Goal: Task Accomplishment & Management: Use online tool/utility

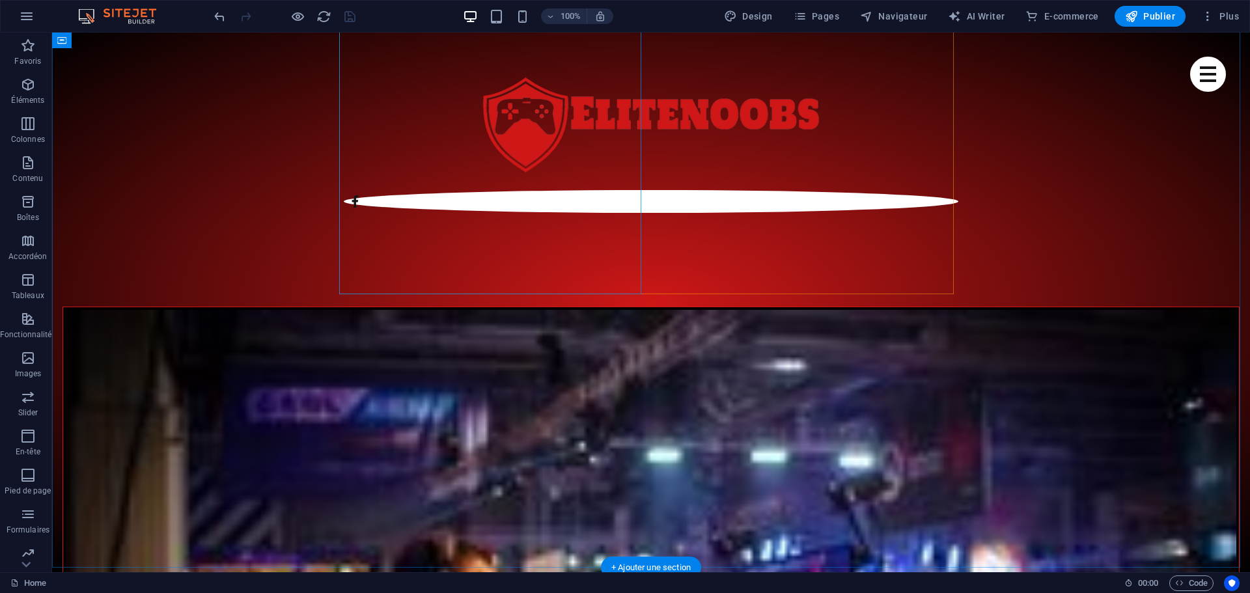
scroll to position [781, 0]
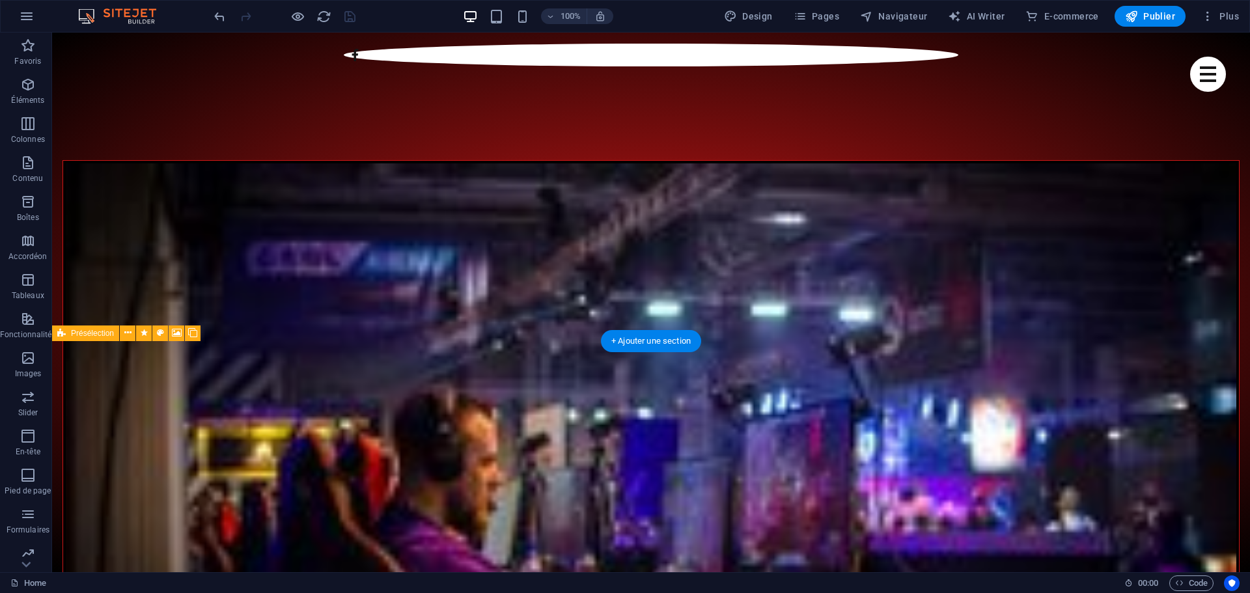
scroll to position [912, 0]
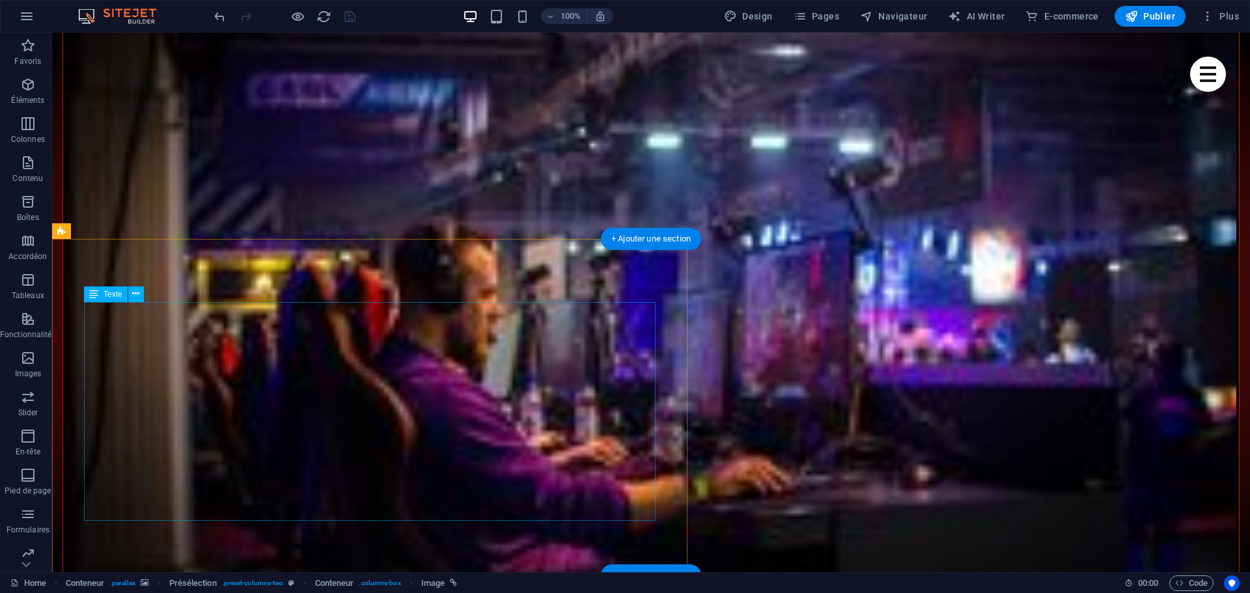
scroll to position [1107, 0]
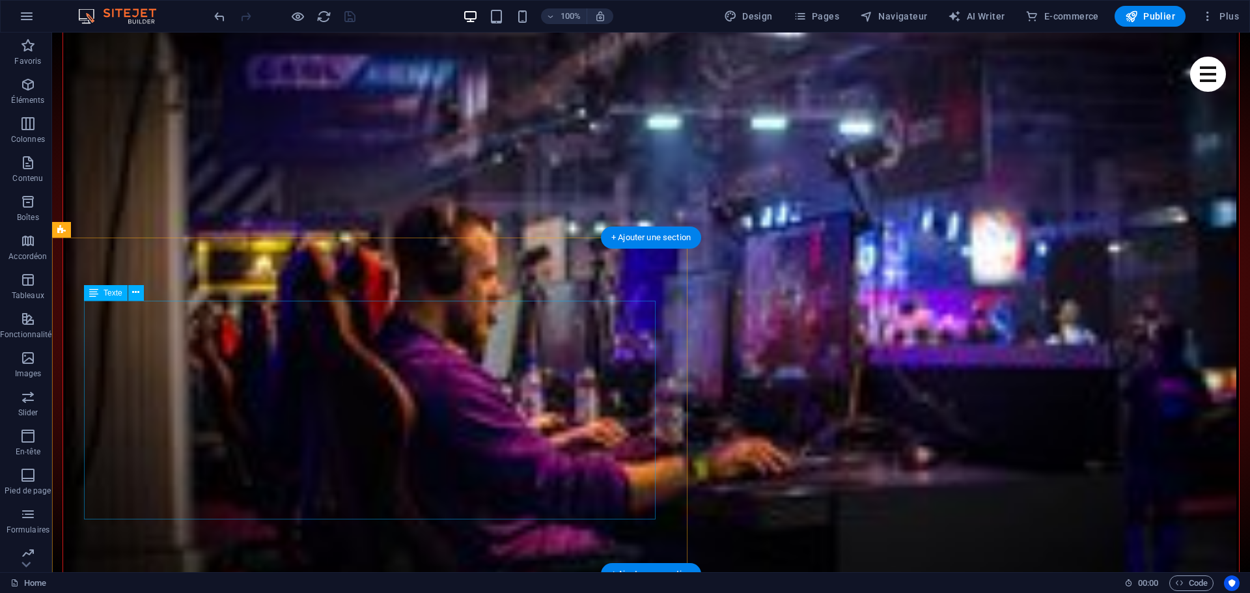
click at [141, 292] on button at bounding box center [136, 293] width 16 height 16
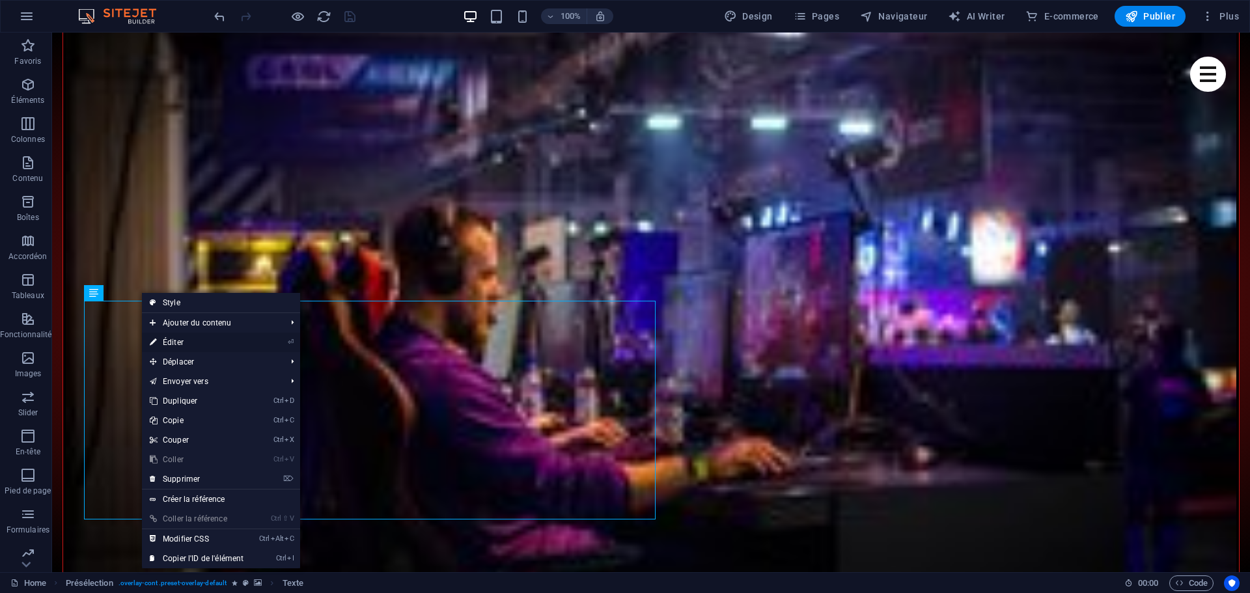
click at [188, 342] on link "⏎ Éditer" at bounding box center [196, 343] width 109 height 20
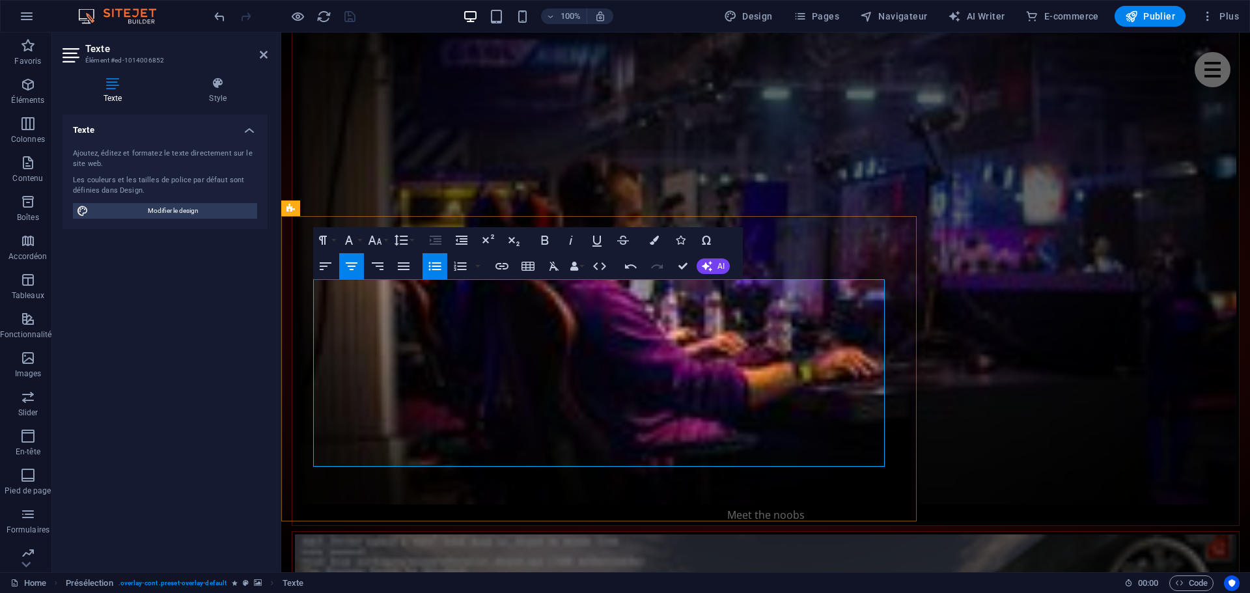
drag, startPoint x: 638, startPoint y: 445, endPoint x: 559, endPoint y: 444, distance: 79.4
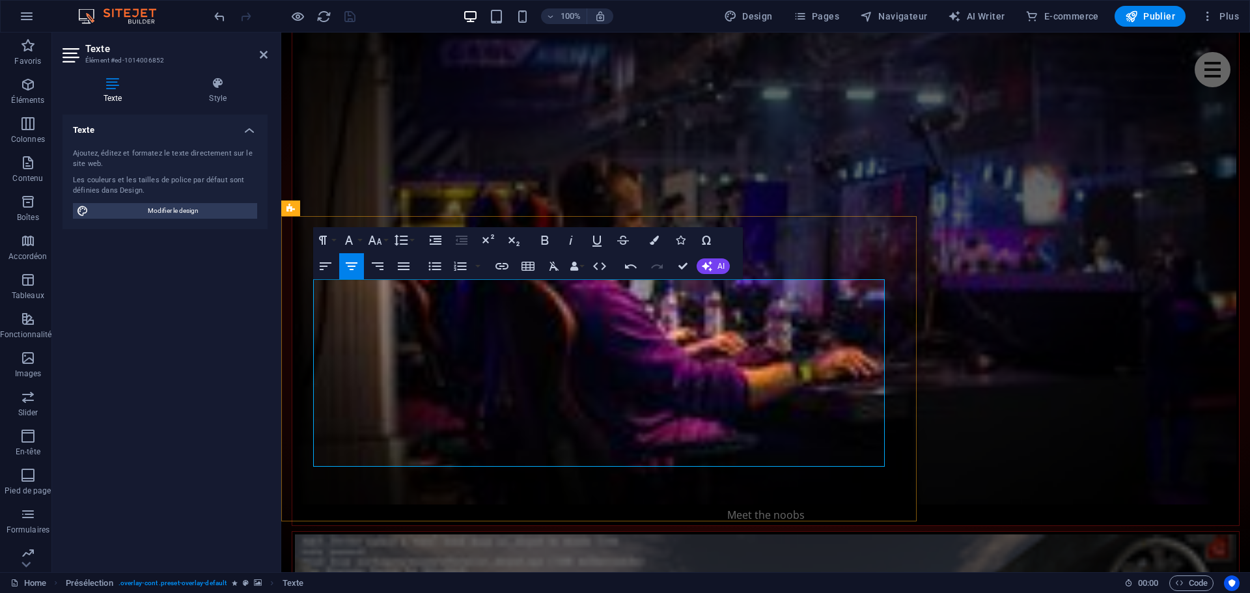
drag, startPoint x: 322, startPoint y: 289, endPoint x: 852, endPoint y: 419, distance: 546.4
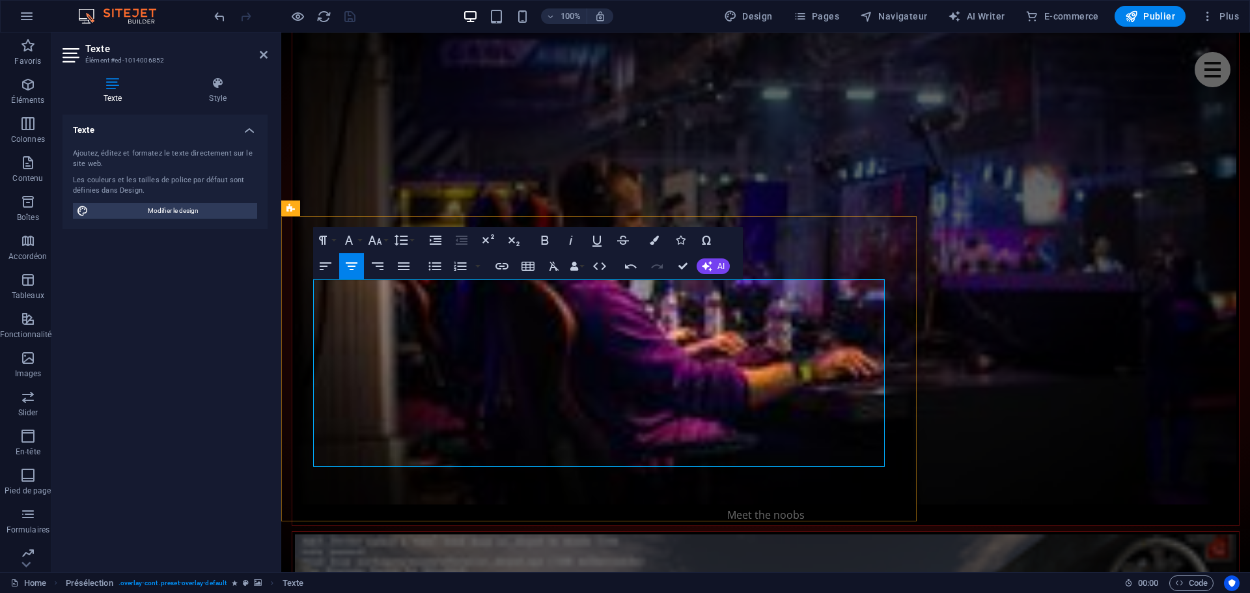
click at [712, 264] on button "AI" at bounding box center [713, 267] width 33 height 16
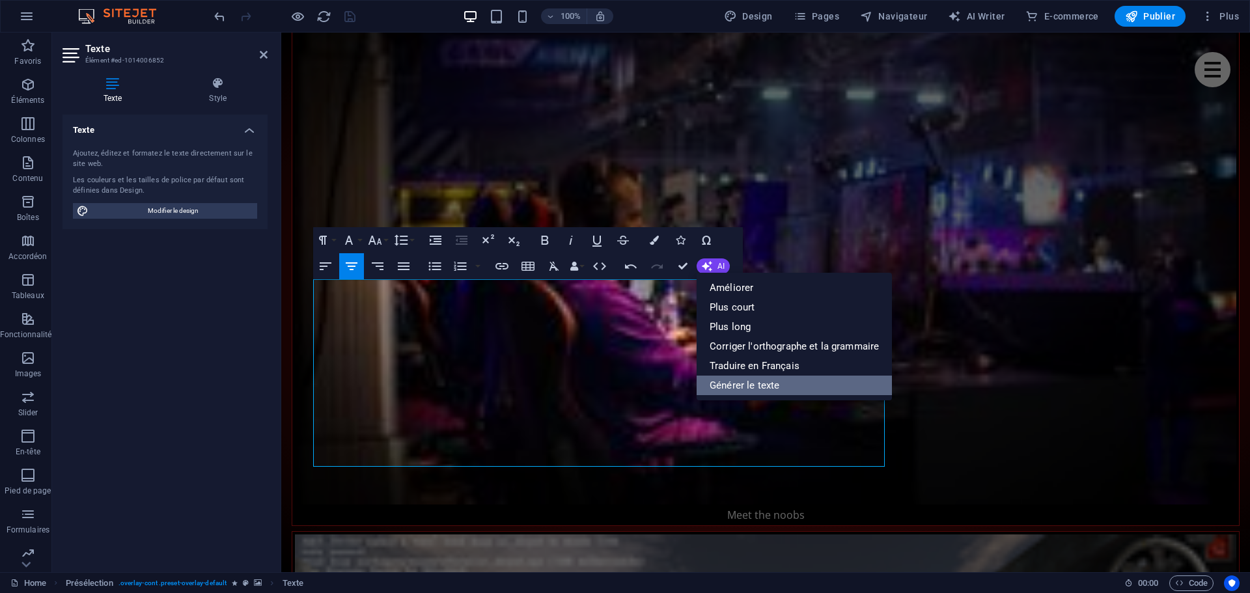
click at [744, 384] on link "Générer le texte" at bounding box center [794, 386] width 195 height 20
select select "English"
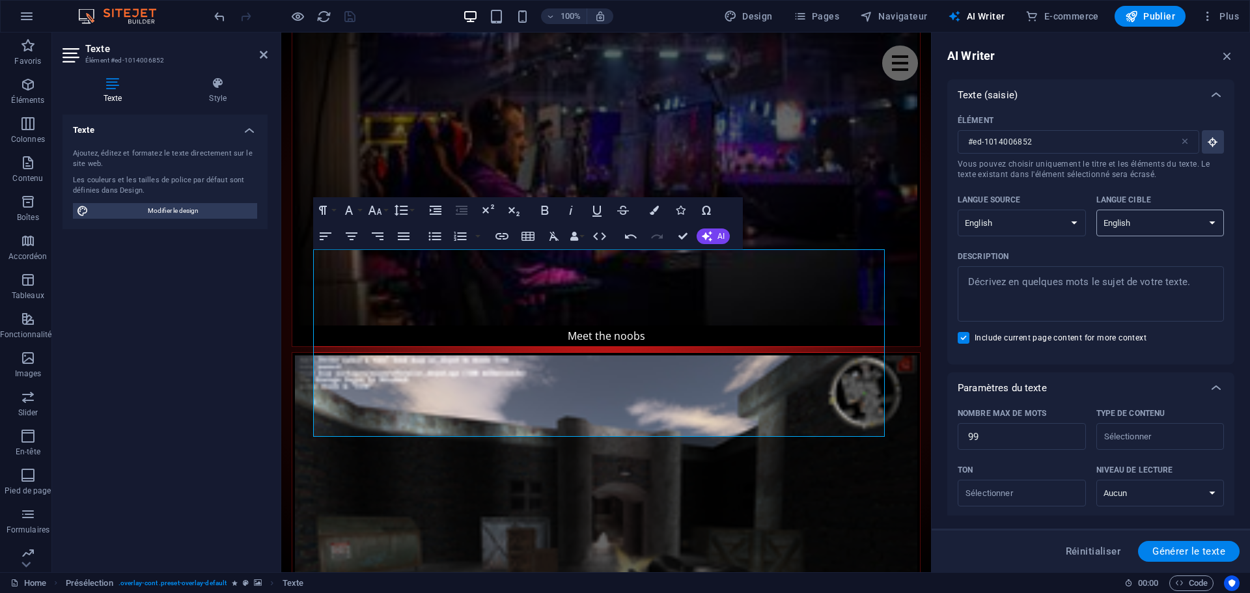
click at [1141, 226] on select "Albanian Arabic Armenian Awadhi Azerbaijani Bashkir Basque Belarusian Bengali B…" at bounding box center [1161, 223] width 128 height 27
select select "French"
click at [1097, 210] on select "Albanian Arabic Armenian Awadhi Azerbaijani Bashkir Basque Belarusian Bengali B…" at bounding box center [1161, 223] width 128 height 27
type textarea "x"
click at [1022, 281] on textarea "Description x ​" at bounding box center [1090, 294] width 253 height 42
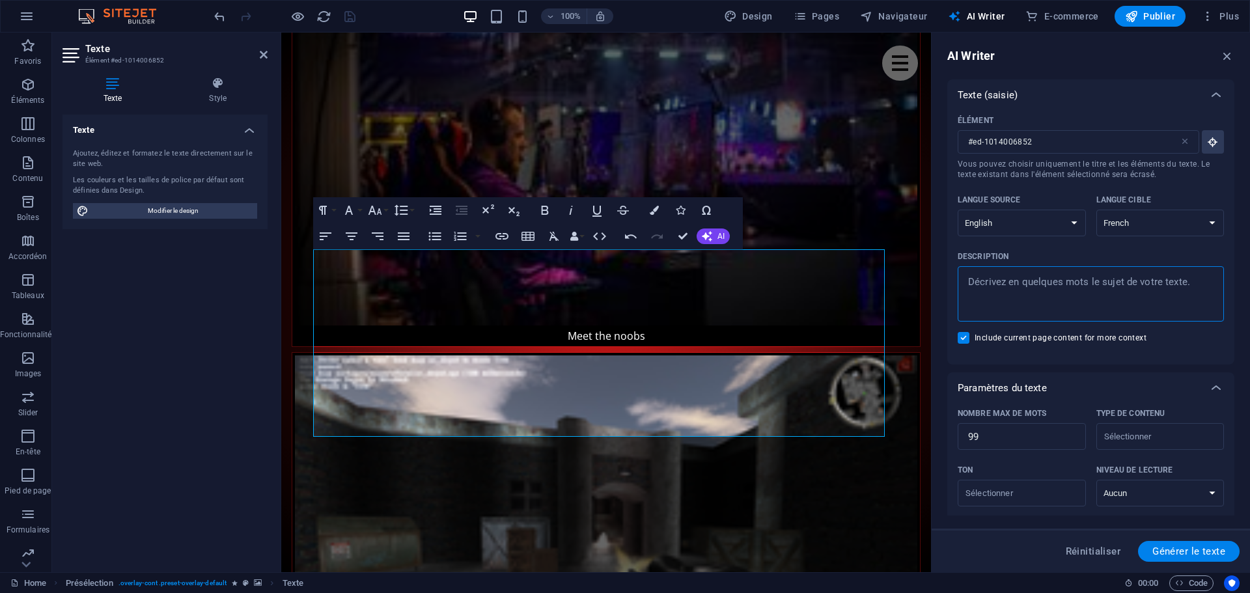
type textarea "F"
type textarea "x"
type textarea "Fo"
type textarea "x"
type textarea "Fon"
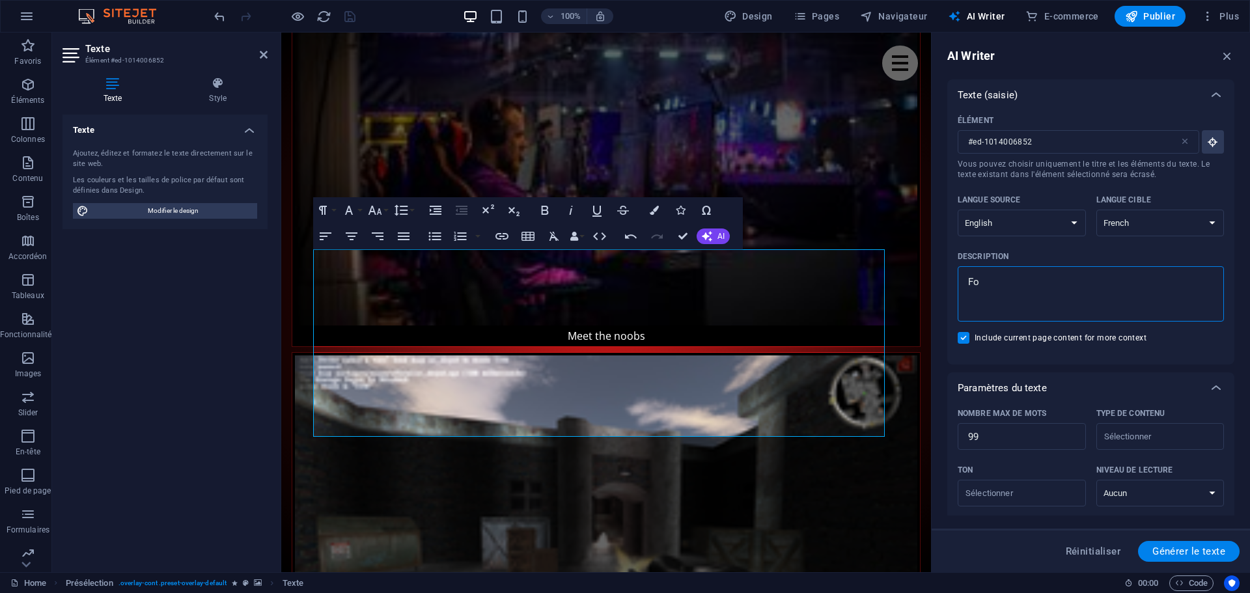
type textarea "x"
type textarea "Fond"
type textarea "x"
type textarea "Fonda"
type textarea "x"
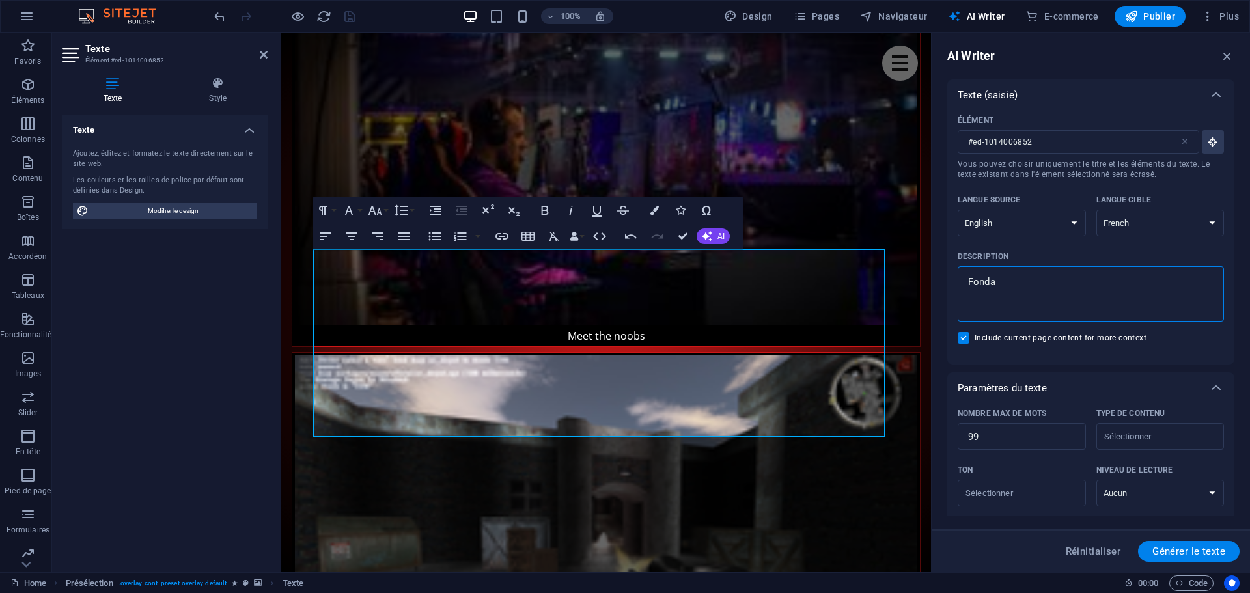
type textarea "Fondat"
type textarea "x"
type textarea "Fondate"
type textarea "x"
type textarea "Fondateu"
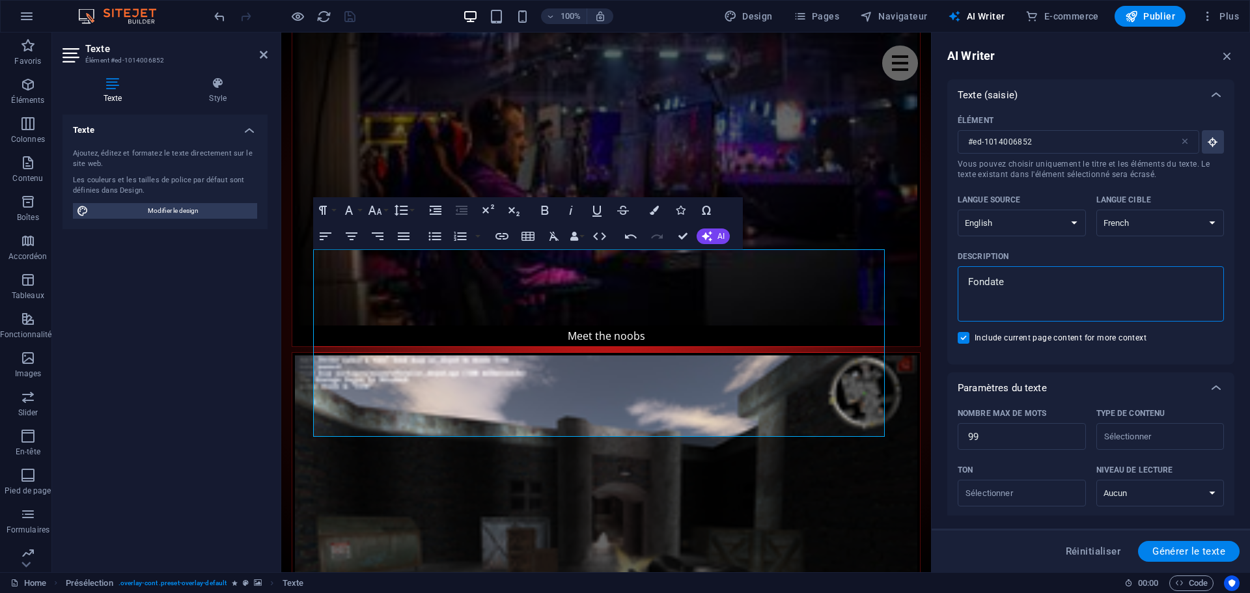
type textarea "x"
type textarea "Fondateur"
type textarea "x"
type textarea "Fondateur,"
type textarea "x"
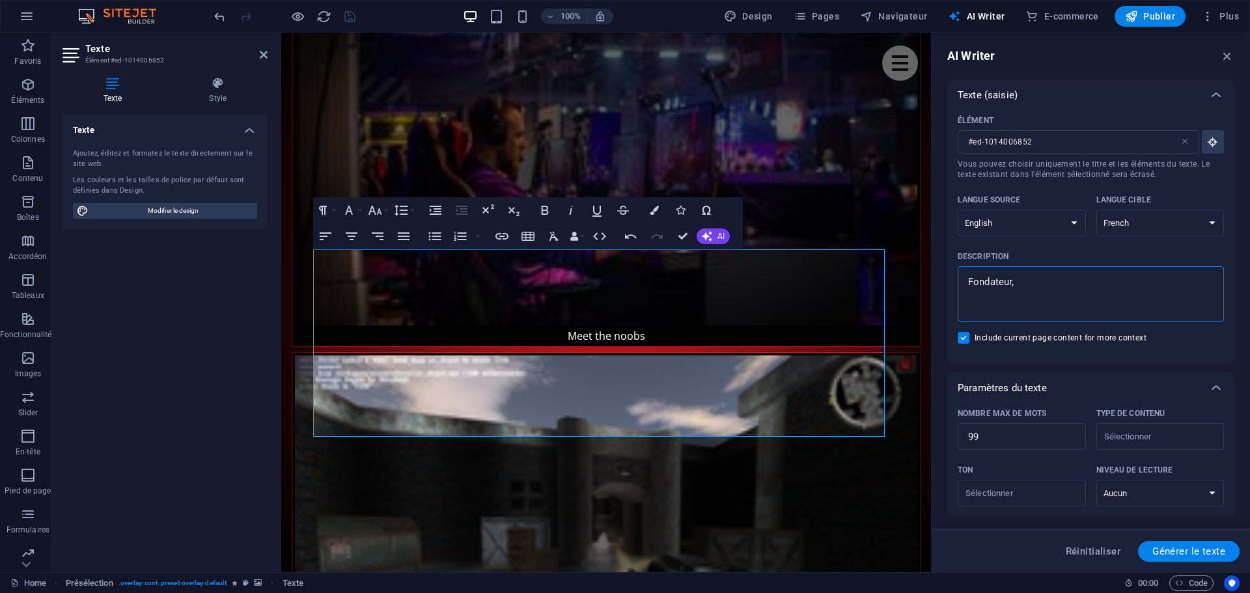
type textarea "Fondateur,"
type textarea "x"
type textarea "Fondateur,"
type textarea "x"
type textarea "Fondateur,"
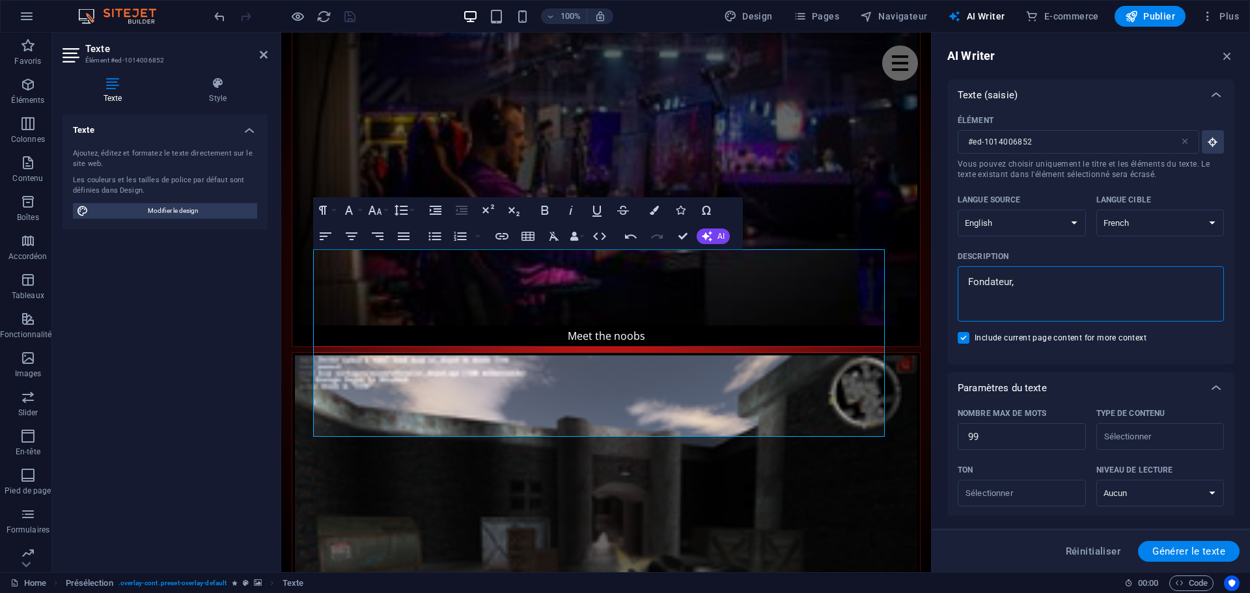
type textarea "x"
type textarea "Fondateur, C"
type textarea "x"
type textarea "Fondateur, Cl"
type textarea "x"
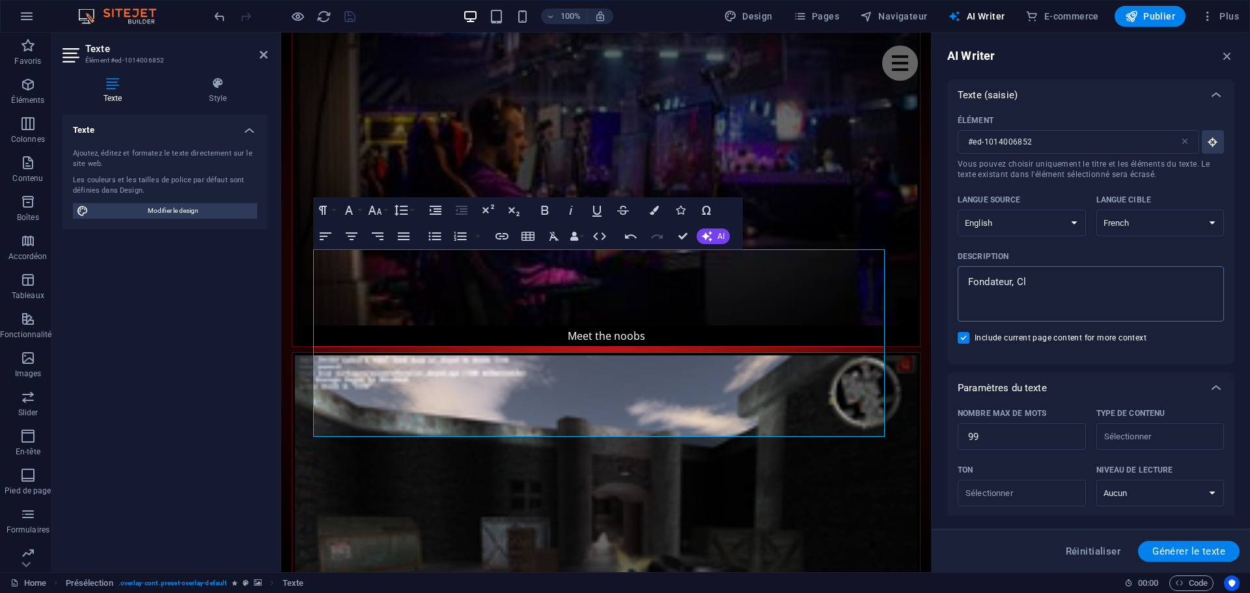
type textarea "Fondateur, Cla"
type textarea "x"
type textarea "Fondateur, Clan"
type textarea "x"
type textarea "Fondateur, Clan"
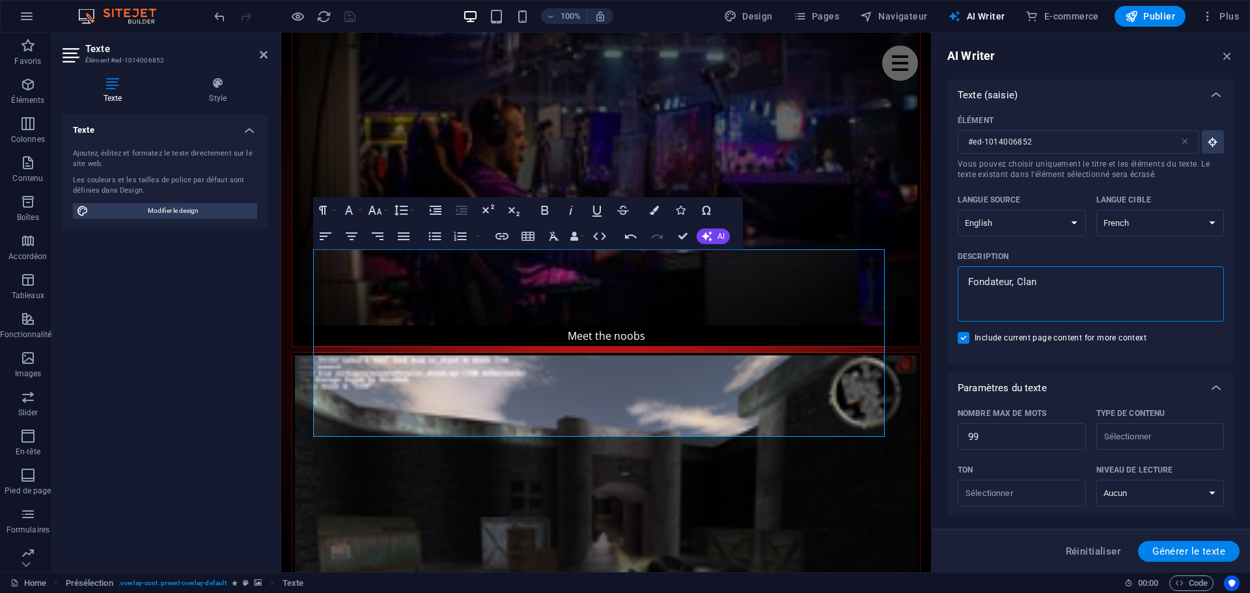
type textarea "x"
type textarea "Fondateur, Clan J"
type textarea "x"
type textarea "Fondateur, Clan JT"
type textarea "x"
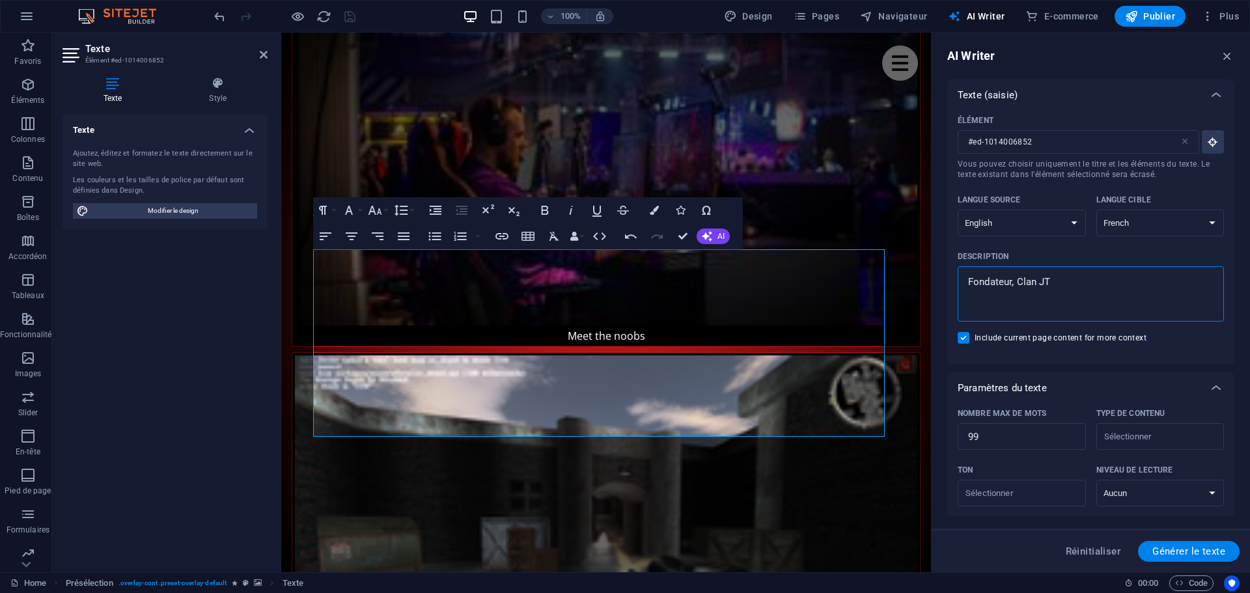
type textarea "Fondateur, Clan JTF"
type textarea "x"
type textarea "Fondateur, Clan JTF2"
type textarea "x"
type textarea "Fondateur, Clan JTF2,"
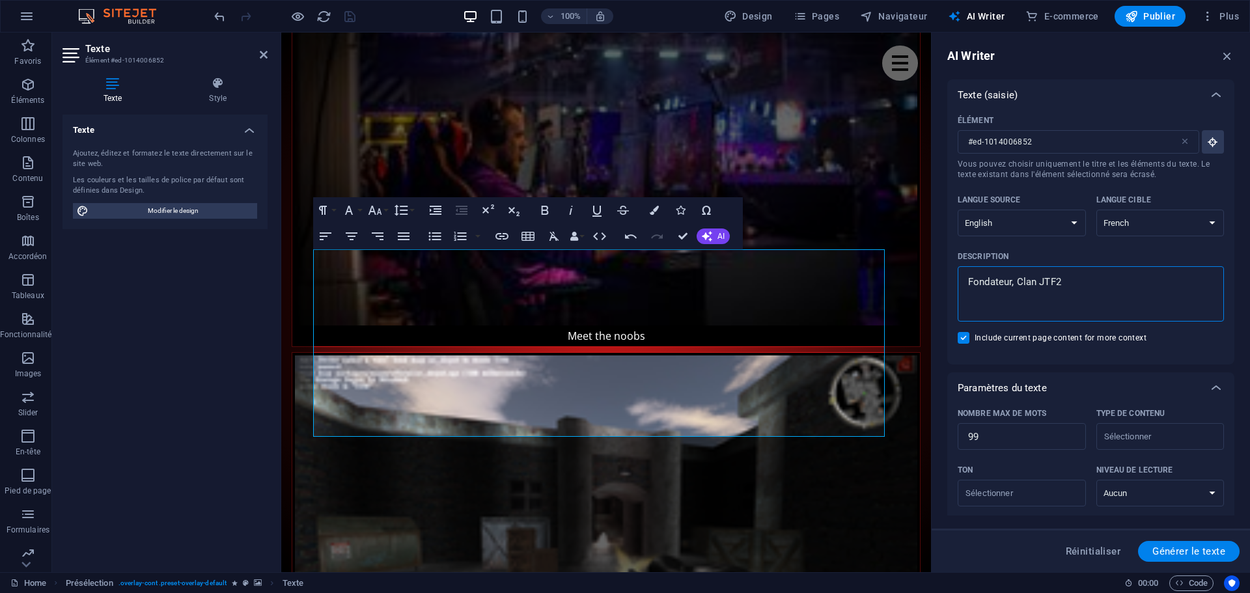
type textarea "x"
type textarea "Fondateur, Clan JTF2,"
type textarea "x"
type textarea "Fondateur, Clan JTF2, B"
type textarea "x"
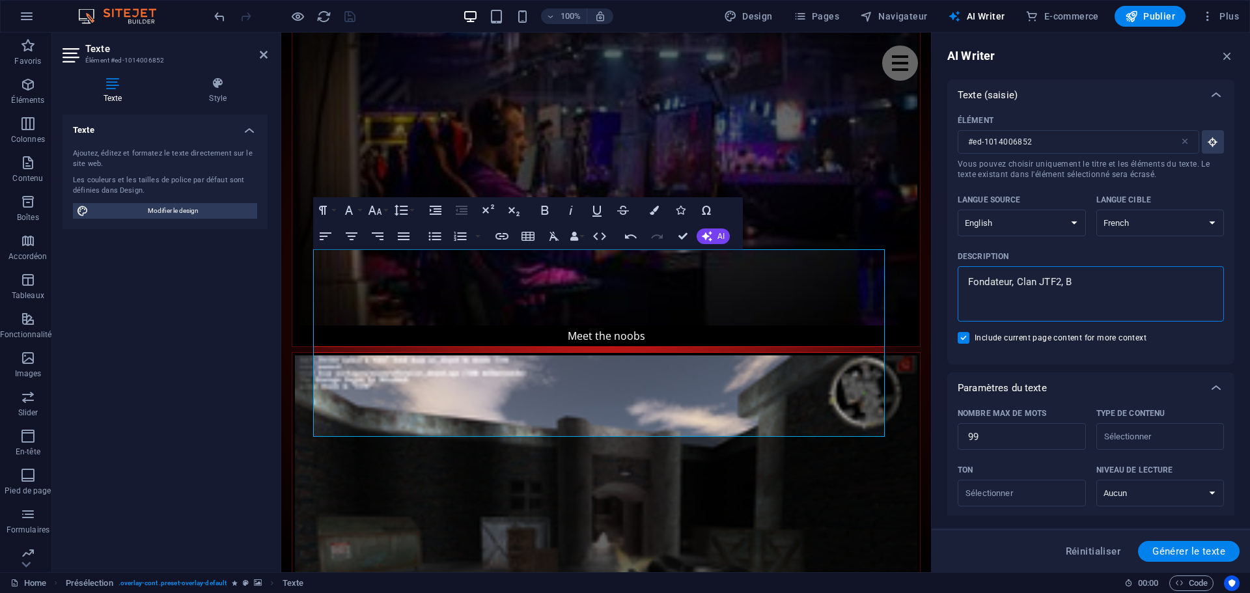
type textarea "Fondateur, Clan JTF2, Ba"
type textarea "x"
type textarea "Fondateur, Clan JTF2, Bat"
type textarea "x"
type textarea "Fondateur, Clan JTF2, Batt"
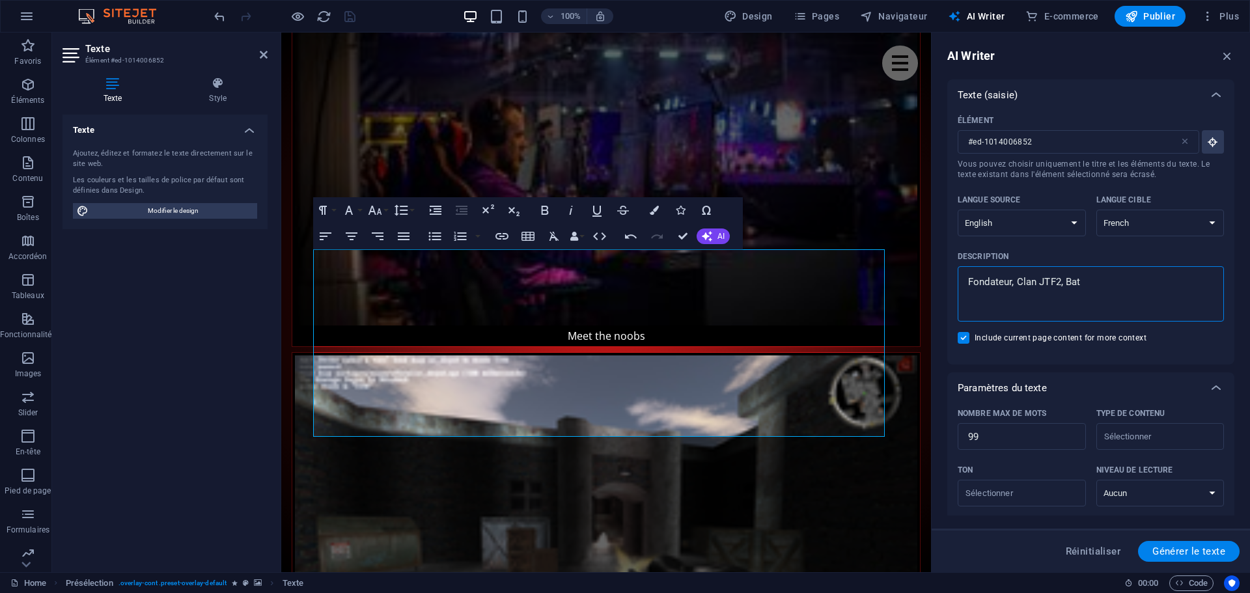
type textarea "x"
type textarea "Fondateur, Clan JTF2, Battl"
type textarea "x"
type textarea "Fondateur, Clan JTF2, Battle"
type textarea "x"
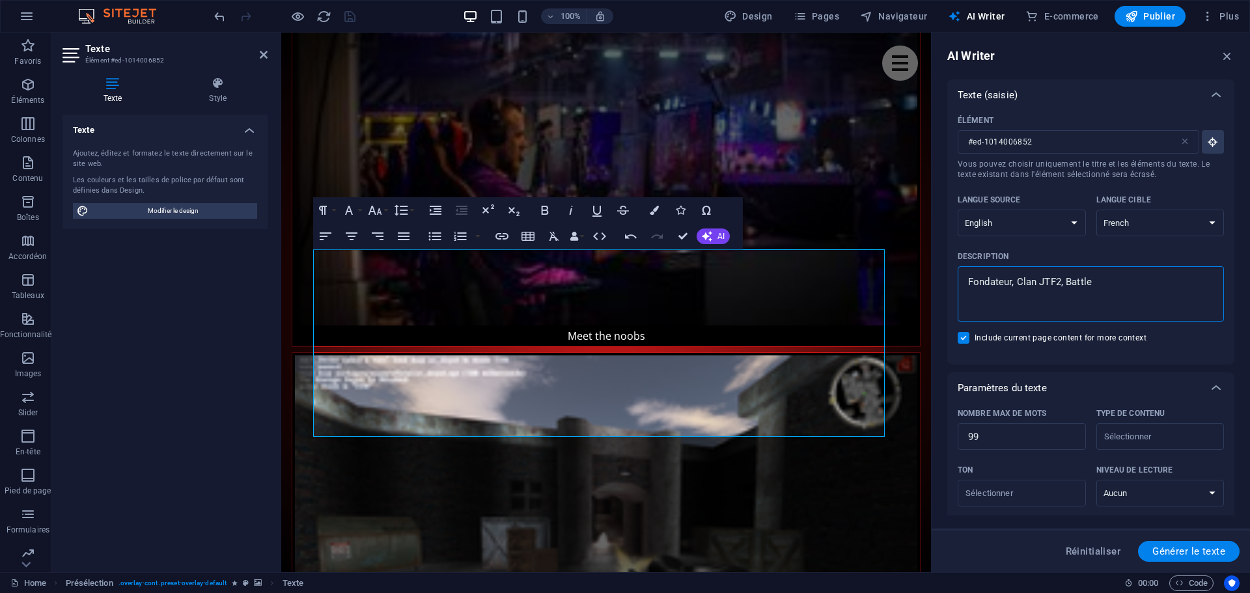
type textarea "Fondateur, Clan JTF2, Battlef"
type textarea "x"
type textarea "Fondateur, Clan JTF2, Battlefi"
type textarea "x"
type textarea "Fondateur, Clan JTF2, Battlefie"
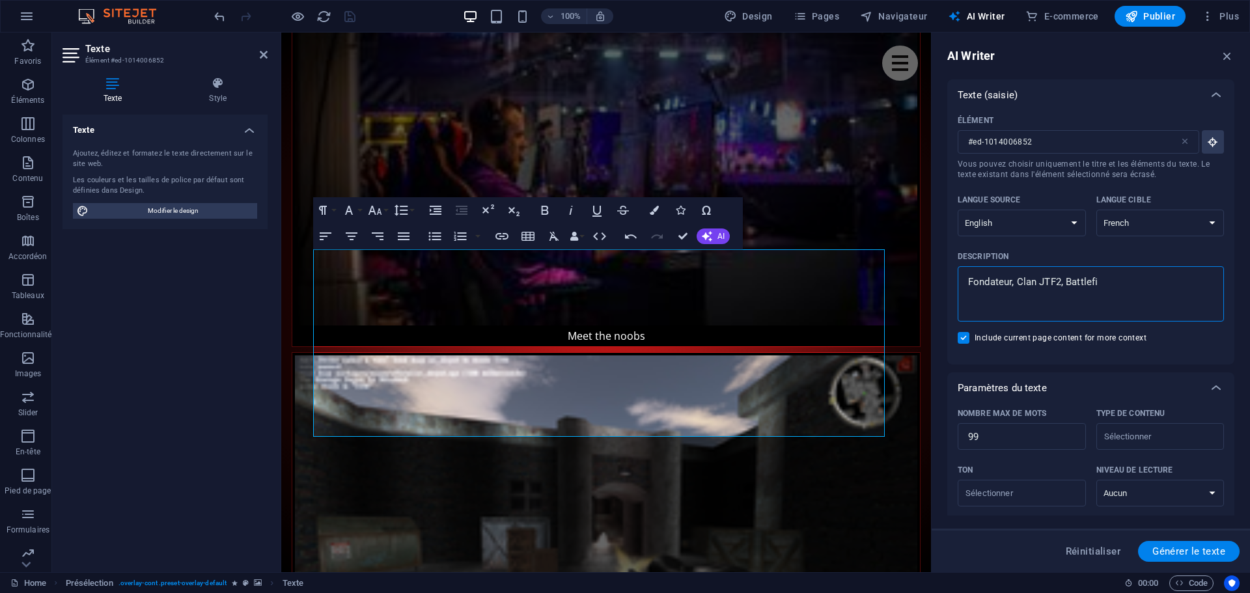
type textarea "x"
type textarea "Fondateur, Clan JTF2, Battlefiel"
type textarea "x"
type textarea "Fondateur, Clan JTF2, Battlefield"
type textarea "x"
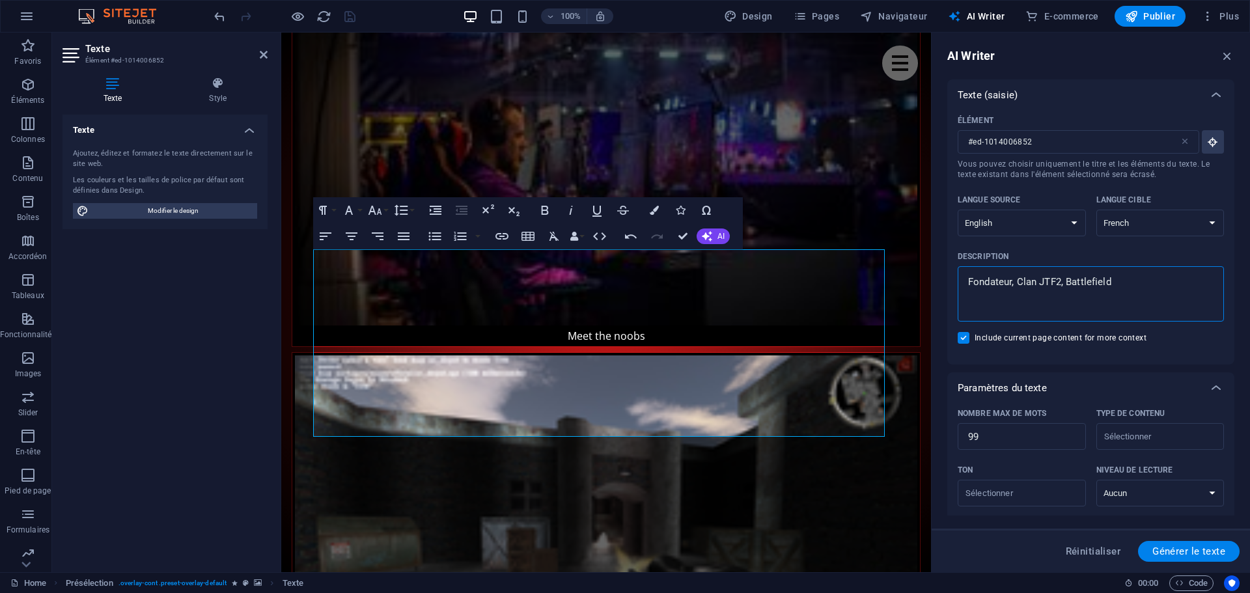
type textarea "Fondateur, Clan JTF2, Battlefield,"
type textarea "x"
type textarea "Fondateur, Clan JTF2, Battlefield,"
type textarea "x"
type textarea "Fondateur, Clan JTF2, Battlefield, d"
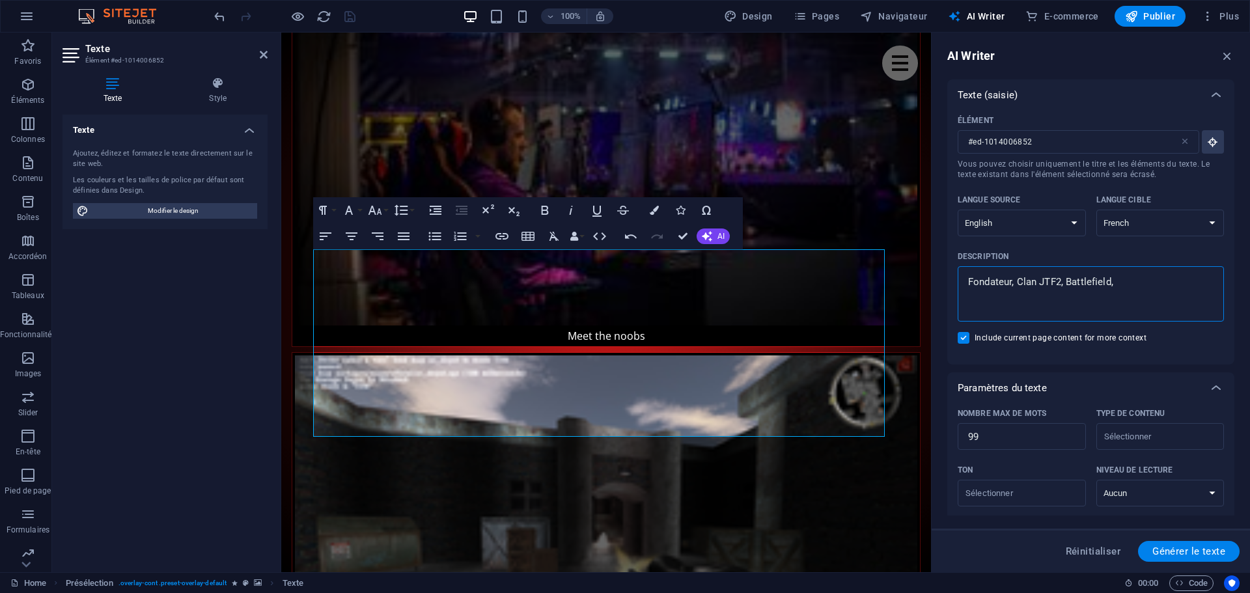
type textarea "x"
type textarea "Fondateur, Clan JTF2, Battlefield, dé"
type textarea "x"
type textarea "Fondateur, Clan JTF2, Battlefield, dév"
type textarea "x"
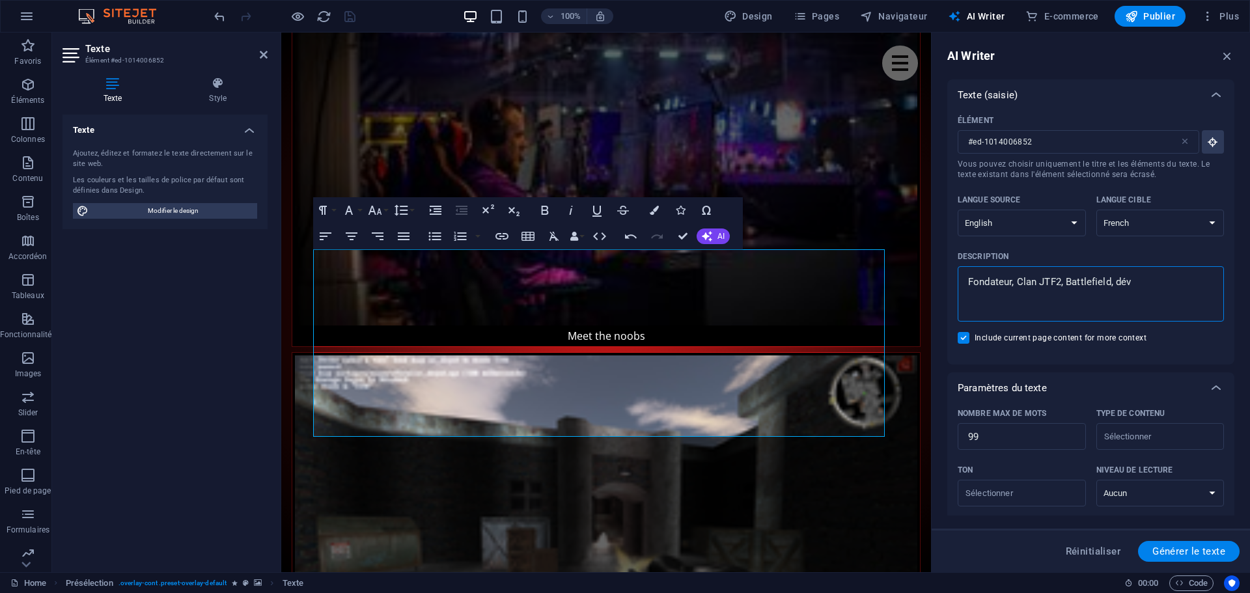
type textarea "Fondateur, Clan JTF2, Battlefield, dévo"
type textarea "x"
type textarea "Fondateur, Clan JTF2, Battlefield, dévou"
type textarea "x"
type textarea "Fondateur, Clan JTF2, Battlefield, dévoue"
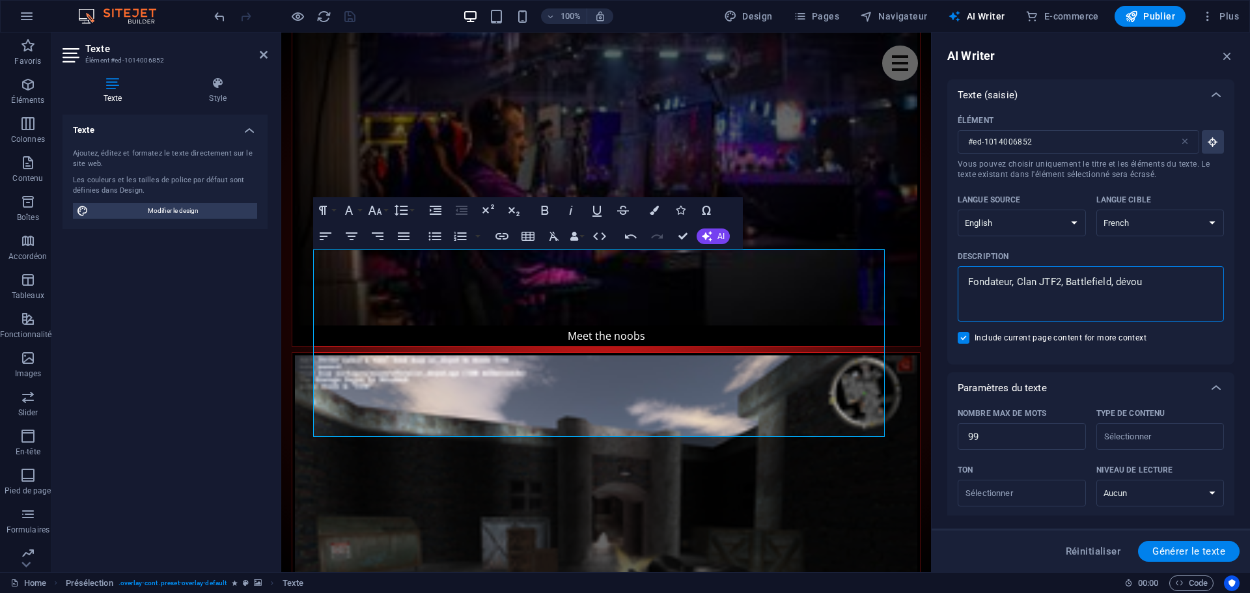
type textarea "x"
type textarea "Fondateur, Clan JTF2, Battlefield, dévouem"
type textarea "x"
type textarea "Fondateur, Clan JTF2, Battlefield, dévoueme"
type textarea "x"
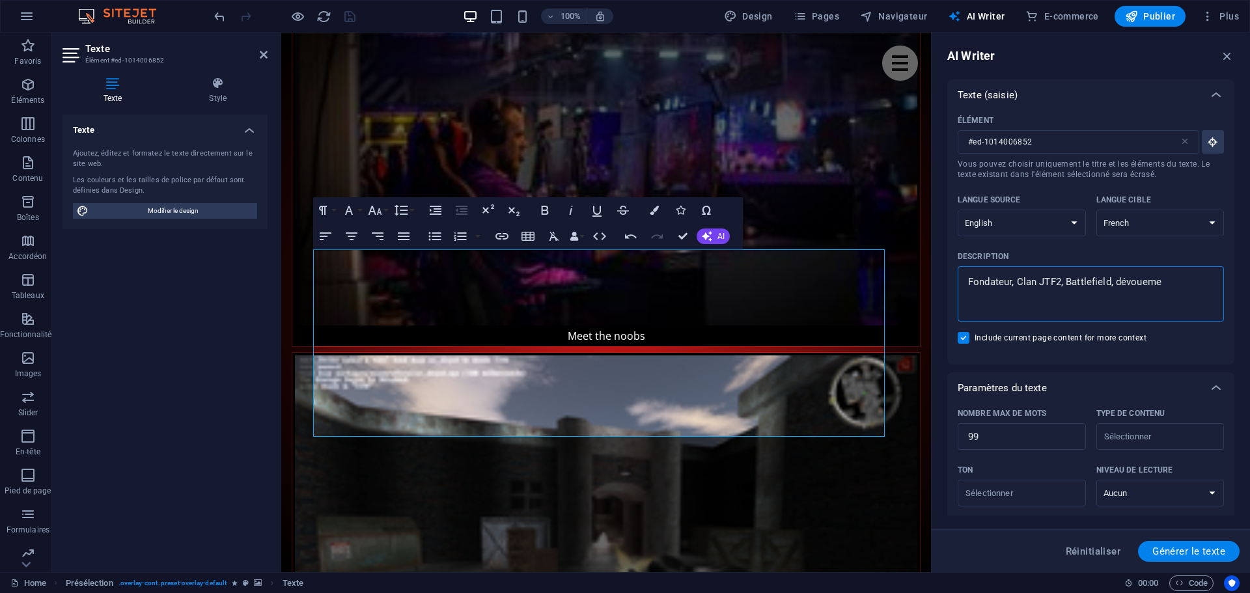
type textarea "Fondateur, Clan JTF2, Battlefield, dévouemen"
type textarea "x"
type textarea "Fondateur, Clan JTF2, Battlefield, dévouement"
type textarea "x"
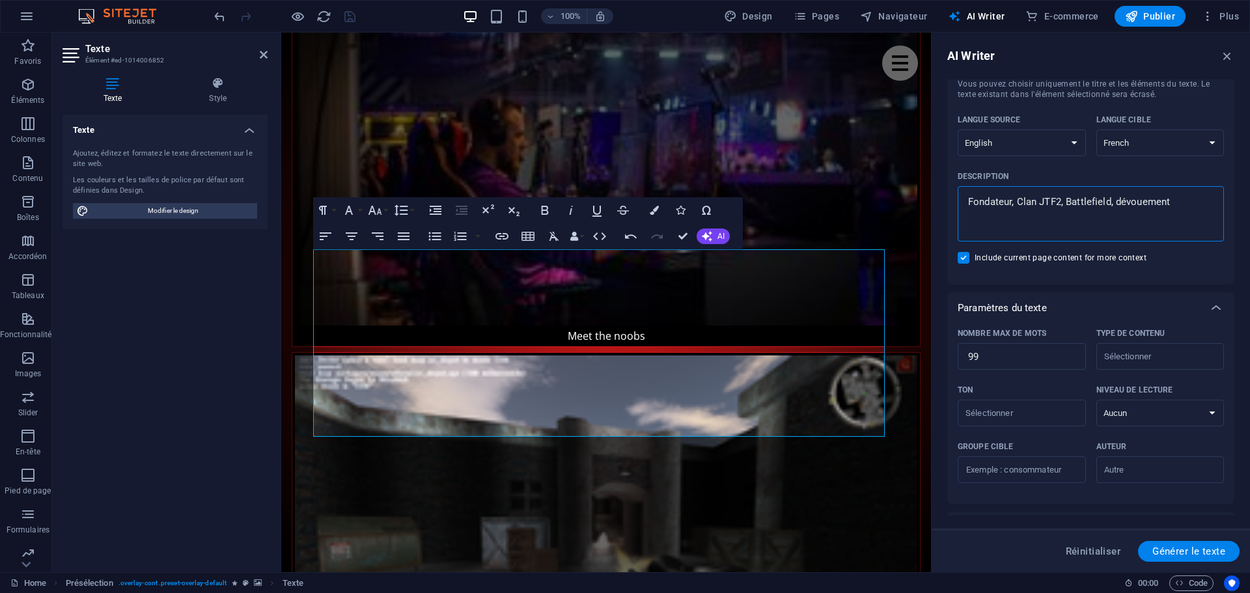
scroll to position [130, 0]
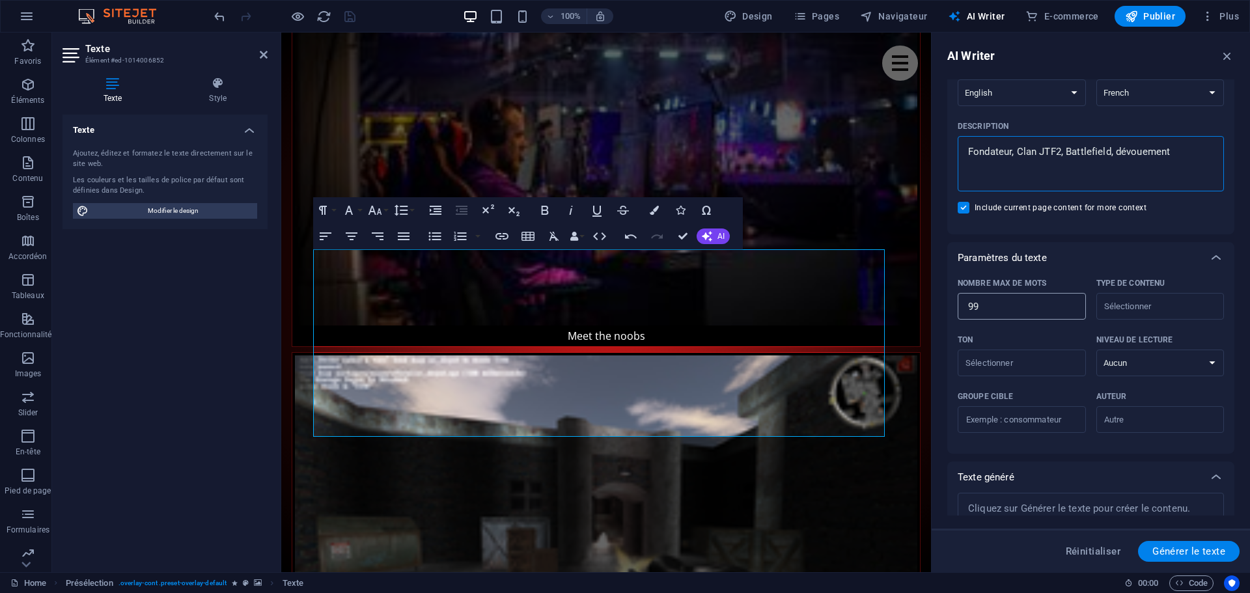
type textarea "Fondateur, Clan JTF2, Battlefield, dévouement"
type textarea "x"
type input "100"
type textarea "x"
type input "100"
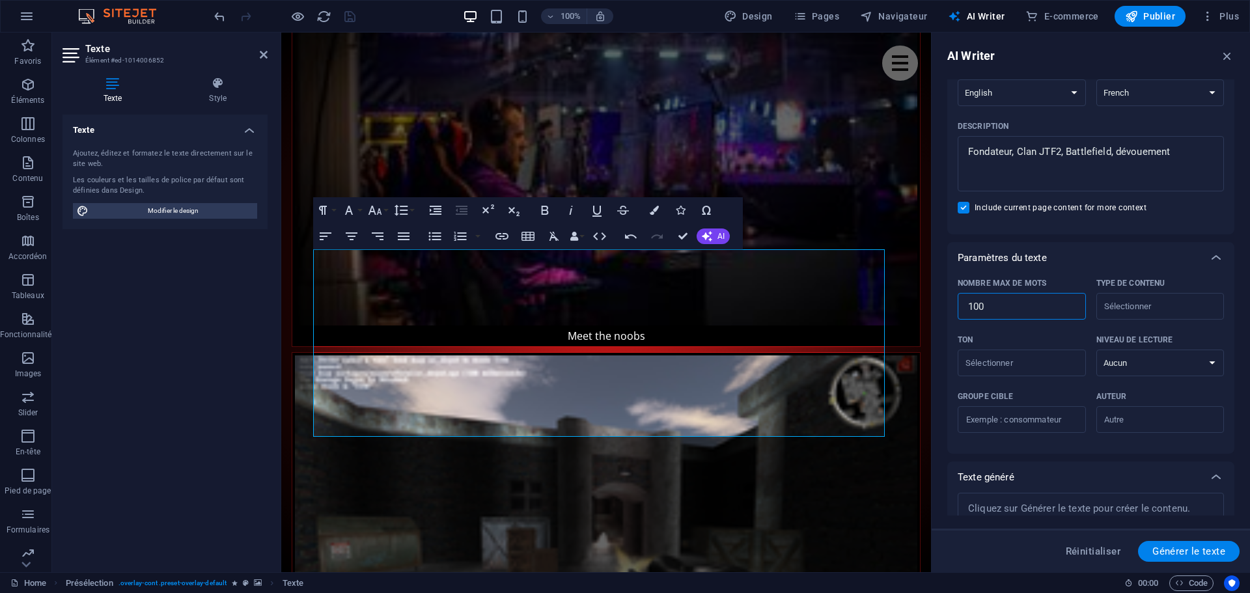
click at [1069, 303] on input "100" at bounding box center [1022, 307] width 128 height 26
click at [1134, 309] on input "Type de contenu ​" at bounding box center [1149, 306] width 99 height 19
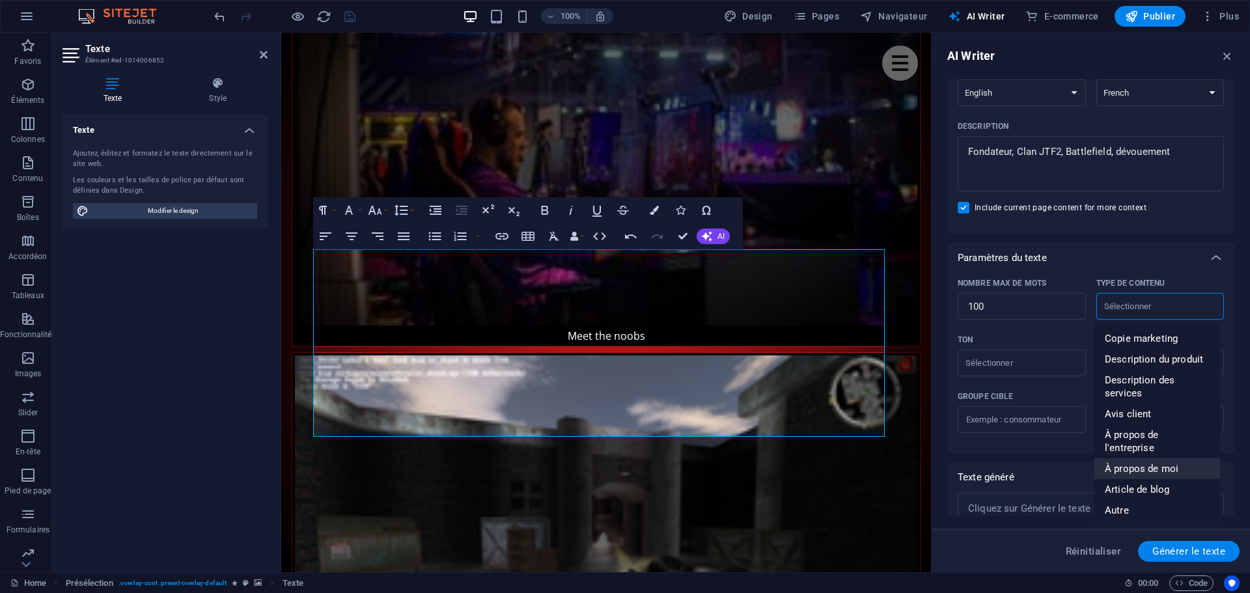
click at [1157, 462] on span "À propos de moi" at bounding box center [1142, 468] width 74 height 13
type input "About myself text"
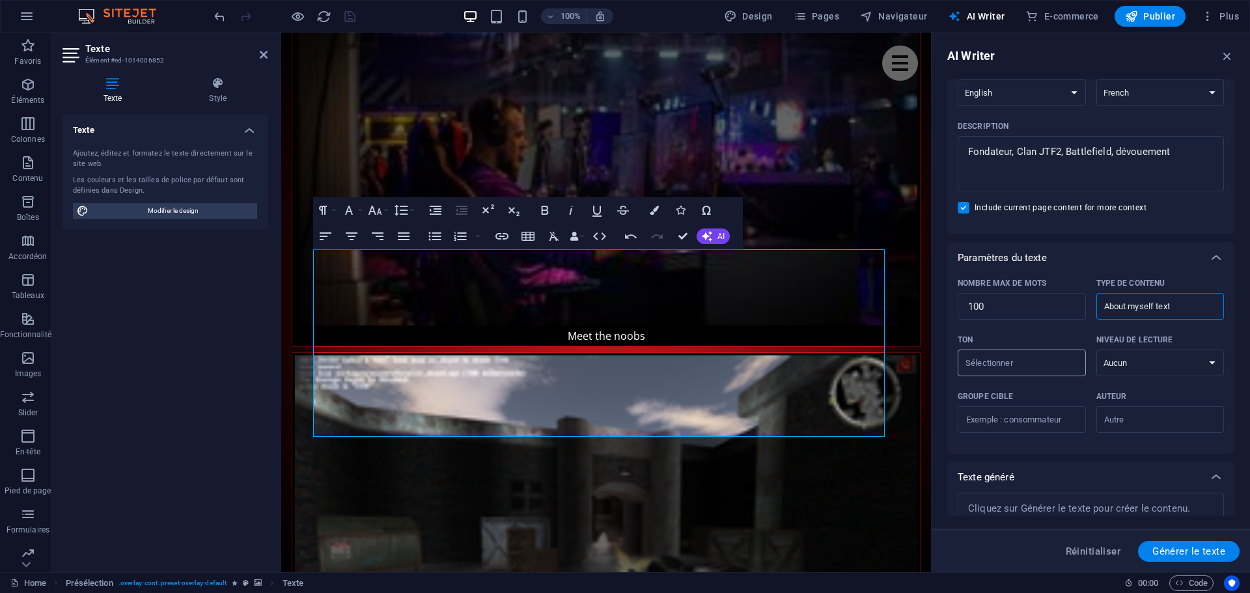
click at [1041, 369] on input "Ton ​" at bounding box center [1011, 363] width 99 height 19
click at [990, 416] on span "Amical" at bounding box center [983, 416] width 31 height 13
type input "Friendly"
click at [1152, 365] on select "Aucun Universitaire Adulte Ado Enfant" at bounding box center [1161, 363] width 128 height 27
click at [1097, 350] on select "Aucun Universitaire Adulte Ado Enfant" at bounding box center [1161, 363] width 128 height 27
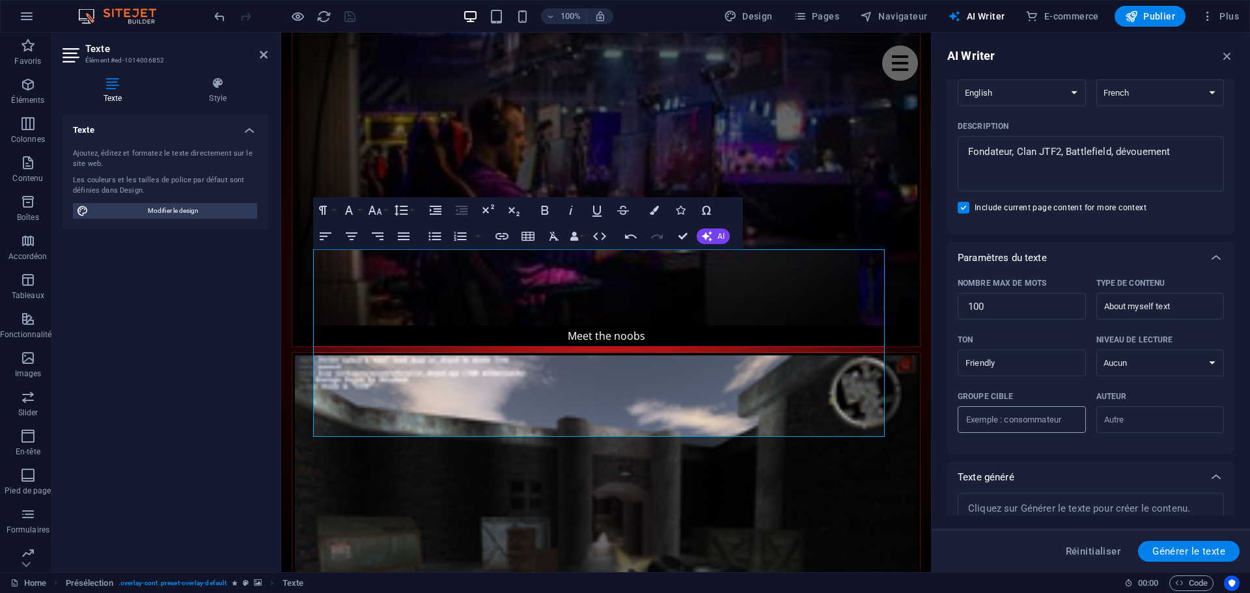
click at [1016, 417] on input "Groupe cible ​" at bounding box center [1022, 420] width 128 height 21
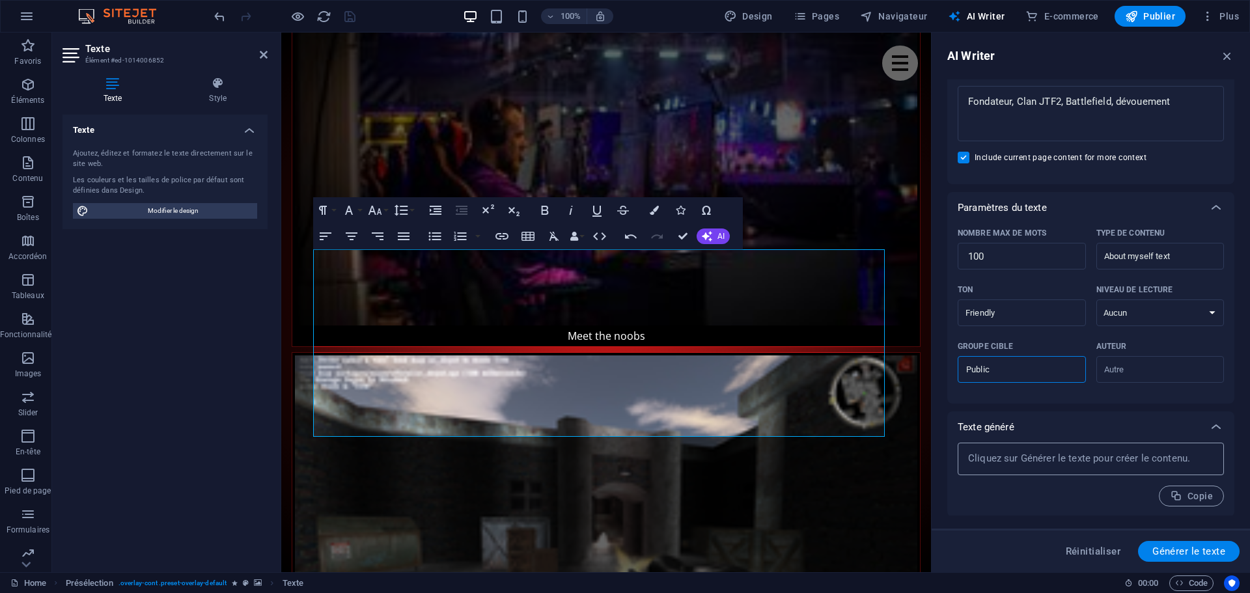
scroll to position [182, 0]
type input "Public"
click at [1069, 458] on textarea at bounding box center [1090, 458] width 253 height 20
type textarea "x"
click at [1194, 546] on span "Générer le texte" at bounding box center [1189, 551] width 73 height 10
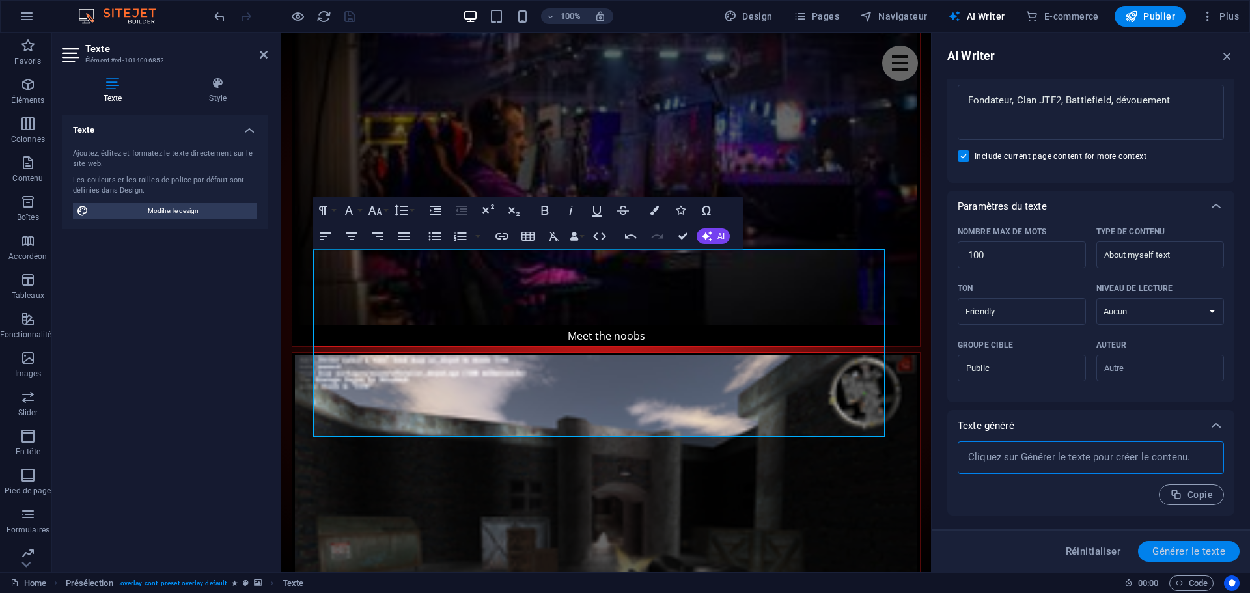
type textarea "x"
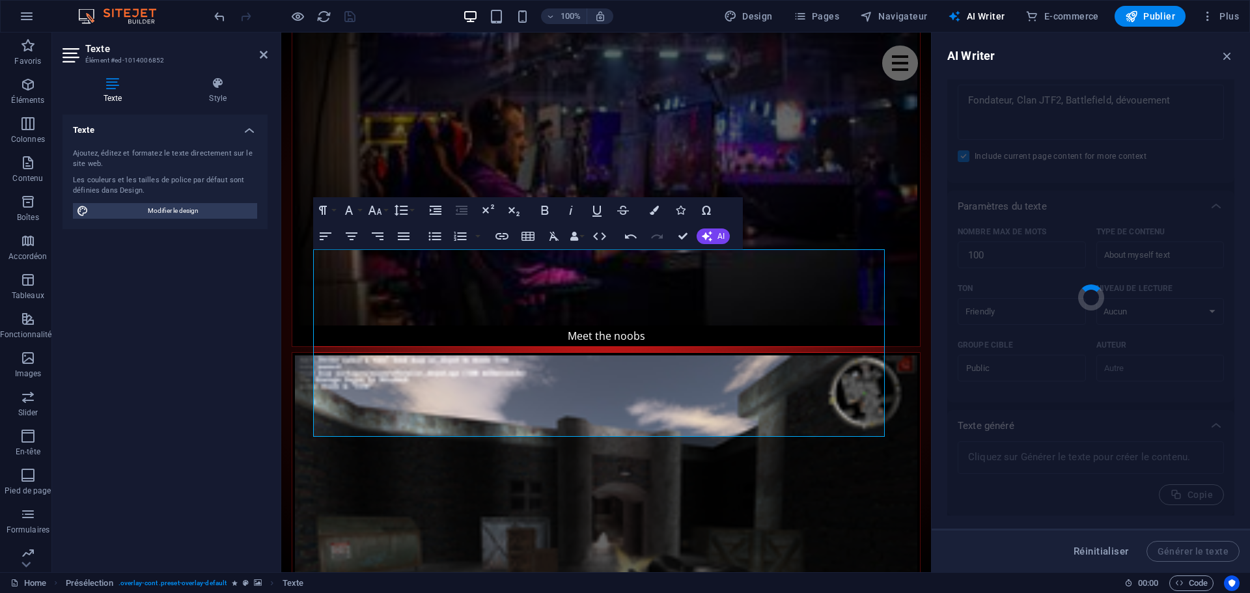
type textarea "x"
type textarea "Je suis le fondateur de notre clan dédié à Battlefield, où l'esprit d'équipe et…"
type textarea "x"
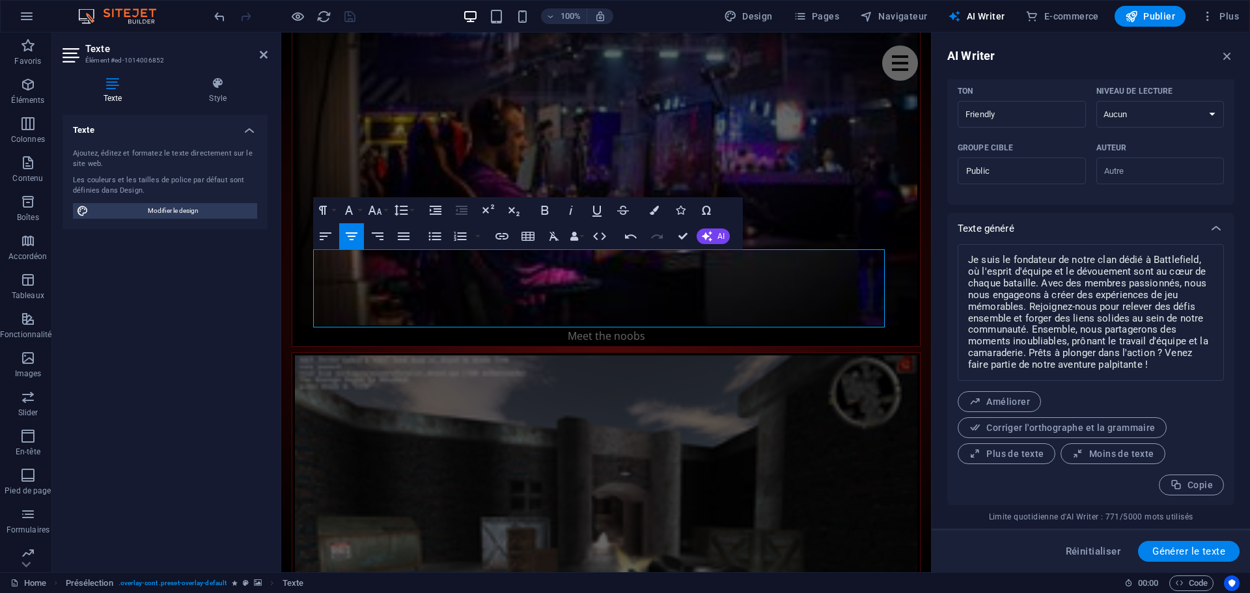
scroll to position [380, 0]
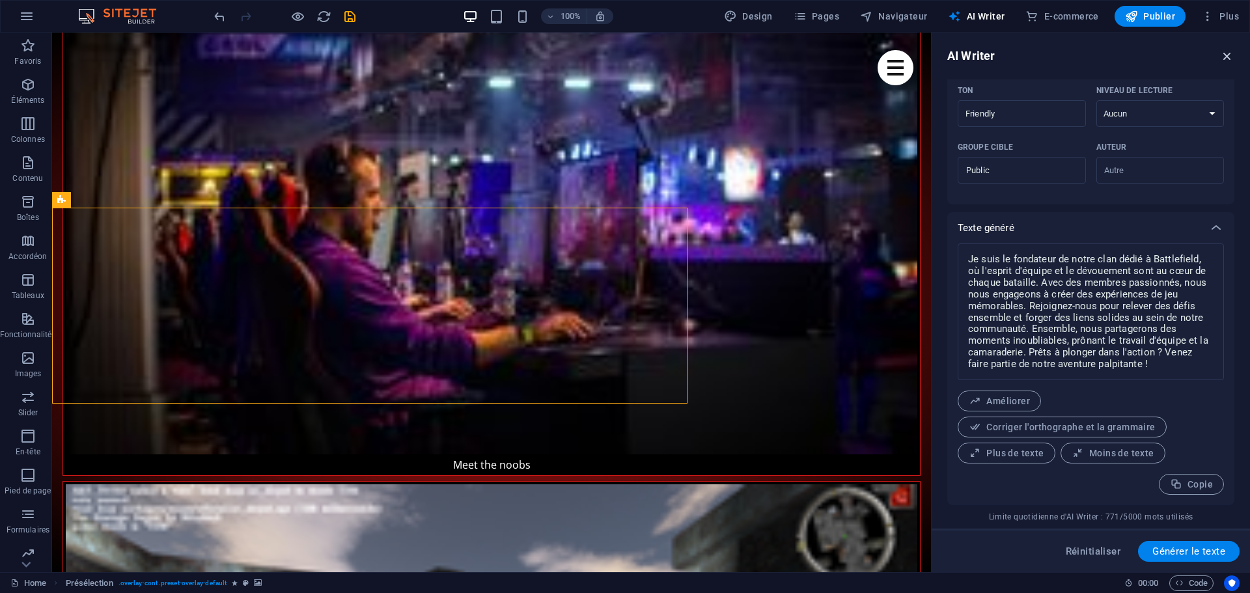
click at [1229, 55] on icon "button" at bounding box center [1227, 56] width 14 height 14
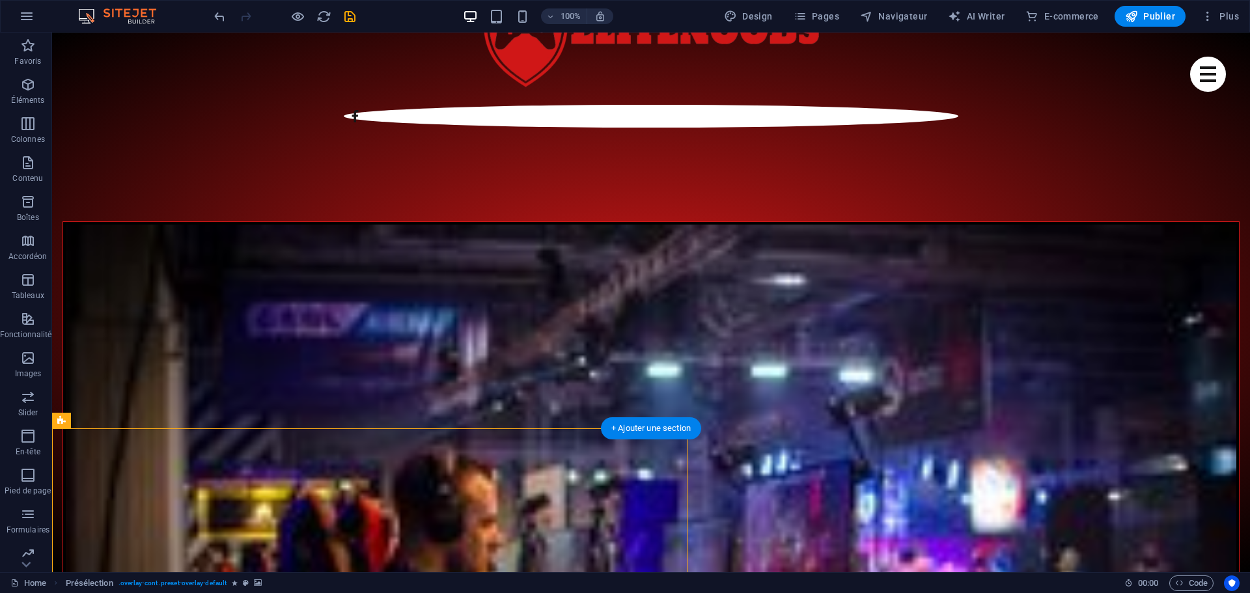
scroll to position [847, 0]
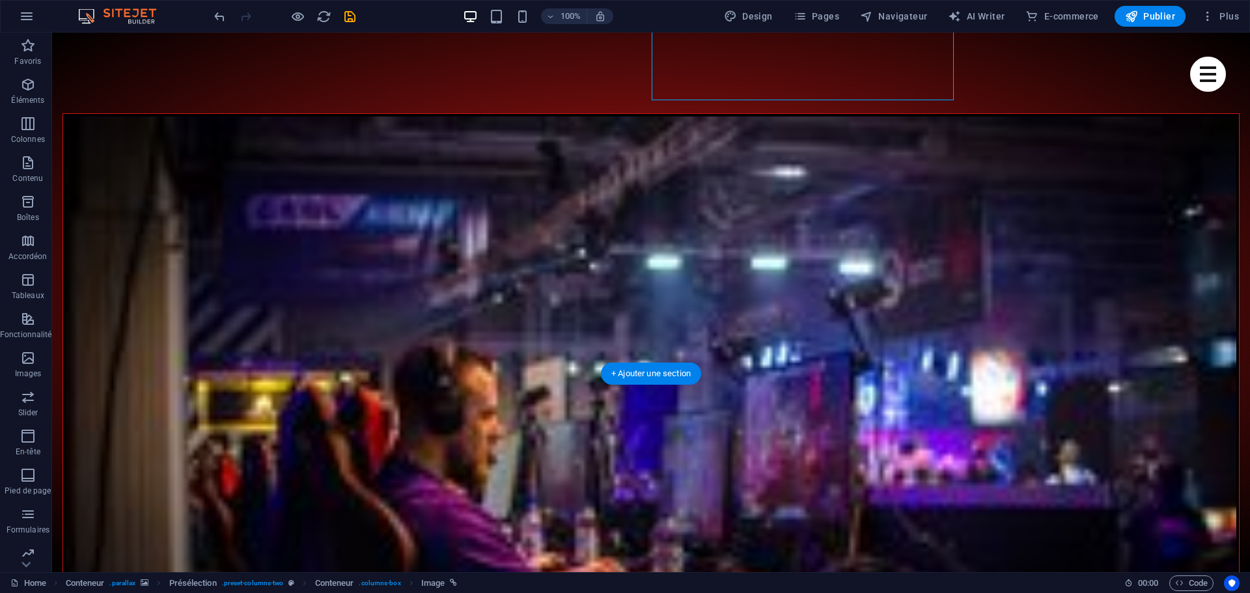
scroll to position [977, 0]
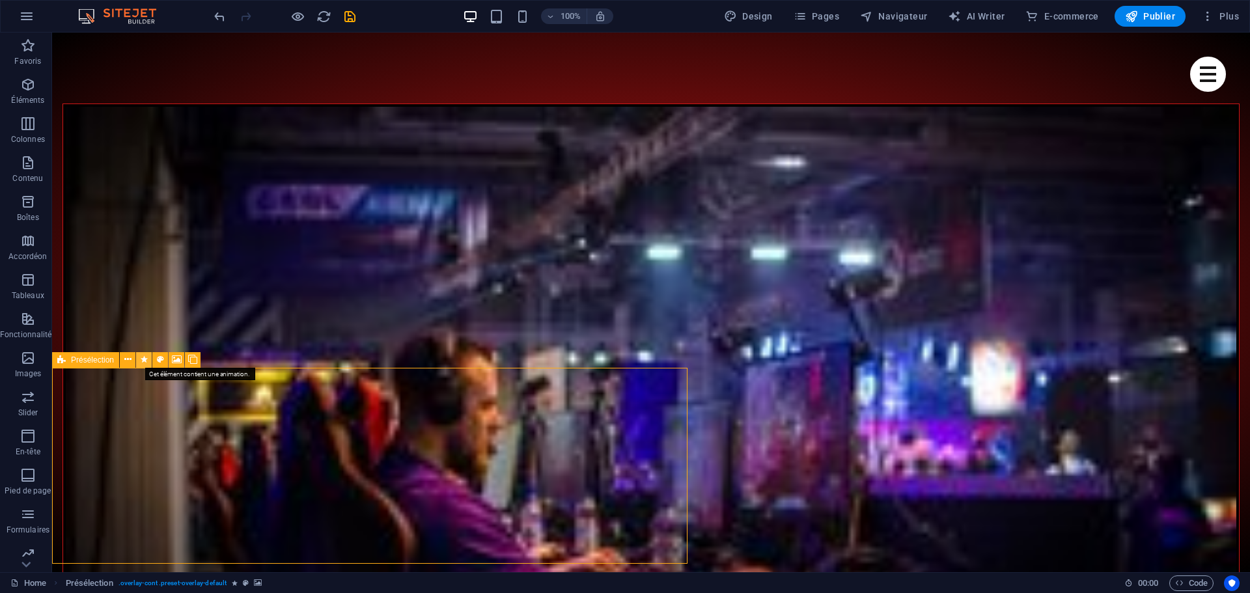
click at [143, 360] on icon at bounding box center [144, 360] width 7 height 14
select select "overlay"
select select "%"
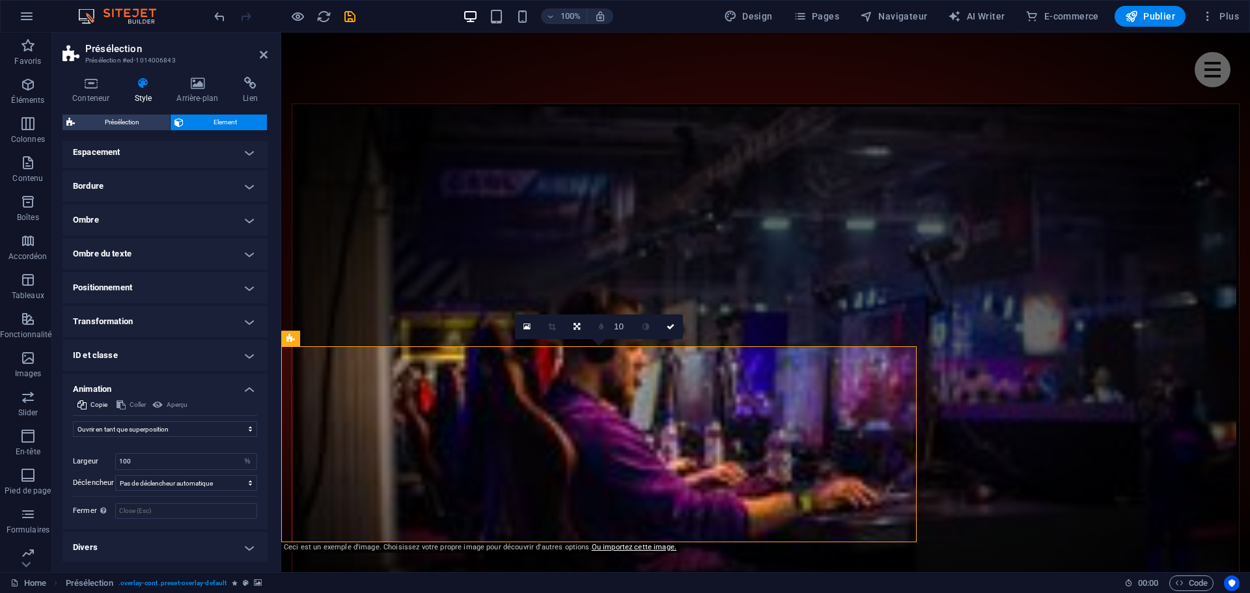
scroll to position [40, 0]
click at [247, 388] on h4 "Animation" at bounding box center [165, 383] width 205 height 23
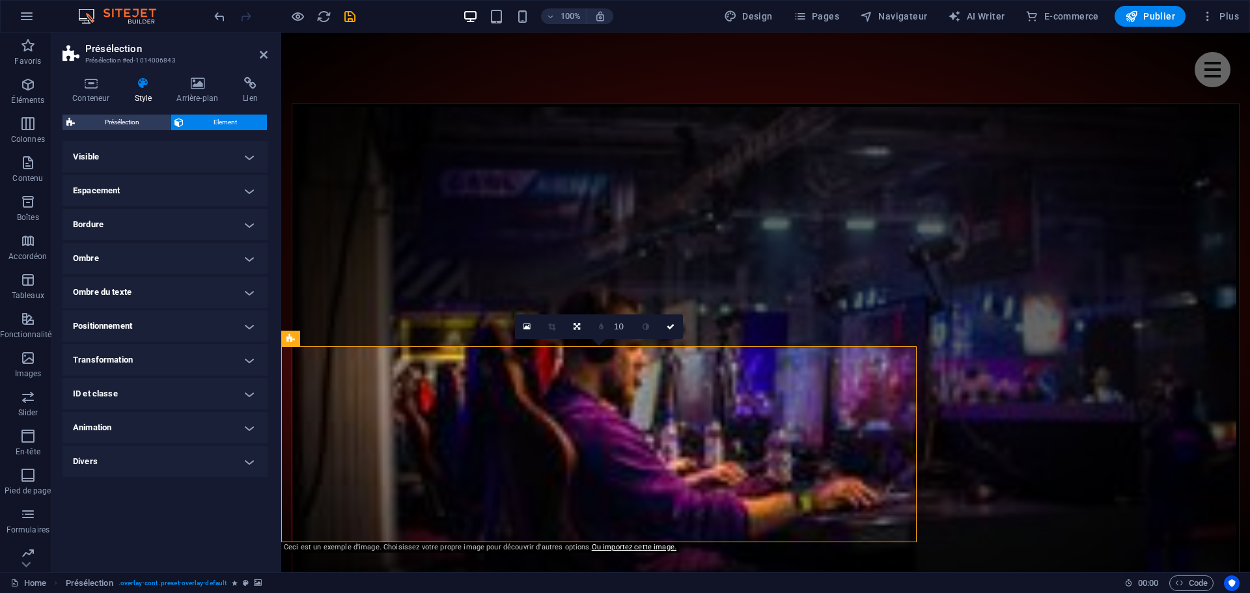
click at [248, 428] on h4 "Animation" at bounding box center [165, 427] width 205 height 31
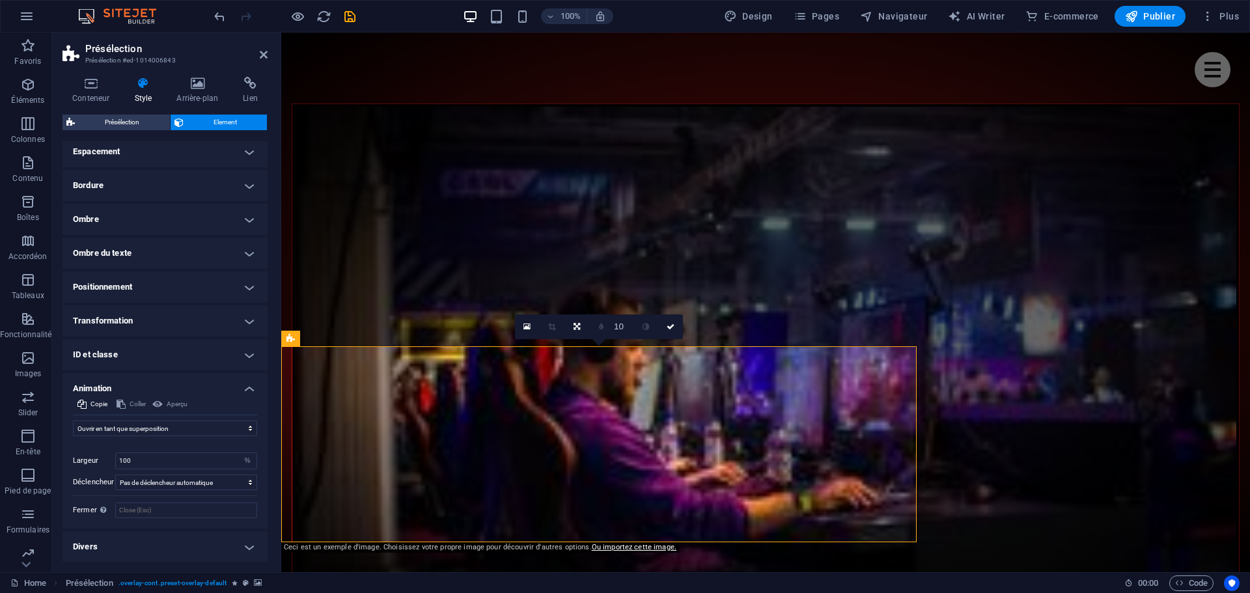
scroll to position [40, 0]
click at [223, 432] on select "Ne pas animer Afficher / Masquer Glisser vers le haut / le bas Zoomer/Dézoomer …" at bounding box center [165, 428] width 184 height 16
select select "none"
click at [73, 436] on select "Ne pas animer Afficher / Masquer Glisser vers le haut / le bas Zoomer/Dézoomer …" at bounding box center [165, 428] width 184 height 16
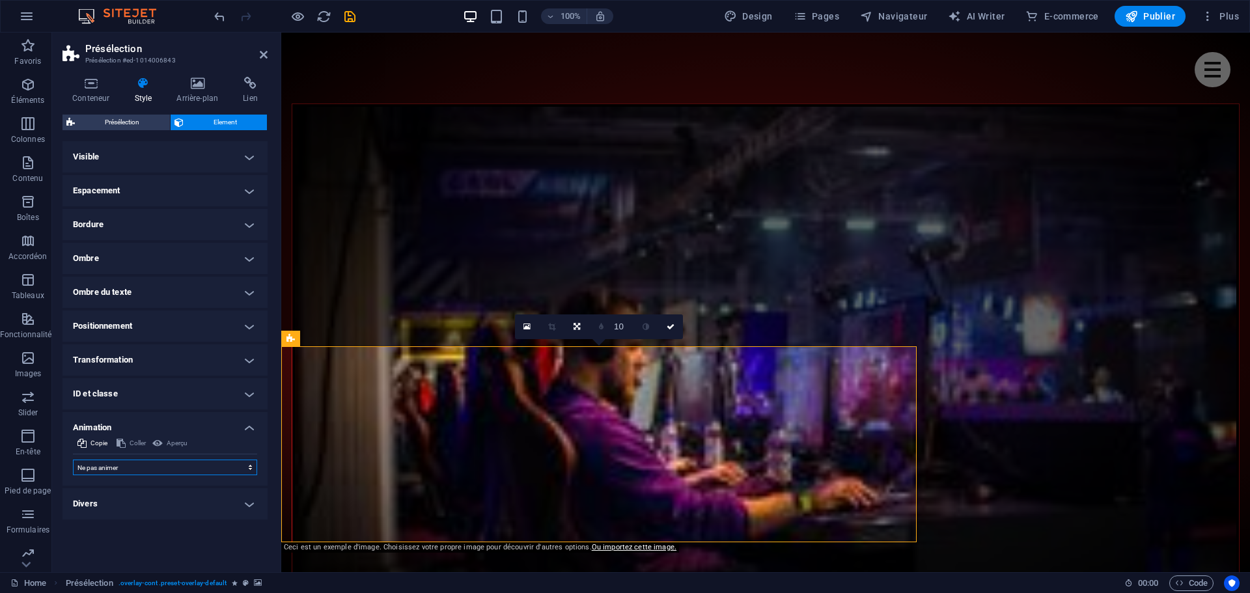
scroll to position [0, 0]
click at [264, 56] on icon at bounding box center [264, 54] width 8 height 10
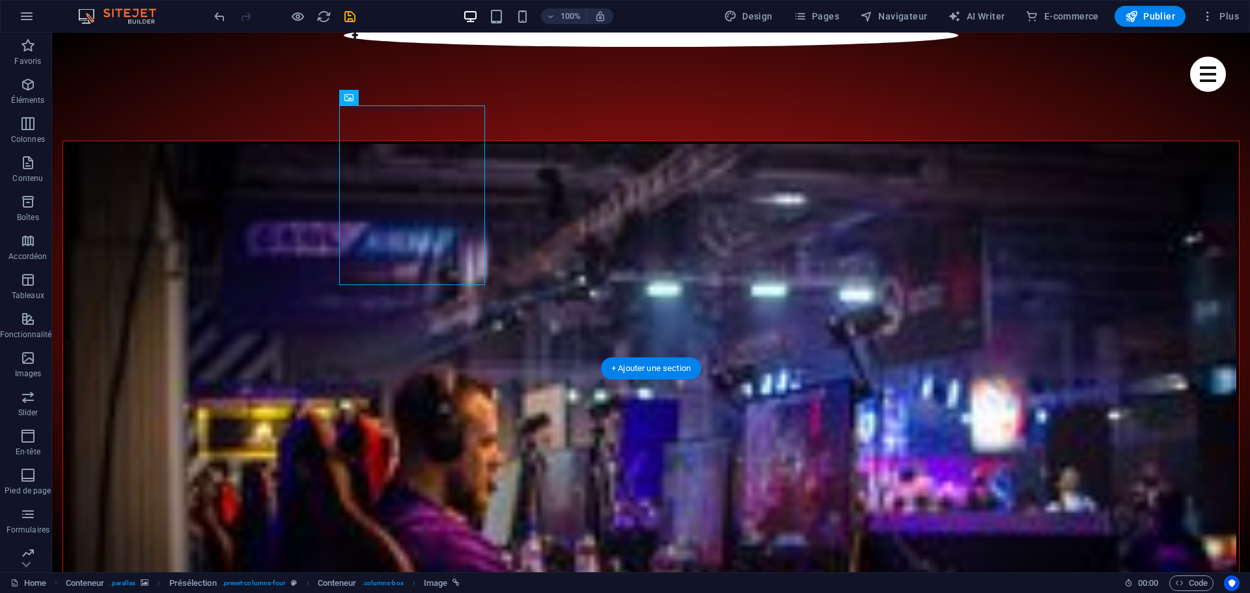
scroll to position [847, 0]
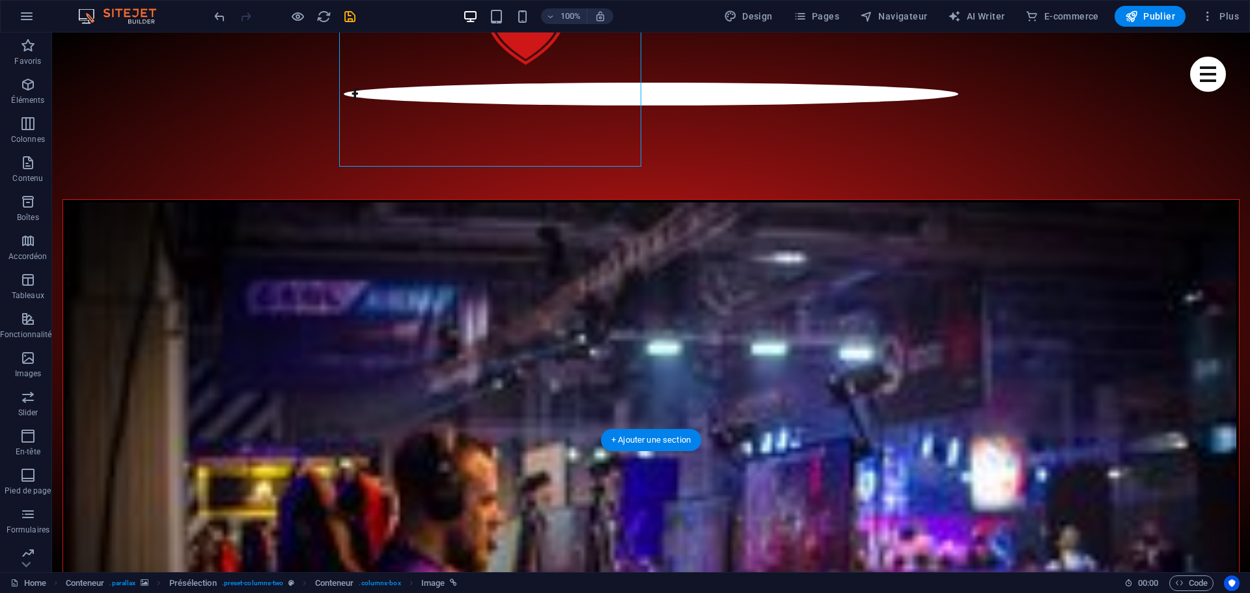
scroll to position [977, 0]
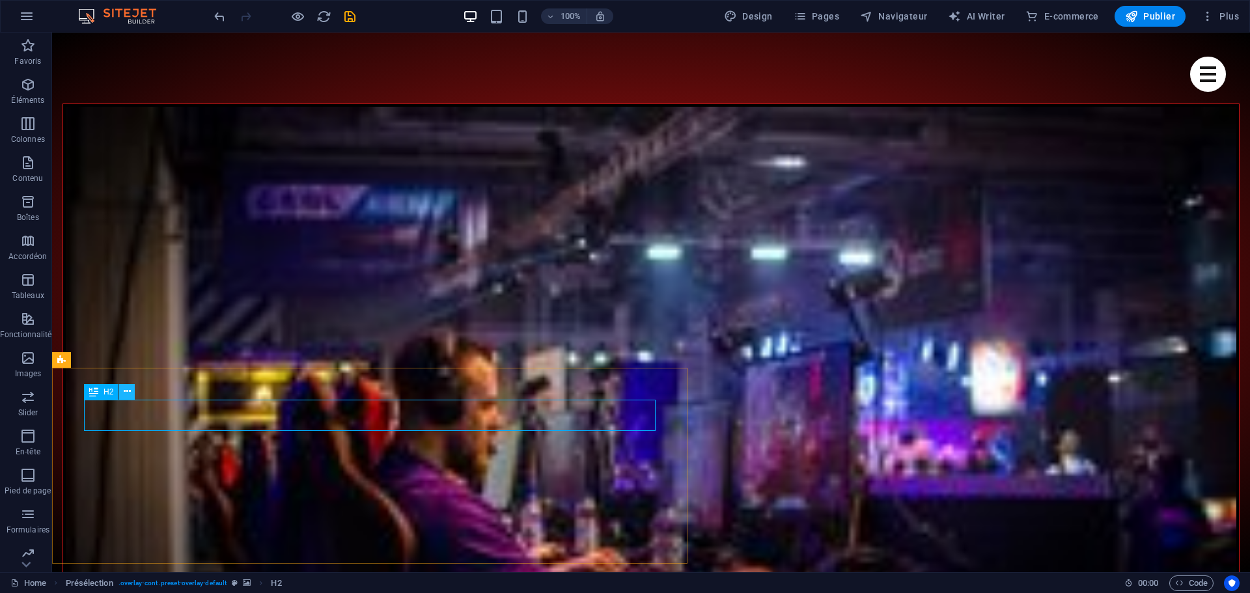
click at [129, 391] on icon at bounding box center [127, 392] width 7 height 14
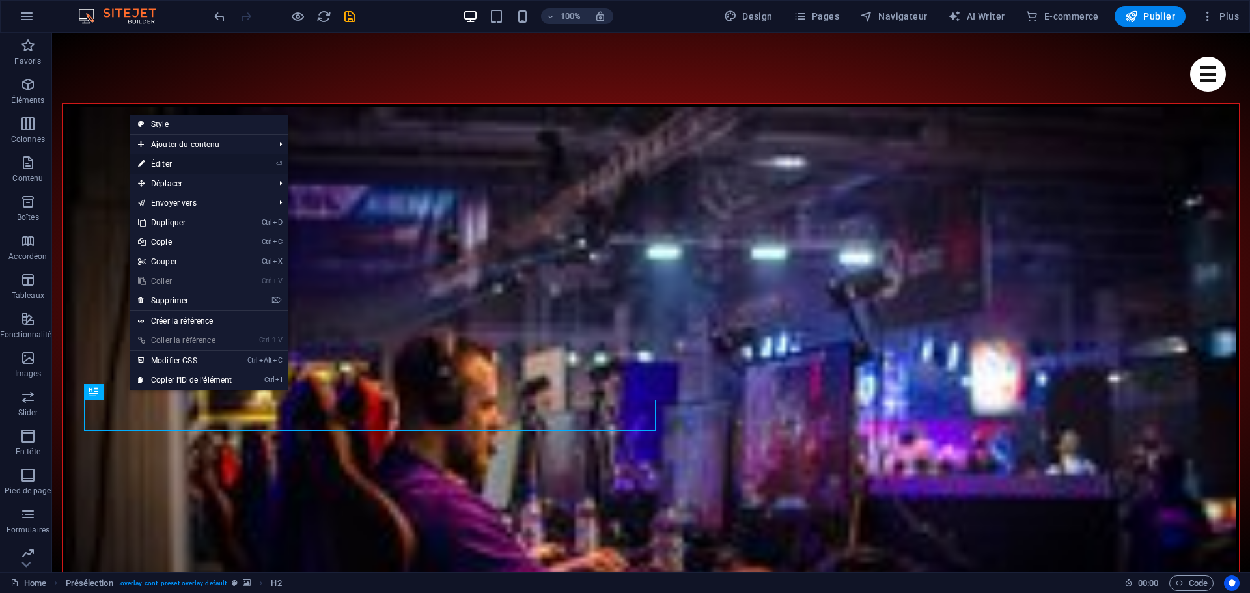
click at [172, 167] on link "⏎ Éditer" at bounding box center [184, 164] width 109 height 20
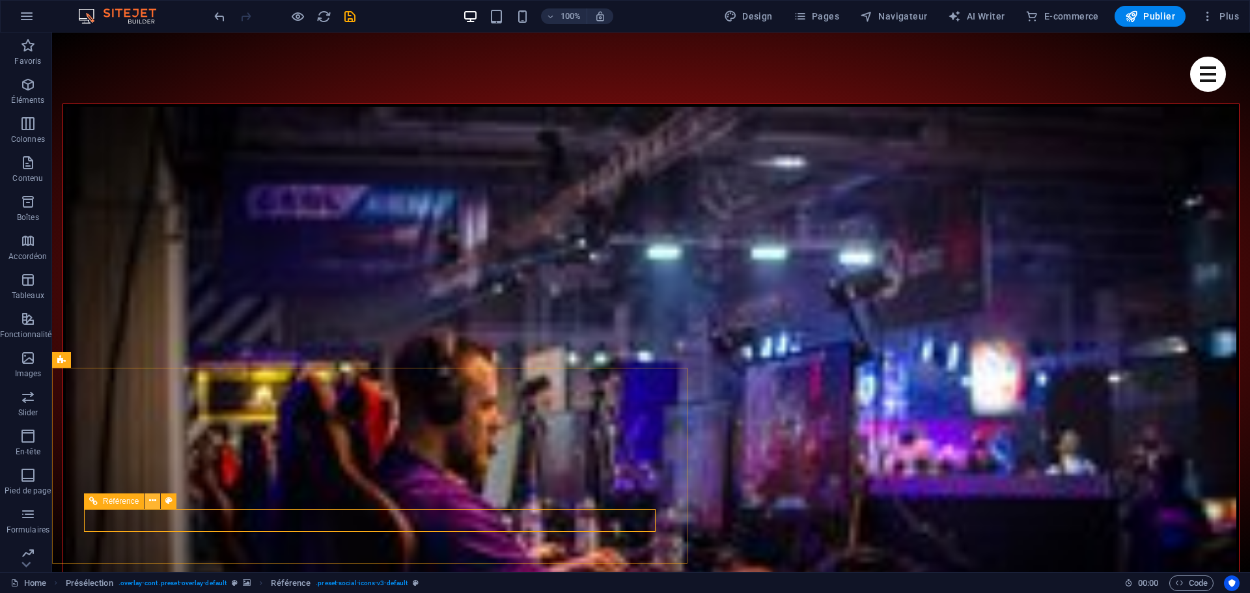
click at [157, 502] on button at bounding box center [153, 502] width 16 height 16
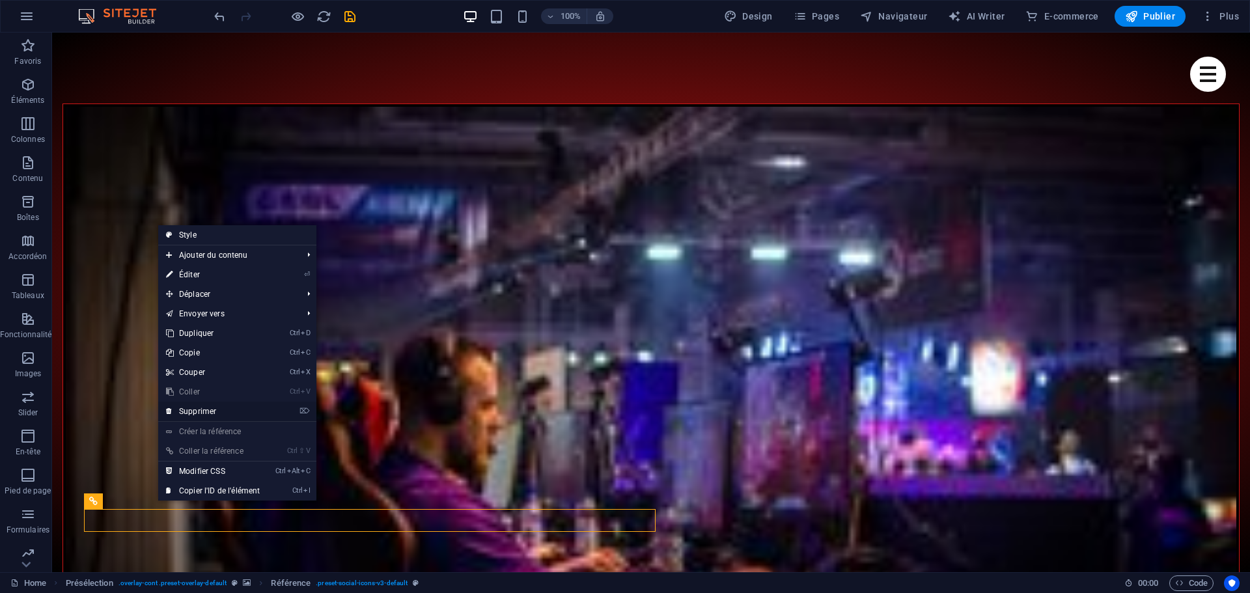
click at [207, 411] on link "⌦ Supprimer" at bounding box center [212, 412] width 109 height 20
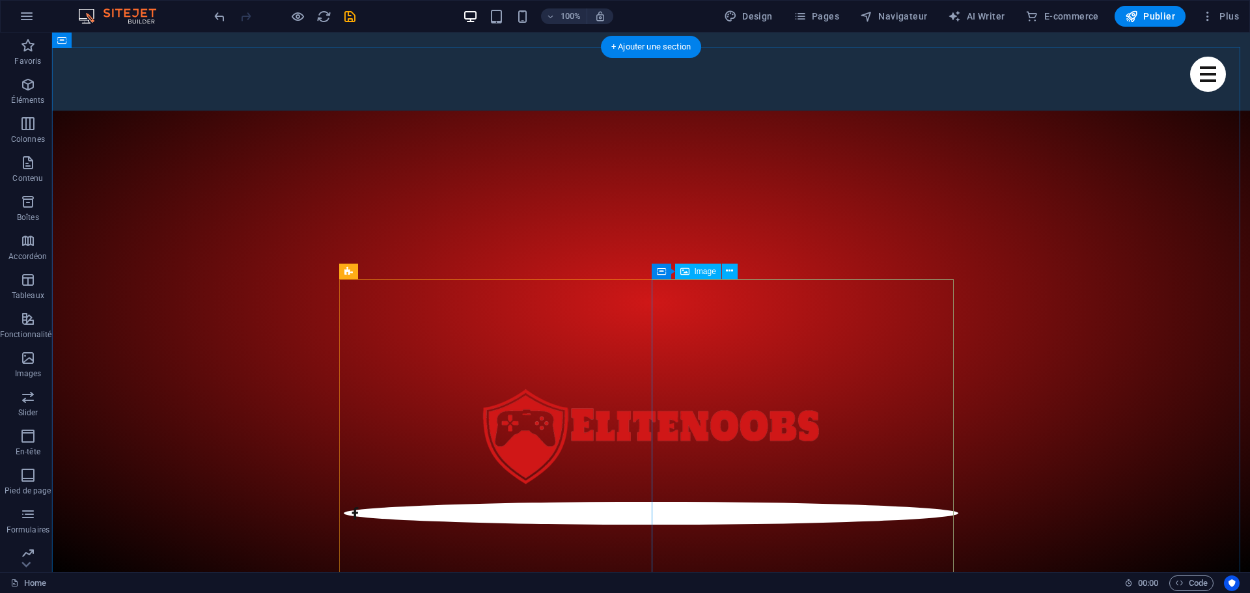
scroll to position [456, 0]
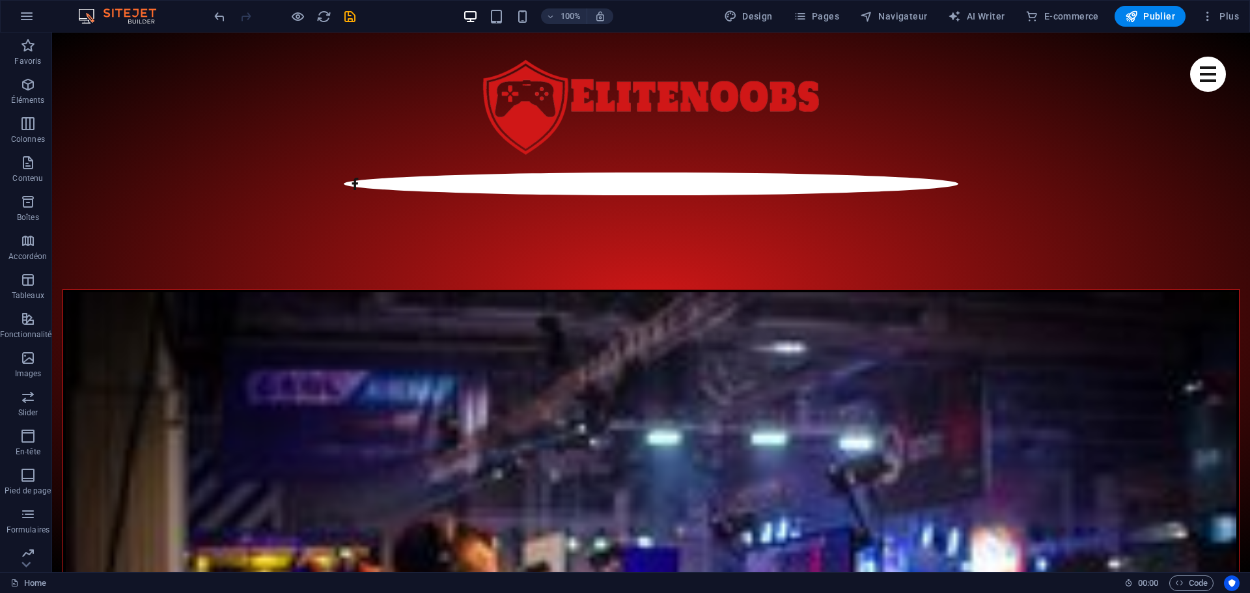
scroll to position [716, 0]
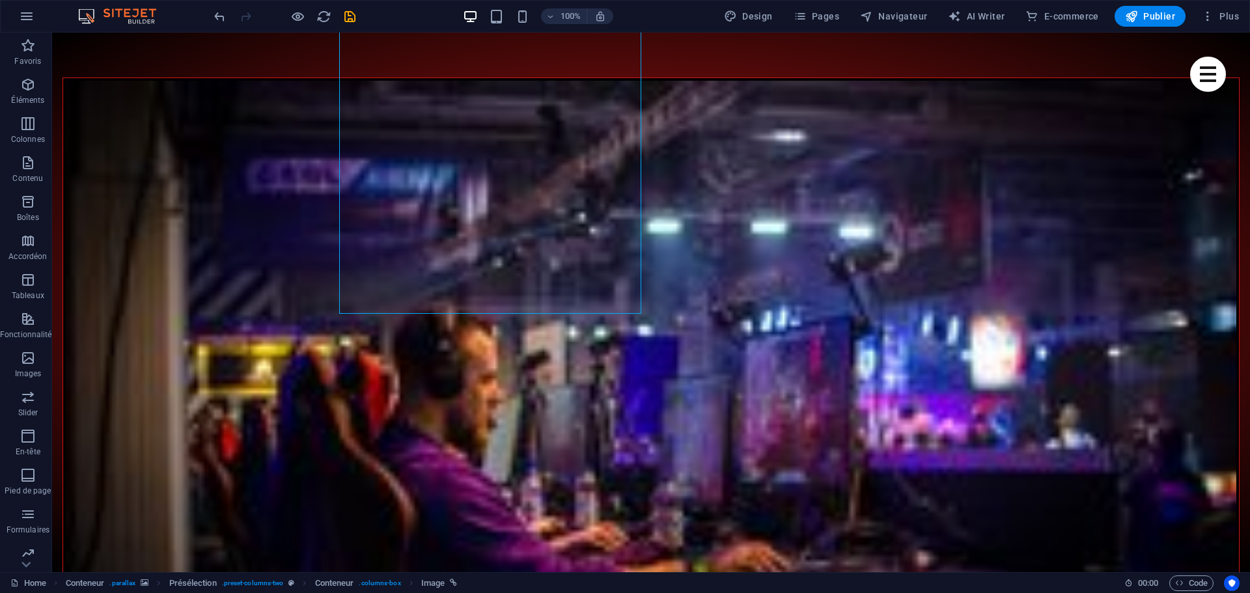
scroll to position [1042, 0]
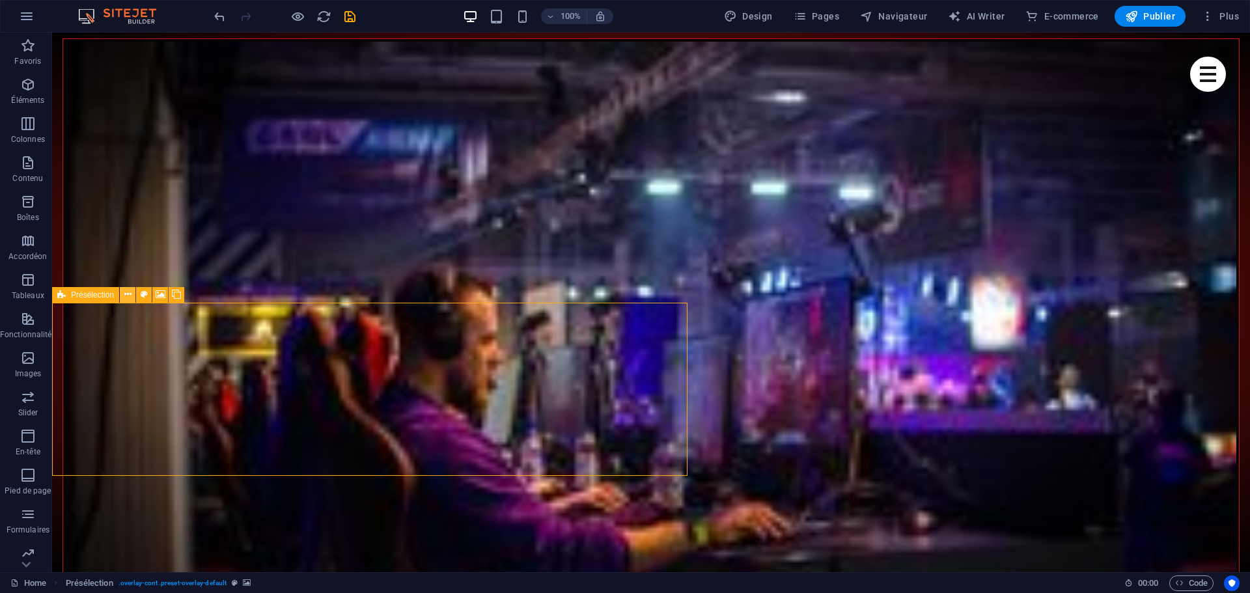
click at [129, 292] on icon at bounding box center [127, 295] width 7 height 14
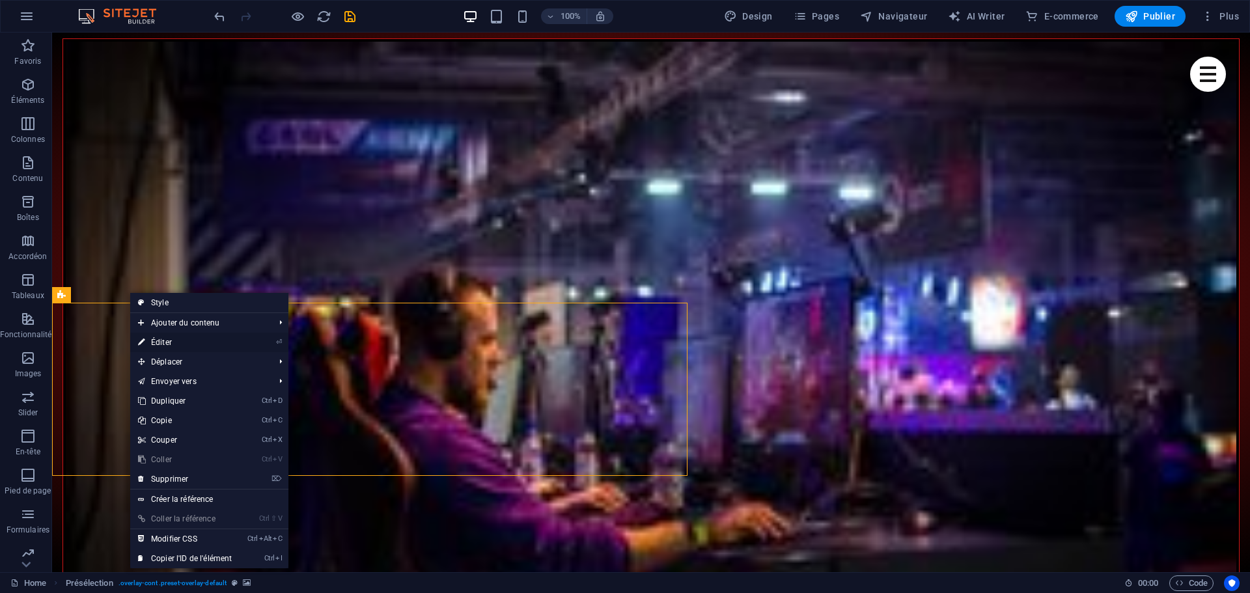
click at [180, 342] on link "⏎ Éditer" at bounding box center [184, 343] width 109 height 20
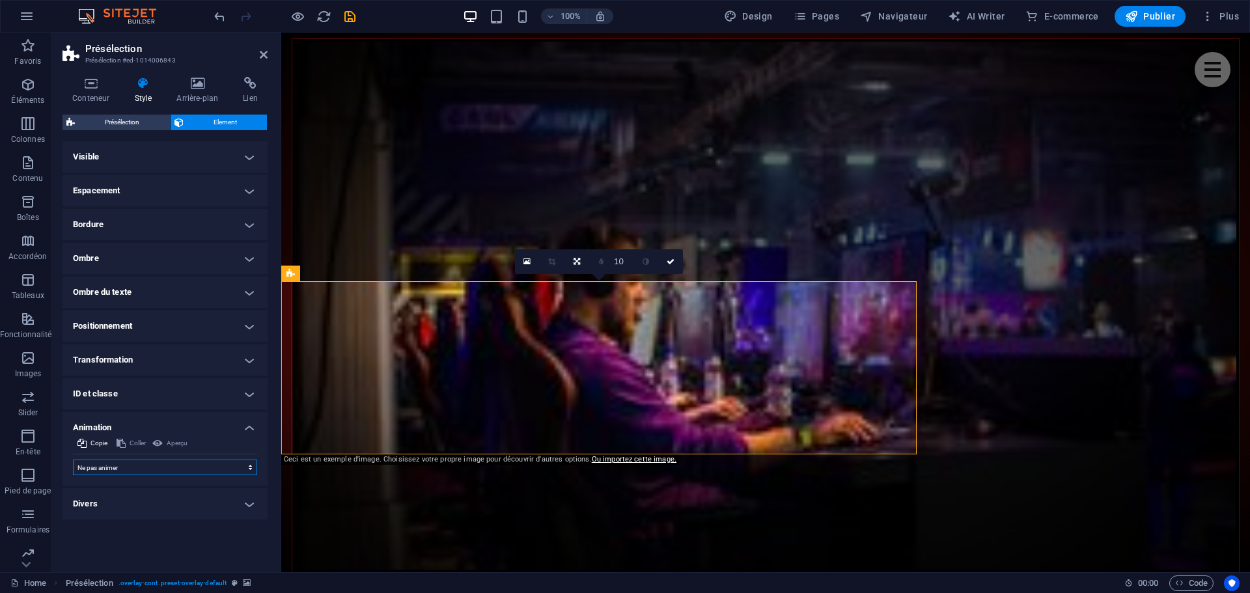
click at [134, 471] on select "Ne pas animer Afficher / Masquer Glisser vers le haut / le bas Zoomer/Dézoomer …" at bounding box center [165, 468] width 184 height 16
click at [135, 471] on select "Ne pas animer Afficher / Masquer Glisser vers le haut / le bas Zoomer/Dézoomer …" at bounding box center [165, 468] width 184 height 16
click at [108, 504] on h4 "Divers" at bounding box center [165, 503] width 205 height 31
click at [111, 503] on h4 "Divers" at bounding box center [165, 499] width 205 height 23
click at [116, 119] on span "Présélection" at bounding box center [122, 123] width 87 height 16
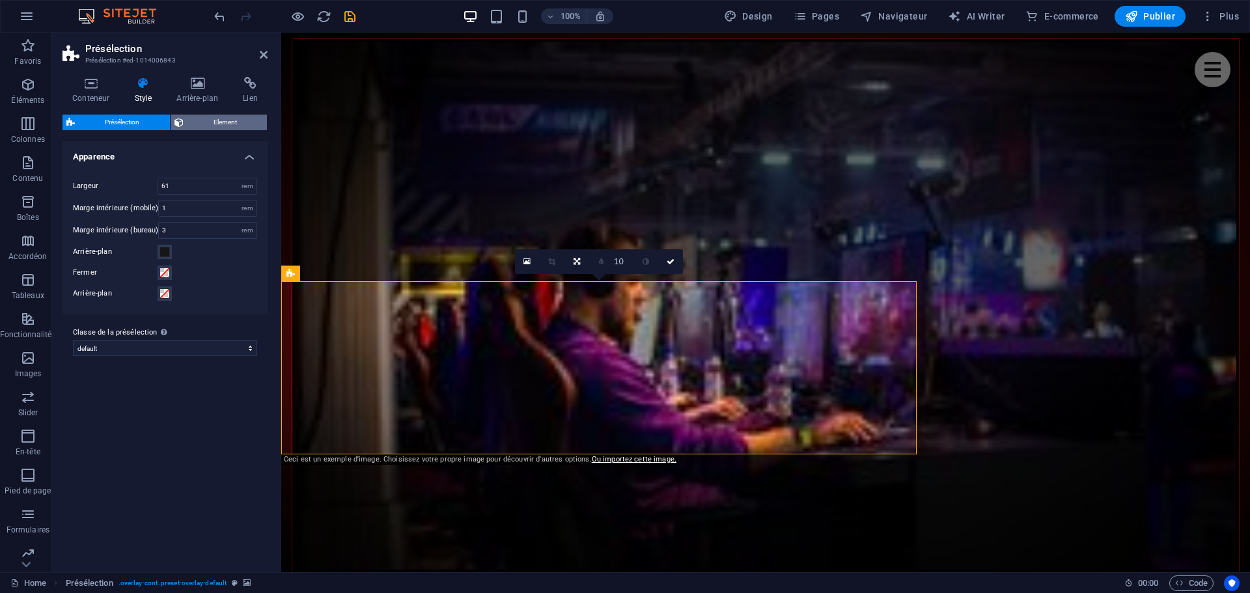
click at [226, 120] on span "Element" at bounding box center [226, 123] width 76 height 16
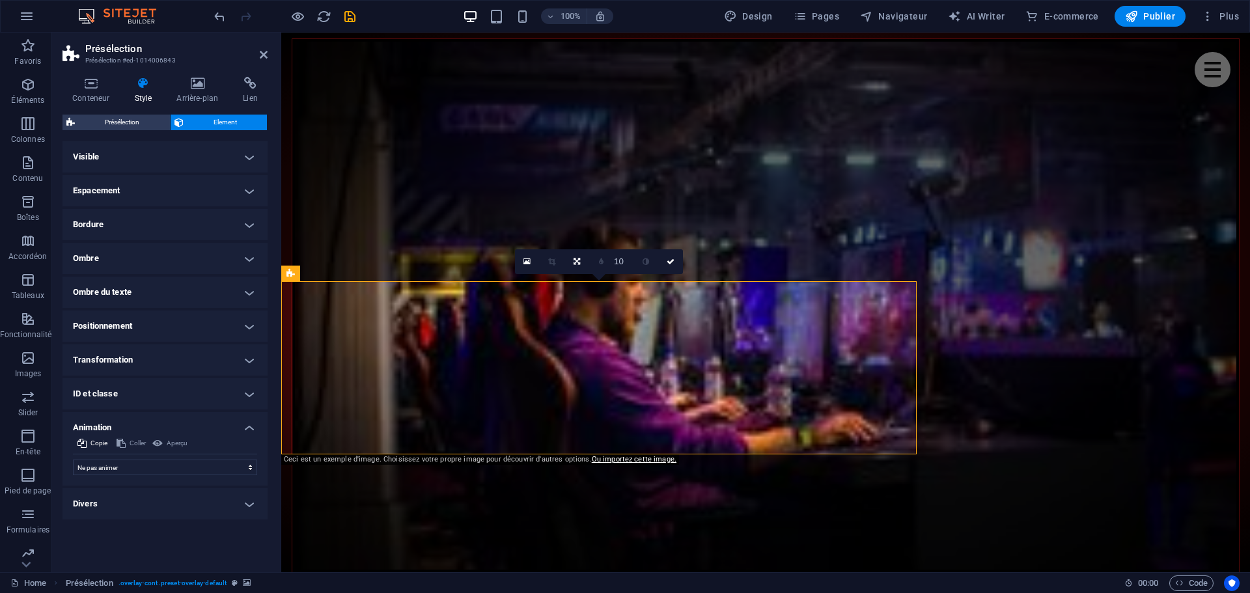
click at [120, 150] on h4 "Visible" at bounding box center [165, 156] width 205 height 31
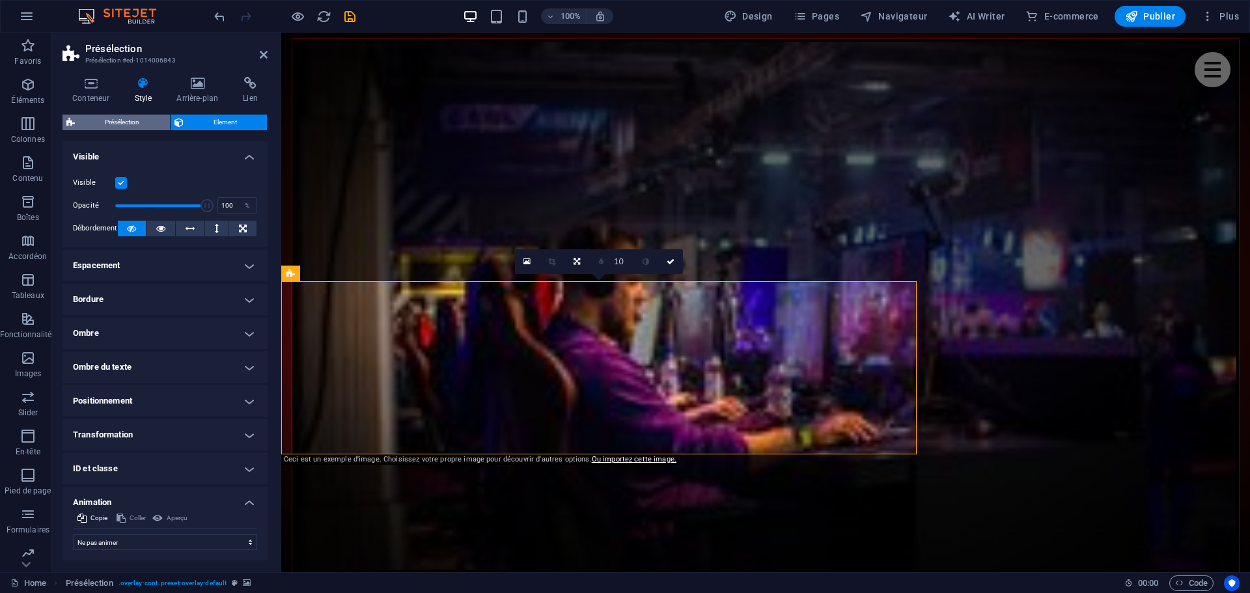
click at [133, 126] on span "Présélection" at bounding box center [122, 123] width 87 height 16
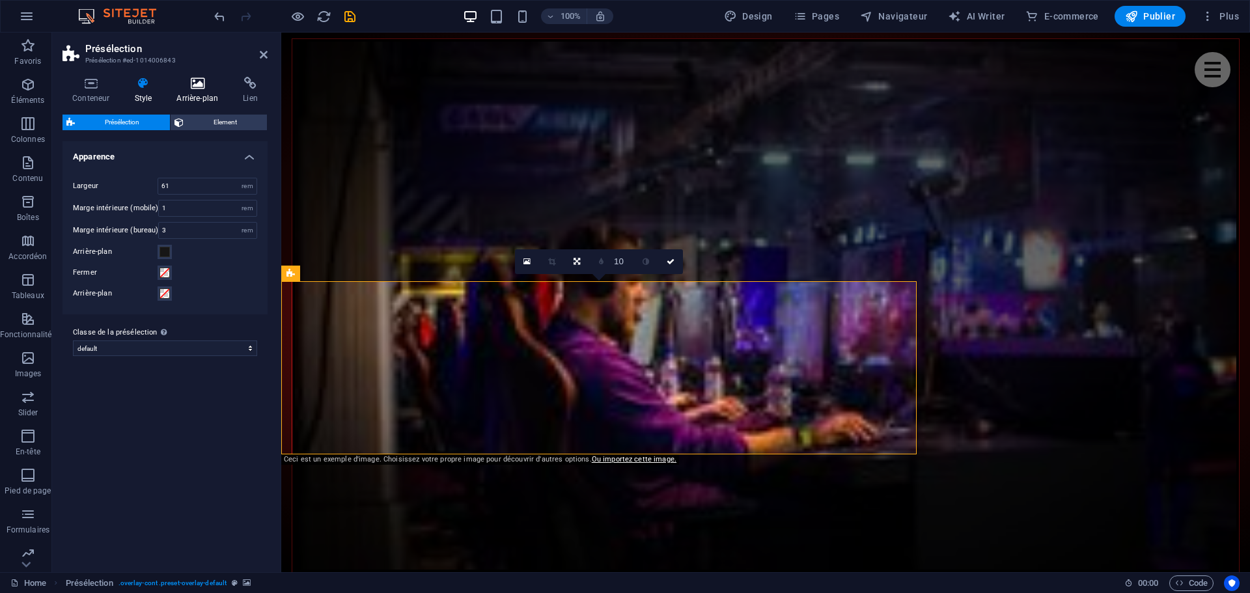
click at [197, 92] on h4 "Arrière-plan" at bounding box center [200, 90] width 66 height 27
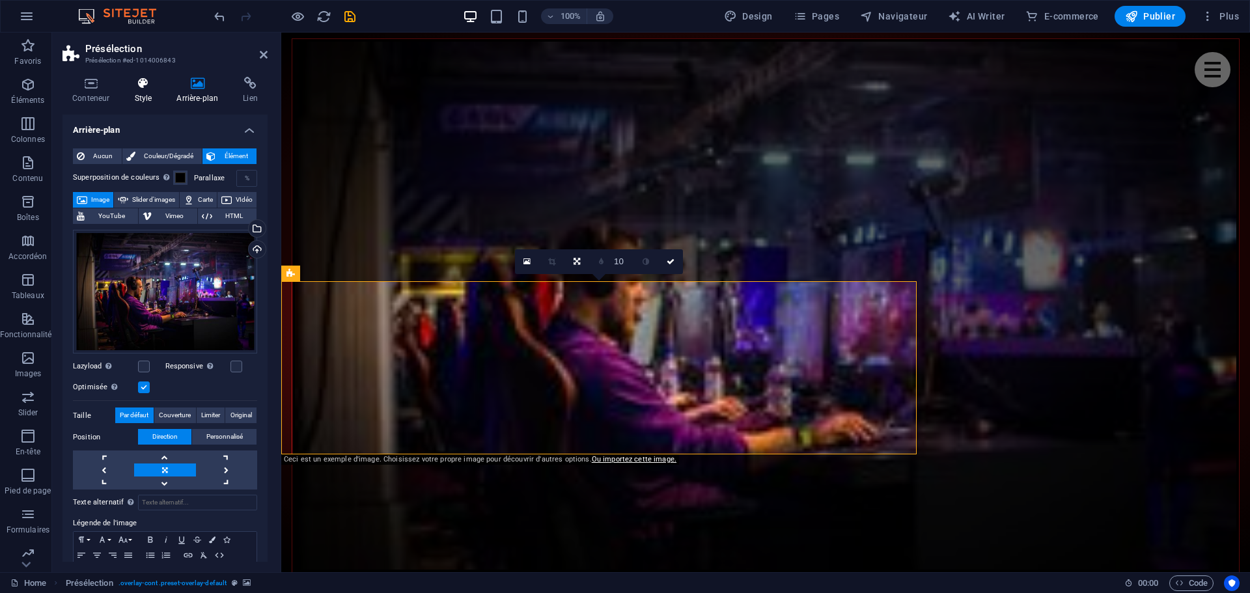
click at [139, 91] on h4 "Style" at bounding box center [145, 90] width 42 height 27
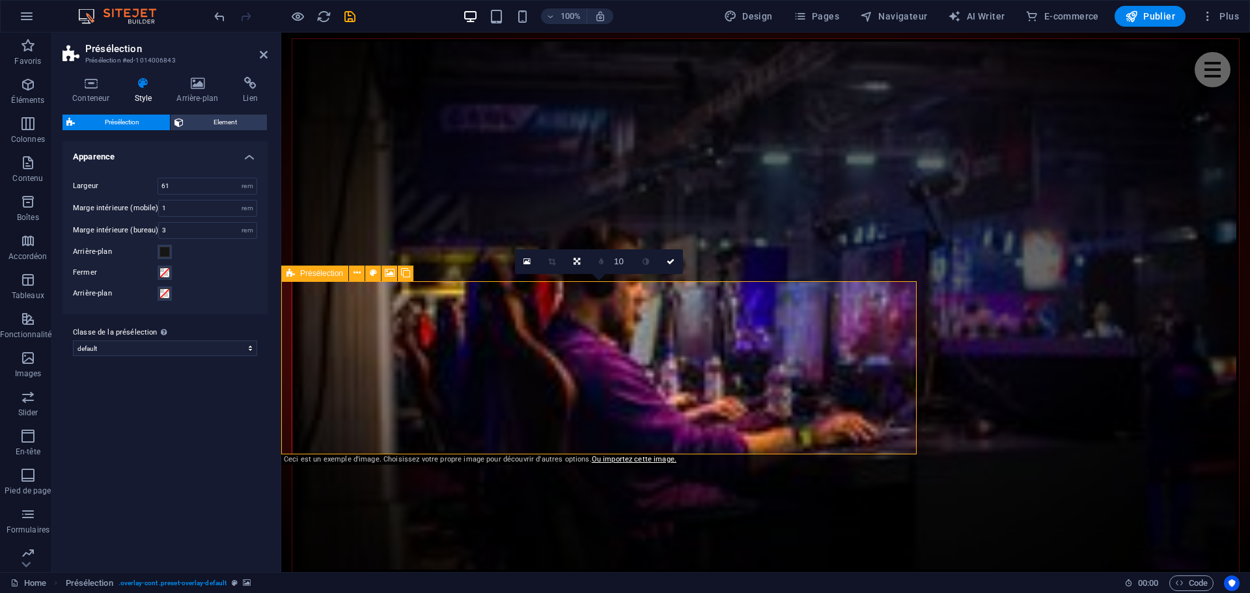
click at [290, 273] on icon at bounding box center [291, 274] width 8 height 16
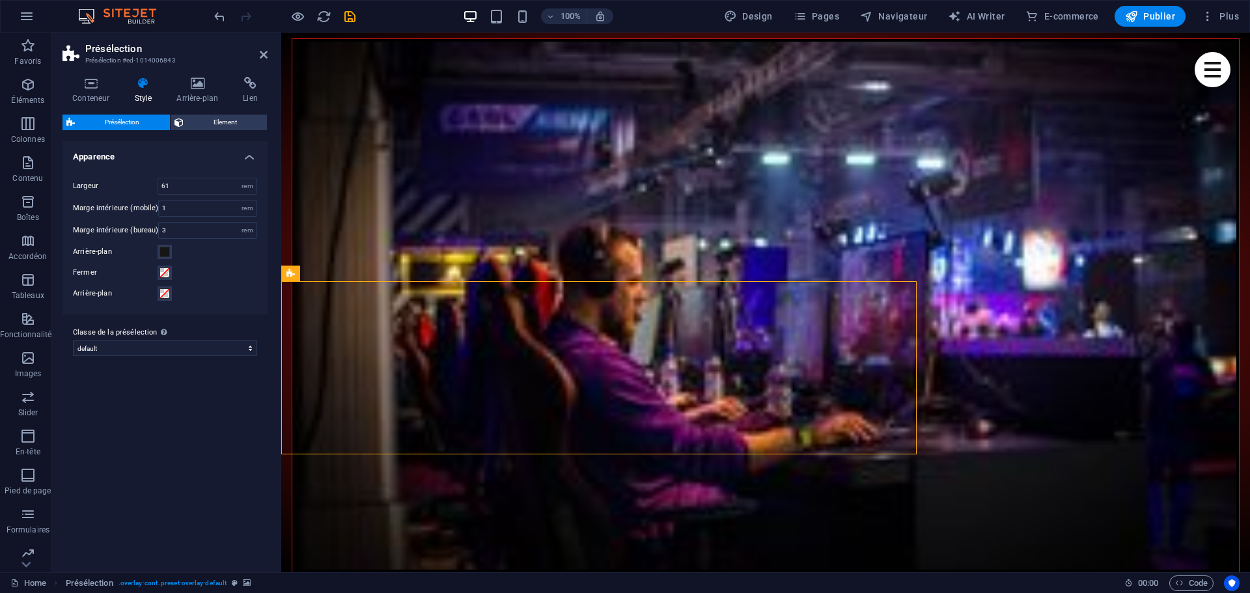
drag, startPoint x: 572, startPoint y: 305, endPoint x: 303, endPoint y: 301, distance: 269.0
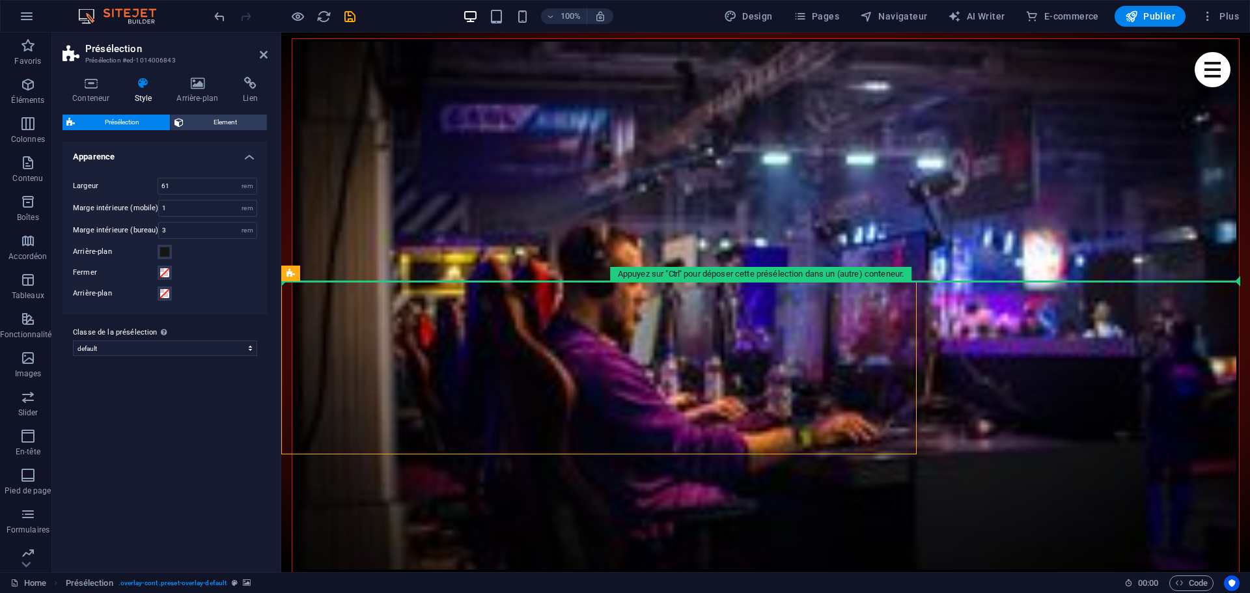
drag, startPoint x: 575, startPoint y: 307, endPoint x: 332, endPoint y: 270, distance: 245.6
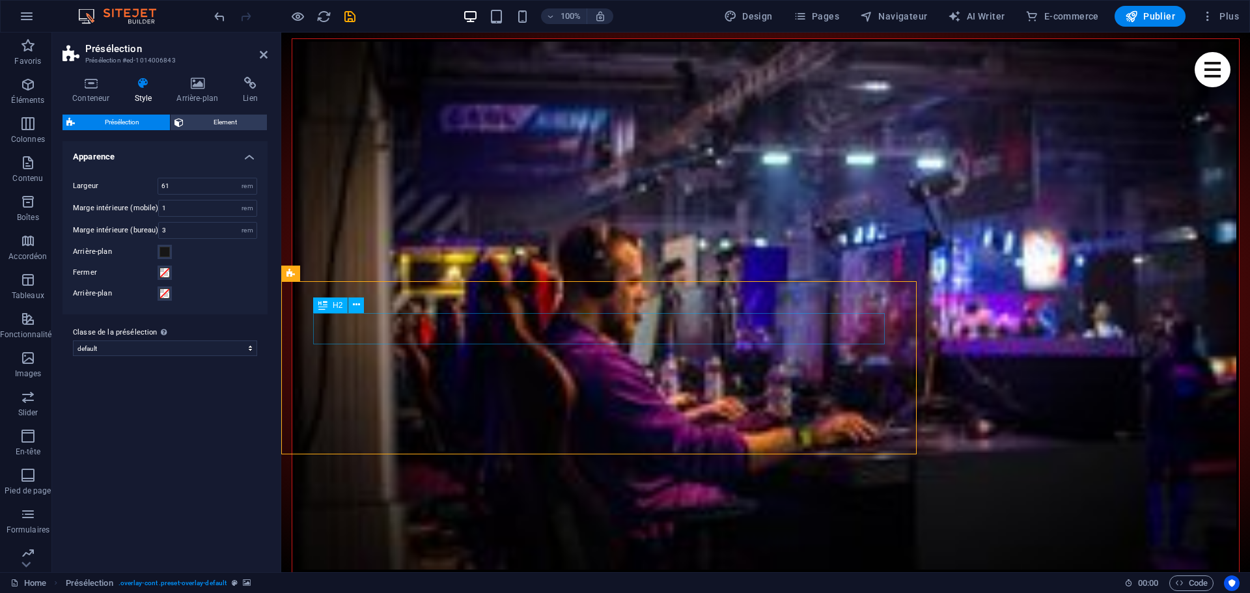
click at [395, 273] on button at bounding box center [390, 274] width 16 height 16
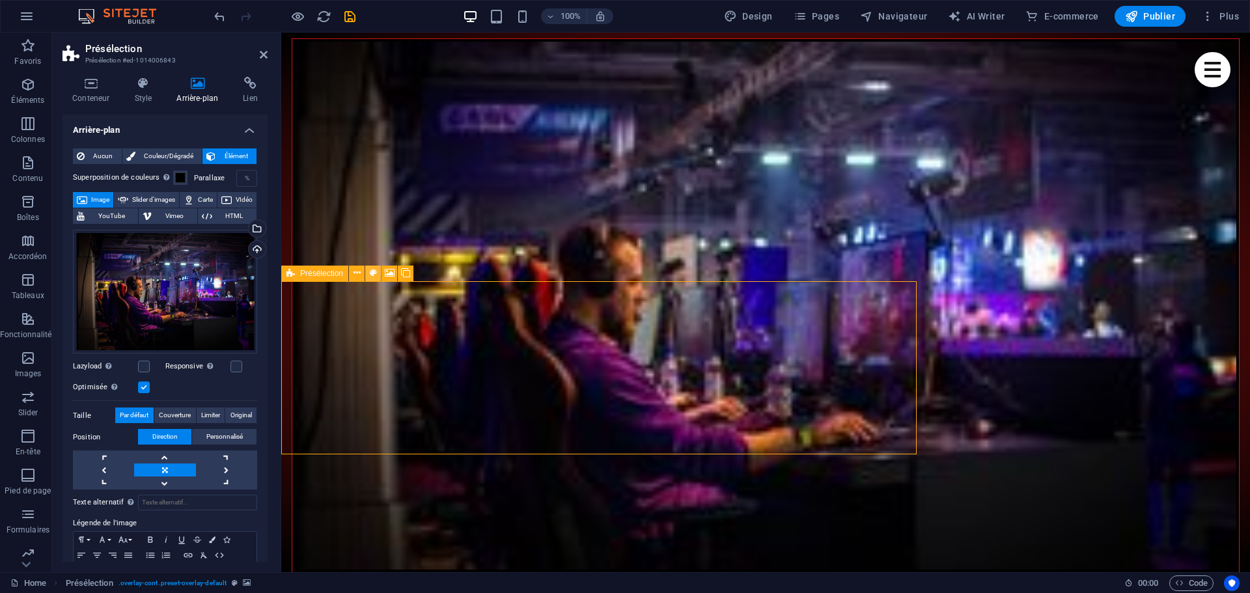
click at [371, 273] on icon at bounding box center [373, 273] width 7 height 14
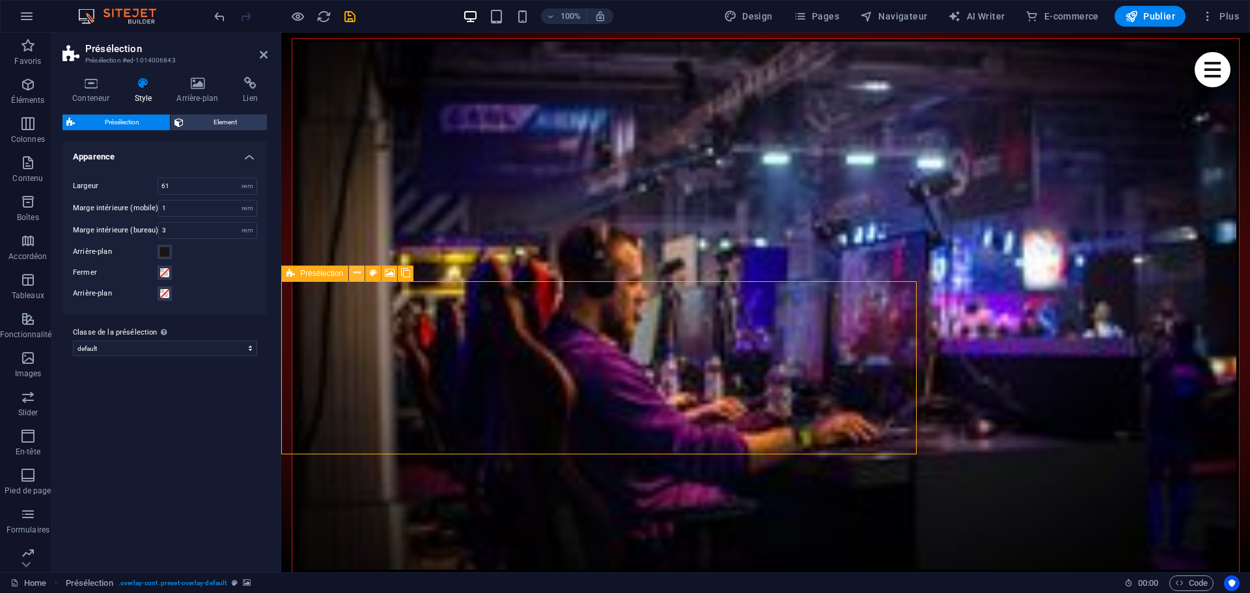
click at [357, 273] on icon at bounding box center [357, 273] width 7 height 14
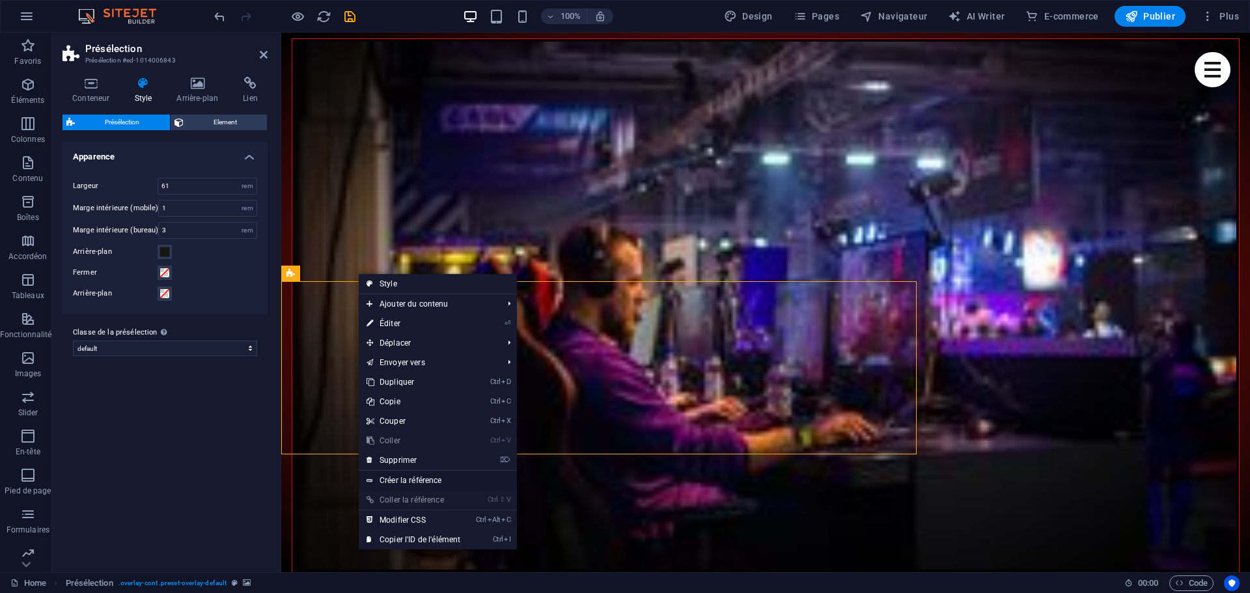
click at [428, 478] on link "Créer la référence" at bounding box center [438, 481] width 158 height 20
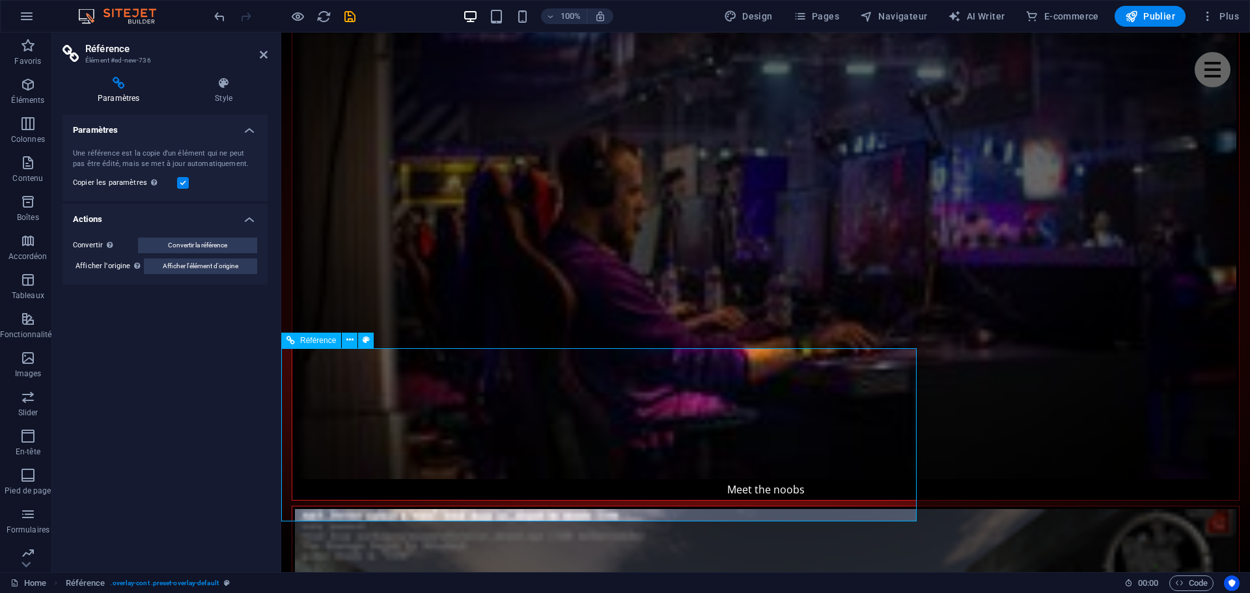
scroll to position [1151, 0]
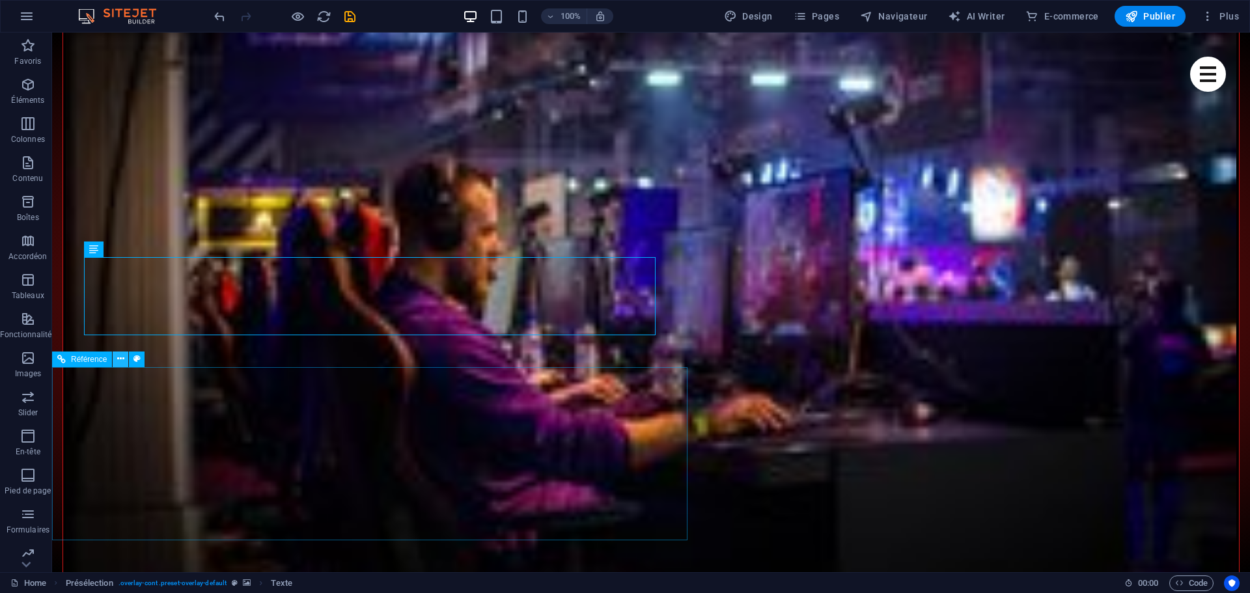
click at [123, 357] on icon at bounding box center [120, 359] width 7 height 14
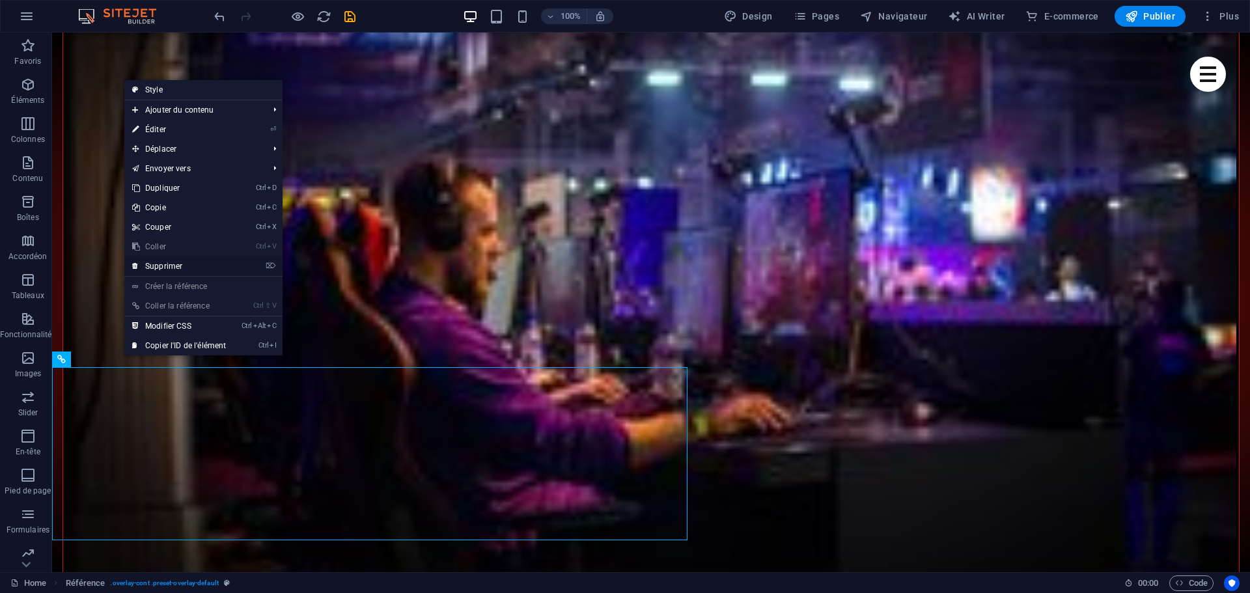
click at [170, 265] on link "⌦ Supprimer" at bounding box center [178, 267] width 109 height 20
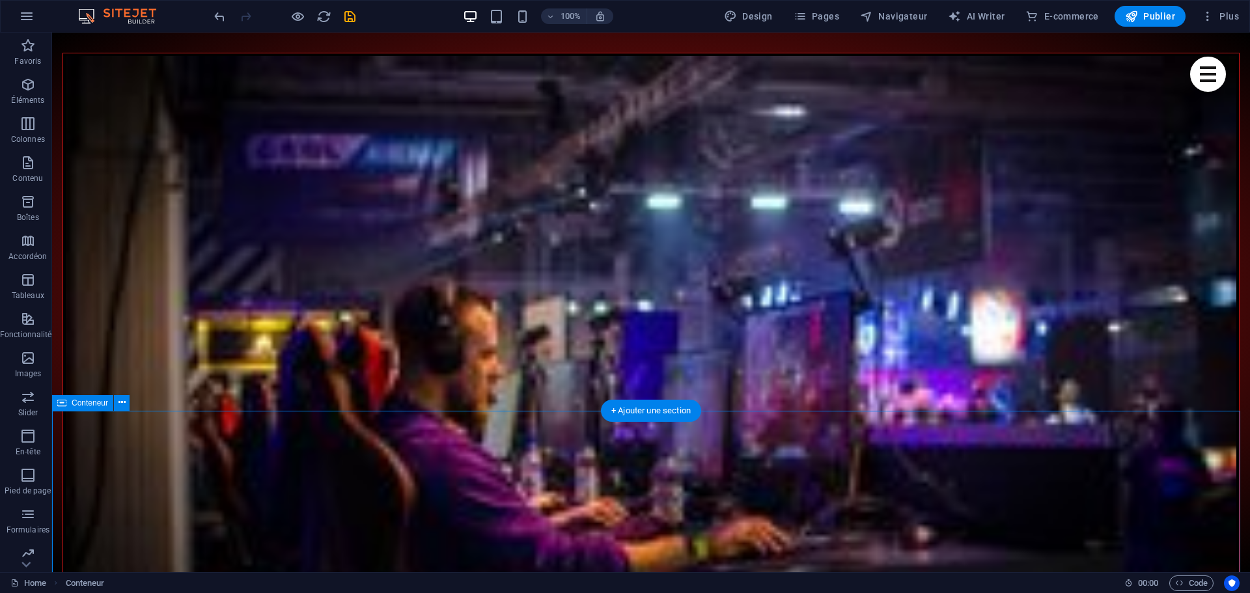
scroll to position [1020, 0]
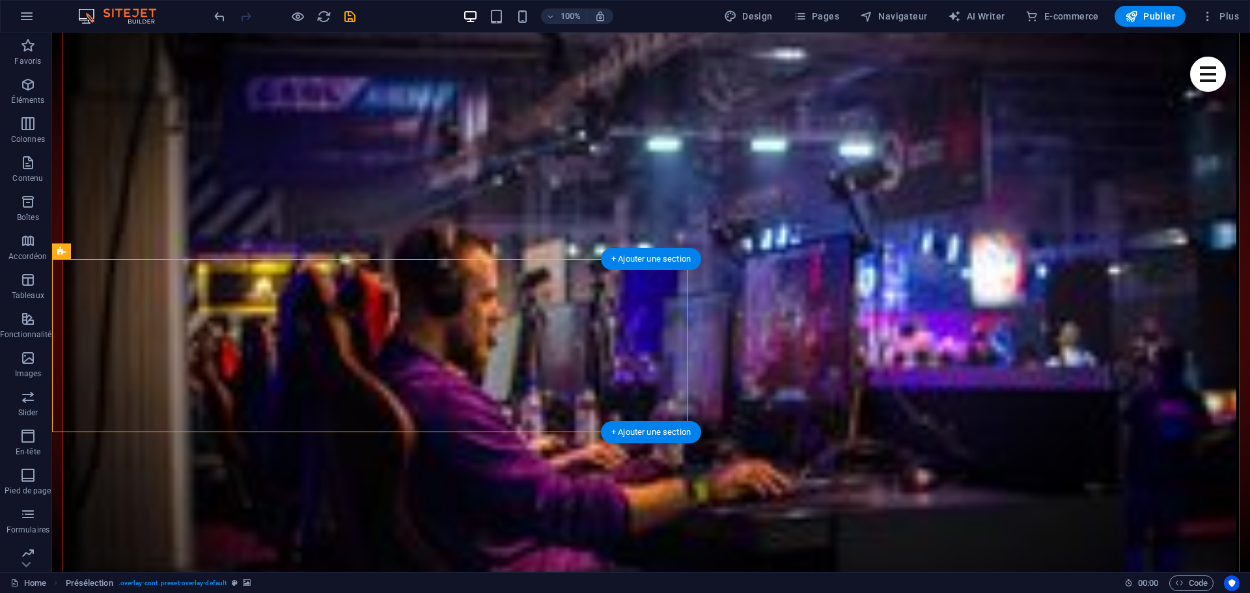
scroll to position [1085, 0]
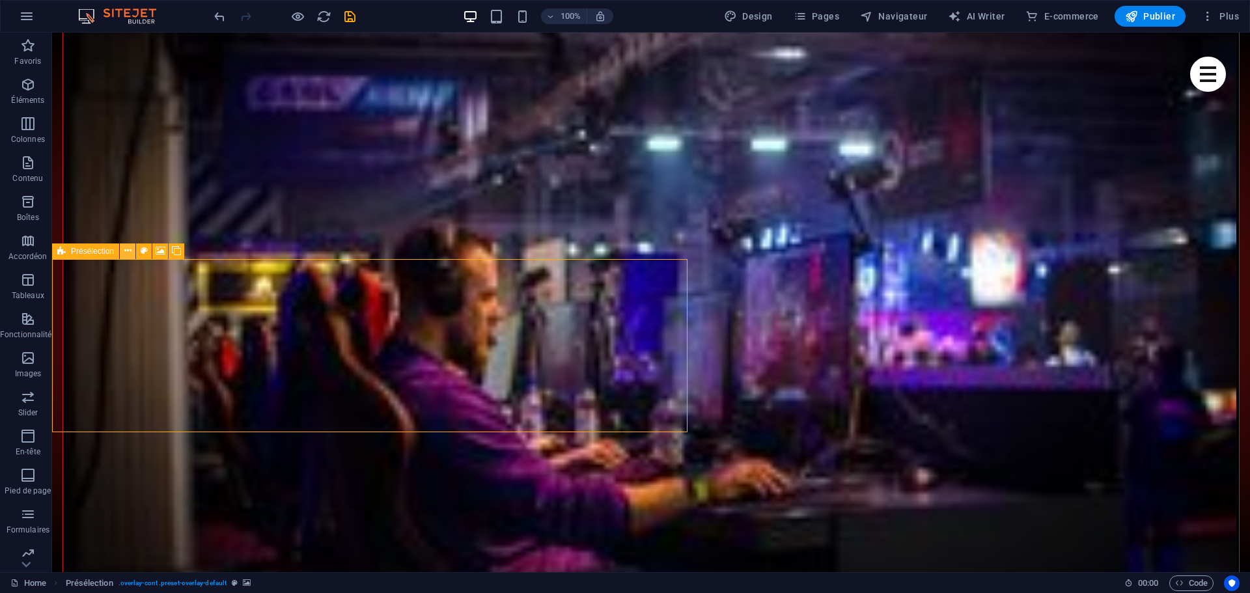
click at [130, 249] on icon at bounding box center [127, 251] width 7 height 14
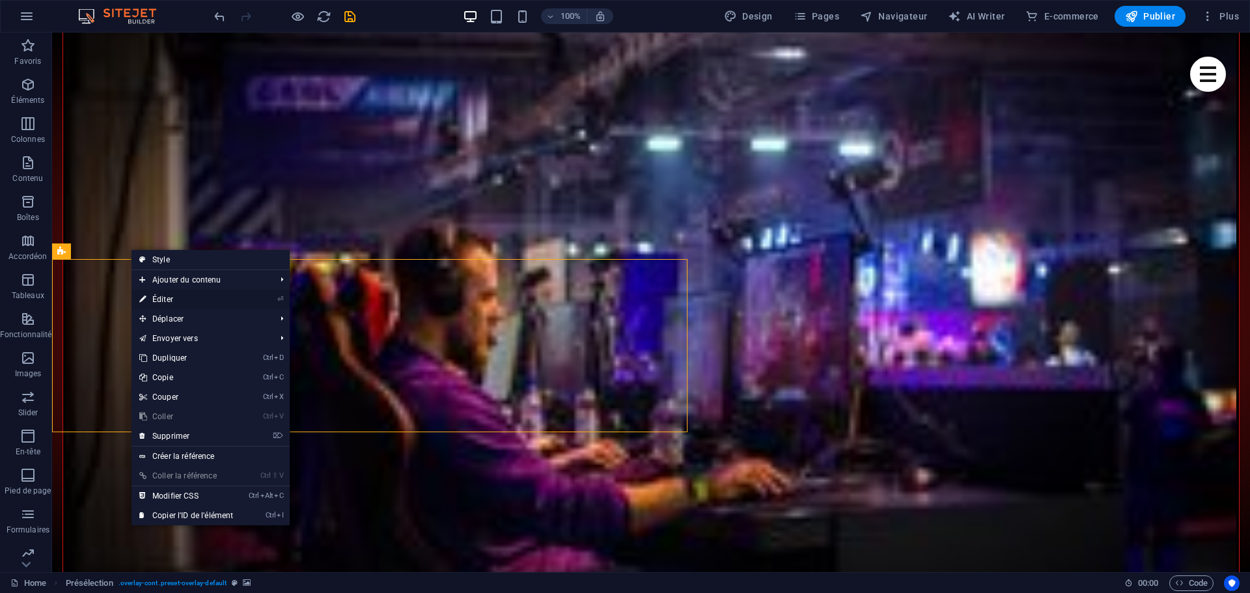
click at [171, 300] on link "⏎ Éditer" at bounding box center [186, 300] width 109 height 20
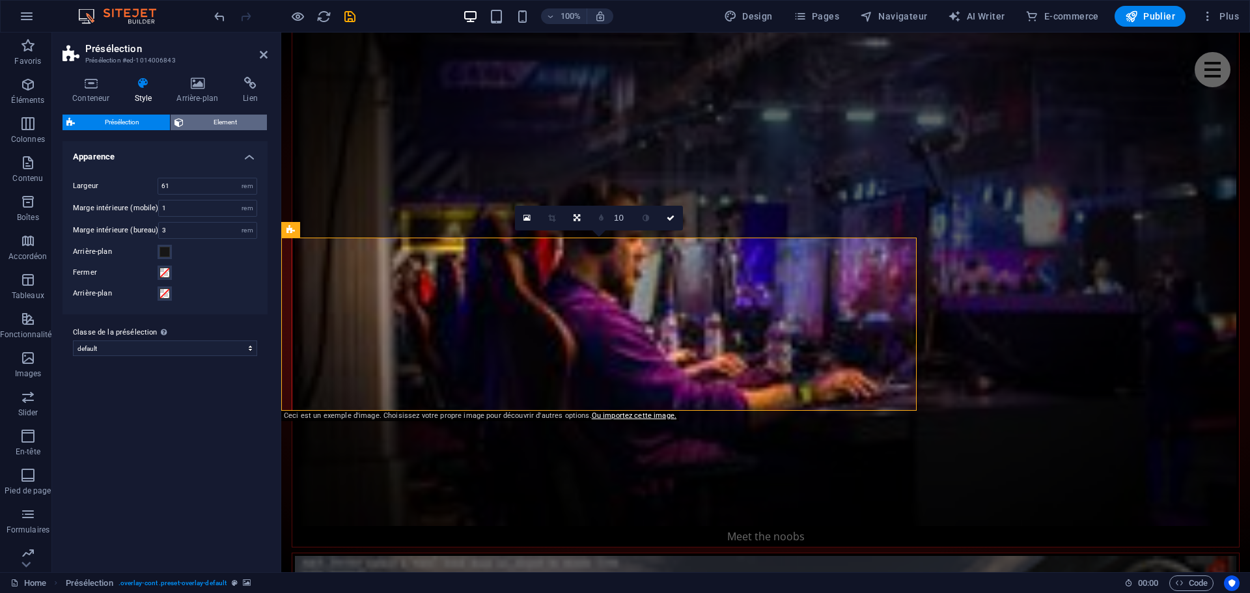
click at [230, 123] on span "Element" at bounding box center [226, 123] width 76 height 16
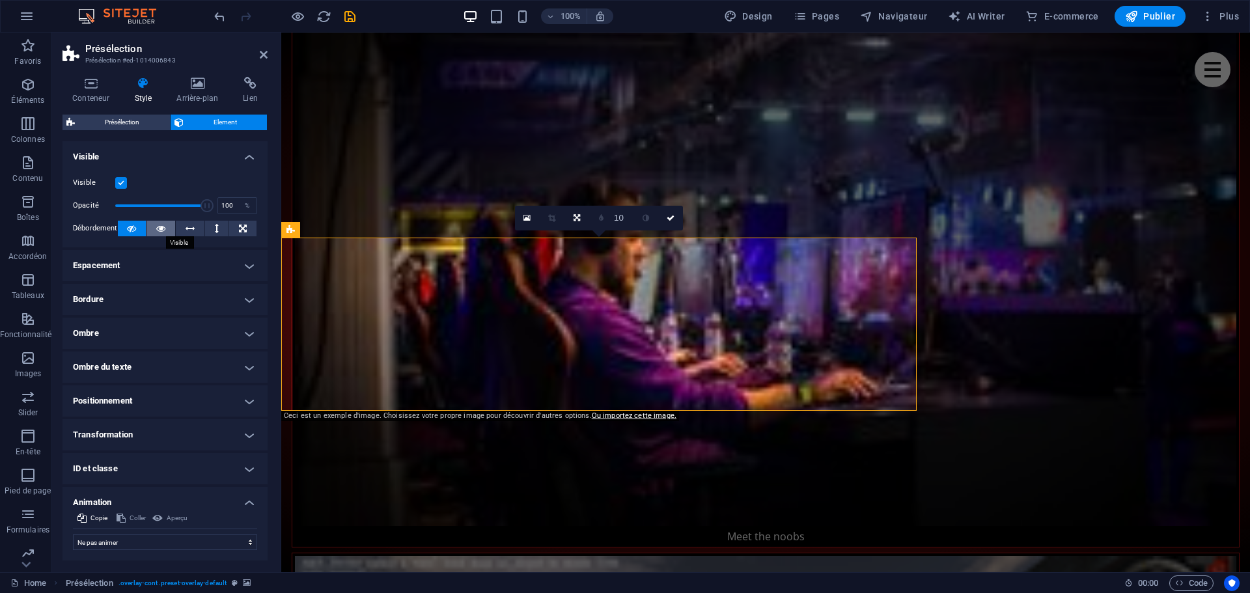
click at [160, 229] on icon at bounding box center [160, 229] width 9 height 16
click at [137, 231] on button at bounding box center [132, 229] width 29 height 16
click at [244, 161] on h4 "Visible" at bounding box center [165, 152] width 205 height 23
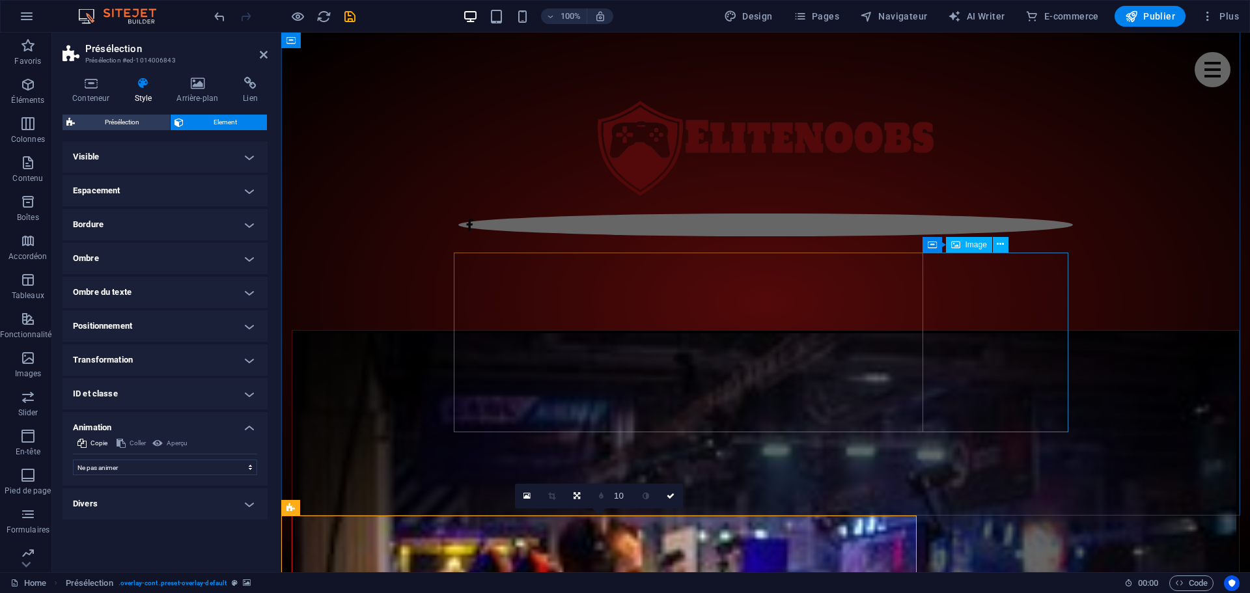
scroll to position [695, 0]
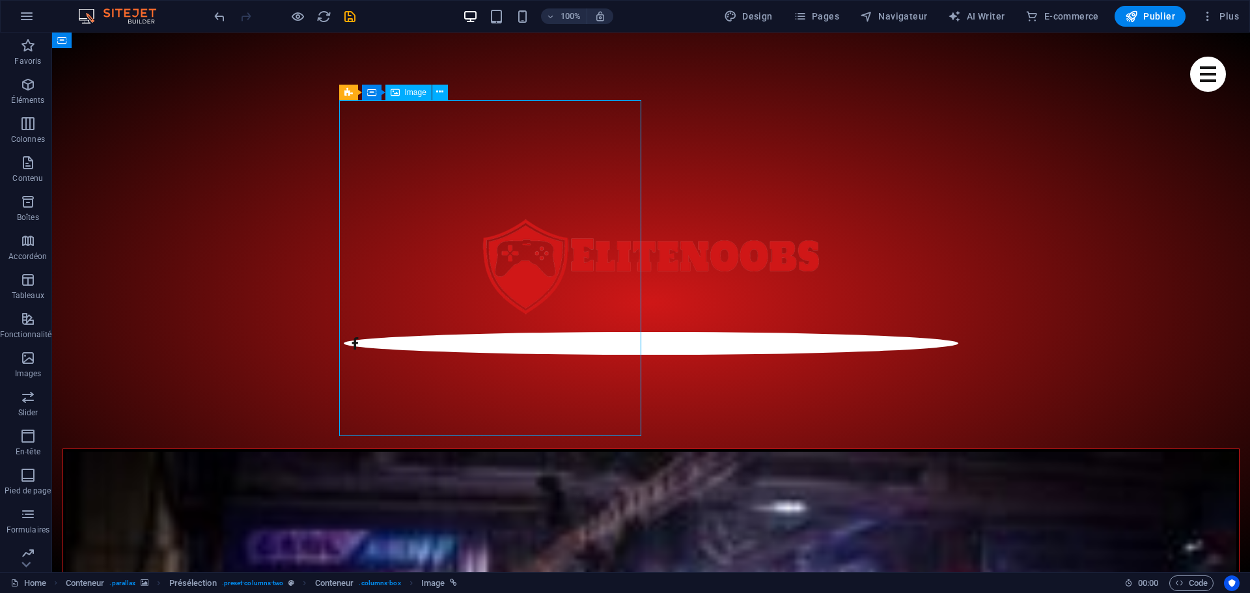
scroll to position [630, 0]
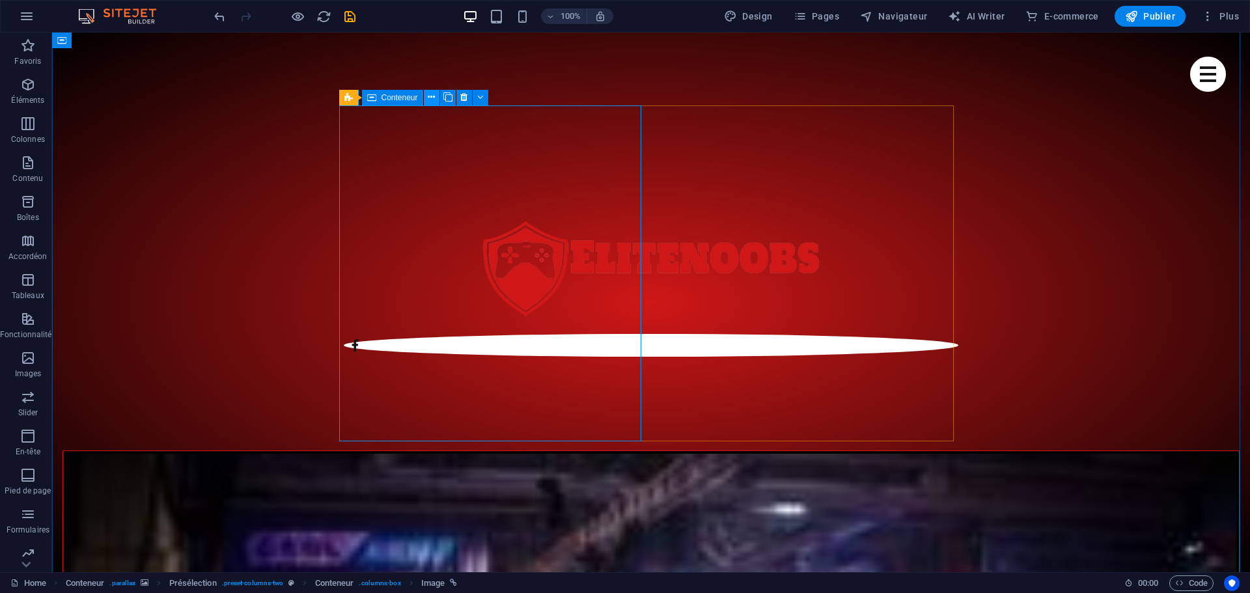
click at [434, 97] on icon at bounding box center [431, 98] width 7 height 14
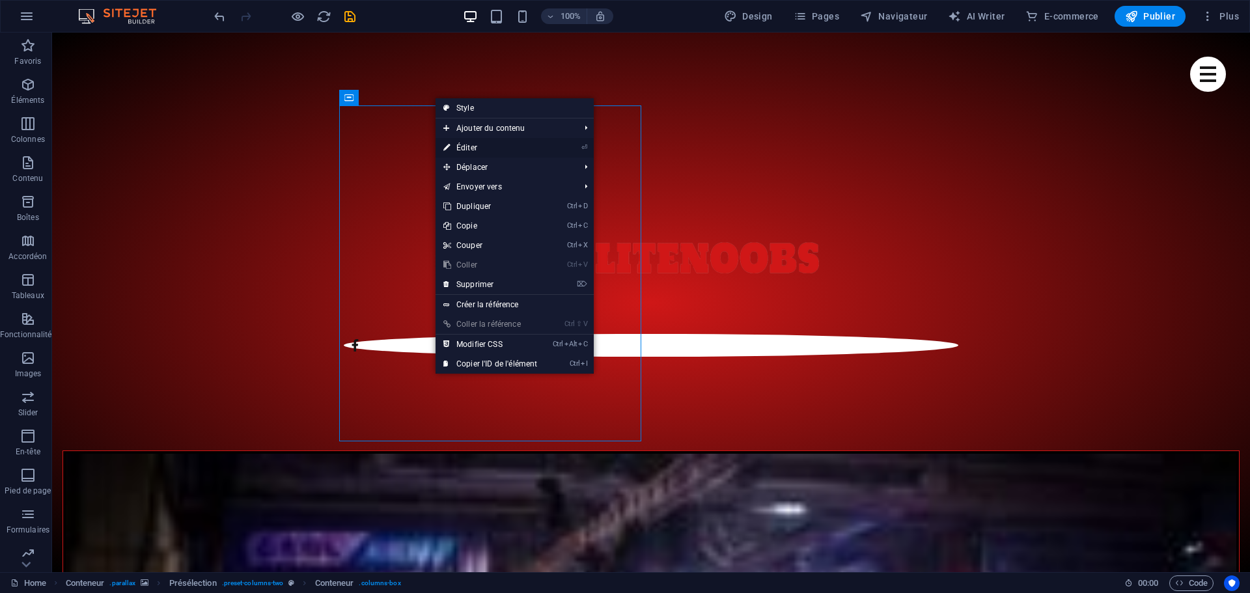
click at [486, 145] on link "⏎ Éditer" at bounding box center [490, 148] width 109 height 20
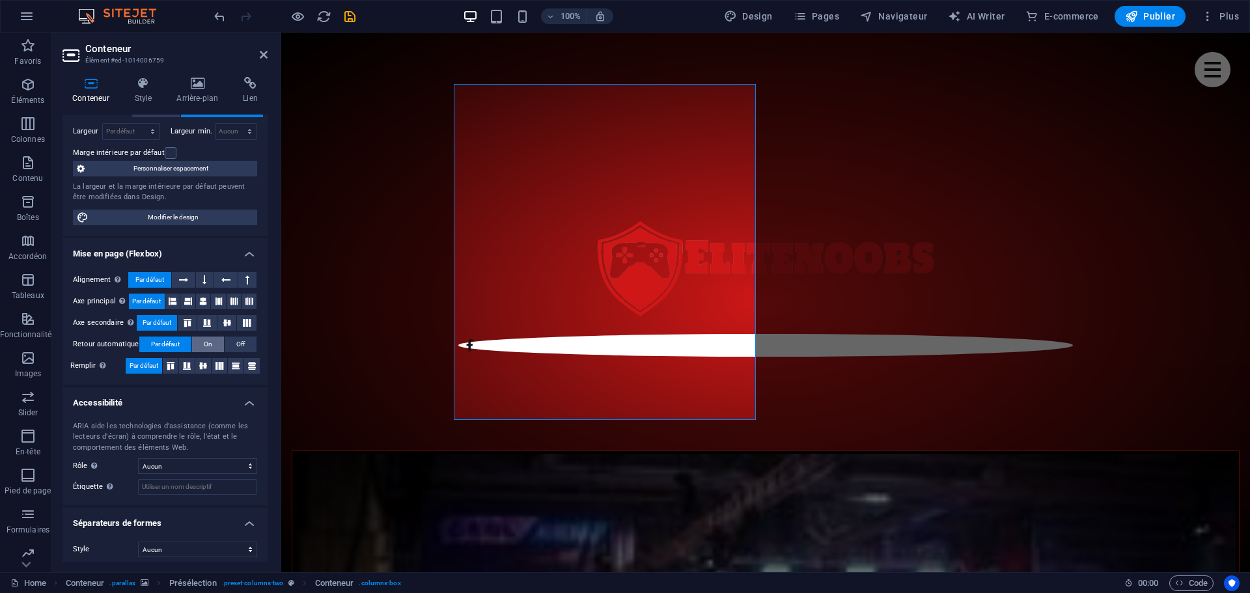
scroll to position [95, 0]
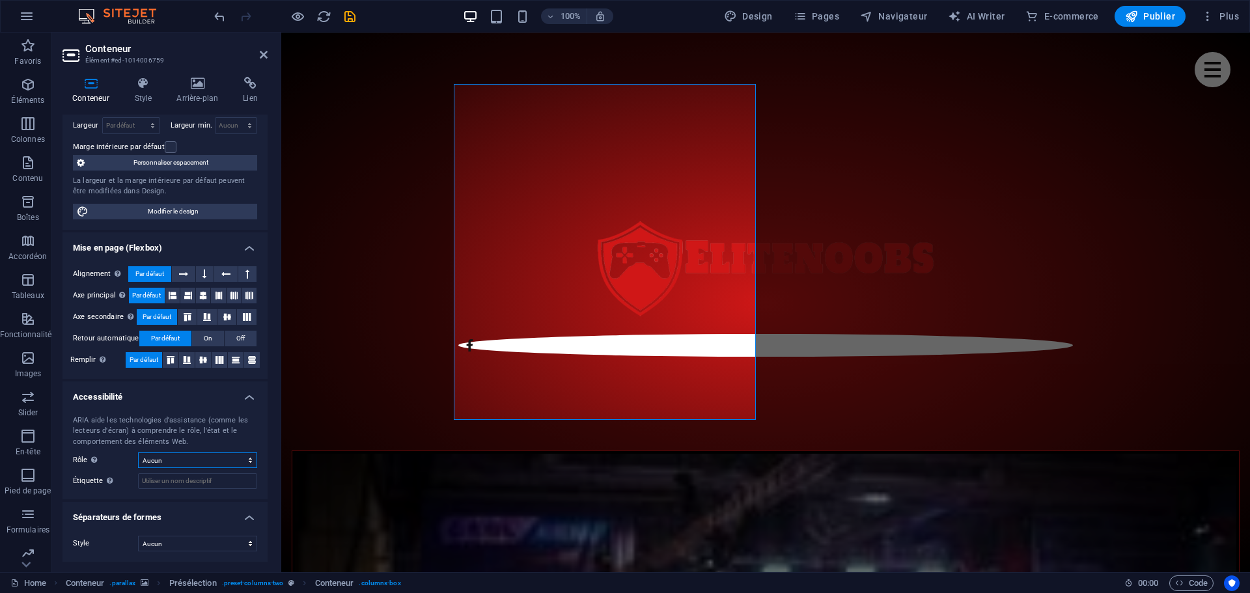
click at [187, 461] on select "Aucun Alert Article Banner Comment Complementary Dialog En-tête Marquee Pied de…" at bounding box center [197, 461] width 119 height 16
click at [187, 462] on select "Aucun Alert Article Banner Comment Complementary Dialog En-tête Marquee Pied de…" at bounding box center [197, 461] width 119 height 16
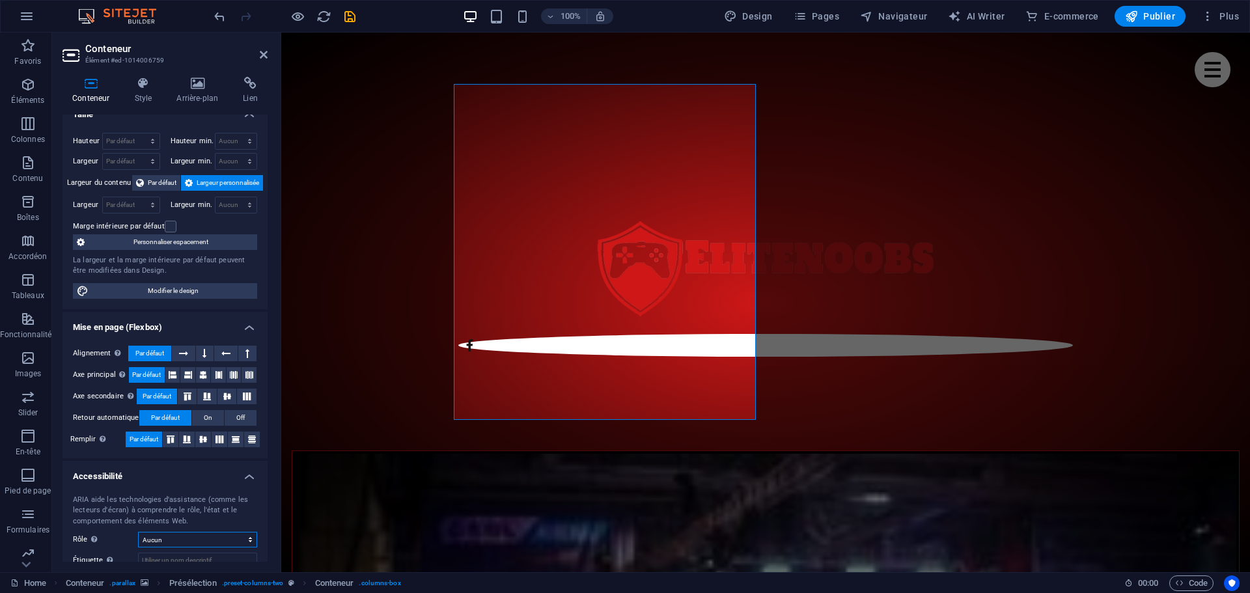
scroll to position [0, 0]
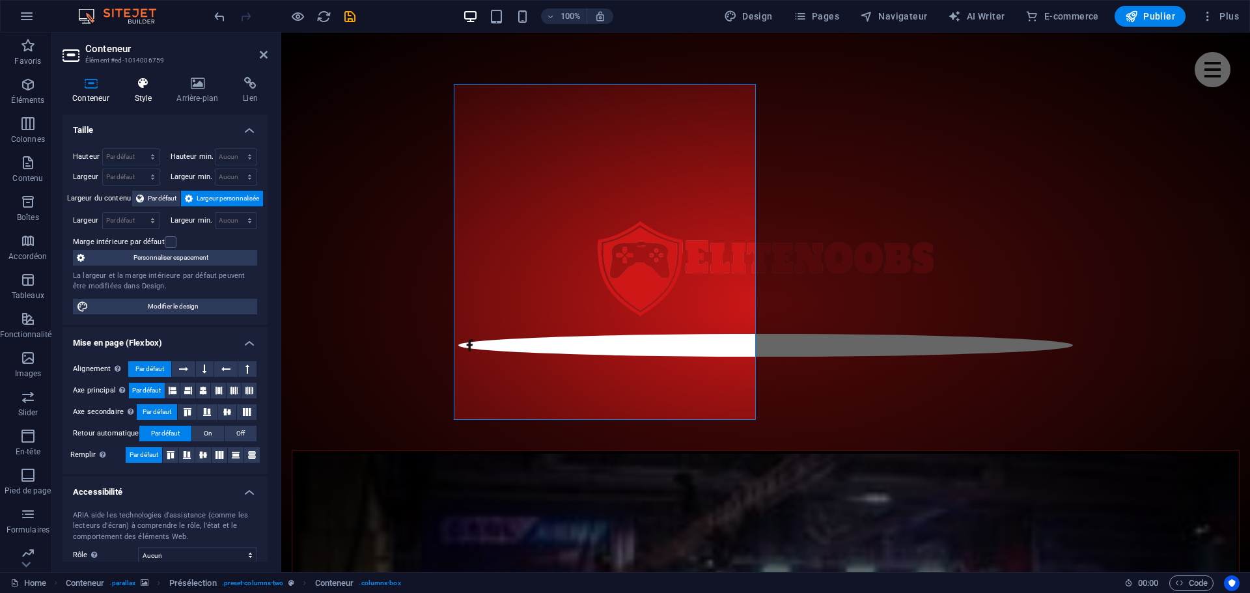
click at [141, 86] on icon at bounding box center [142, 83] width 37 height 13
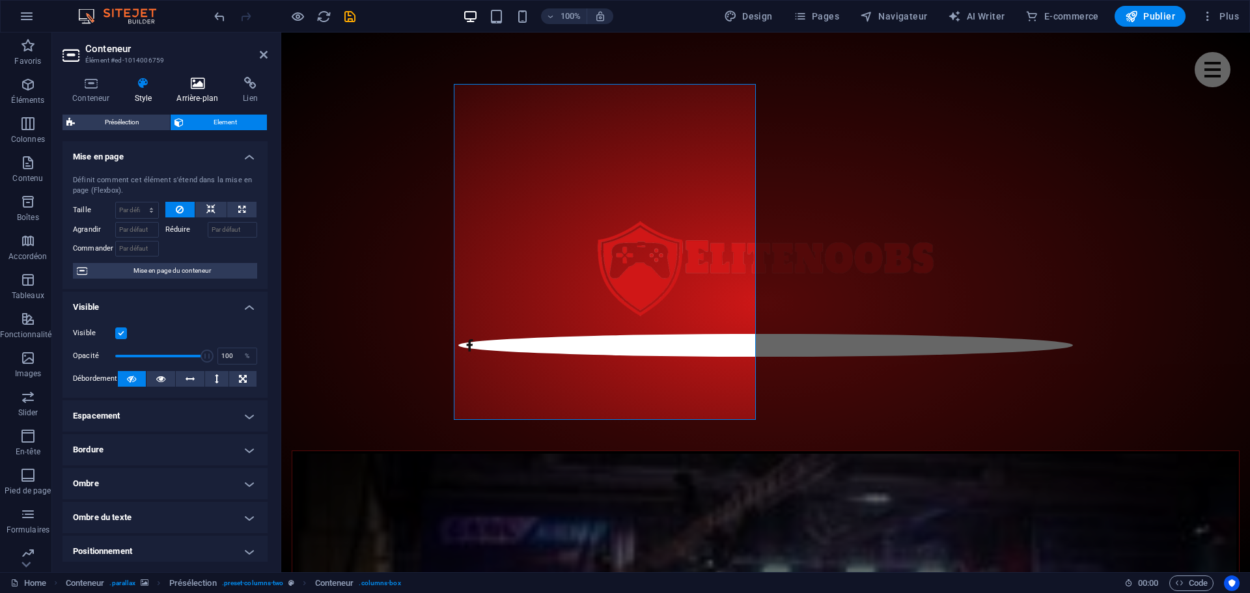
click at [200, 87] on icon at bounding box center [197, 83] width 61 height 13
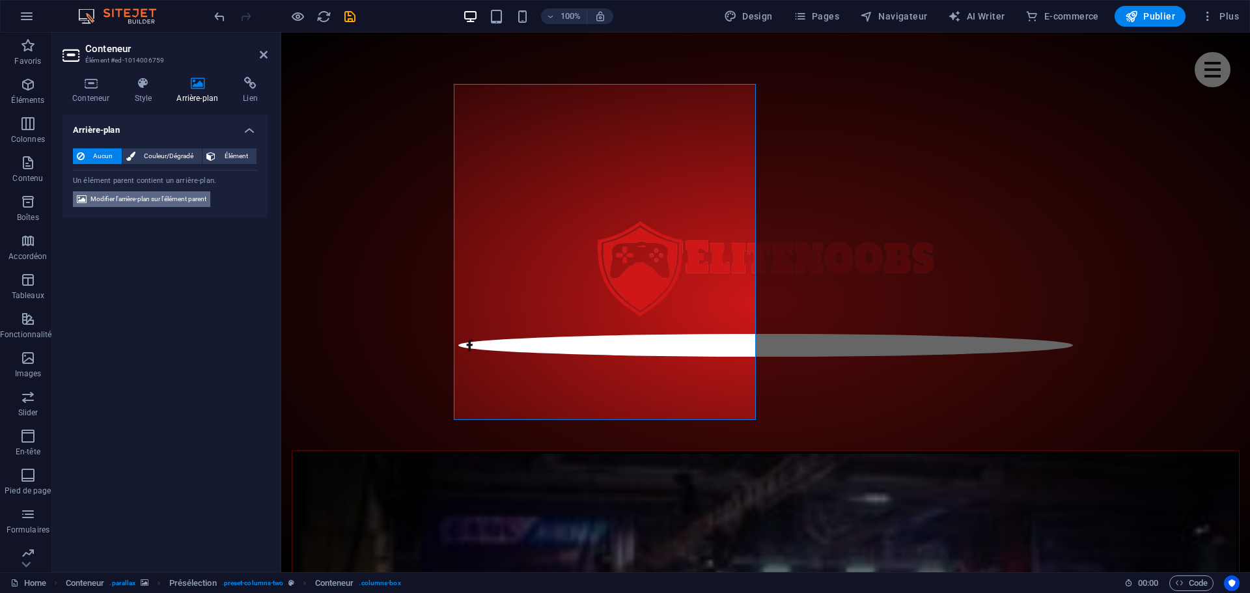
click at [152, 197] on span "Modifier l'arrière-plan sur l'élément parent" at bounding box center [149, 199] width 116 height 16
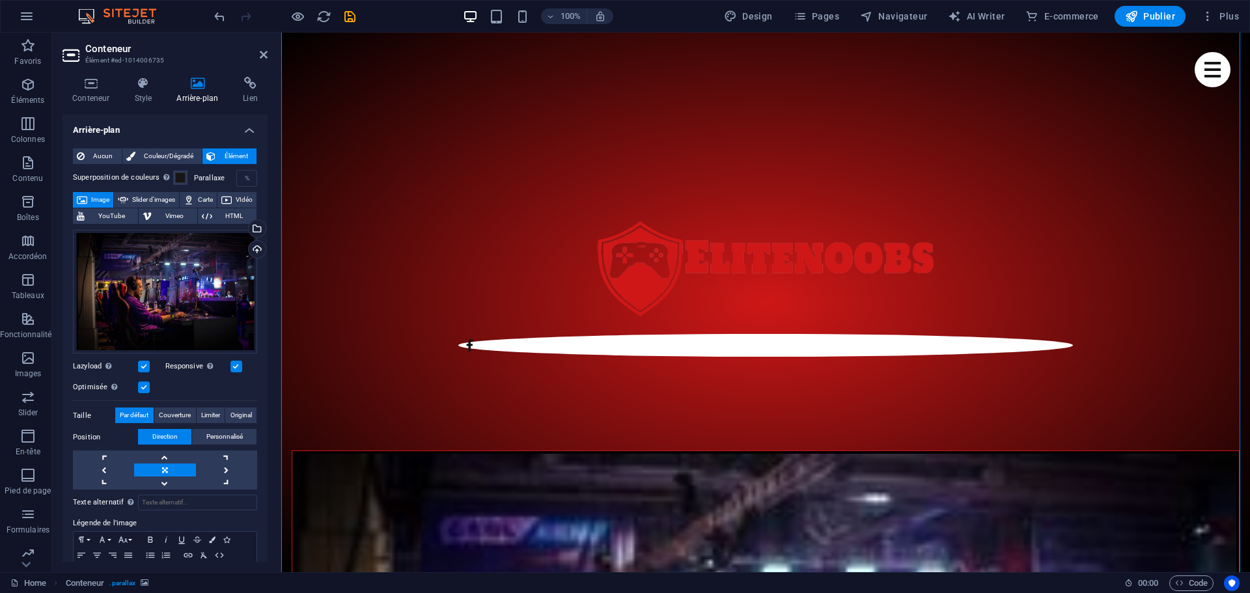
scroll to position [608, 0]
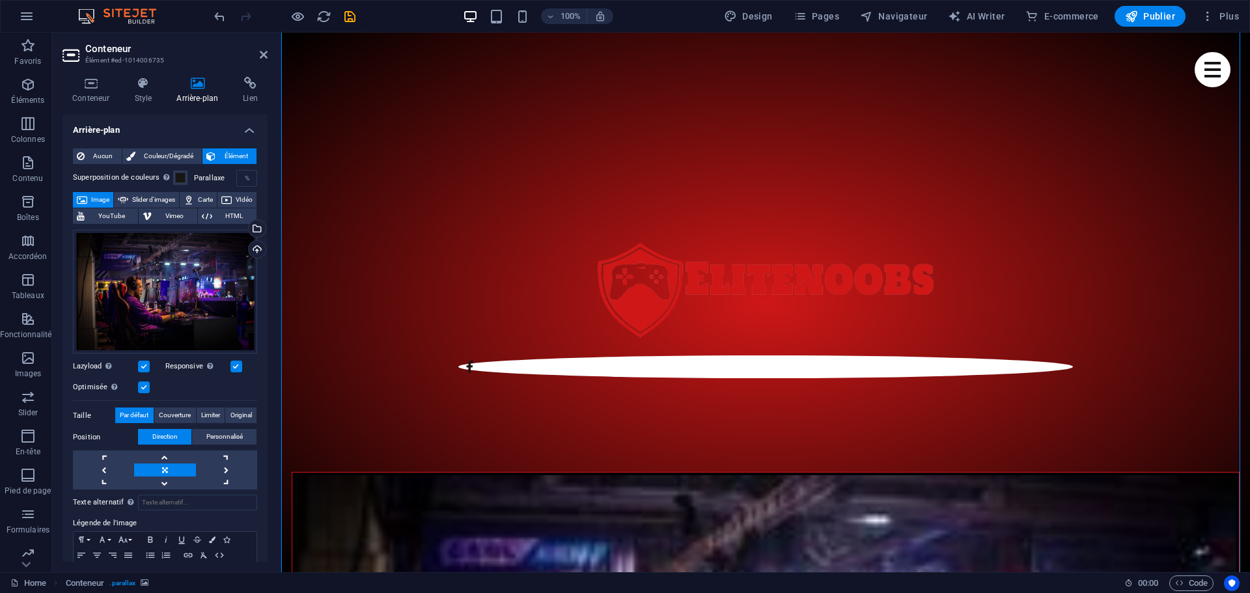
click at [152, 197] on span "Slider d'images" at bounding box center [153, 200] width 43 height 16
select select "ms"
select select "s"
select select "progressive"
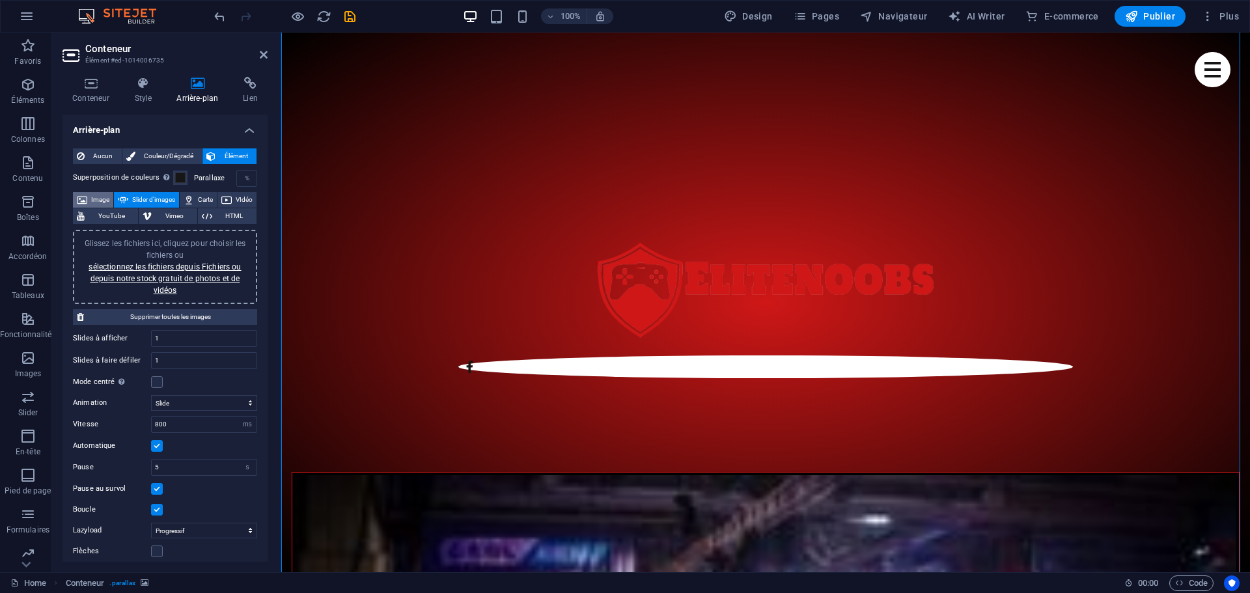
click at [102, 200] on span "Image" at bounding box center [100, 200] width 18 height 16
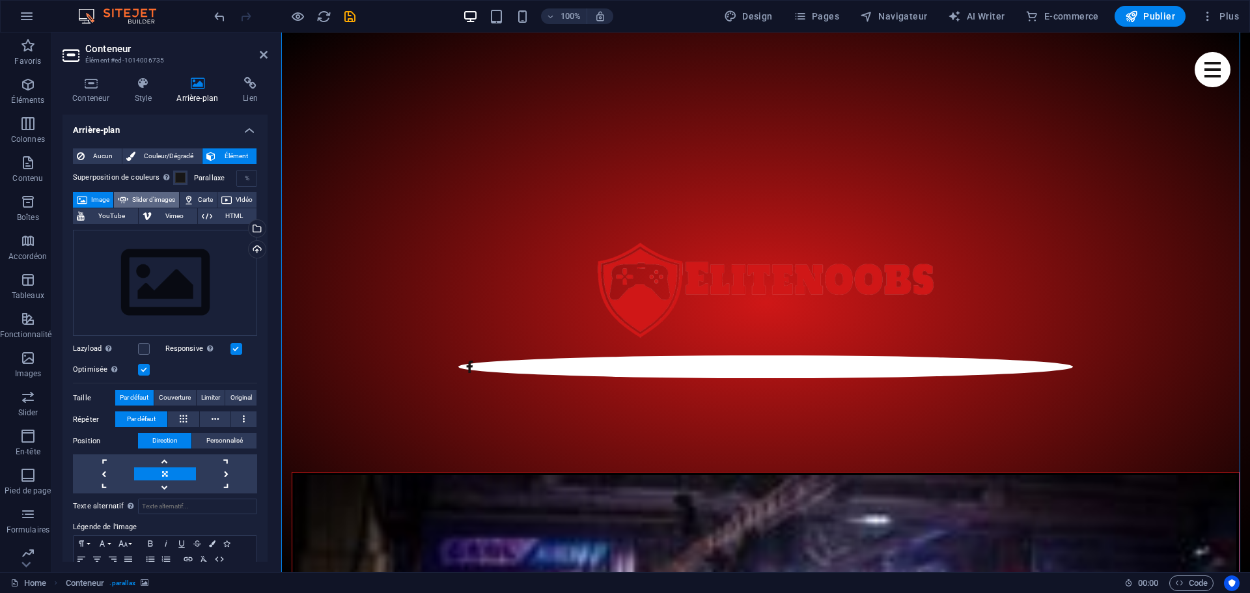
click at [160, 200] on span "Slider d'images" at bounding box center [153, 200] width 43 height 16
select select "ms"
select select "s"
select select "progressive"
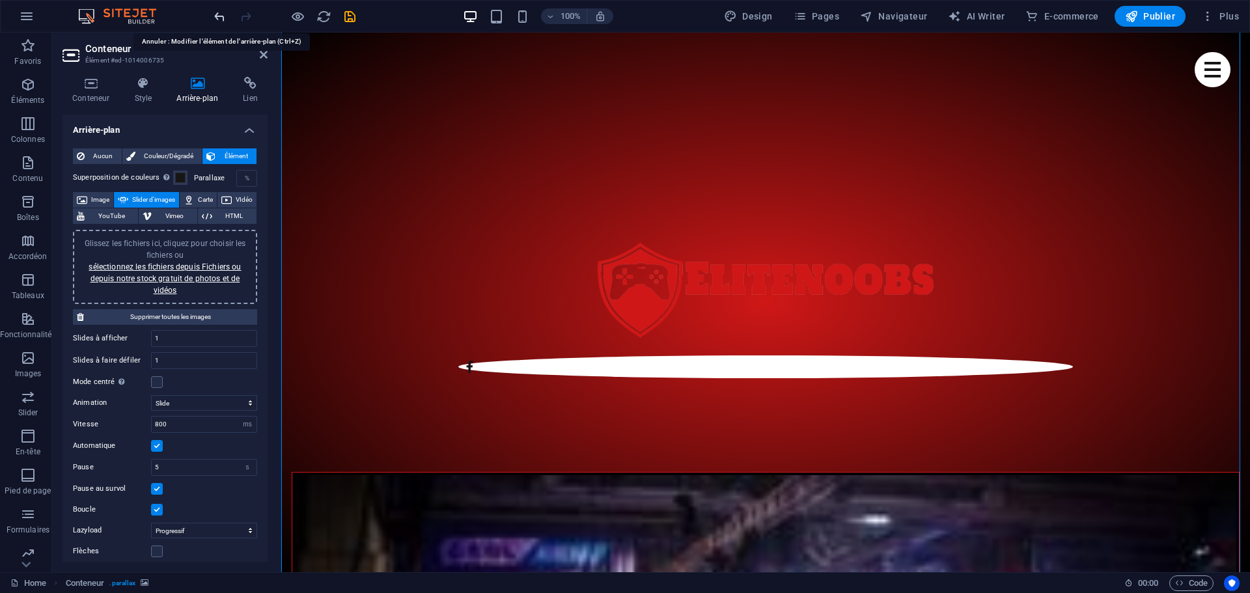
click at [221, 16] on icon "undo" at bounding box center [219, 16] width 15 height 15
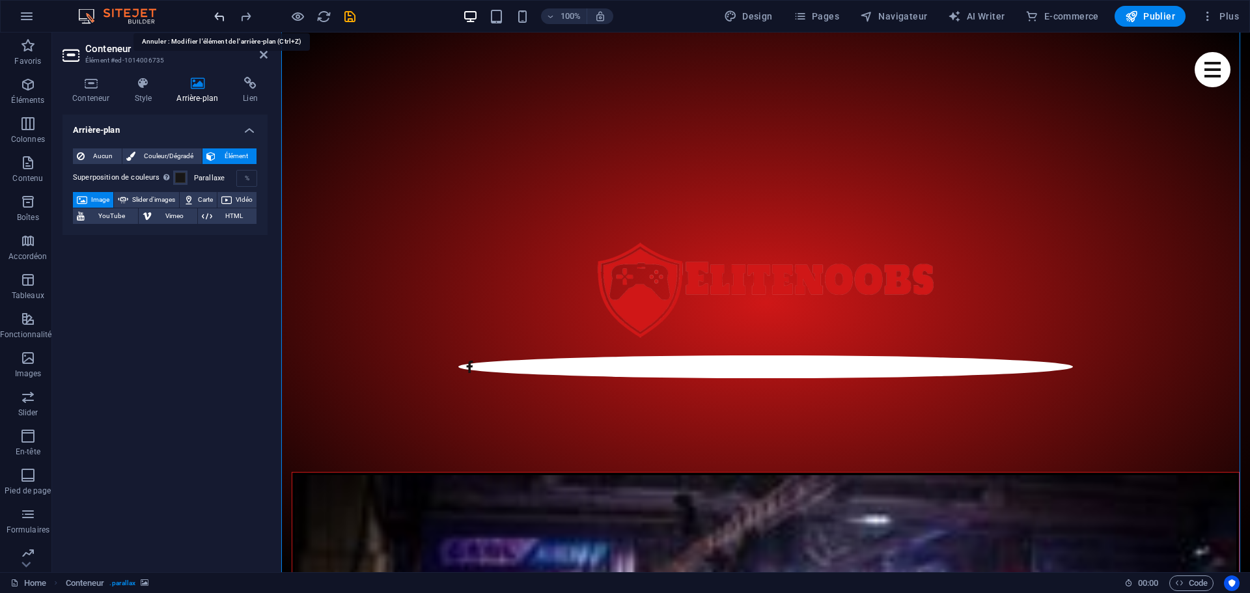
click at [221, 16] on icon "undo" at bounding box center [219, 16] width 15 height 15
click at [220, 14] on icon "undo" at bounding box center [219, 16] width 15 height 15
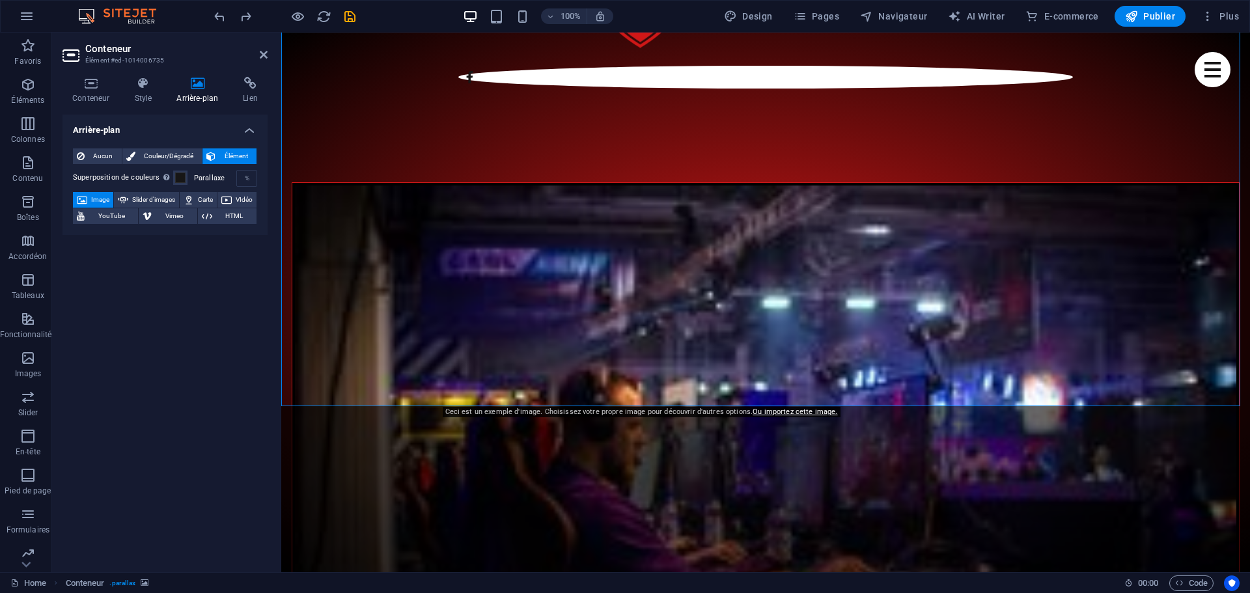
scroll to position [781, 0]
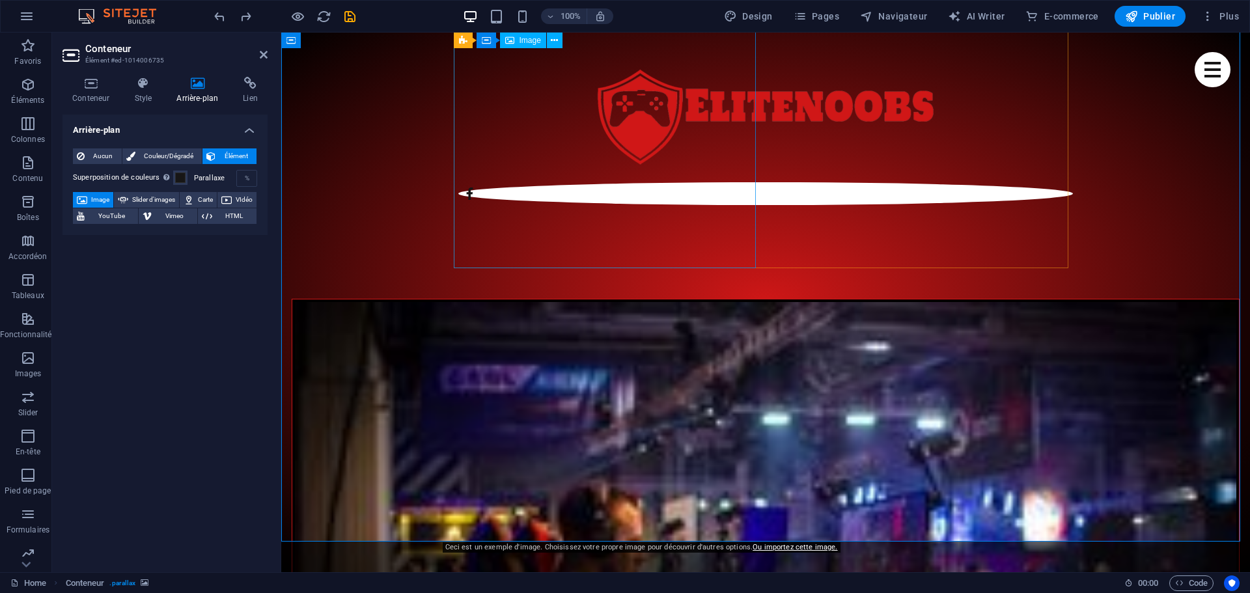
click at [100, 84] on icon at bounding box center [91, 83] width 57 height 13
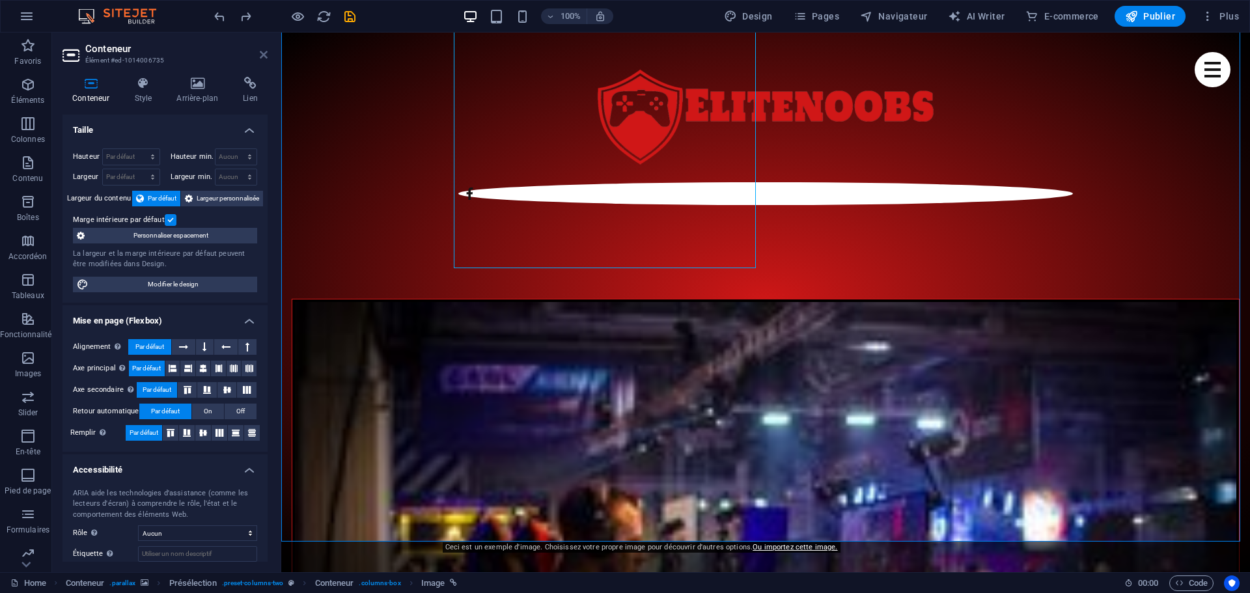
drag, startPoint x: 264, startPoint y: 55, endPoint x: 211, endPoint y: 23, distance: 62.5
click at [264, 55] on icon at bounding box center [264, 54] width 8 height 10
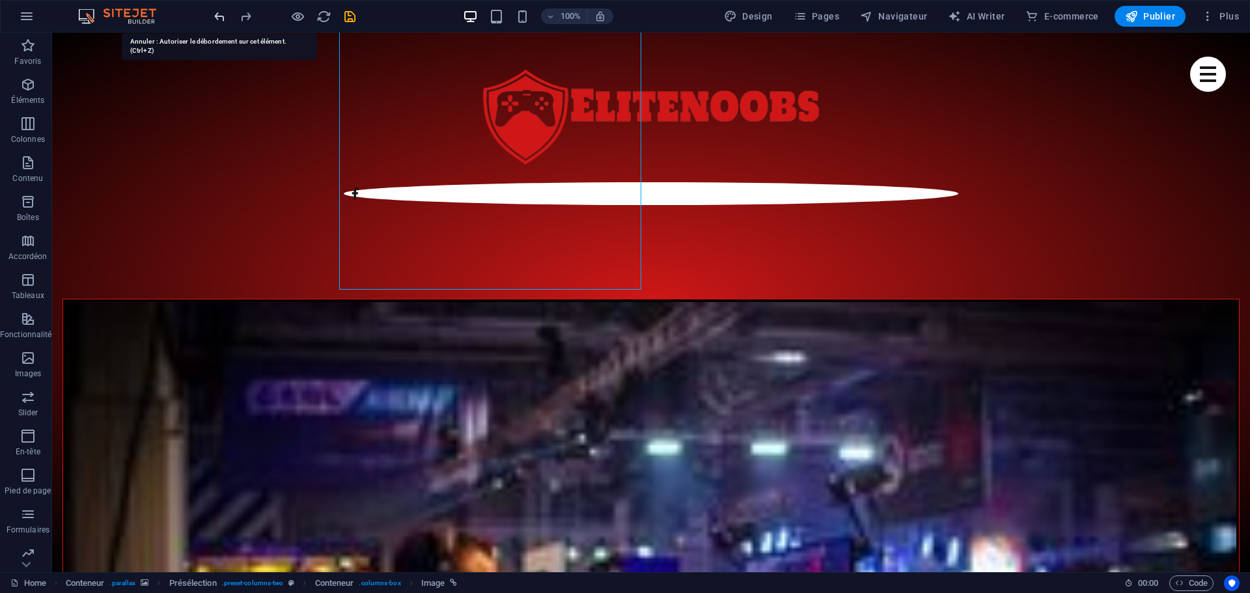
click at [219, 18] on icon "undo" at bounding box center [219, 16] width 15 height 15
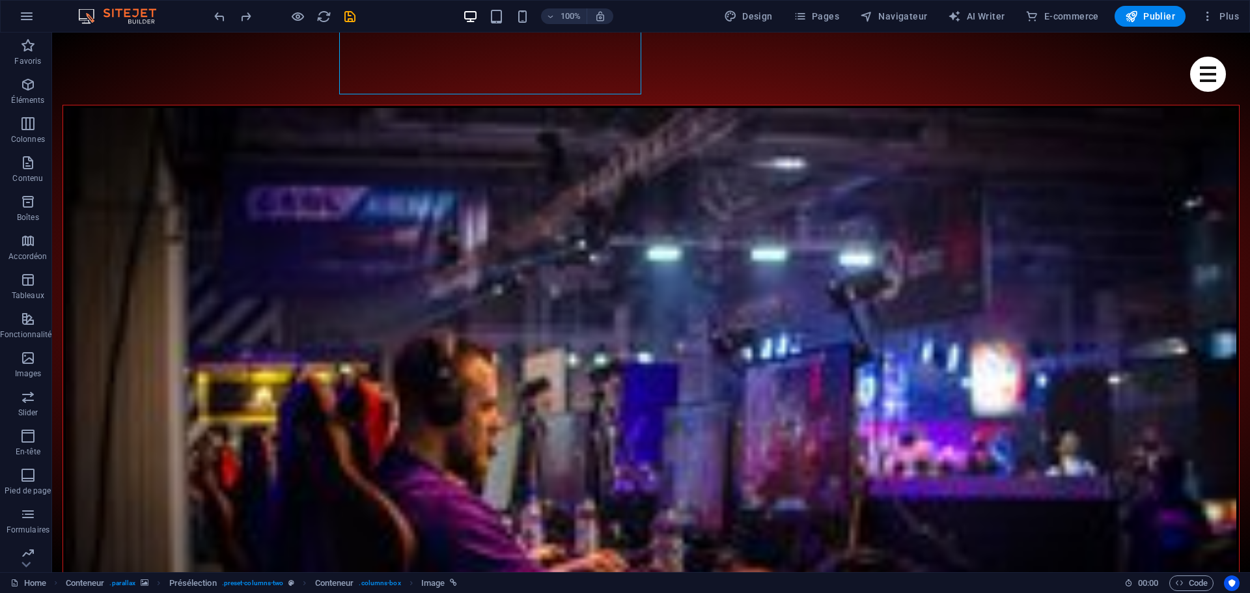
scroll to position [977, 0]
click at [220, 16] on icon "undo" at bounding box center [219, 16] width 15 height 15
click at [247, 21] on icon "redo" at bounding box center [245, 16] width 15 height 15
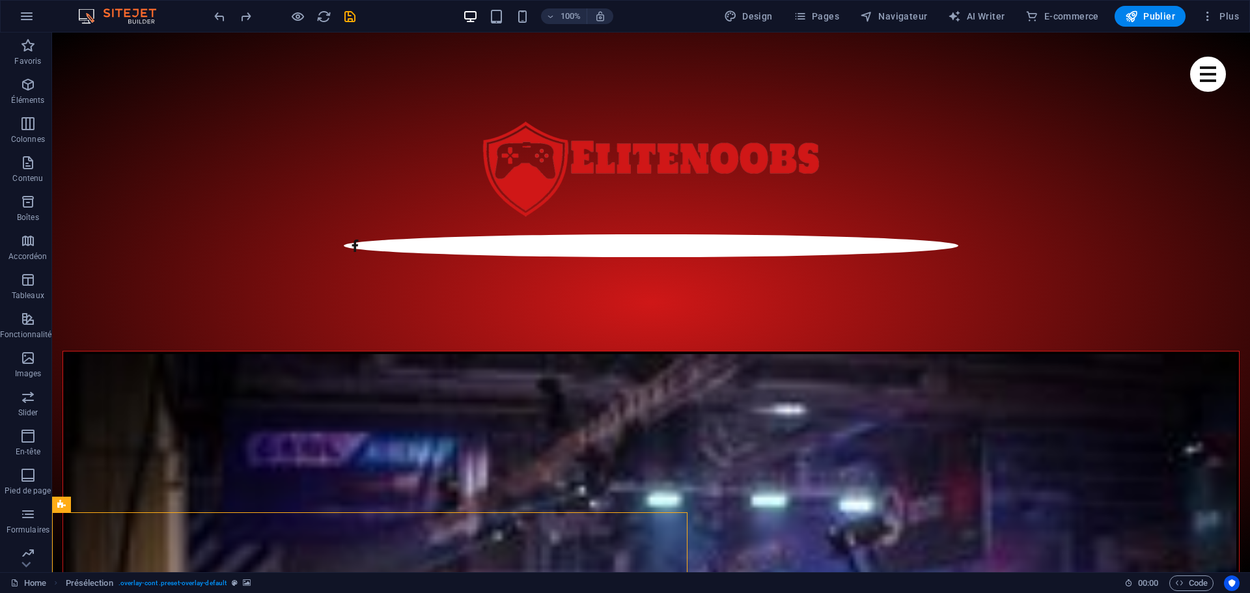
scroll to position [716, 0]
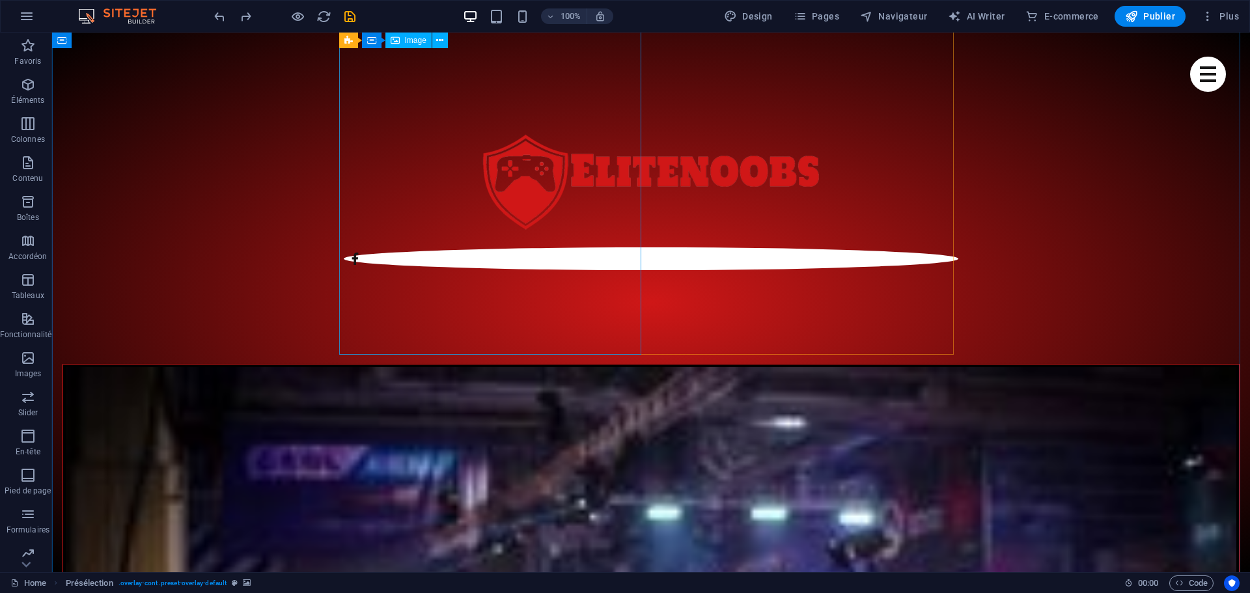
click at [443, 35] on icon at bounding box center [439, 41] width 7 height 14
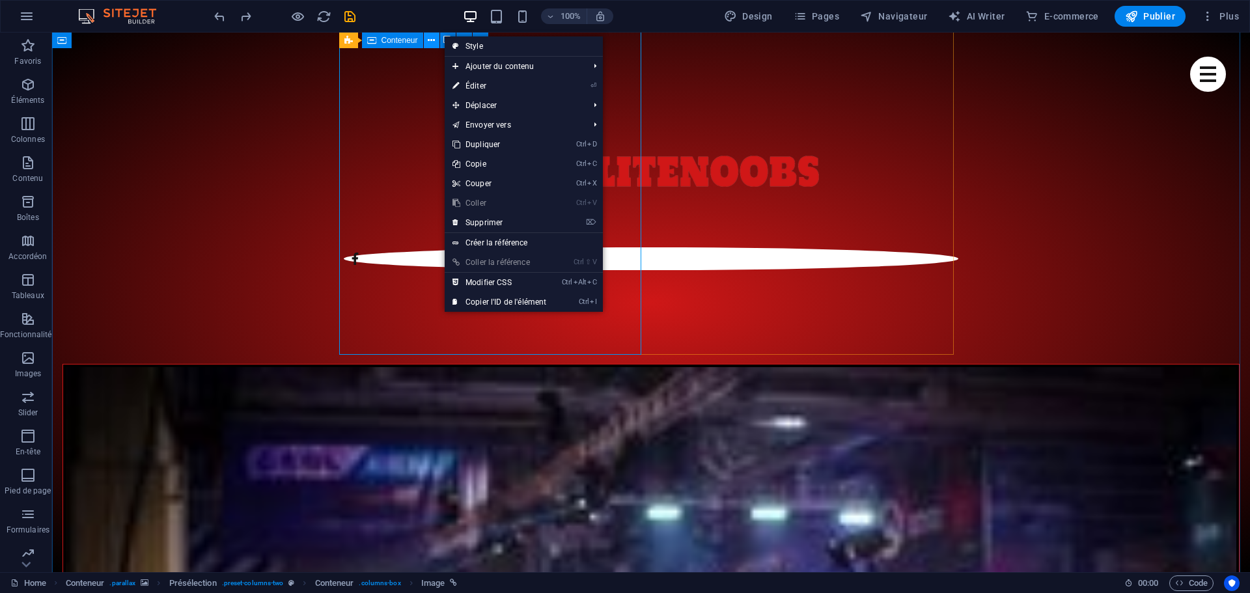
click at [434, 40] on icon at bounding box center [431, 41] width 7 height 14
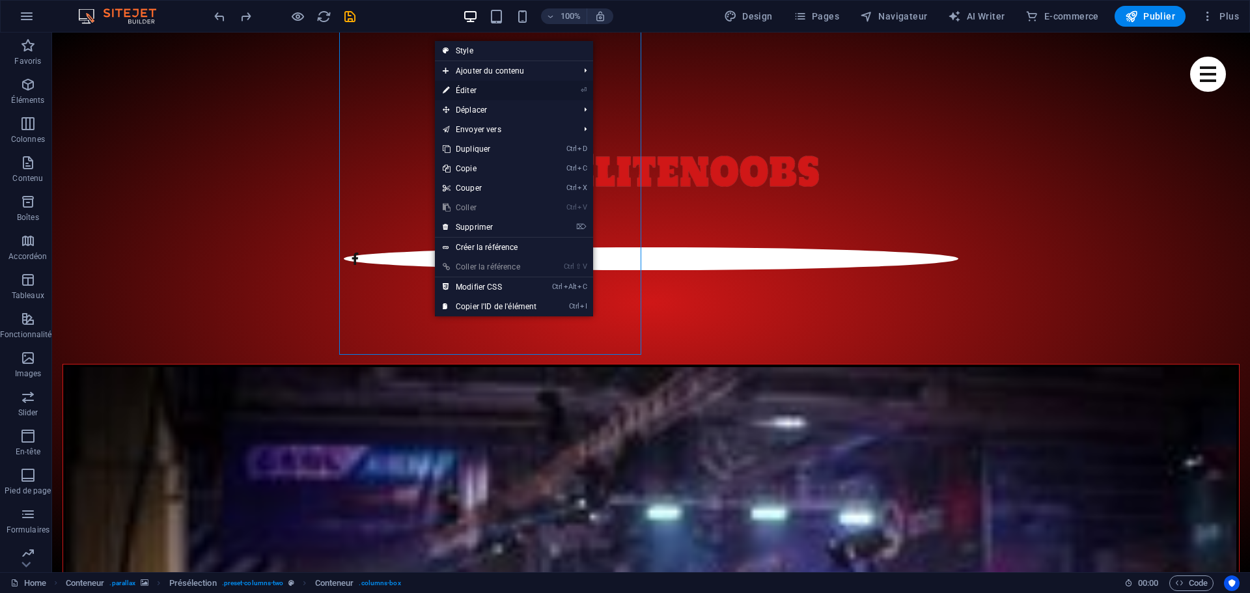
click at [480, 92] on link "⏎ Éditer" at bounding box center [489, 91] width 109 height 20
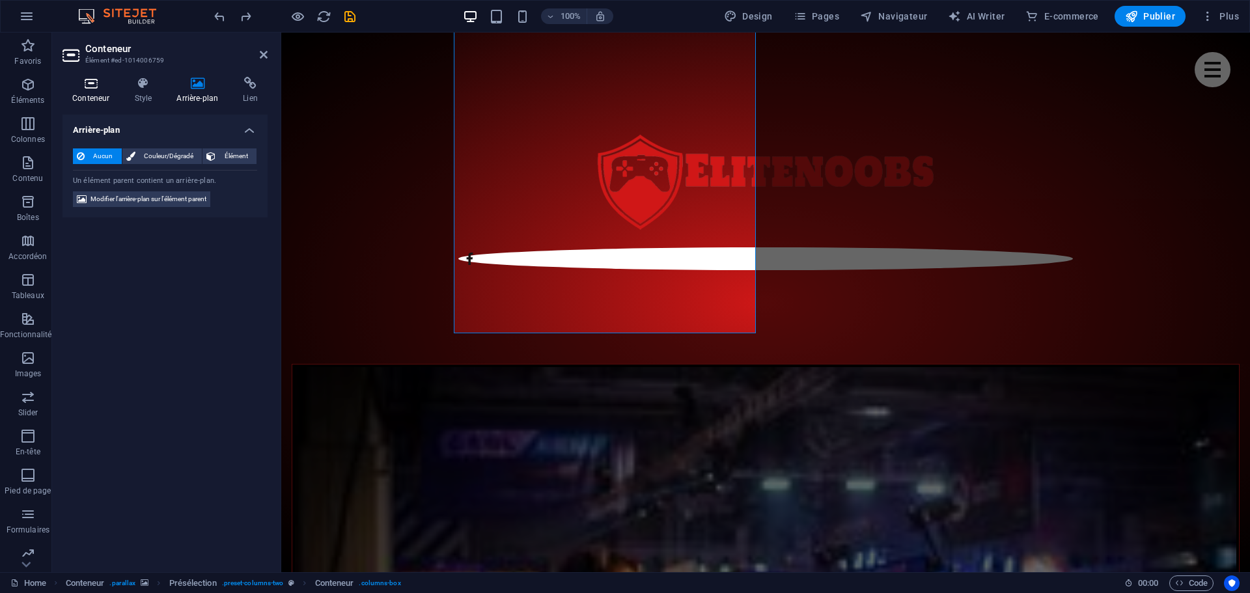
click at [103, 88] on icon at bounding box center [91, 83] width 57 height 13
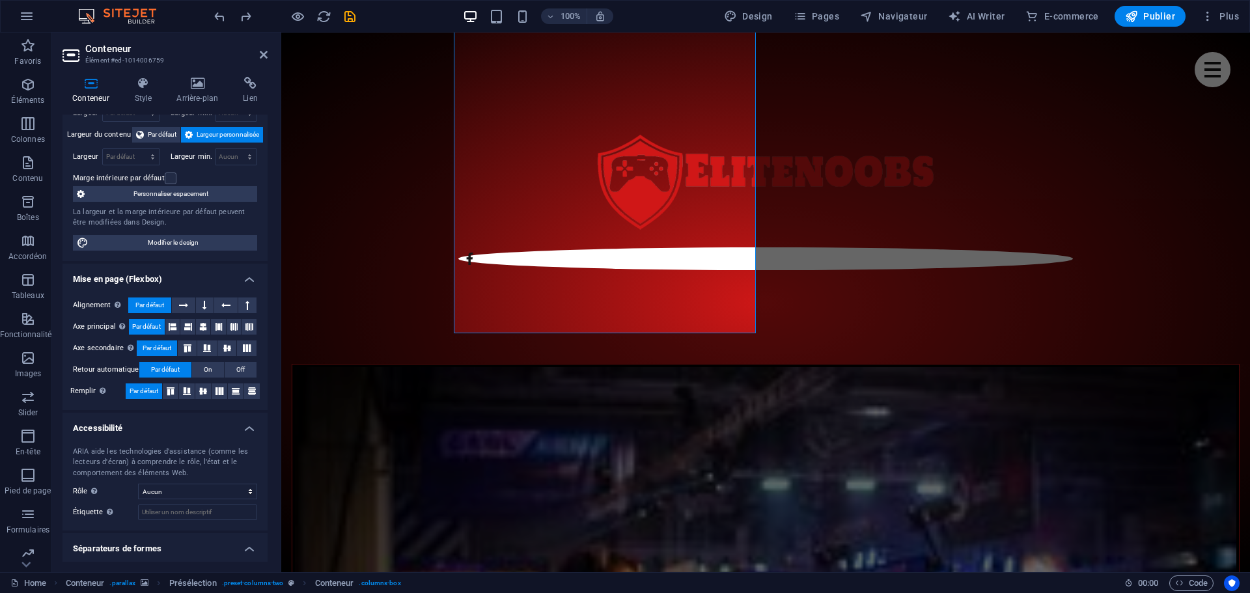
scroll to position [65, 0]
click at [183, 243] on span "Modifier le design" at bounding box center [172, 242] width 161 height 16
select select "rem"
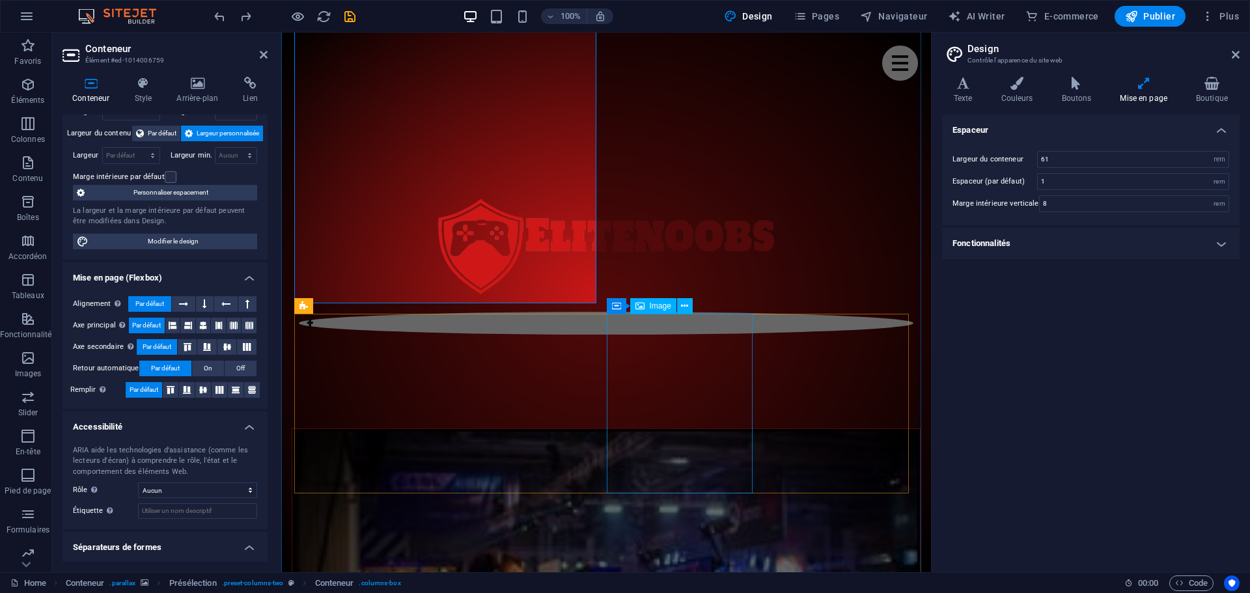
scroll to position [651, 0]
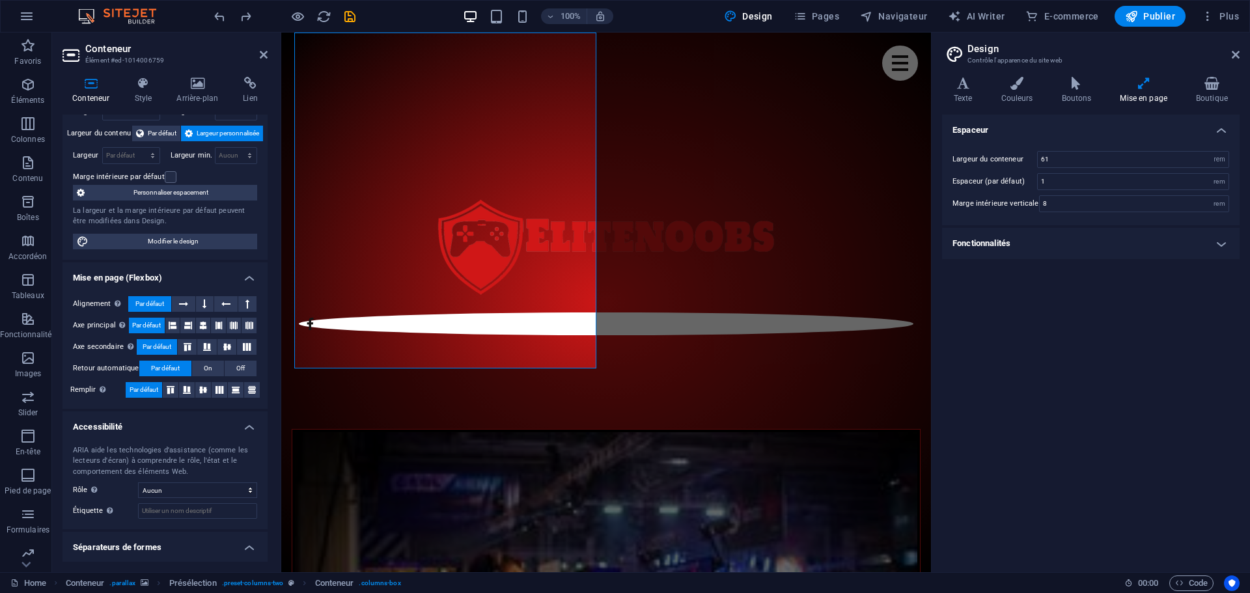
click at [1026, 244] on h4 "Fonctionnalités" at bounding box center [1091, 243] width 298 height 31
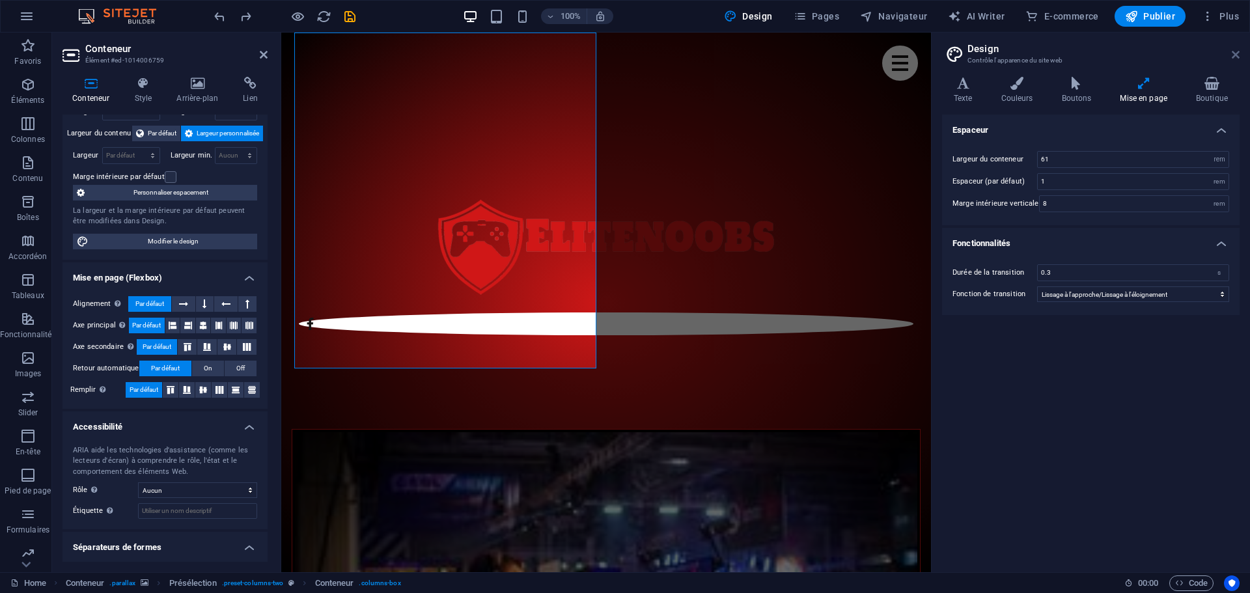
click at [1239, 55] on icon at bounding box center [1236, 54] width 8 height 10
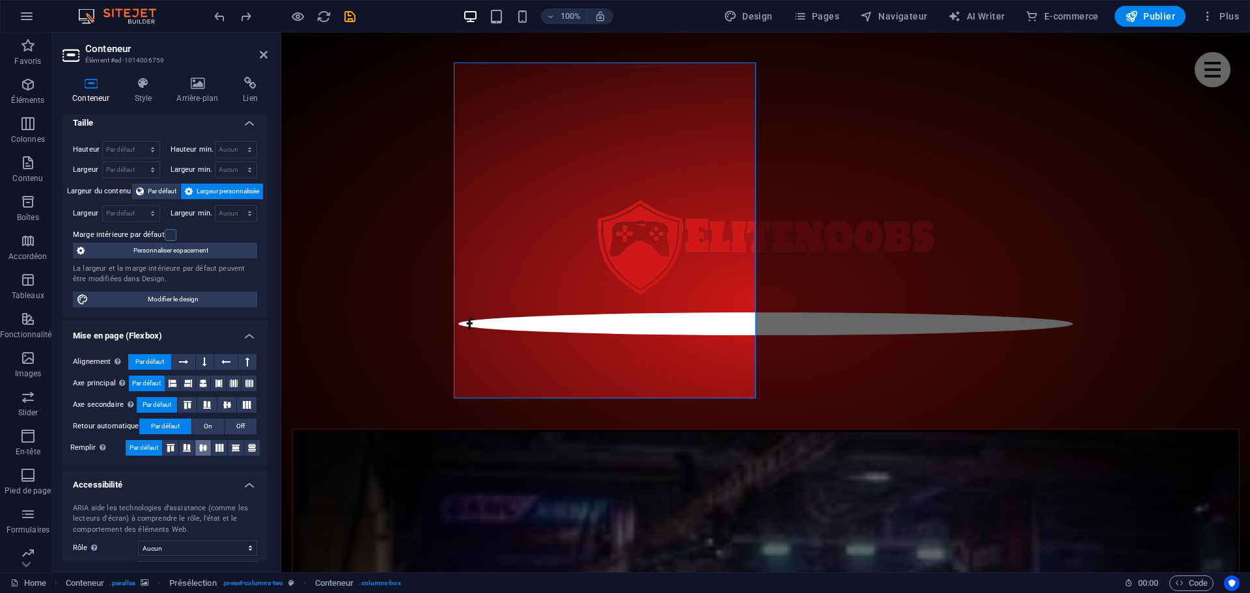
scroll to position [0, 0]
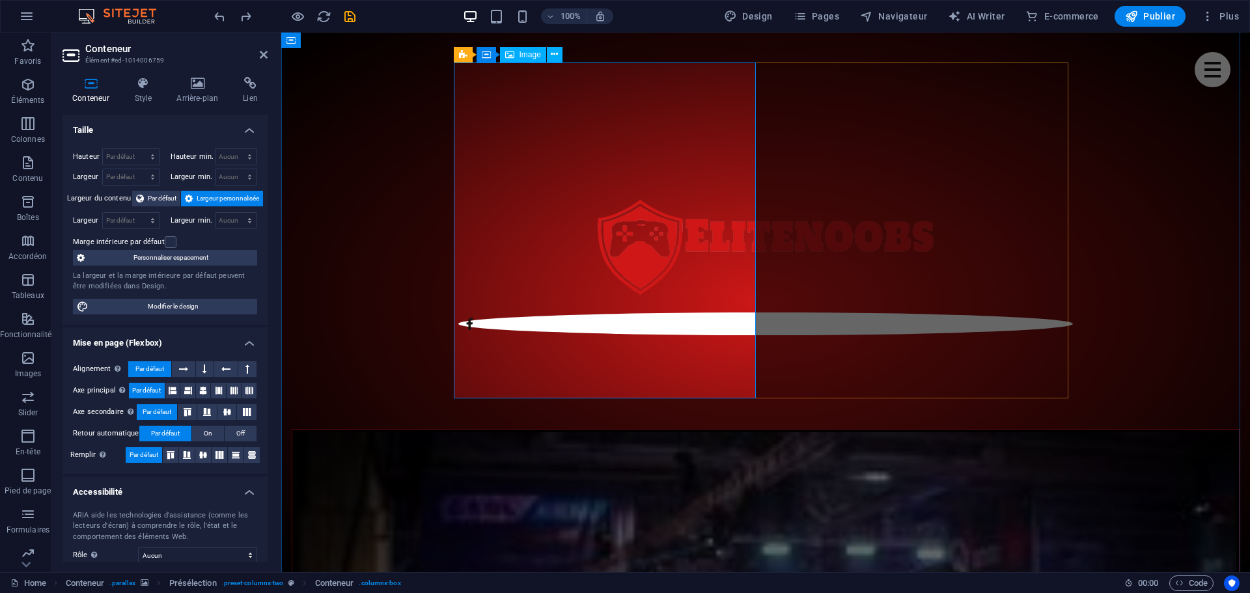
click at [530, 54] on span "Image" at bounding box center [530, 55] width 21 height 8
click at [555, 54] on icon at bounding box center [554, 55] width 7 height 14
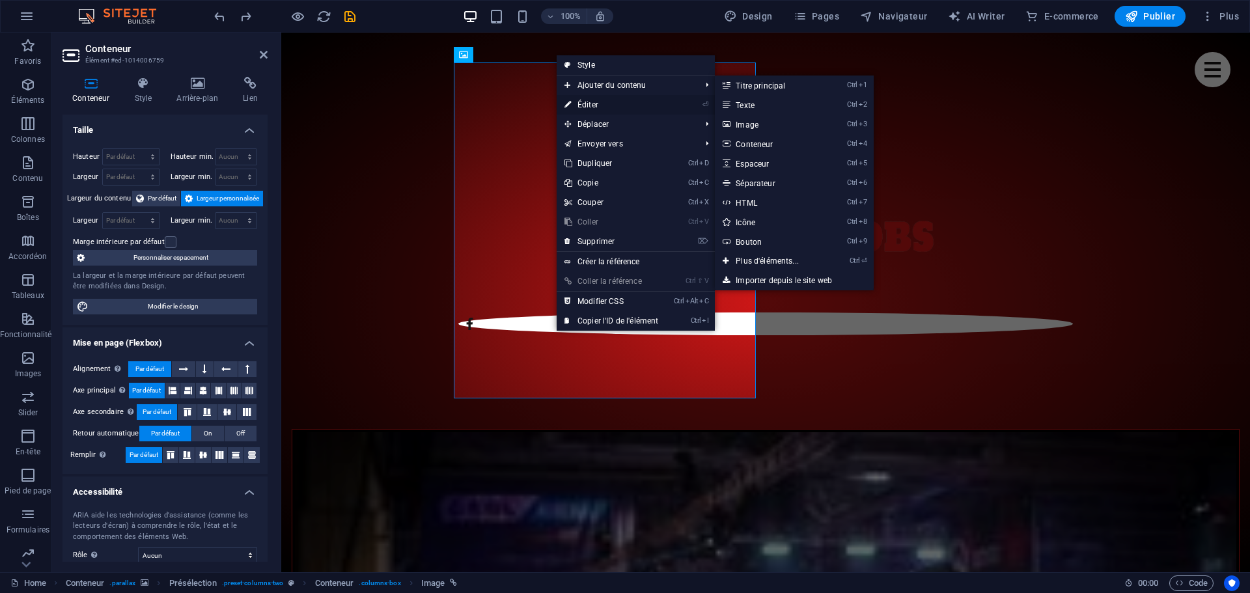
click at [588, 102] on link "⏎ Éditer" at bounding box center [611, 105] width 109 height 20
select select "%"
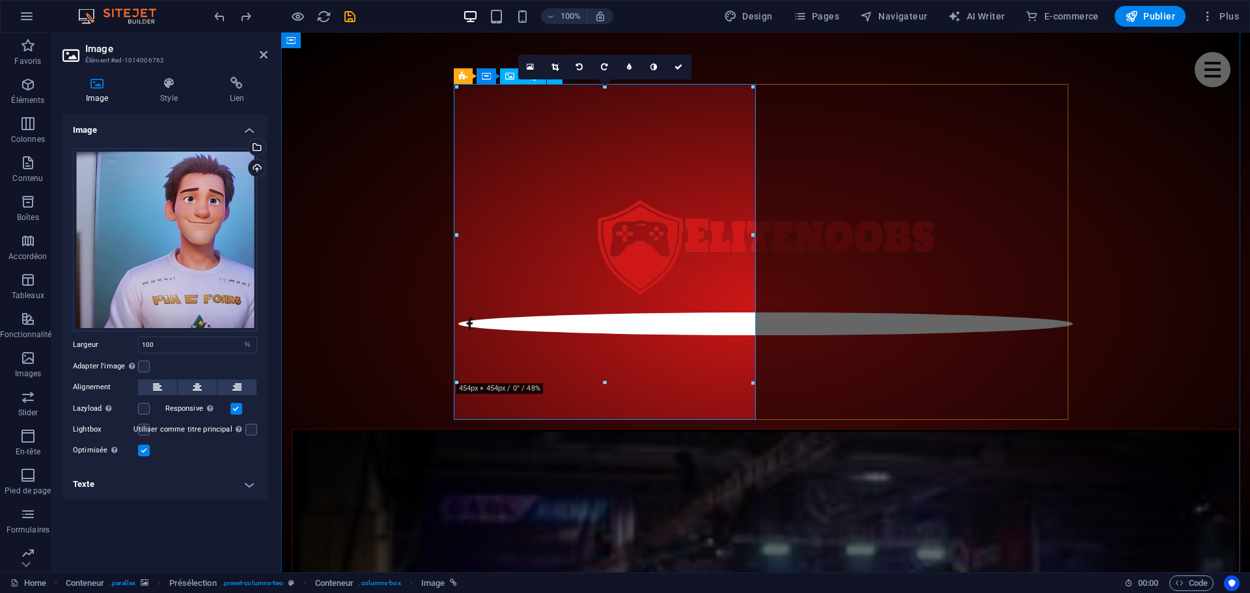
scroll to position [630, 0]
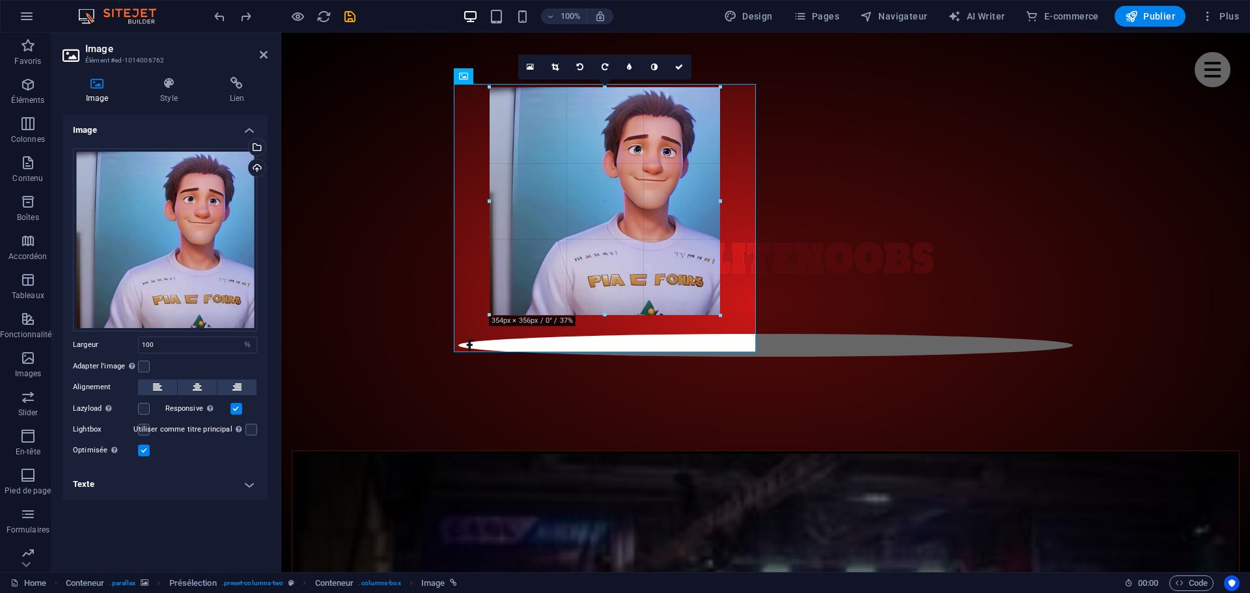
drag, startPoint x: 457, startPoint y: 236, endPoint x: 526, endPoint y: 420, distance: 196.8
type input "348"
select select "px"
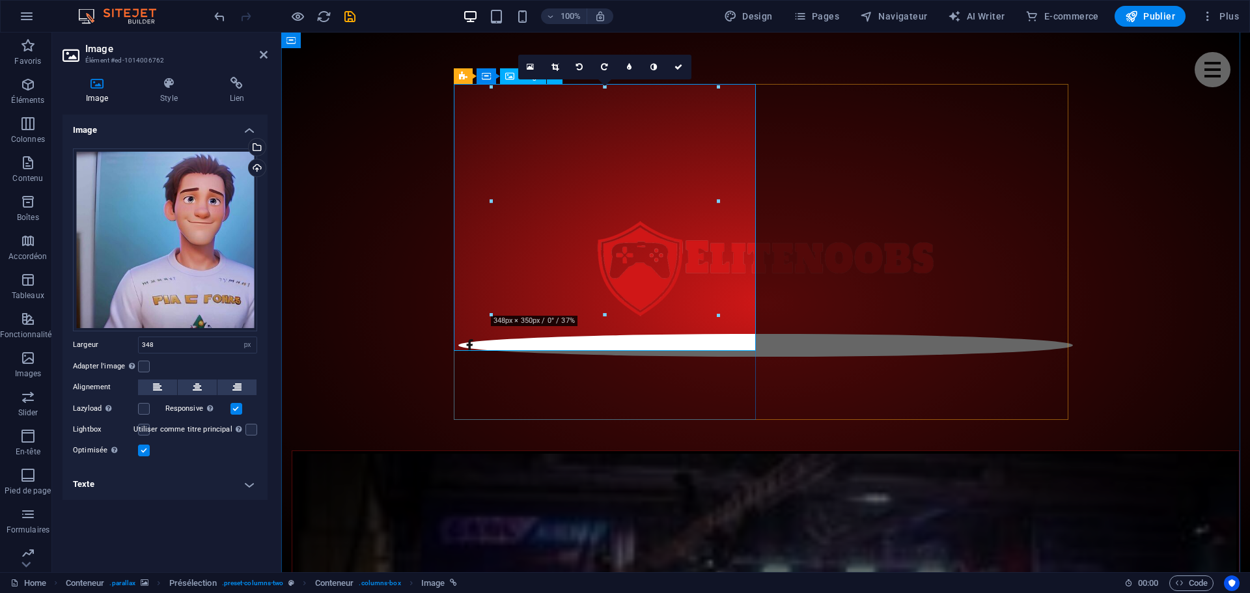
type input "100"
select select "%"
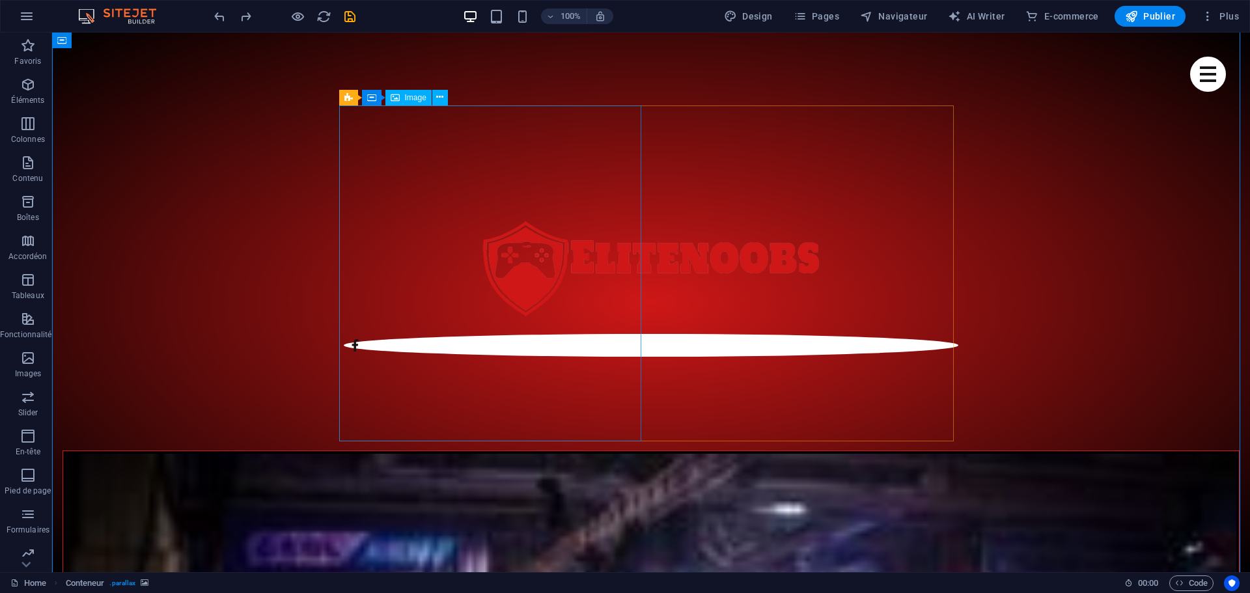
click at [438, 98] on icon at bounding box center [439, 98] width 7 height 14
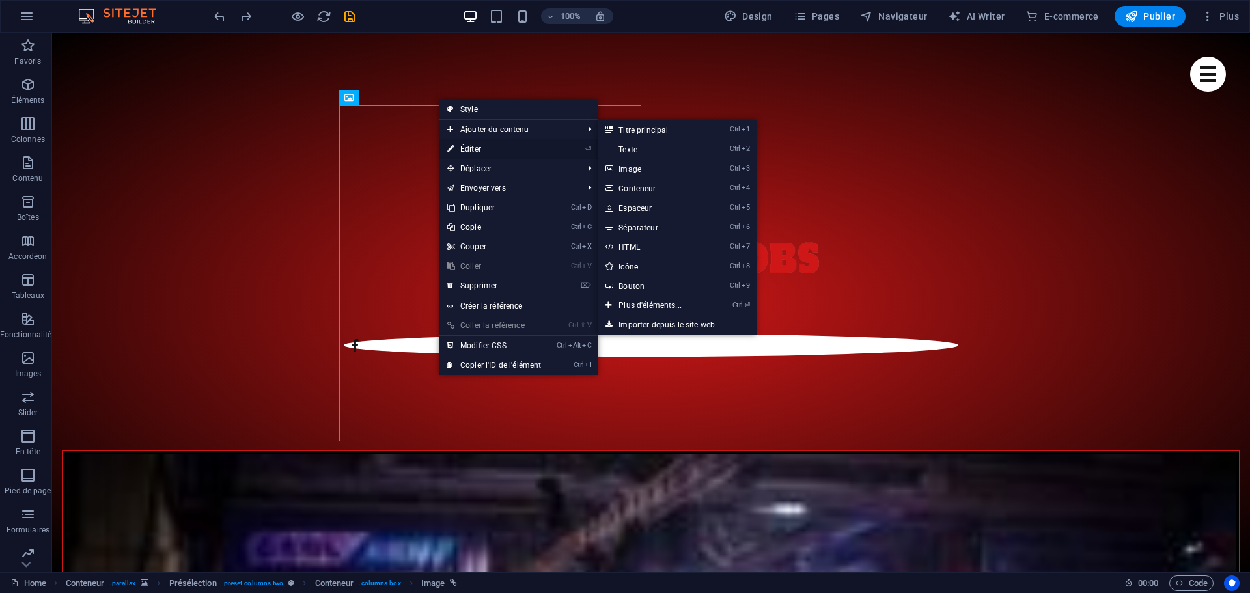
click at [475, 147] on link "⏎ Éditer" at bounding box center [494, 149] width 109 height 20
select select "%"
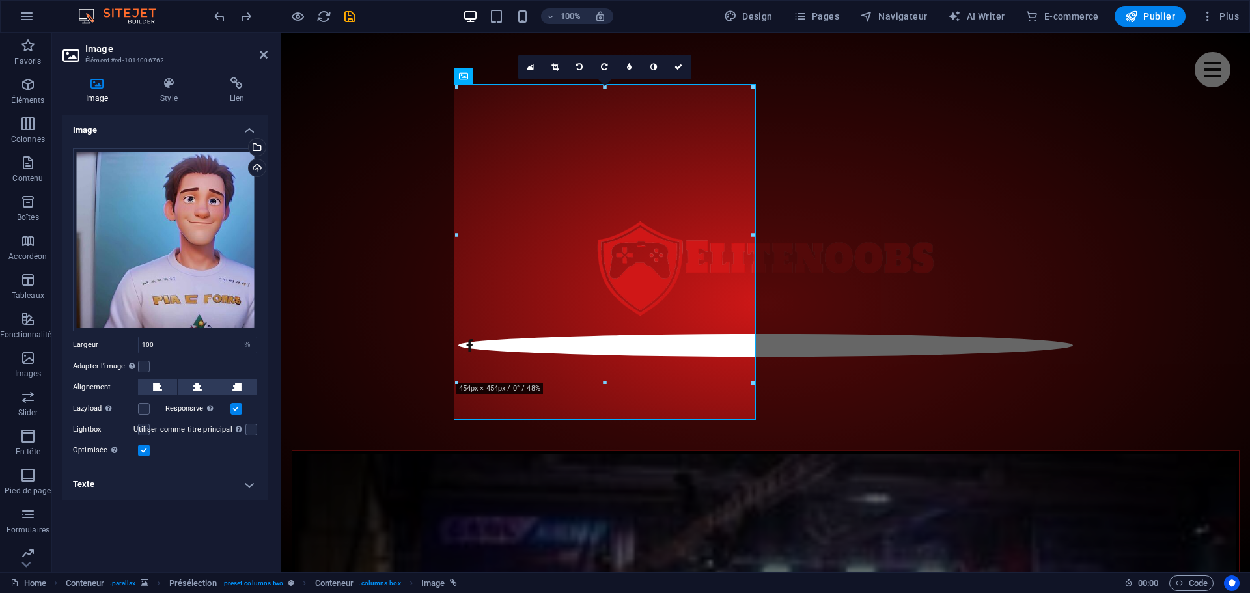
click at [250, 488] on h4 "Texte" at bounding box center [165, 484] width 205 height 31
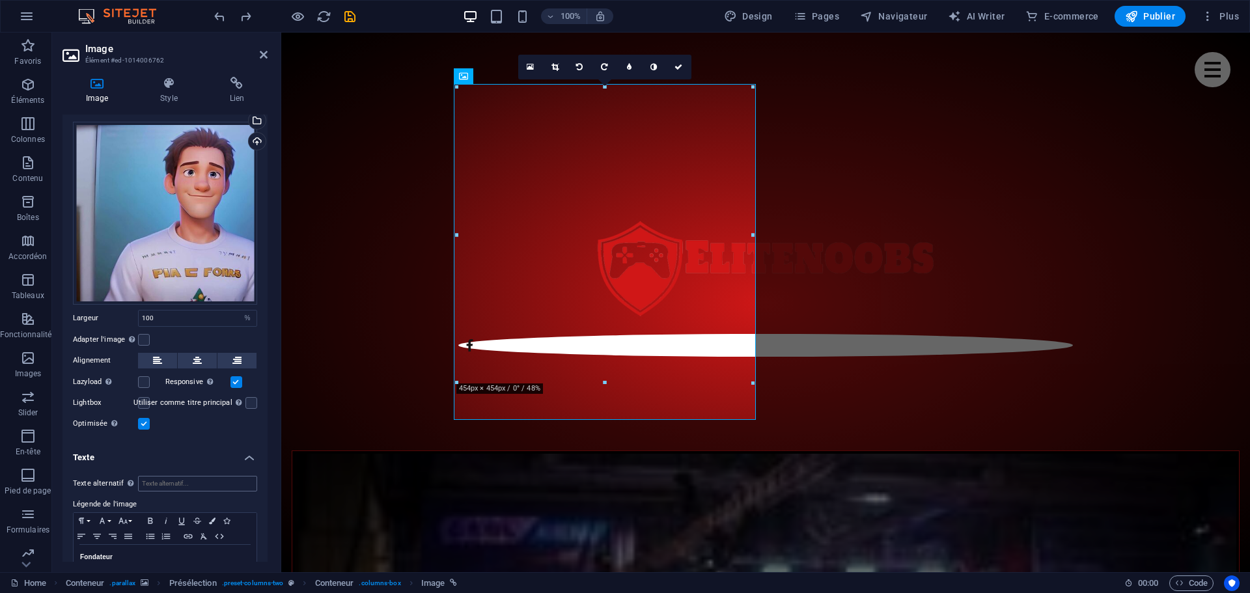
scroll to position [58, 0]
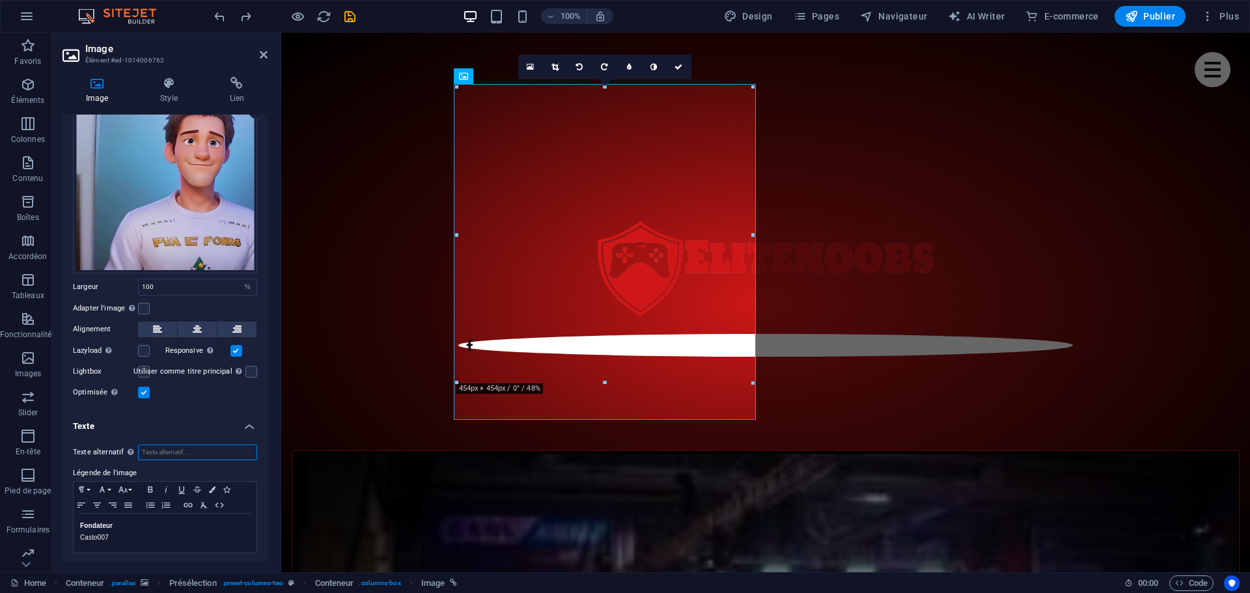
click at [167, 450] on input "Texte alternatif Le texte alternatif est utilisé par les appareils qui ne peuve…" at bounding box center [197, 453] width 119 height 16
type input "Casto007"
click at [176, 419] on h4 "Texte" at bounding box center [165, 422] width 205 height 23
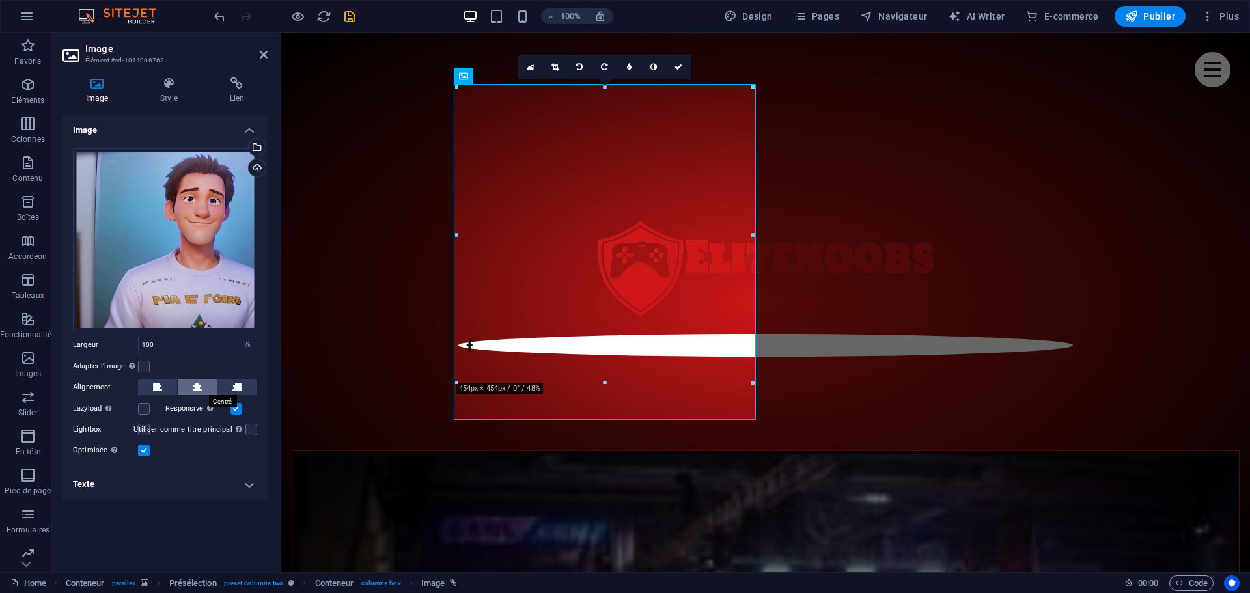
click at [194, 388] on icon at bounding box center [197, 388] width 9 height 16
click at [160, 388] on icon at bounding box center [157, 388] width 9 height 16
click at [199, 385] on icon at bounding box center [197, 388] width 9 height 16
click at [177, 365] on div "Adapter l'image Adapter automatiquement l'image à une largeur et une hauteur fi…" at bounding box center [165, 367] width 184 height 16
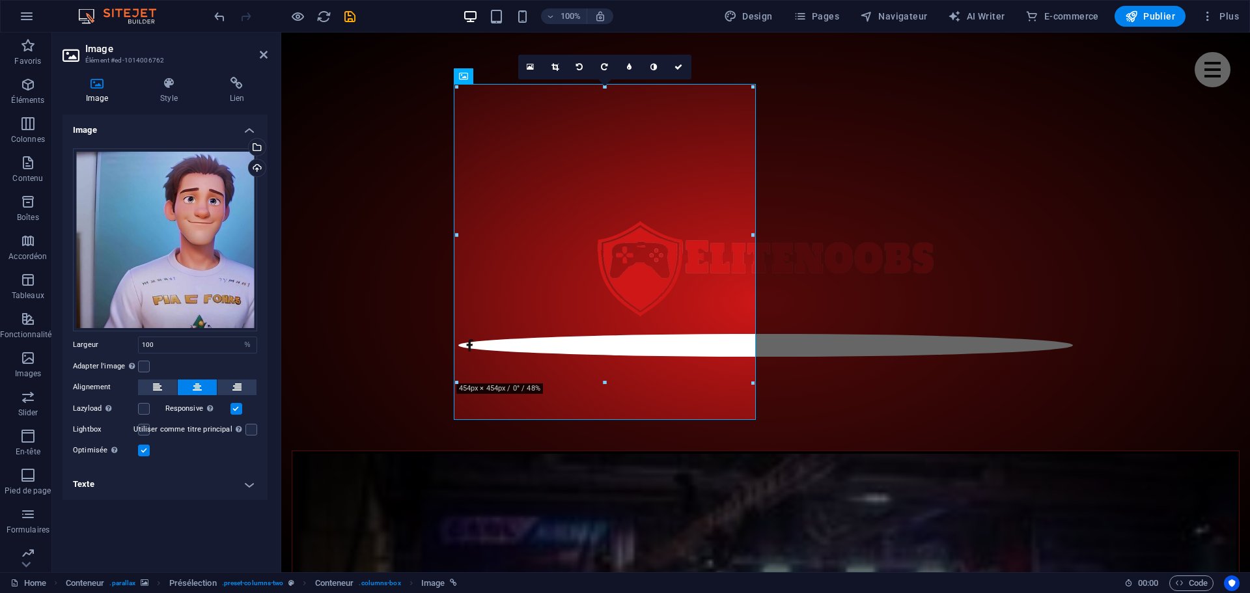
click at [162, 482] on h4 "Texte" at bounding box center [165, 484] width 205 height 31
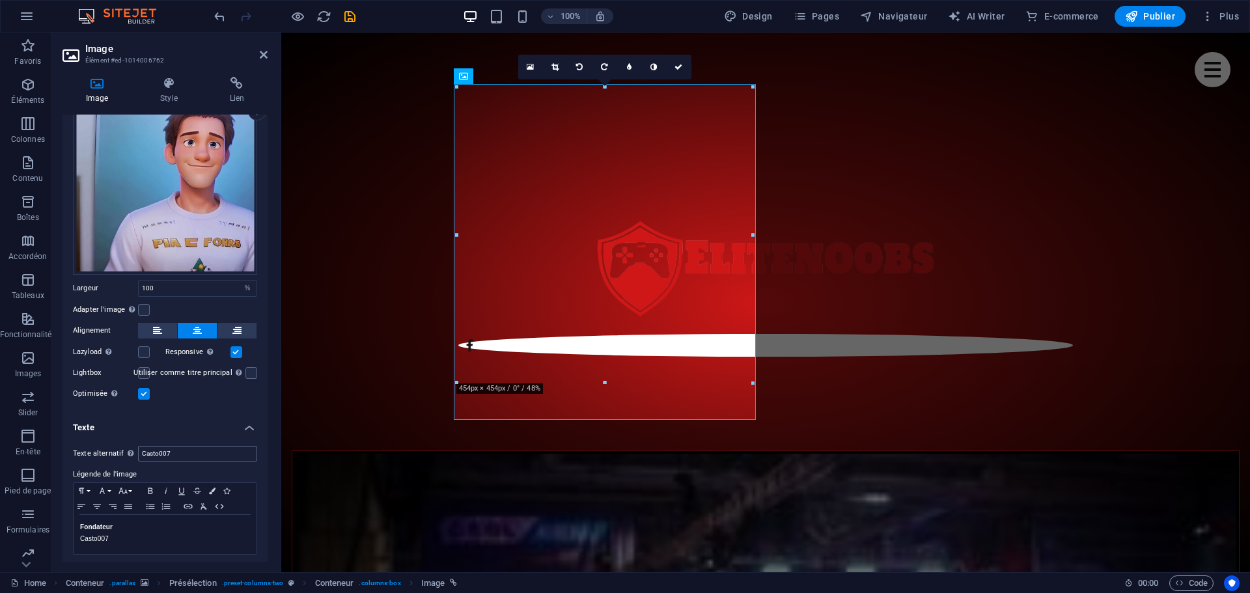
scroll to position [58, 0]
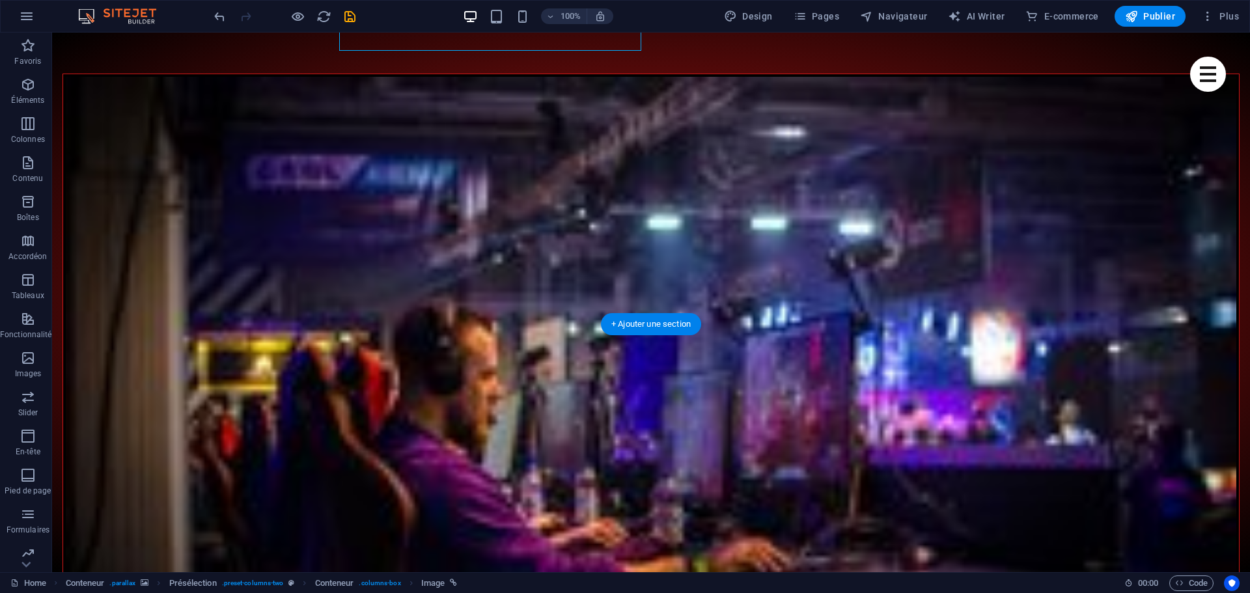
scroll to position [1020, 0]
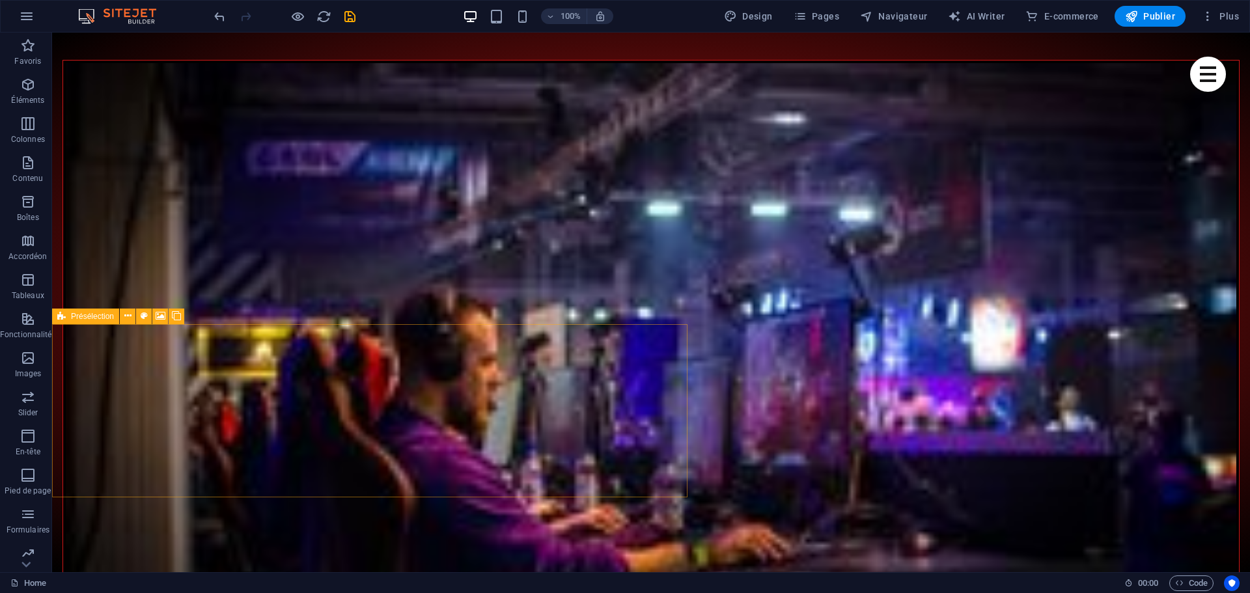
click at [85, 319] on span "Présélection" at bounding box center [92, 317] width 43 height 8
click at [125, 318] on icon at bounding box center [127, 316] width 7 height 14
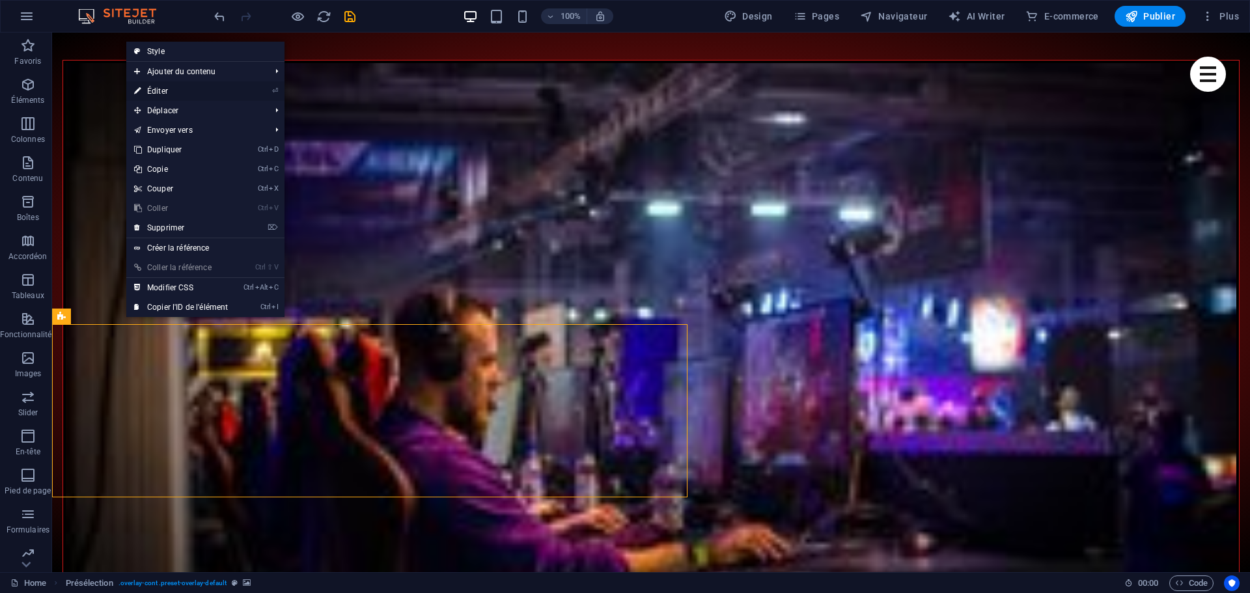
click at [171, 89] on link "⏎ Éditer" at bounding box center [180, 91] width 109 height 20
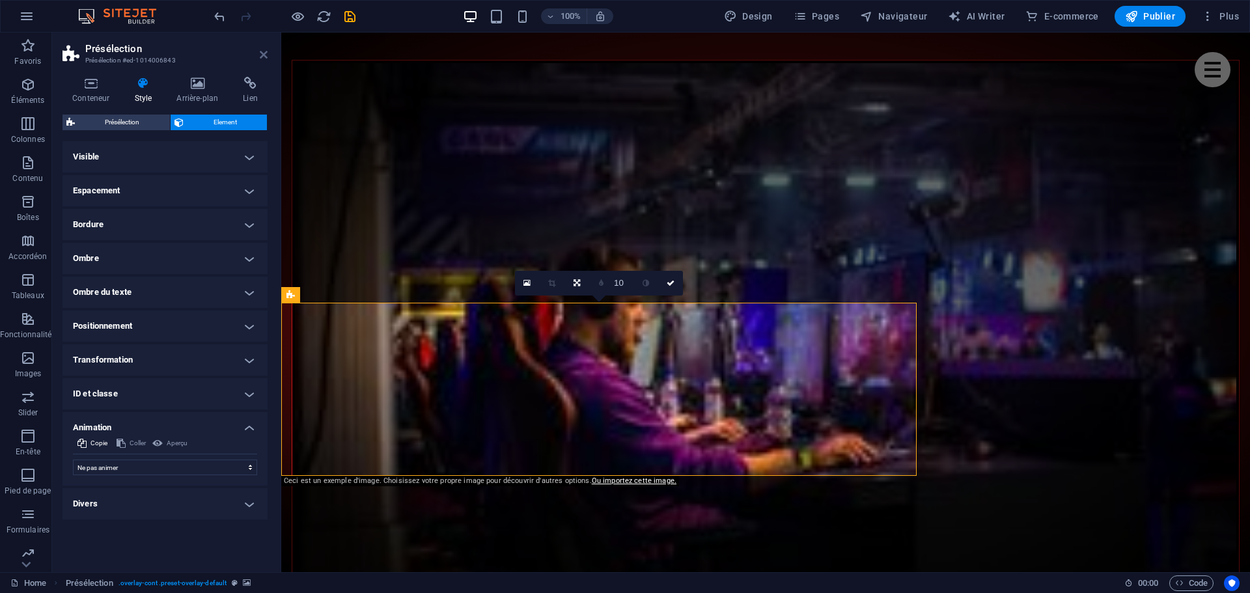
click at [266, 53] on icon at bounding box center [264, 54] width 8 height 10
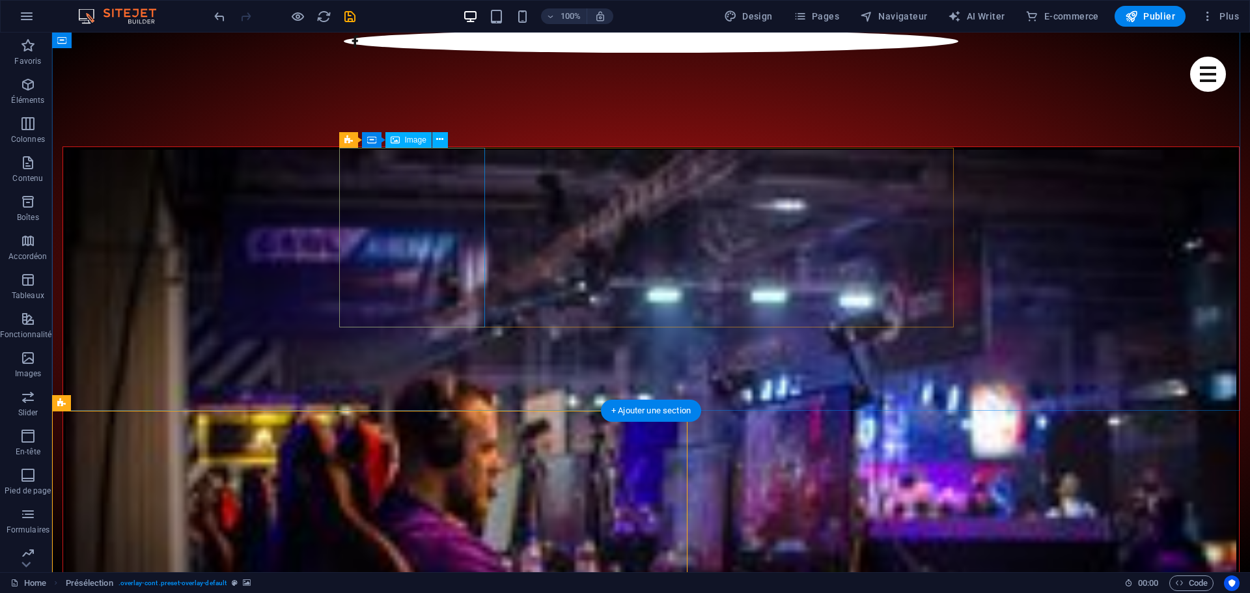
scroll to position [760, 0]
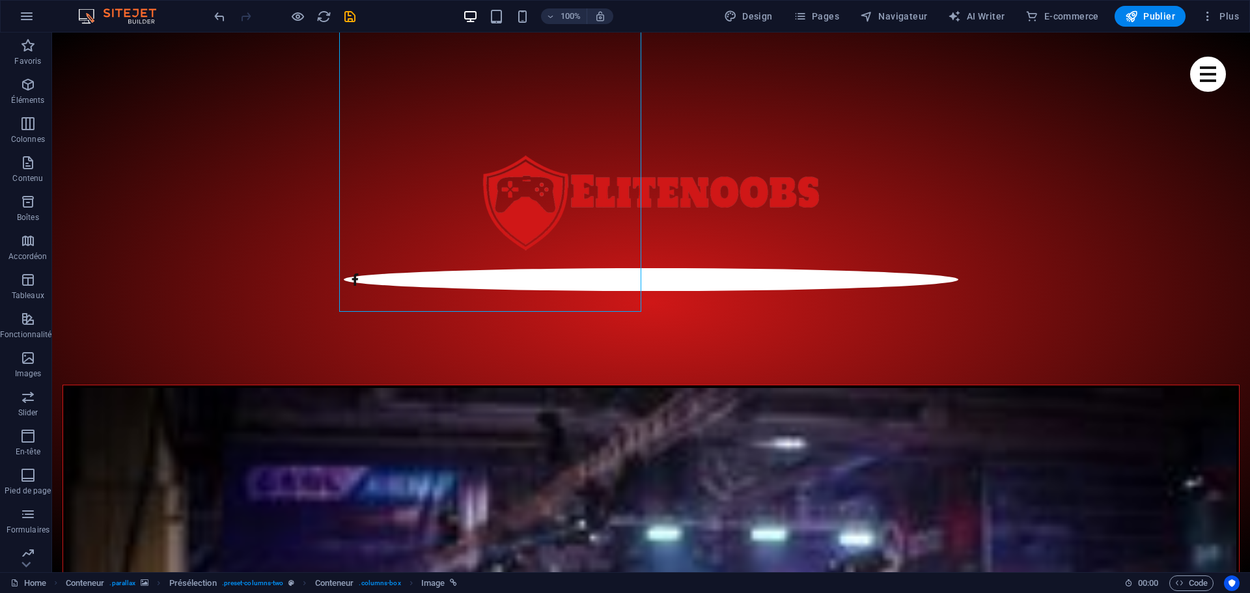
scroll to position [695, 0]
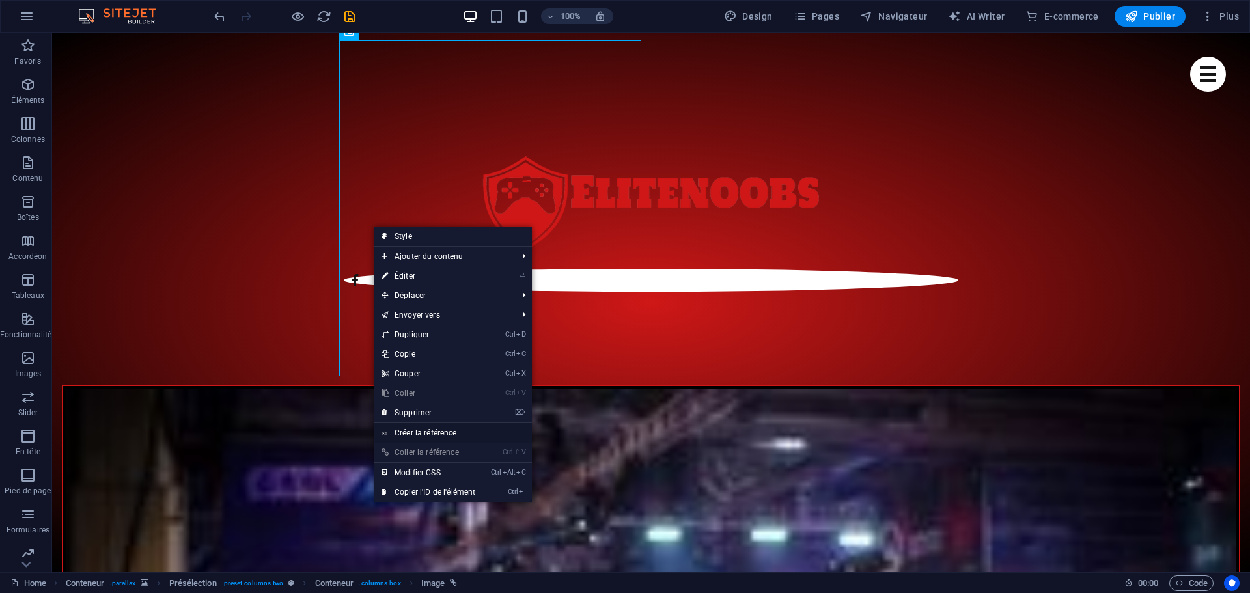
click at [419, 435] on link "Créer la référence" at bounding box center [453, 433] width 158 height 20
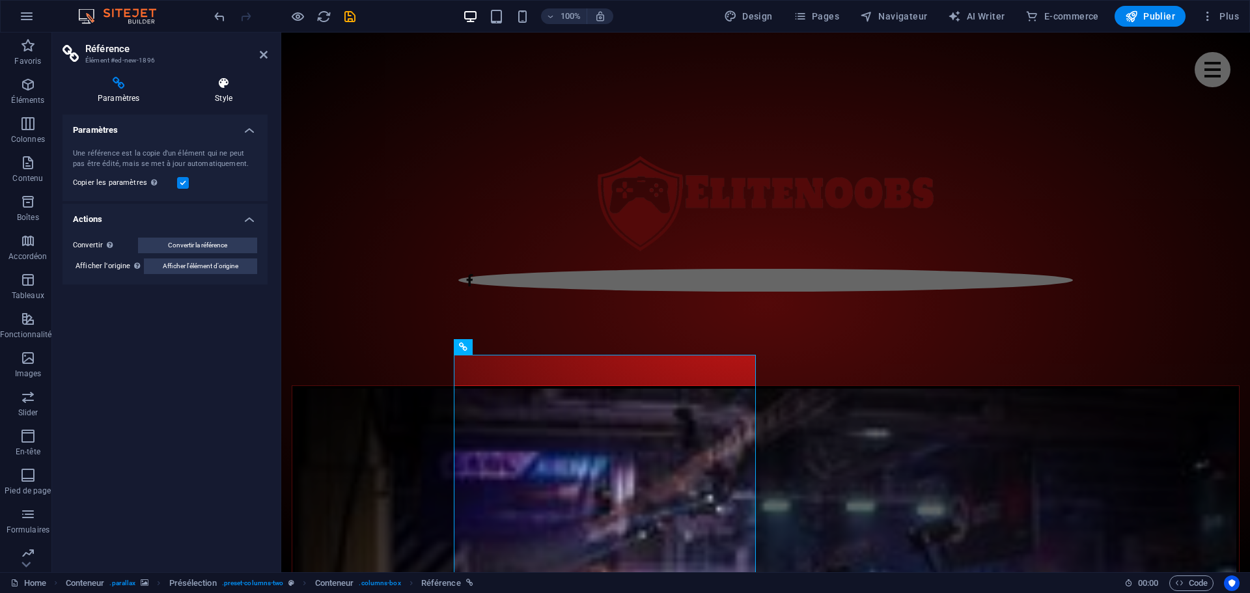
click at [225, 101] on h4 "Style" at bounding box center [224, 90] width 88 height 27
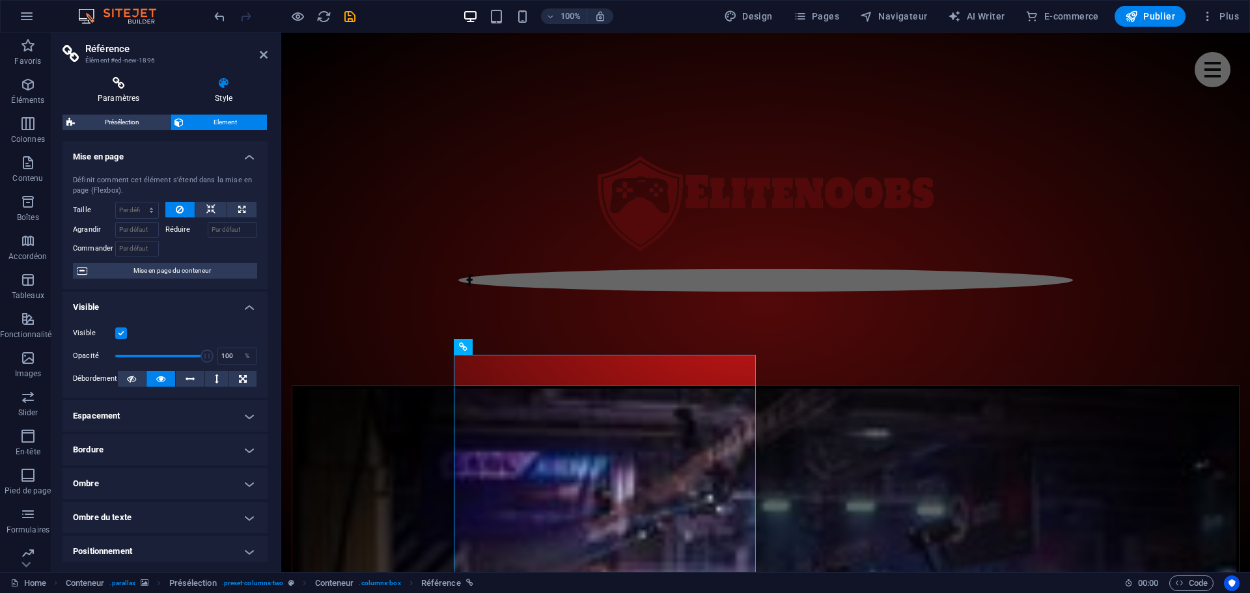
click at [115, 88] on icon at bounding box center [119, 83] width 112 height 13
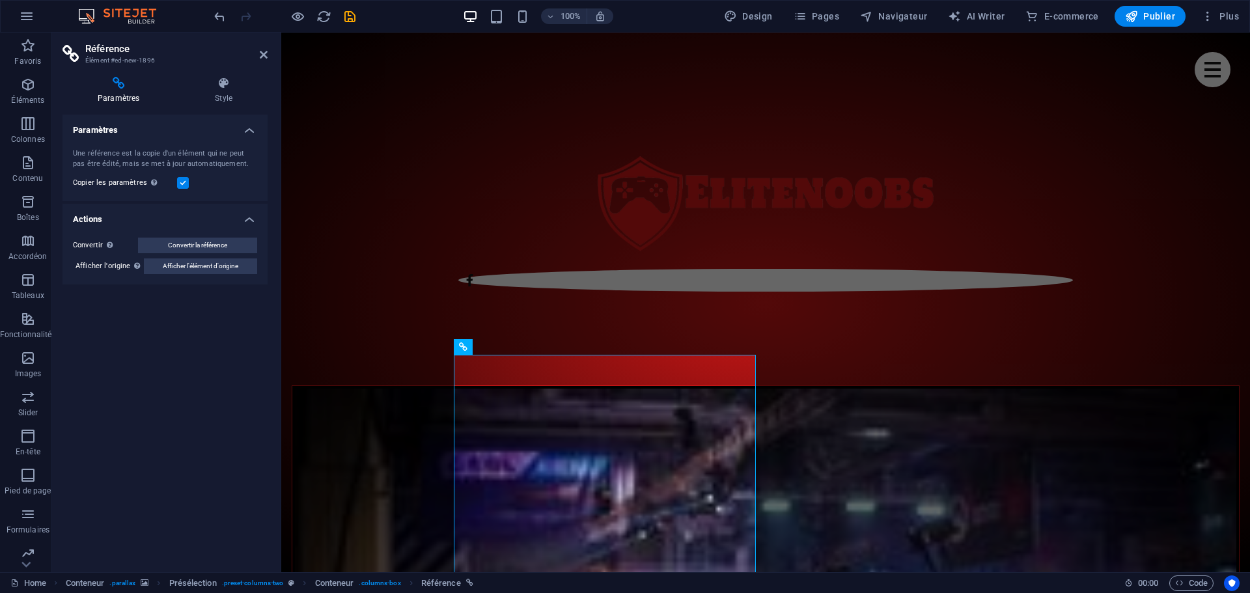
click at [268, 53] on aside "Référence Élément #ed-new-1896 Paramètres Style Paramètres Une référence est la…" at bounding box center [166, 303] width 229 height 540
click at [269, 54] on aside "Référence Élément #ed-new-1896 Paramètres Style Paramètres Une référence est la…" at bounding box center [166, 303] width 229 height 540
click at [264, 57] on icon at bounding box center [264, 54] width 8 height 10
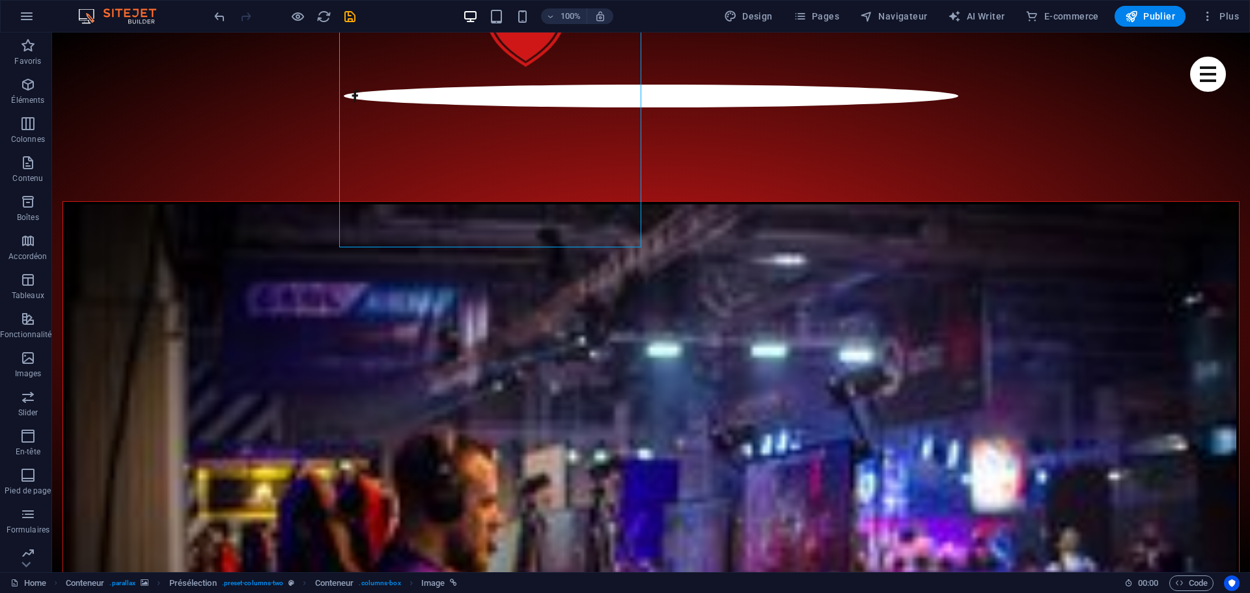
scroll to position [890, 0]
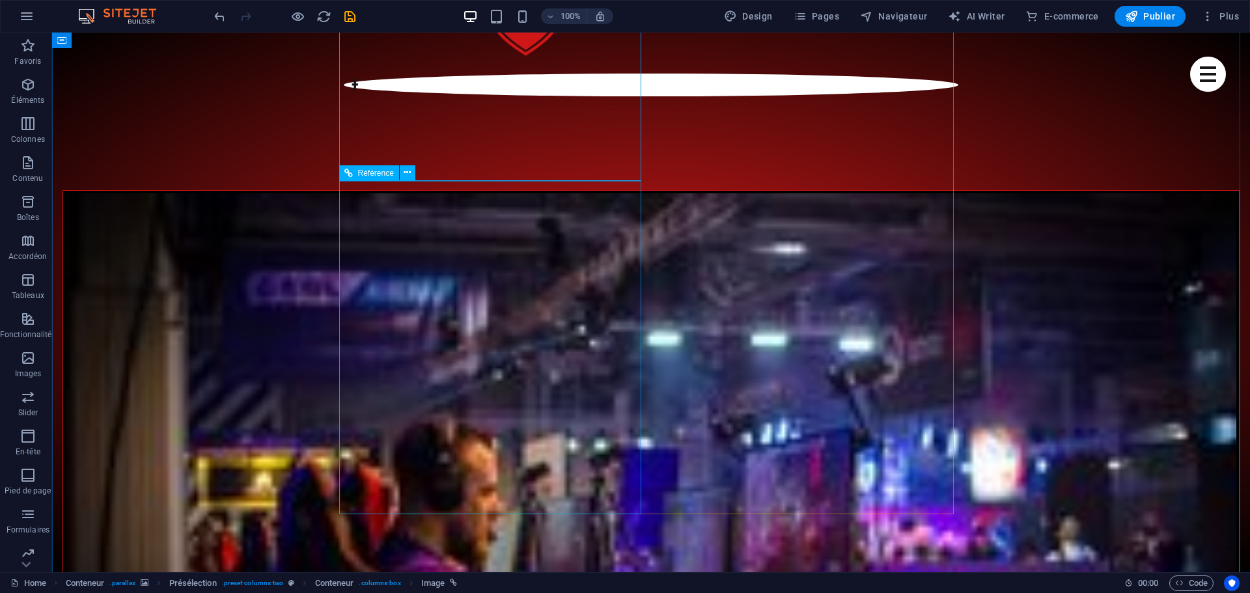
click at [217, 20] on icon "undo" at bounding box center [219, 16] width 15 height 15
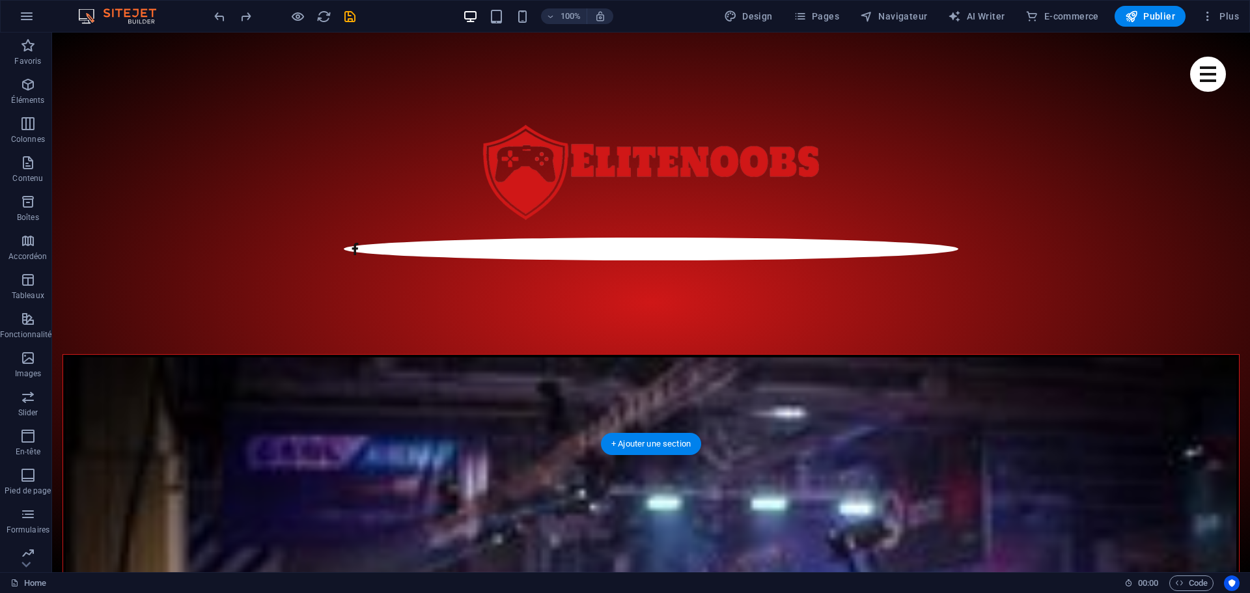
scroll to position [695, 0]
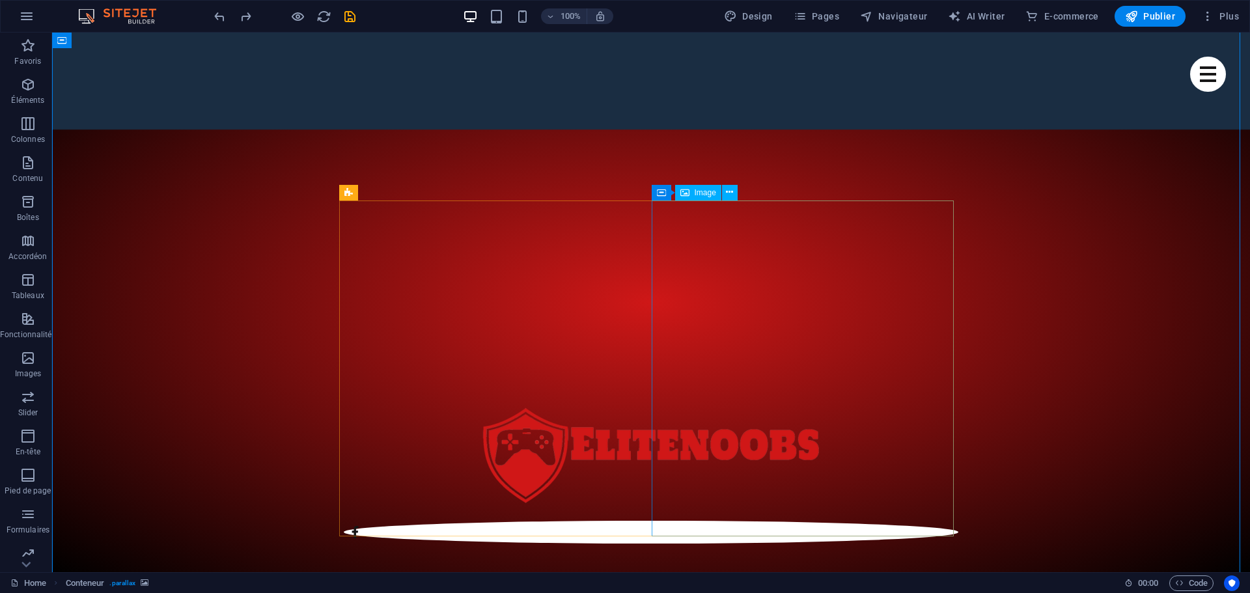
scroll to position [434, 0]
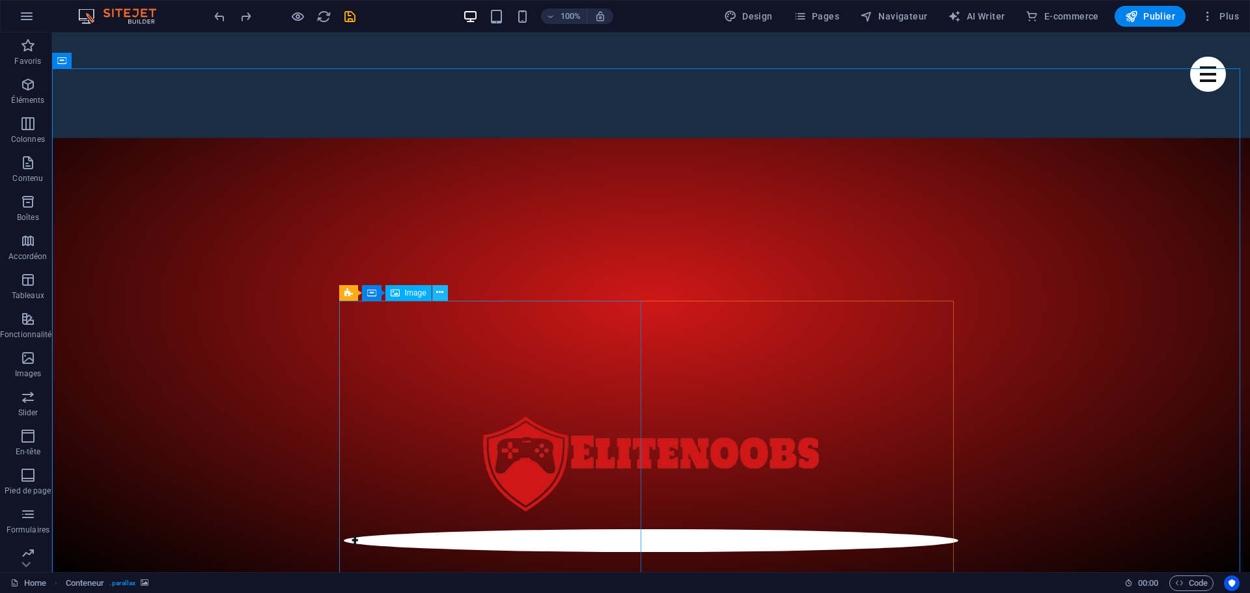
click at [441, 295] on icon at bounding box center [439, 293] width 7 height 14
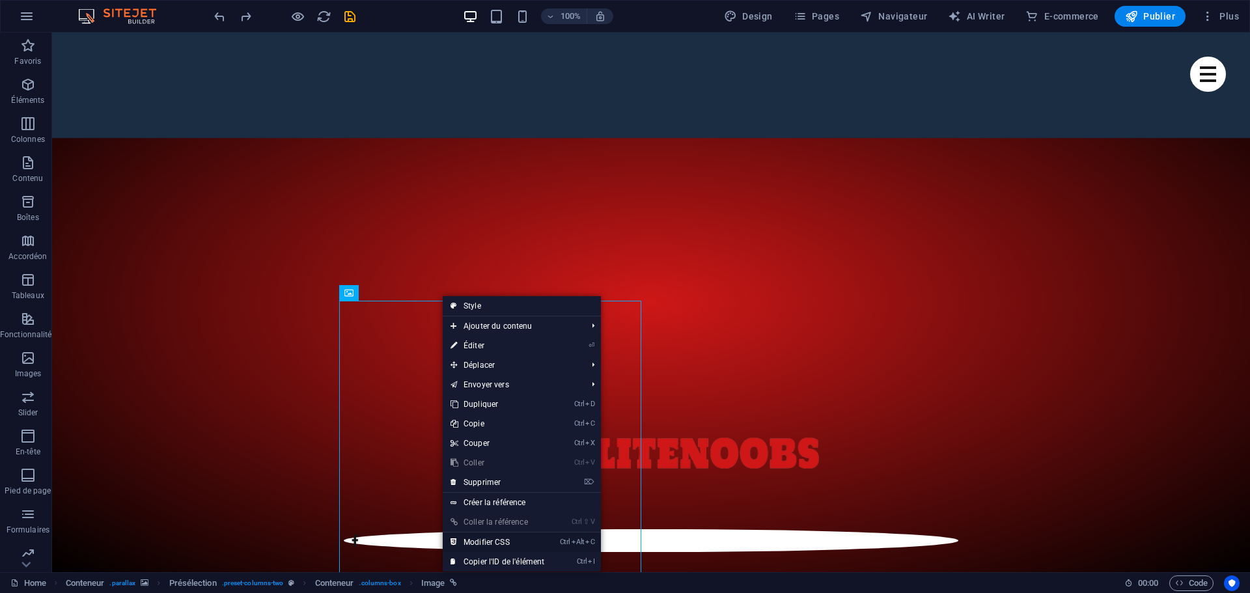
click at [493, 544] on link "Ctrl Alt C Modifier CSS" at bounding box center [497, 543] width 109 height 20
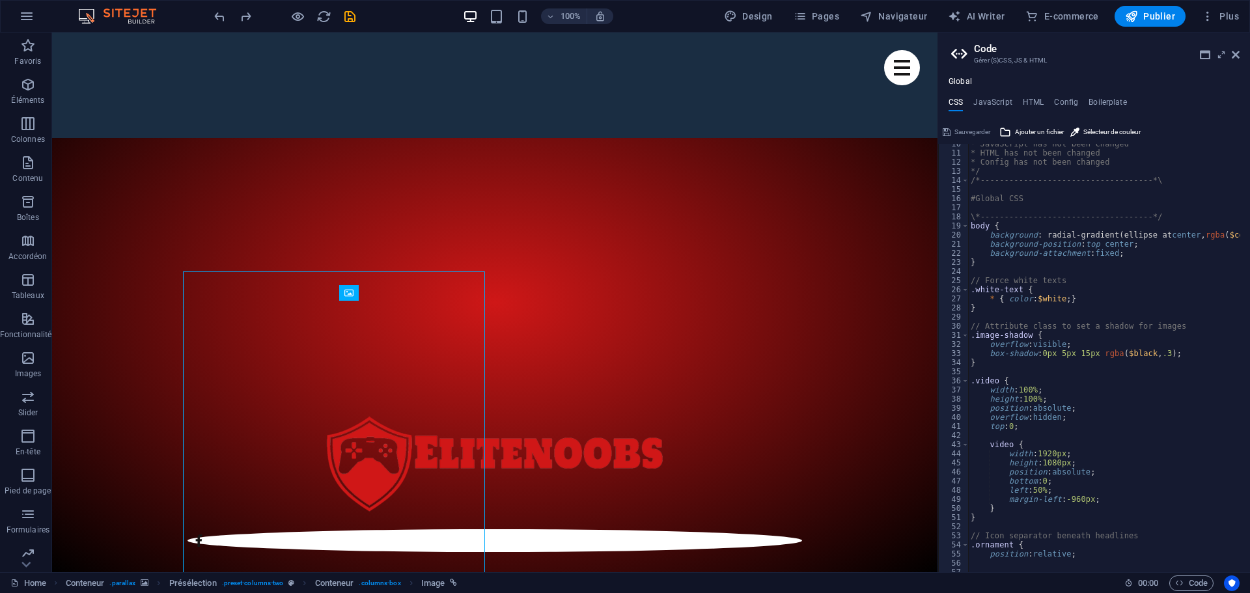
scroll to position [0, 0]
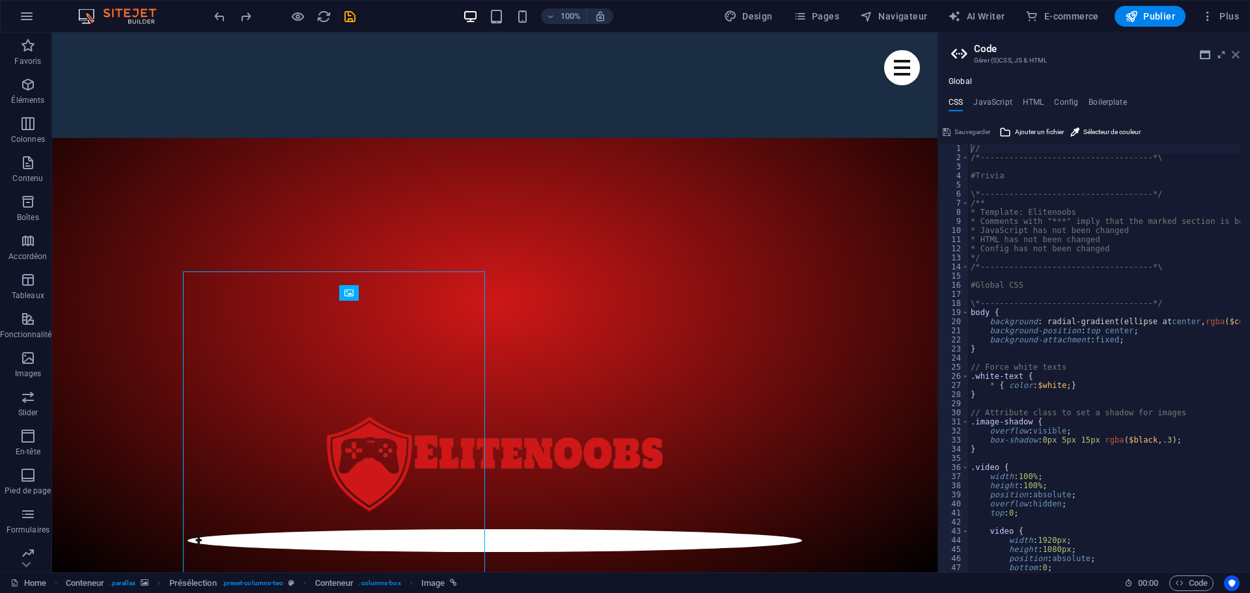
click at [1235, 51] on icon at bounding box center [1236, 54] width 8 height 10
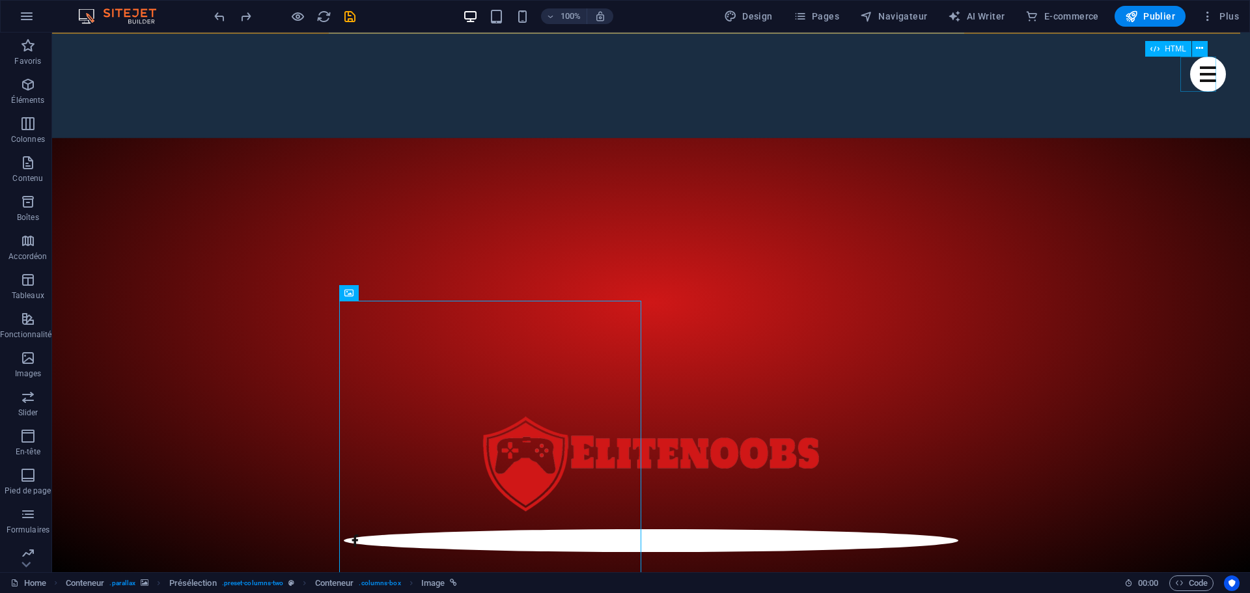
click at [1199, 88] on div "Menu" at bounding box center [1208, 74] width 36 height 35
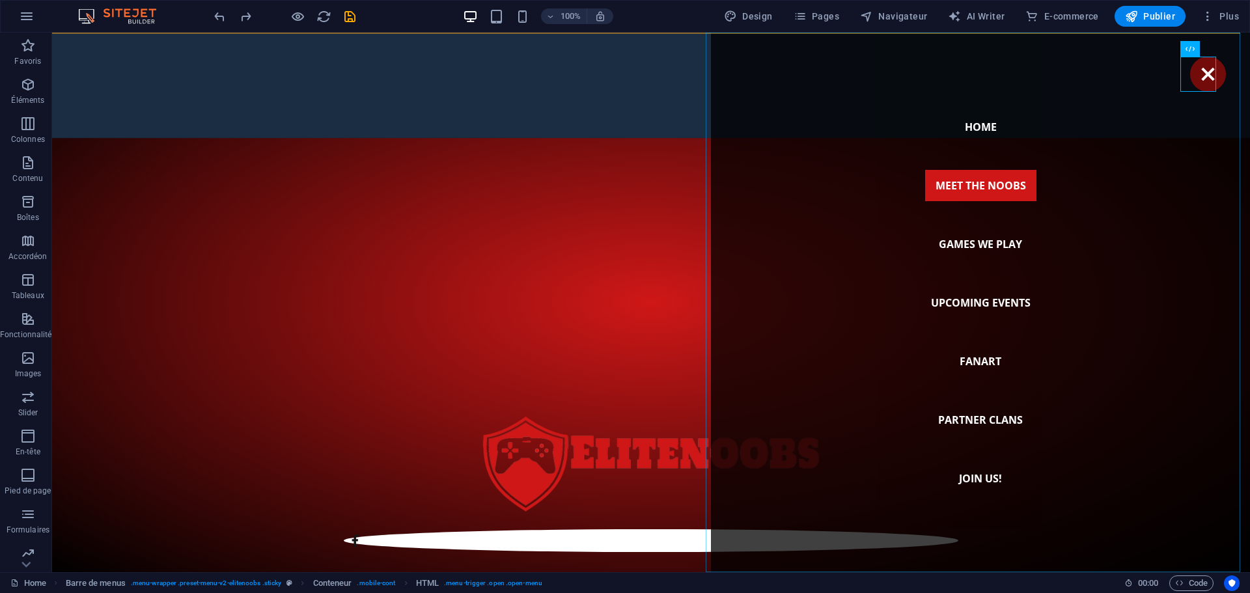
click at [979, 245] on nav "Home Meet the noobs Games we play Upcoming Events Fanart Partner Clans Join us!" at bounding box center [980, 303] width 539 height 540
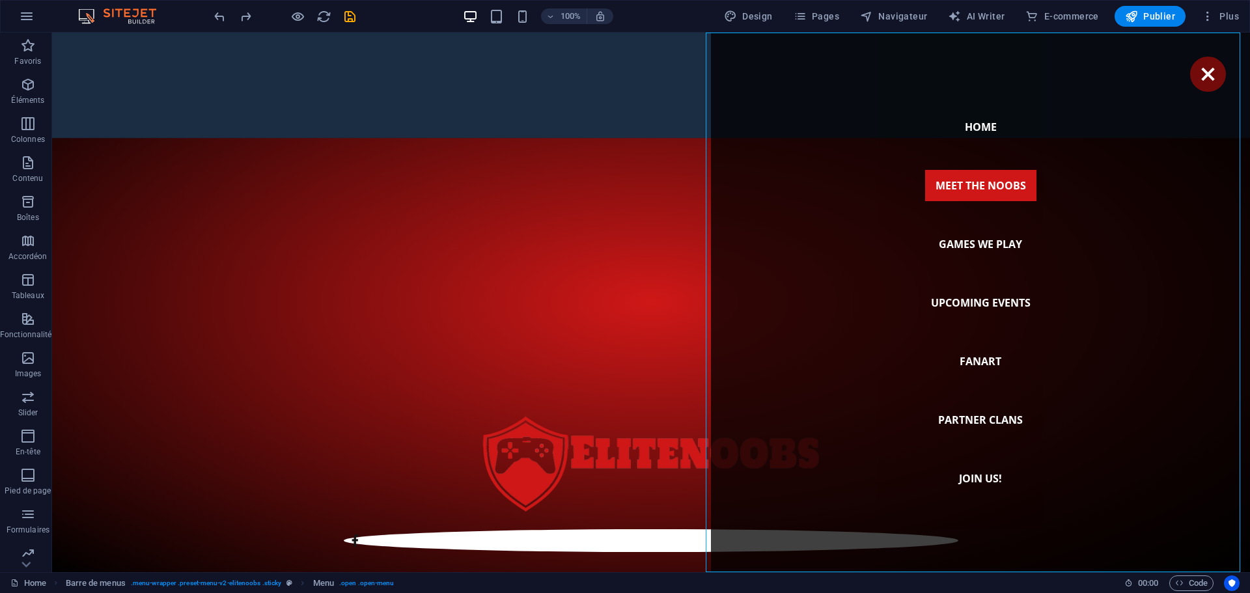
click at [981, 241] on nav "Home Meet the noobs Games we play Upcoming Events Fanart Partner Clans Join us!" at bounding box center [980, 303] width 539 height 540
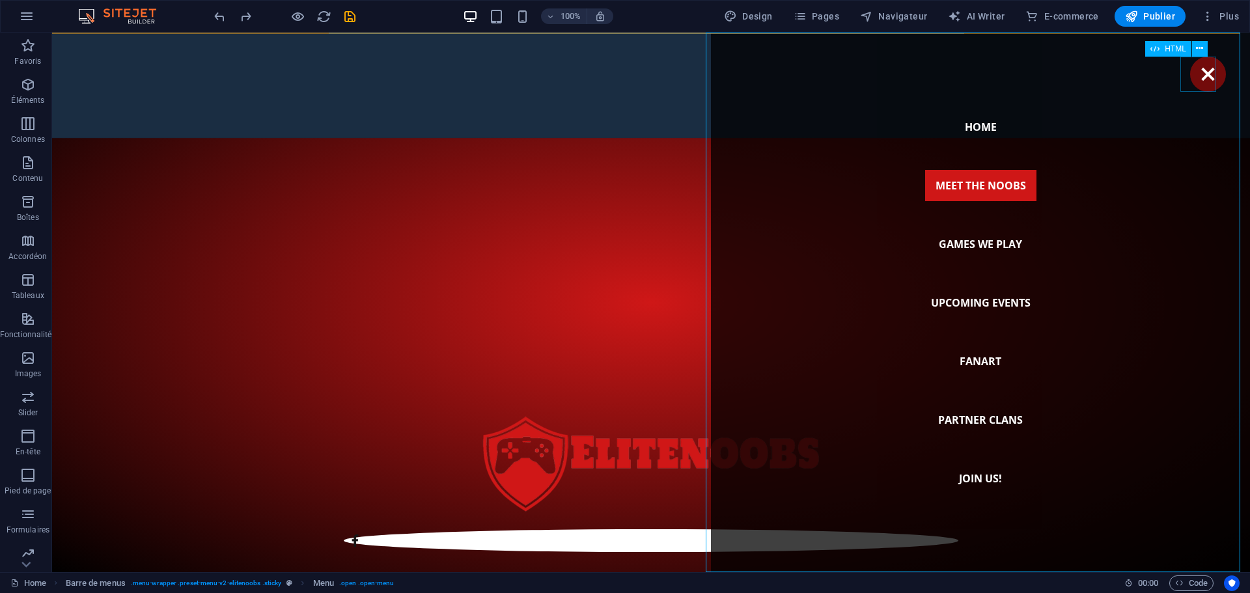
click at [1199, 78] on div "Menu" at bounding box center [1208, 74] width 36 height 35
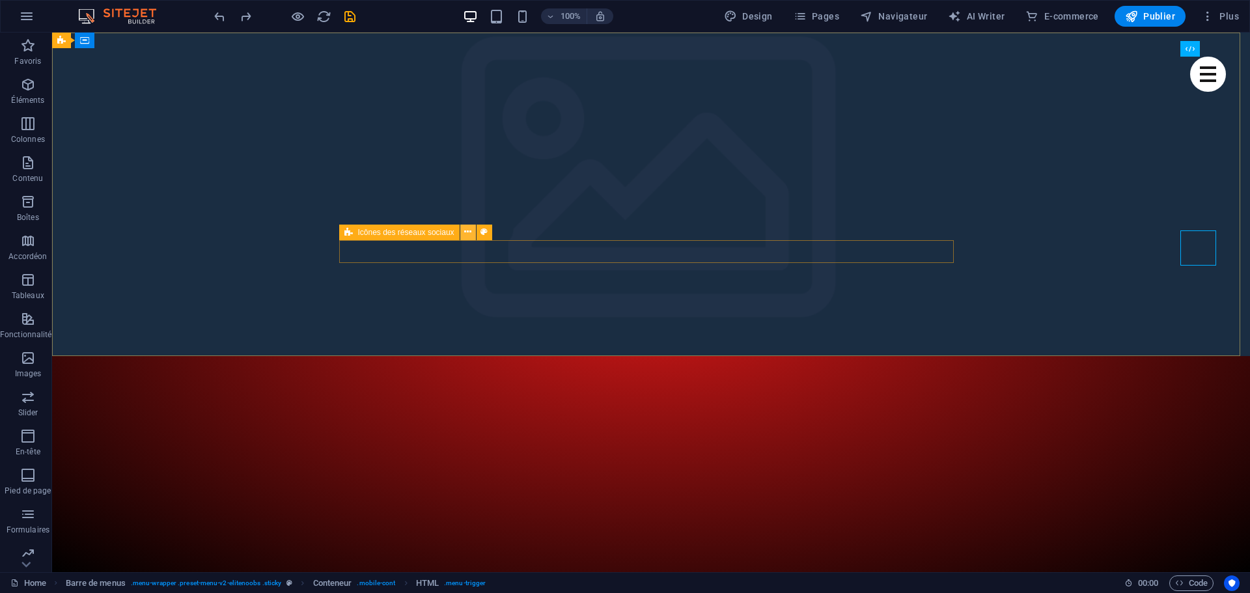
click at [469, 234] on icon at bounding box center [467, 232] width 7 height 14
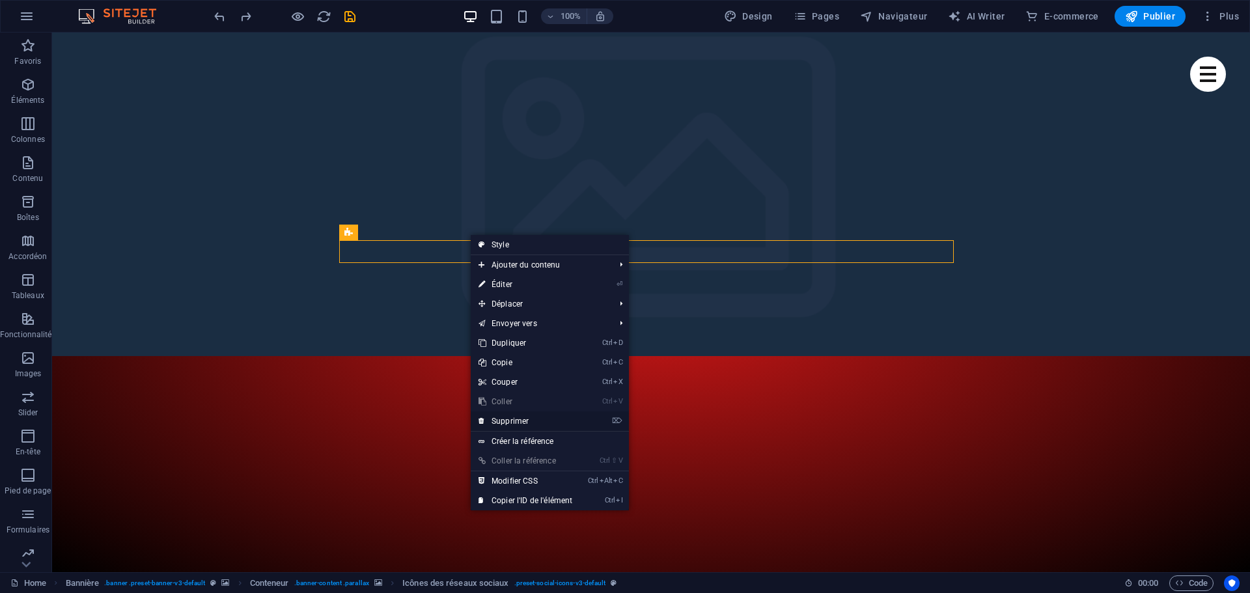
click at [525, 418] on link "⌦ Supprimer" at bounding box center [525, 422] width 109 height 20
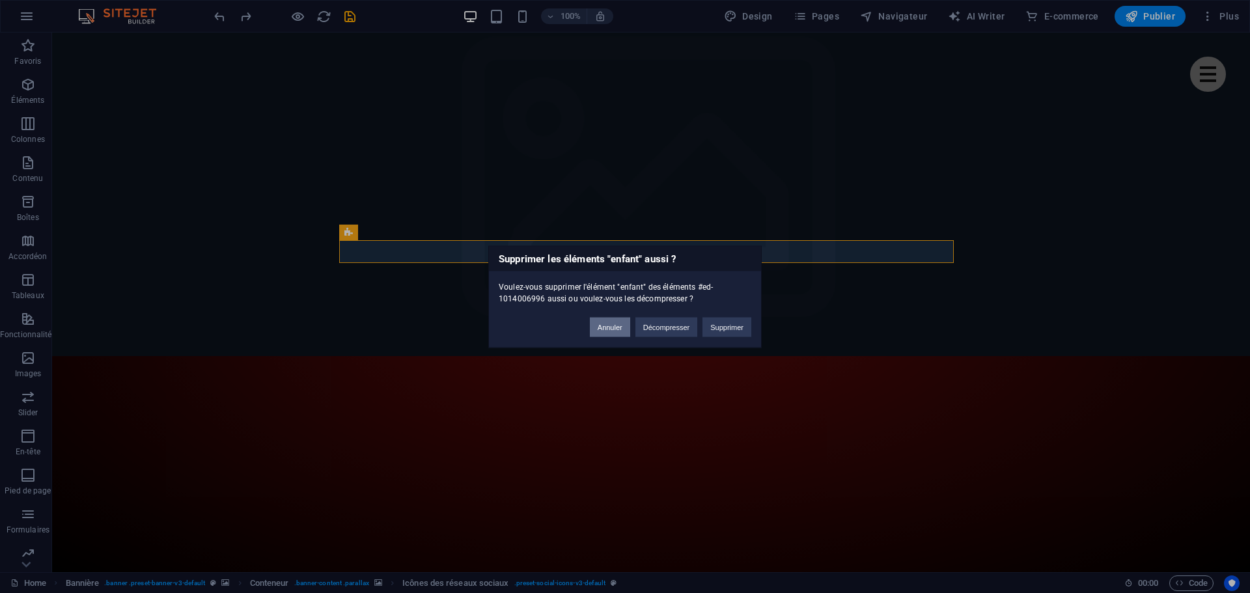
click at [611, 323] on button "Annuler" at bounding box center [610, 327] width 40 height 20
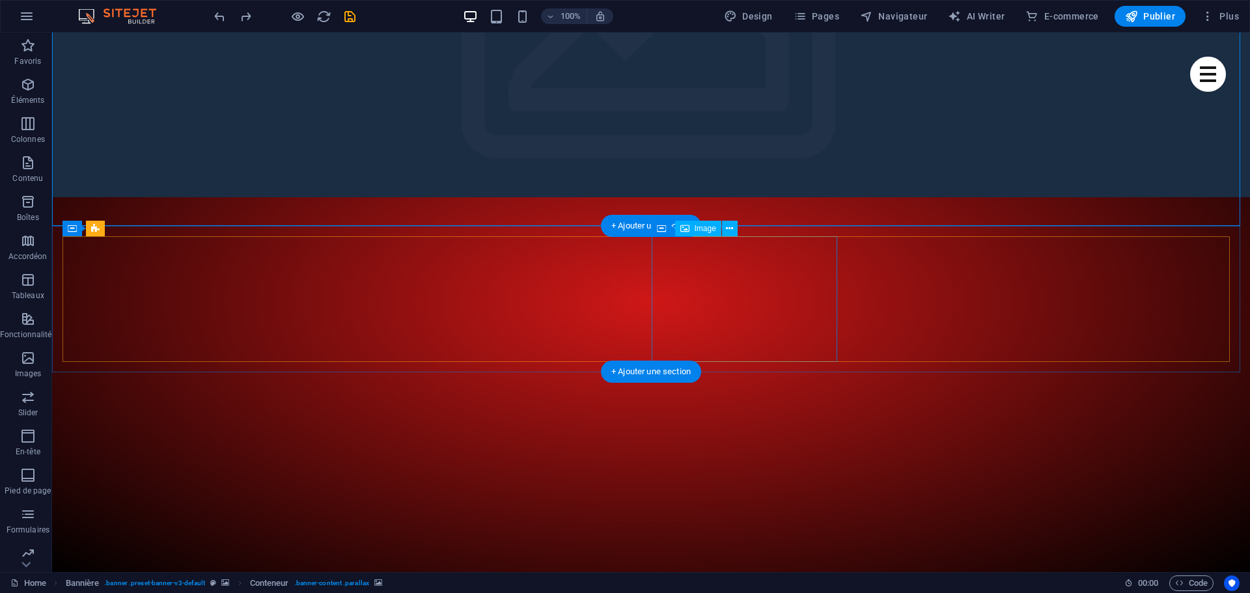
scroll to position [195, 0]
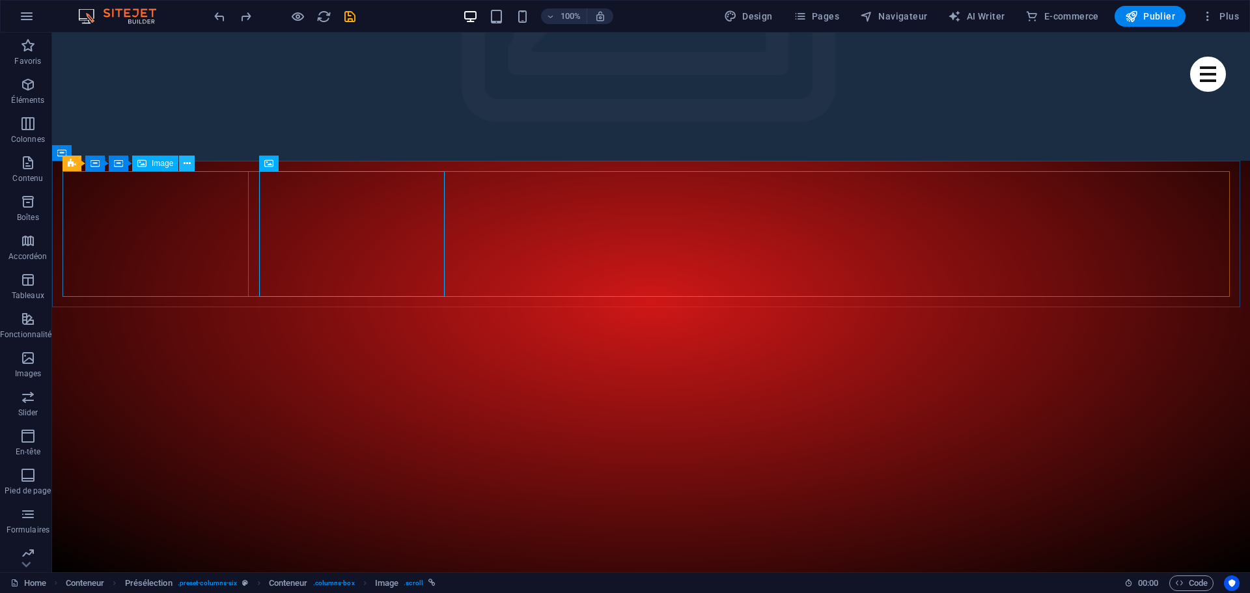
click at [190, 163] on icon at bounding box center [187, 164] width 7 height 14
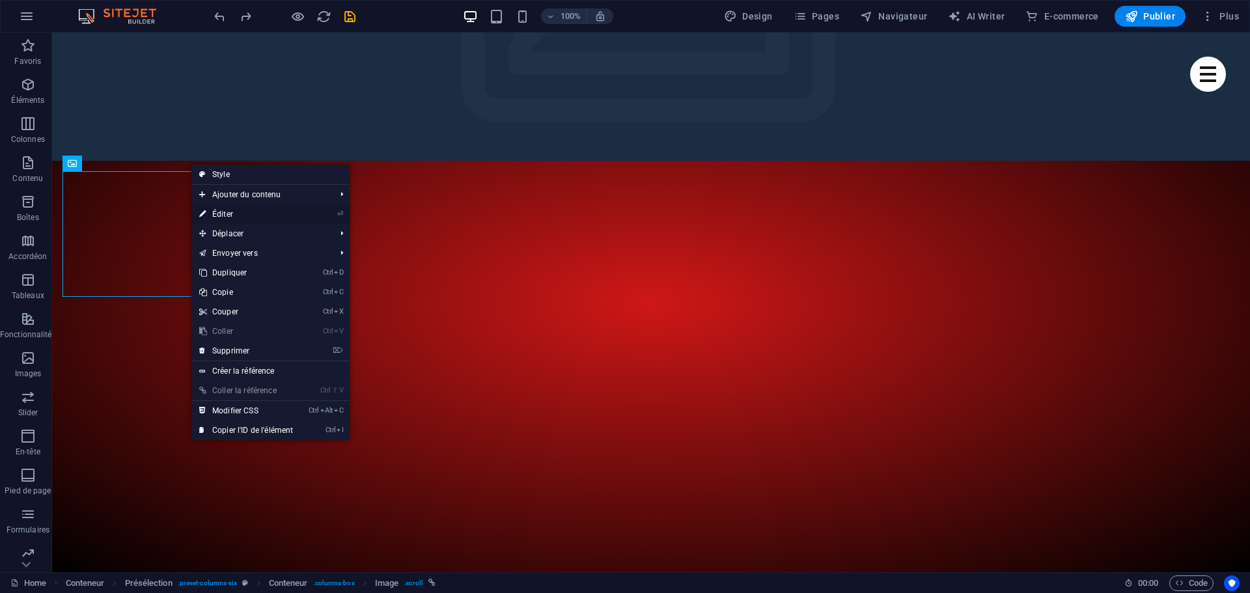
click at [223, 212] on link "⏎ Éditer" at bounding box center [245, 214] width 109 height 20
select select "%"
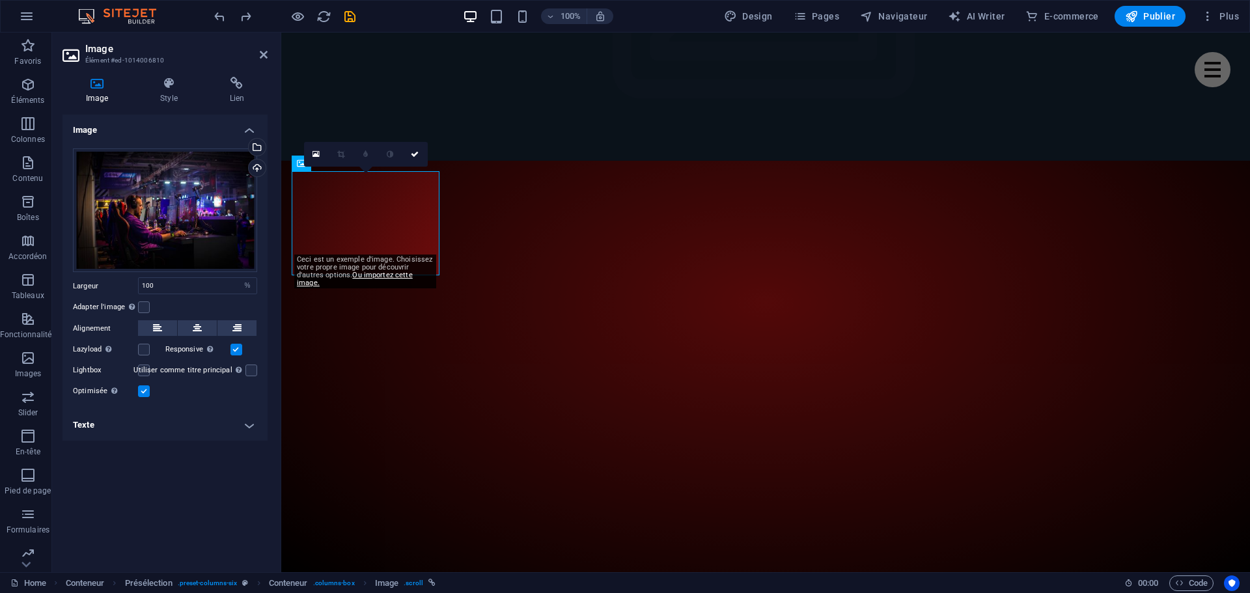
click at [102, 425] on h4 "Texte" at bounding box center [165, 425] width 205 height 31
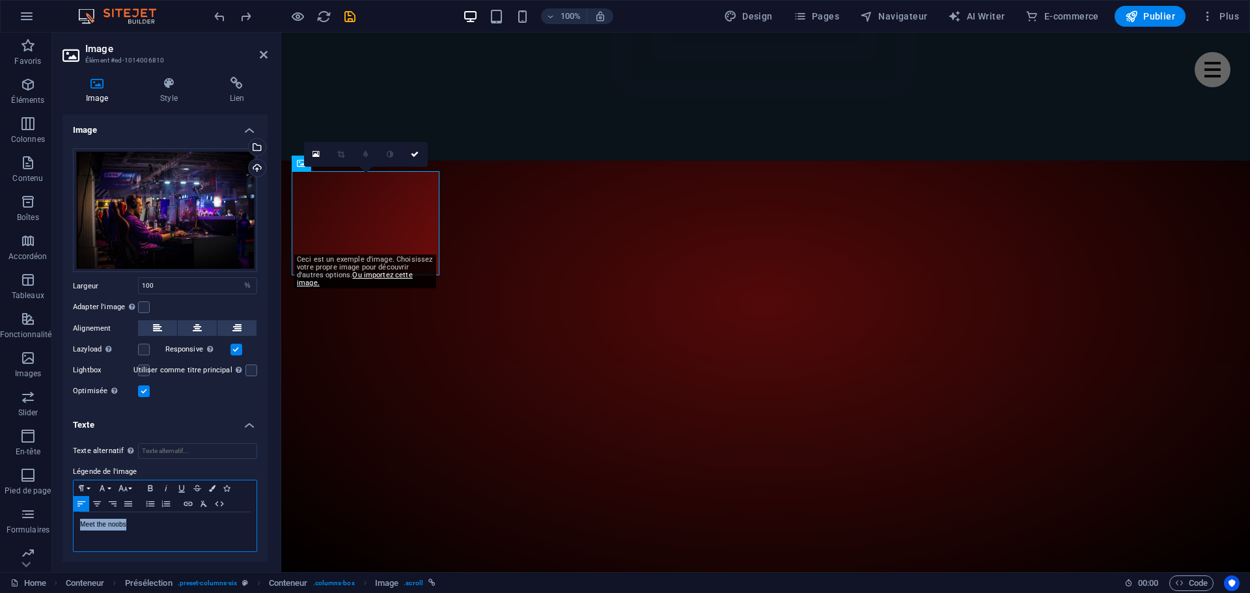
drag, startPoint x: 139, startPoint y: 525, endPoint x: 65, endPoint y: 525, distance: 73.6
click at [65, 525] on div "Texte alternatif Le texte alternatif est utilisé par les appareils qui ne peuve…" at bounding box center [165, 498] width 205 height 130
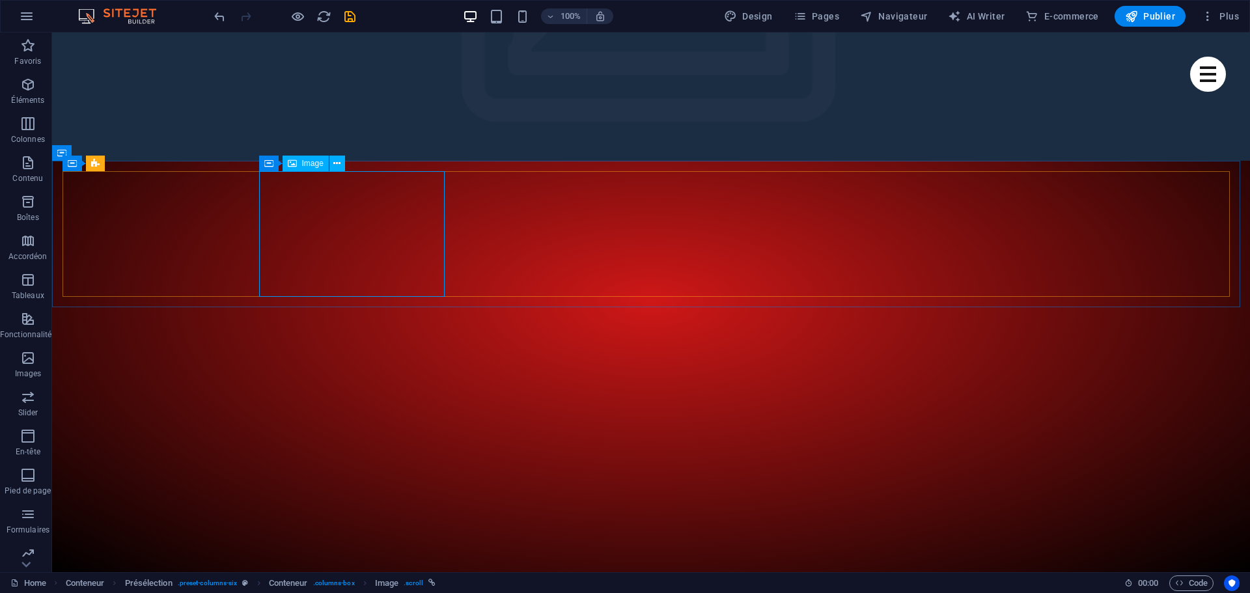
click at [317, 163] on span "Image" at bounding box center [312, 164] width 21 height 8
click at [335, 163] on icon at bounding box center [336, 164] width 7 height 14
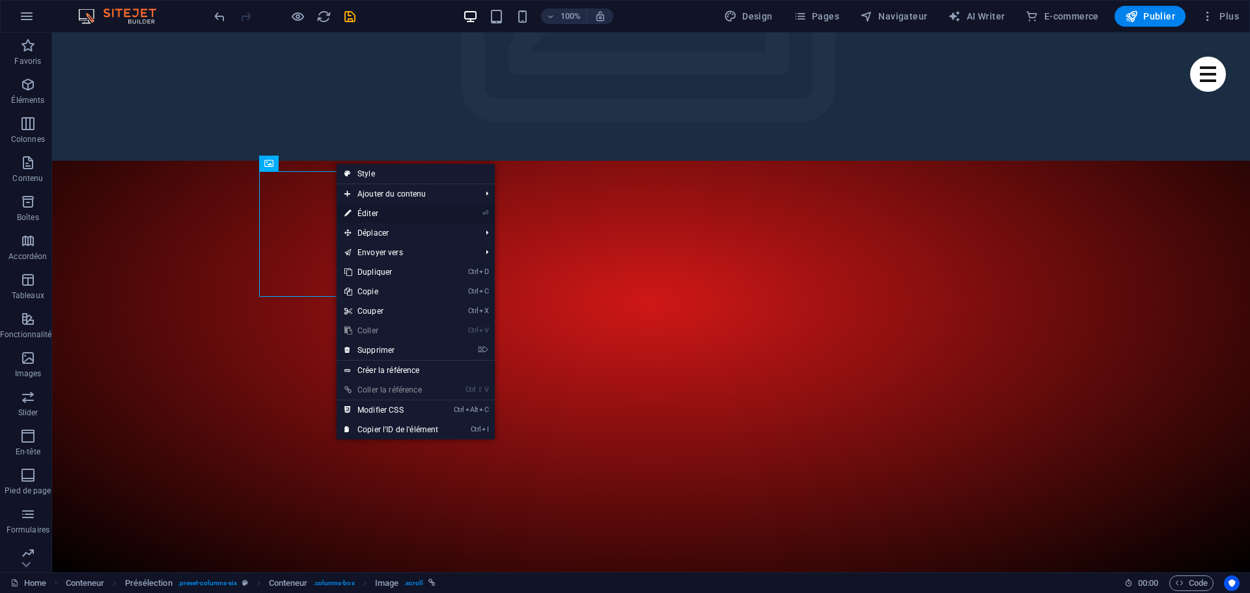
click at [372, 210] on link "⏎ Éditer" at bounding box center [391, 214] width 109 height 20
select select "%"
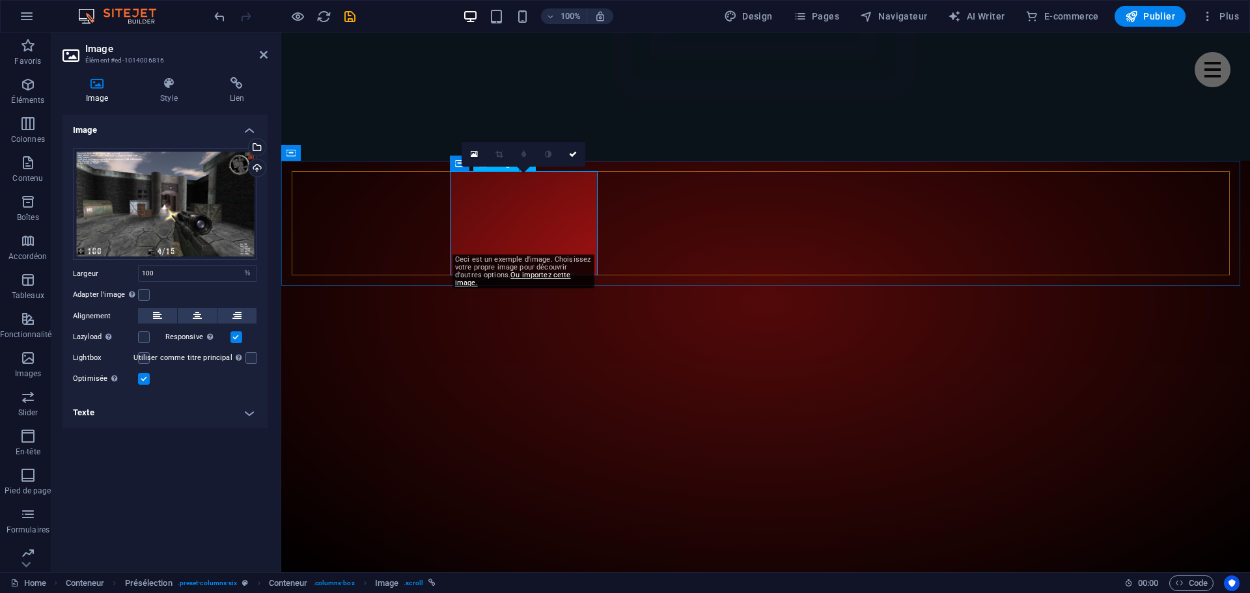
click at [474, 153] on icon at bounding box center [474, 154] width 7 height 9
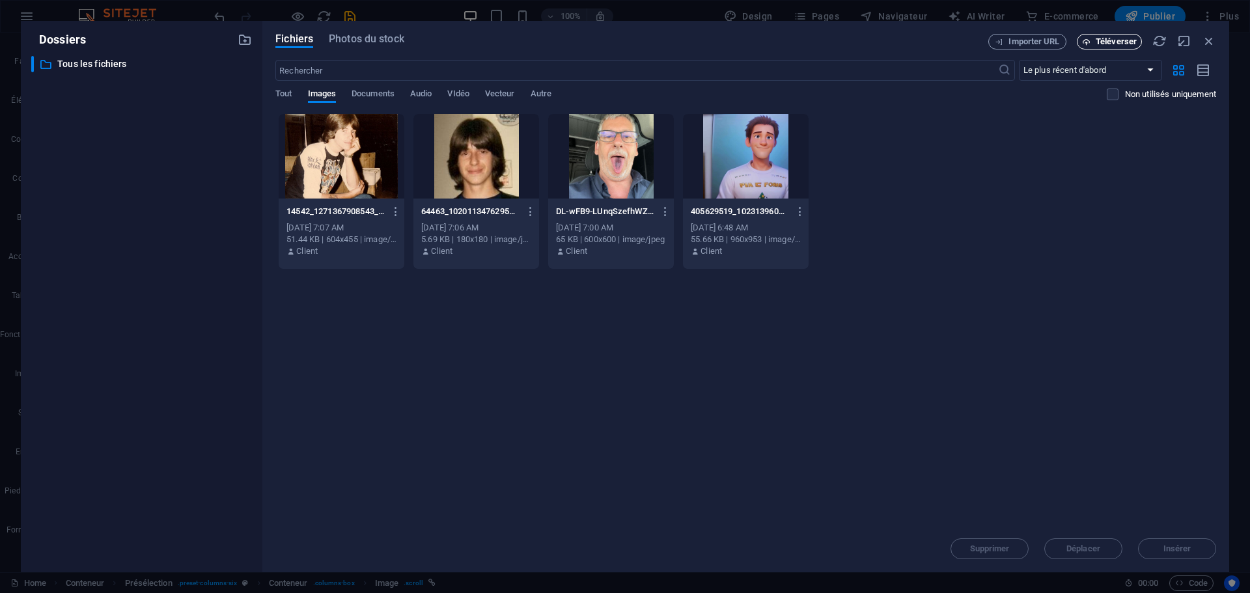
click at [1118, 42] on span "Téléverser" at bounding box center [1116, 42] width 41 height 8
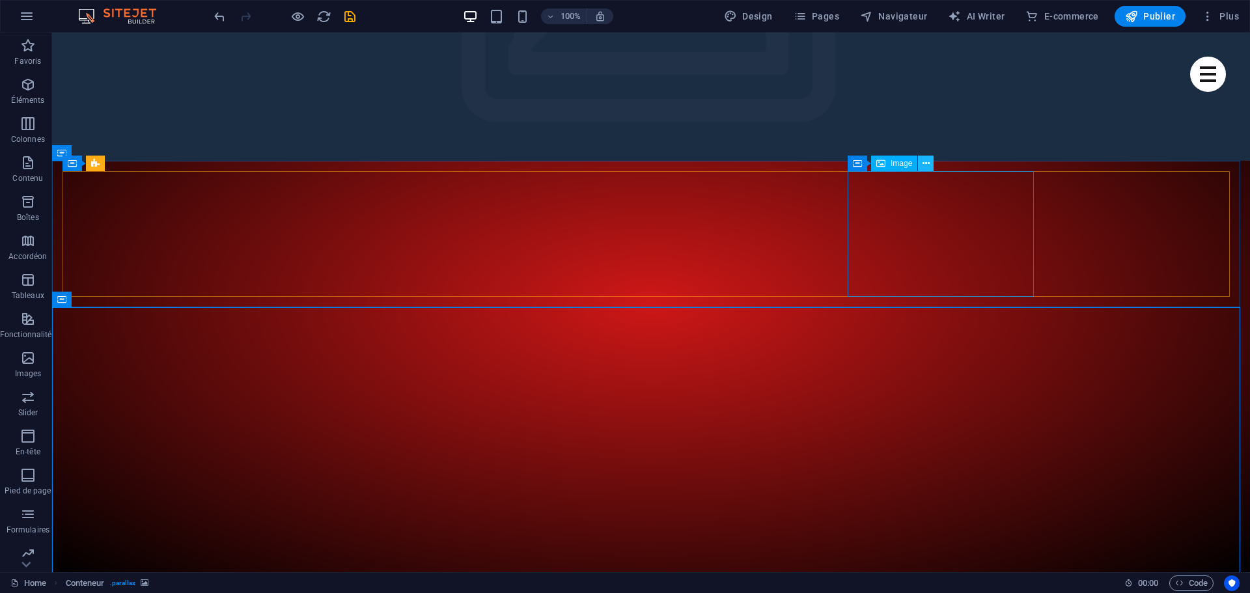
click at [929, 166] on icon at bounding box center [926, 164] width 7 height 14
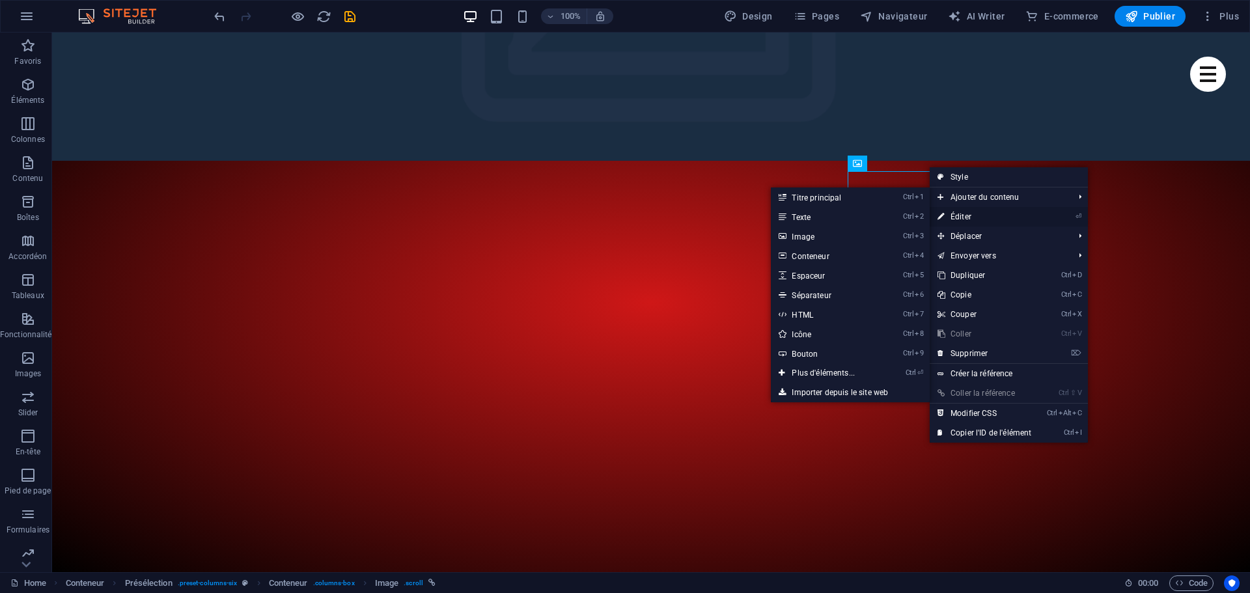
click at [978, 215] on link "⏎ Éditer" at bounding box center [984, 217] width 109 height 20
select select "%"
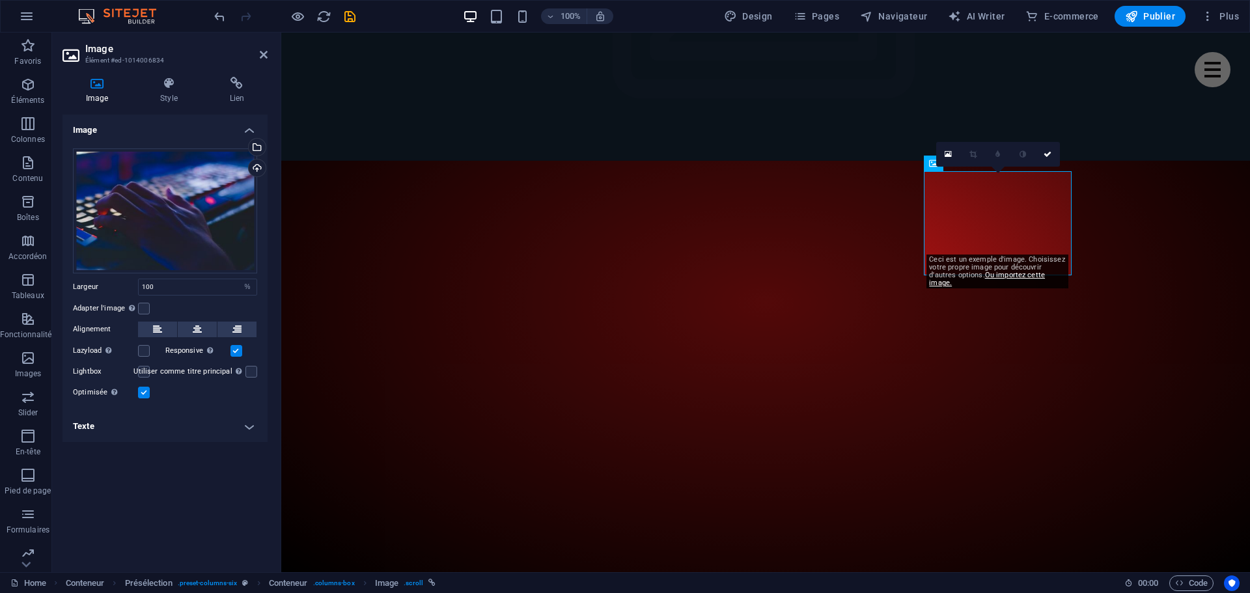
click at [115, 428] on h4 "Texte" at bounding box center [165, 426] width 205 height 31
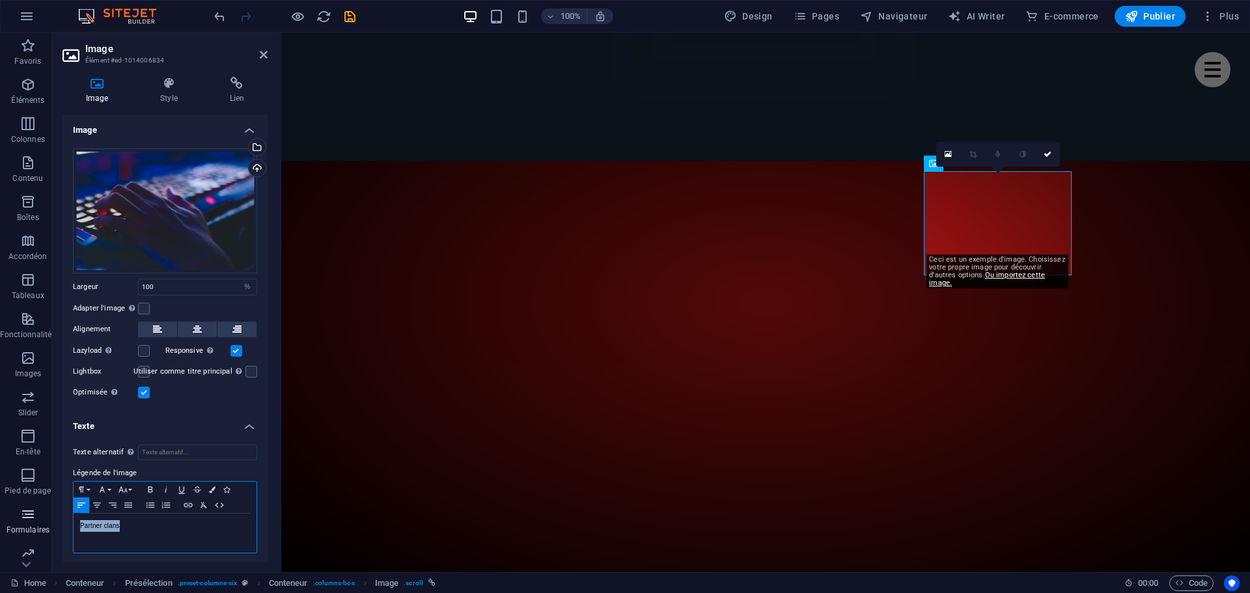
drag, startPoint x: 76, startPoint y: 520, endPoint x: 37, endPoint y: 523, distance: 38.6
click at [38, 523] on section "Favoris Éléments Colonnes Contenu Boîtes Accordéon Tableaux Fonctionnalités Ima…" at bounding box center [625, 303] width 1250 height 540
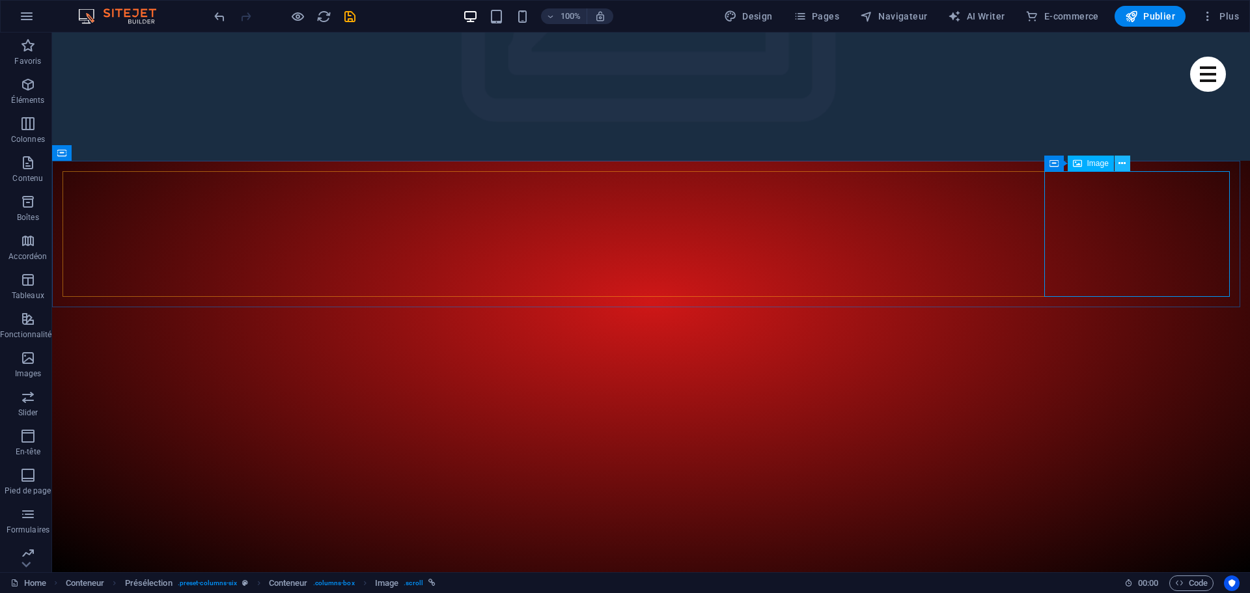
click at [1123, 163] on icon at bounding box center [1122, 164] width 7 height 14
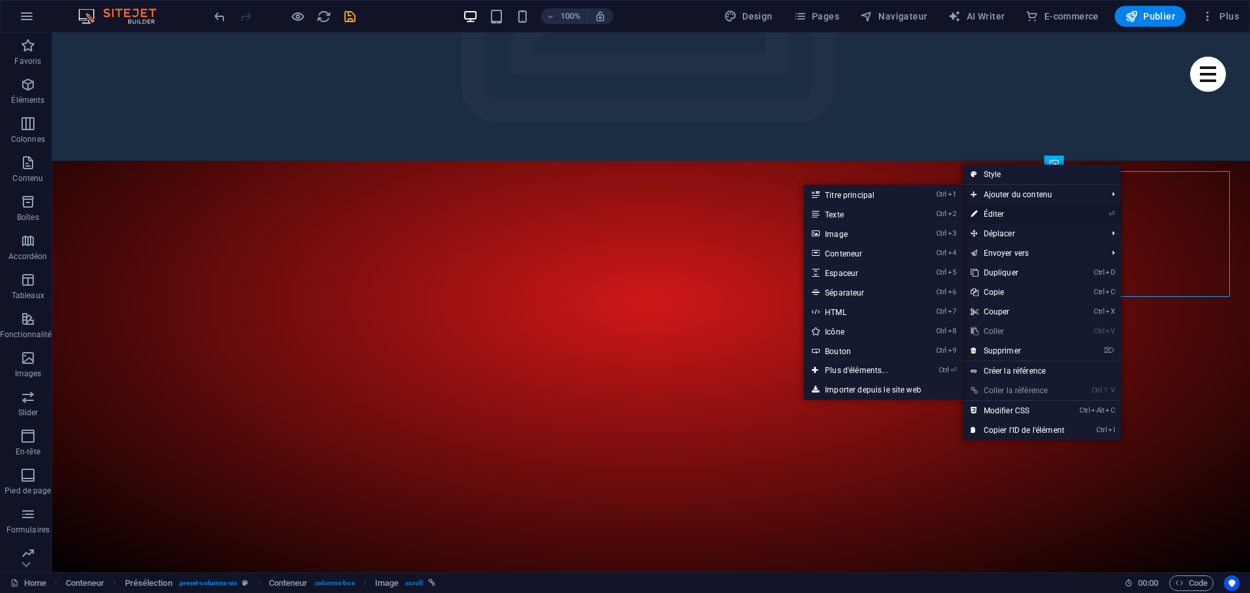
click at [1000, 212] on link "⏎ Éditer" at bounding box center [1017, 214] width 109 height 20
select select "%"
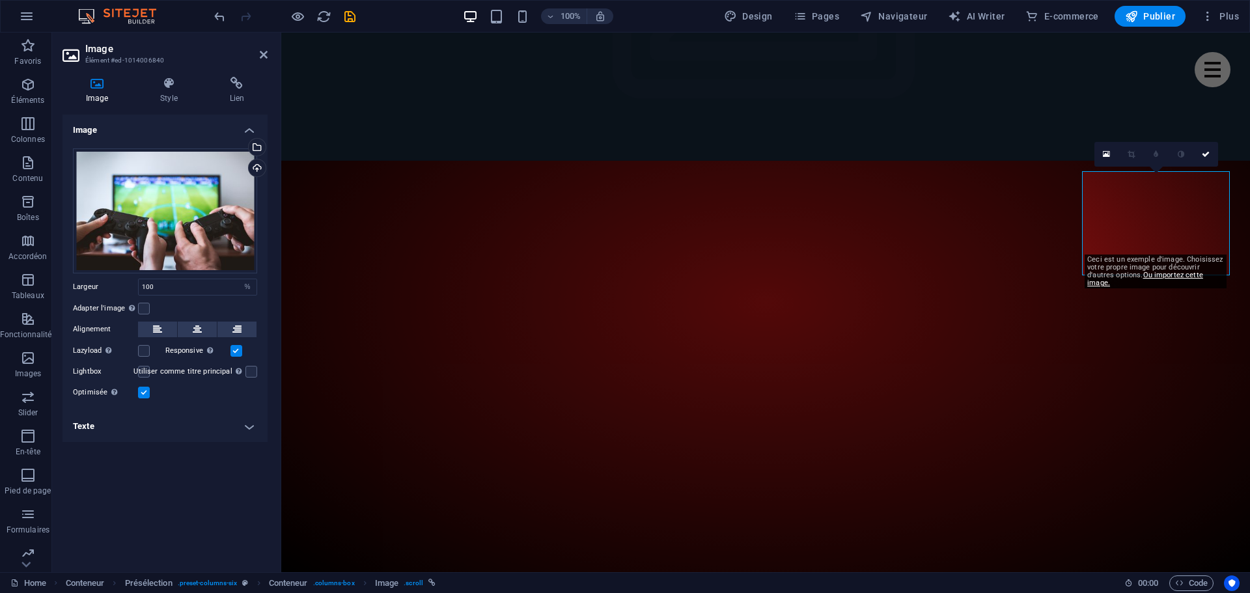
click at [157, 431] on h4 "Texte" at bounding box center [165, 426] width 205 height 31
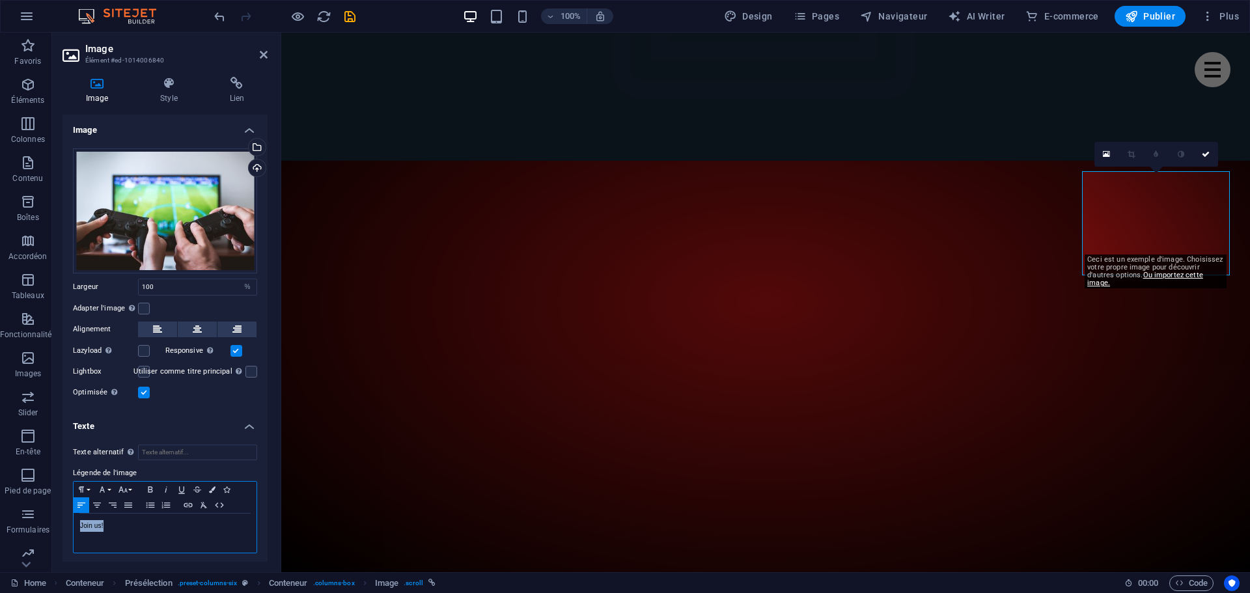
drag, startPoint x: 125, startPoint y: 518, endPoint x: 53, endPoint y: 522, distance: 72.4
click at [53, 522] on div "Image Style Lien Image Glissez les fichiers ici, cliquez pour choisir les fichi…" at bounding box center [165, 319] width 226 height 506
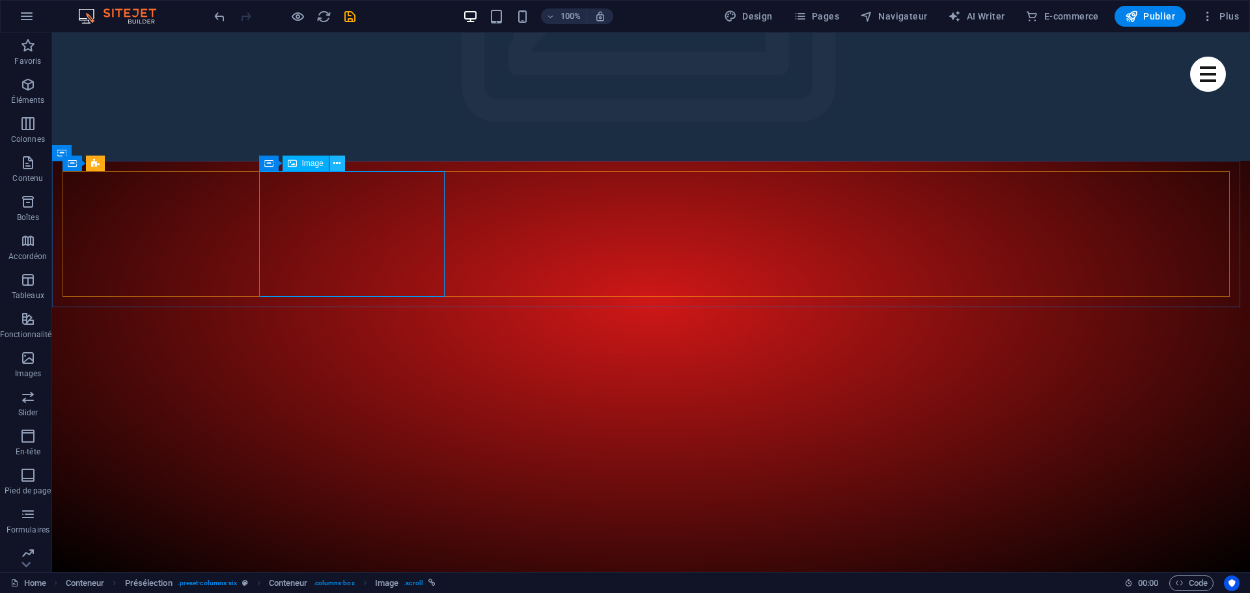
click at [337, 164] on icon at bounding box center [336, 164] width 7 height 14
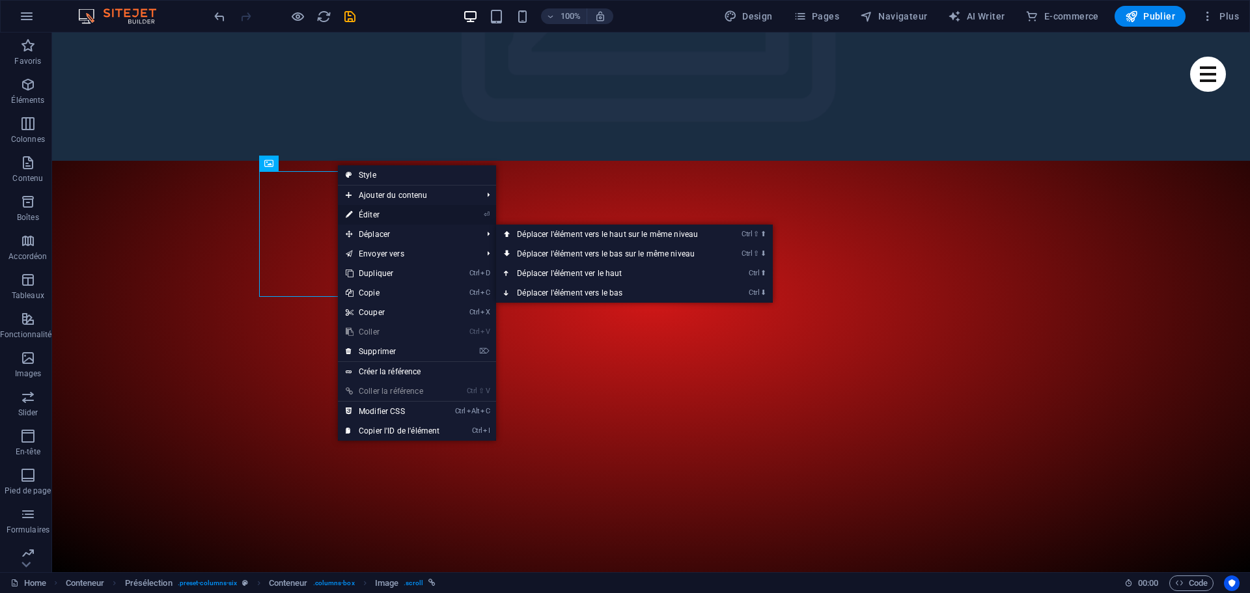
click at [380, 217] on link "⏎ Éditer" at bounding box center [392, 215] width 109 height 20
select select "%"
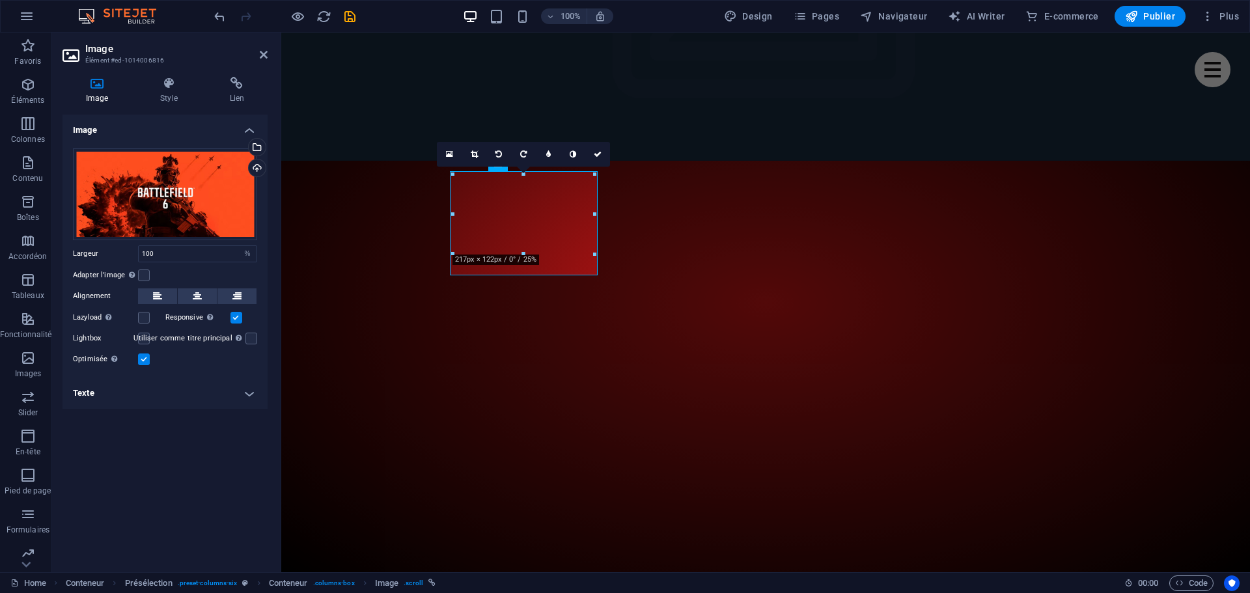
drag, startPoint x: 95, startPoint y: 390, endPoint x: 119, endPoint y: 402, distance: 26.8
click at [96, 390] on h4 "Texte" at bounding box center [165, 393] width 205 height 31
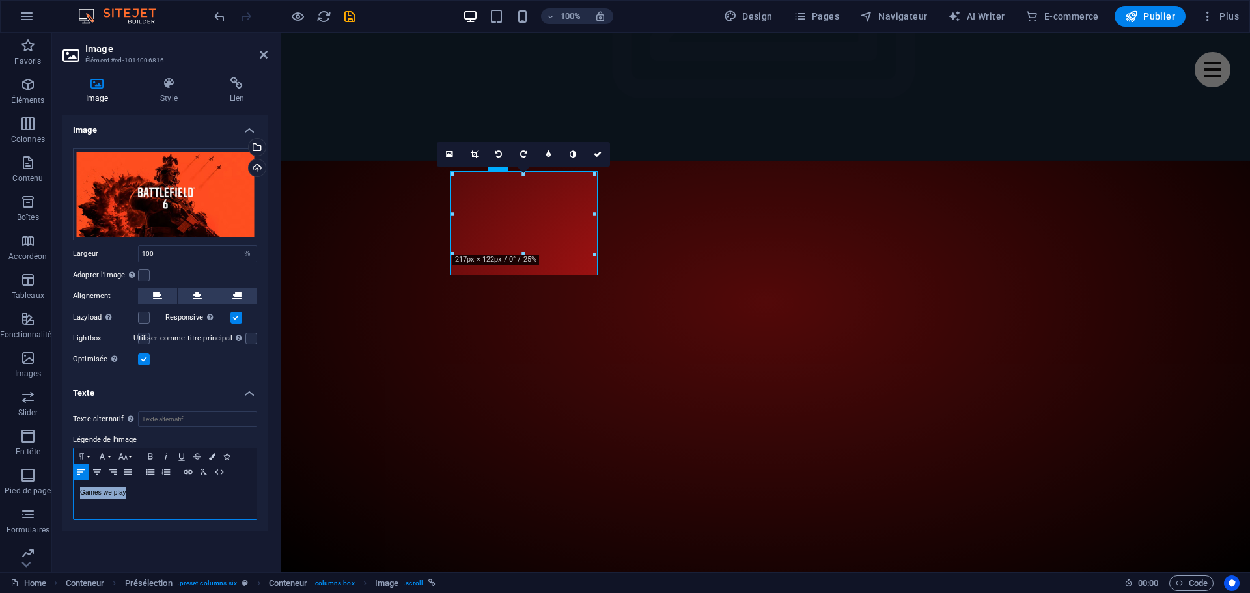
drag, startPoint x: 131, startPoint y: 498, endPoint x: 64, endPoint y: 500, distance: 66.4
click at [64, 500] on div "Texte alternatif Le texte alternatif est utilisé par les appareils qui ne peuve…" at bounding box center [165, 466] width 205 height 130
click at [265, 57] on icon at bounding box center [264, 54] width 8 height 10
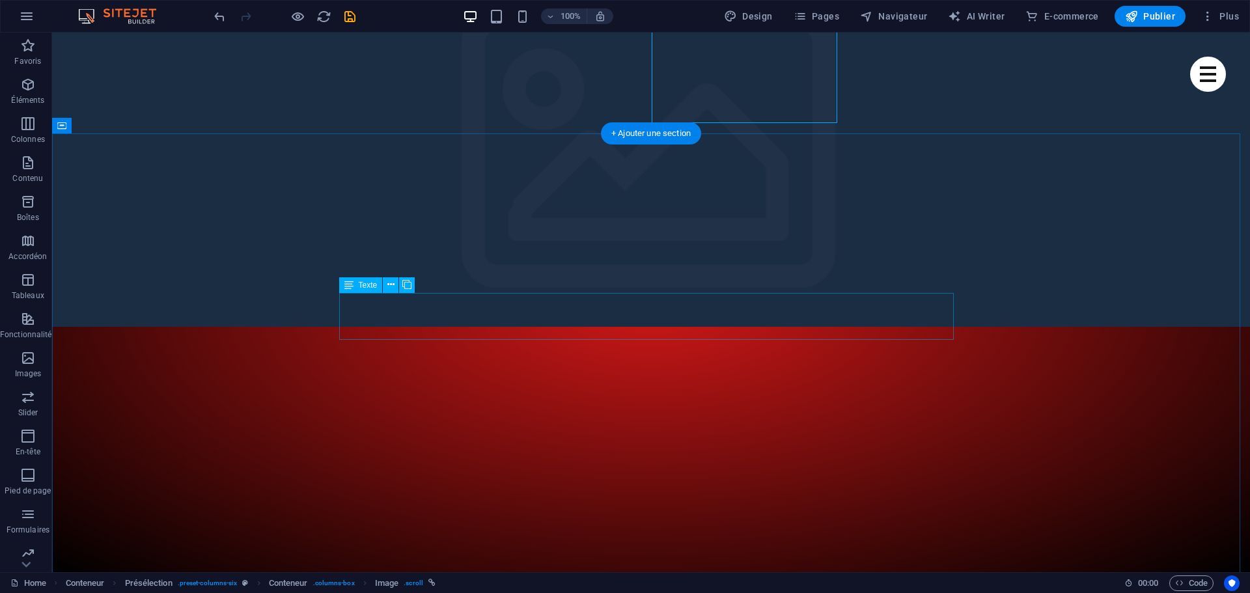
scroll to position [0, 0]
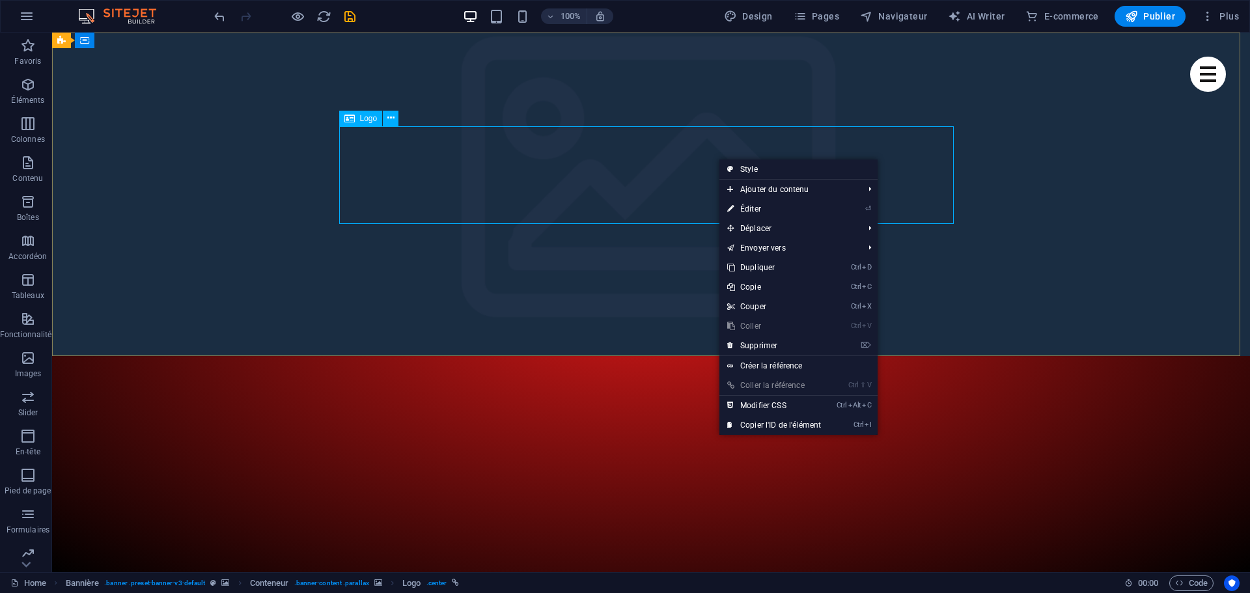
click at [357, 119] on div "Logo" at bounding box center [361, 119] width 44 height 16
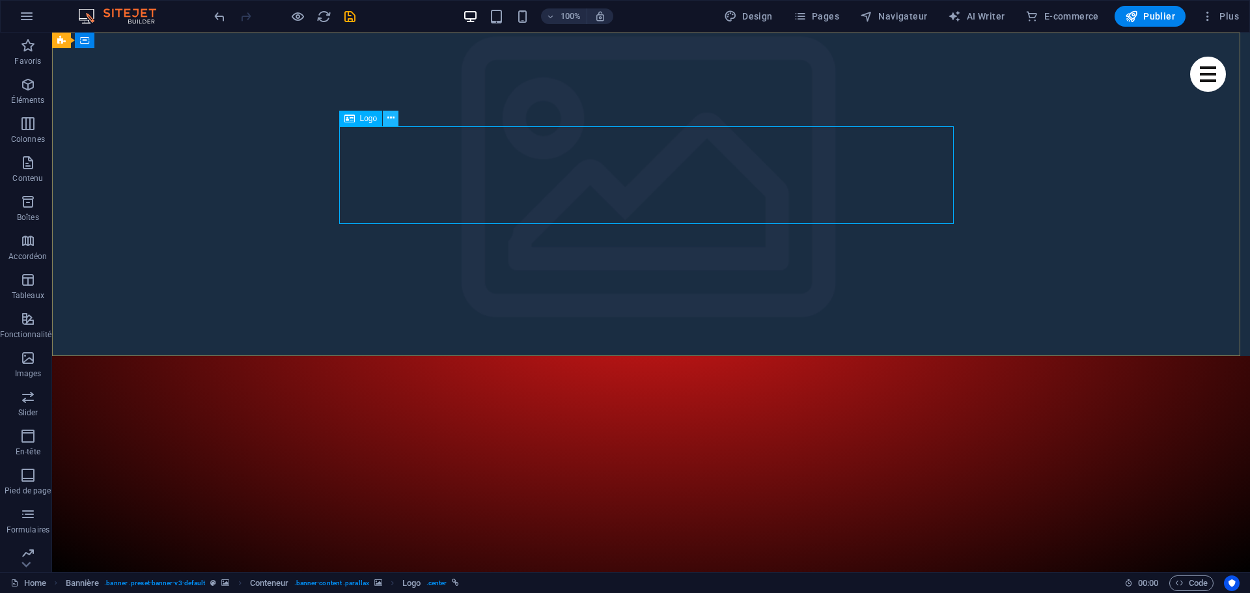
click at [393, 119] on icon at bounding box center [390, 118] width 7 height 14
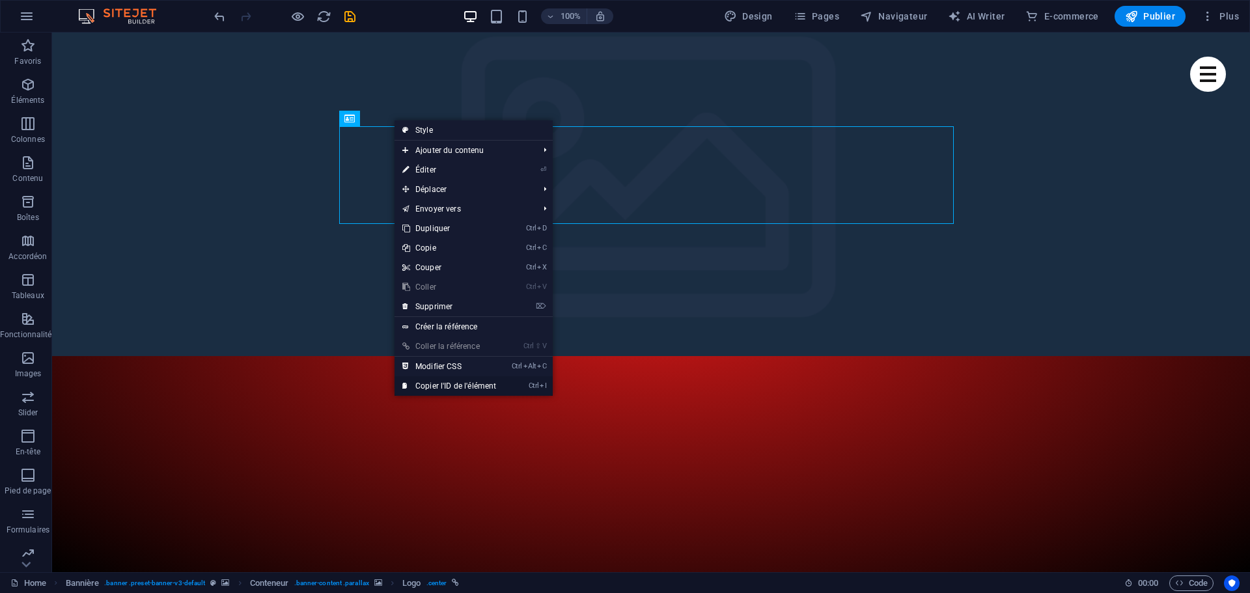
click at [467, 387] on link "Ctrl I Copier l'ID de l'élément" at bounding box center [449, 386] width 109 height 20
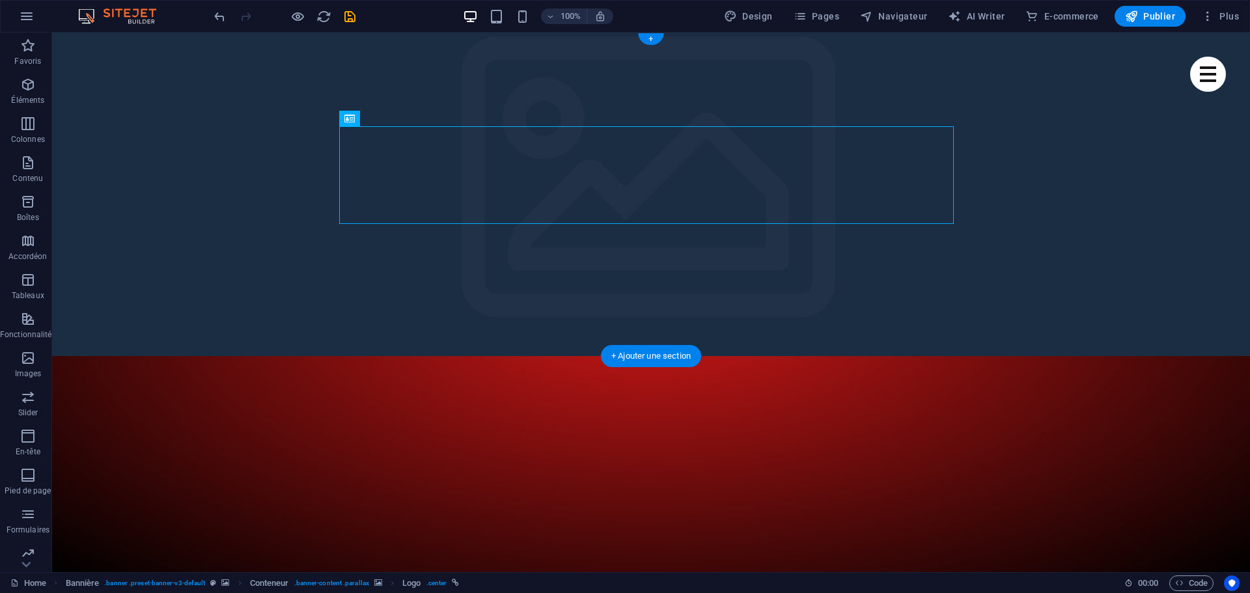
click at [984, 10] on span "AI Writer" at bounding box center [976, 16] width 57 height 13
select select "English"
select select "French"
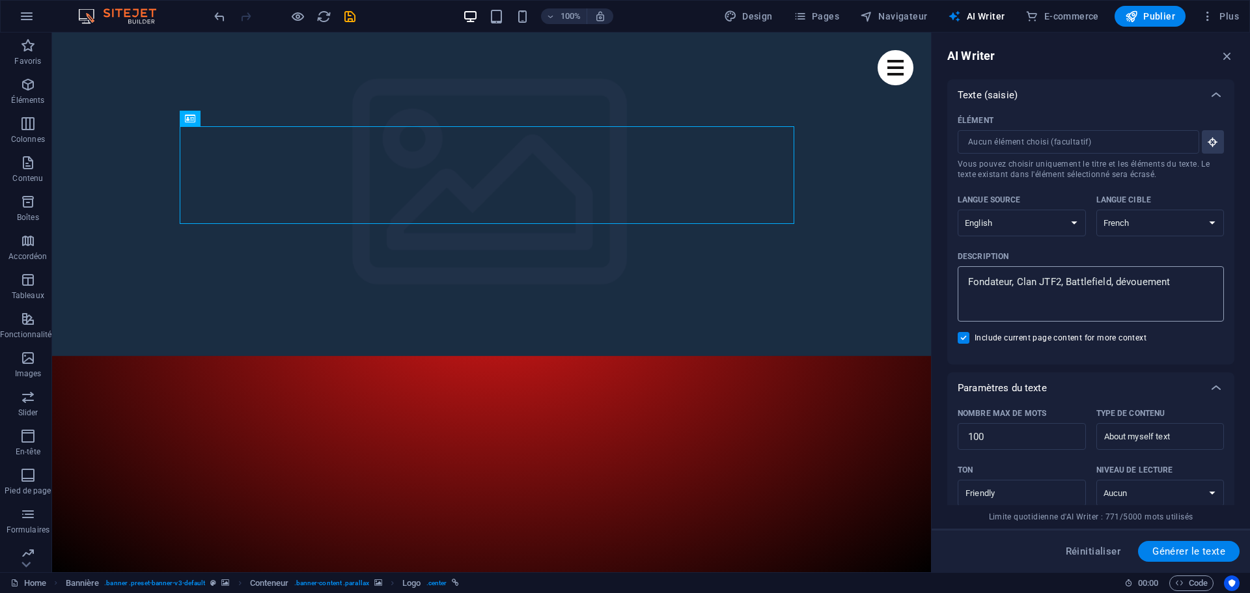
type textarea "x"
drag, startPoint x: 1018, startPoint y: 285, endPoint x: 964, endPoint y: 285, distance: 54.7
click at [964, 285] on div "Fondateur, Clan JTF2, Battlefield, dévouement x ​" at bounding box center [1091, 293] width 266 height 55
click at [964, 285] on textarea "Fondateur, Clan JTF2, Battlefield, dévouement" at bounding box center [1090, 294] width 253 height 42
type textarea "Clan JTF2, Battlefield, dévouement"
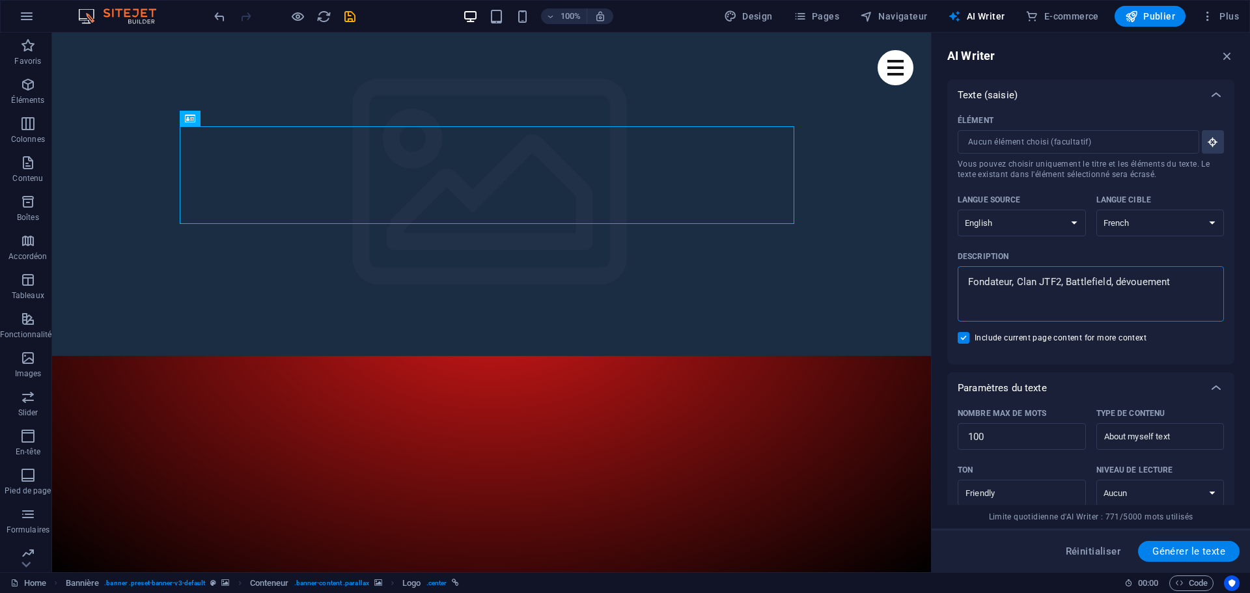
type textarea "x"
type textarea "Clan JTF2, Battlefield , dévouement"
type textarea "x"
type textarea "Clan JTF2, Battlefield 6, dévouement"
type textarea "x"
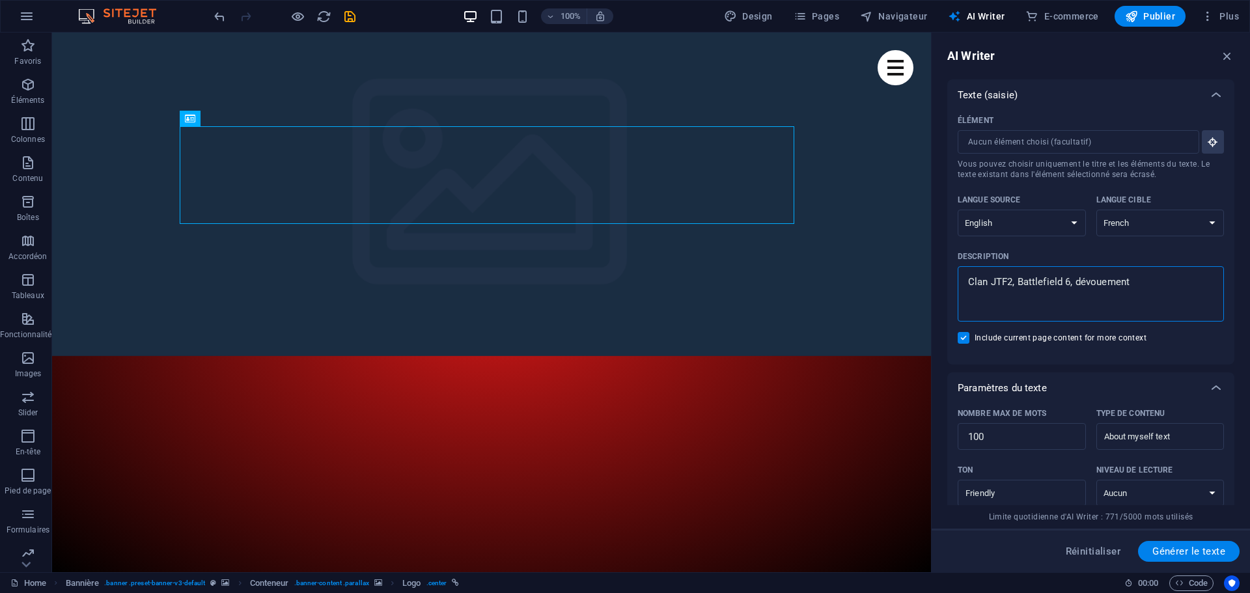
type textarea "Clan JTF2, Battlefield 6, évouement"
type textarea "x"
type textarea "Clan JTF2, Battlefield 6, vouement"
type textarea "x"
type textarea "Clan JTF2, Battlefield 6, ouement"
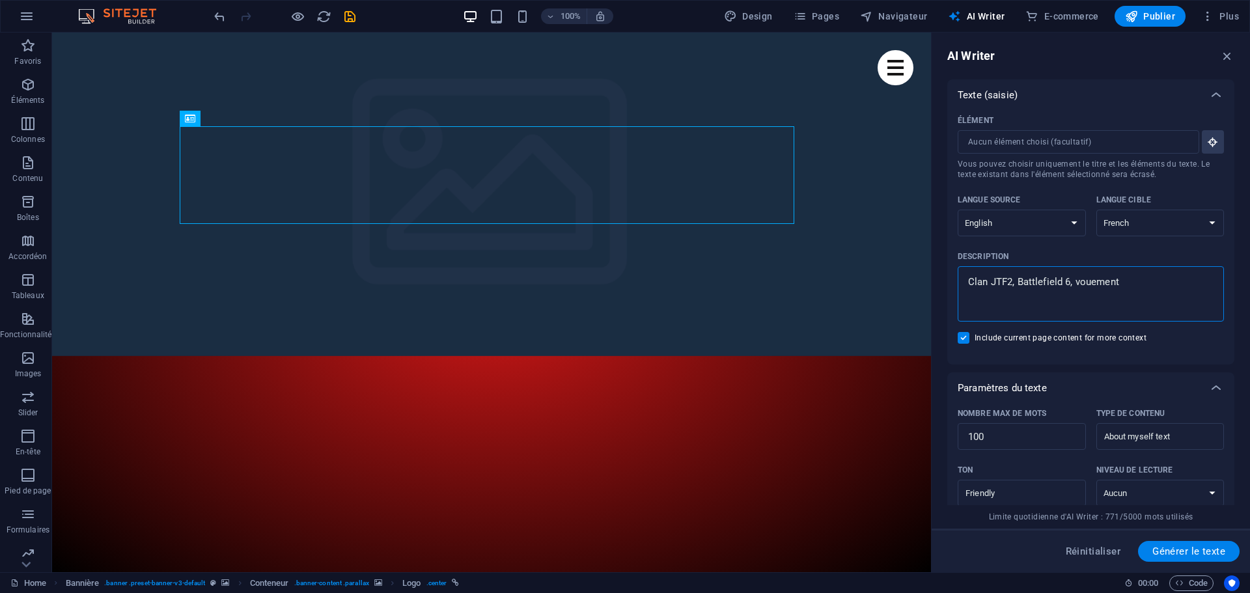
type textarea "x"
type textarea "Clan JTF2, Battlefield 6, uement"
type textarea "x"
type textarea "Clan JTF2, Battlefield 6, ement"
type textarea "x"
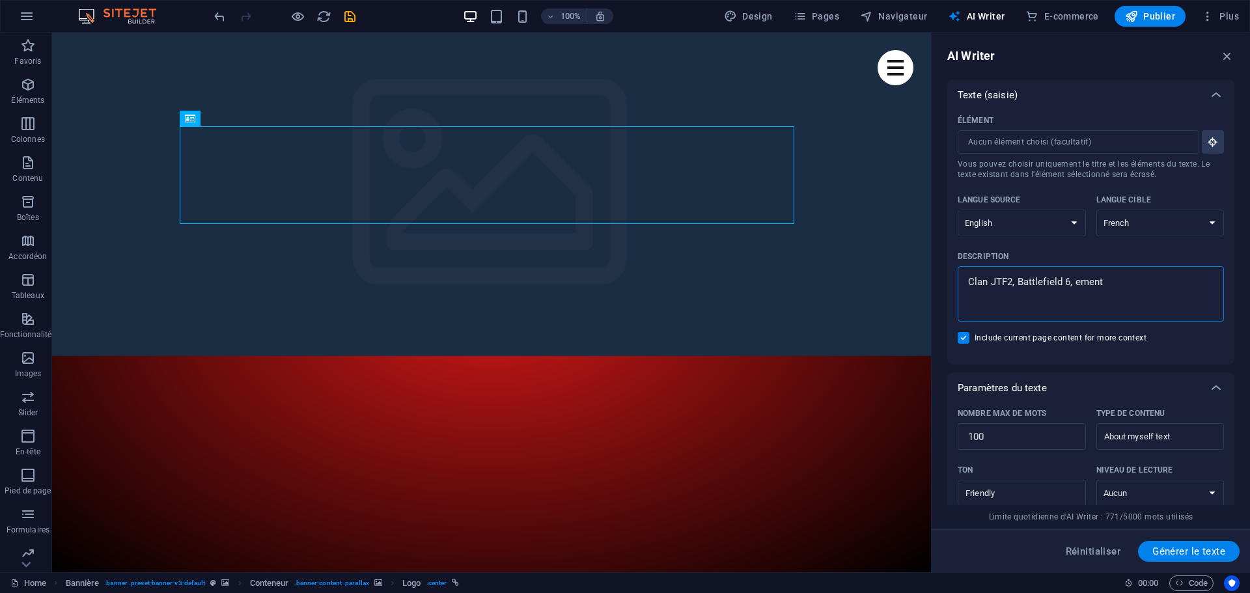
type textarea "Clan JTF2, Battlefield 6, ment"
type textarea "x"
type textarea "Clan JTF2, Battlefield 6, ent"
type textarea "x"
type textarea "Clan JTF2, Battlefield 6, nt"
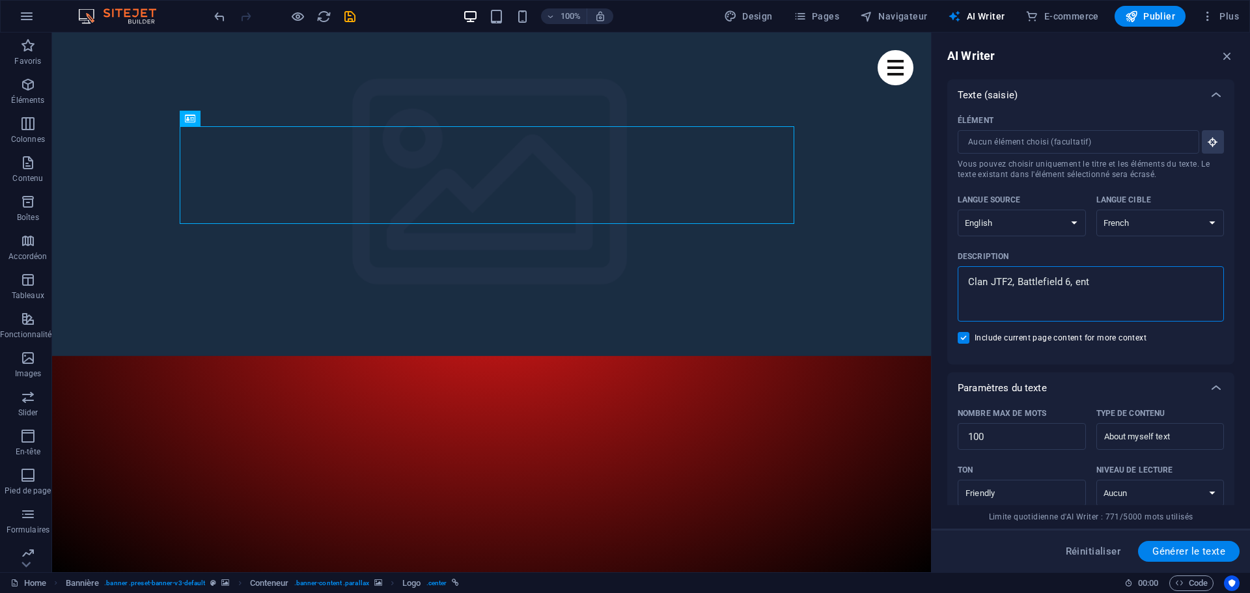
type textarea "x"
type textarea "Clan JTF2, Battlefield 6, t"
type textarea "x"
type textarea "Clan JTF2, Battlefield 6,"
type textarea "x"
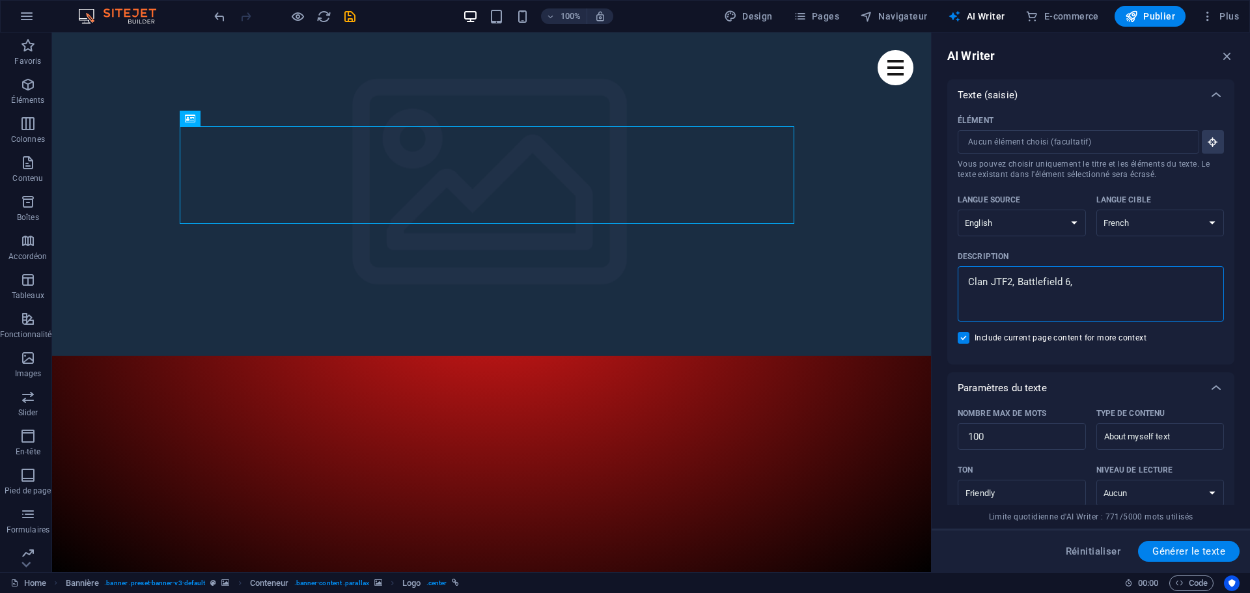
type textarea "Clan JTF2, Battlefield 6,"
type textarea "x"
type textarea "Clan JTF2, Battlefield 6"
type textarea "x"
type textarea "Clan JTF2, Battlefield 6"
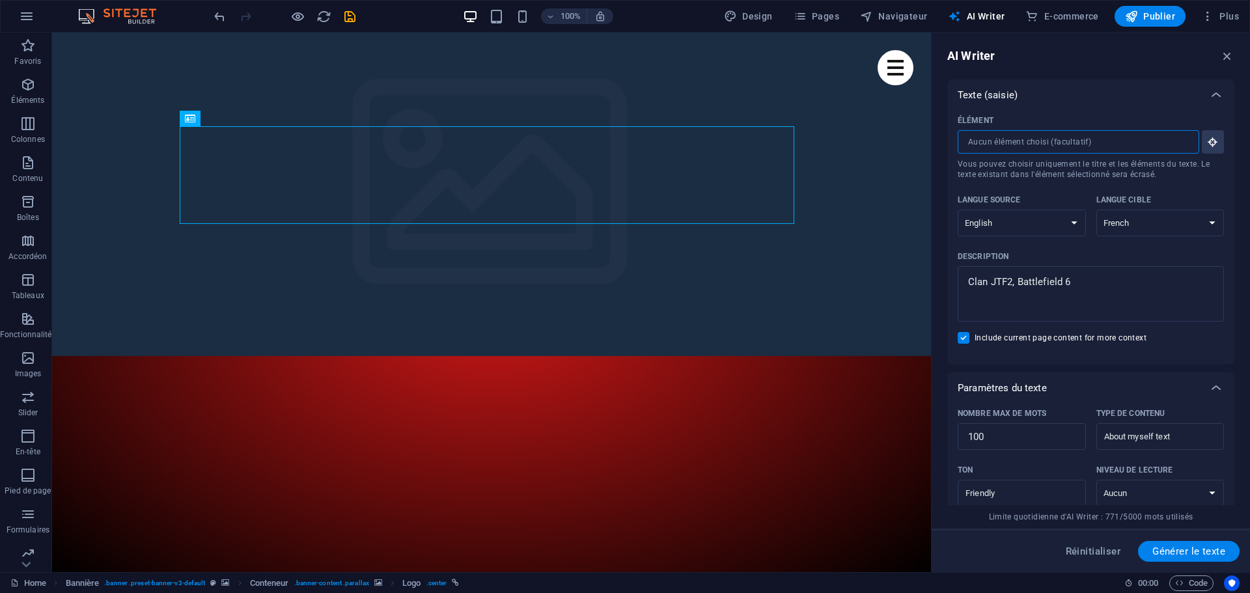
click at [1047, 146] on input "Élément ​ Vous pouvez choisir uniquement le titre et les éléments du texte. Le …" at bounding box center [1074, 141] width 232 height 23
click at [1211, 145] on icon "button" at bounding box center [1213, 142] width 12 height 12
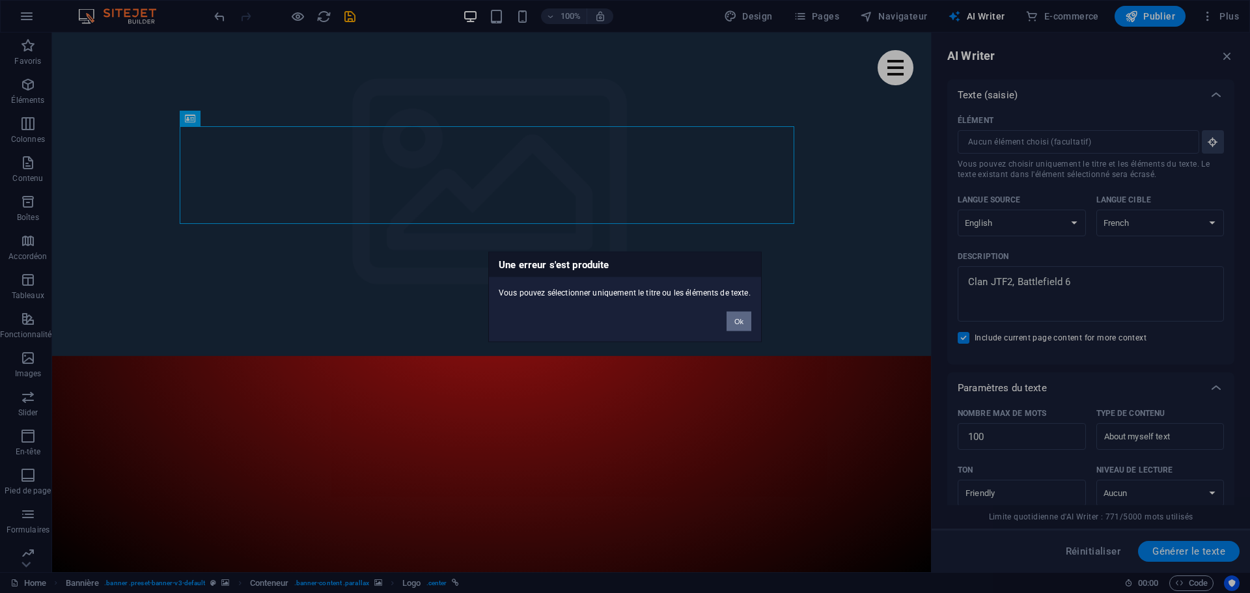
click at [740, 322] on button "Ok" at bounding box center [739, 321] width 25 height 20
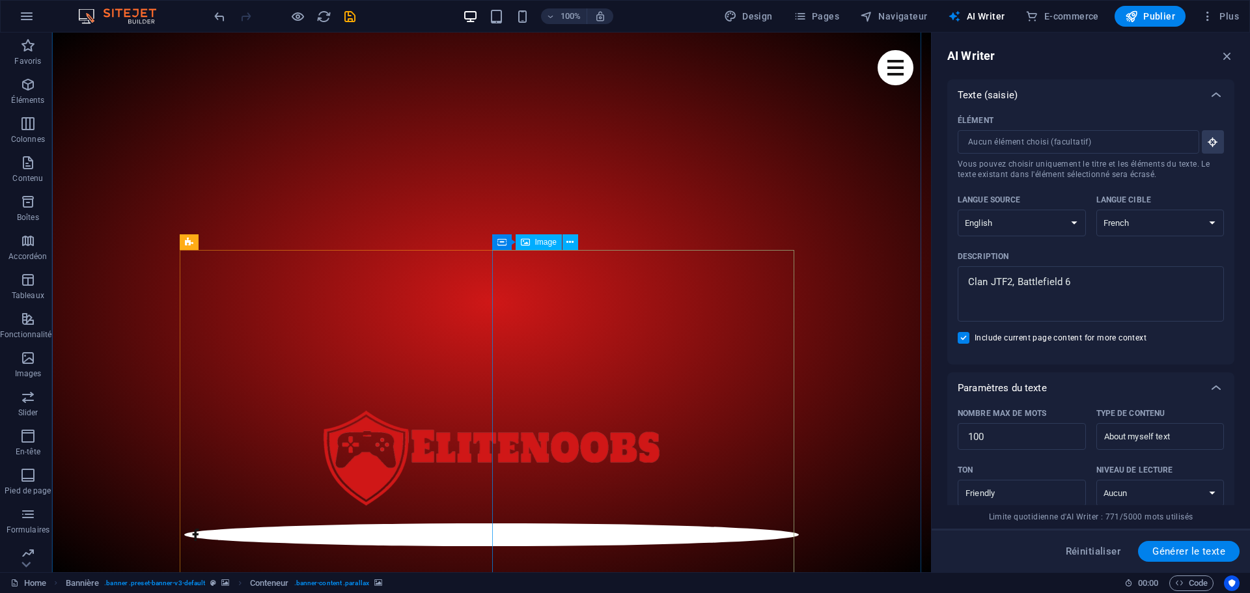
scroll to position [456, 0]
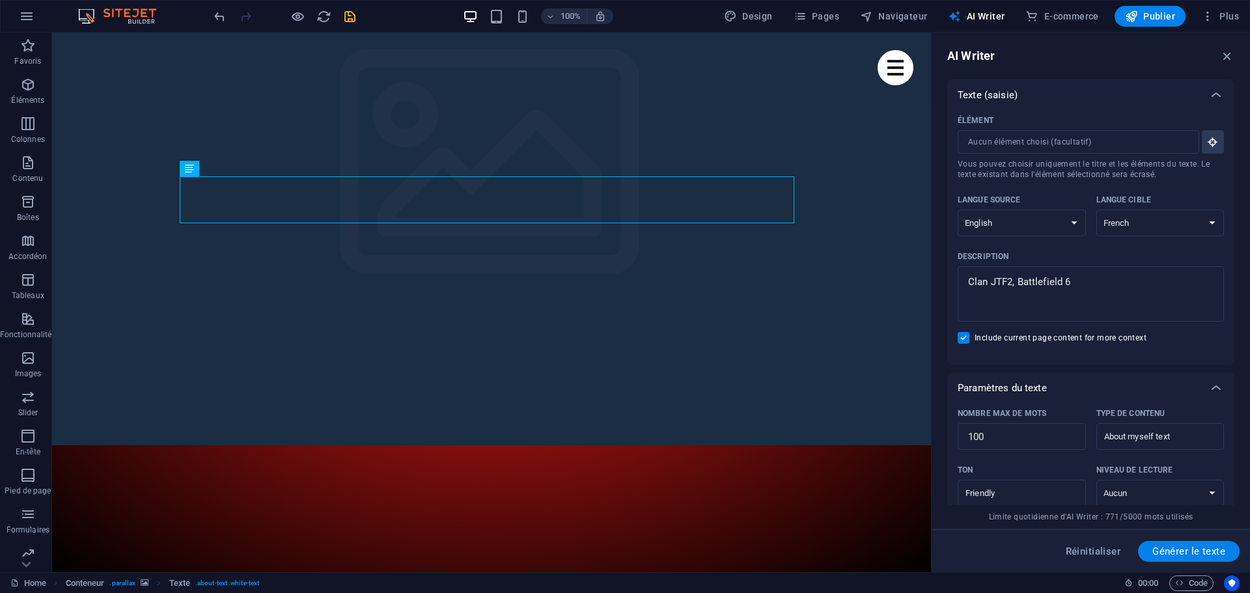
scroll to position [0, 0]
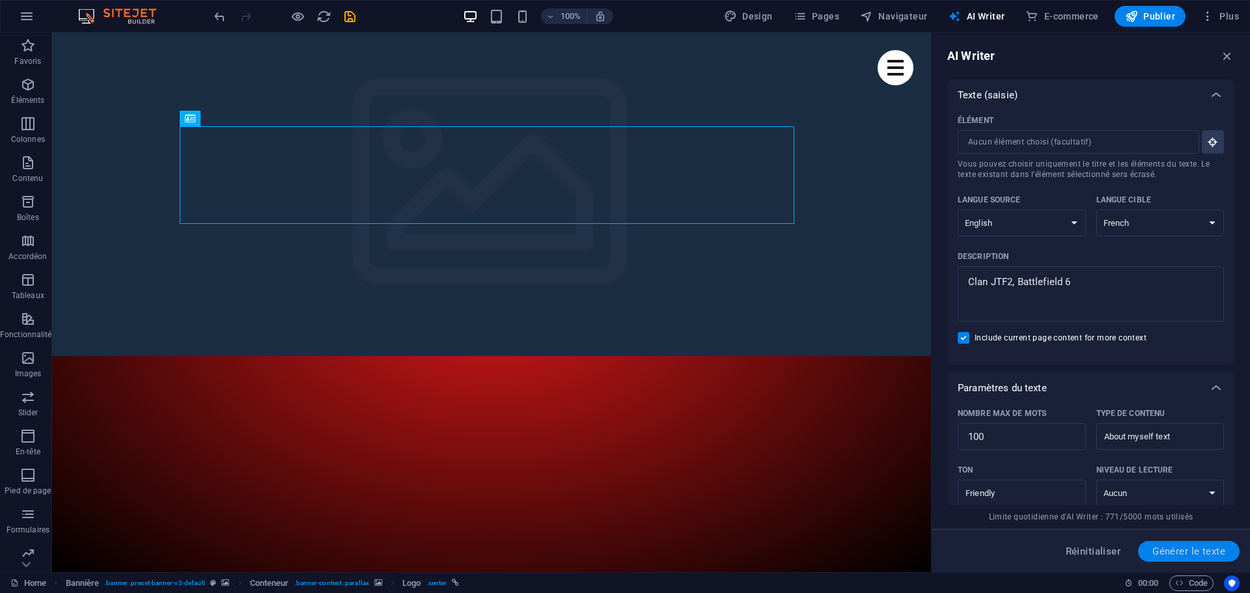
click at [1189, 553] on span "Générer le texte" at bounding box center [1189, 551] width 73 height 10
type textarea "x"
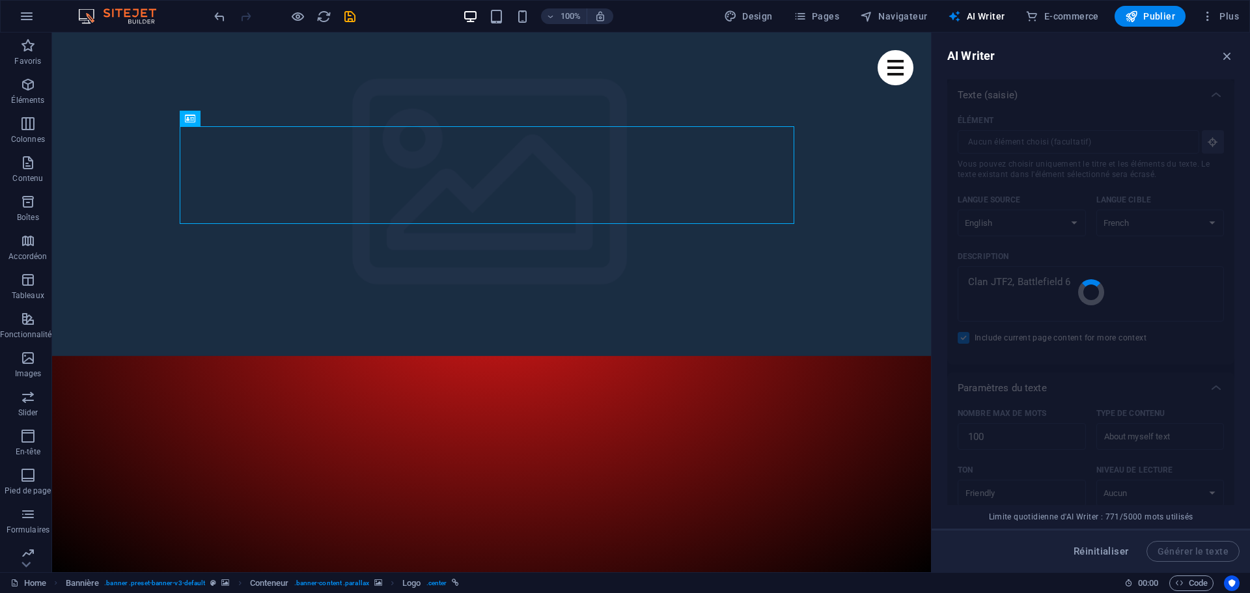
type textarea "x"
type textarea "Bonjour à tous ! Je suis membre du clan JTF2, une communauté passionnée par le …"
type textarea "x"
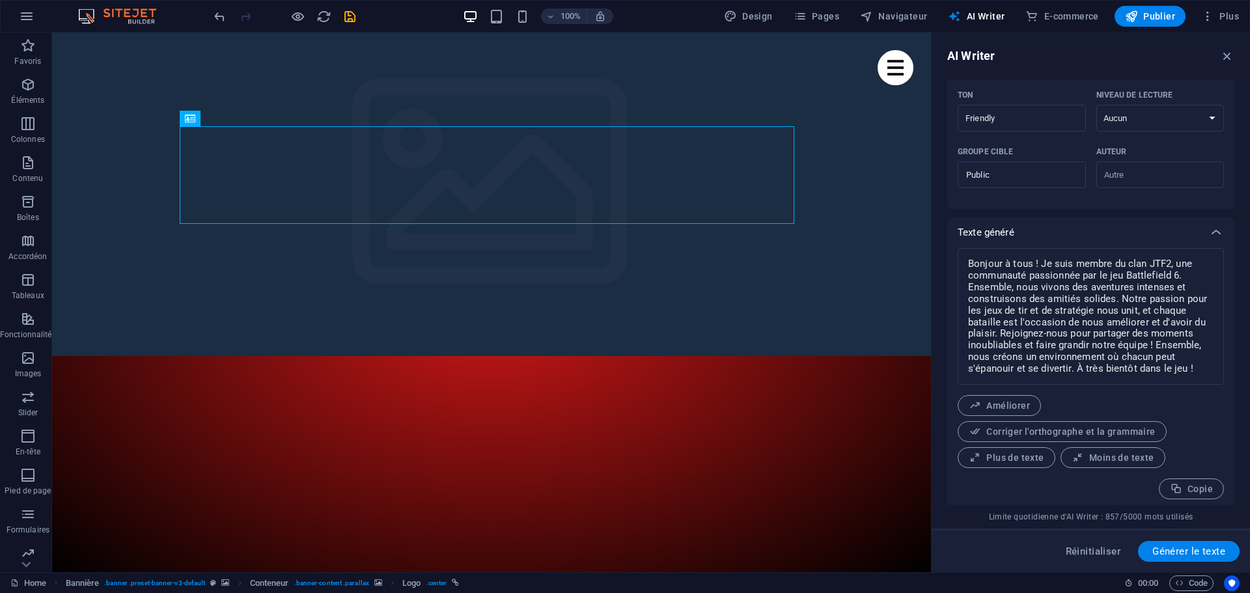
scroll to position [380, 0]
click at [1186, 481] on span "Copie" at bounding box center [1191, 485] width 43 height 12
type textarea "x"
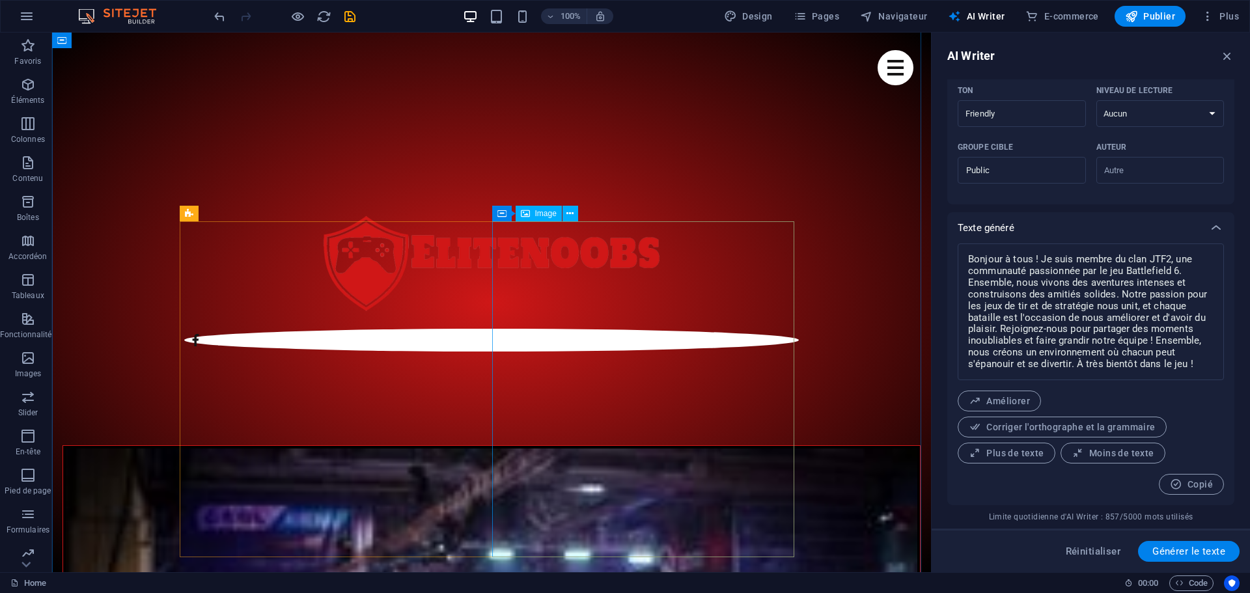
scroll to position [716, 0]
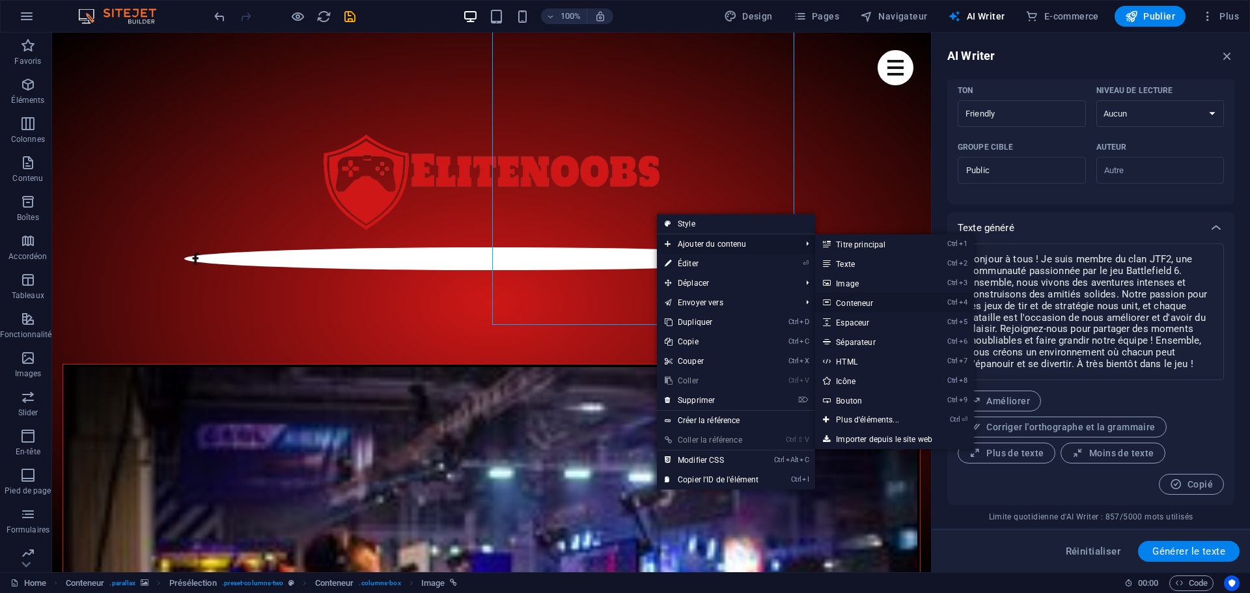
click at [856, 303] on link "Ctrl 4 Conteneur" at bounding box center [870, 303] width 110 height 20
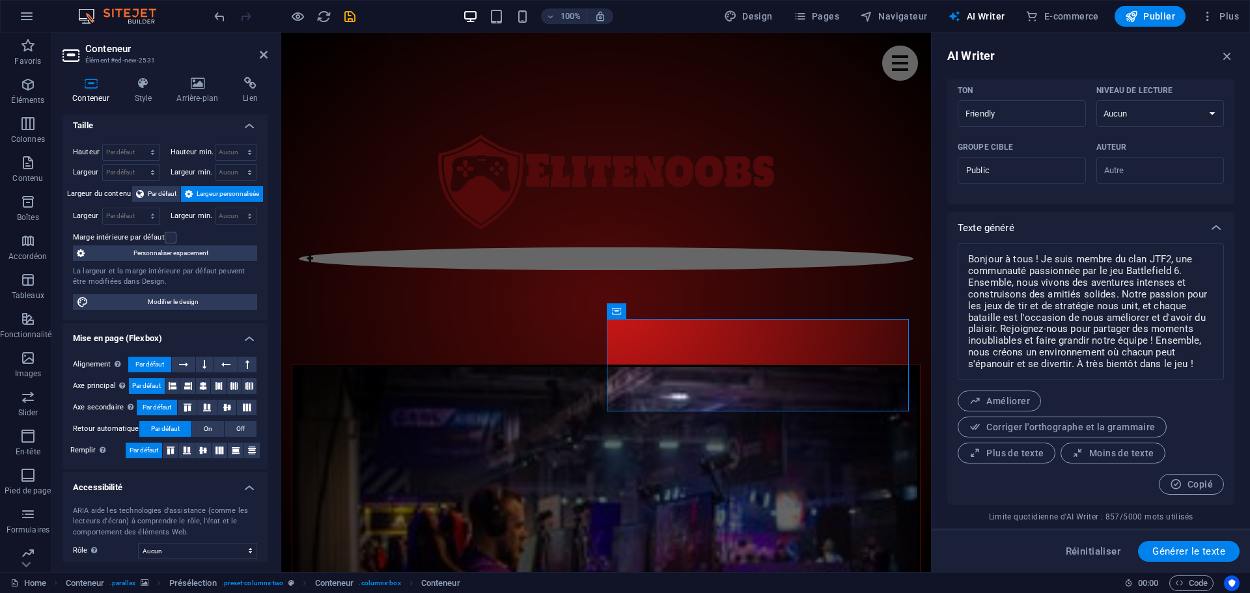
scroll to position [0, 0]
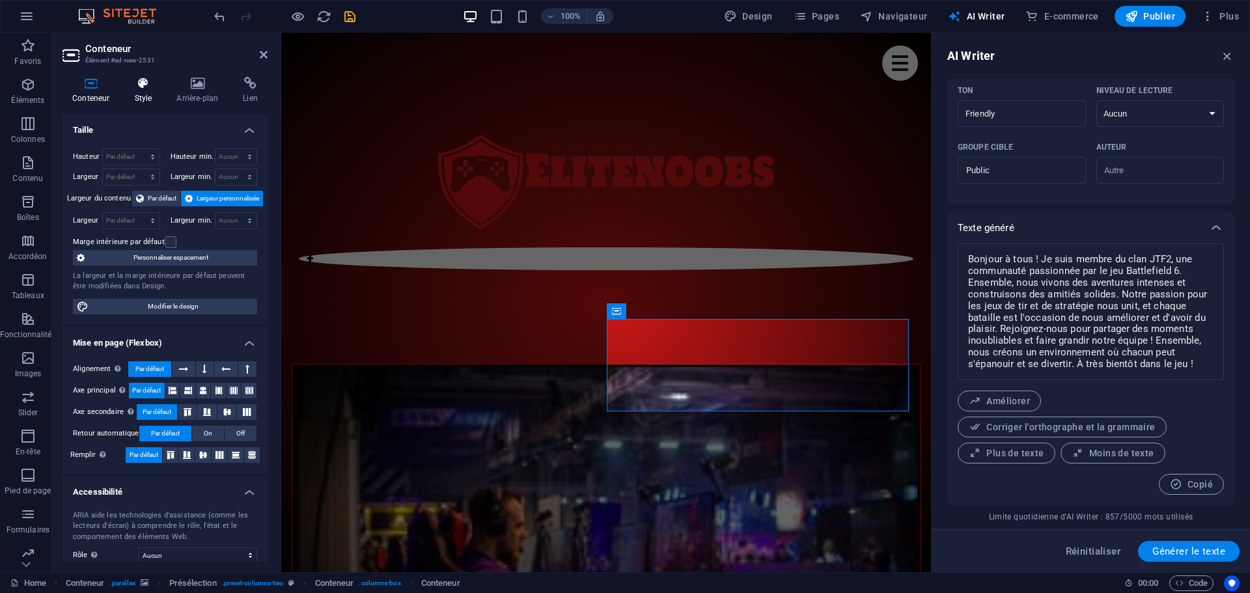
click at [142, 83] on icon at bounding box center [142, 83] width 37 height 13
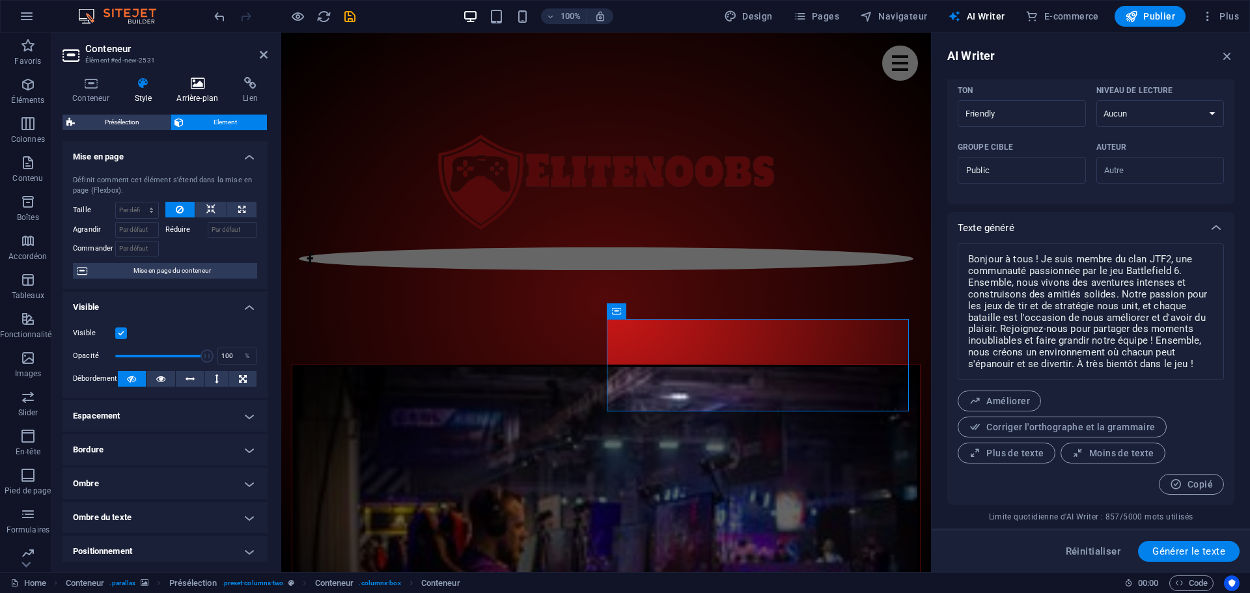
click at [190, 86] on icon at bounding box center [197, 83] width 61 height 13
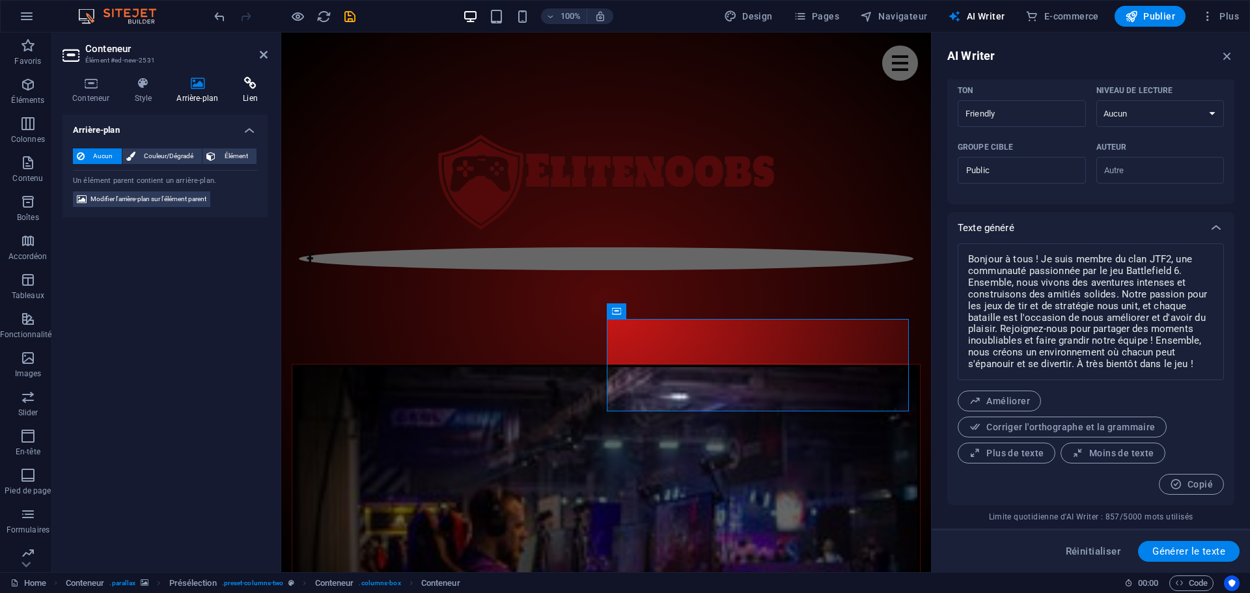
click at [251, 91] on h4 "Lien" at bounding box center [250, 90] width 35 height 27
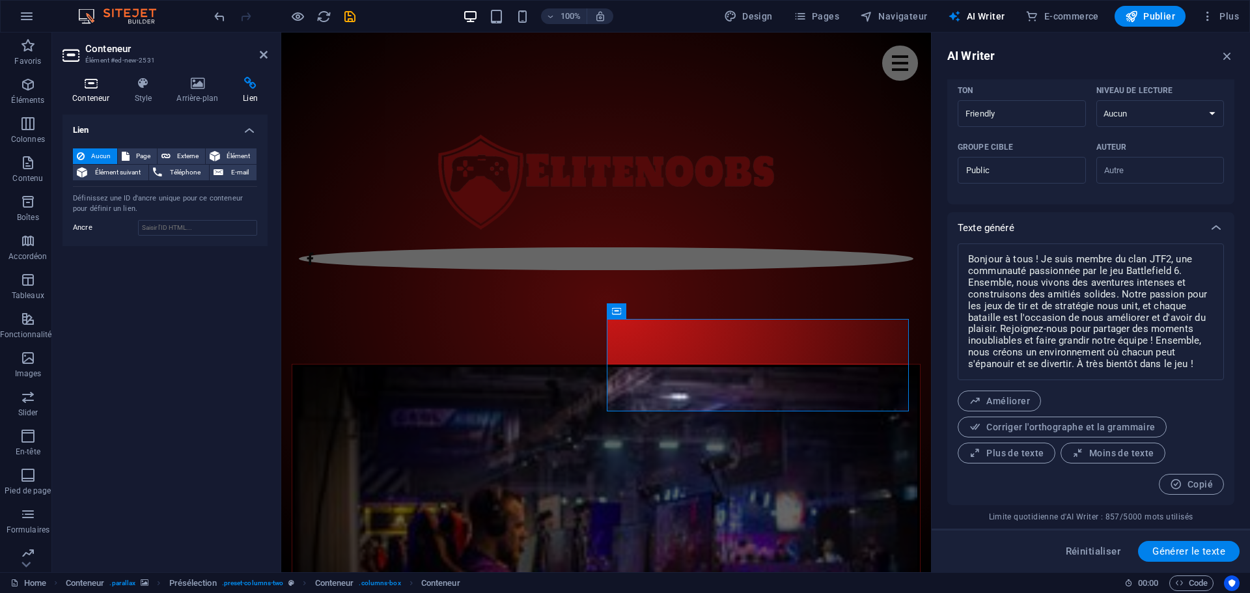
click at [89, 89] on icon at bounding box center [91, 83] width 57 height 13
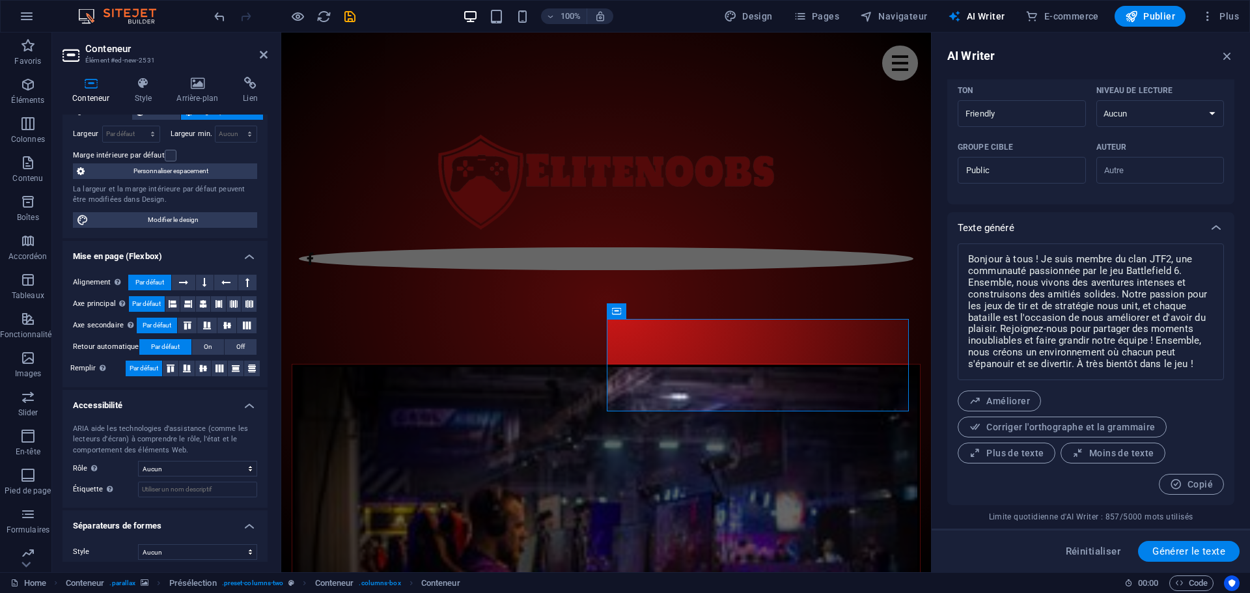
scroll to position [95, 0]
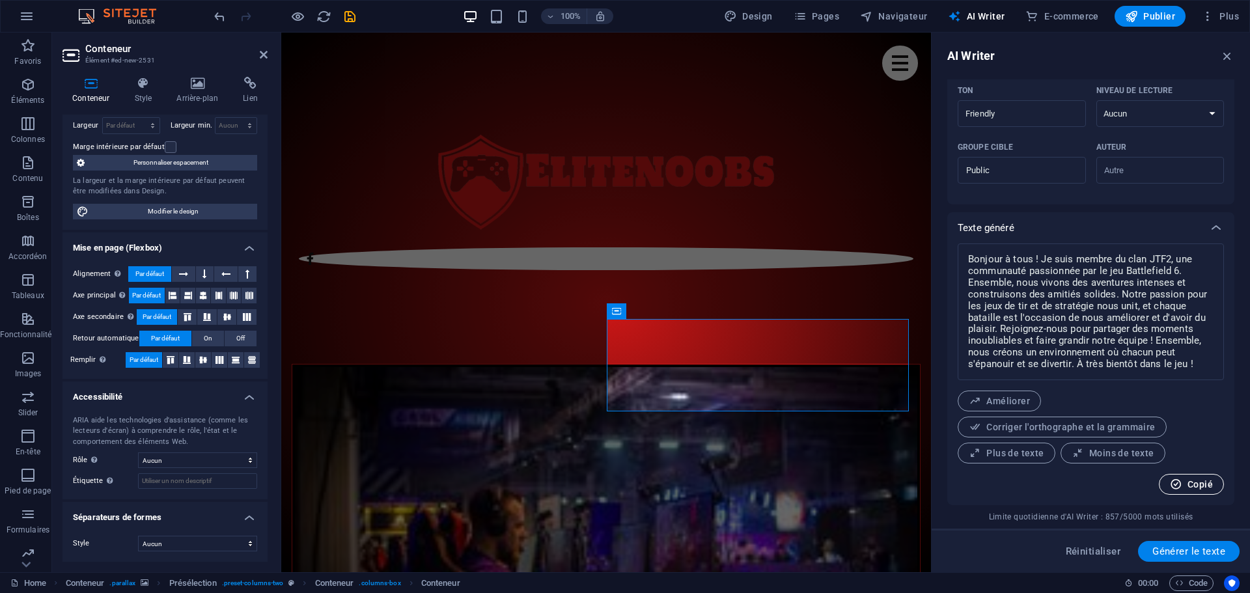
click at [1191, 478] on button "Copié" at bounding box center [1191, 484] width 65 height 21
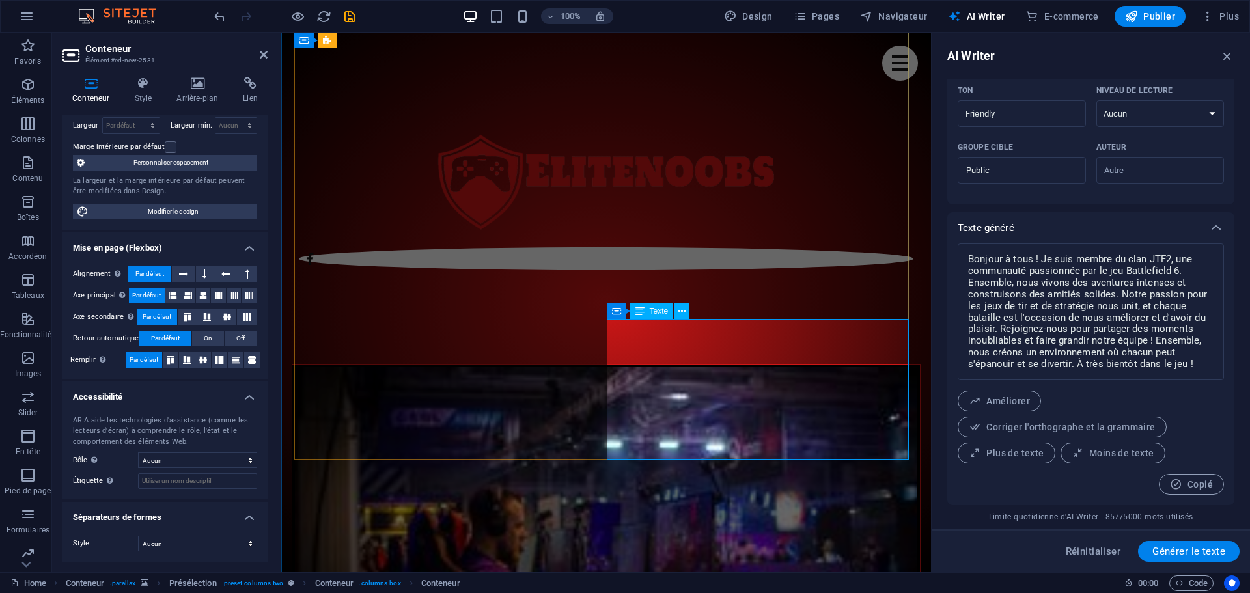
click at [661, 309] on span "Texte" at bounding box center [659, 311] width 19 height 8
click at [681, 312] on icon at bounding box center [682, 312] width 7 height 14
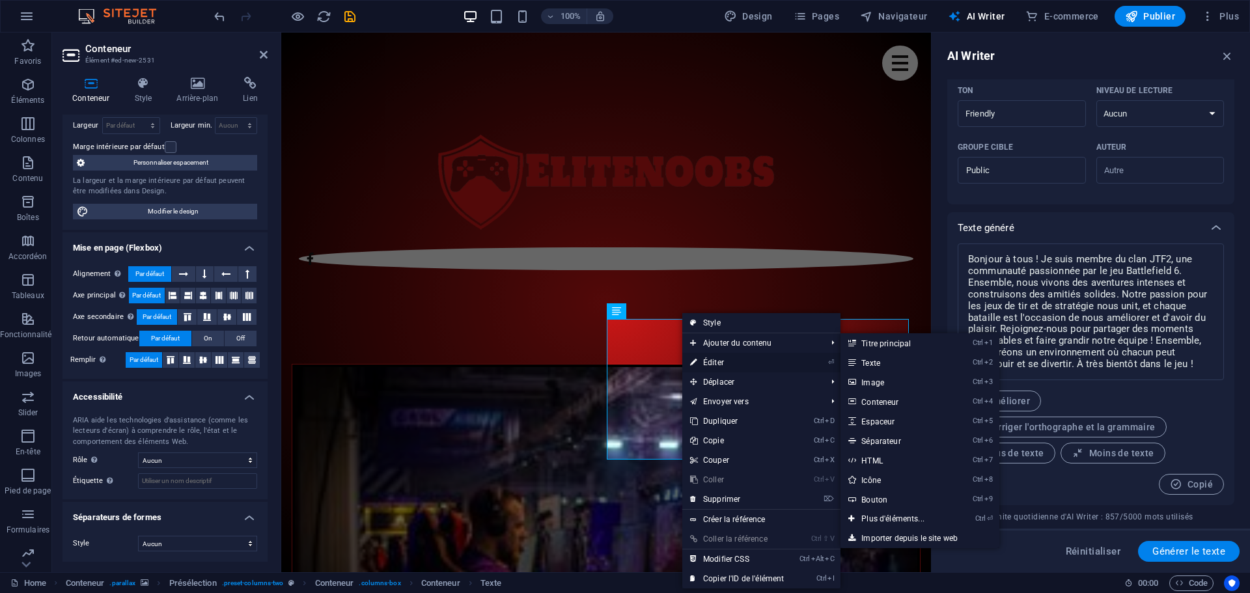
click at [721, 363] on link "⏎ Éditer" at bounding box center [736, 363] width 109 height 20
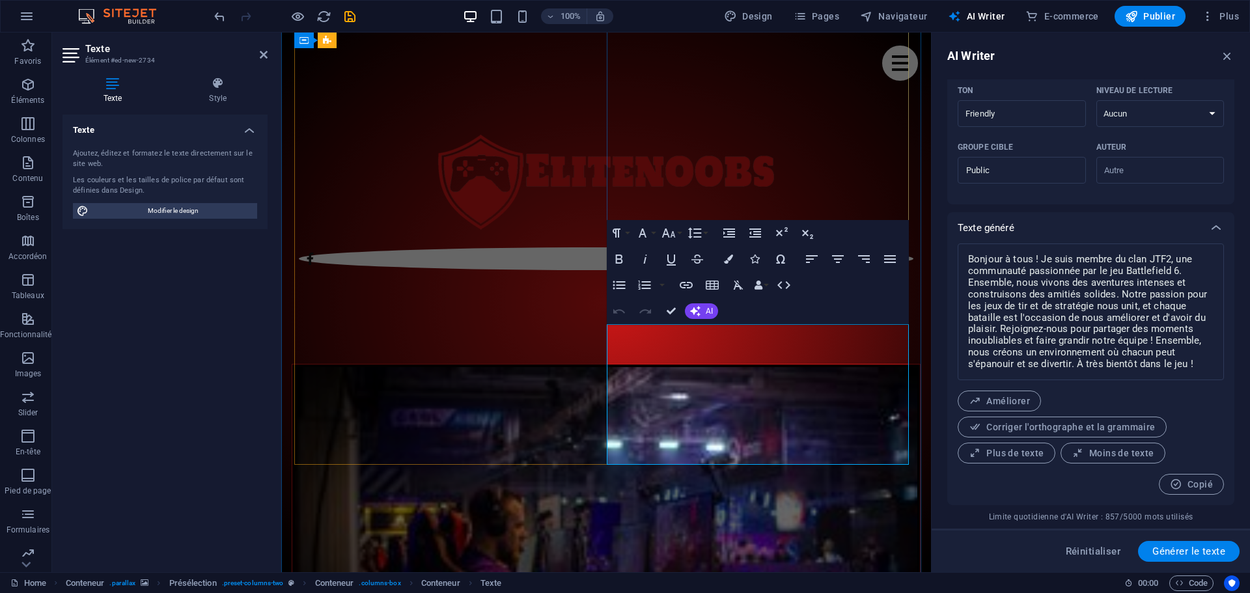
scroll to position [711, 0]
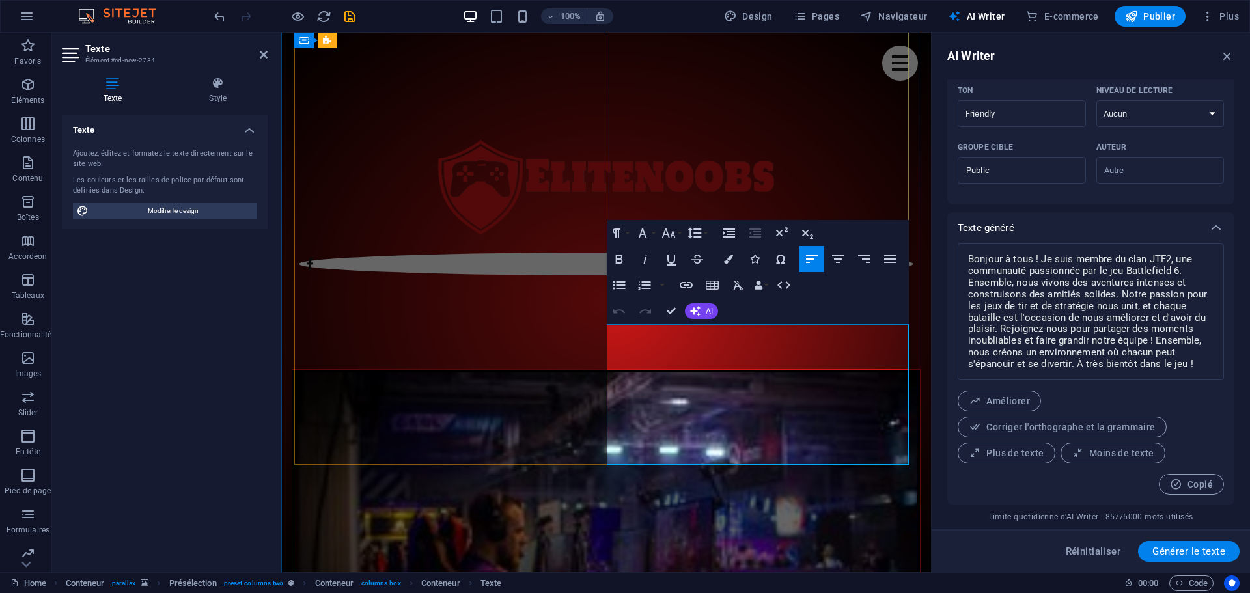
click at [841, 259] on icon "button" at bounding box center [838, 259] width 16 height 16
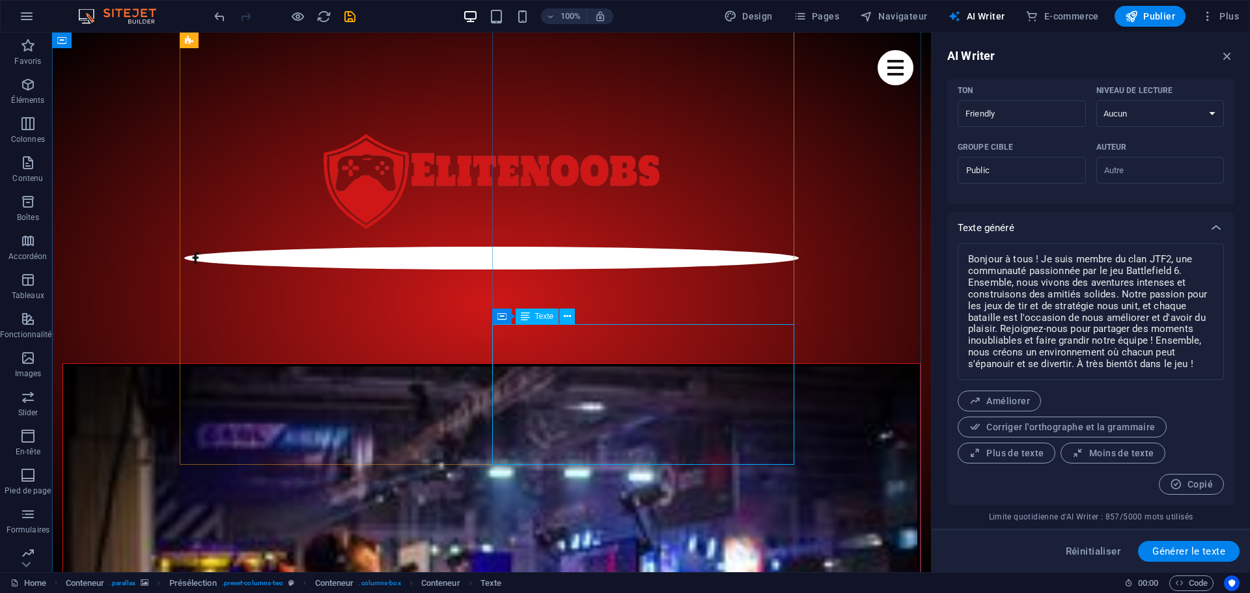
click at [550, 316] on span "Texte" at bounding box center [544, 317] width 19 height 8
click at [570, 316] on icon at bounding box center [567, 317] width 7 height 14
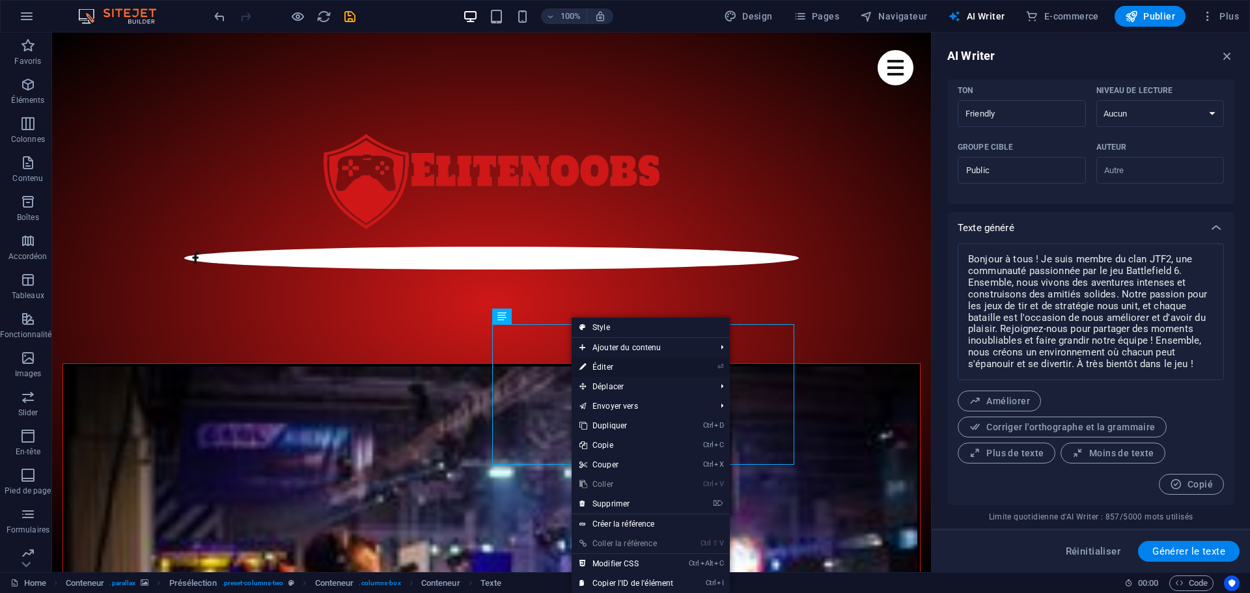
click at [607, 366] on link "⏎ Éditer" at bounding box center [626, 367] width 109 height 20
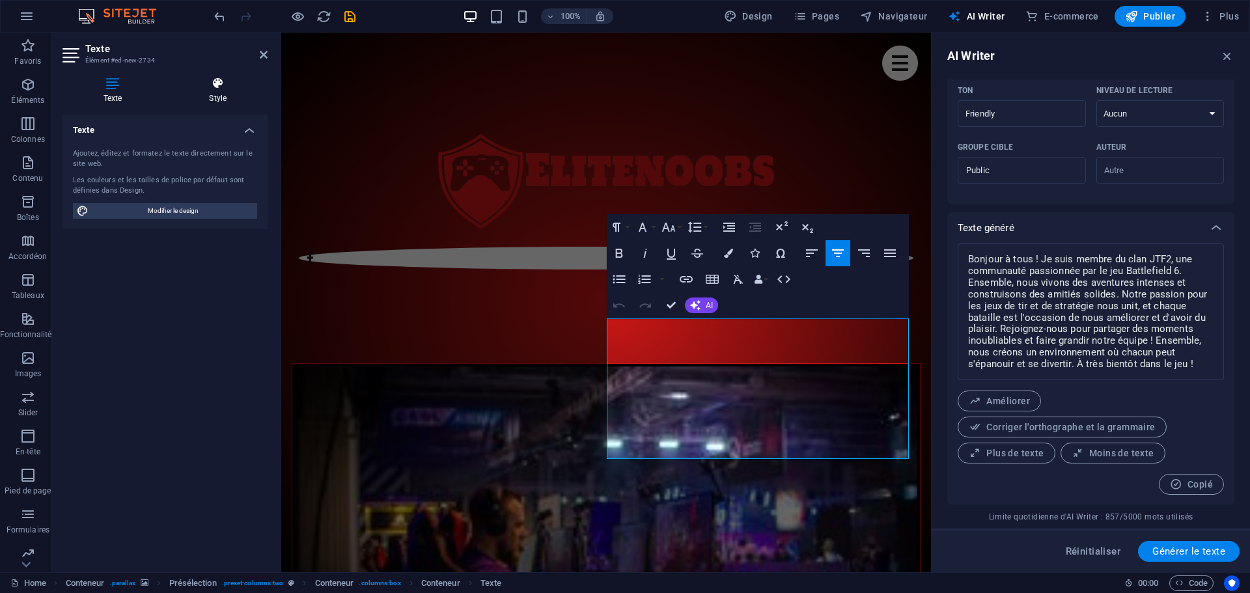
click at [216, 87] on icon at bounding box center [219, 83] width 100 height 13
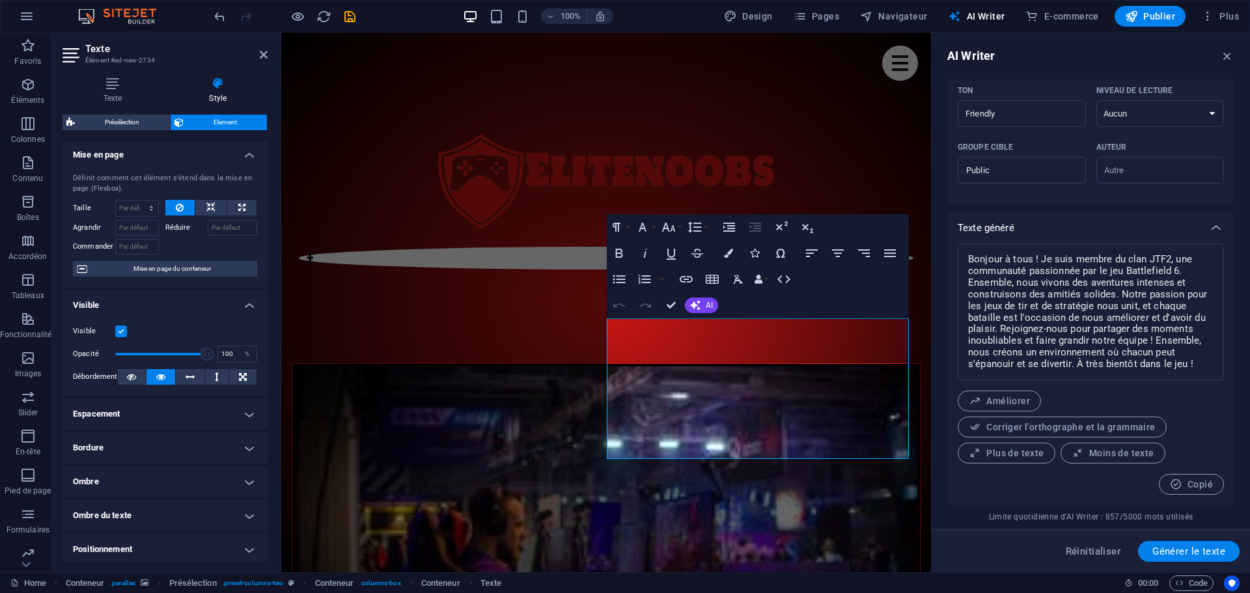
scroll to position [0, 0]
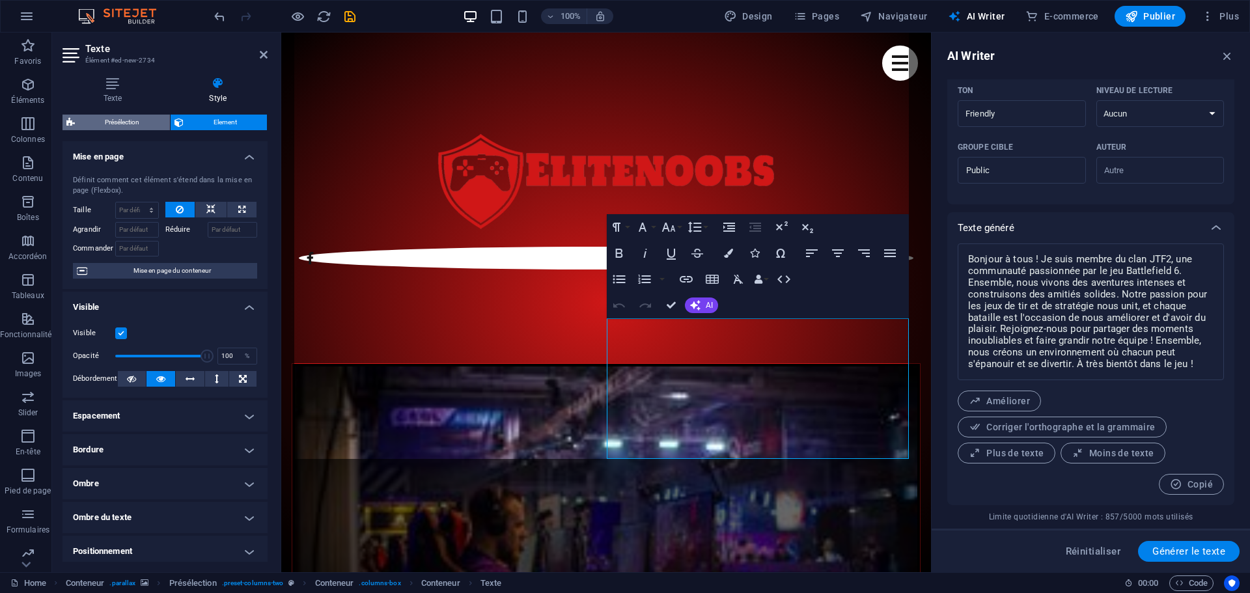
click at [115, 120] on span "Présélection" at bounding box center [122, 123] width 87 height 16
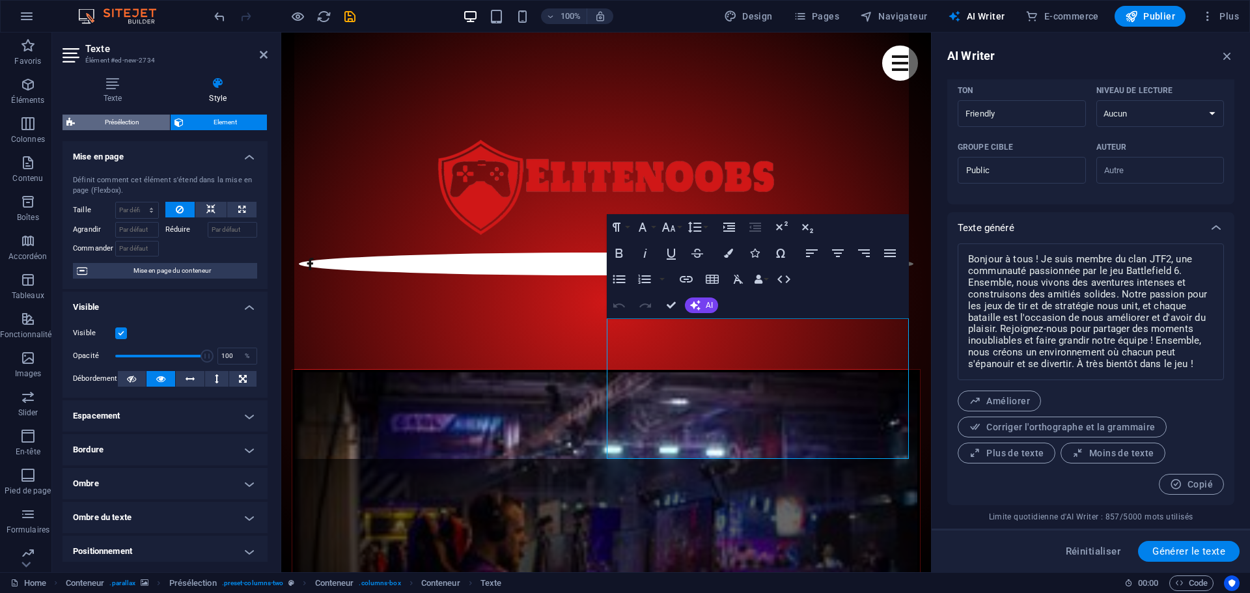
select select "px"
select select "preset-columns-two"
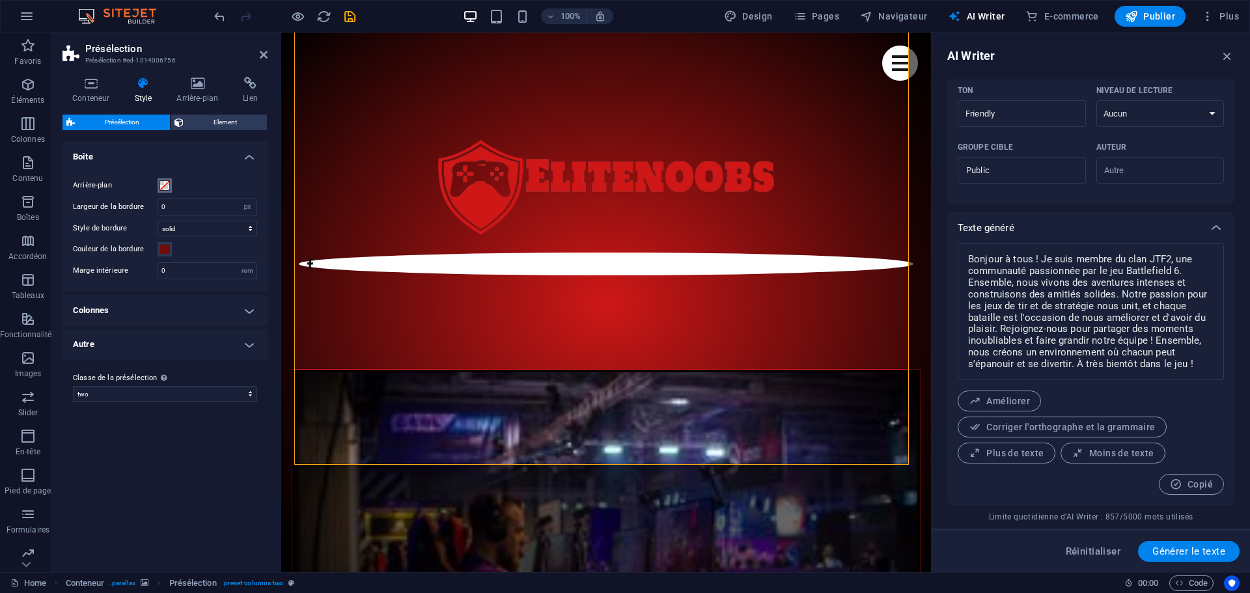
click at [164, 189] on span at bounding box center [165, 185] width 10 height 10
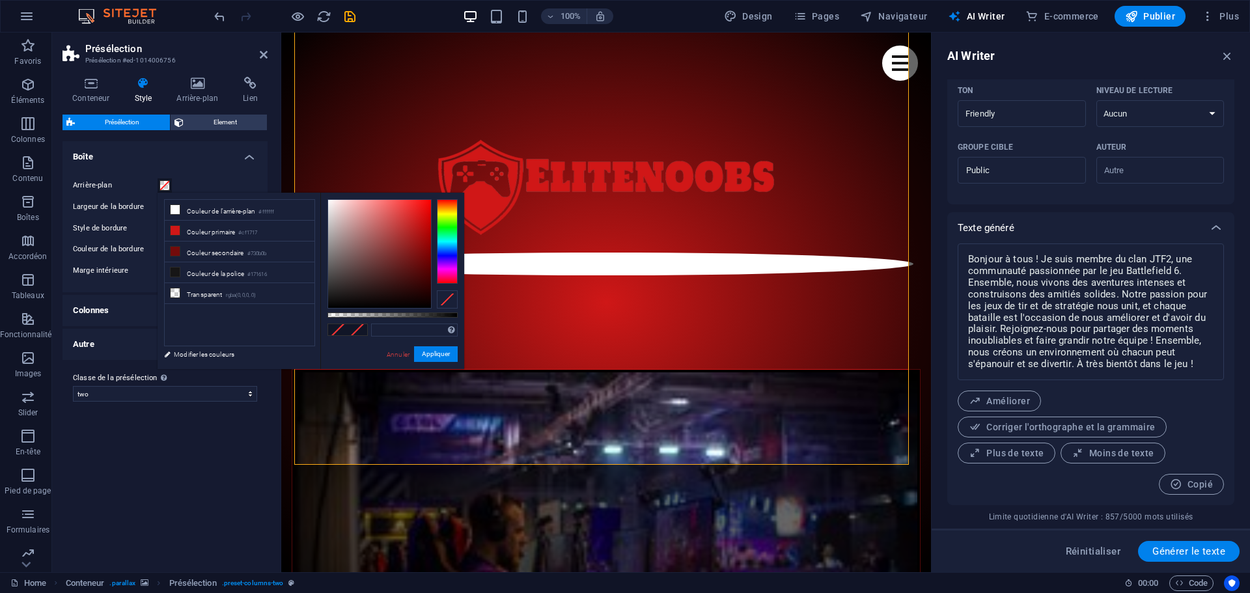
click at [164, 186] on span at bounding box center [165, 185] width 10 height 10
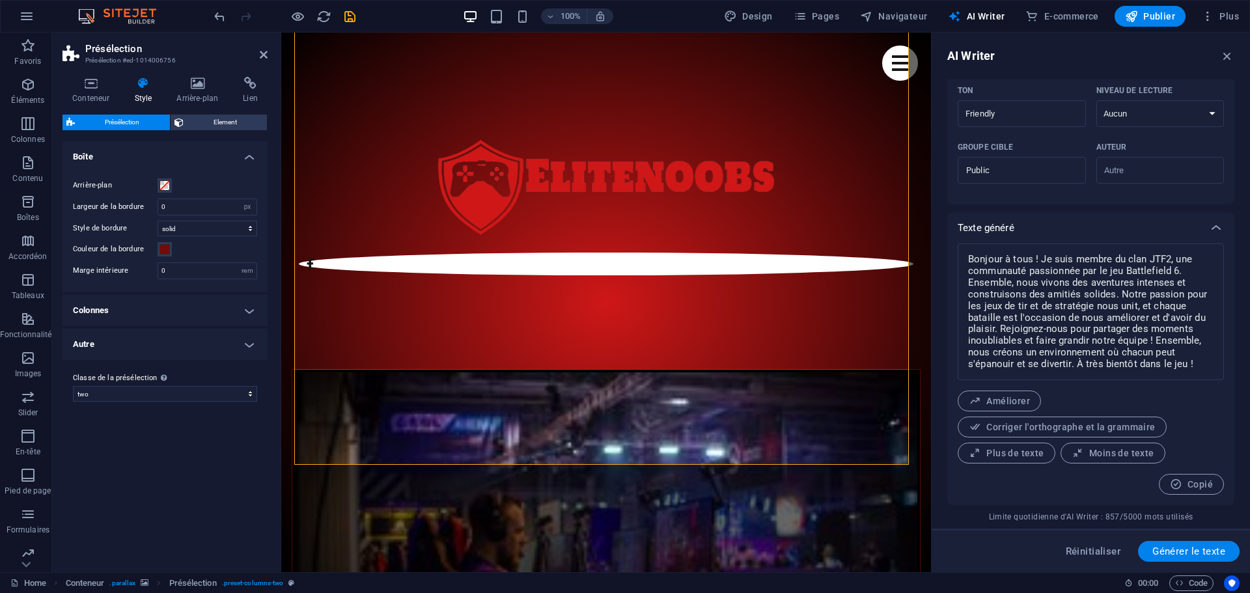
click at [163, 315] on h4 "Colonnes" at bounding box center [165, 310] width 205 height 31
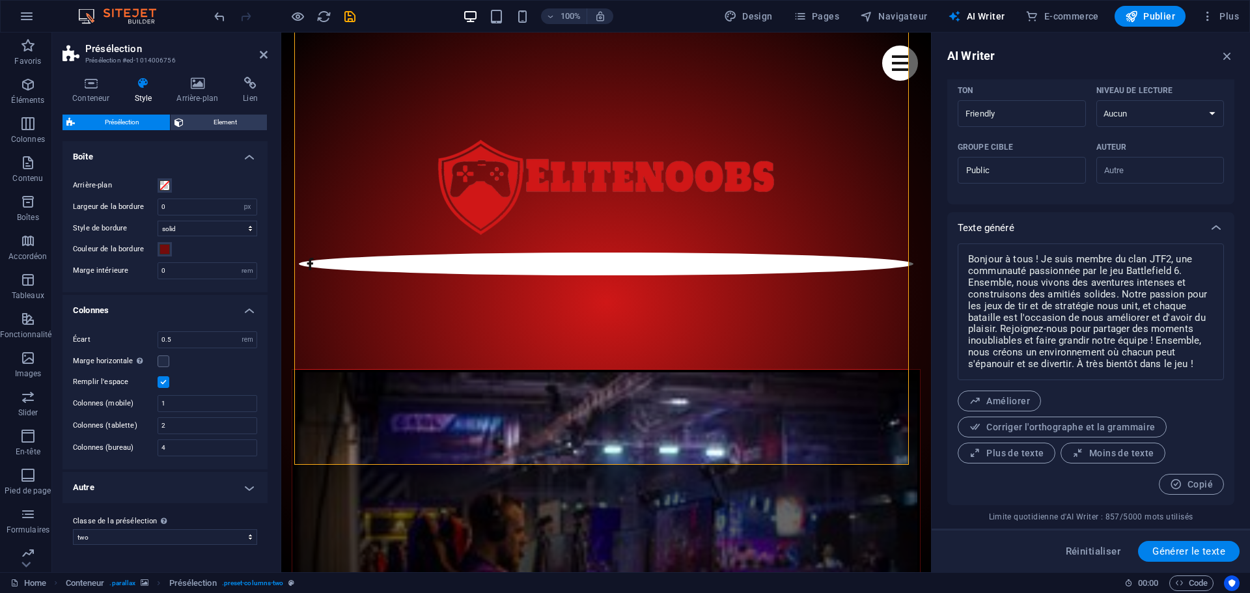
click at [163, 312] on h4 "Colonnes" at bounding box center [165, 306] width 205 height 23
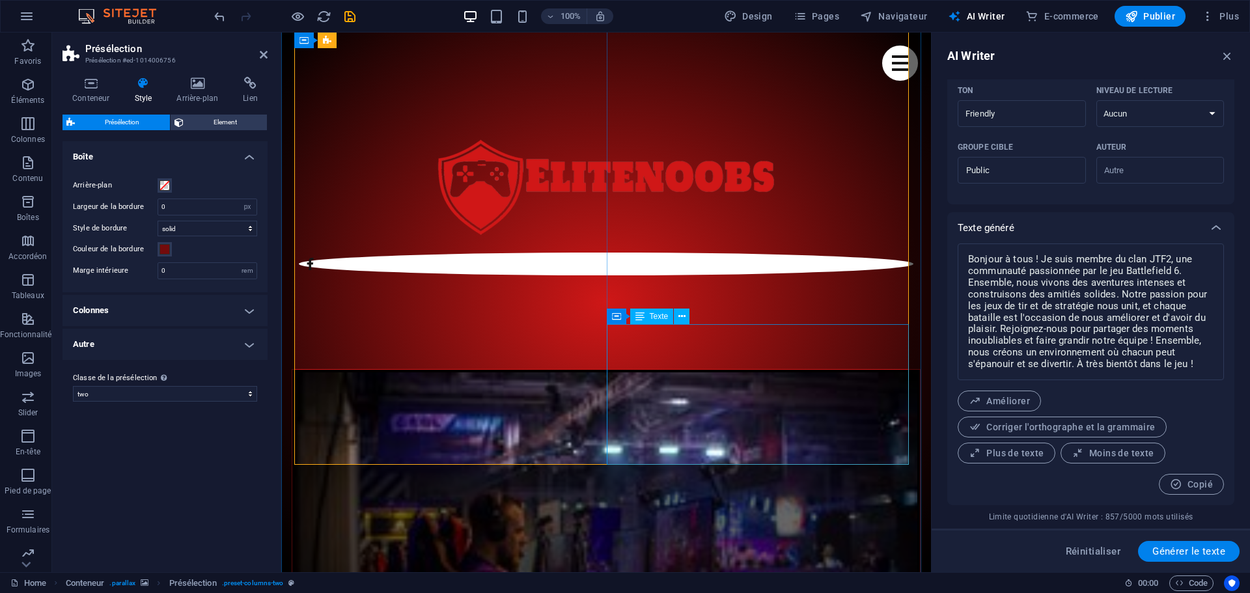
click at [252, 313] on h4 "Colonnes" at bounding box center [165, 310] width 205 height 31
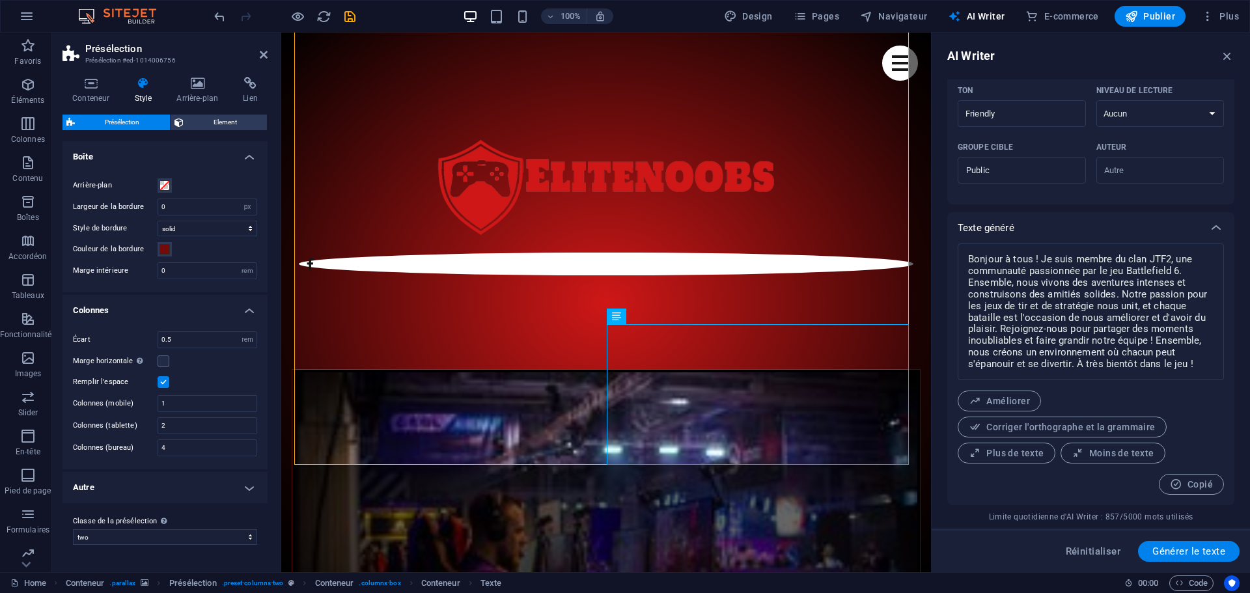
click at [252, 312] on h4 "Colonnes" at bounding box center [165, 306] width 205 height 23
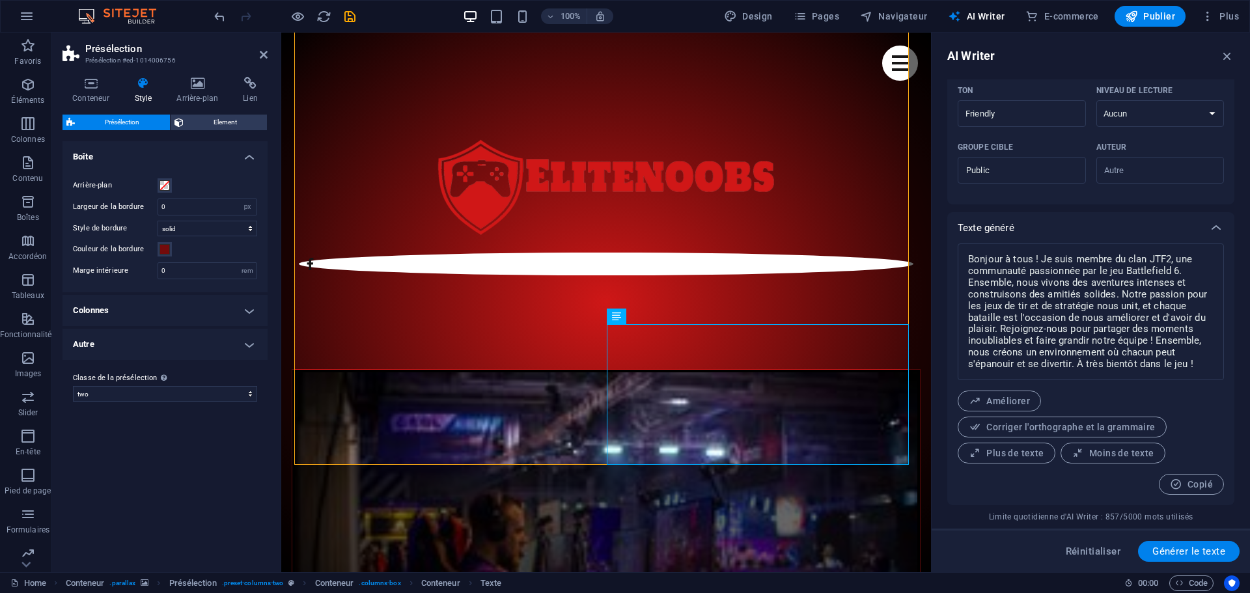
click at [257, 346] on h4 "Autre" at bounding box center [165, 344] width 205 height 31
click at [253, 342] on h4 "Autre" at bounding box center [165, 340] width 205 height 23
click at [253, 342] on h4 "Autre" at bounding box center [165, 344] width 205 height 31
click at [253, 343] on h4 "Autre" at bounding box center [165, 340] width 205 height 23
click at [212, 120] on span "Element" at bounding box center [226, 123] width 76 height 16
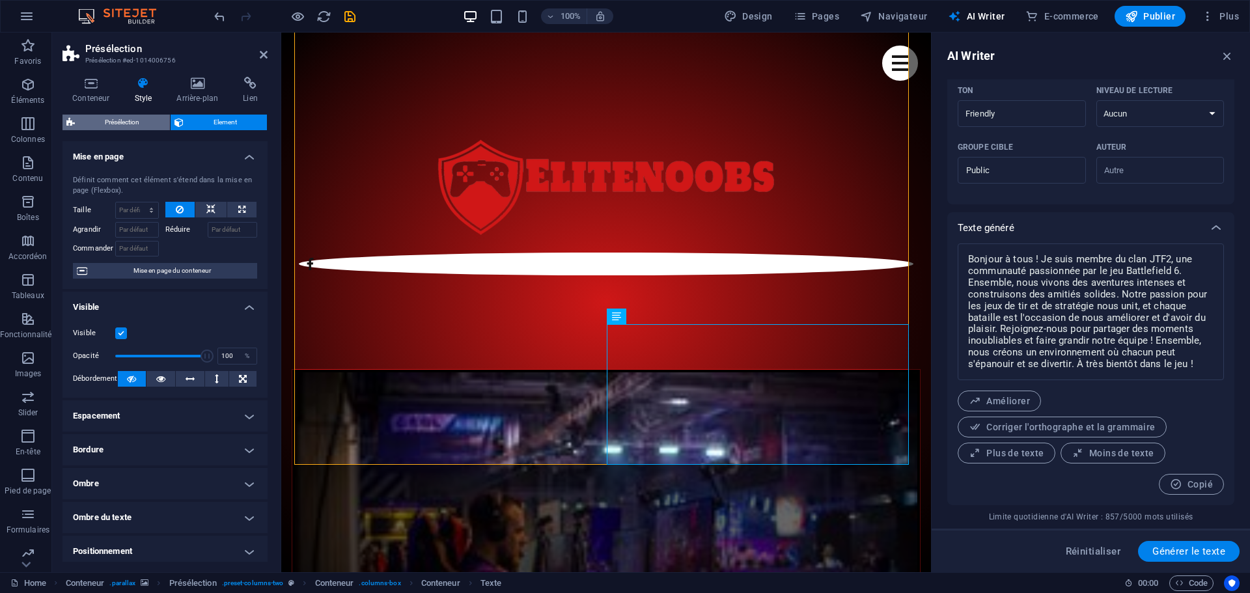
click at [133, 122] on span "Présélection" at bounding box center [122, 123] width 87 height 16
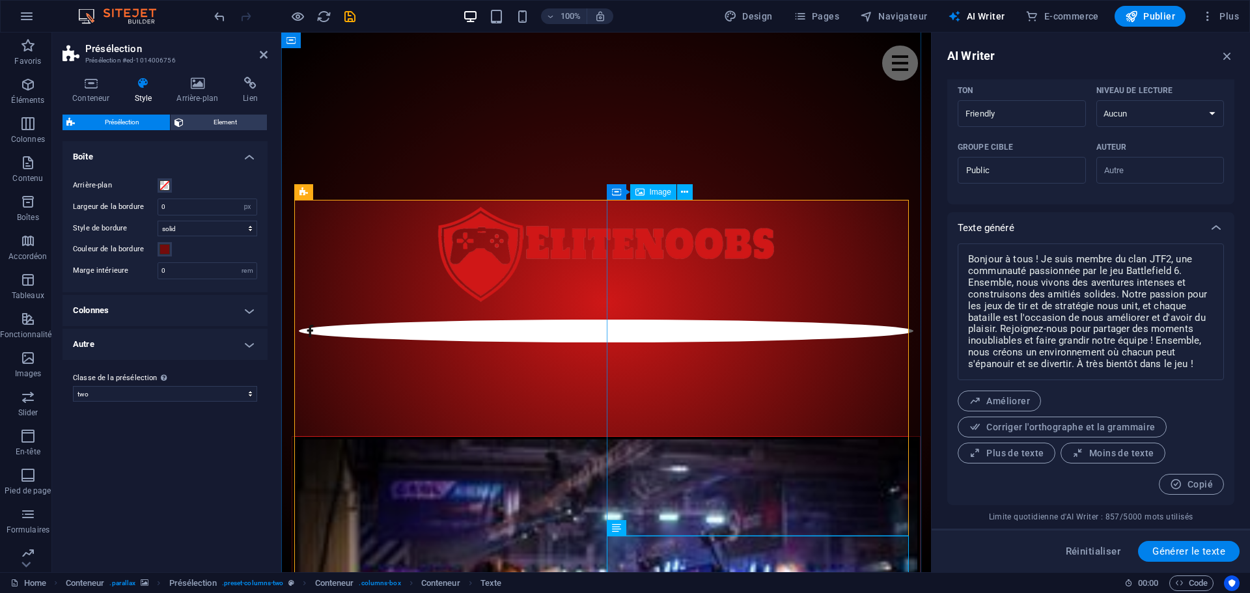
scroll to position [646, 0]
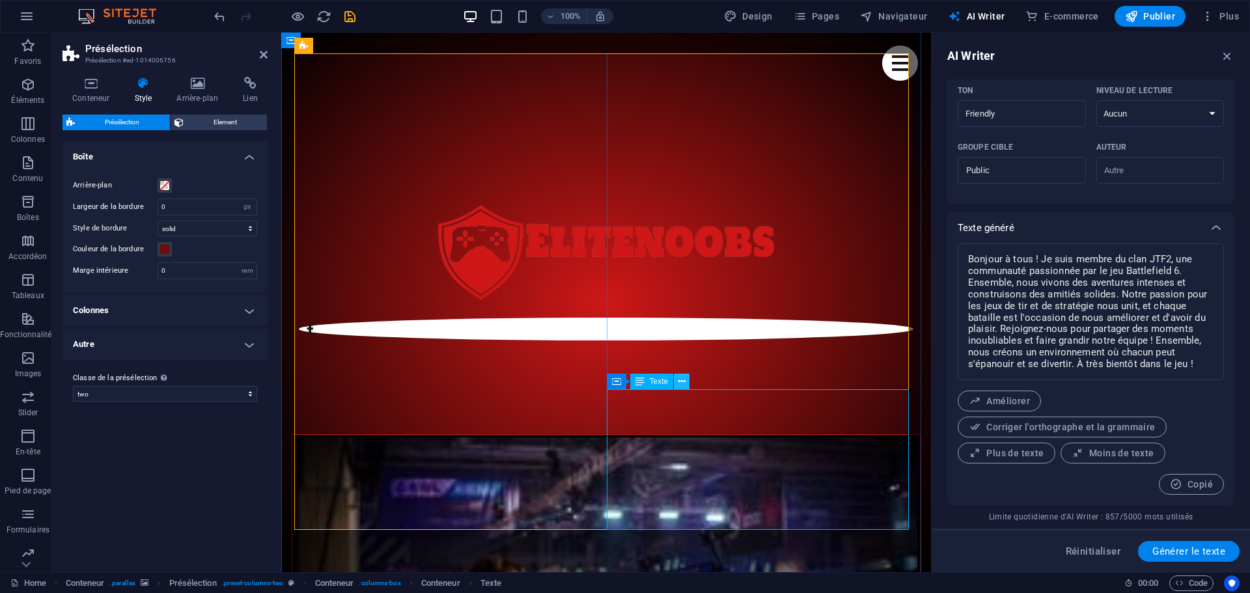
click at [680, 382] on icon at bounding box center [682, 382] width 7 height 14
click at [180, 458] on div "Variantes Par défaut Boîte Arrière-plan Largeur de la bordure 0 rem px Style de…" at bounding box center [165, 351] width 205 height 421
click at [84, 89] on icon at bounding box center [91, 83] width 57 height 13
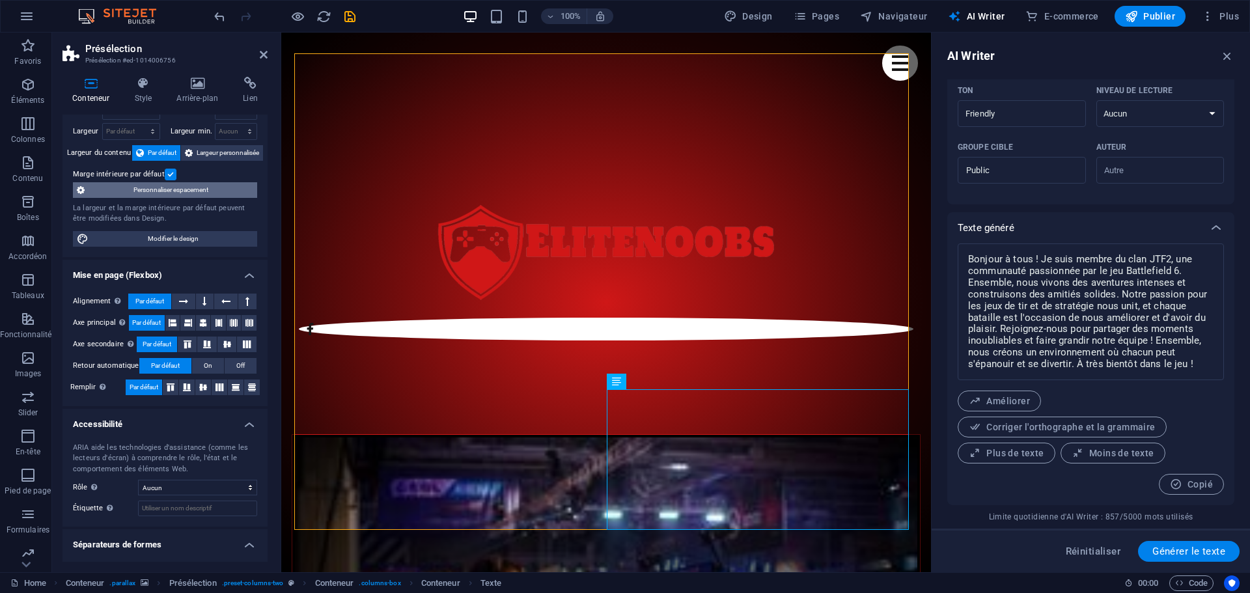
scroll to position [0, 0]
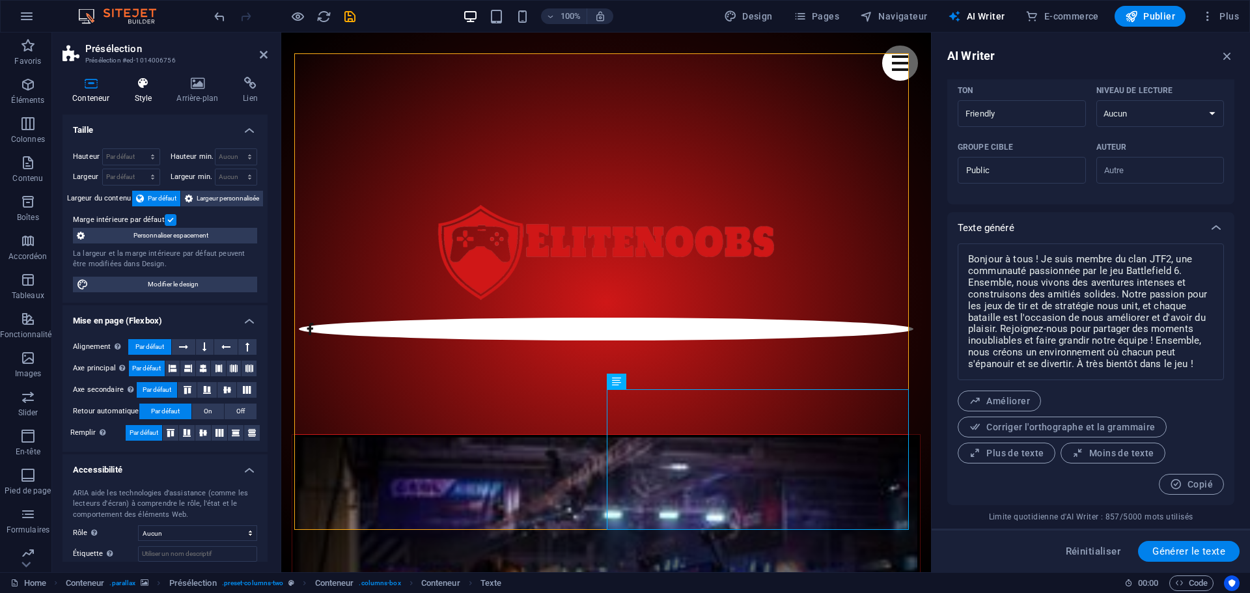
click at [142, 89] on icon at bounding box center [142, 83] width 37 height 13
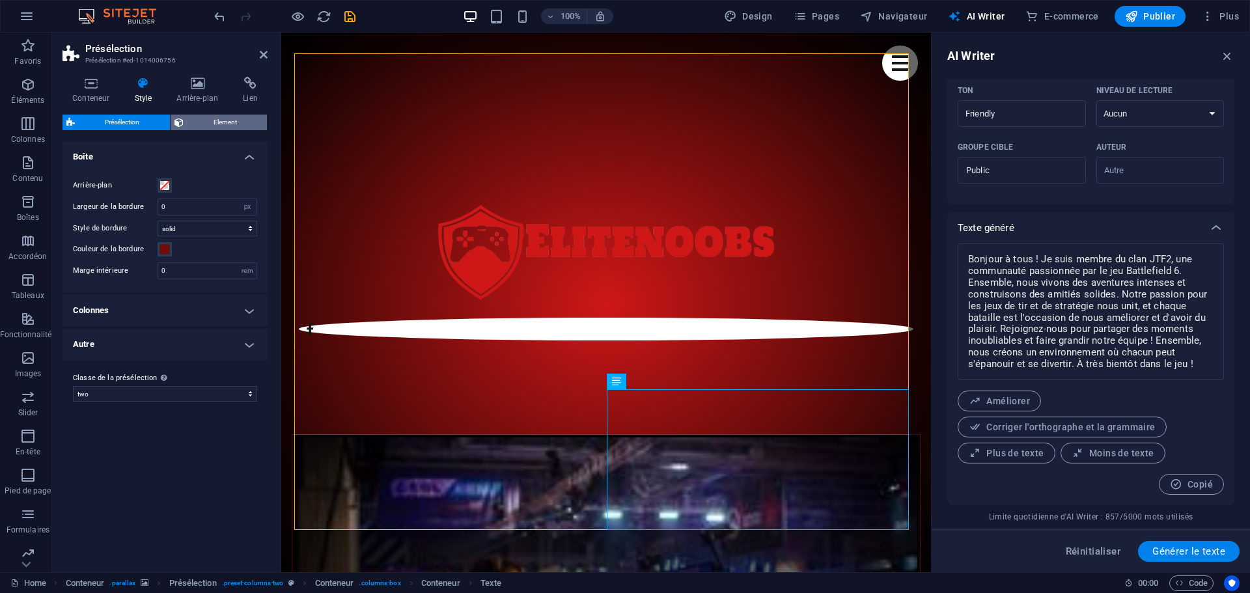
click at [233, 125] on span "Element" at bounding box center [226, 123] width 76 height 16
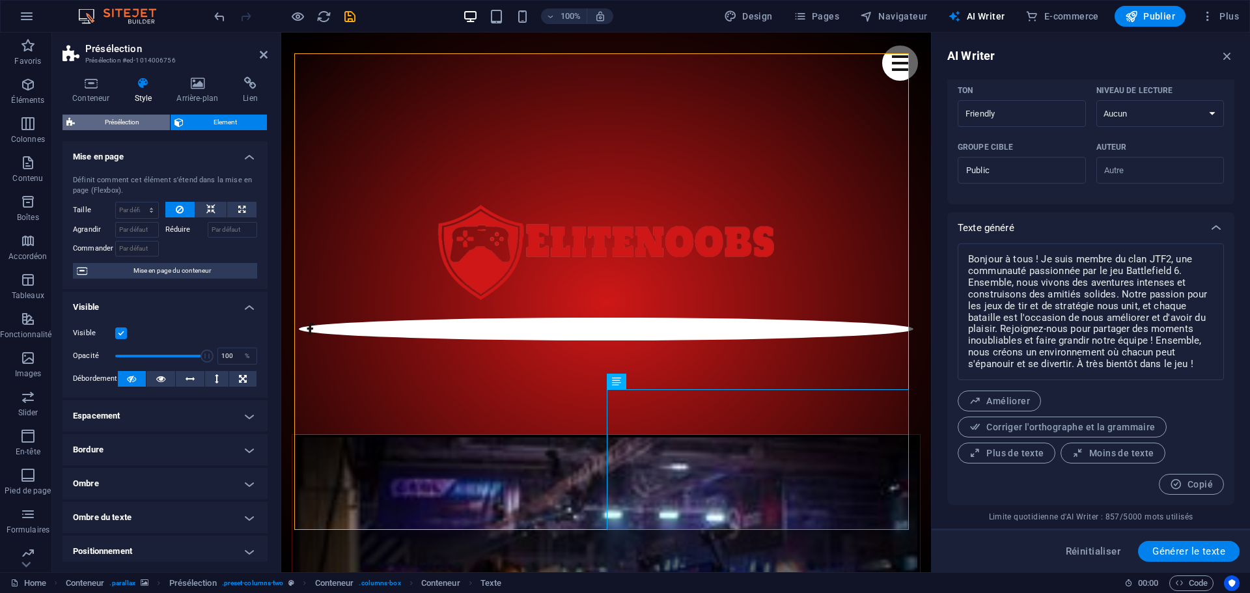
click at [131, 120] on span "Présélection" at bounding box center [122, 123] width 87 height 16
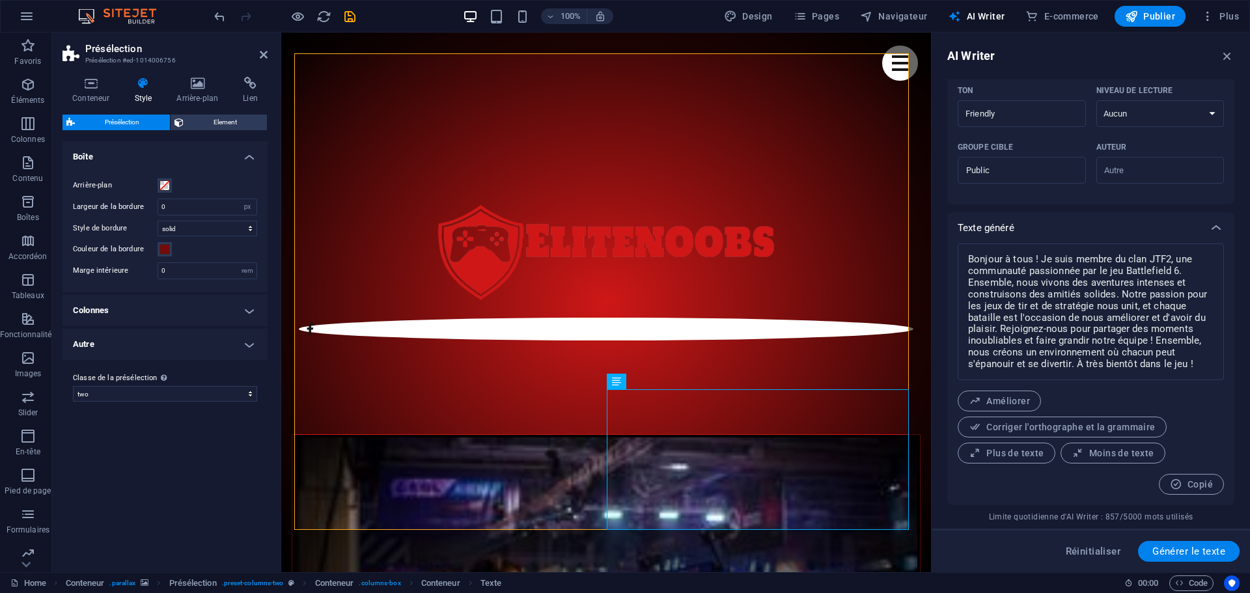
click at [248, 157] on h4 "Boîte" at bounding box center [165, 152] width 205 height 23
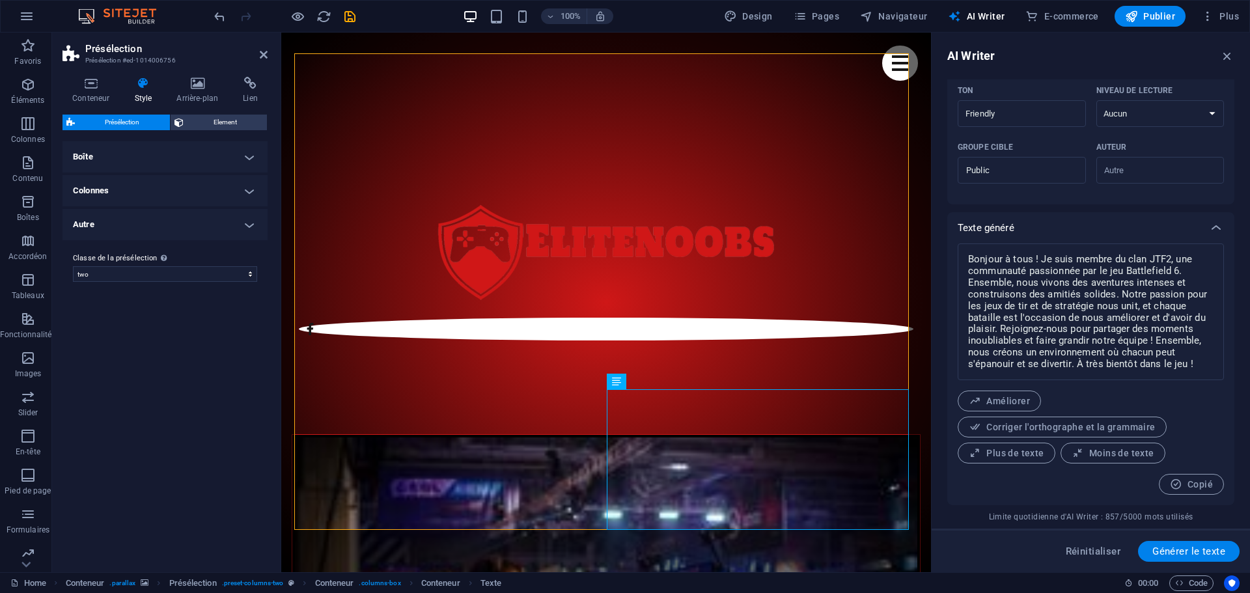
click at [94, 118] on span "Présélection" at bounding box center [122, 123] width 87 height 16
click at [96, 87] on icon at bounding box center [91, 83] width 57 height 13
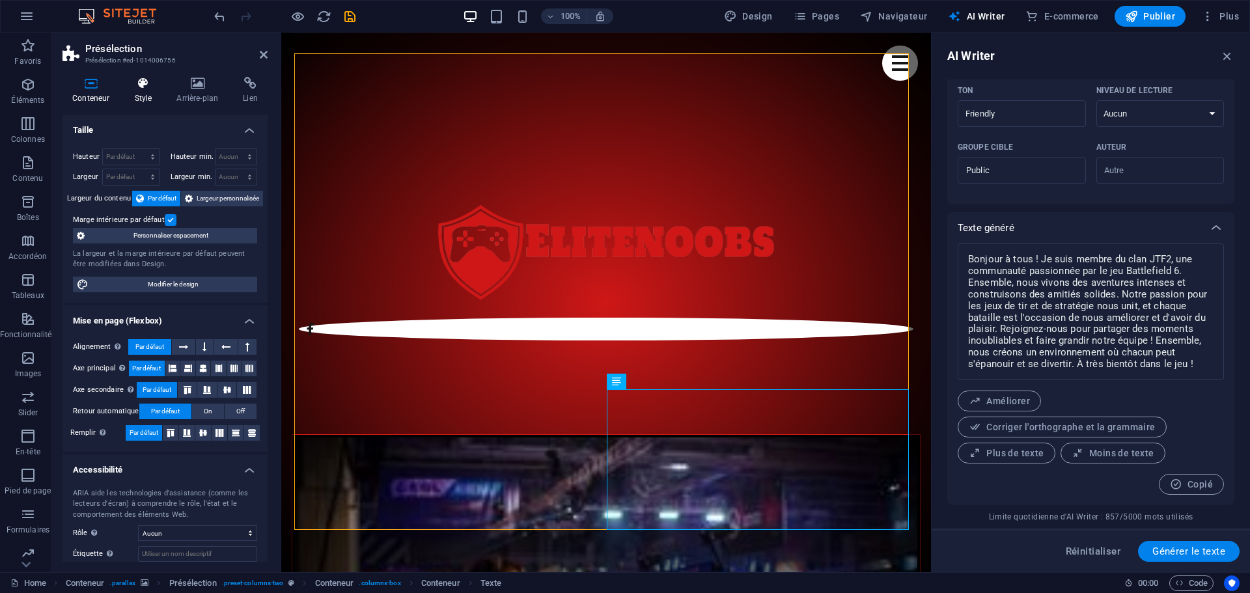
click at [139, 92] on h4 "Style" at bounding box center [145, 90] width 42 height 27
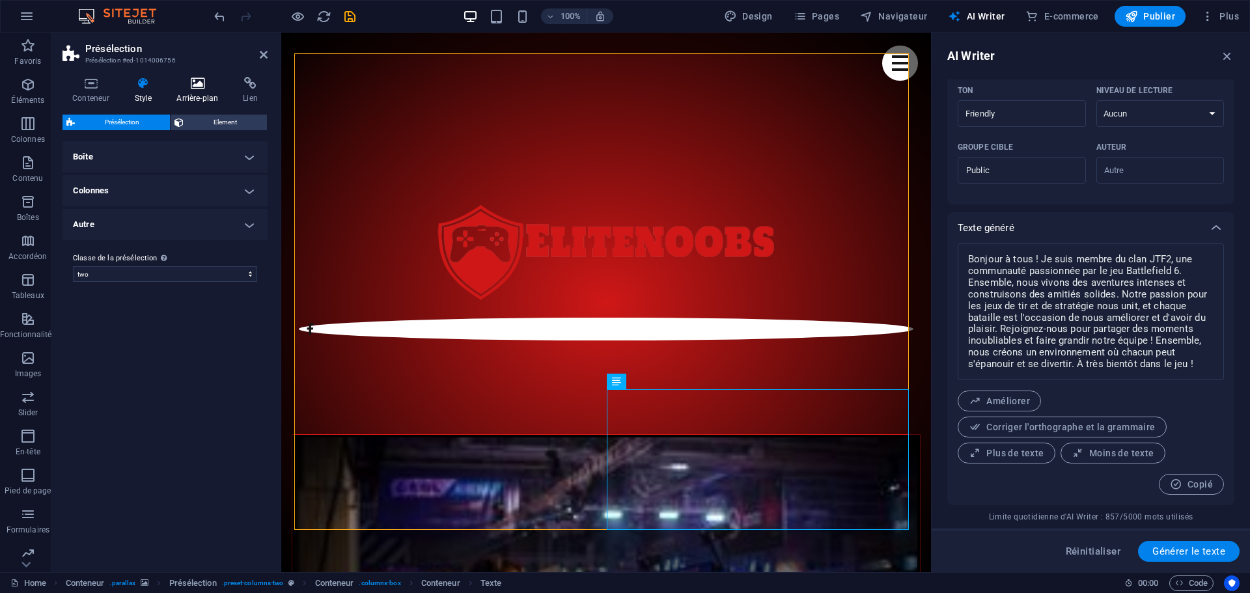
click at [188, 93] on h4 "Arrière-plan" at bounding box center [200, 90] width 66 height 27
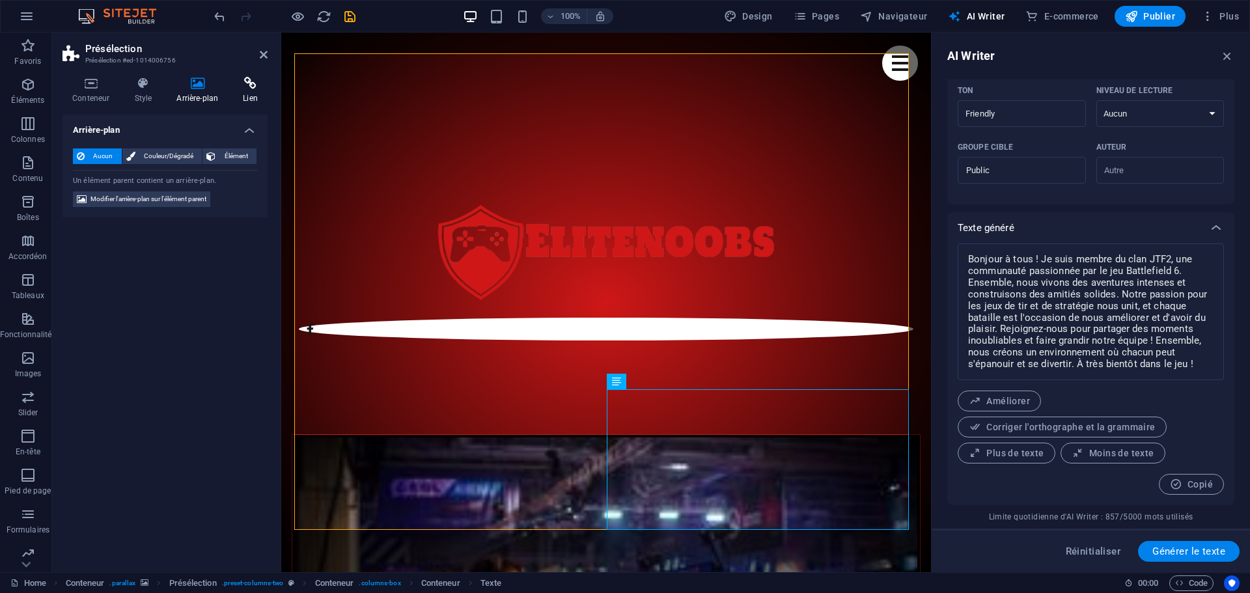
click at [245, 88] on icon at bounding box center [250, 83] width 35 height 13
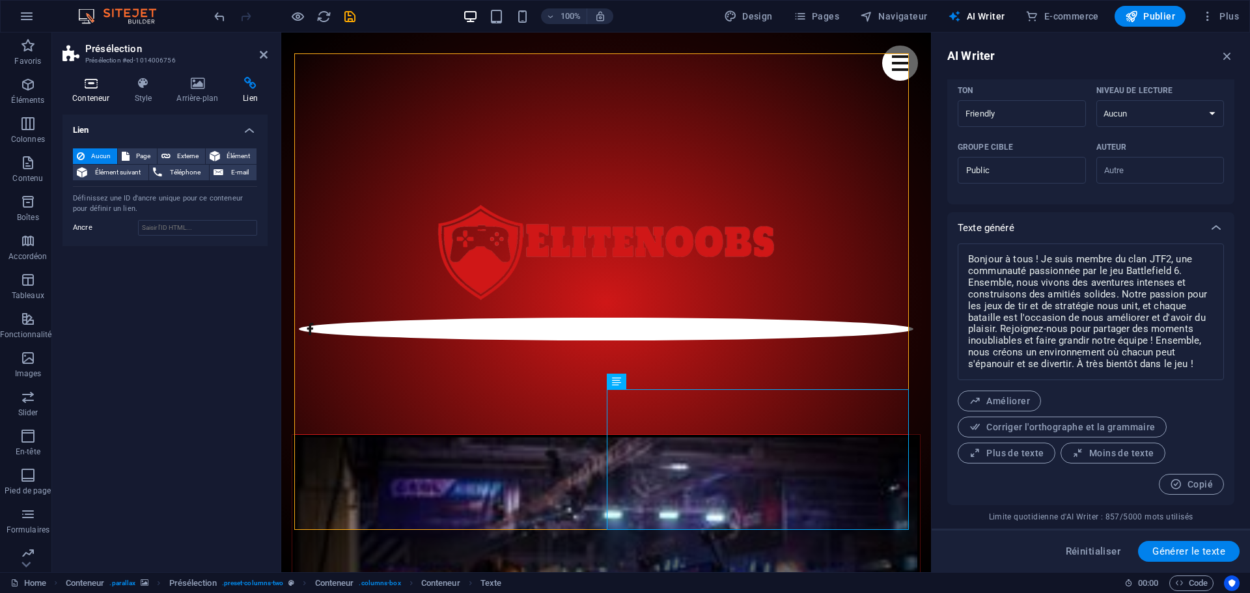
click at [100, 86] on icon at bounding box center [91, 83] width 57 height 13
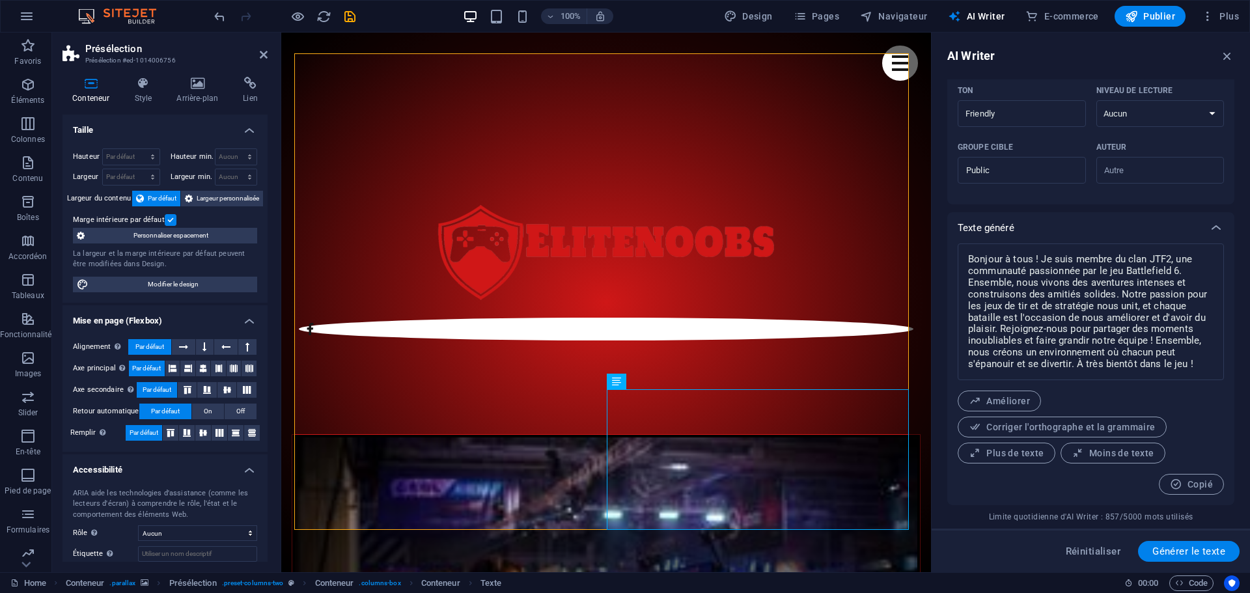
click at [268, 56] on aside "Présélection Présélection #ed-1014006756 Conteneur Style Arrière-plan Lien Tail…" at bounding box center [166, 303] width 229 height 540
click at [268, 53] on aside "Présélection Présélection #ed-1014006756 Conteneur Style Arrière-plan Lien Tail…" at bounding box center [166, 303] width 229 height 540
click at [266, 53] on icon at bounding box center [264, 54] width 8 height 10
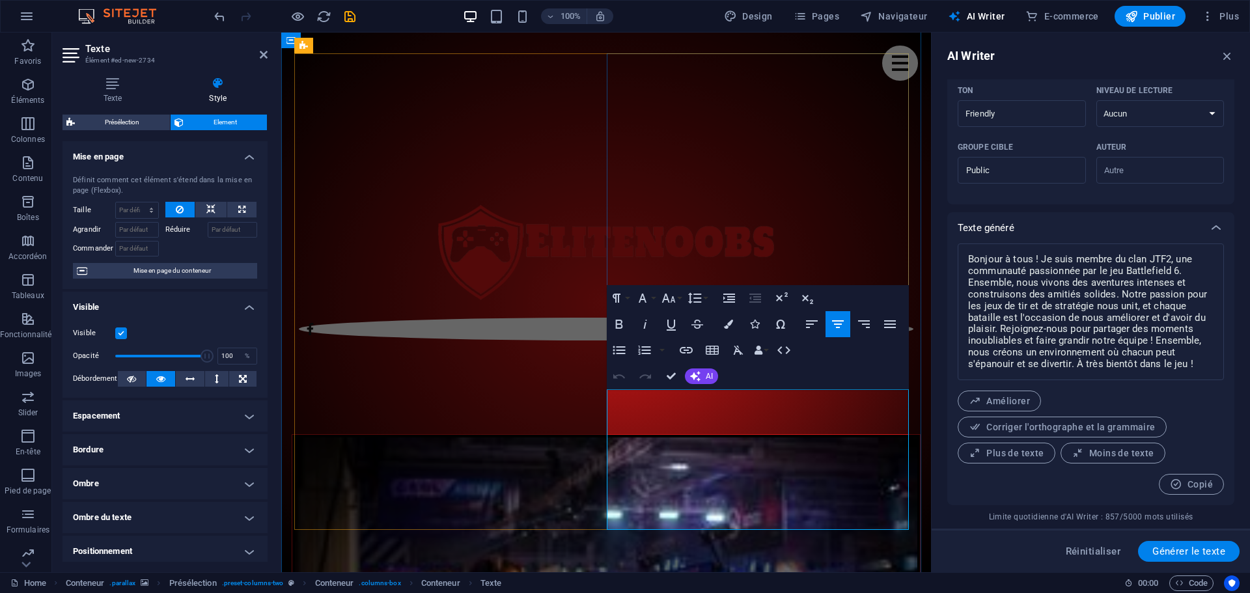
drag, startPoint x: 747, startPoint y: 450, endPoint x: 697, endPoint y: 456, distance: 49.9
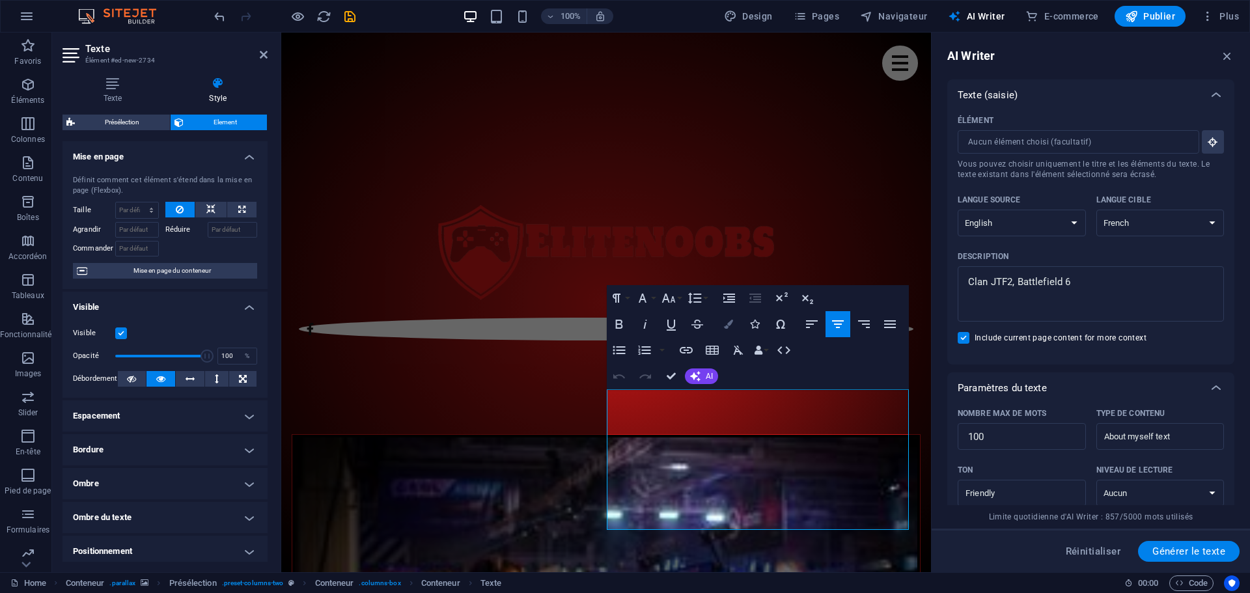
click at [728, 324] on icon "button" at bounding box center [728, 324] width 9 height 9
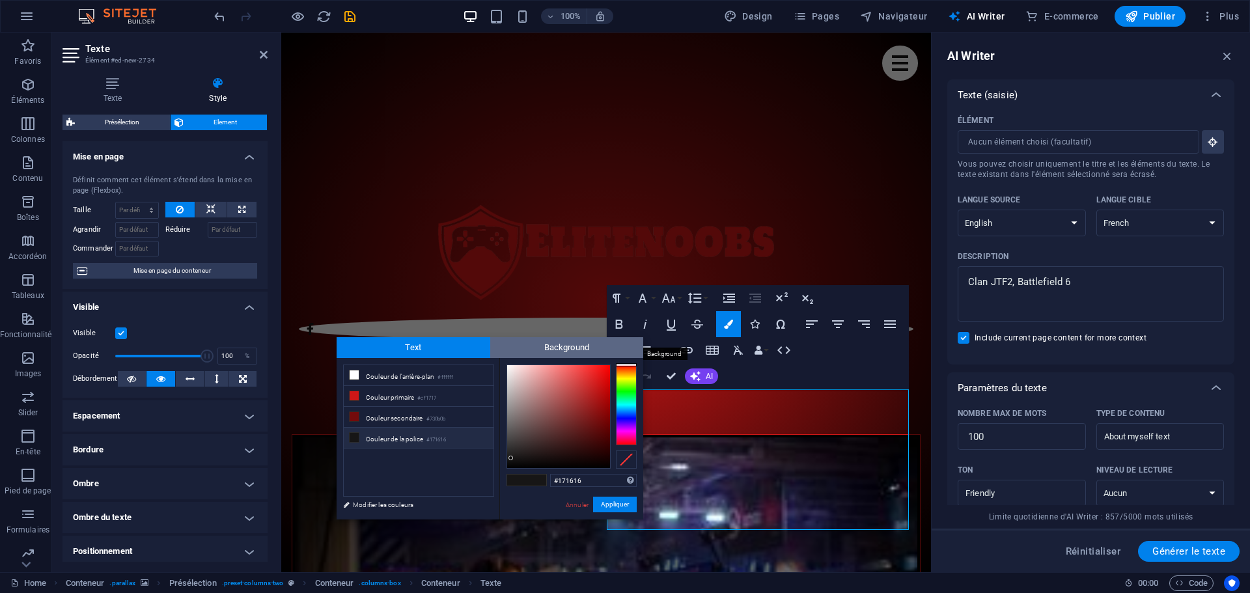
click at [562, 347] on span "Background" at bounding box center [567, 347] width 154 height 21
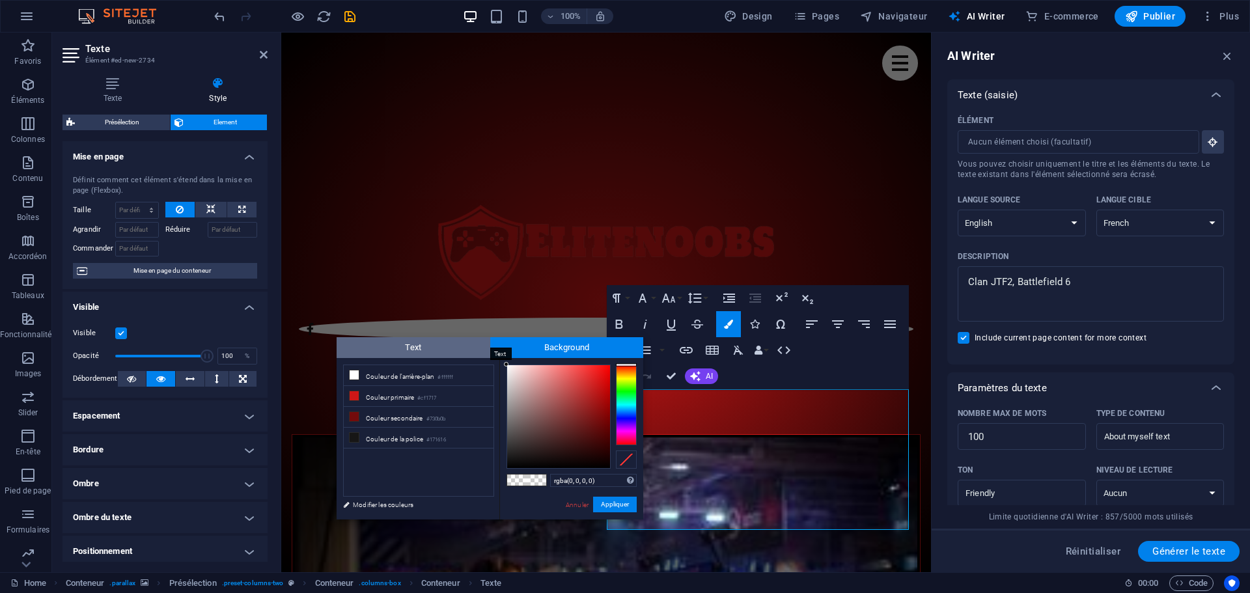
click at [428, 349] on span "Text" at bounding box center [414, 347] width 154 height 21
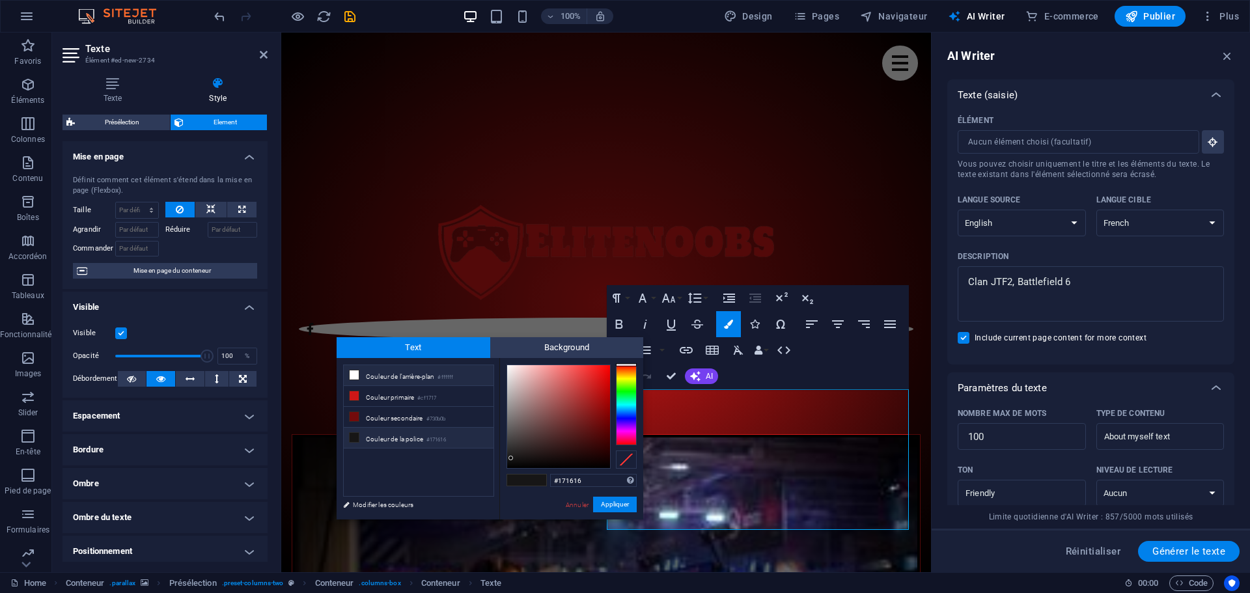
click at [385, 375] on li "Couleur de l'arrière-plan #ffffff" at bounding box center [419, 375] width 150 height 21
type input "#ffffff"
click at [615, 504] on button "Appliquer" at bounding box center [615, 505] width 44 height 16
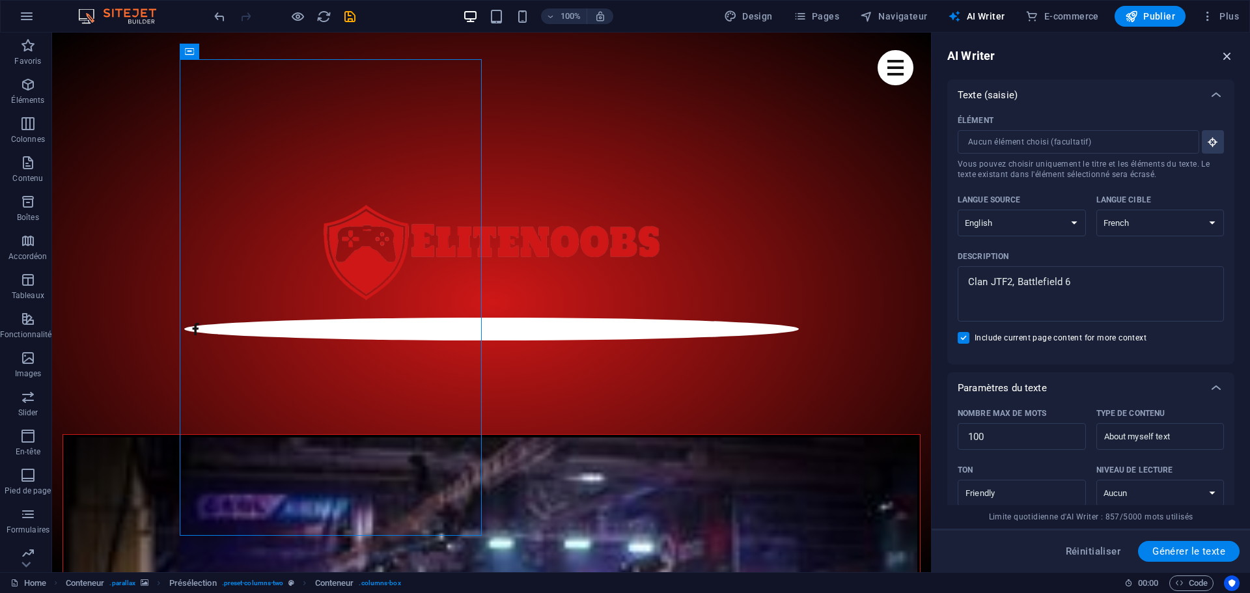
click at [1231, 54] on icon "button" at bounding box center [1227, 56] width 14 height 14
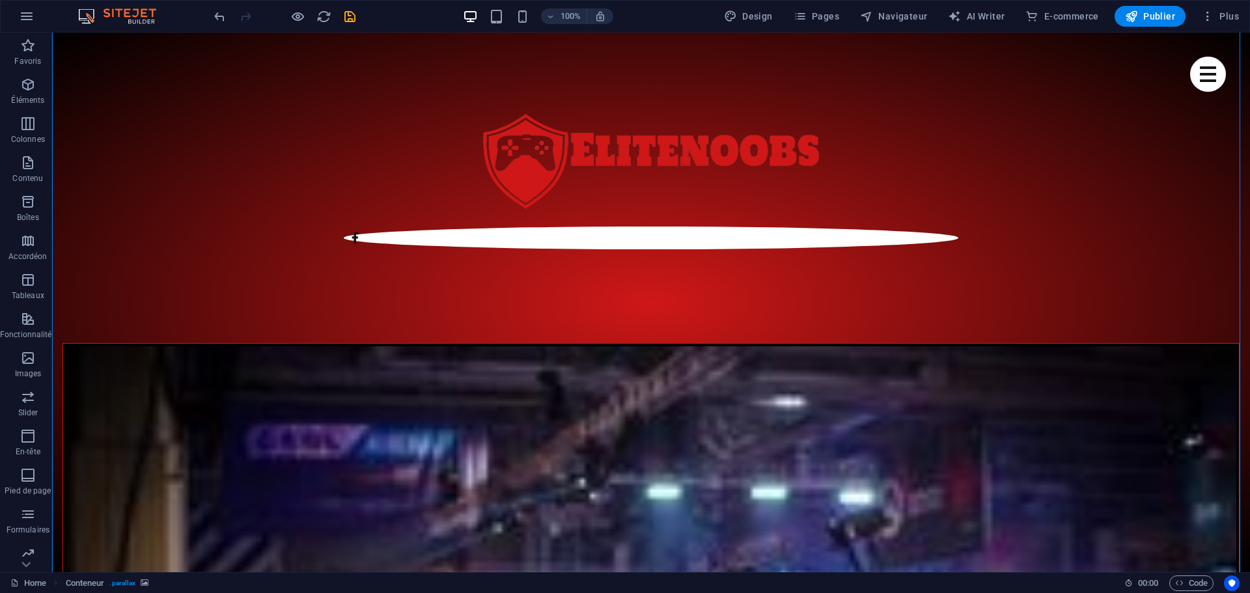
scroll to position [711, 0]
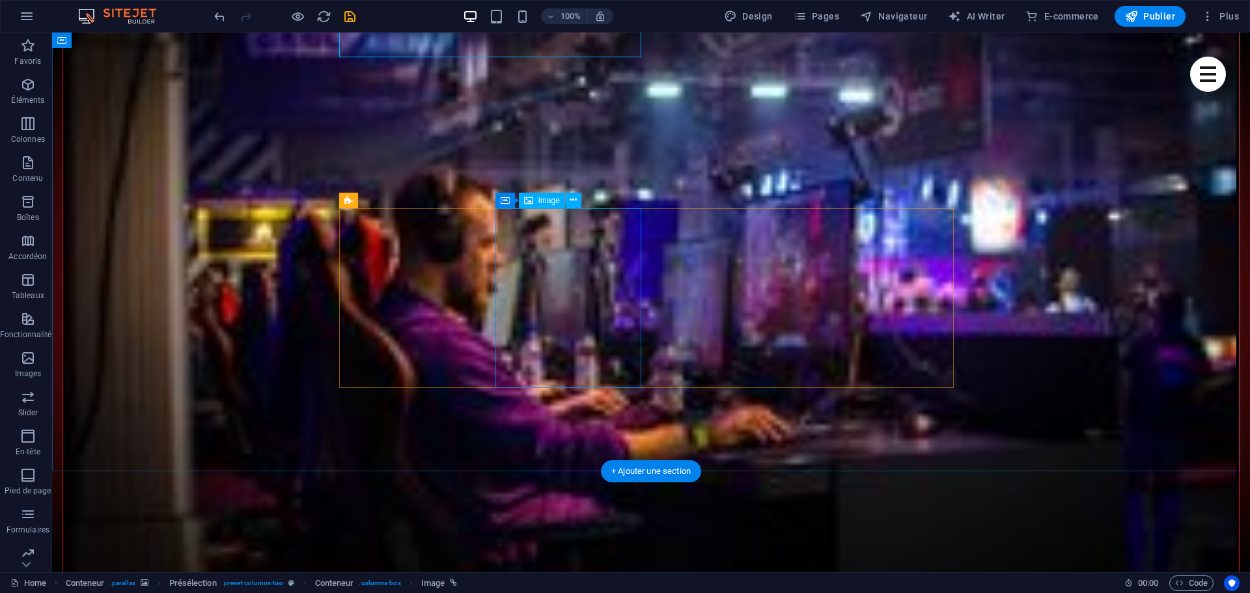
scroll to position [1167, 0]
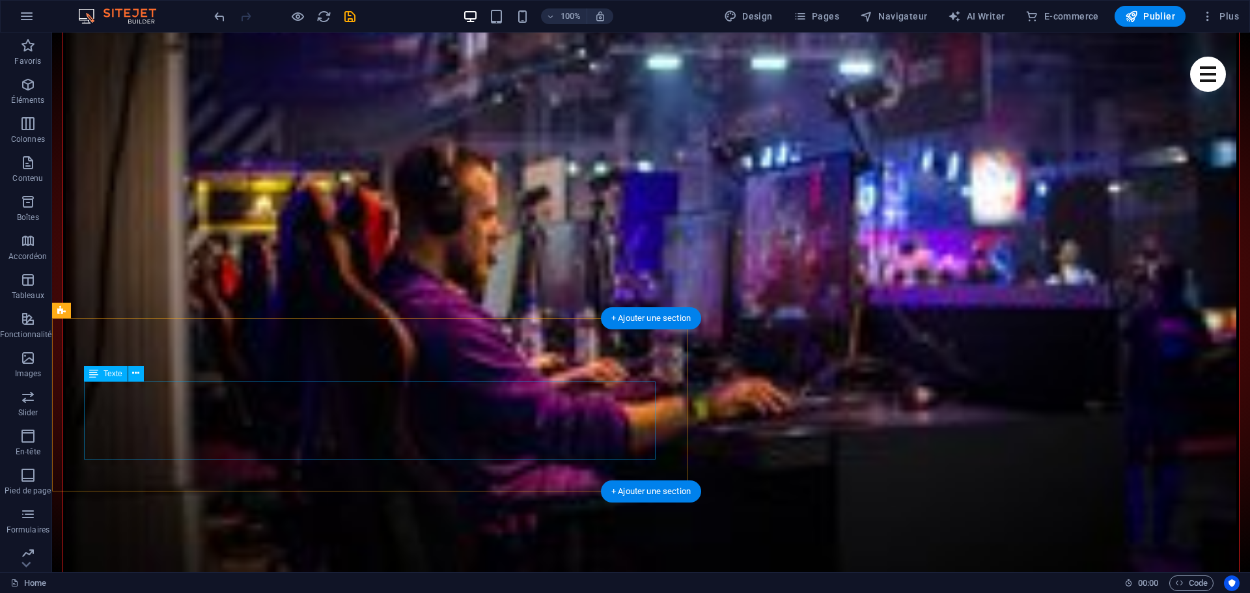
drag, startPoint x: 490, startPoint y: 453, endPoint x: 413, endPoint y: 447, distance: 77.0
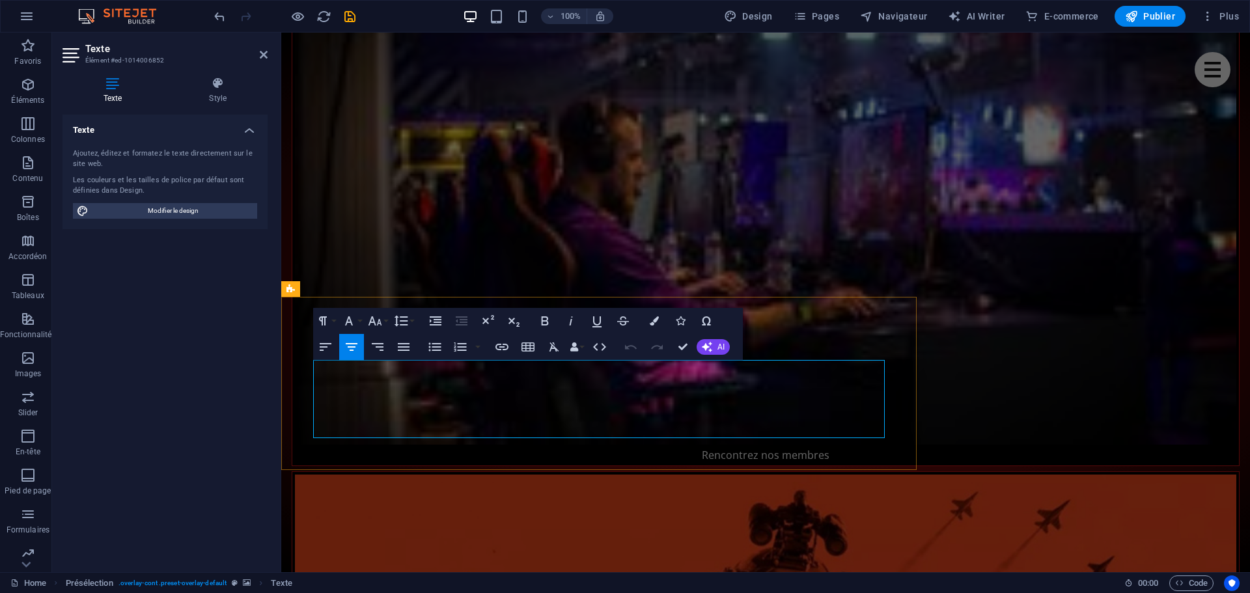
copy p "Je suis le fondateur de notre clan dédié à Battlefield, où l'esprit d'équipe et…"
click at [264, 57] on icon at bounding box center [264, 54] width 8 height 10
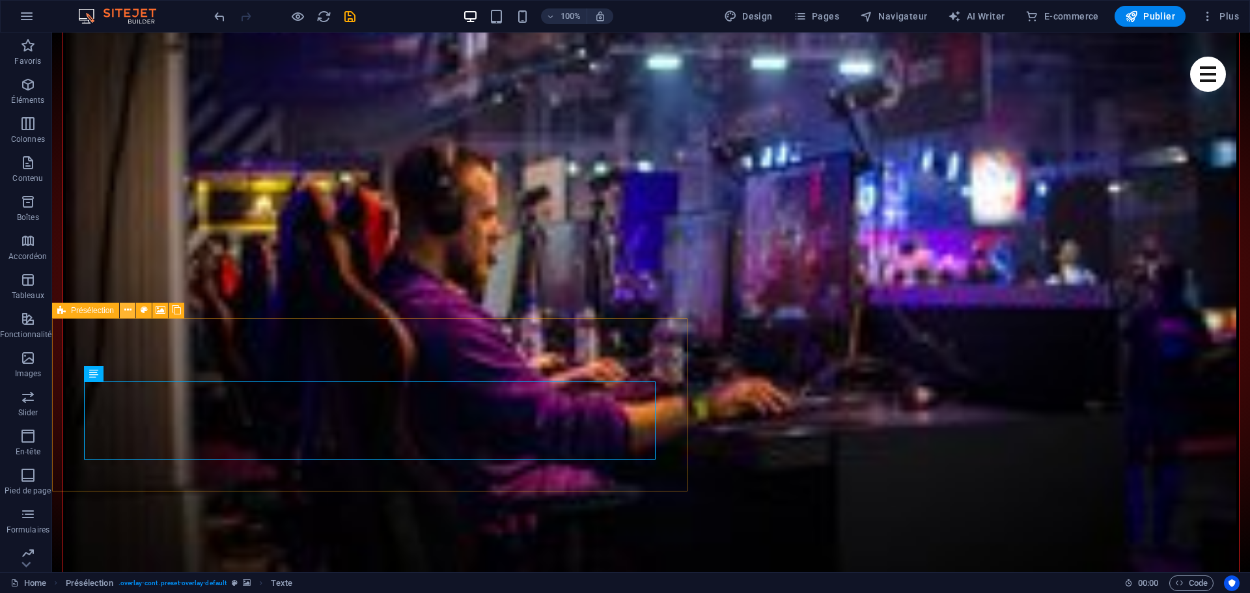
click at [129, 311] on icon at bounding box center [127, 310] width 7 height 14
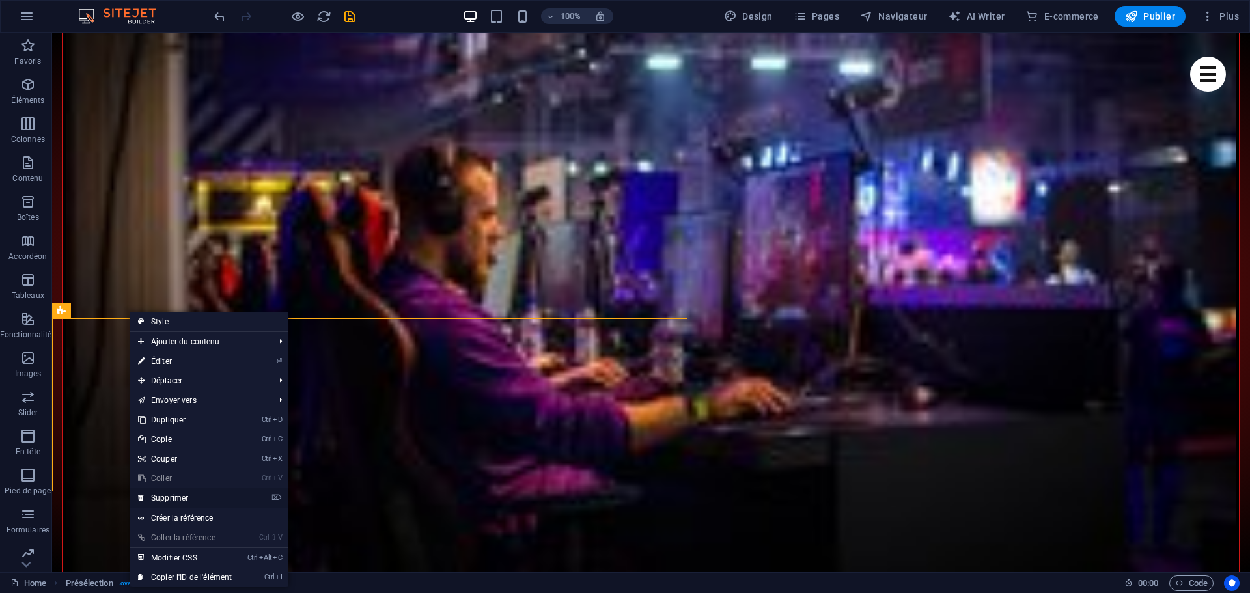
click at [180, 496] on link "⌦ Supprimer" at bounding box center [184, 498] width 109 height 20
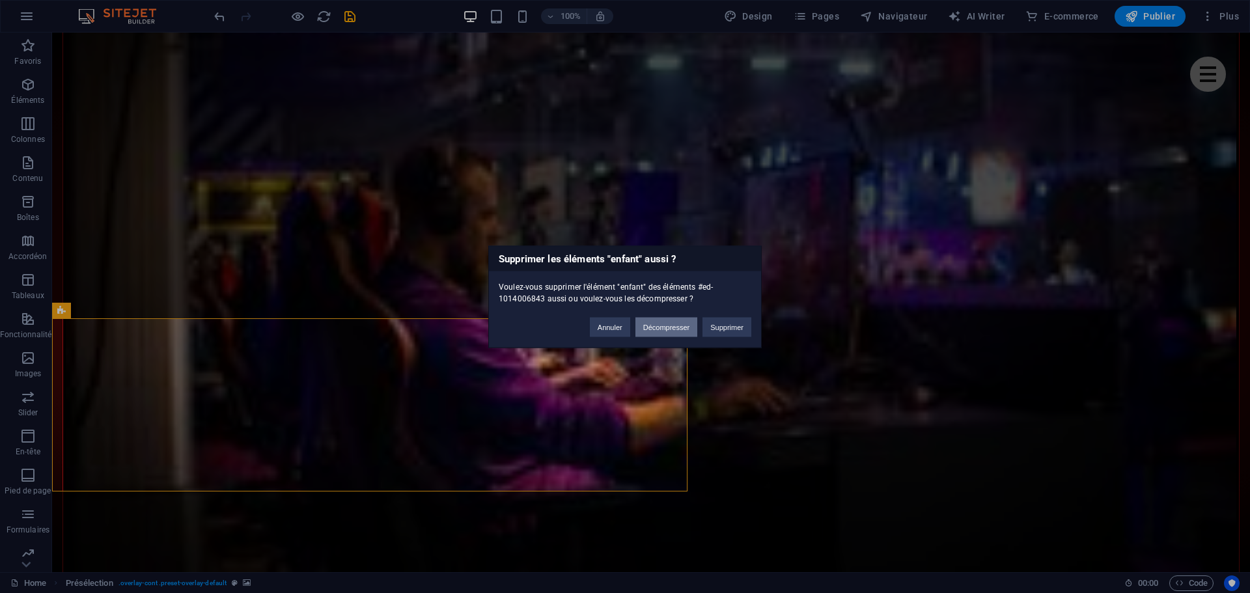
click at [669, 323] on button "Décompresser" at bounding box center [667, 327] width 63 height 20
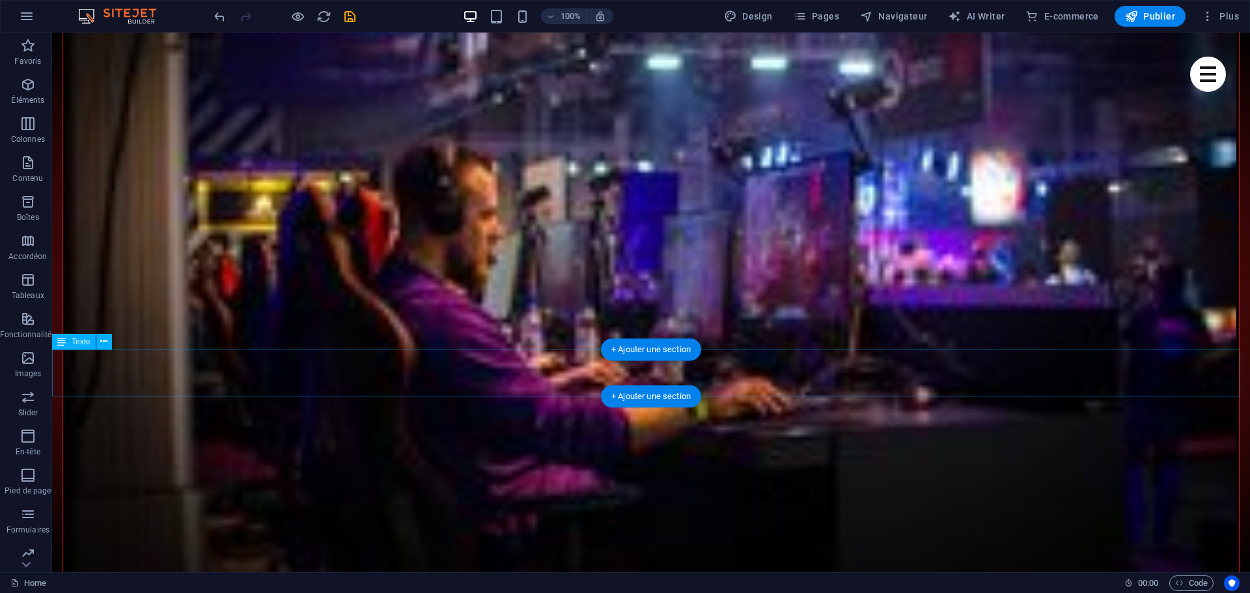
click at [212, 12] on icon "undo" at bounding box center [219, 16] width 15 height 15
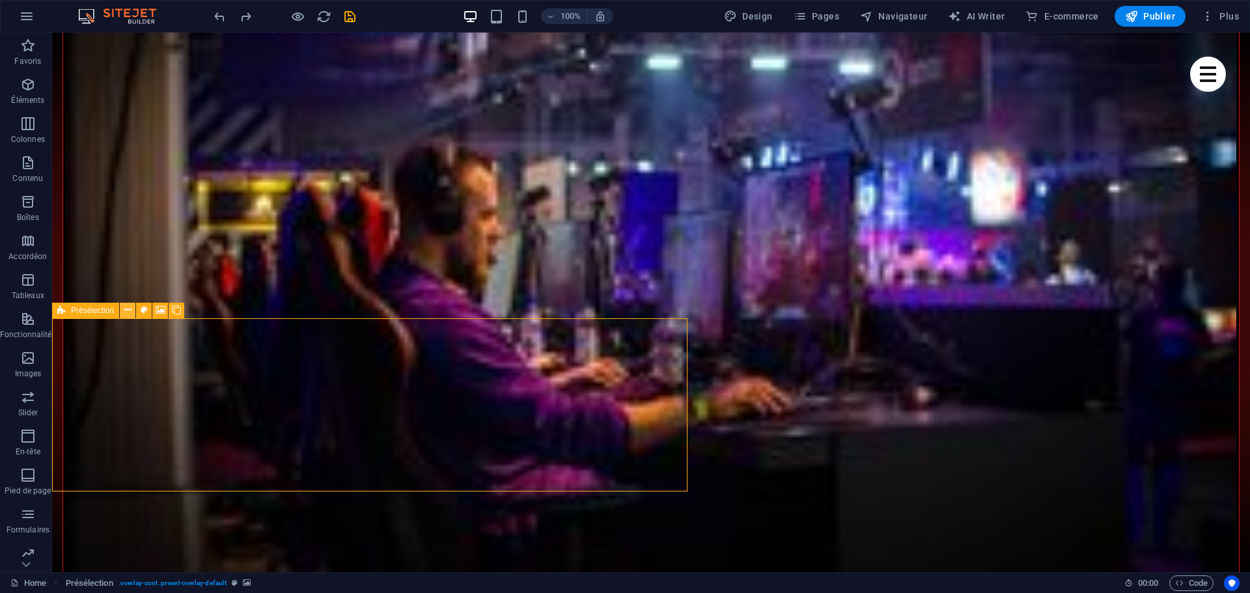
click at [131, 309] on icon at bounding box center [127, 310] width 7 height 14
click at [127, 307] on icon at bounding box center [127, 310] width 7 height 14
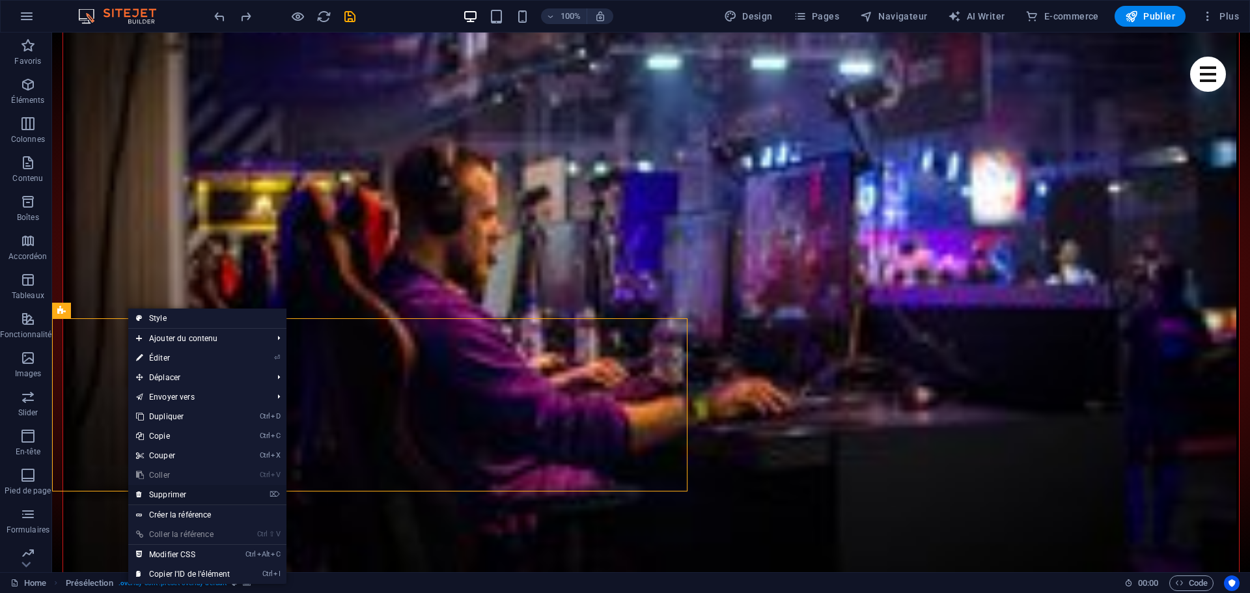
click at [172, 493] on link "⌦ Supprimer" at bounding box center [182, 495] width 109 height 20
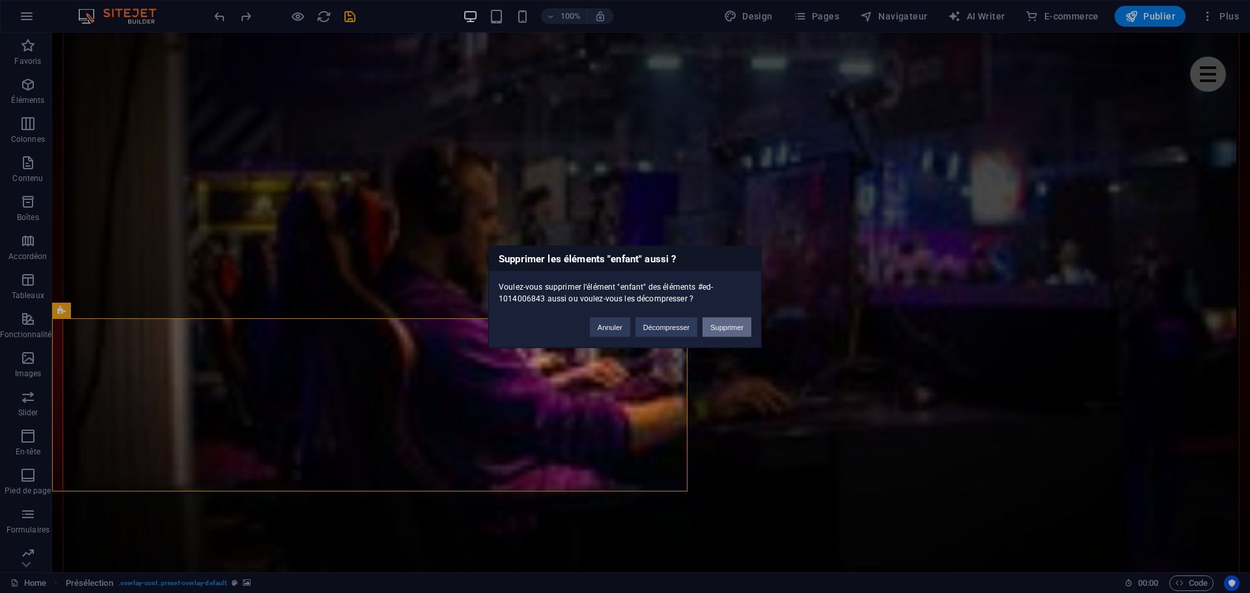
click at [729, 329] on button "Supprimer" at bounding box center [727, 327] width 49 height 20
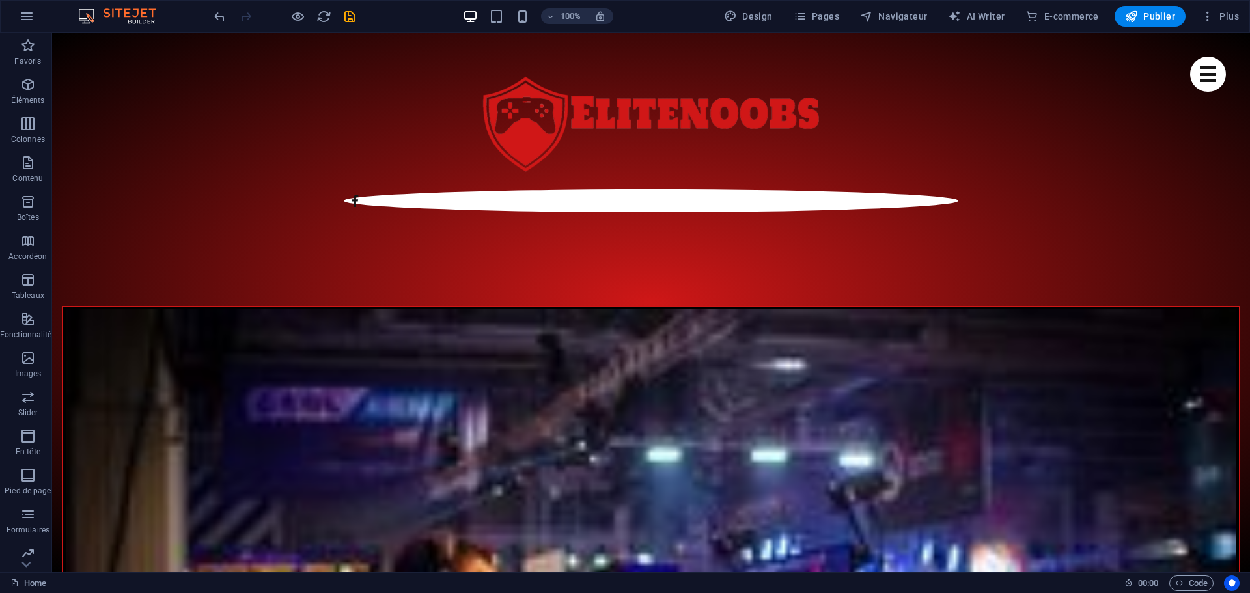
scroll to position [776, 0]
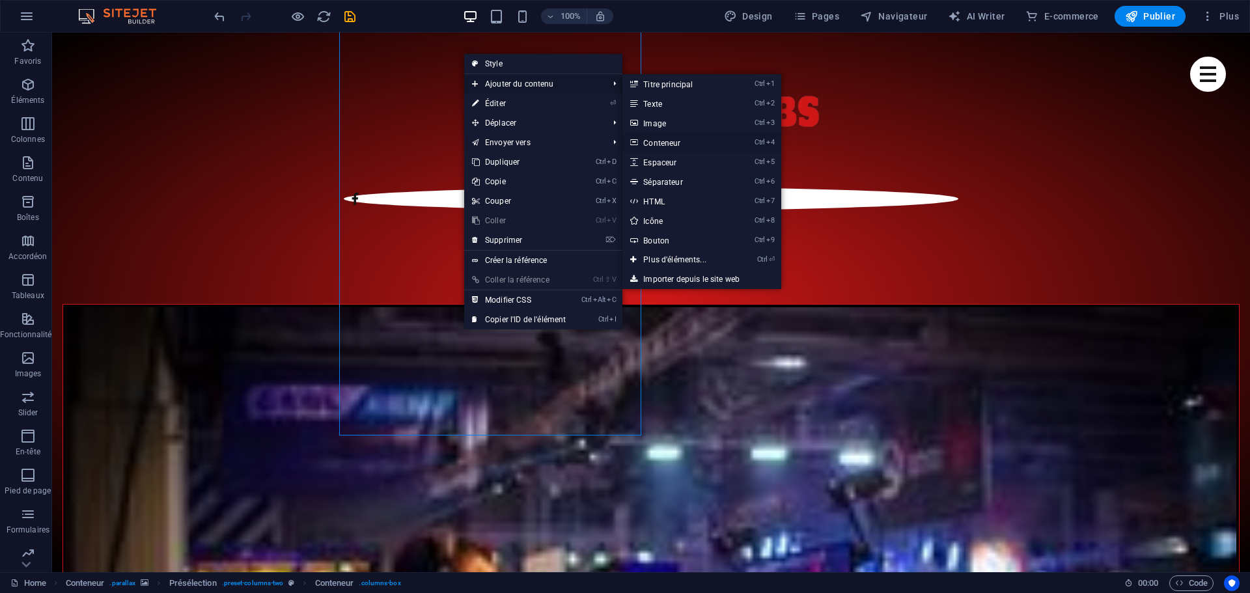
click at [665, 141] on link "Ctrl 4 Conteneur" at bounding box center [678, 143] width 110 height 20
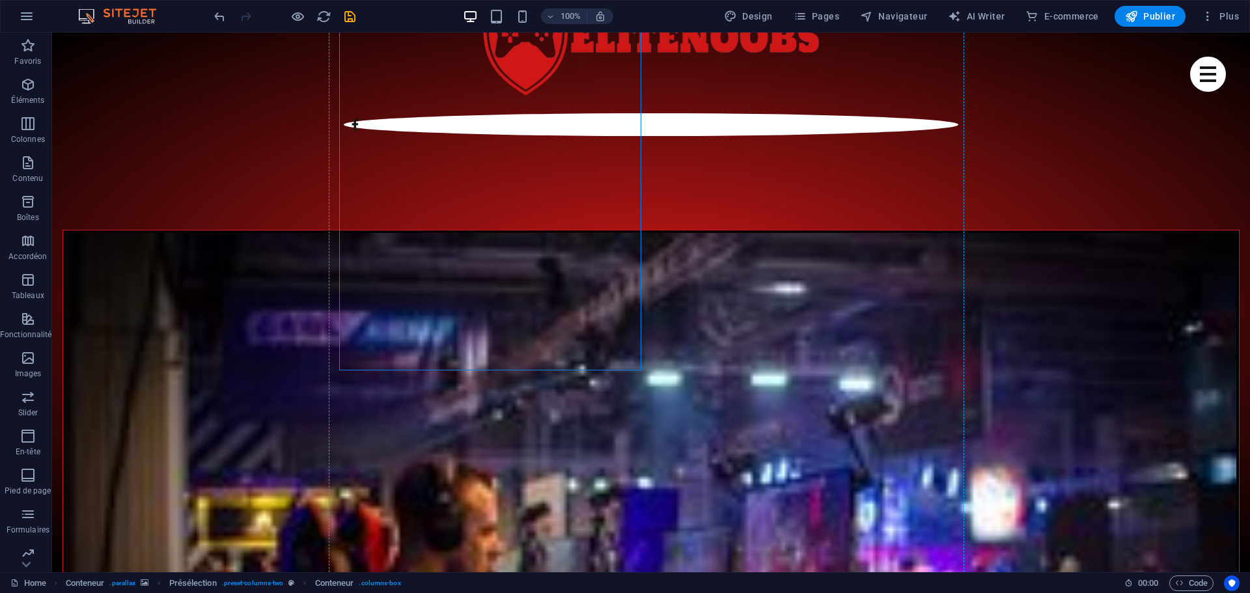
scroll to position [896, 0]
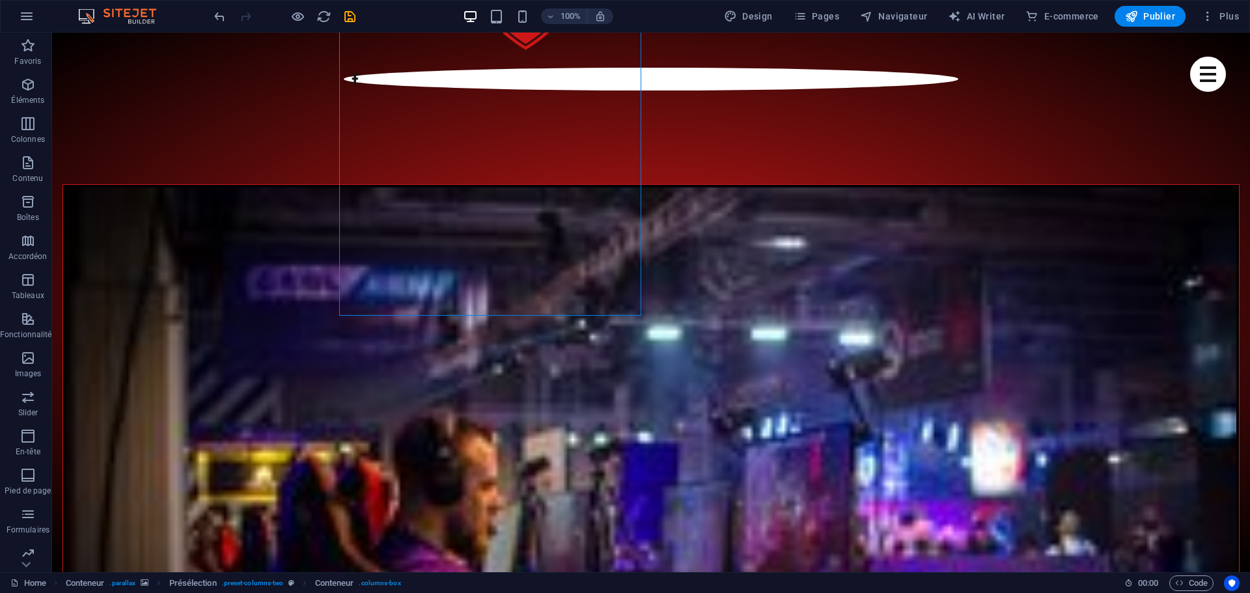
drag, startPoint x: 565, startPoint y: 218, endPoint x: 506, endPoint y: 295, distance: 97.0
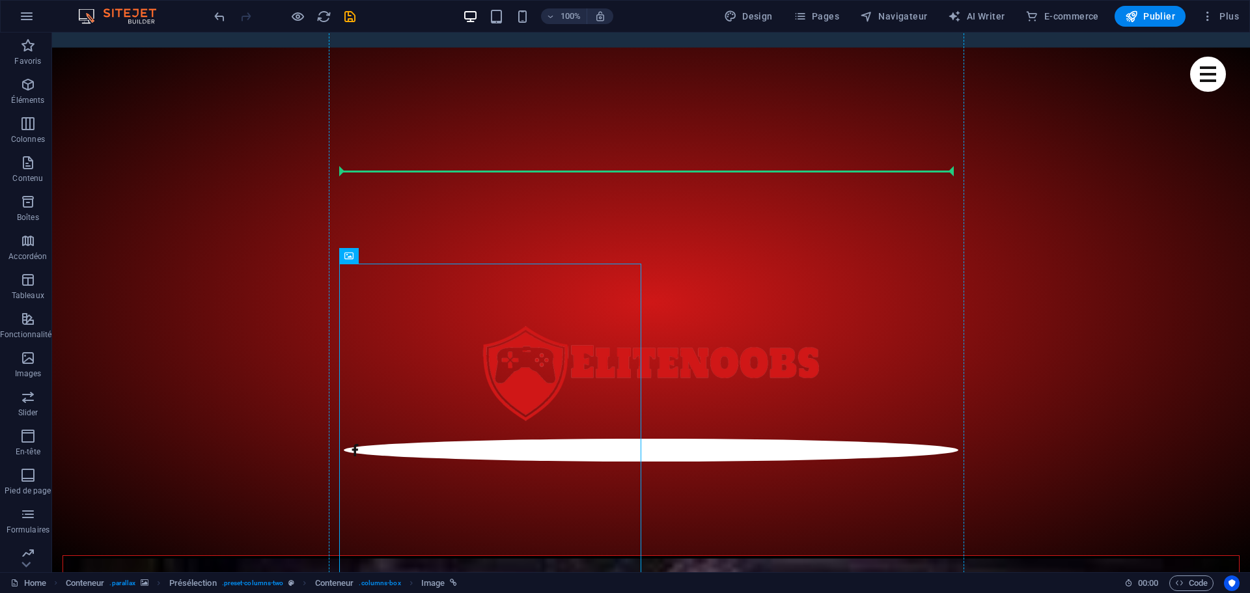
scroll to position [512, 0]
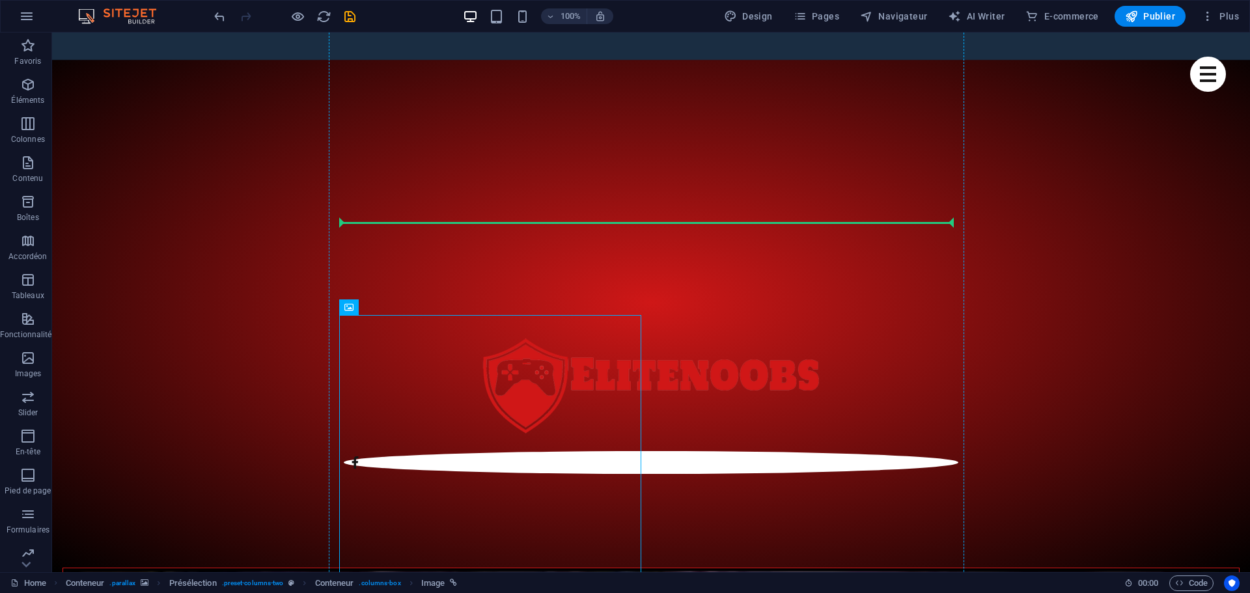
drag, startPoint x: 411, startPoint y: 213, endPoint x: 379, endPoint y: 216, distance: 32.1
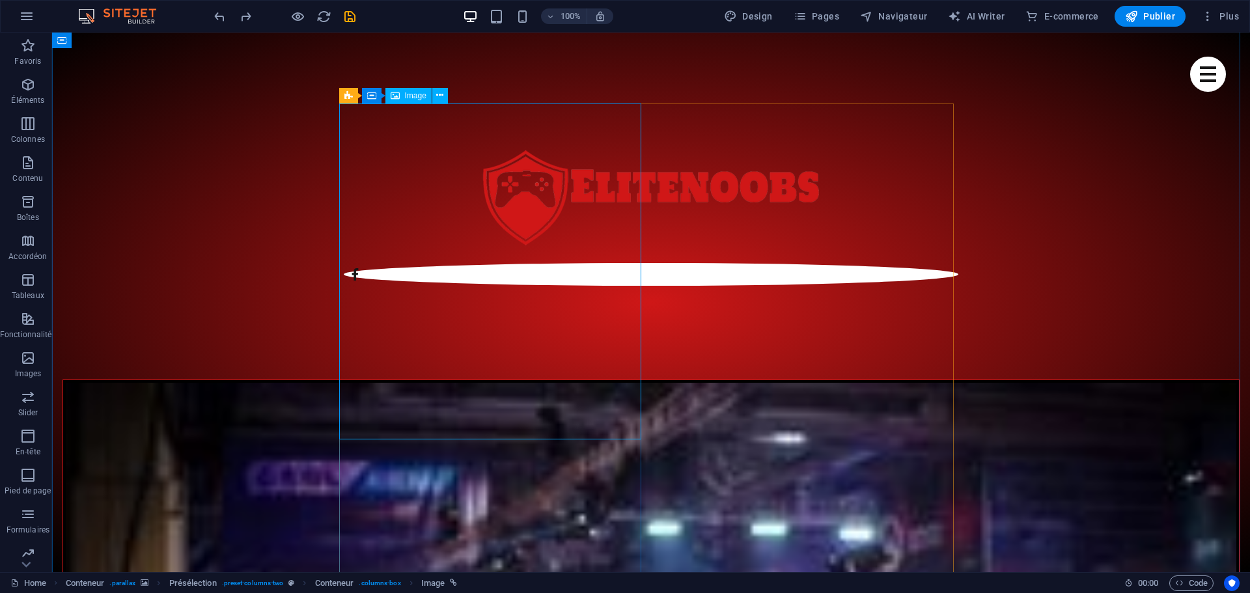
scroll to position [708, 0]
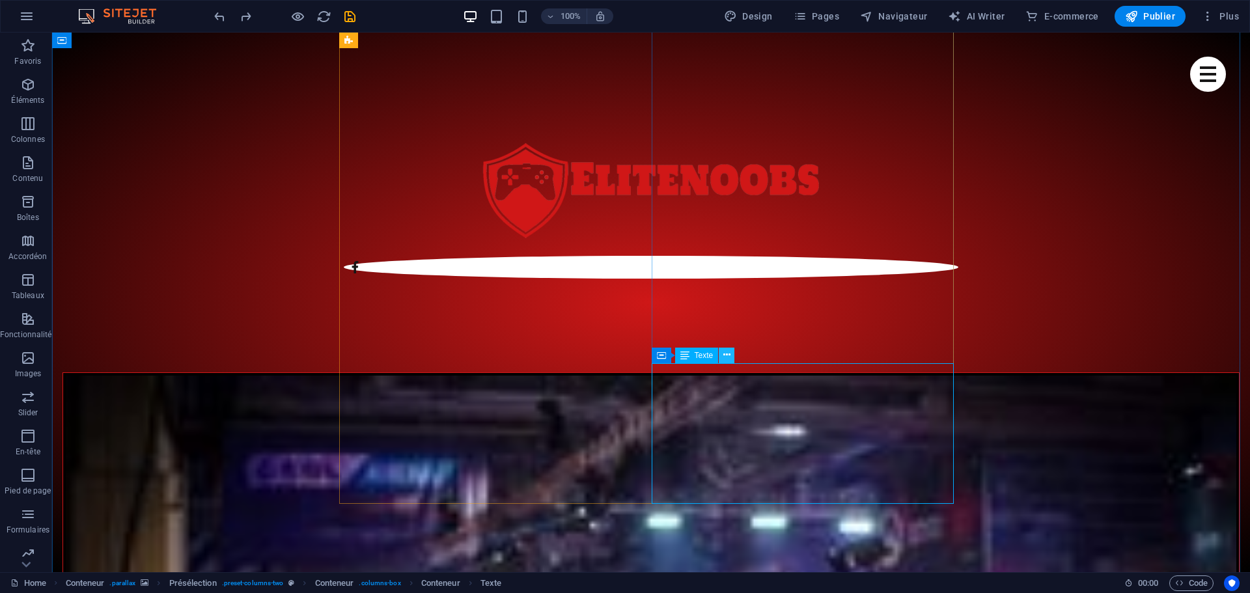
click at [730, 356] on icon at bounding box center [726, 355] width 7 height 14
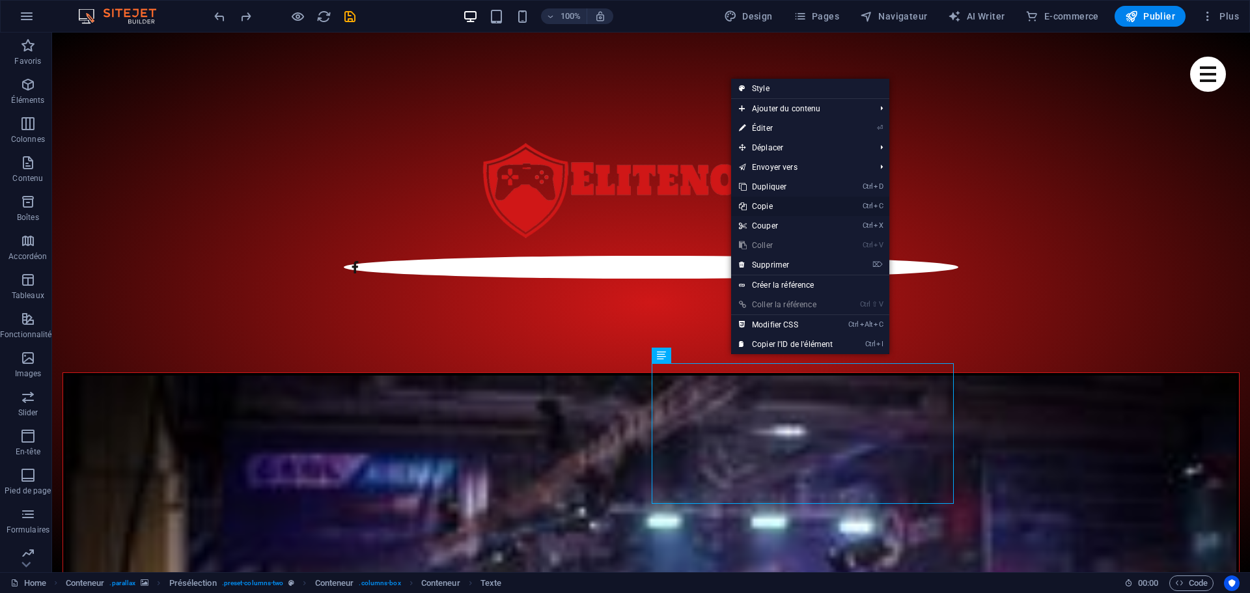
click at [776, 204] on link "Ctrl C Copie" at bounding box center [785, 207] width 109 height 20
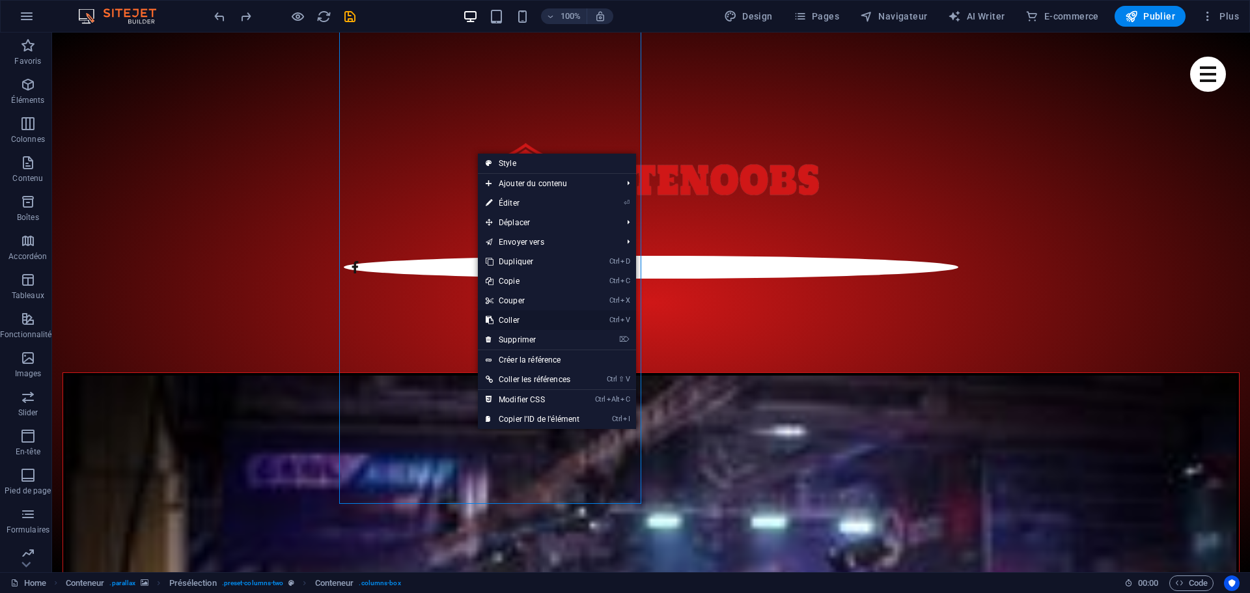
click at [516, 317] on link "Ctrl V Coller" at bounding box center [532, 321] width 109 height 20
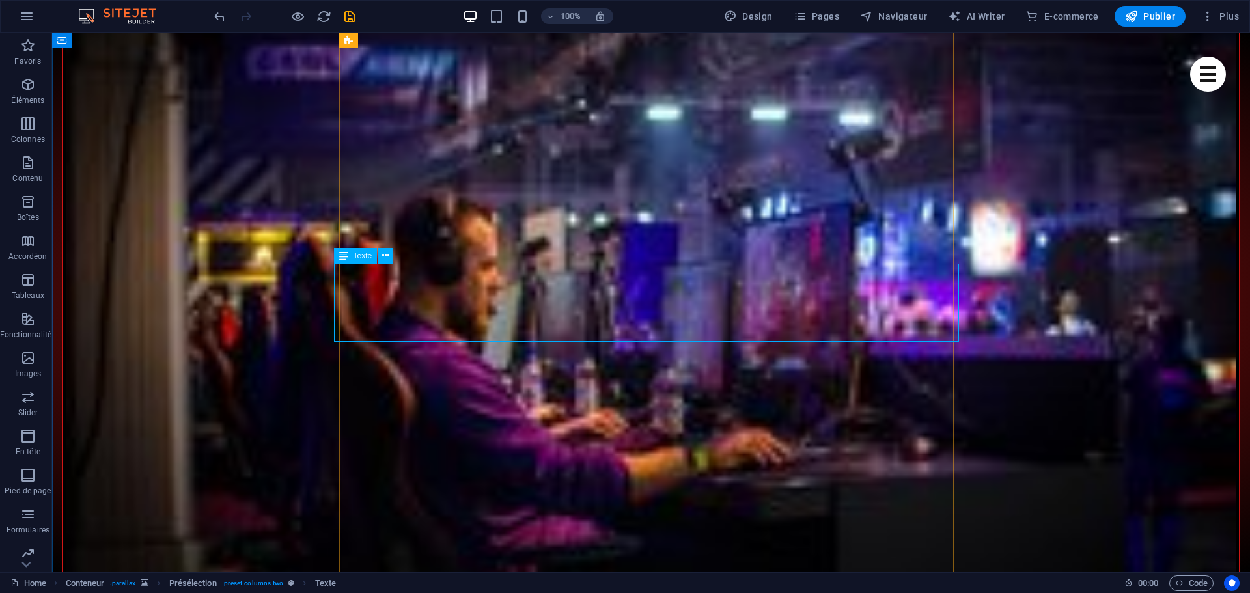
scroll to position [1125, 0]
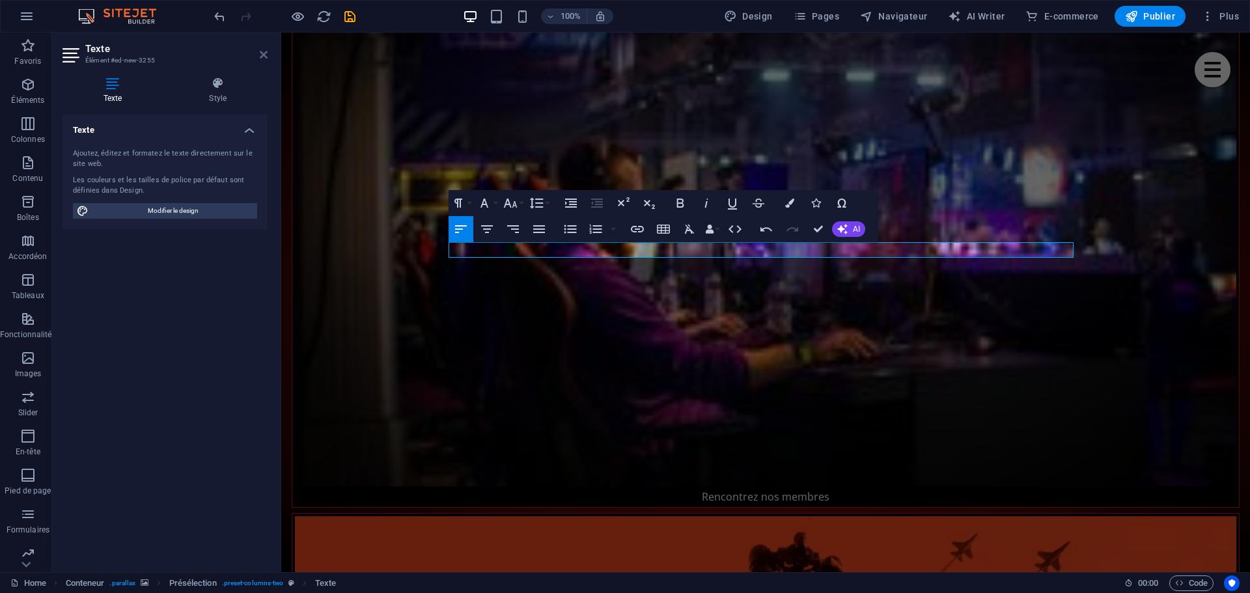
click at [266, 55] on icon at bounding box center [264, 54] width 8 height 10
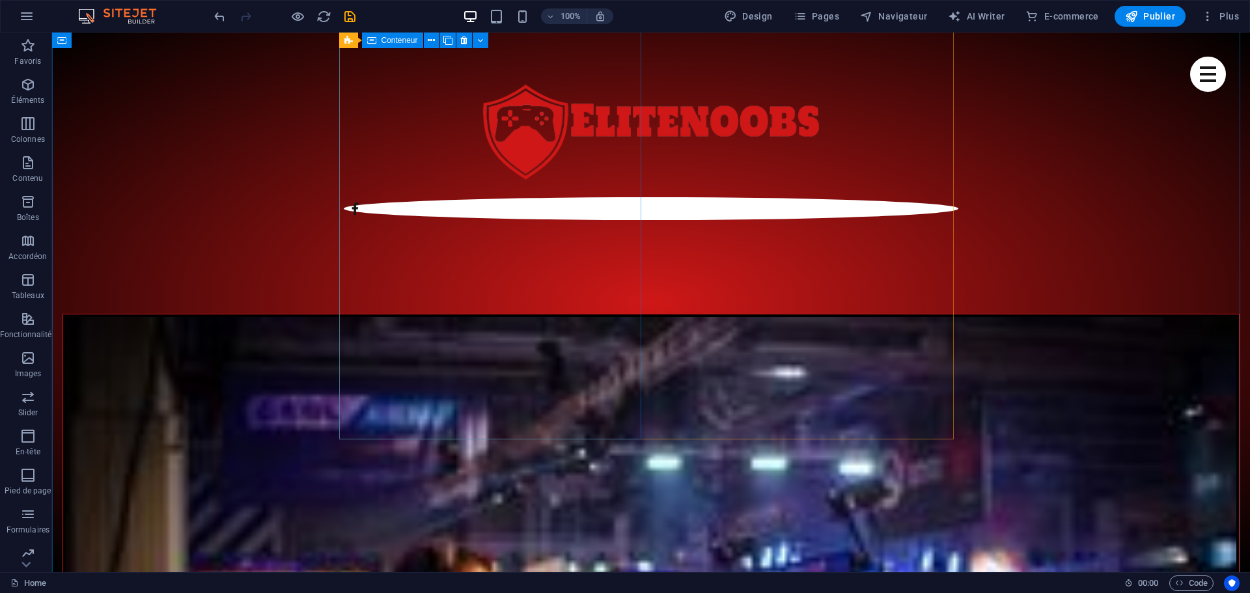
scroll to position [669, 0]
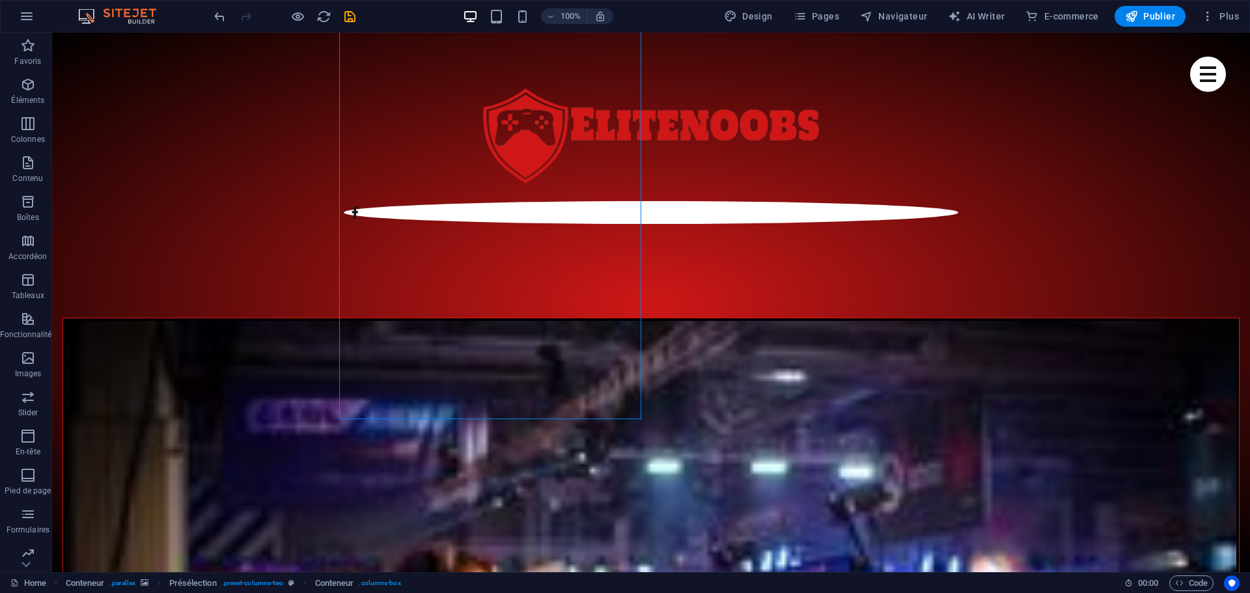
scroll to position [735, 0]
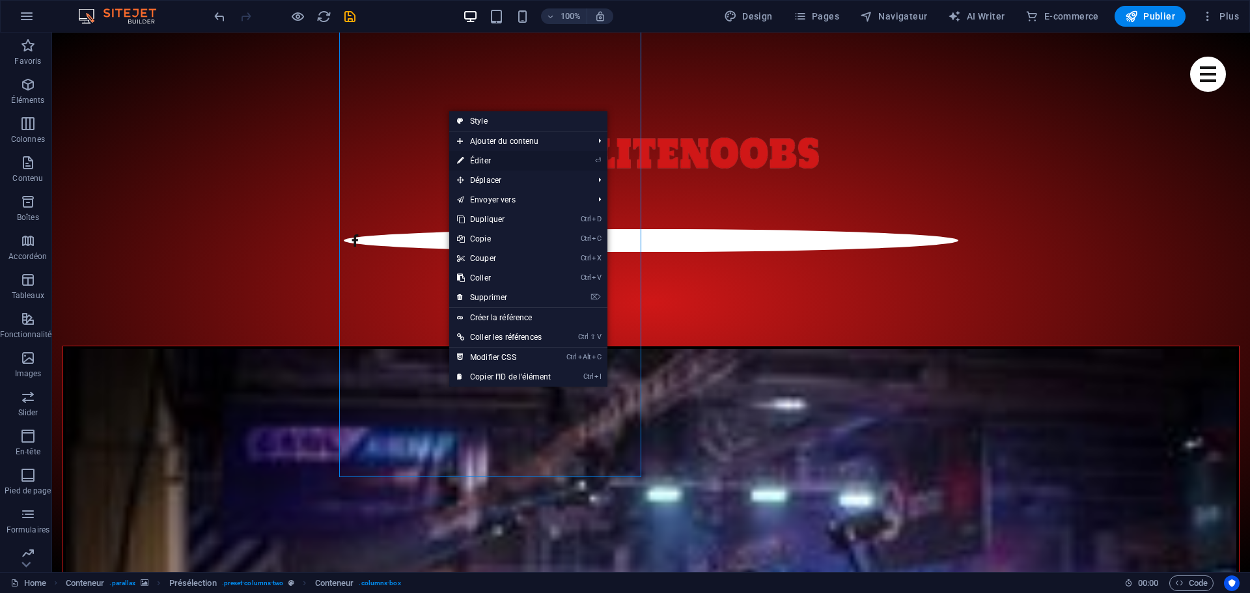
click at [492, 160] on link "⏎ Éditer" at bounding box center [503, 161] width 109 height 20
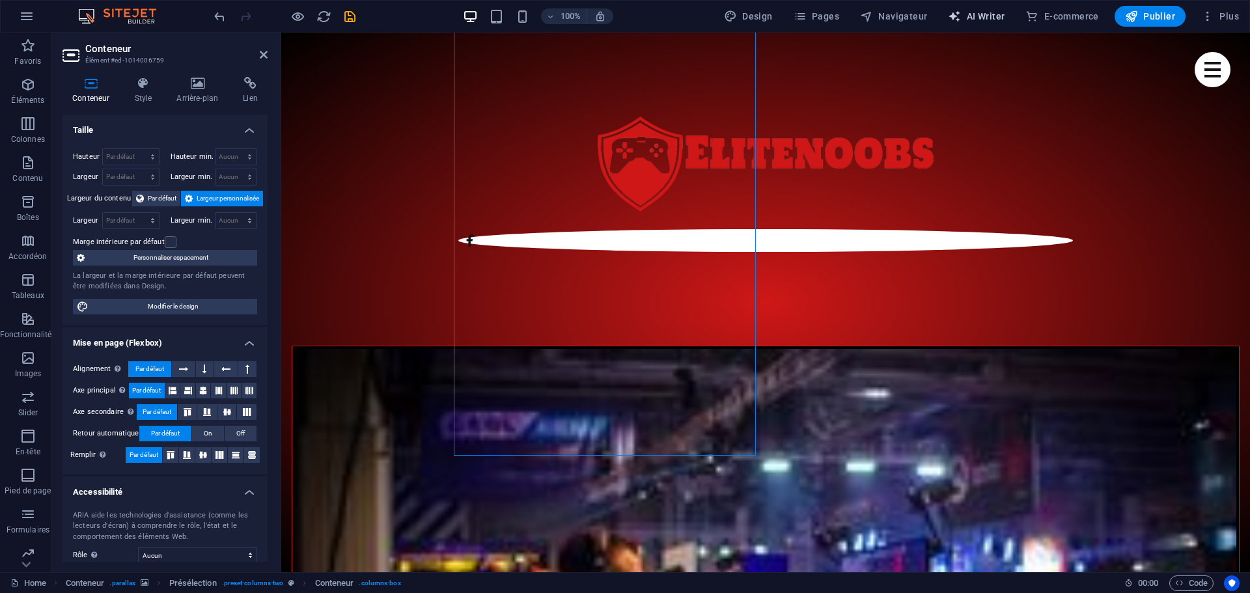
click at [994, 17] on span "AI Writer" at bounding box center [976, 16] width 57 height 13
select select "English"
select select "French"
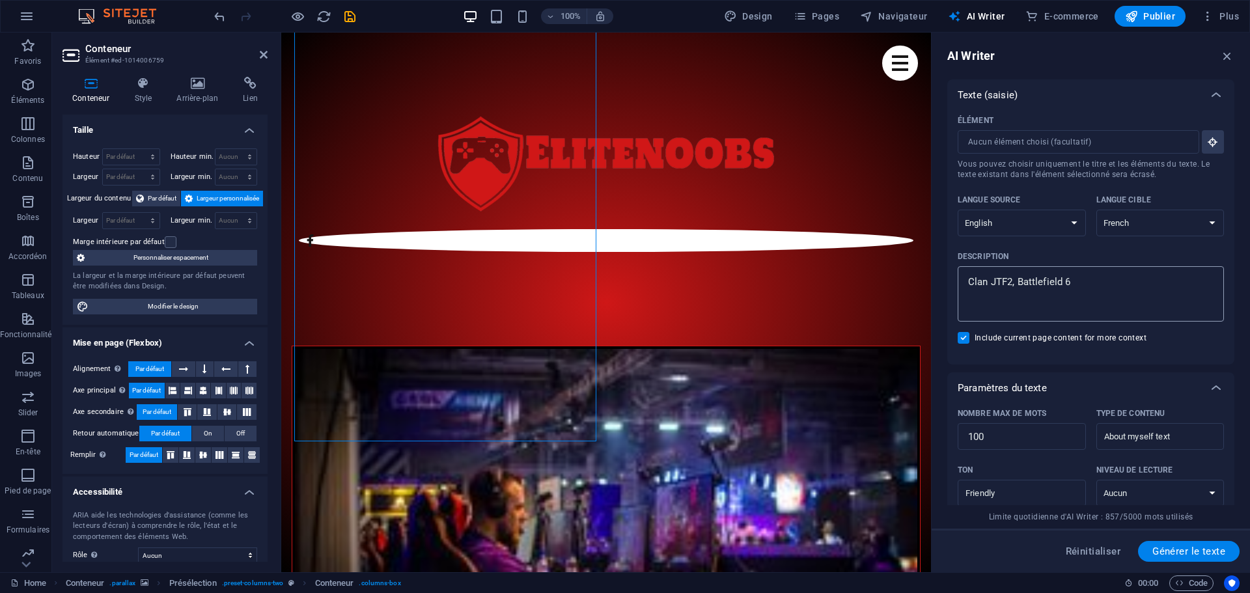
type textarea "x"
click at [970, 288] on textarea "Clan JTF2, Battlefield 6" at bounding box center [1090, 294] width 253 height 42
type textarea "CClan JTF2, Battlefield 6"
type textarea "x"
type textarea "CaClan JTF2, Battlefield 6"
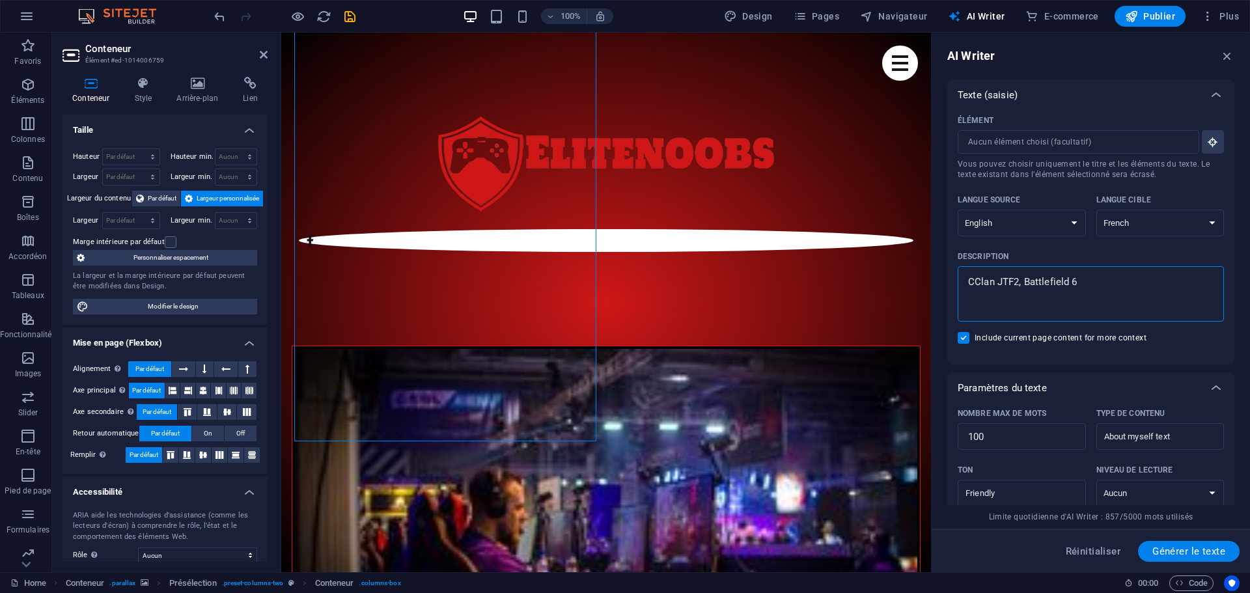
type textarea "x"
type textarea "CasClan JTF2, Battlefield 6"
type textarea "x"
type textarea "CastClan JTF2, Battlefield 6"
type textarea "x"
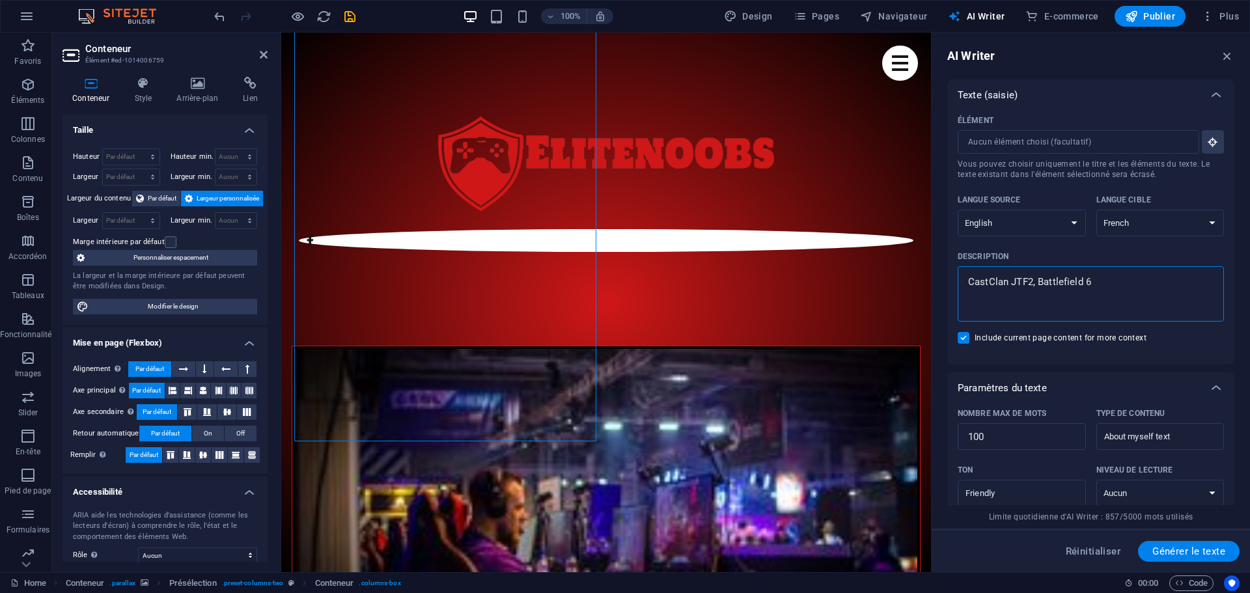
type textarea "CastoClan JTF2, Battlefield 6"
type textarea "x"
type textarea "Casto0Clan JTF2, Battlefield 6"
type textarea "x"
type textarea "Casto00Clan JTF2, Battlefield 6"
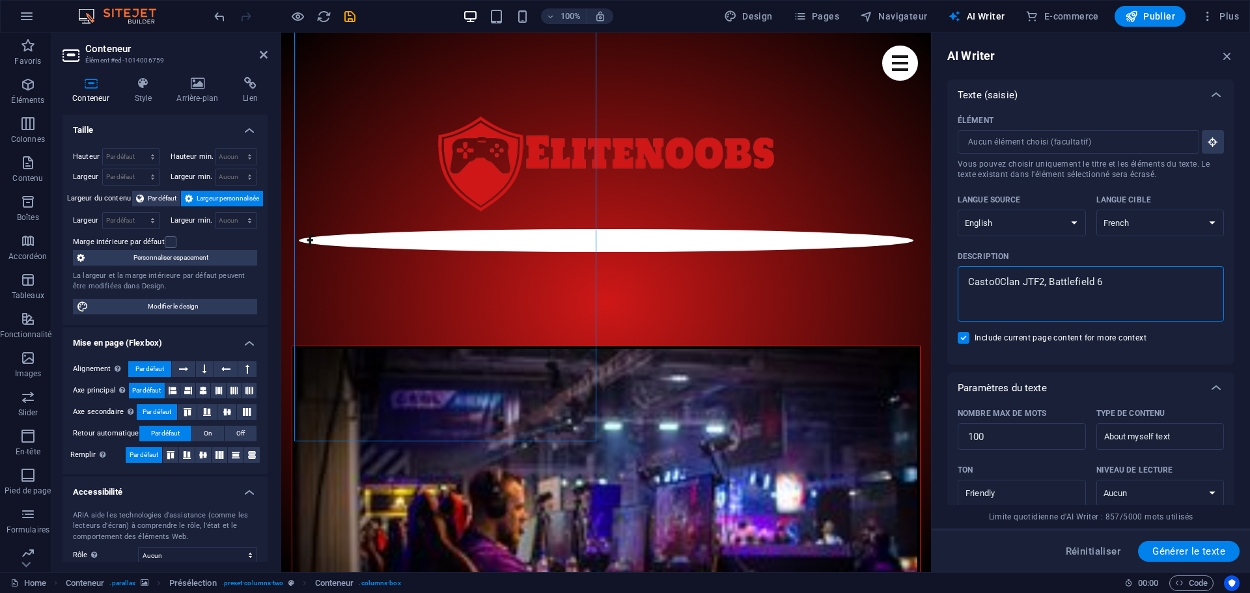
type textarea "x"
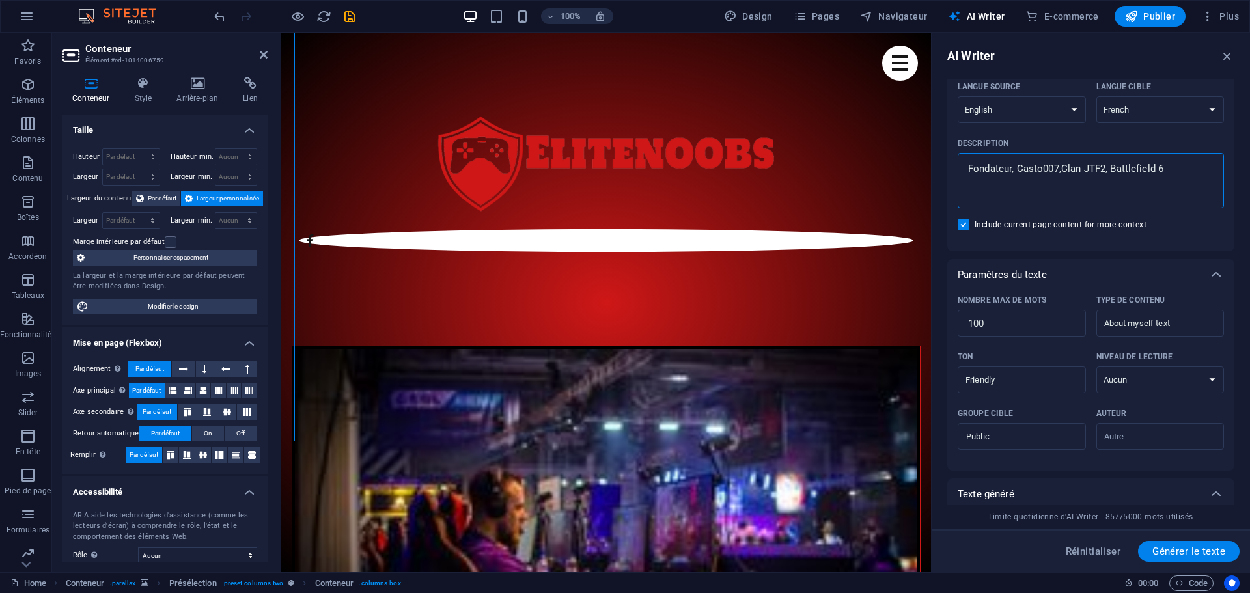
scroll to position [130, 0]
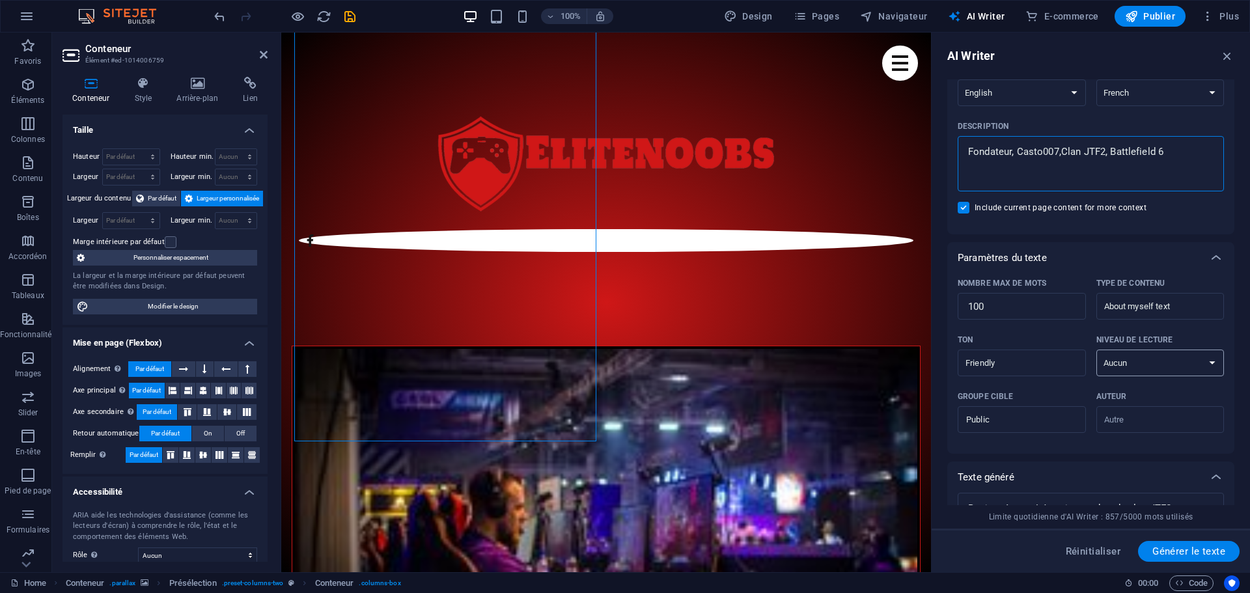
click at [1138, 359] on select "Aucun Universitaire Adulte Ado Enfant" at bounding box center [1161, 363] width 128 height 27
click at [1192, 553] on span "Générer le texte" at bounding box center [1189, 551] width 73 height 10
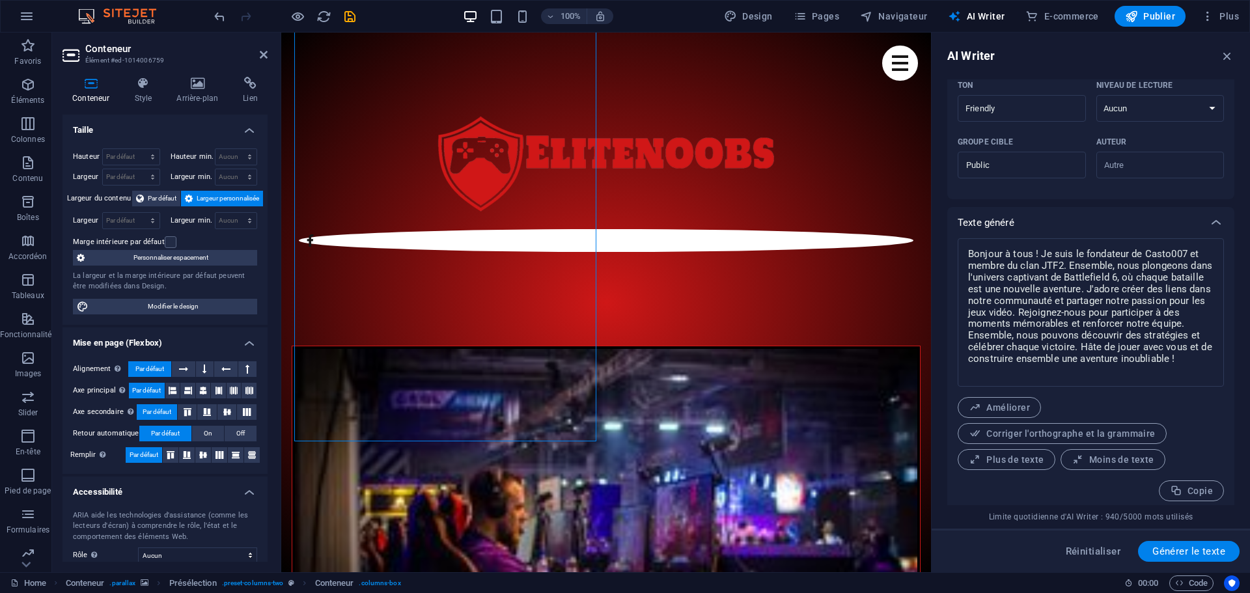
scroll to position [391, 0]
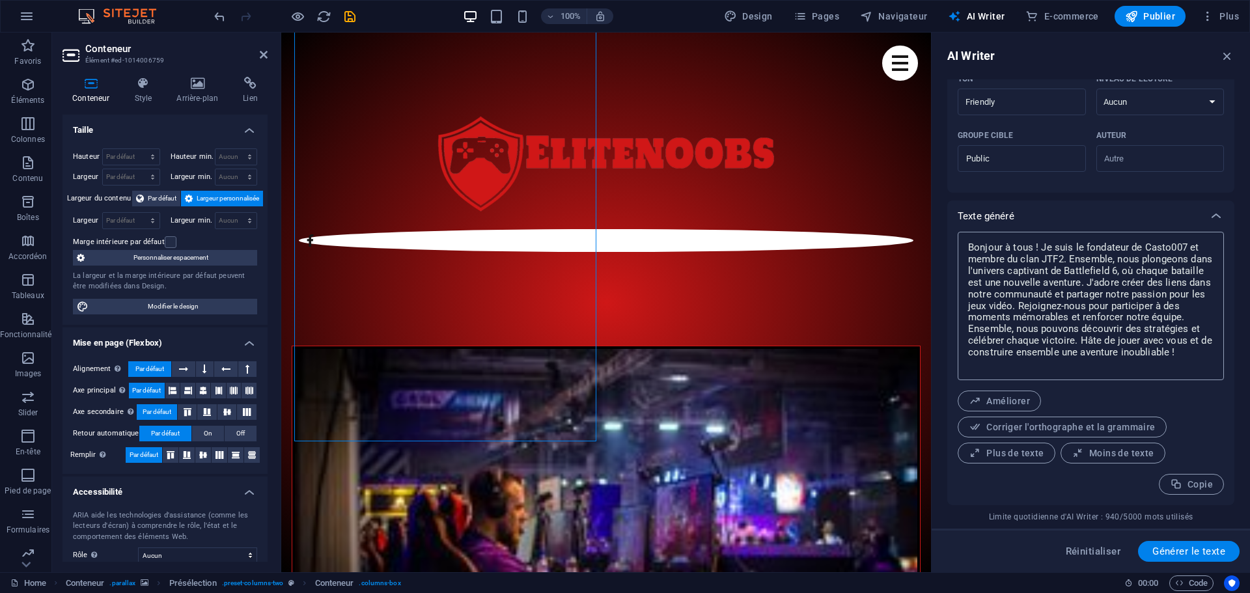
click at [1095, 310] on textarea "Bonjour à tous ! Je suis le fondateur de Casto007 et membre du clan JTF2. Ensem…" at bounding box center [1090, 305] width 253 height 135
click at [1011, 402] on span "Améliorer" at bounding box center [999, 401] width 61 height 12
click at [1179, 483] on icon "button" at bounding box center [1176, 485] width 12 height 12
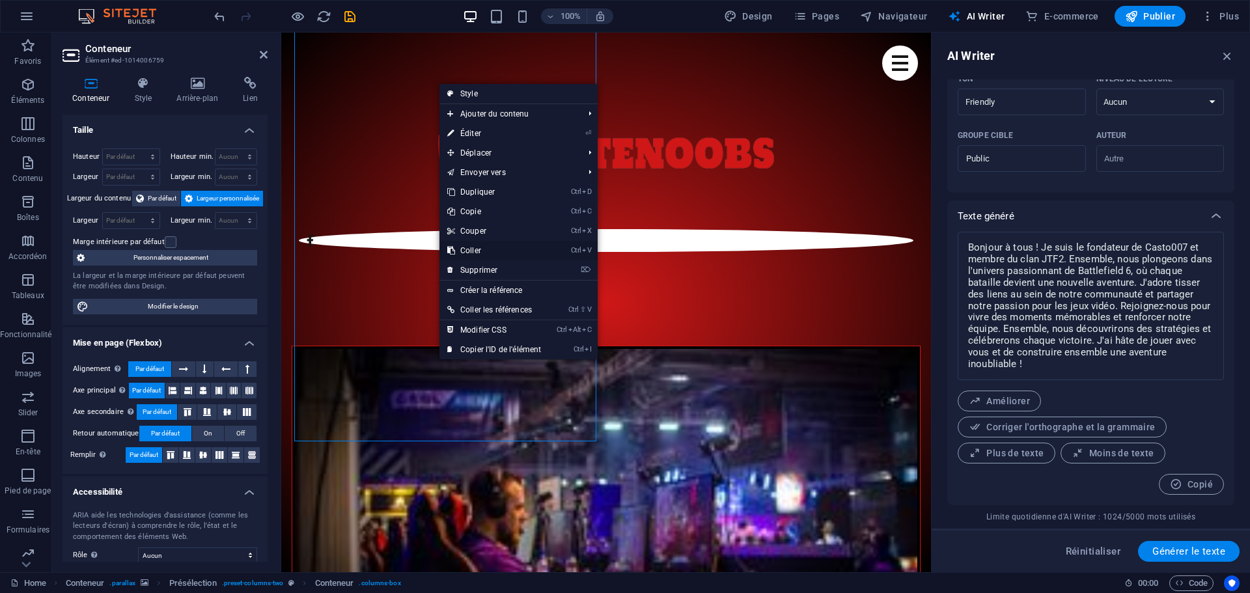
click at [483, 250] on link "Ctrl V Coller" at bounding box center [494, 251] width 109 height 20
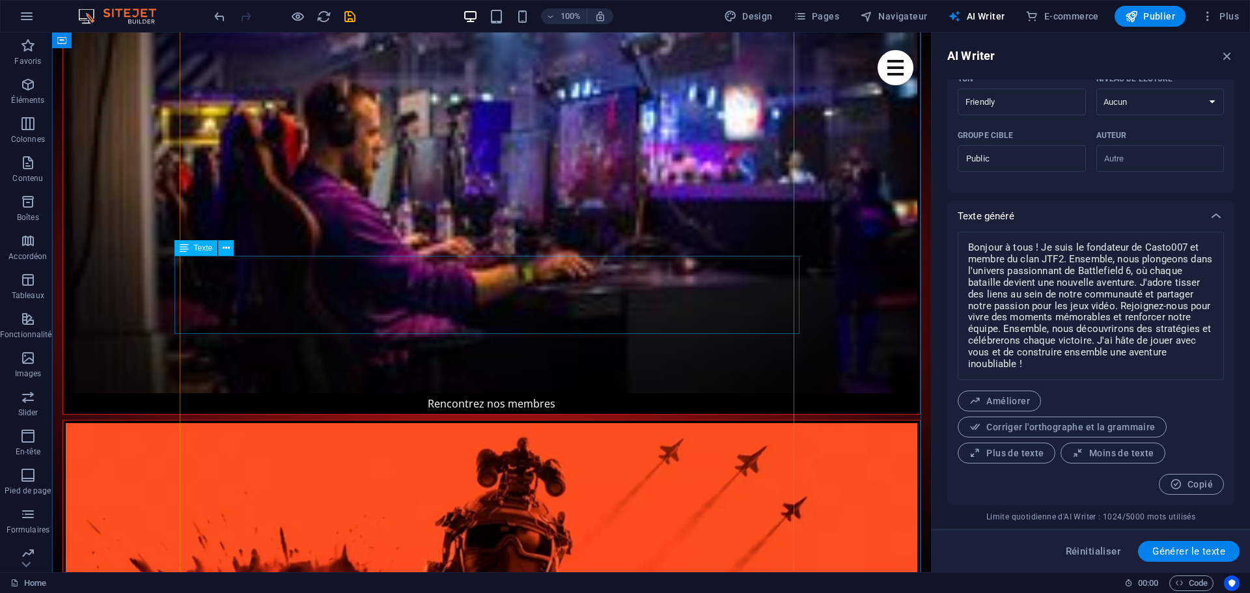
scroll to position [1096, 0]
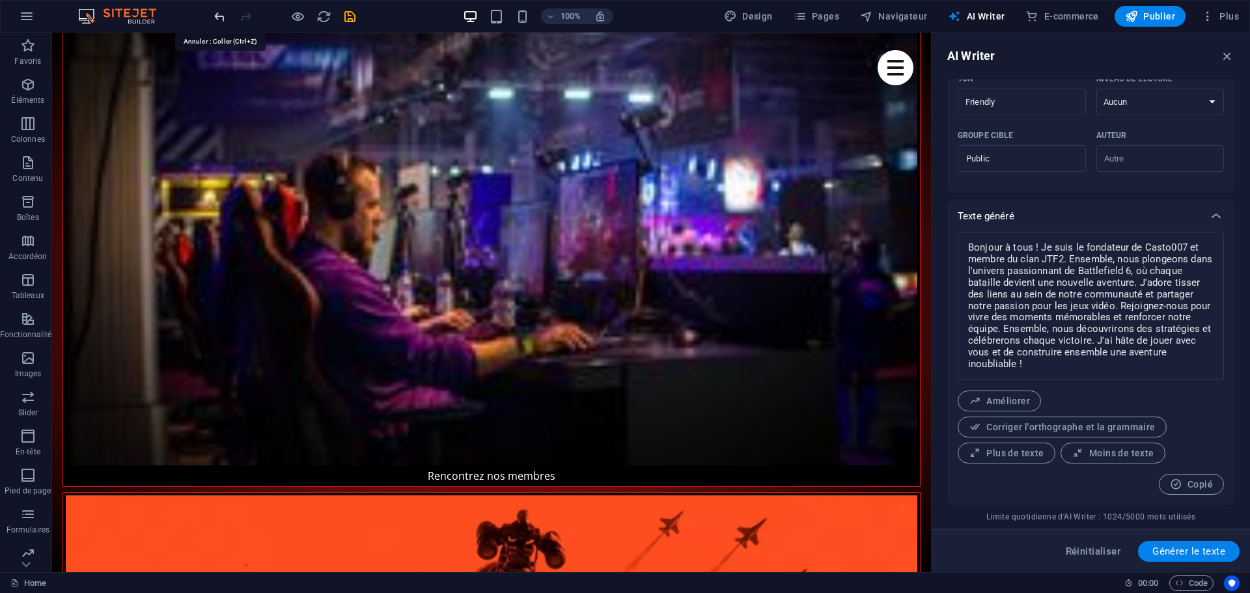
click at [223, 18] on icon "undo" at bounding box center [219, 16] width 15 height 15
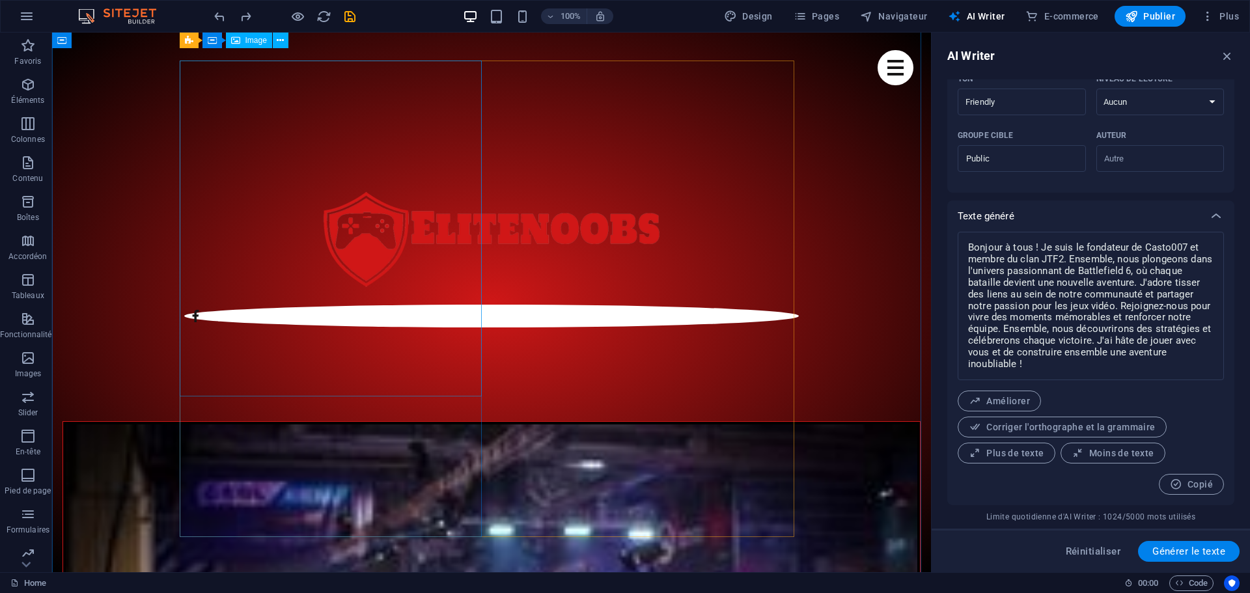
scroll to position [640, 0]
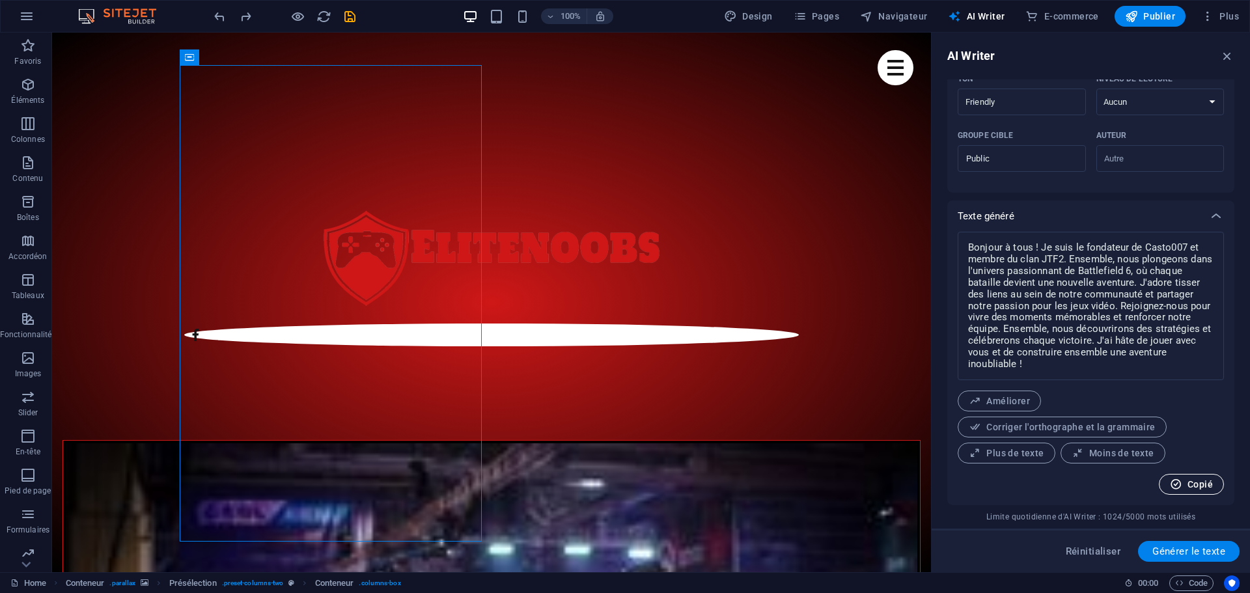
click at [1195, 485] on span "Copié" at bounding box center [1191, 485] width 43 height 12
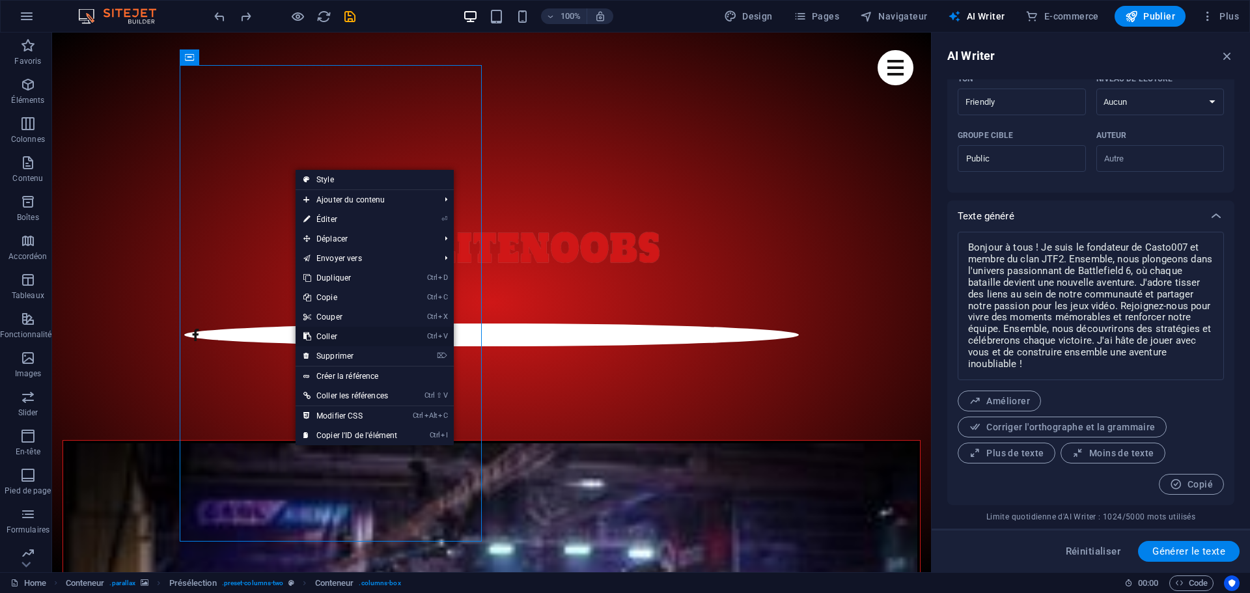
click at [329, 337] on link "Ctrl V Coller" at bounding box center [350, 337] width 109 height 20
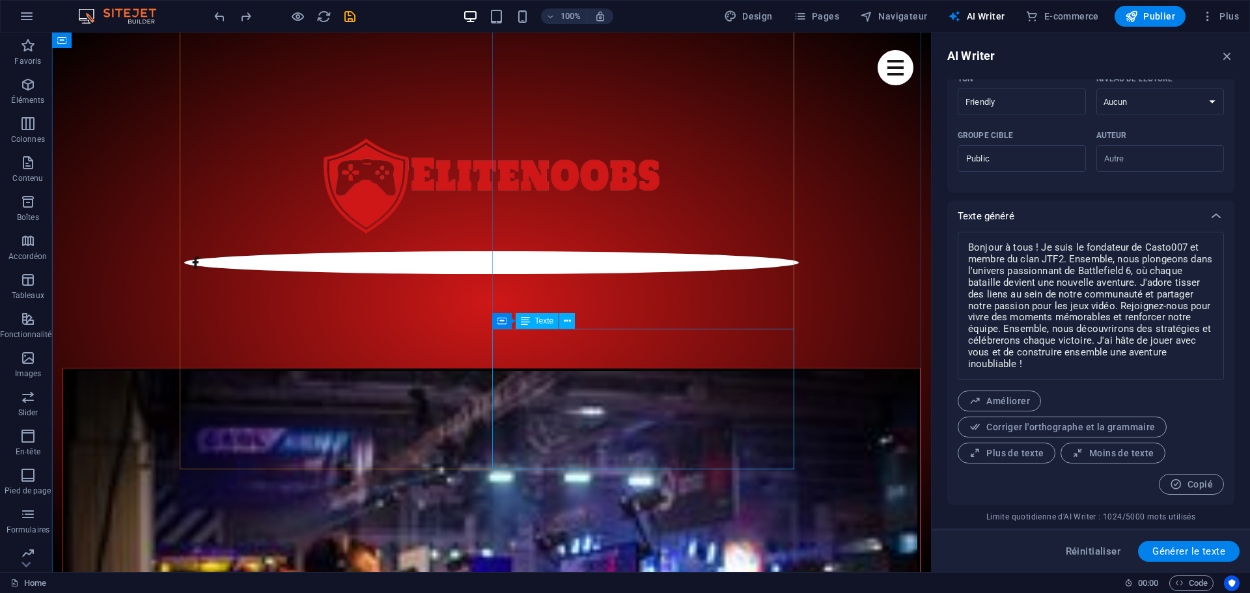
scroll to position [705, 0]
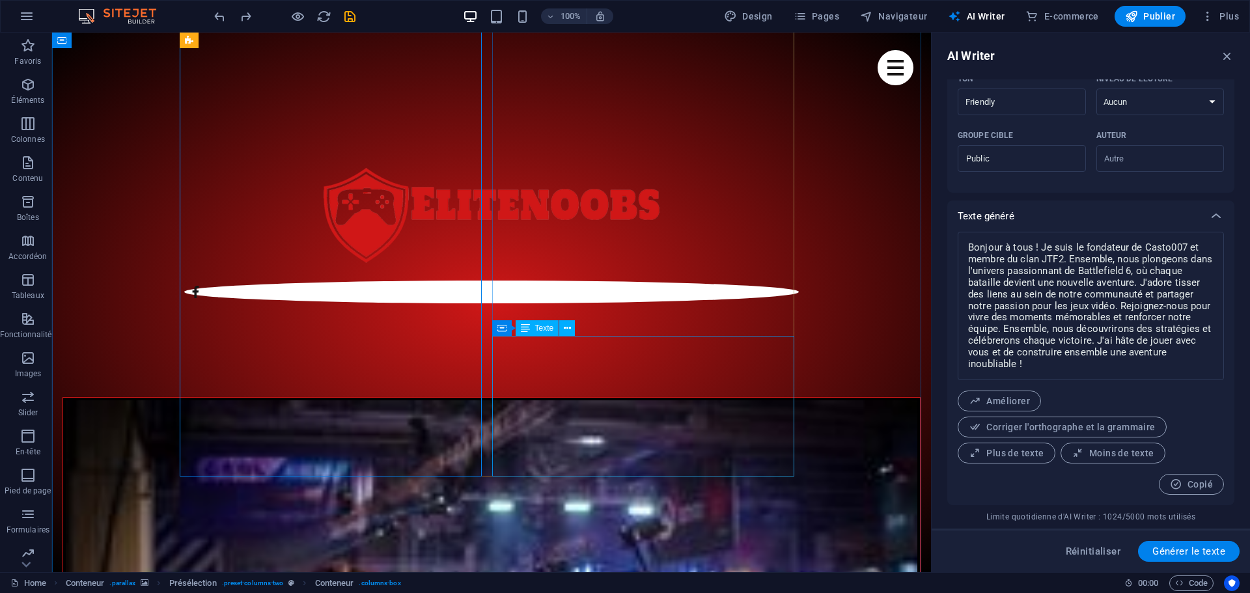
scroll to position [575, 0]
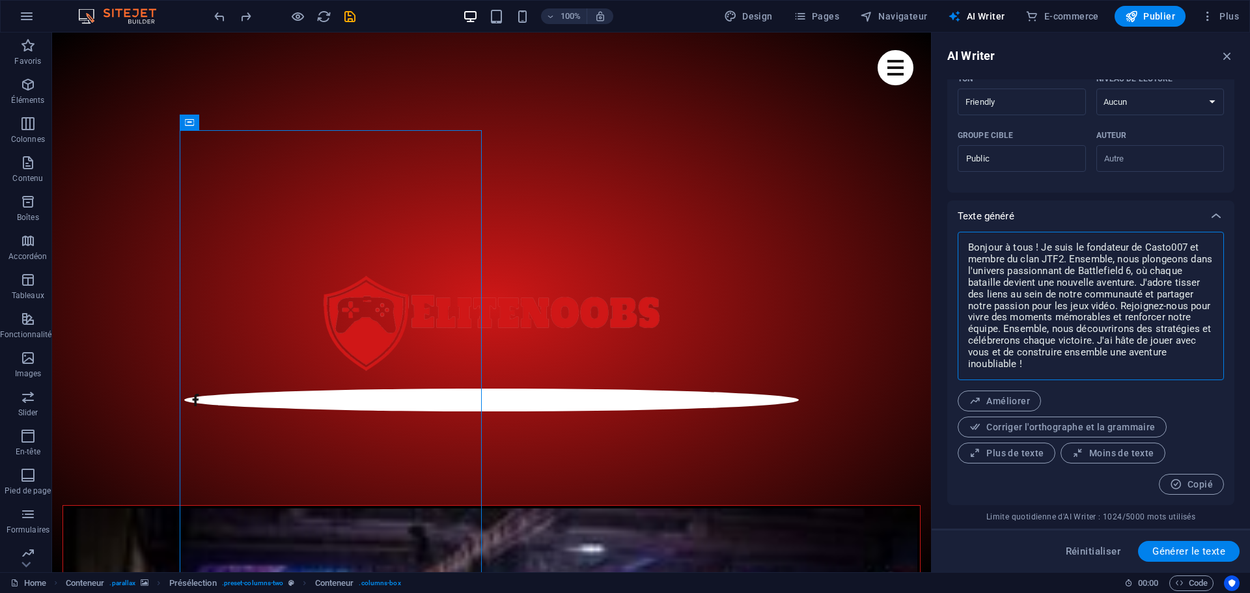
drag, startPoint x: 1043, startPoint y: 368, endPoint x: 963, endPoint y: 249, distance: 143.0
click at [963, 249] on div "Bonjour à tous ! Je suis le fondateur de Casto007 et membre du clan JTF2. Ensem…" at bounding box center [1091, 306] width 266 height 148
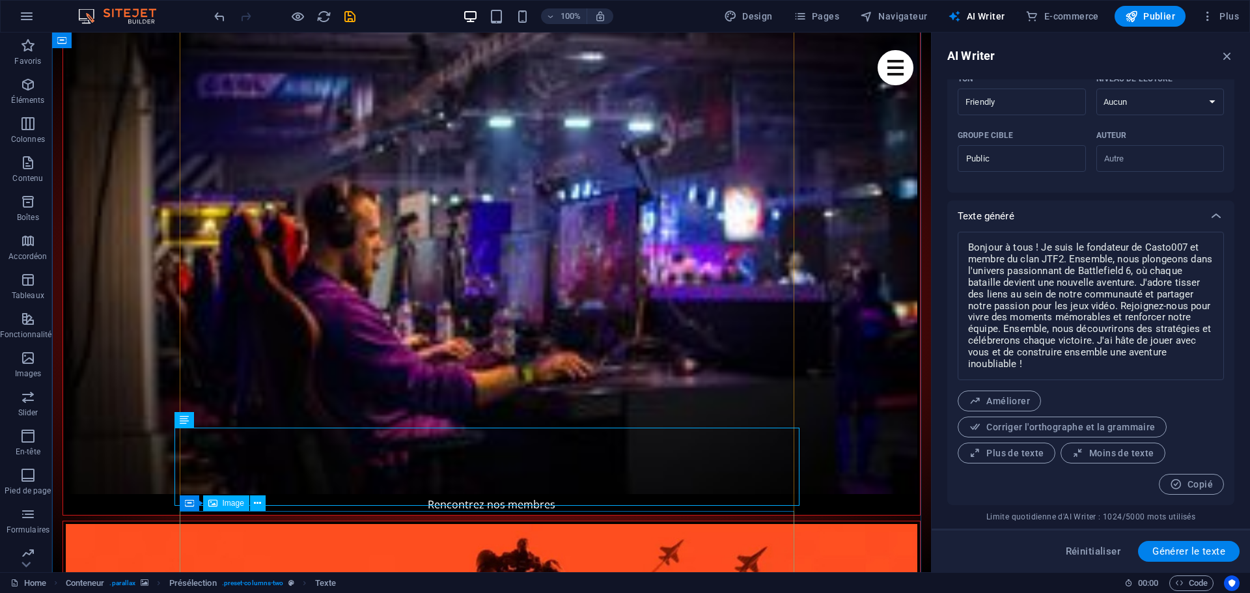
scroll to position [1096, 0]
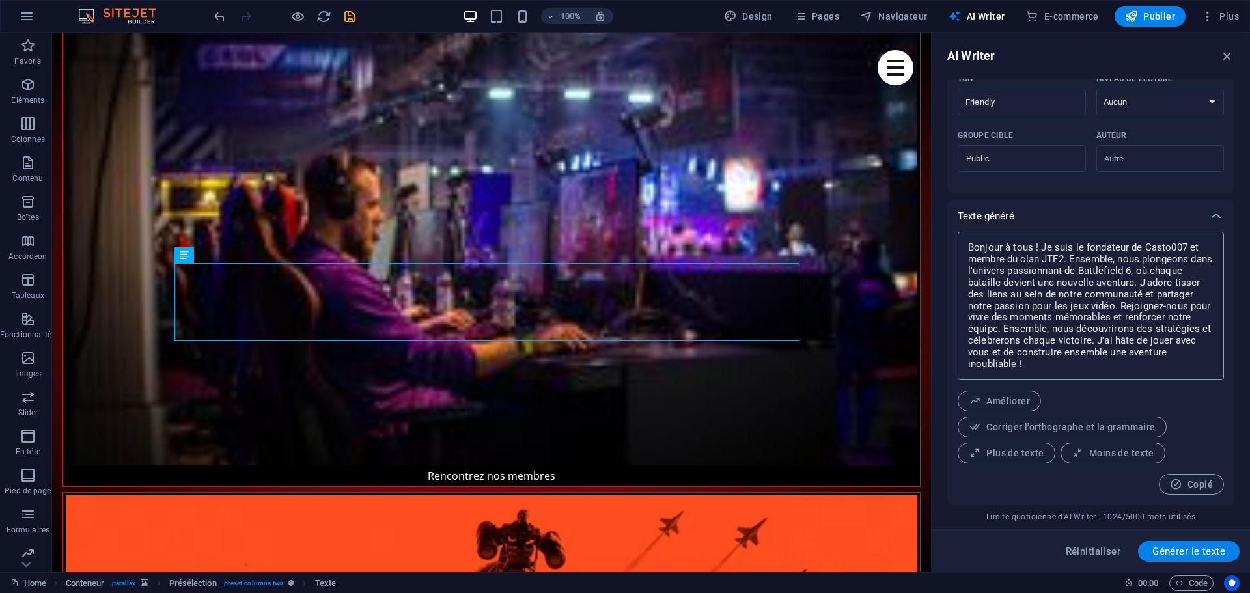
click at [1079, 317] on textarea "Bonjour à tous ! Je suis le fondateur de Casto007 et membre du clan JTF2. Ensem…" at bounding box center [1090, 305] width 253 height 135
click at [1078, 317] on textarea "Bonjour à tous ! Je suis le fondateur de Casto007 et membre du clan JTF2. Ensem…" at bounding box center [1090, 305] width 253 height 135
click at [1078, 316] on textarea "Bonjour à tous ! Je suis le fondateur de Casto007 et membre du clan JTF2. Ensem…" at bounding box center [1090, 305] width 253 height 135
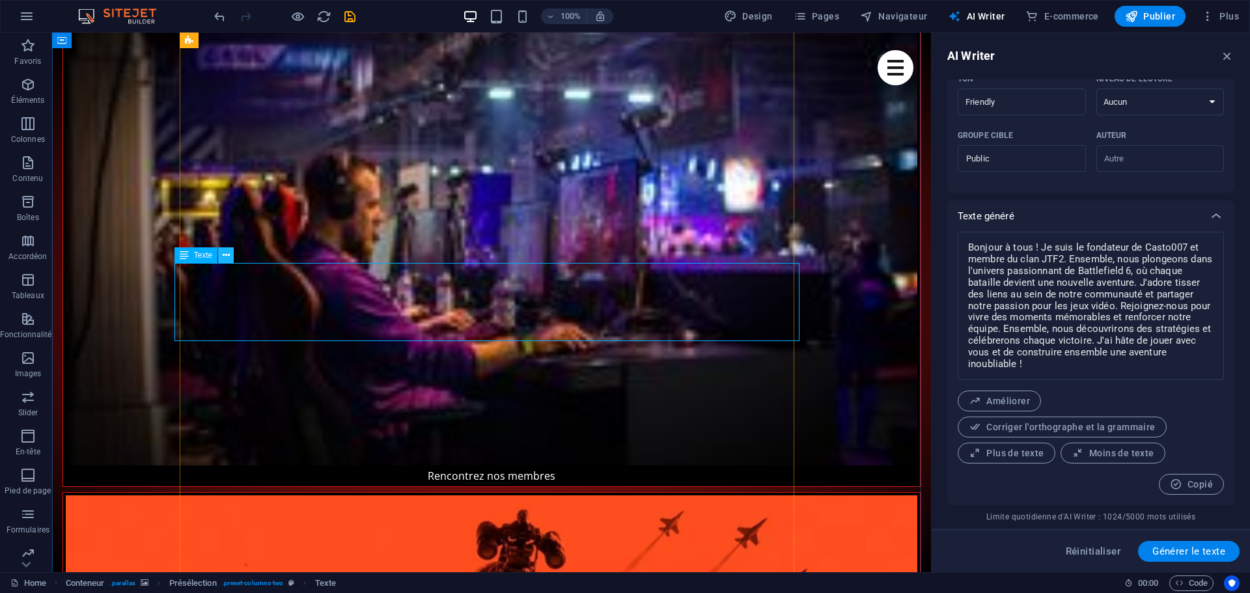
click at [226, 257] on icon at bounding box center [226, 256] width 7 height 14
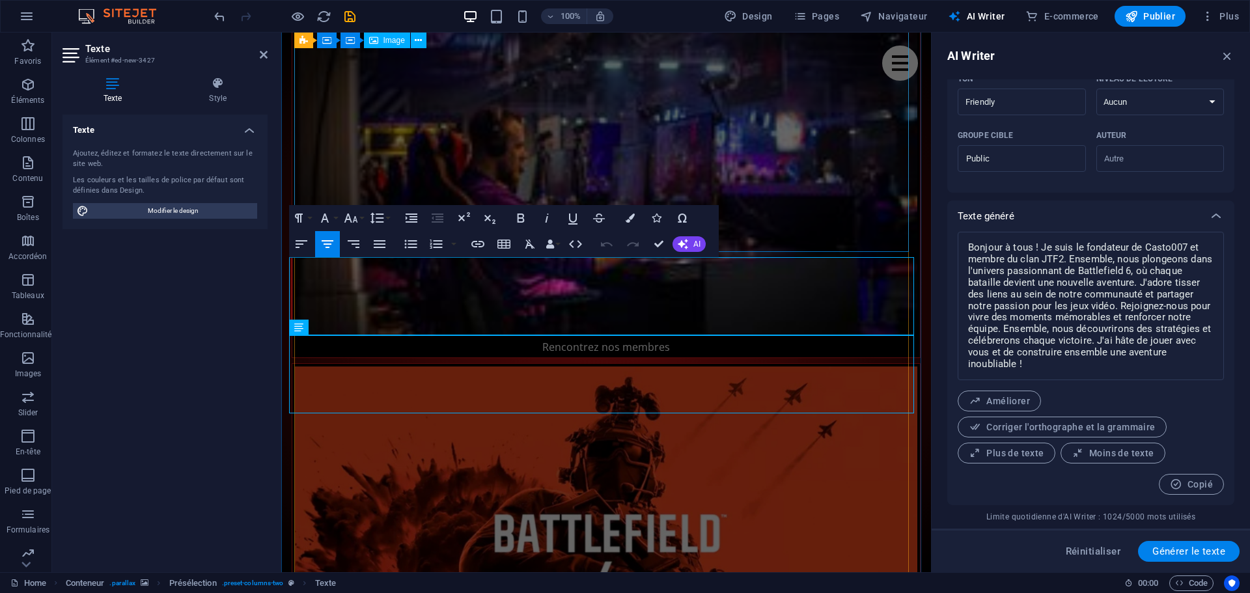
scroll to position [1102, 0]
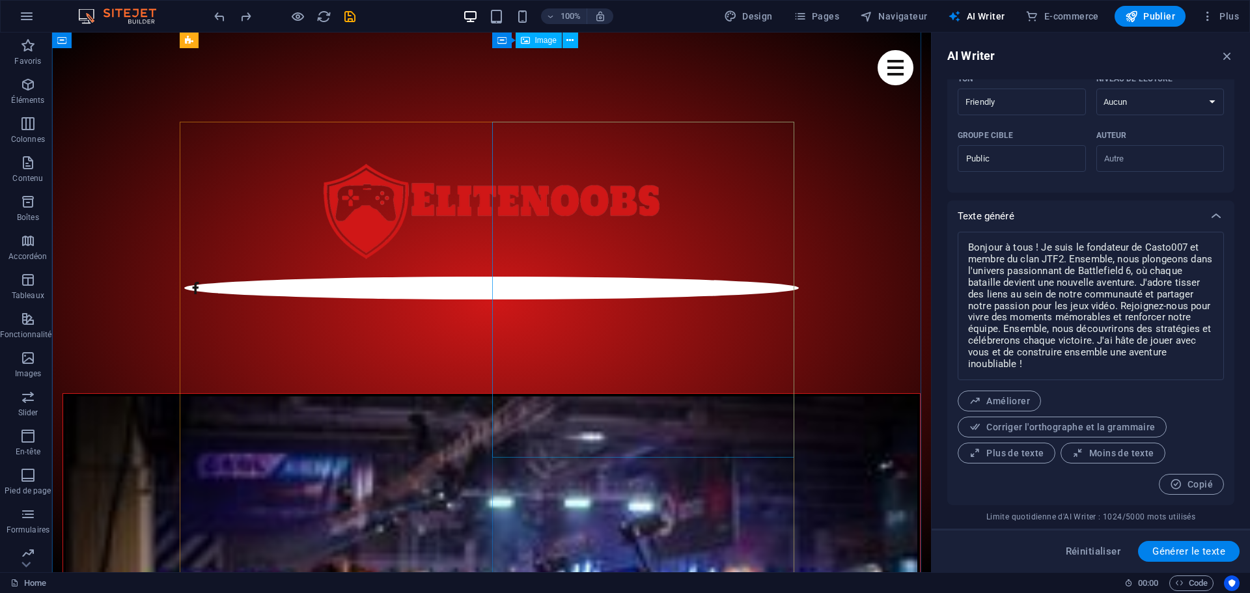
scroll to position [581, 0]
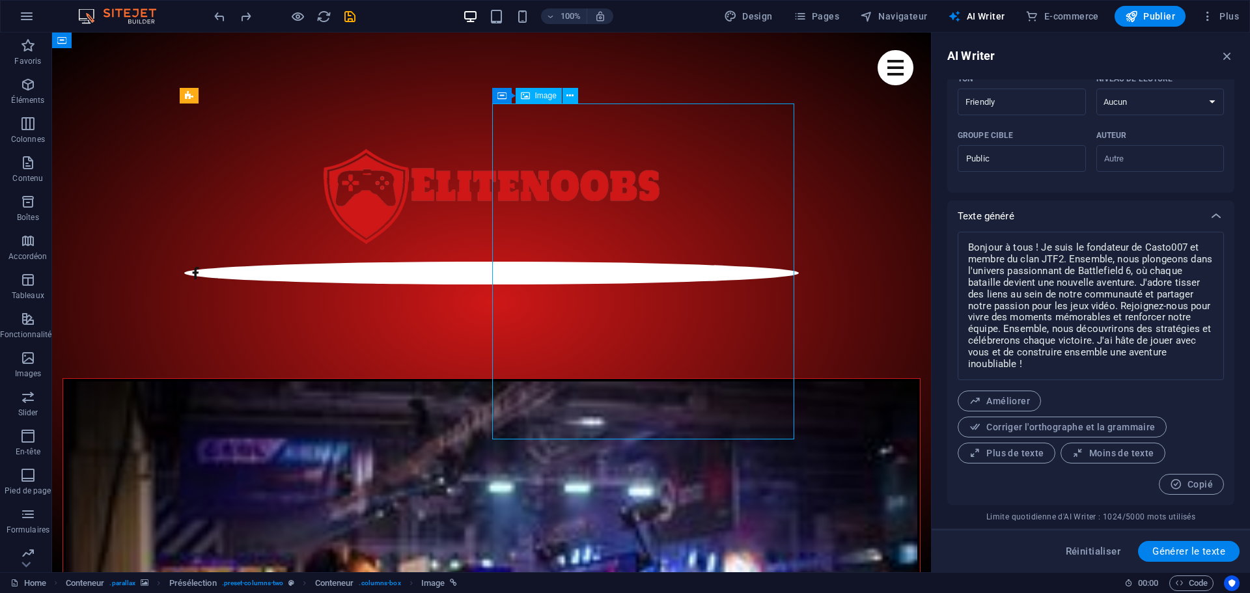
scroll to position [776, 0]
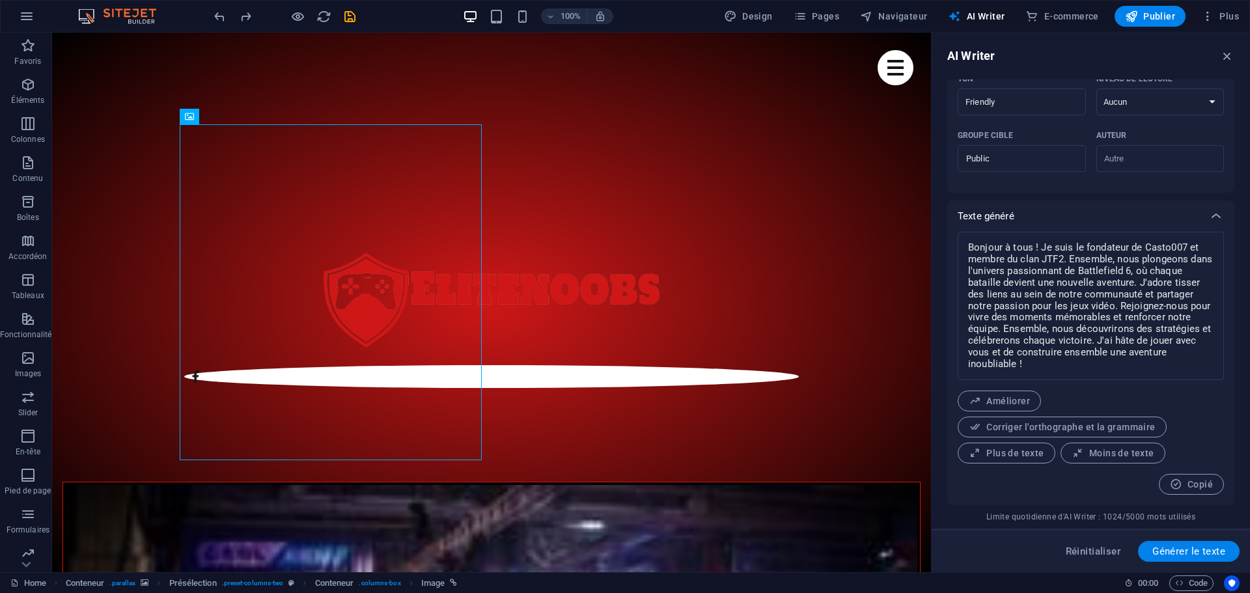
scroll to position [646, 0]
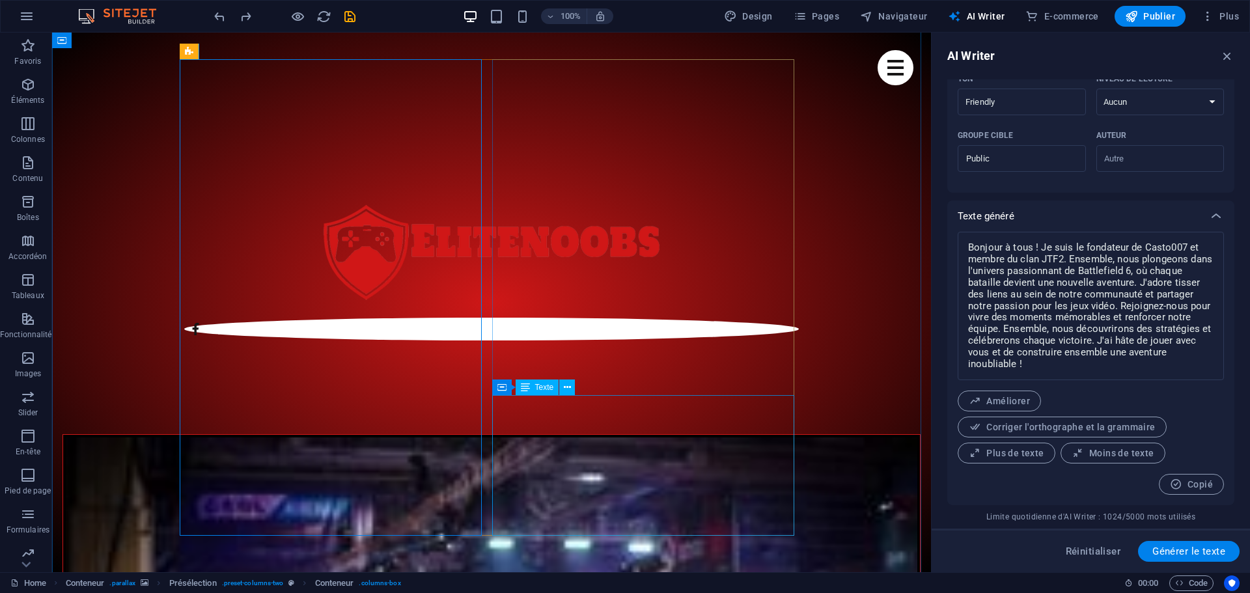
click at [226, 53] on span "Conteneur" at bounding box center [240, 52] width 36 height 8
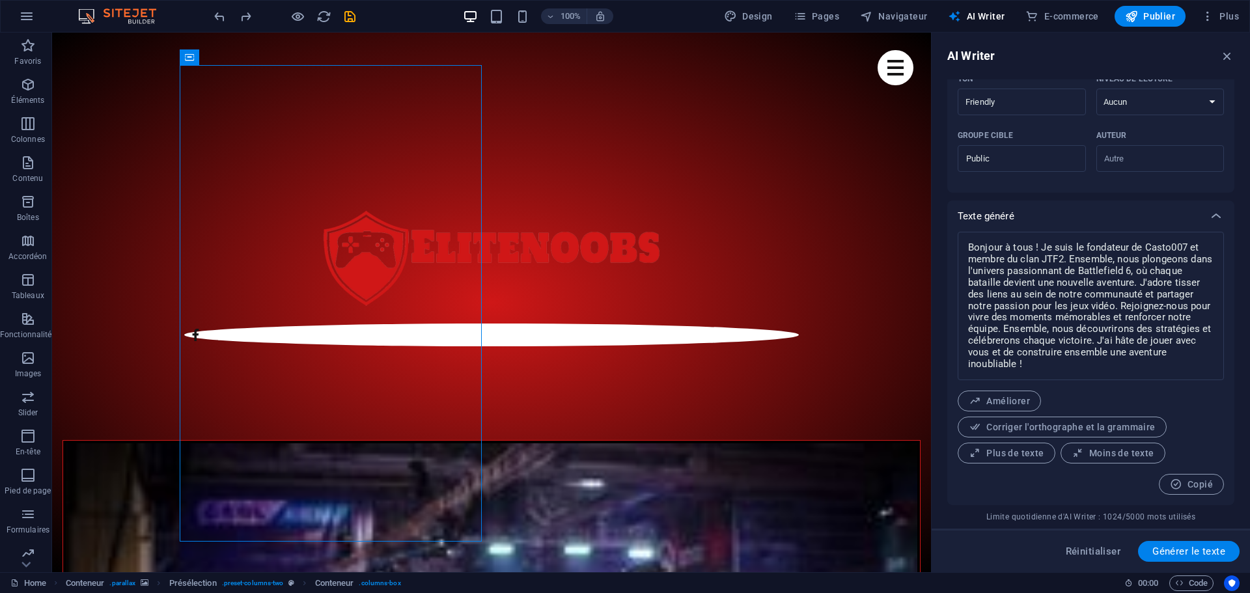
scroll to position [636, 0]
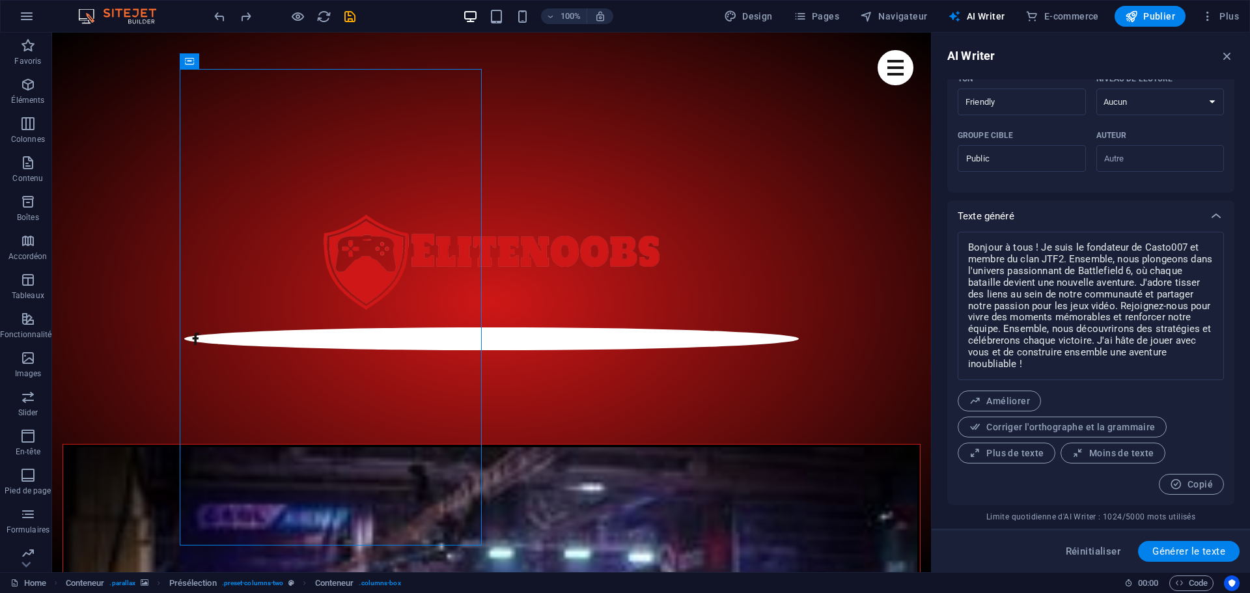
drag, startPoint x: 273, startPoint y: 85, endPoint x: 236, endPoint y: 457, distance: 374.3
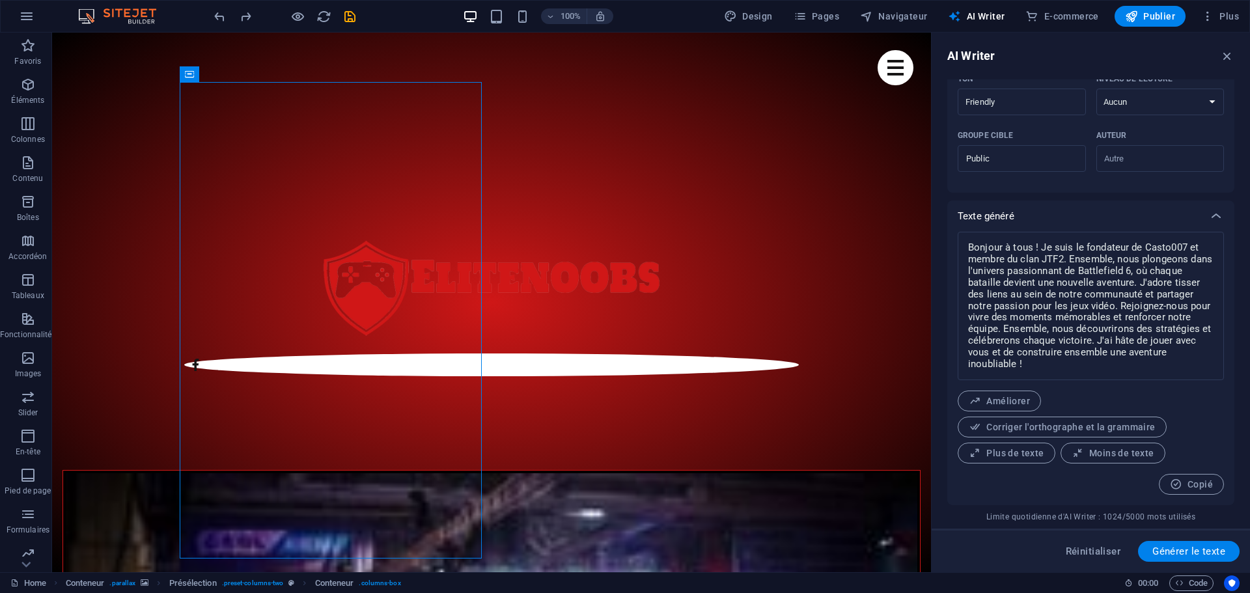
scroll to position [571, 0]
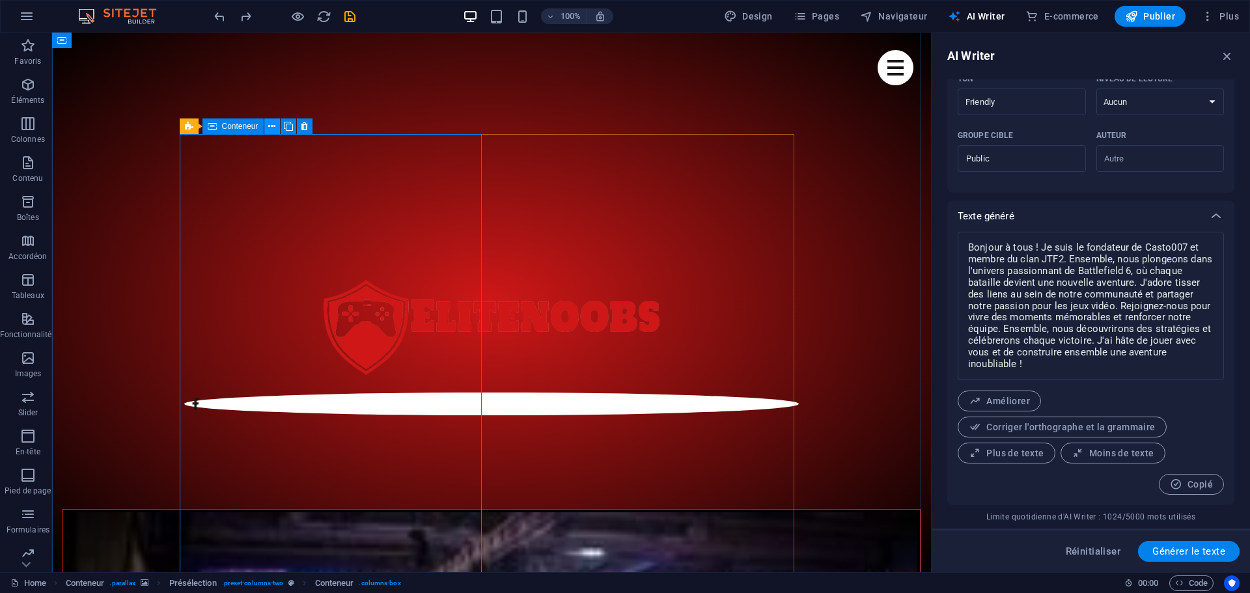
click at [270, 124] on icon at bounding box center [271, 127] width 7 height 14
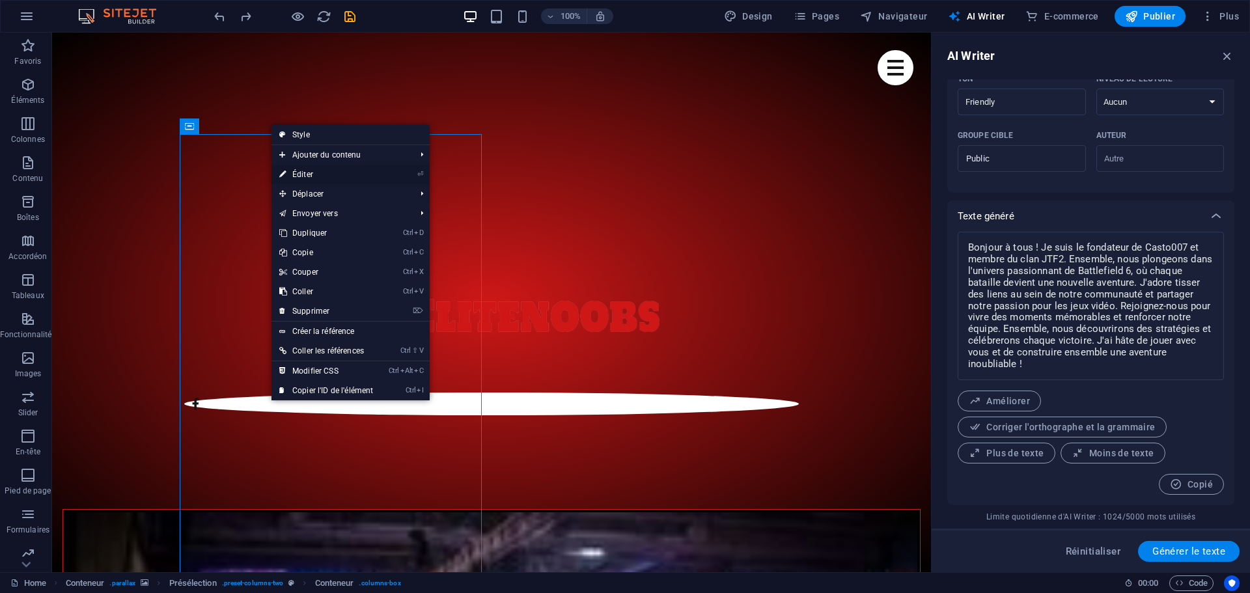
click at [316, 174] on link "⏎ Éditer" at bounding box center [326, 175] width 109 height 20
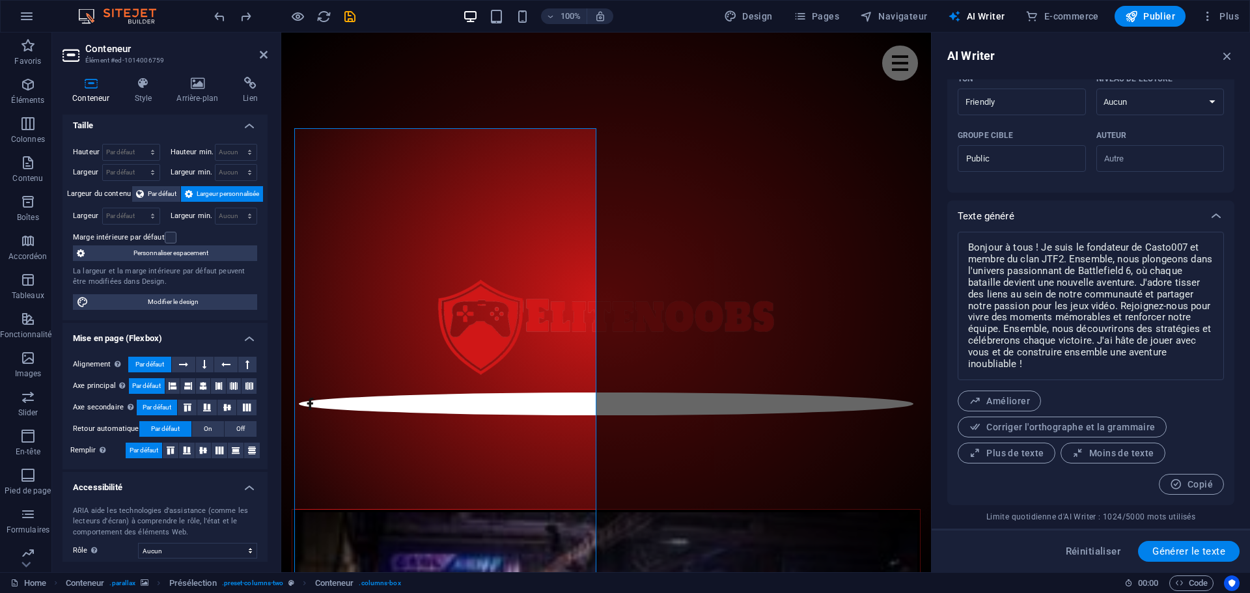
scroll to position [0, 0]
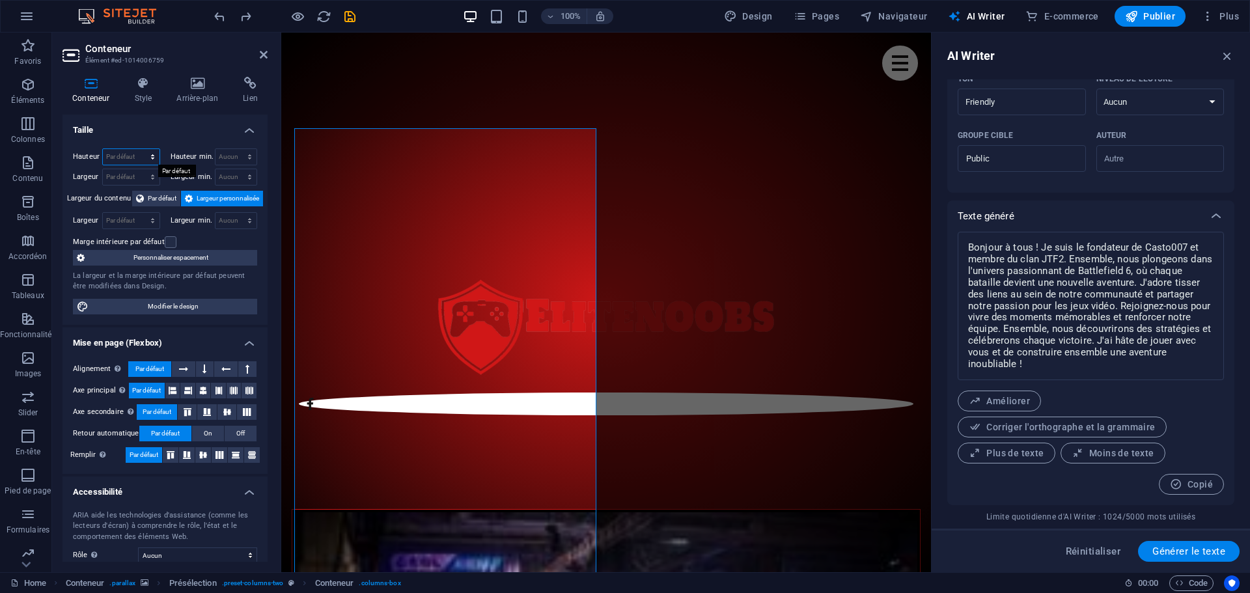
click at [124, 156] on select "Par défaut px rem % vh vw" at bounding box center [131, 157] width 57 height 16
click at [132, 125] on h4 "Taille" at bounding box center [165, 126] width 205 height 23
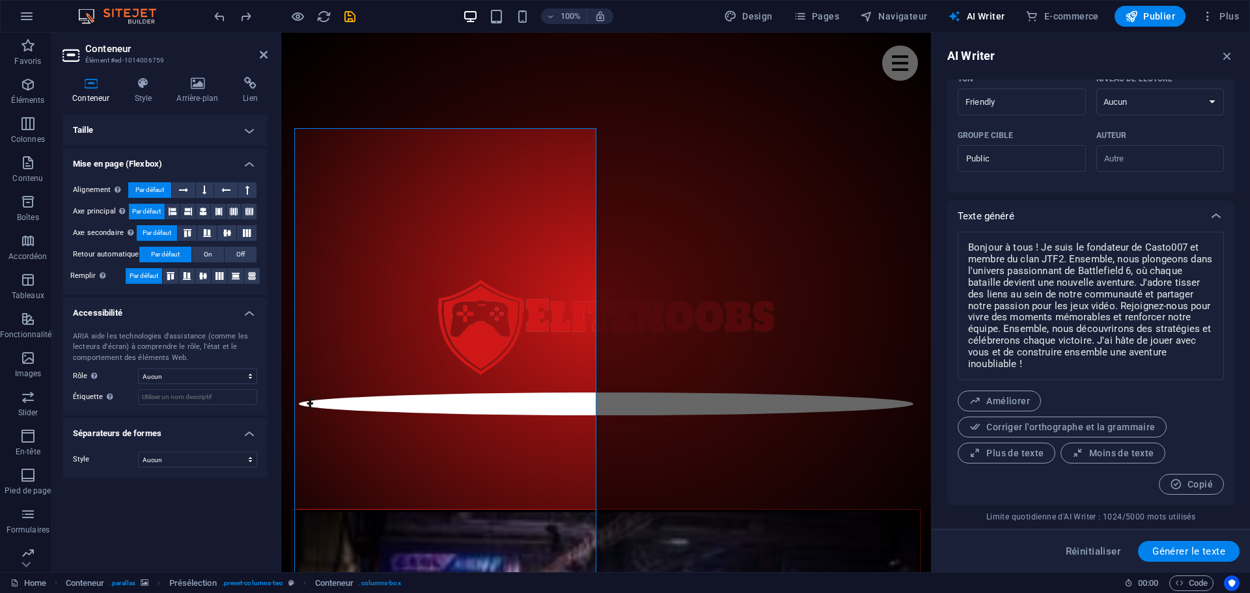
click at [132, 125] on h4 "Taille" at bounding box center [165, 130] width 205 height 31
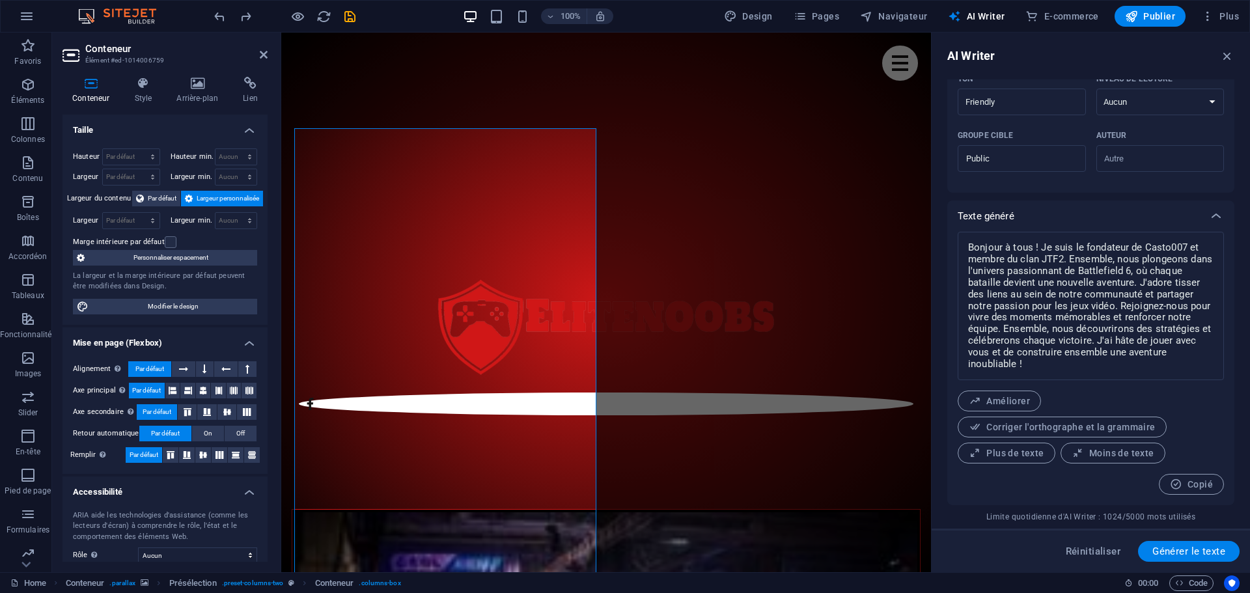
click at [132, 125] on h4 "Taille" at bounding box center [165, 126] width 205 height 23
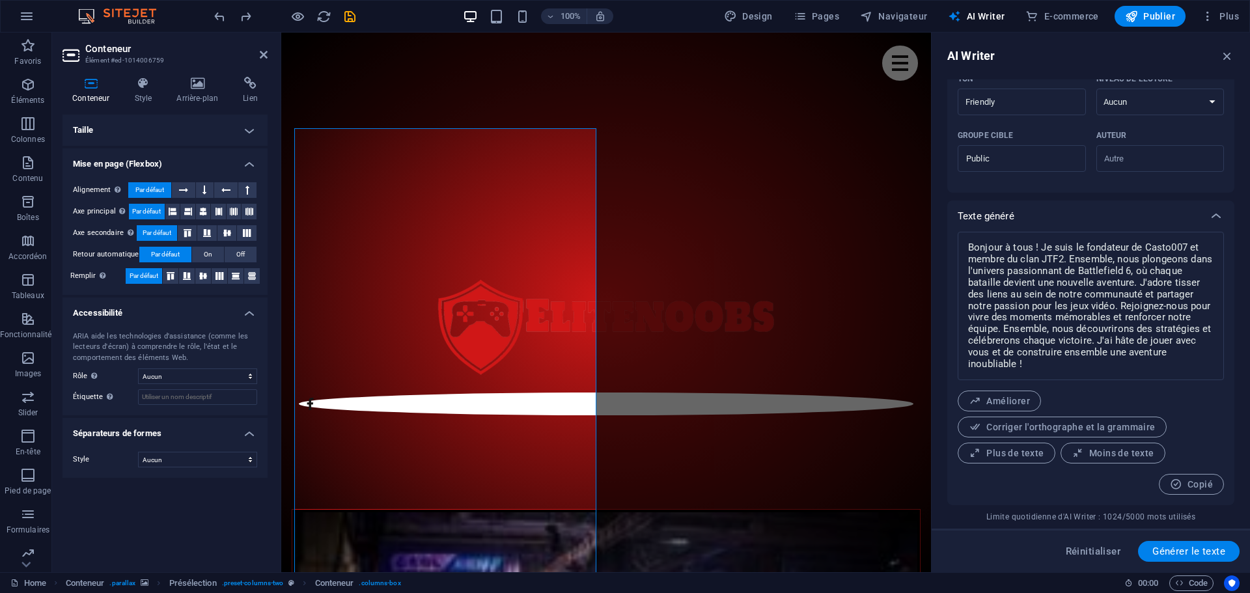
click at [132, 125] on h4 "Taille" at bounding box center [165, 130] width 205 height 31
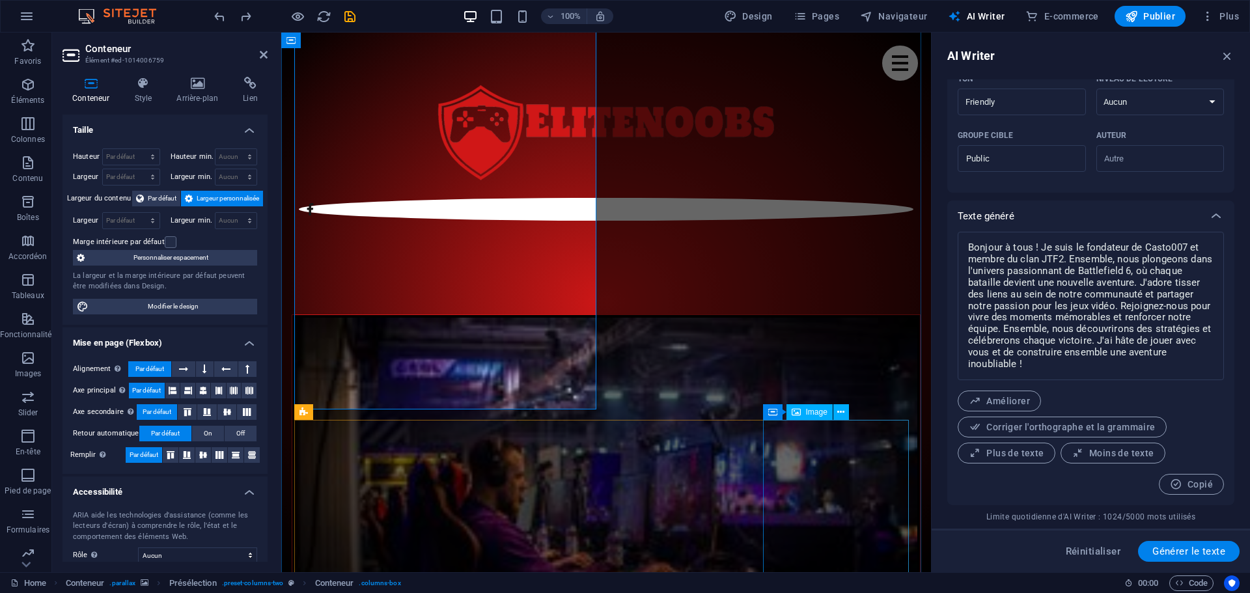
scroll to position [766, 0]
click at [1204, 486] on span "Copié" at bounding box center [1191, 485] width 43 height 12
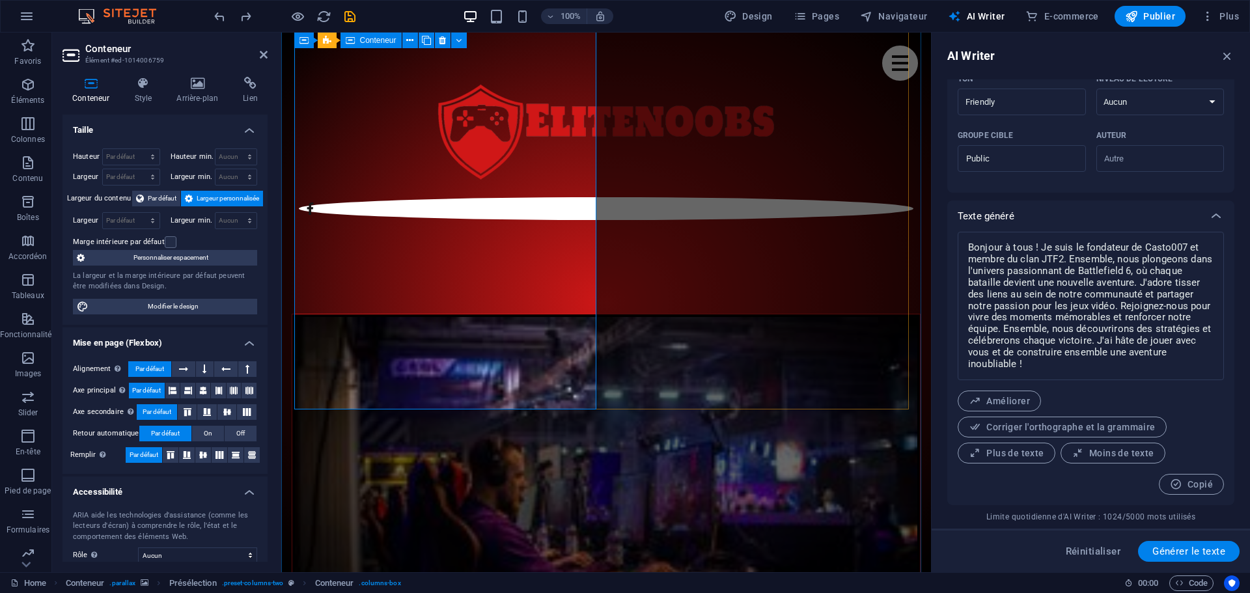
click at [261, 58] on icon at bounding box center [264, 54] width 8 height 10
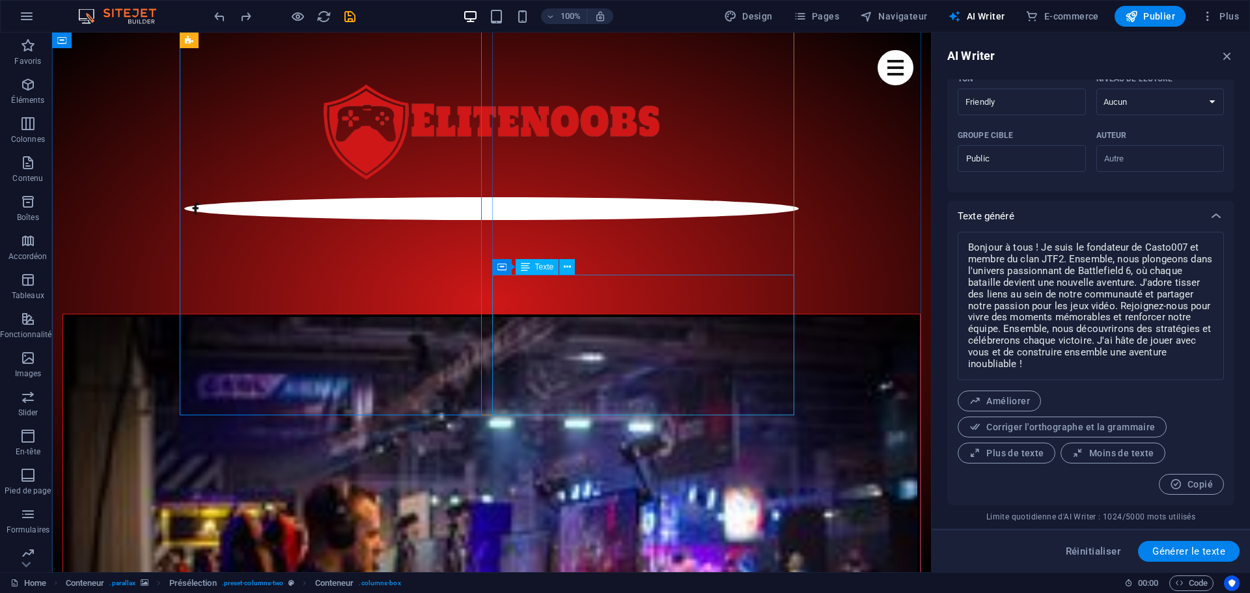
click at [274, 40] on icon at bounding box center [271, 41] width 7 height 14
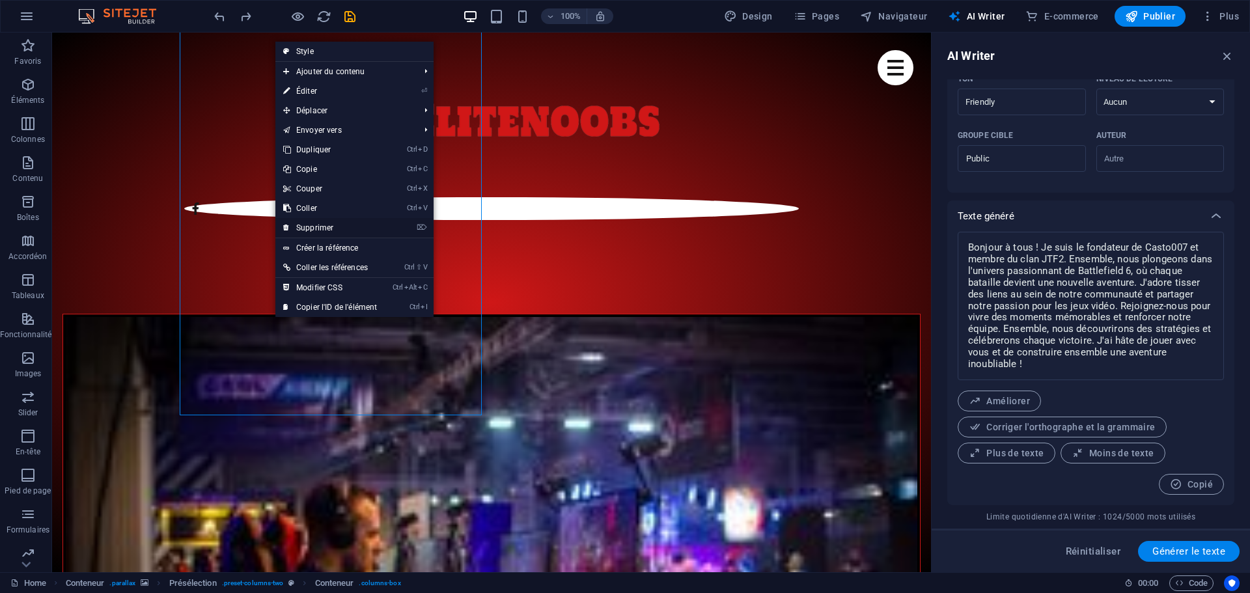
click at [317, 223] on link "⌦ Supprimer" at bounding box center [329, 228] width 109 height 20
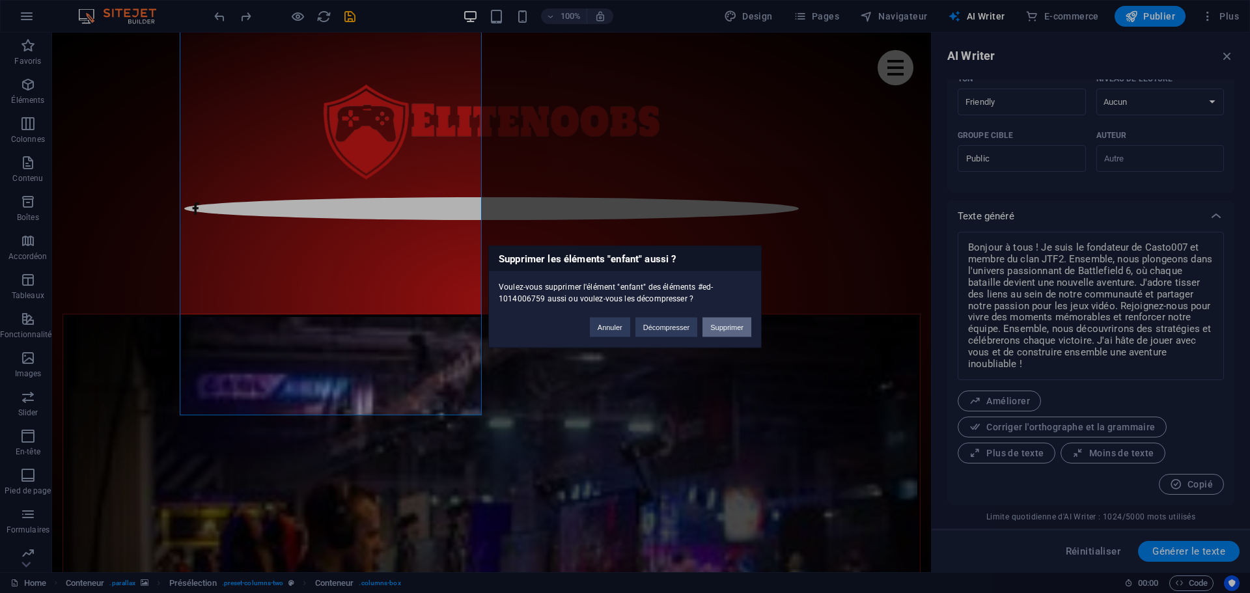
click at [733, 329] on button "Supprimer" at bounding box center [727, 327] width 49 height 20
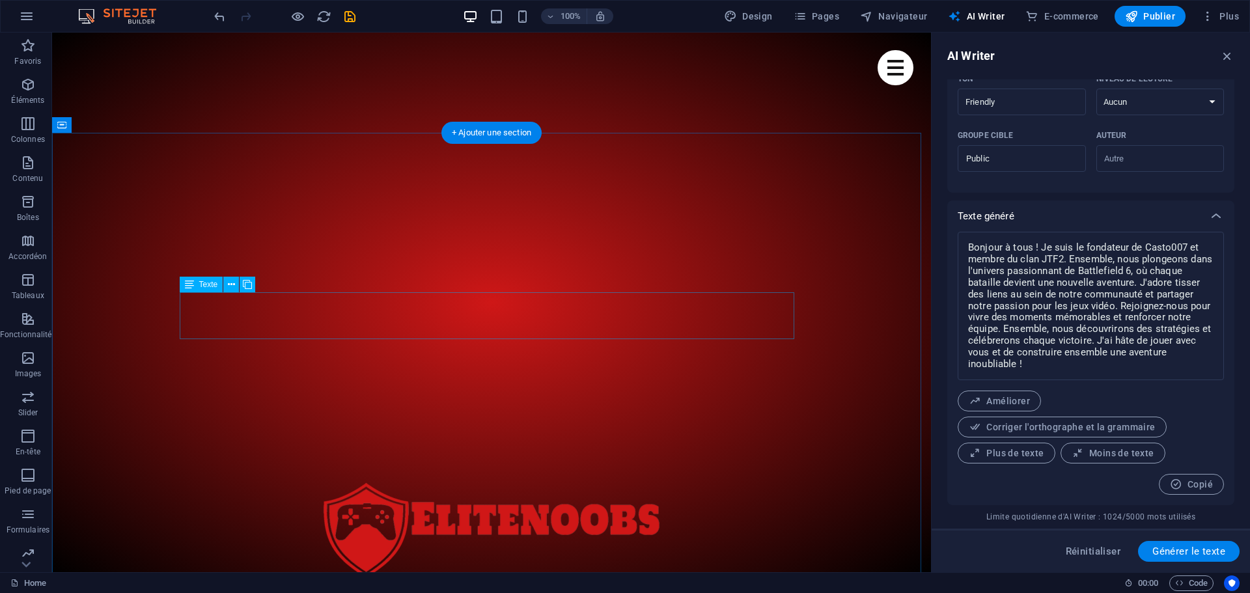
scroll to position [376, 0]
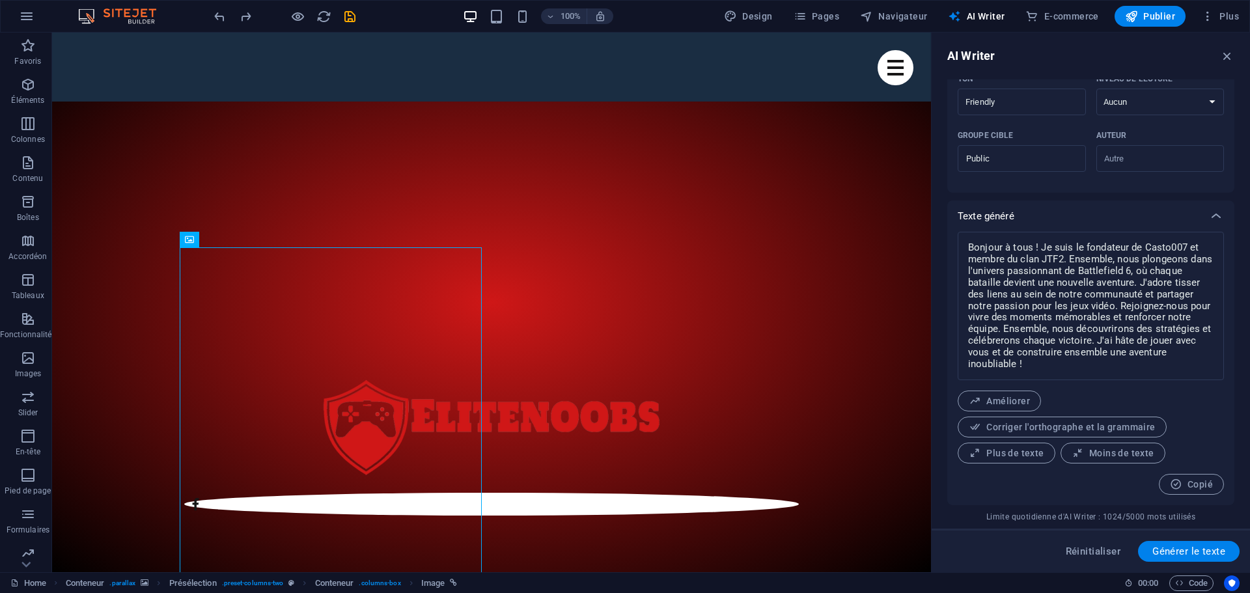
scroll to position [506, 0]
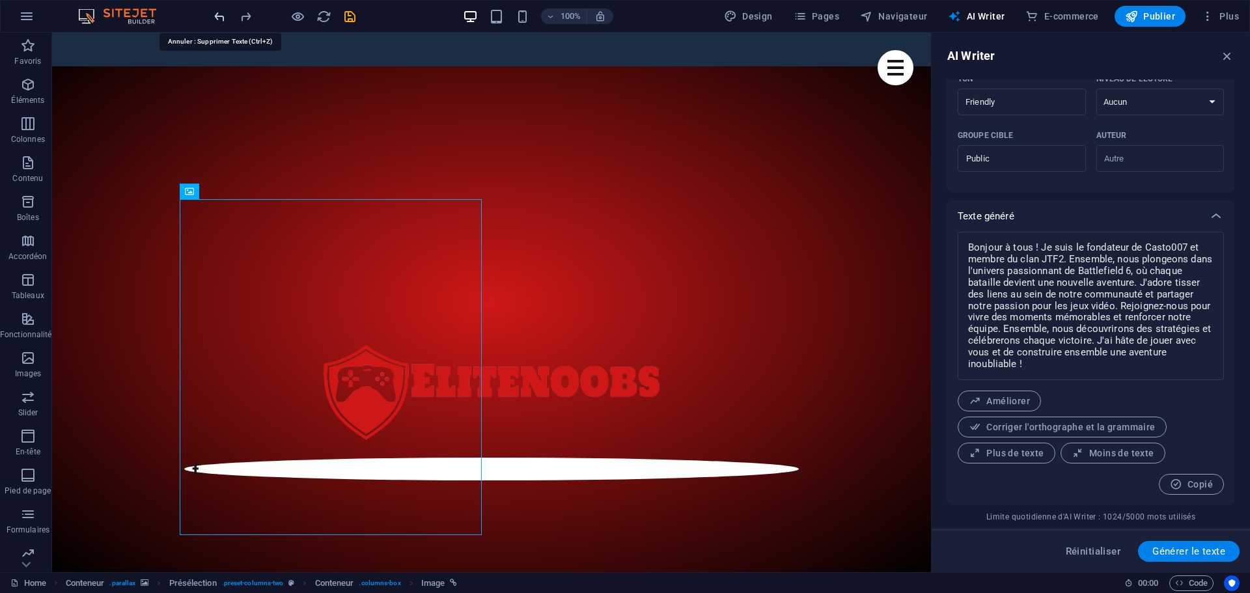
click at [219, 13] on icon "undo" at bounding box center [219, 16] width 15 height 15
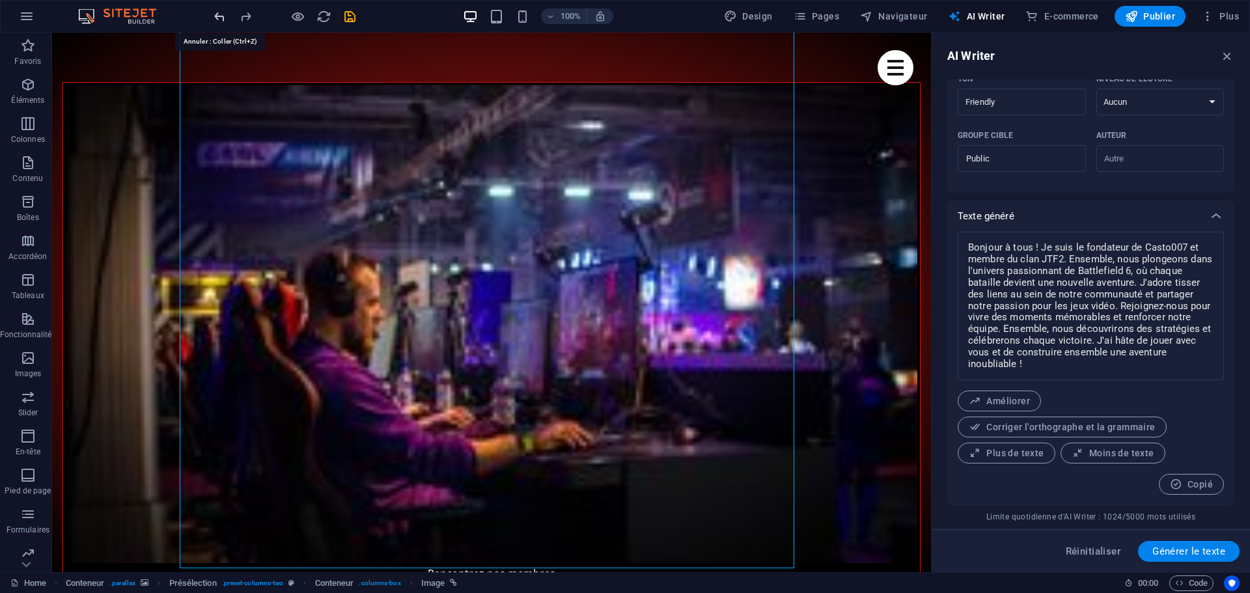
scroll to position [1096, 0]
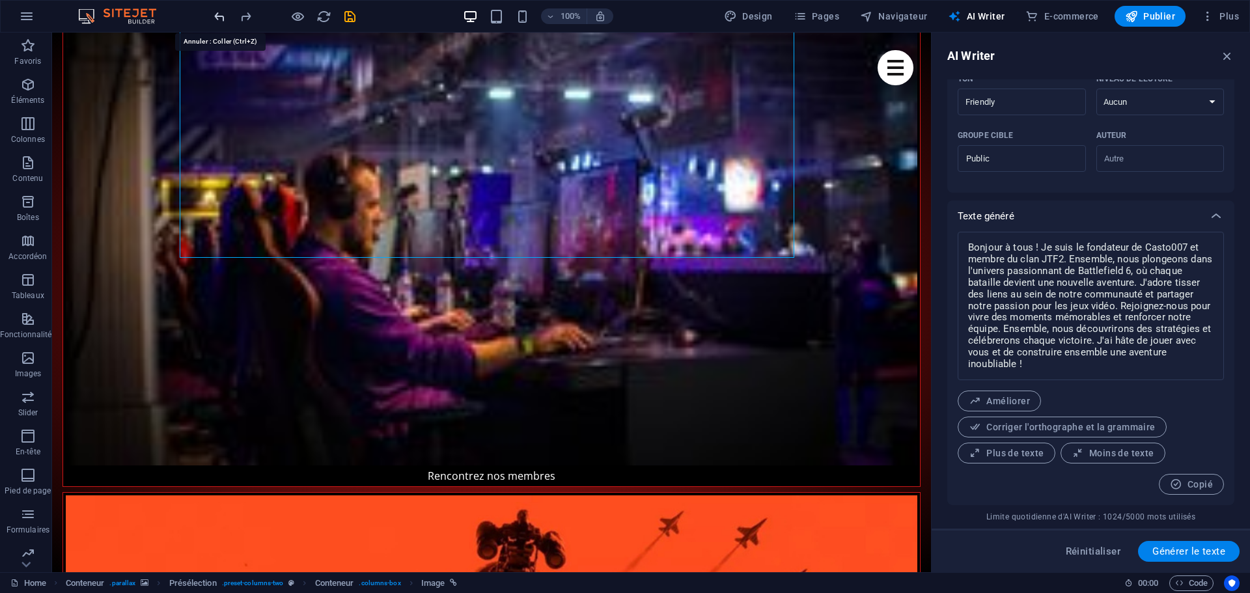
click at [220, 17] on icon "undo" at bounding box center [219, 16] width 15 height 15
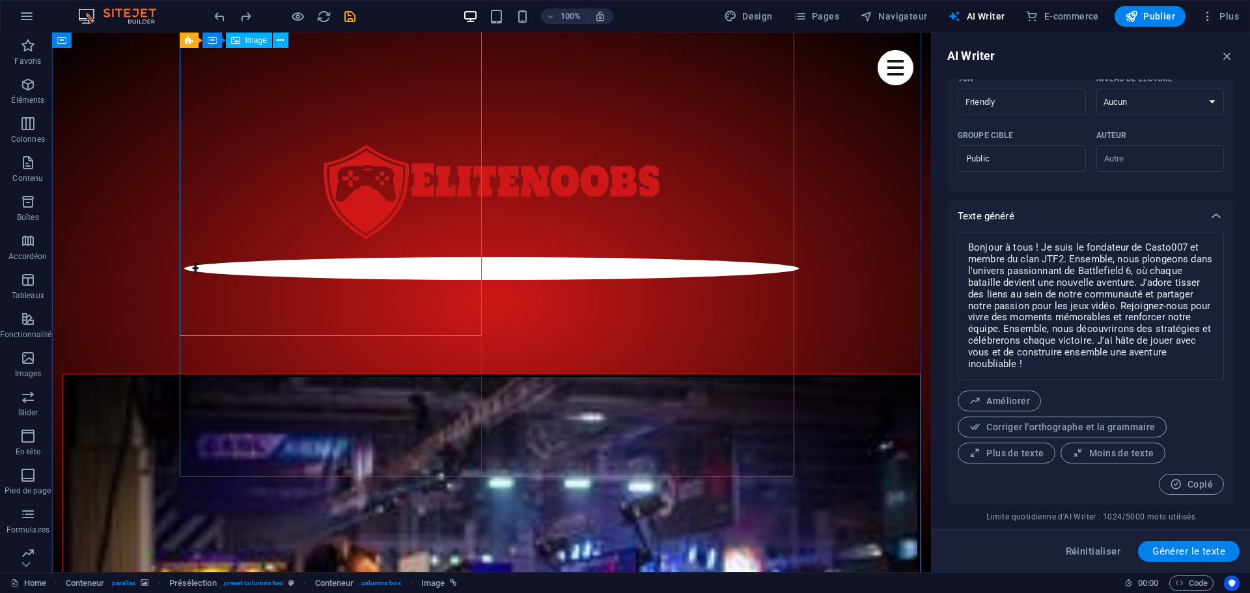
scroll to position [705, 0]
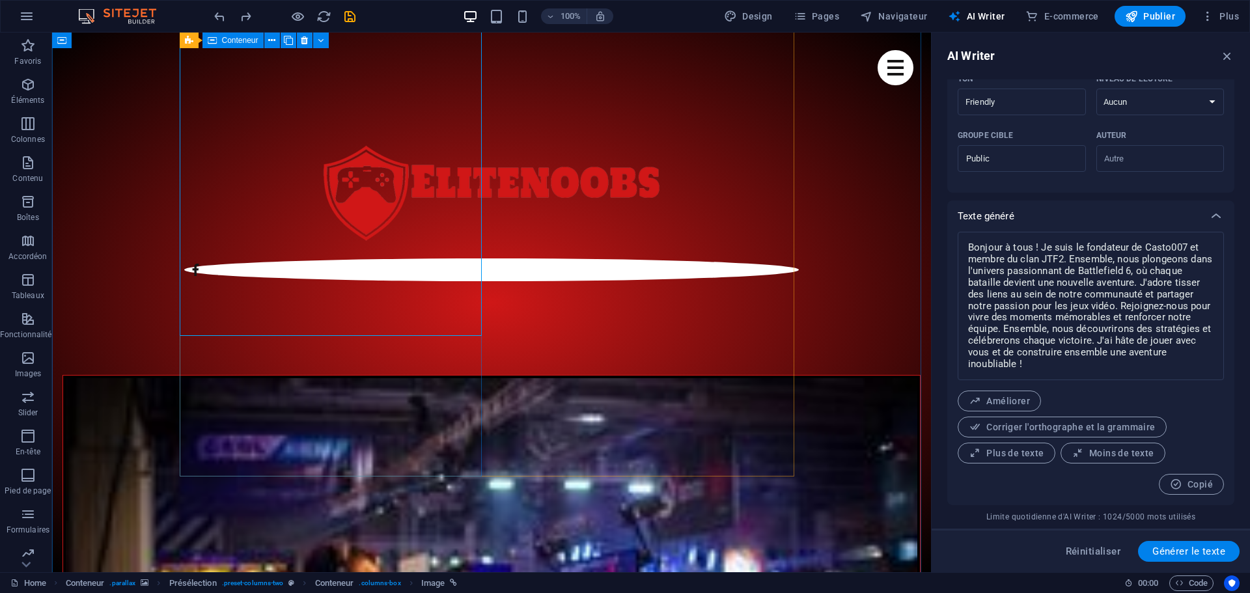
click at [215, 8] on div at bounding box center [285, 16] width 146 height 21
click at [219, 17] on icon "undo" at bounding box center [219, 16] width 15 height 15
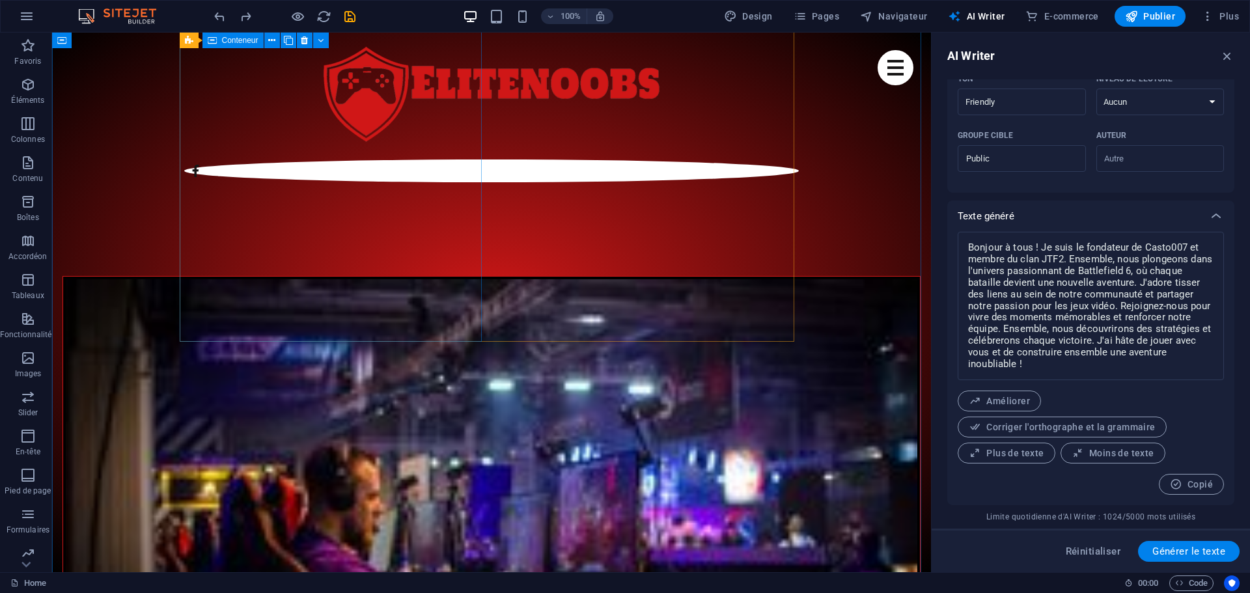
scroll to position [784, 0]
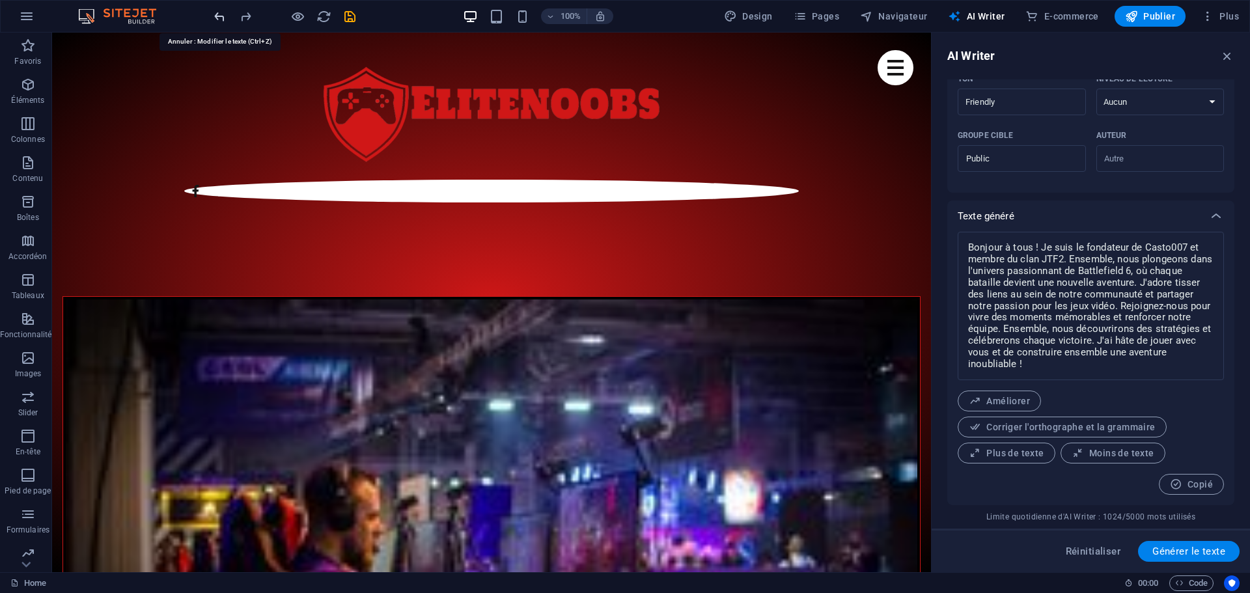
click at [221, 17] on icon "undo" at bounding box center [219, 16] width 15 height 15
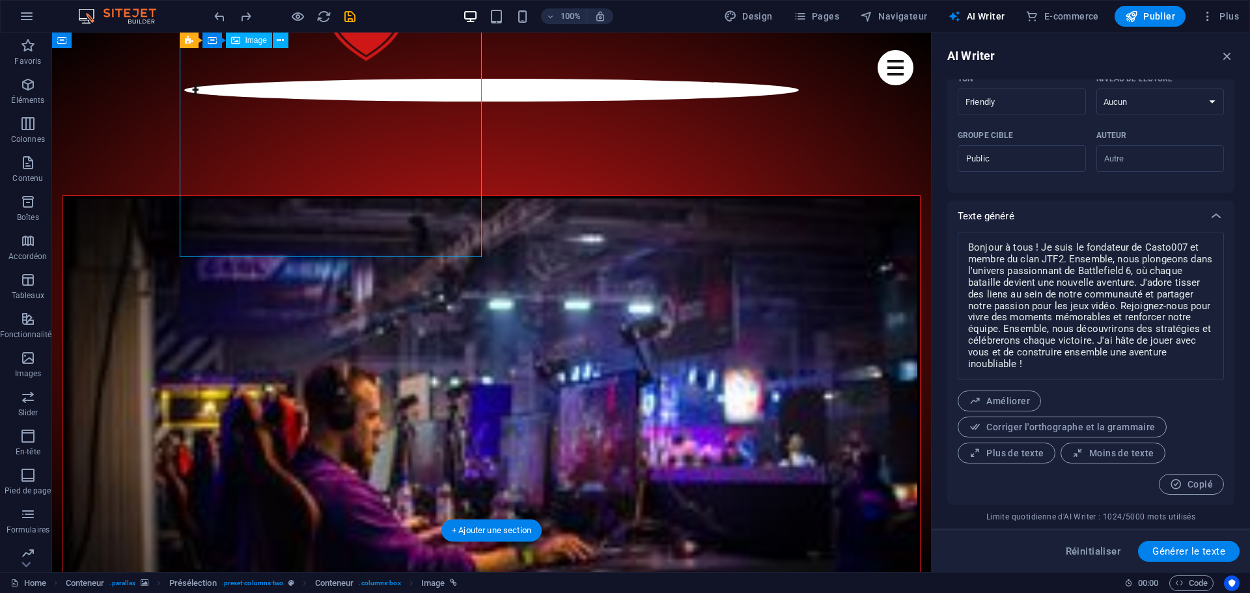
scroll to position [914, 0]
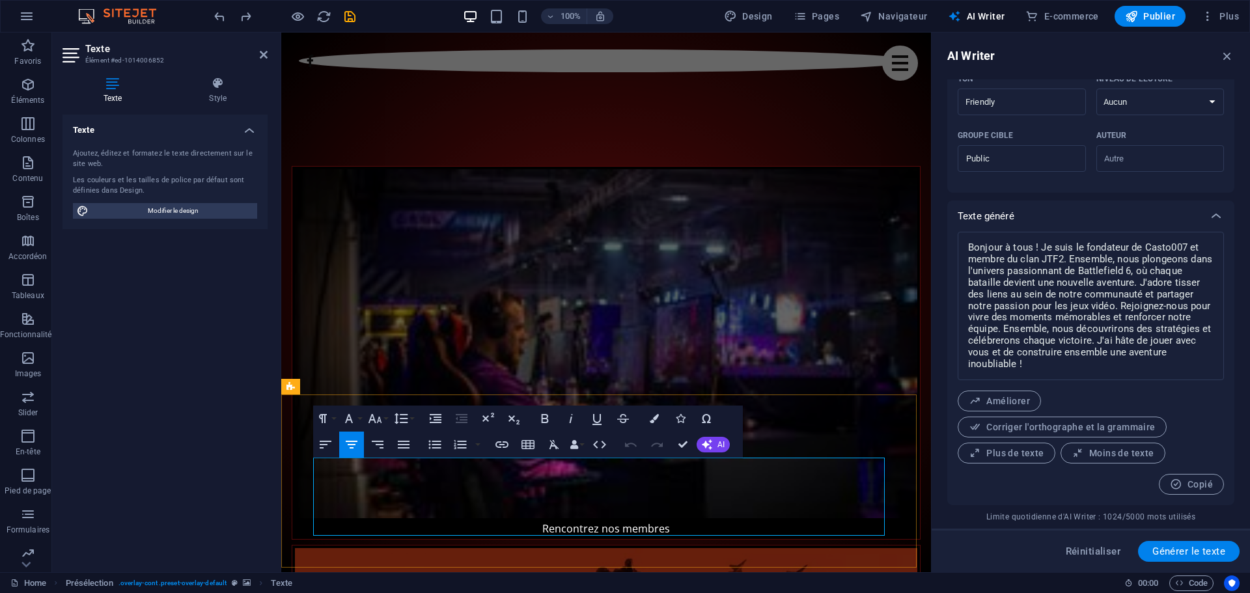
copy p "Je suis le fondateur de notre clan dédié à Battlefield, où l'esprit d'équipe et…"
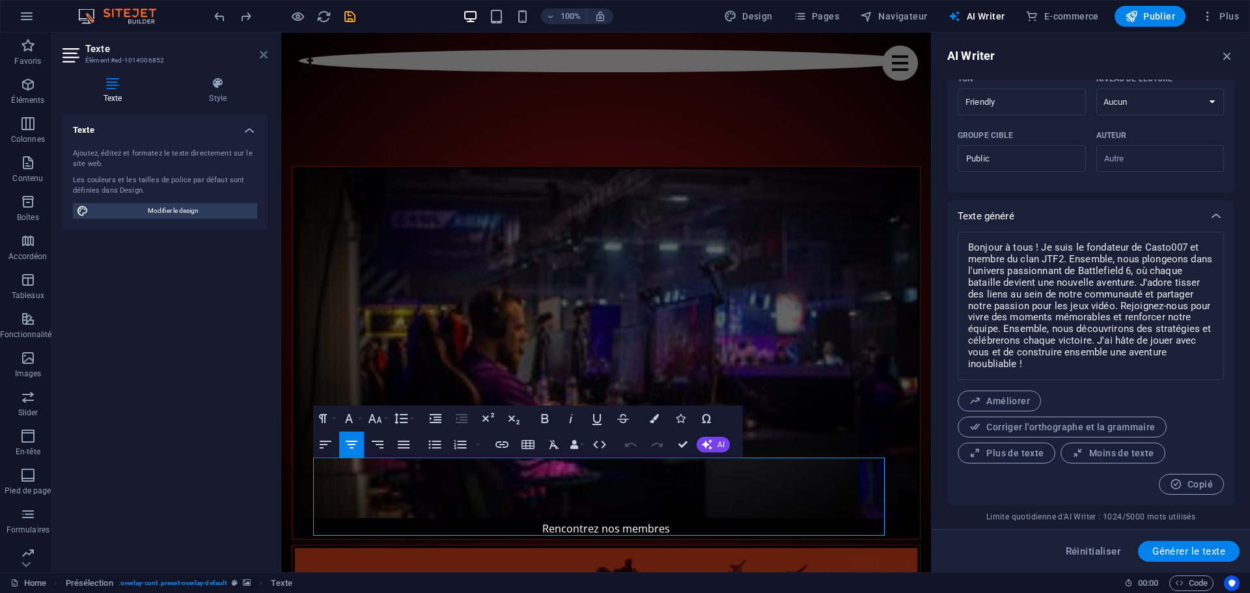
click at [265, 55] on icon at bounding box center [264, 54] width 8 height 10
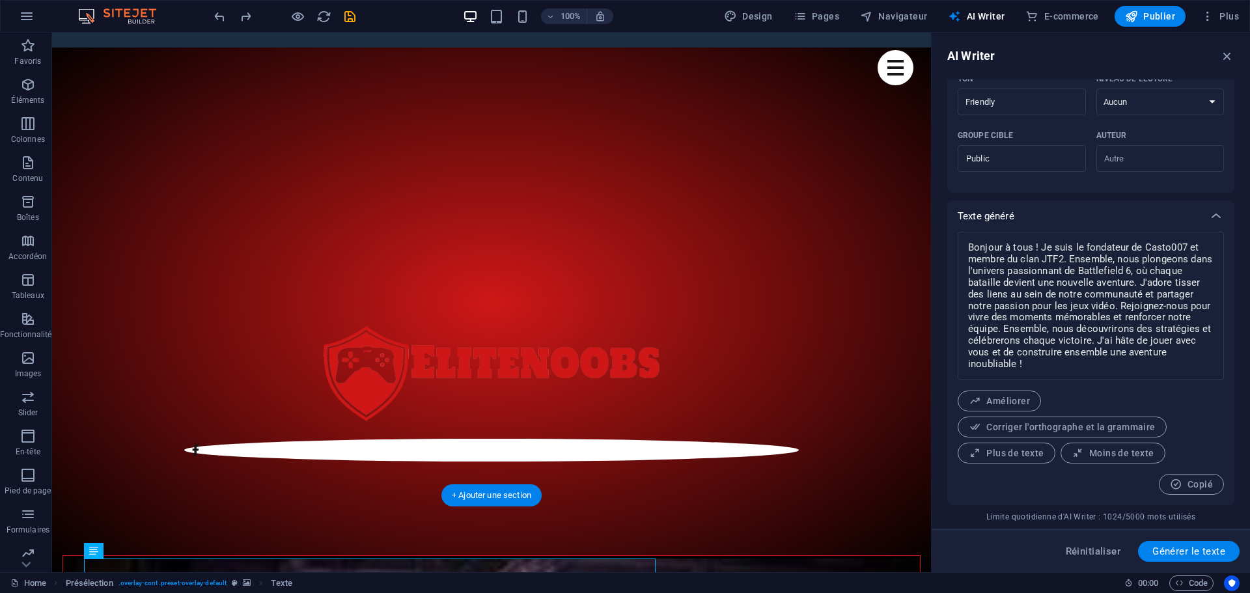
scroll to position [524, 0]
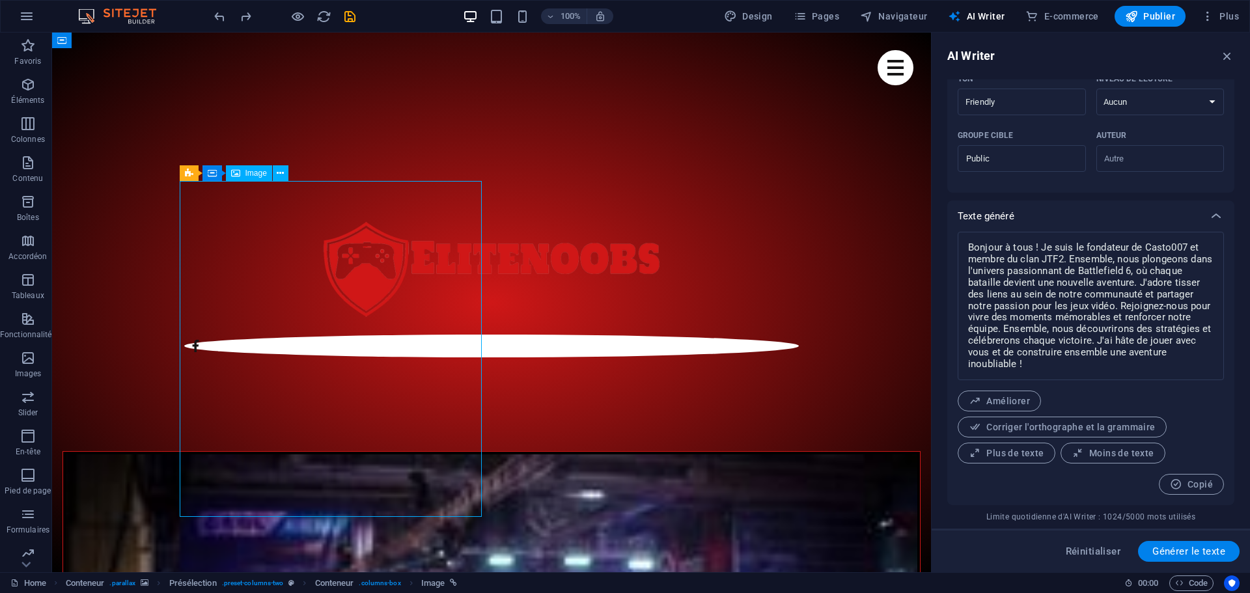
scroll to position [654, 0]
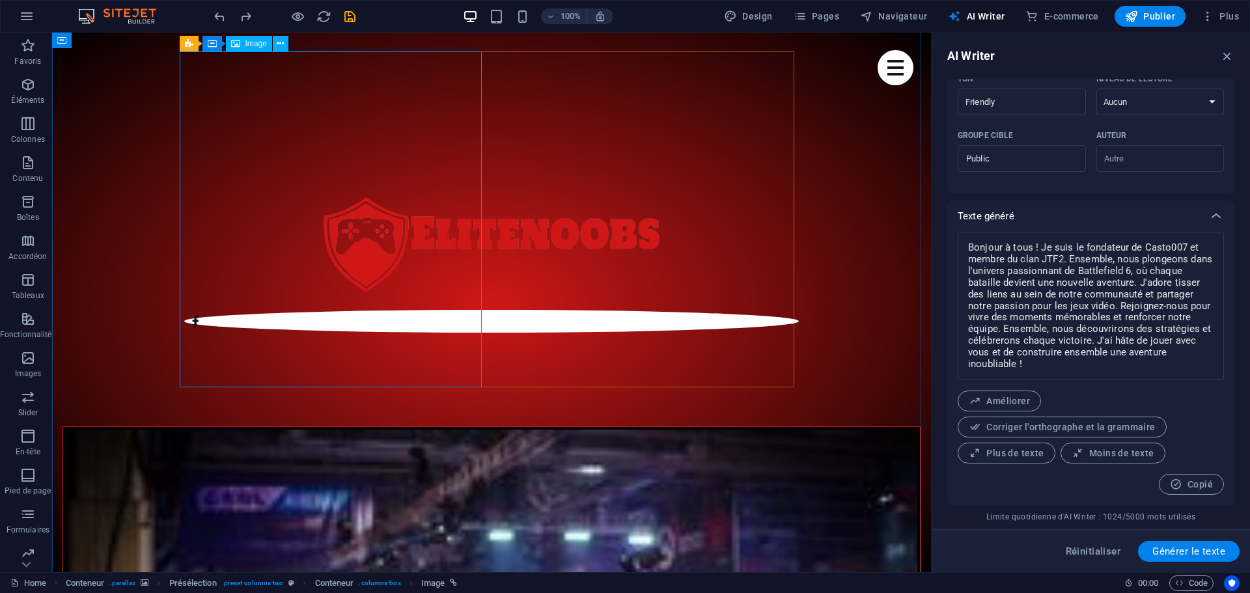
click at [272, 43] on icon at bounding box center [271, 44] width 7 height 14
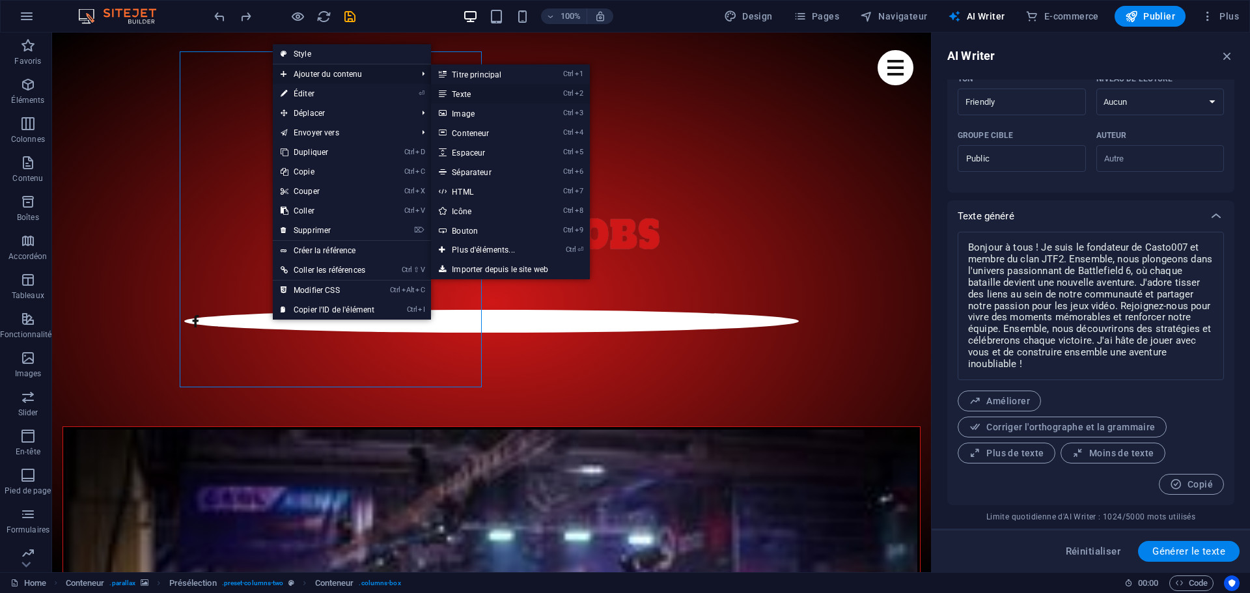
click at [469, 92] on link "Ctrl 2 Texte" at bounding box center [486, 94] width 110 height 20
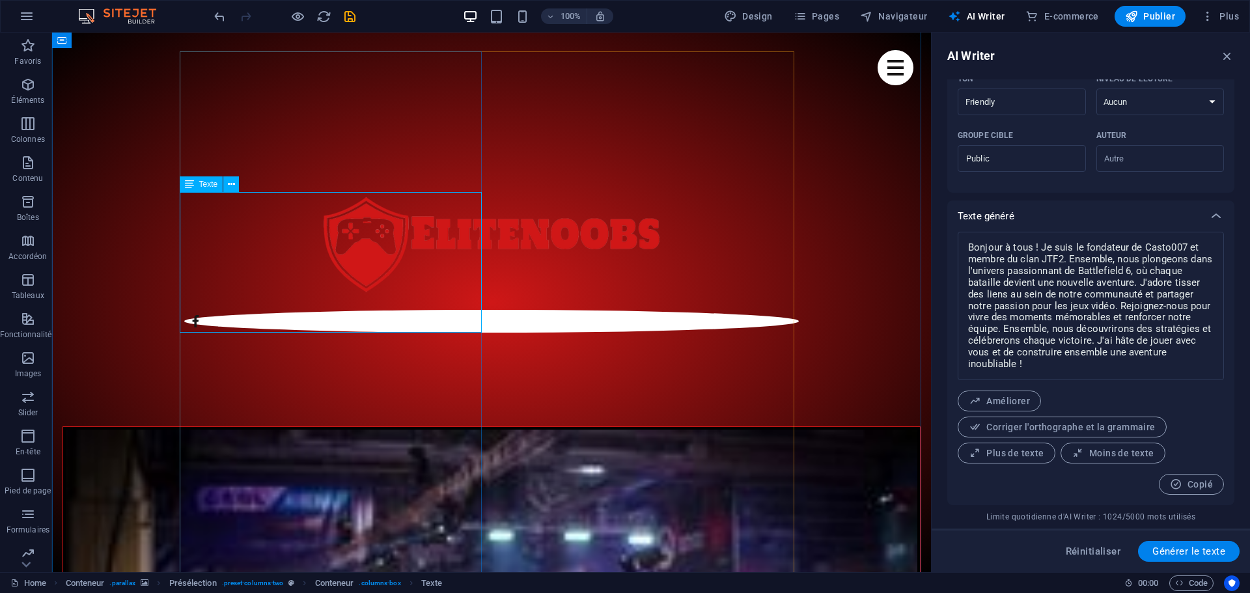
click at [230, 185] on icon at bounding box center [231, 185] width 7 height 14
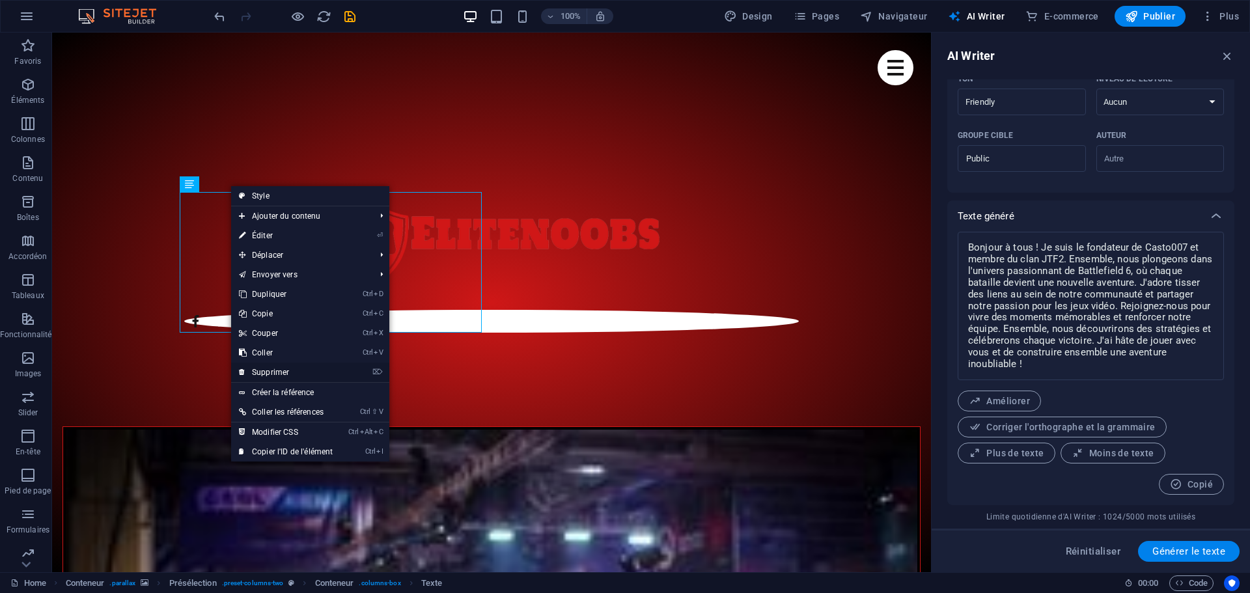
click at [273, 371] on link "⌦ Supprimer" at bounding box center [285, 373] width 109 height 20
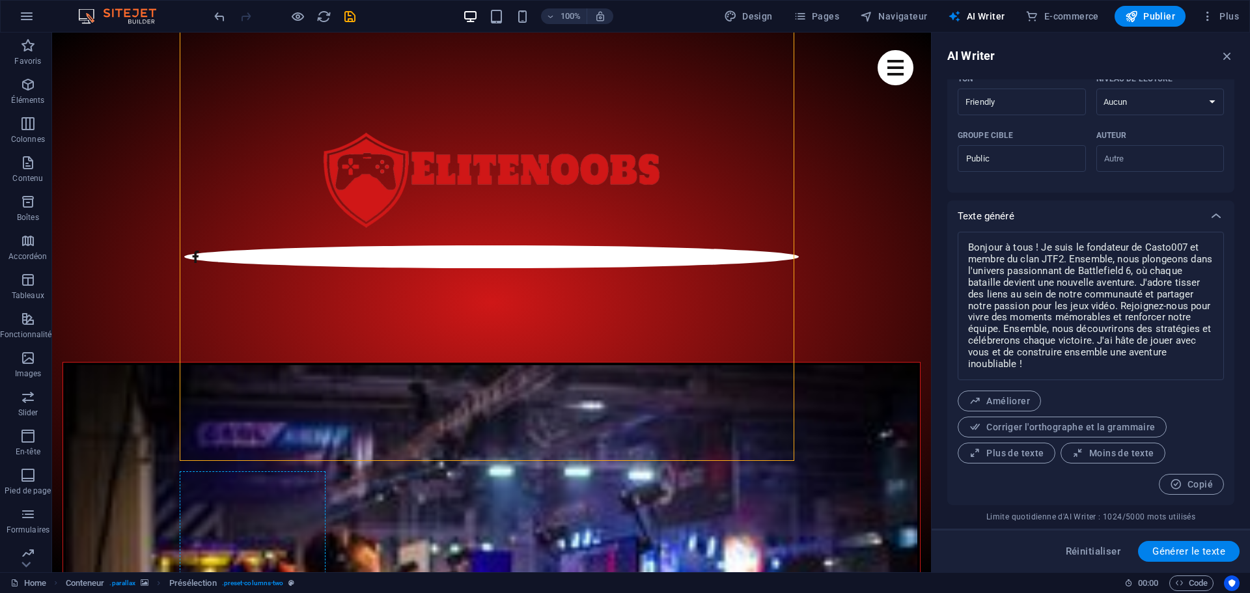
scroll to position [727, 0]
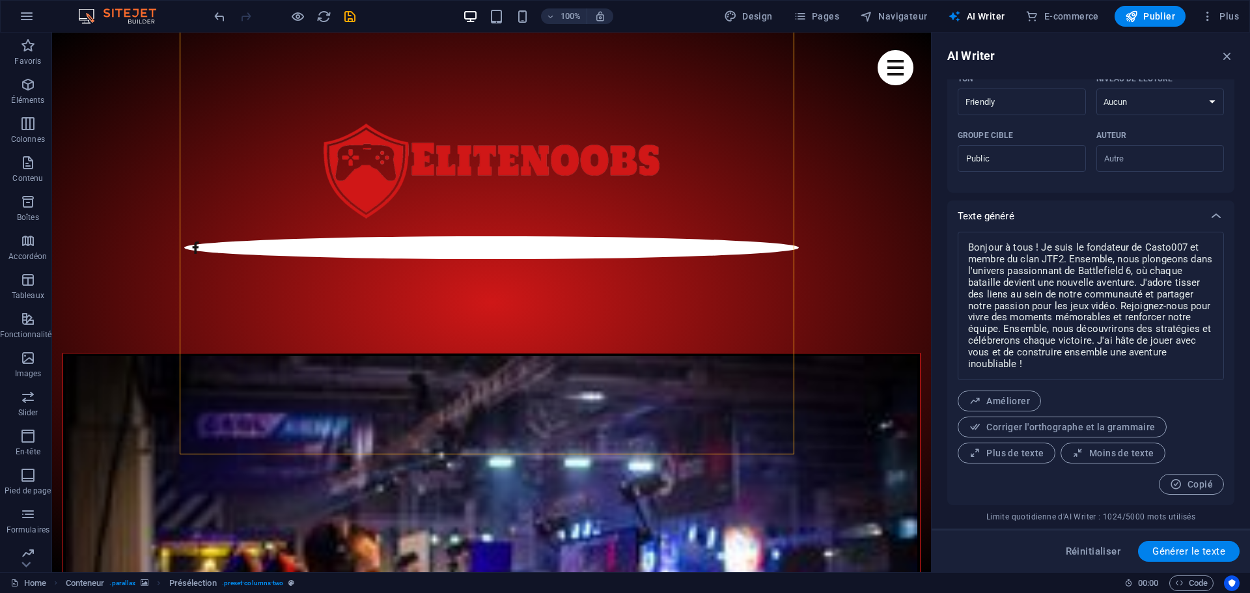
drag, startPoint x: 260, startPoint y: 76, endPoint x: 303, endPoint y: 450, distance: 376.2
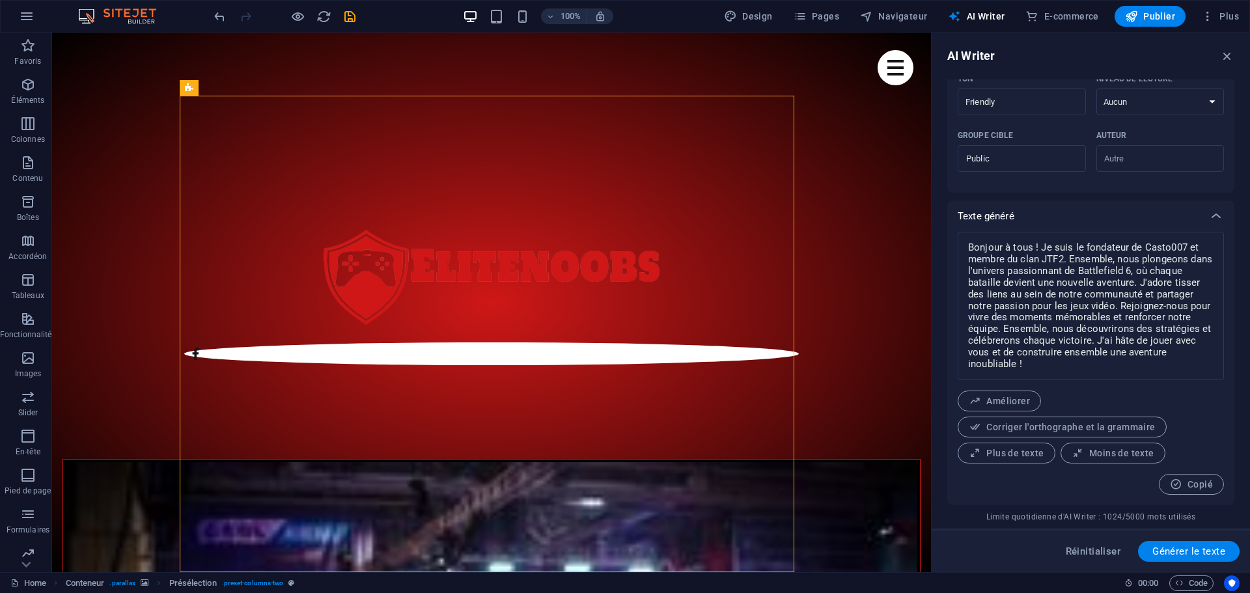
scroll to position [597, 0]
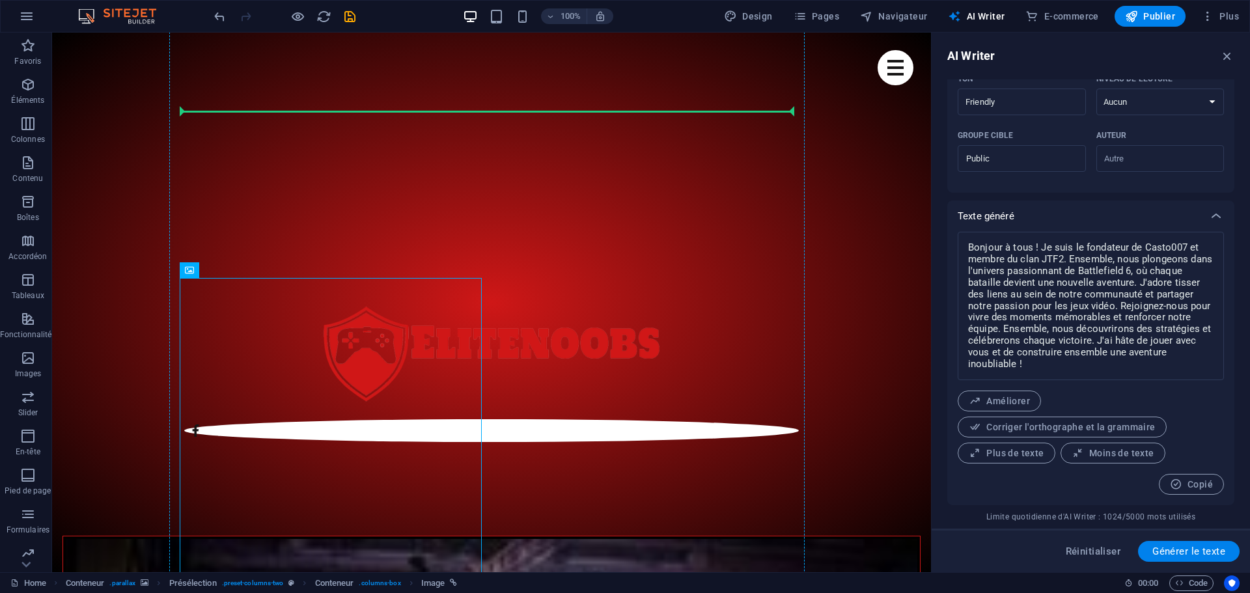
scroll to position [513, 0]
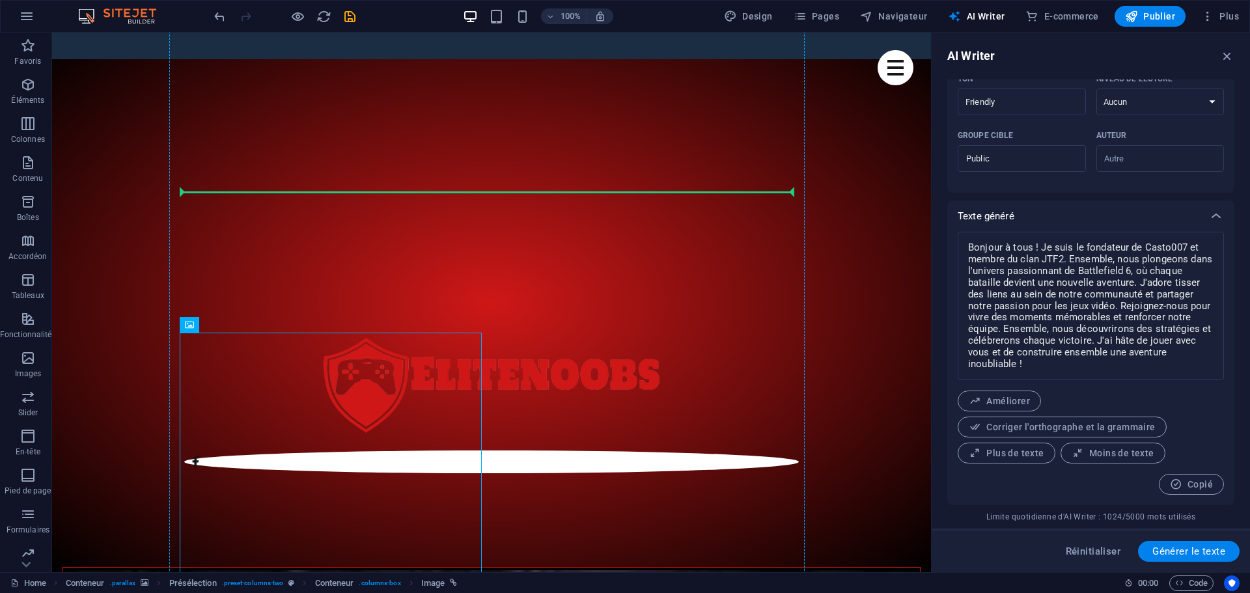
drag, startPoint x: 255, startPoint y: 273, endPoint x: 216, endPoint y: 184, distance: 97.1
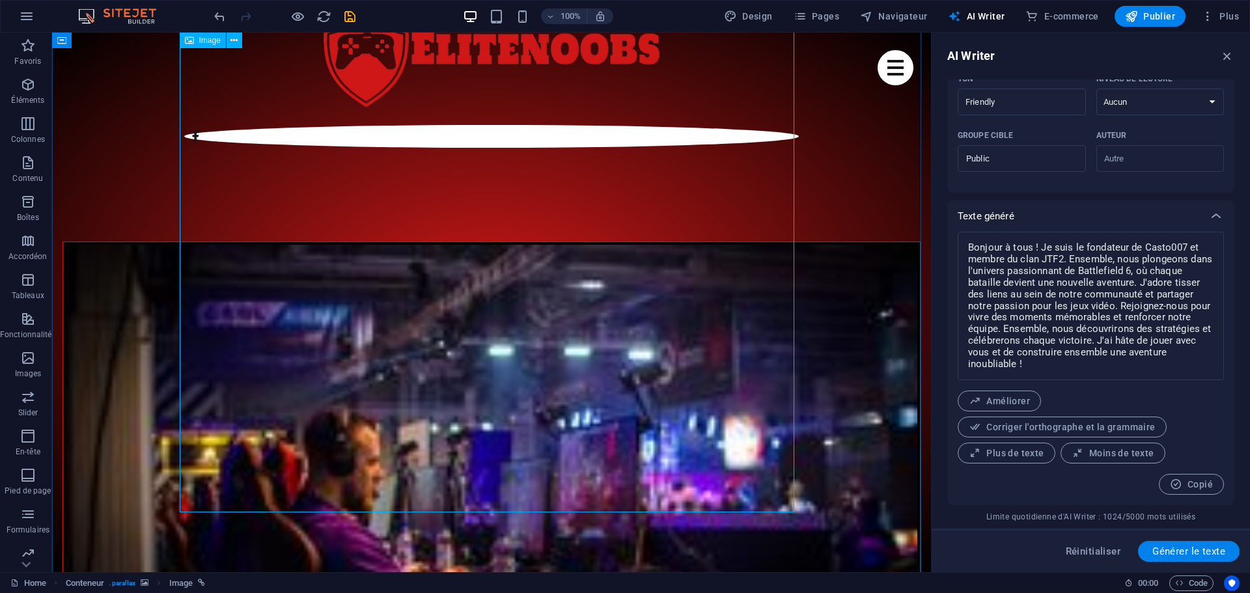
scroll to position [1099, 0]
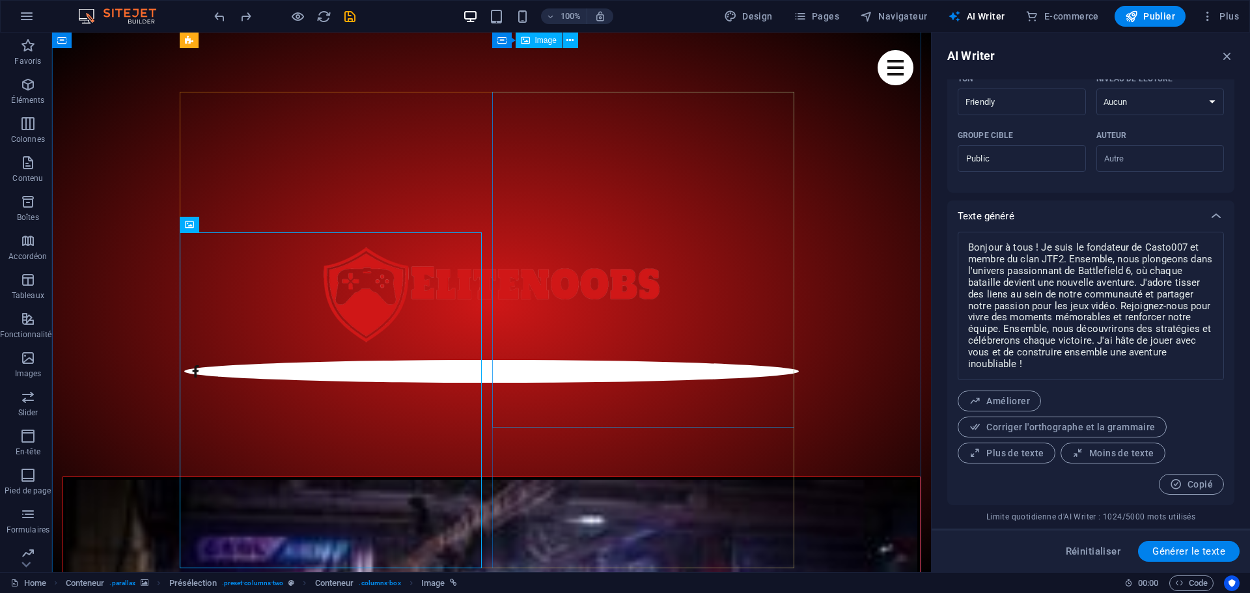
scroll to position [578, 0]
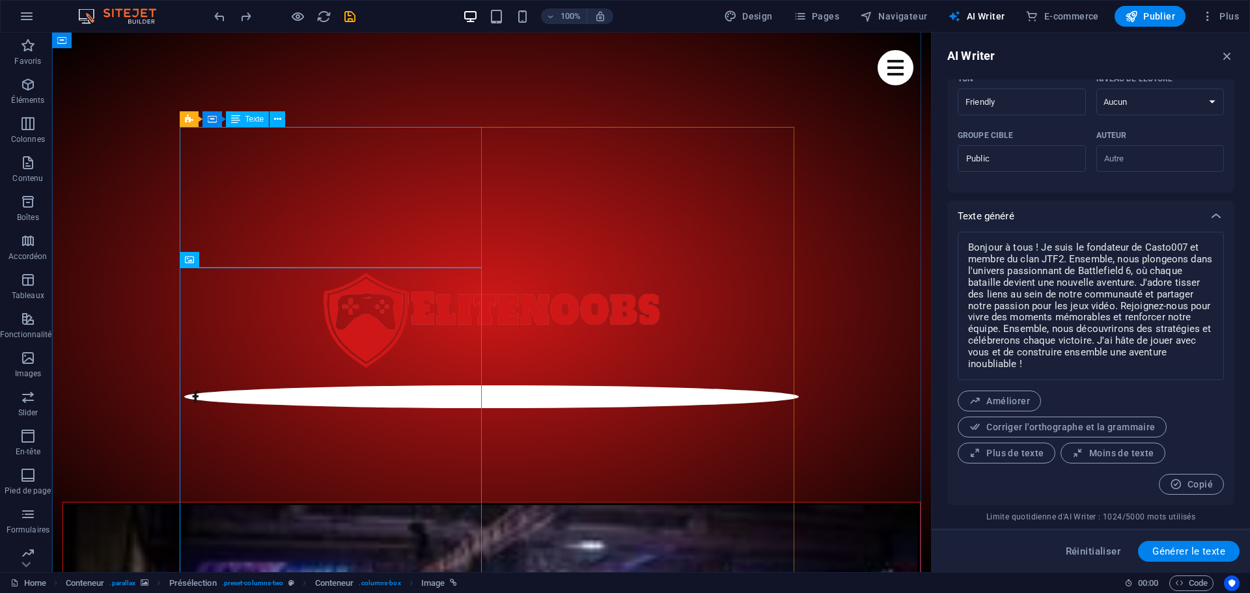
click at [278, 124] on icon at bounding box center [277, 120] width 7 height 14
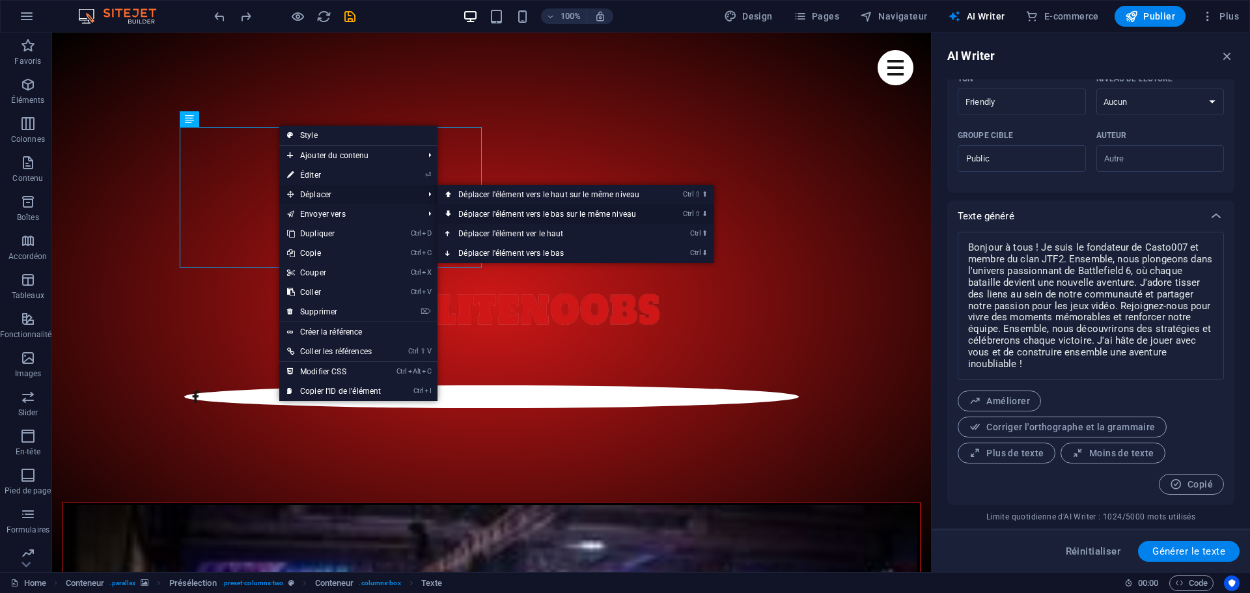
click at [543, 216] on link "Ctrl ⇧ ⬇ Déplacer l'élément vers le bas sur le même niveau" at bounding box center [552, 214] width 228 height 20
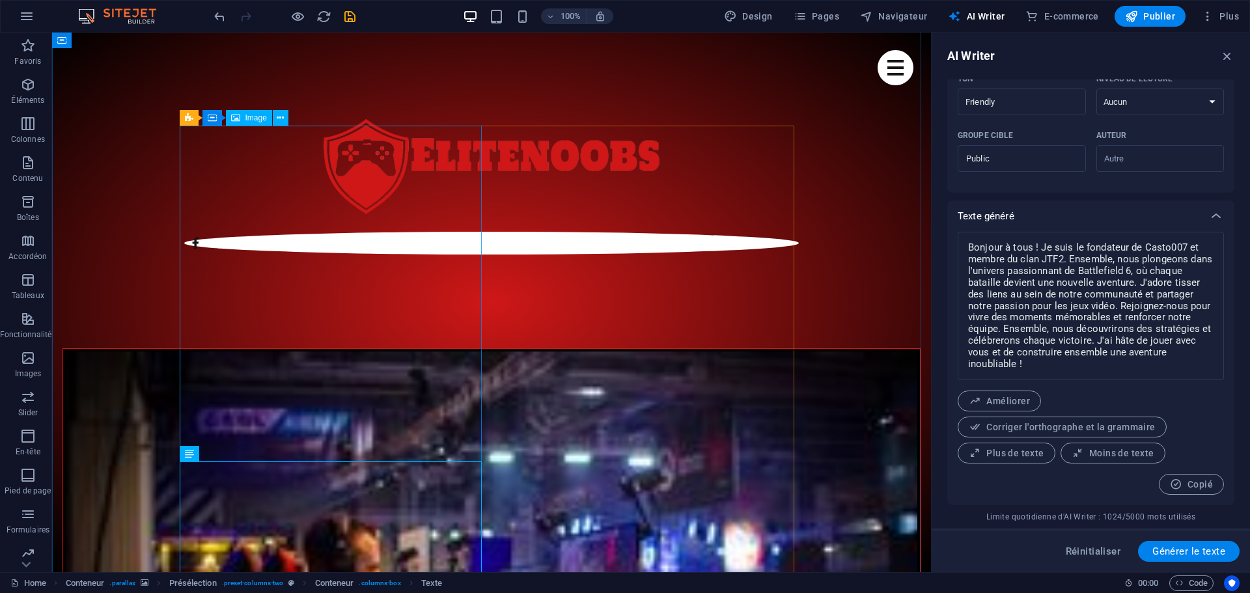
scroll to position [774, 0]
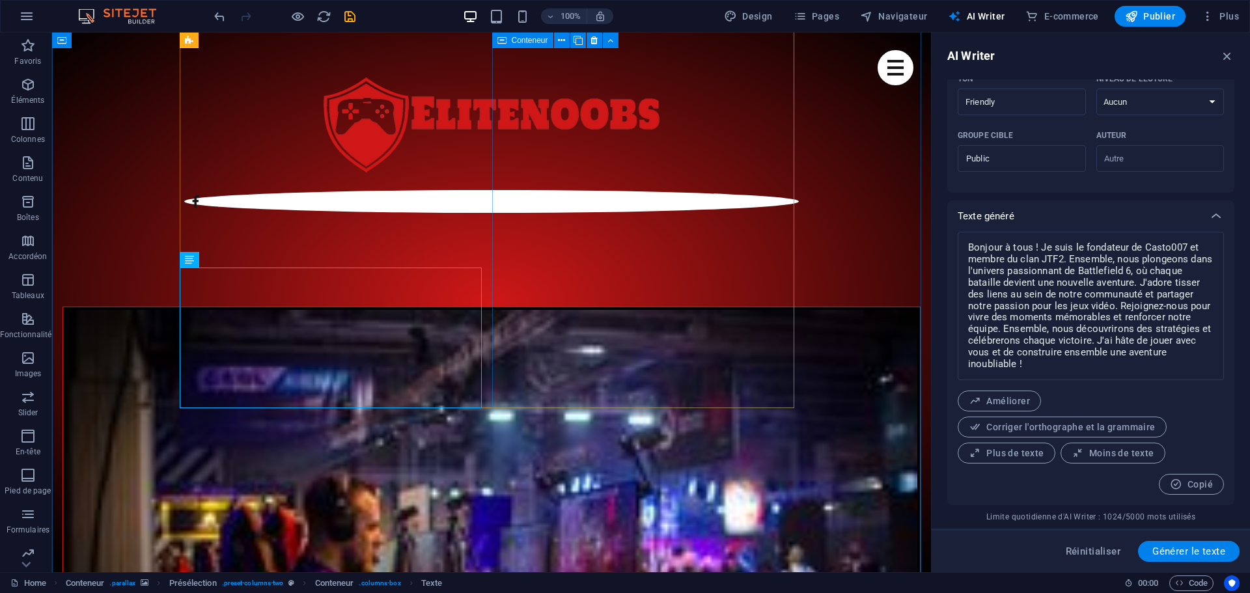
click at [237, 262] on button at bounding box center [231, 260] width 16 height 16
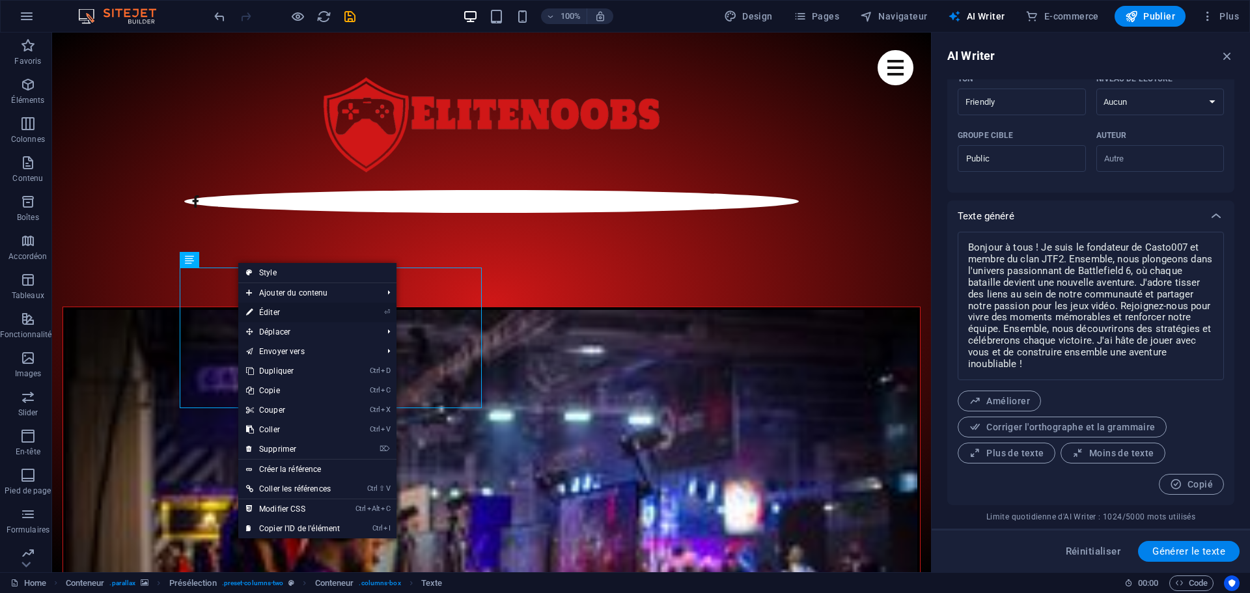
click at [271, 309] on link "⏎ Éditer" at bounding box center [292, 313] width 109 height 20
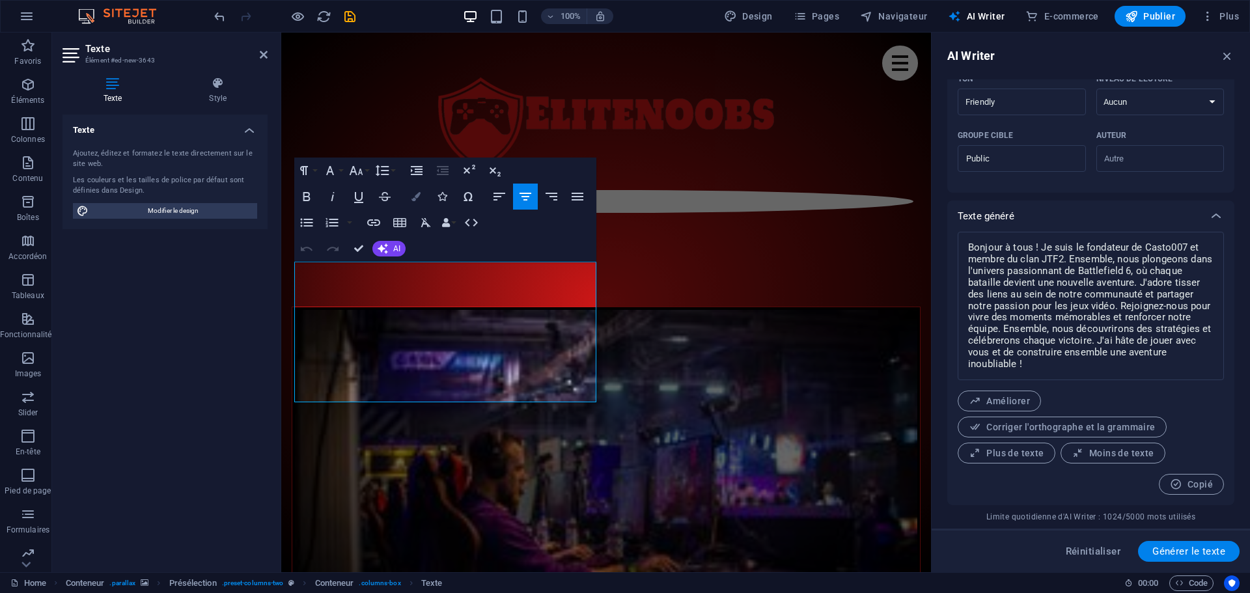
click at [415, 195] on icon "button" at bounding box center [416, 196] width 9 height 9
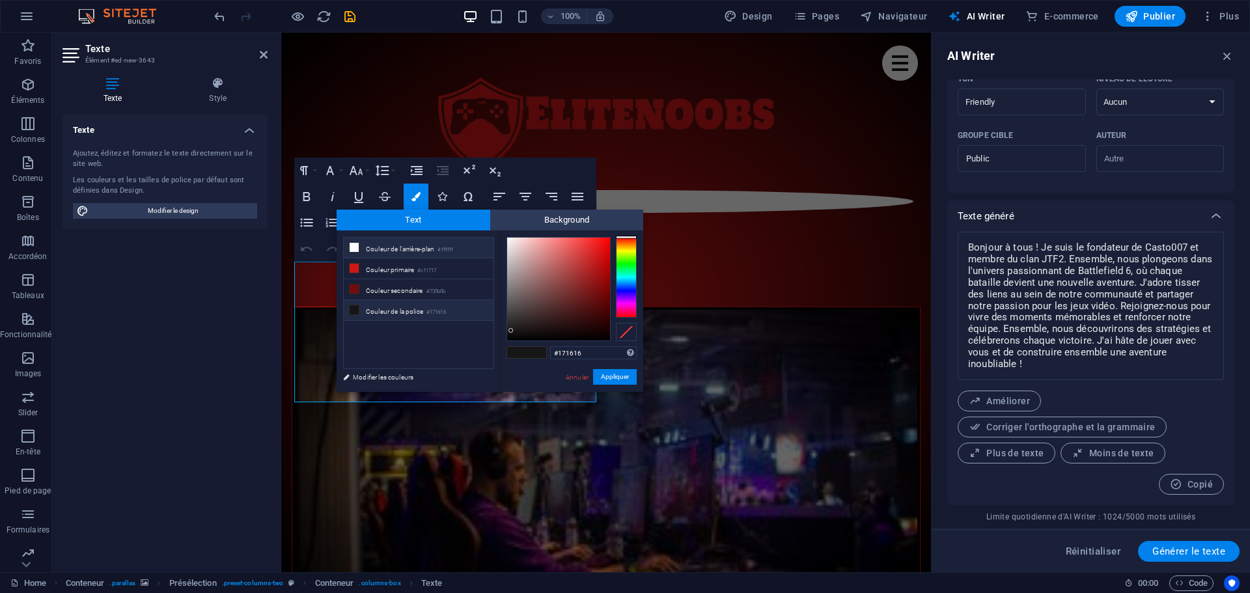
click at [376, 246] on li "Couleur de l'arrière-plan #ffffff" at bounding box center [419, 248] width 150 height 21
click at [609, 376] on button "Appliquer" at bounding box center [615, 377] width 44 height 16
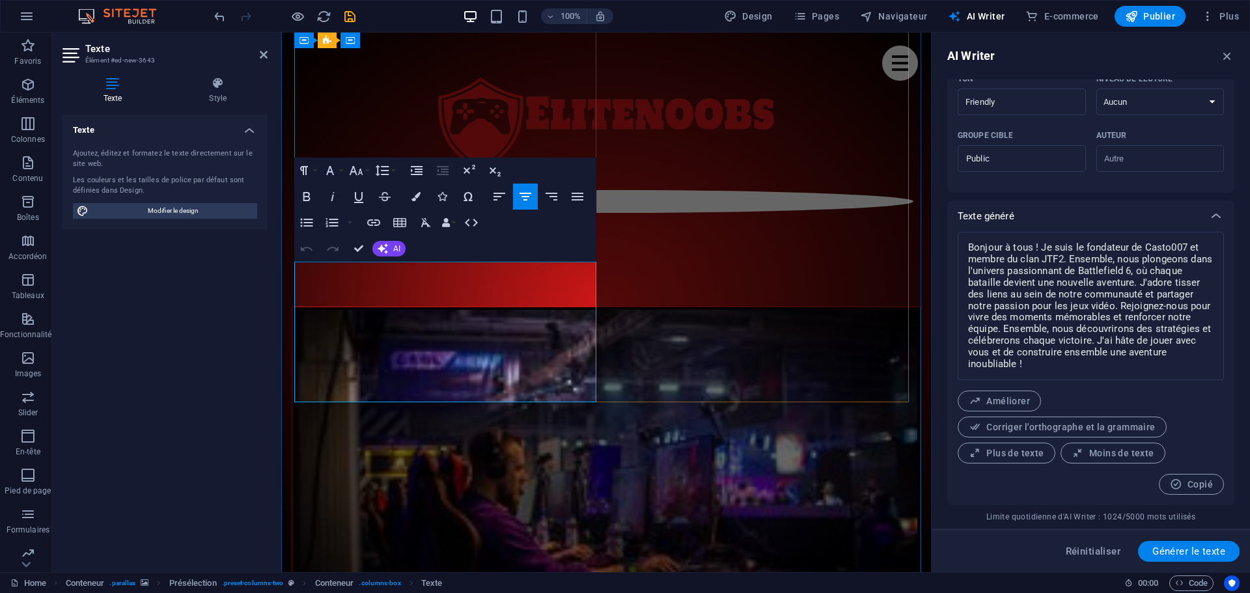
click at [415, 192] on icon "button" at bounding box center [416, 196] width 9 height 9
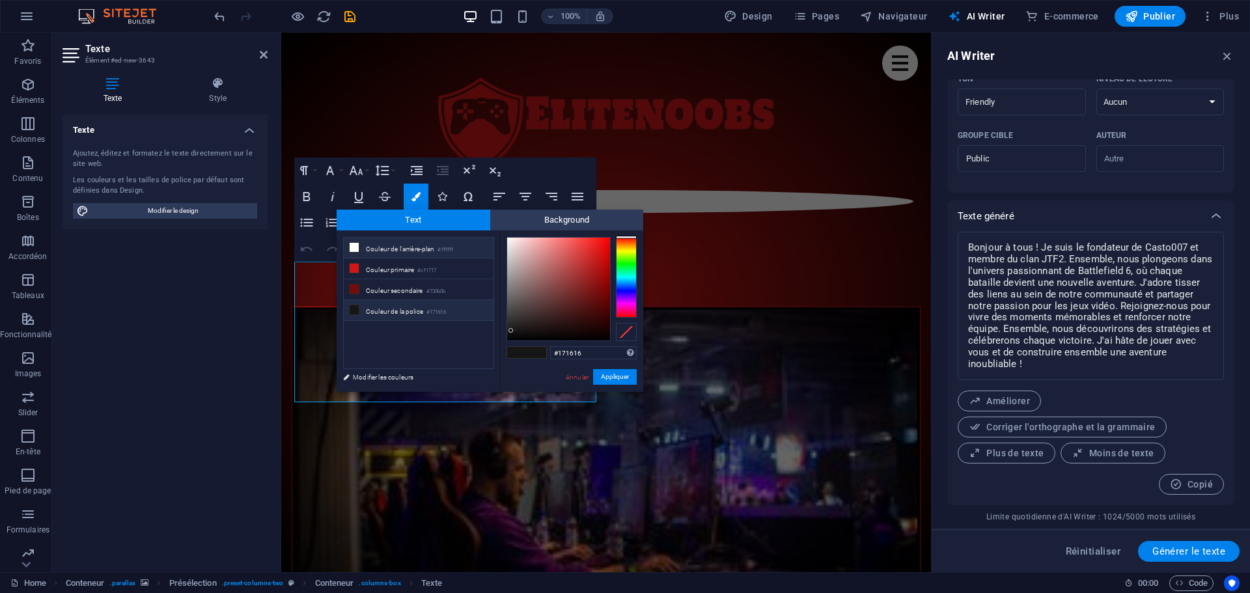
click at [370, 248] on li "Couleur de l'arrière-plan #ffffff" at bounding box center [419, 248] width 150 height 21
click at [618, 377] on button "Appliquer" at bounding box center [615, 377] width 44 height 16
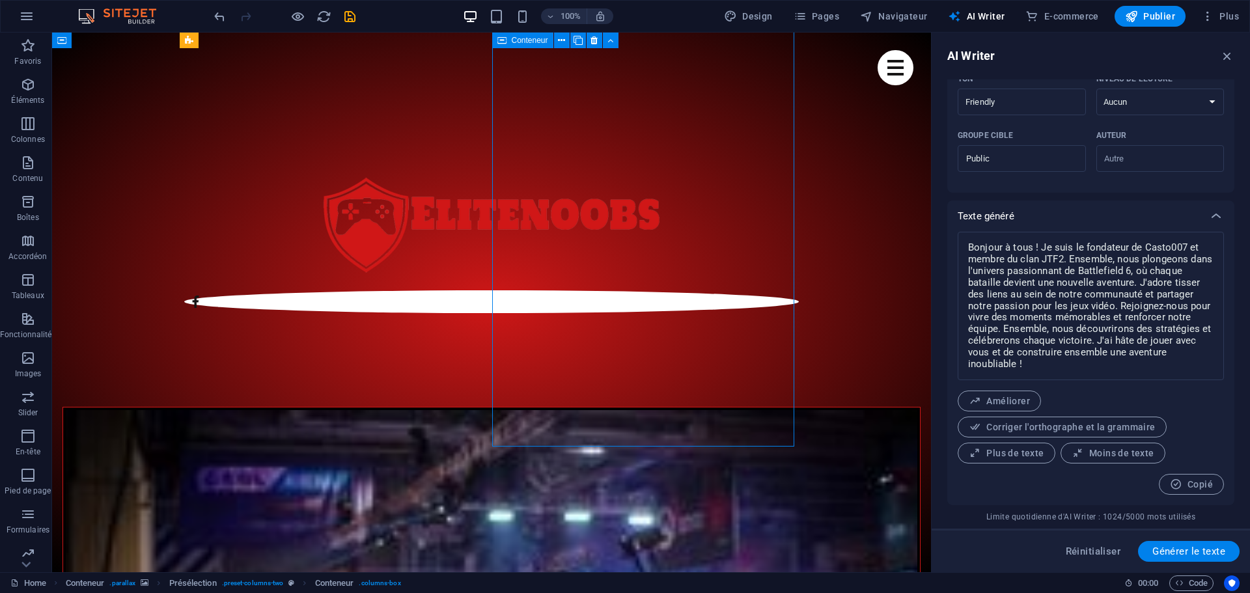
scroll to position [643, 0]
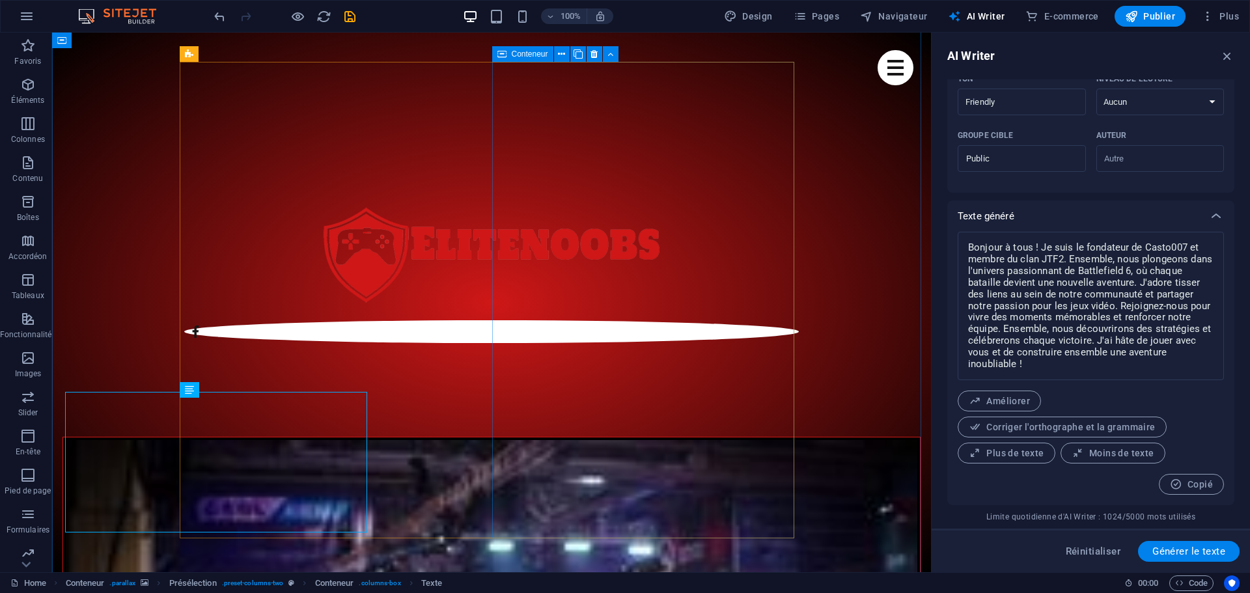
click at [567, 53] on icon at bounding box center [570, 55] width 7 height 14
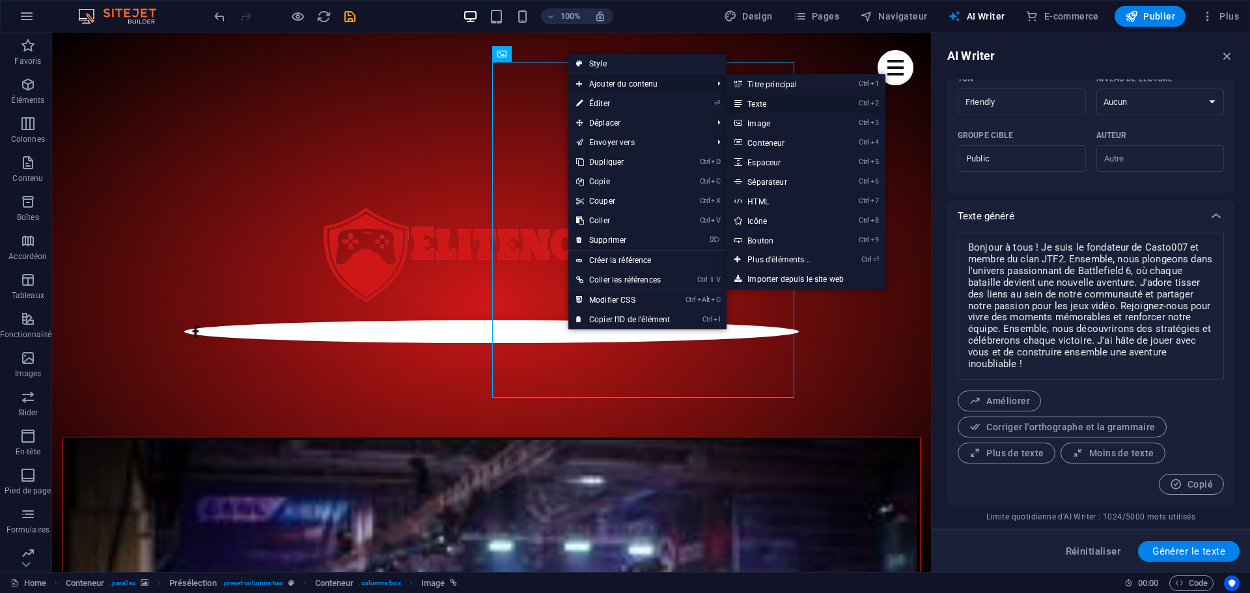
click at [766, 104] on link "Ctrl 2 Texte" at bounding box center [782, 104] width 110 height 20
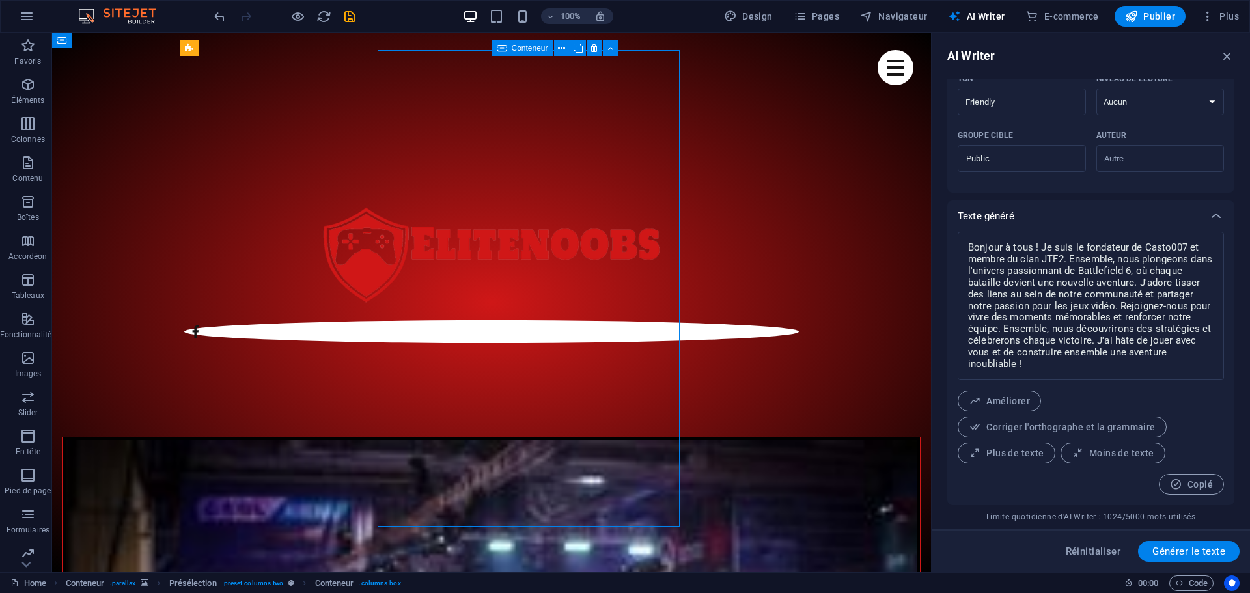
scroll to position [649, 0]
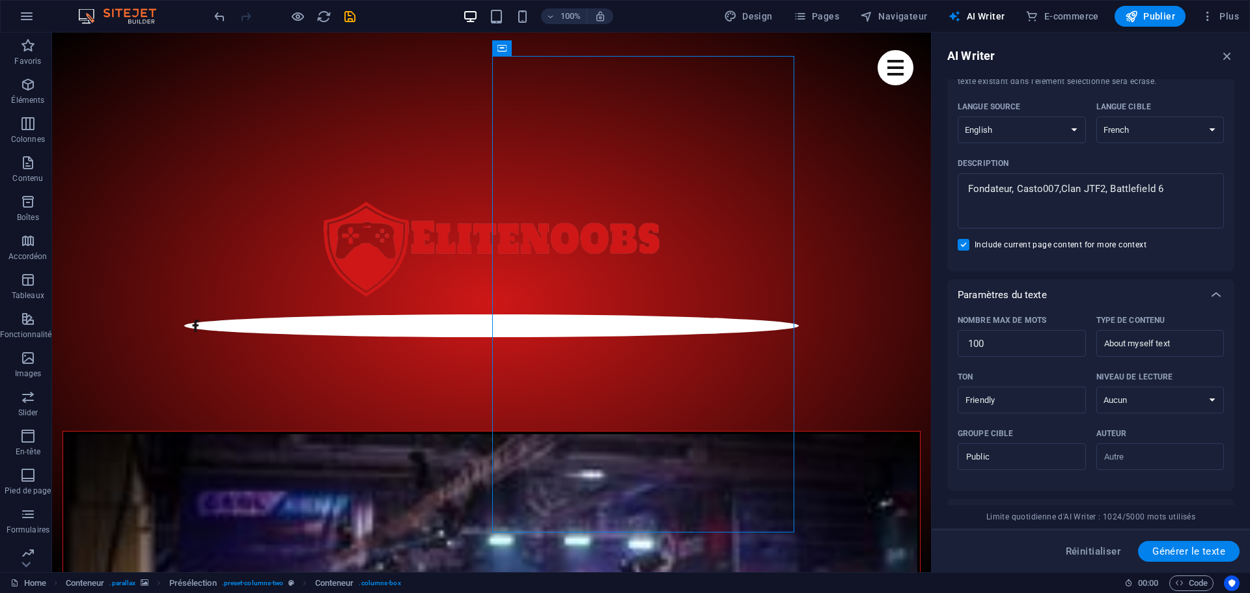
scroll to position [0, 0]
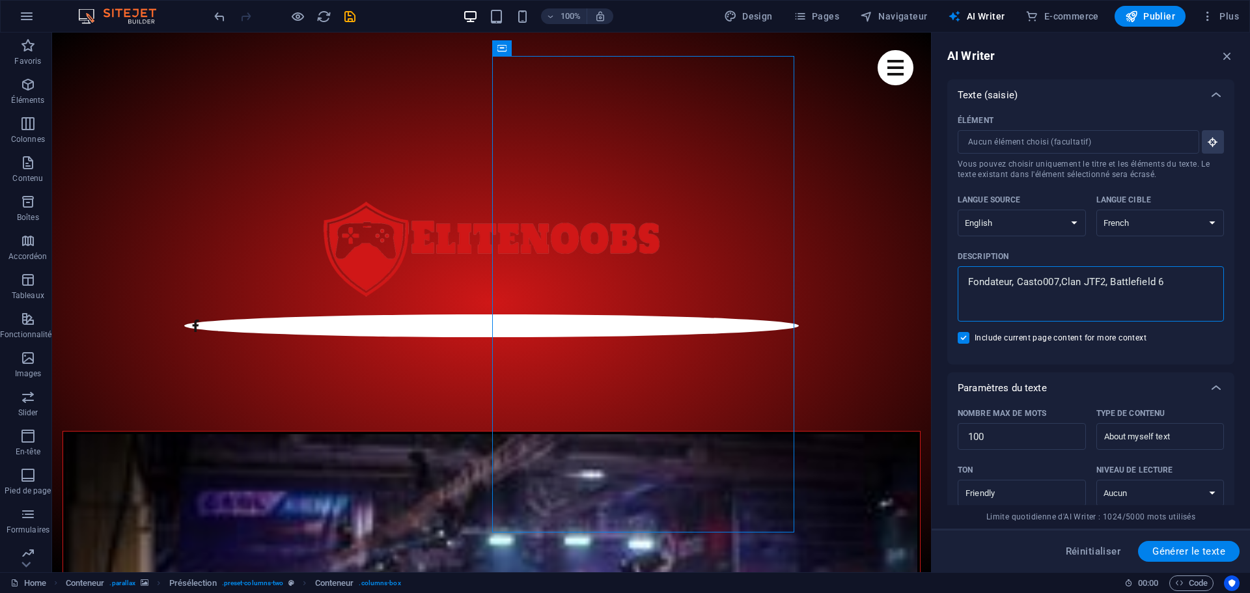
drag, startPoint x: 1112, startPoint y: 317, endPoint x: 928, endPoint y: 287, distance: 186.2
click at [1053, 288] on textarea "JTF2_VaRiAnT_Qc,Clan JTF2, Battlefield 6" at bounding box center [1090, 294] width 253 height 42
click at [1177, 282] on textarea "JTF2_VaRiAnT_Qc, Clan JTF2, Battlefield 6" at bounding box center [1090, 294] width 253 height 42
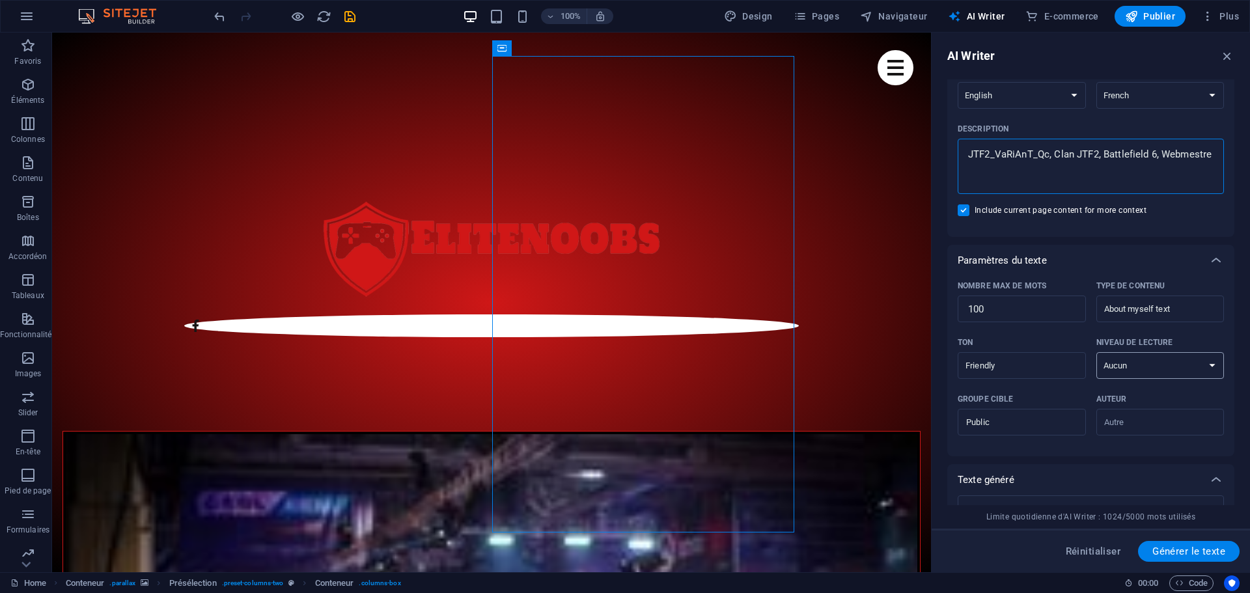
scroll to position [130, 0]
click at [1190, 553] on span "Générer le texte" at bounding box center [1189, 551] width 73 height 10
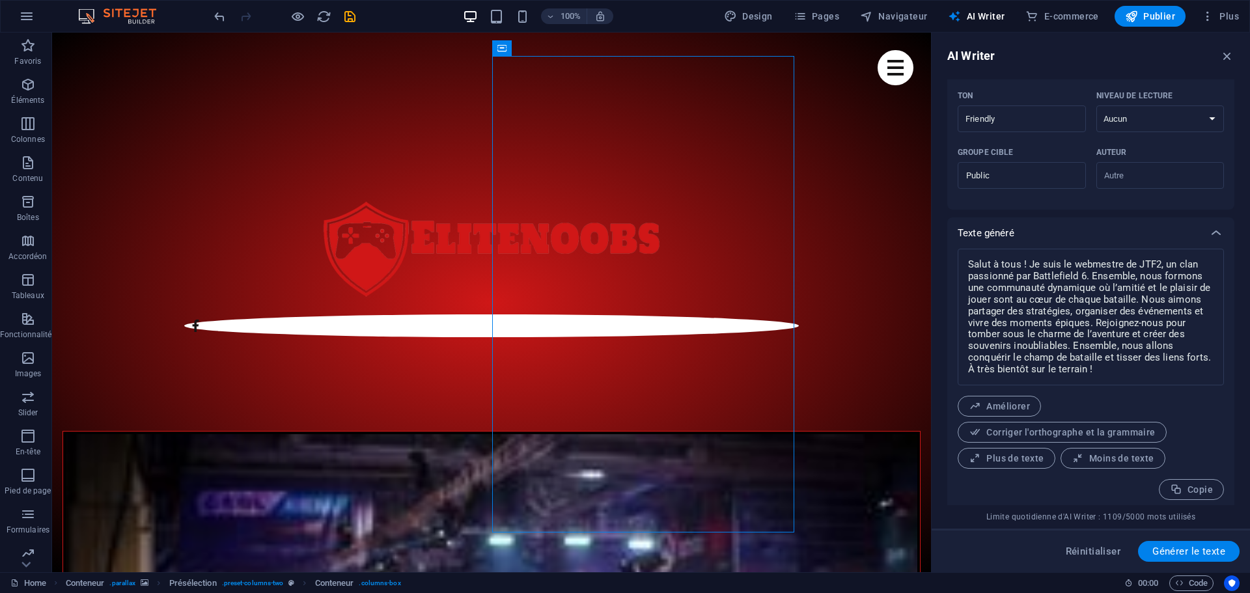
scroll to position [380, 0]
drag, startPoint x: 1071, startPoint y: 313, endPoint x: 1075, endPoint y: 303, distance: 9.9
click at [1075, 303] on textarea "Salut à tous ! Je suis le webmestre de JTF2, un clan passionné par Battlefield …" at bounding box center [1090, 312] width 253 height 124
click at [1076, 305] on textarea "Salut à tous ! Je suis le webmestre de JTF2, un clan passionné par Battlefield …" at bounding box center [1090, 312] width 253 height 124
click at [1073, 305] on textarea "Salut à tous ! Je suis le webmestre de JTF2, un clan passionné par Battlefield …" at bounding box center [1090, 312] width 253 height 124
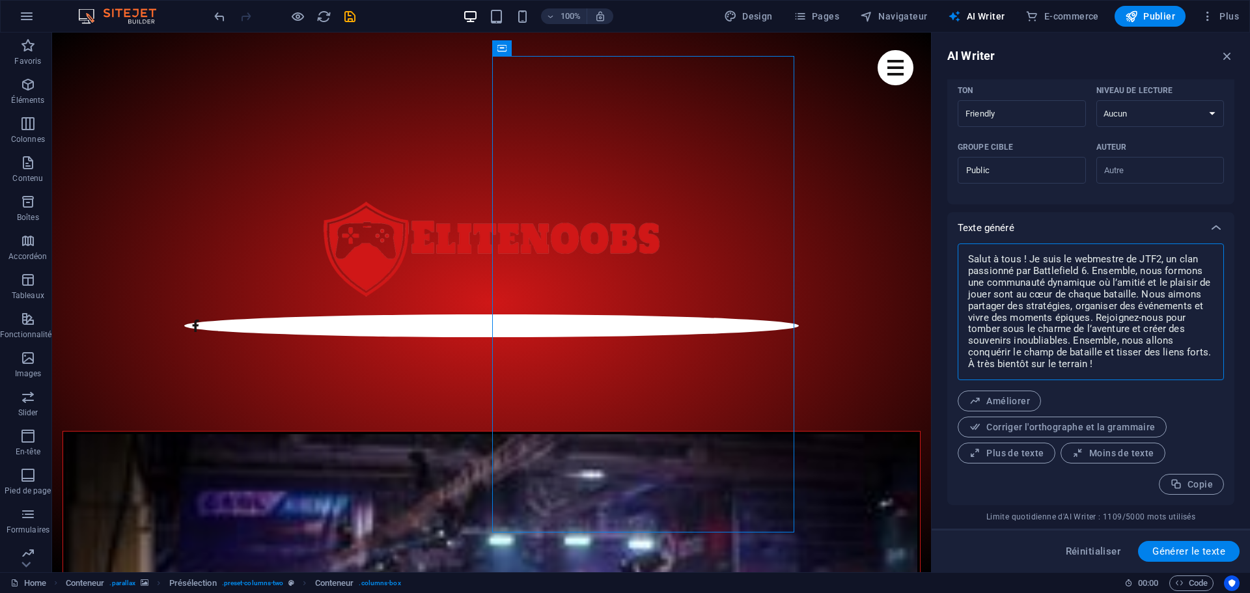
drag, startPoint x: 1073, startPoint y: 305, endPoint x: 1190, endPoint y: 307, distance: 116.6
click at [1190, 307] on textarea "Salut à tous ! Je suis le webmestre de JTF2, un clan passionné par Battlefield …" at bounding box center [1090, 312] width 253 height 124
click at [1181, 479] on span "Copie" at bounding box center [1191, 485] width 43 height 12
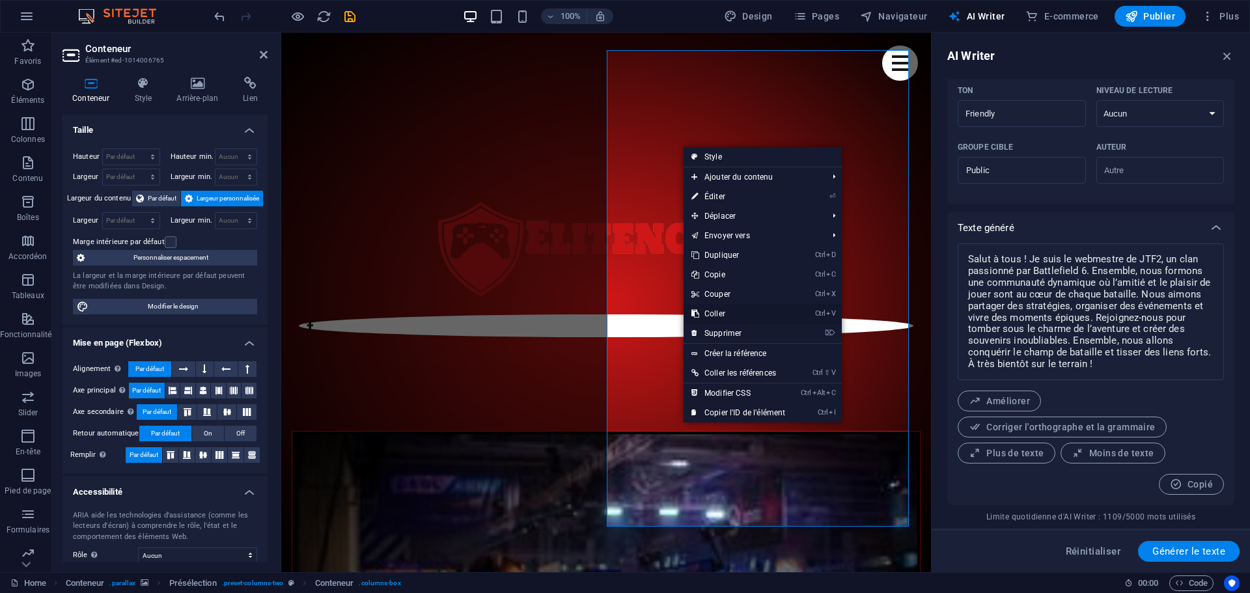
click at [716, 310] on link "Ctrl V Coller" at bounding box center [738, 314] width 109 height 20
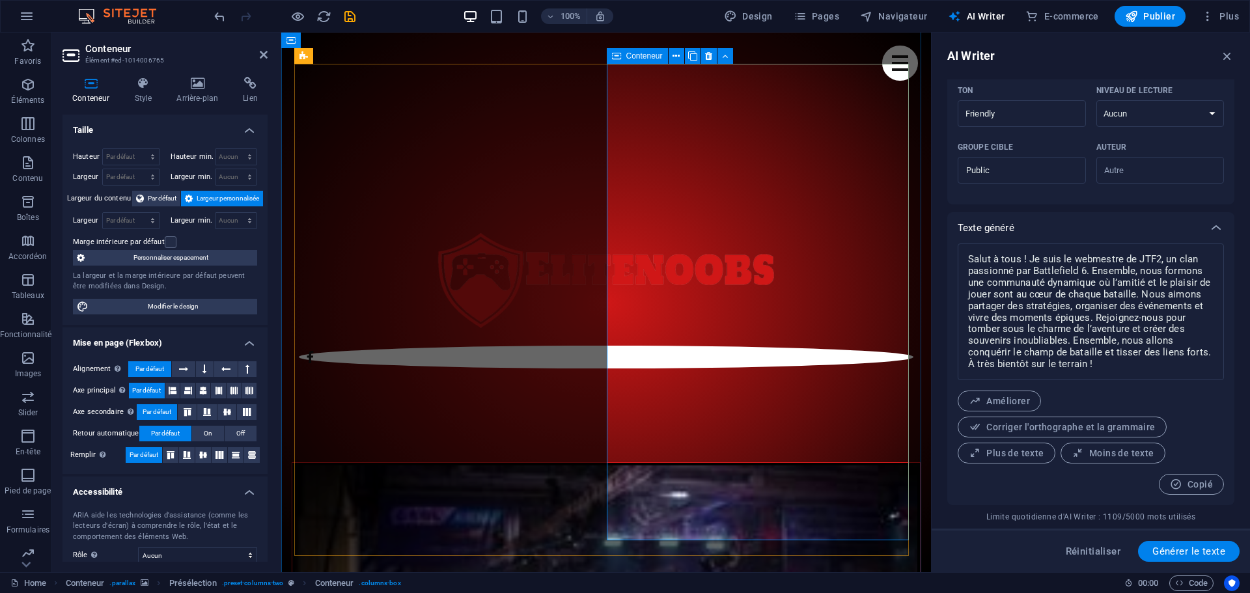
scroll to position [649, 0]
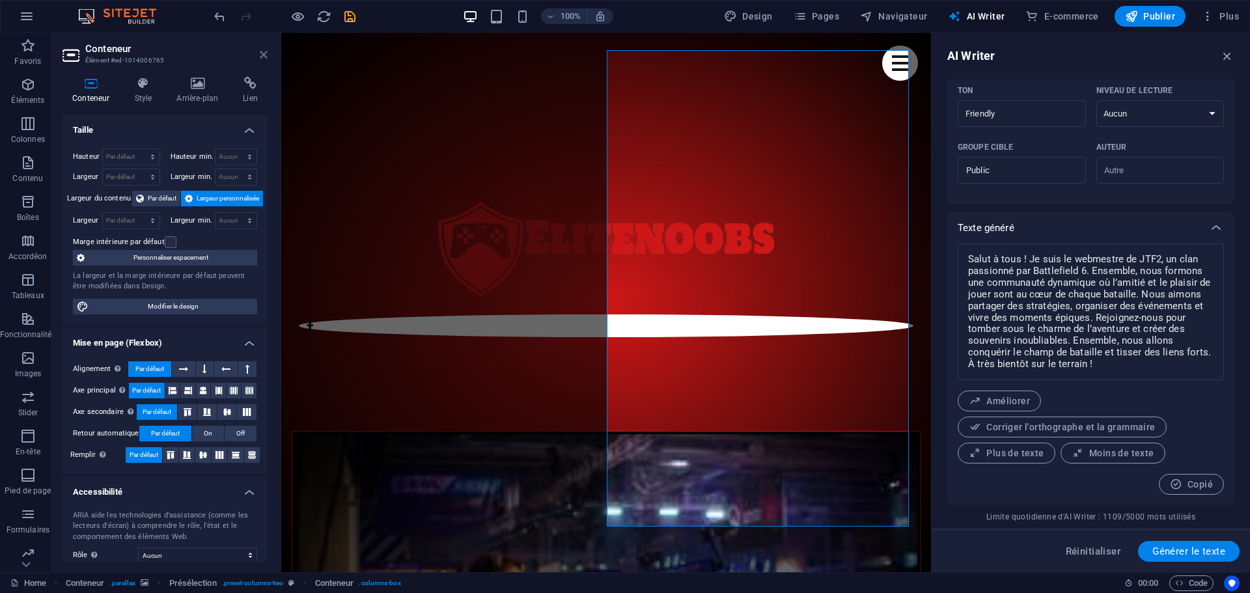
click at [266, 54] on icon at bounding box center [264, 54] width 8 height 10
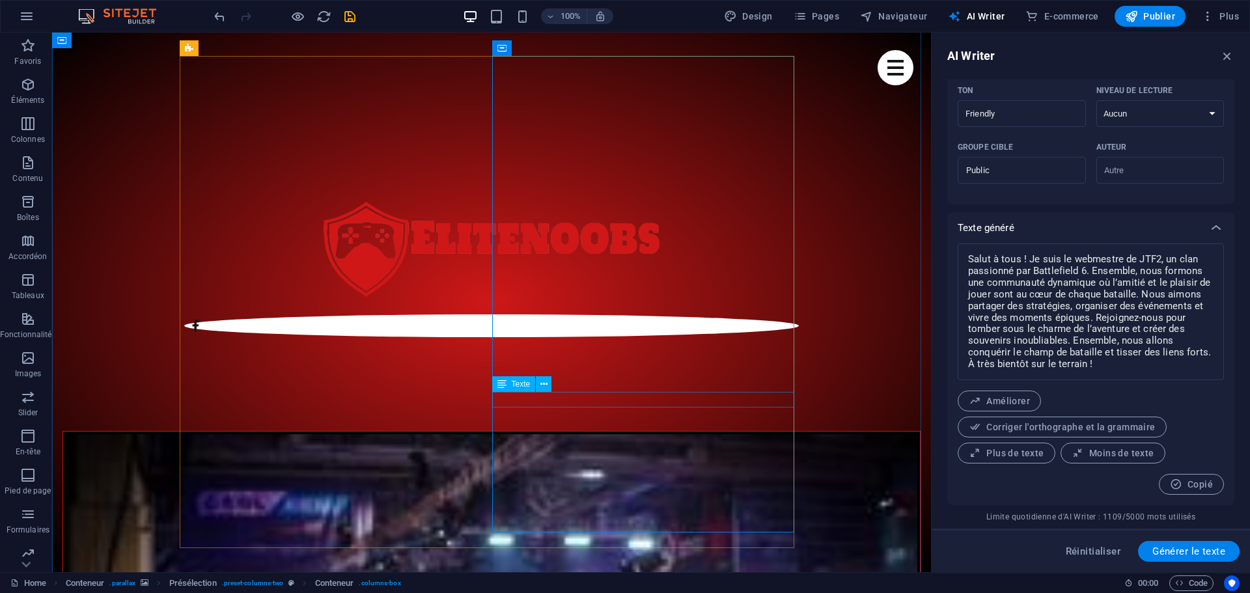
click at [544, 383] on icon at bounding box center [543, 385] width 7 height 14
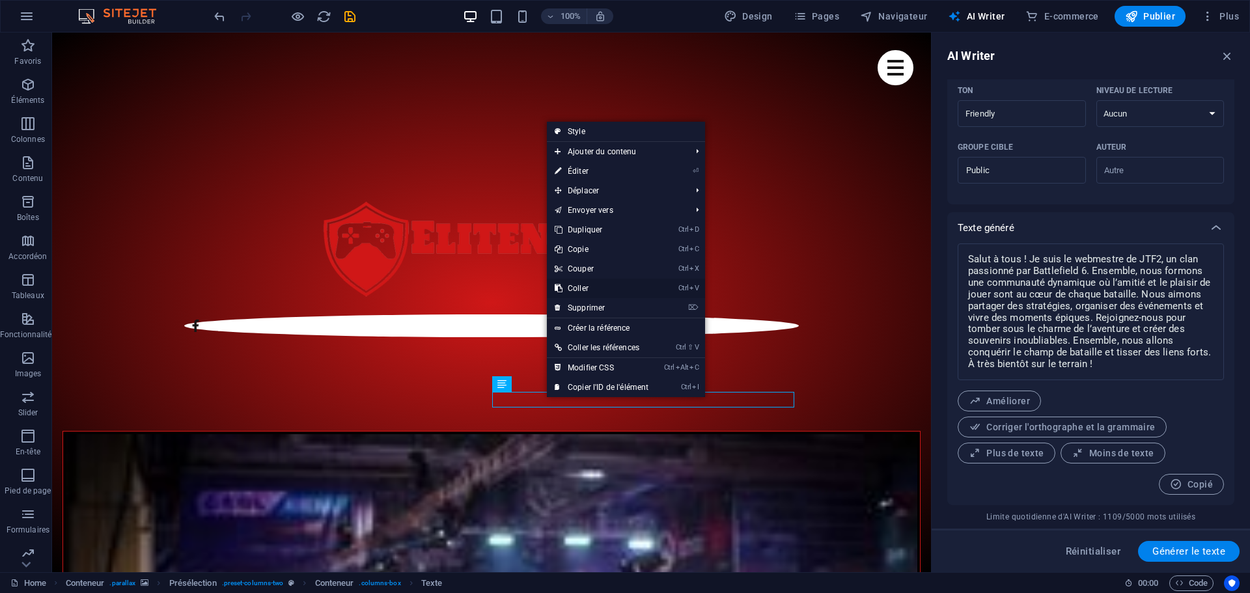
click at [588, 284] on link "Ctrl V Coller" at bounding box center [601, 289] width 109 height 20
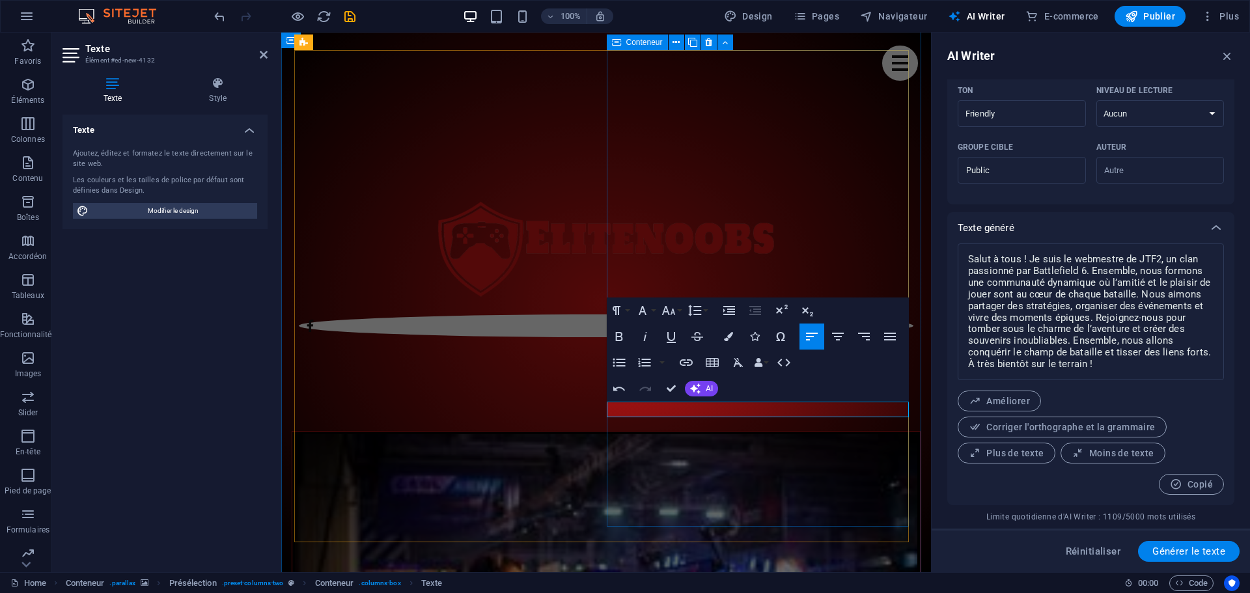
drag, startPoint x: 717, startPoint y: 462, endPoint x: 949, endPoint y: 461, distance: 232.5
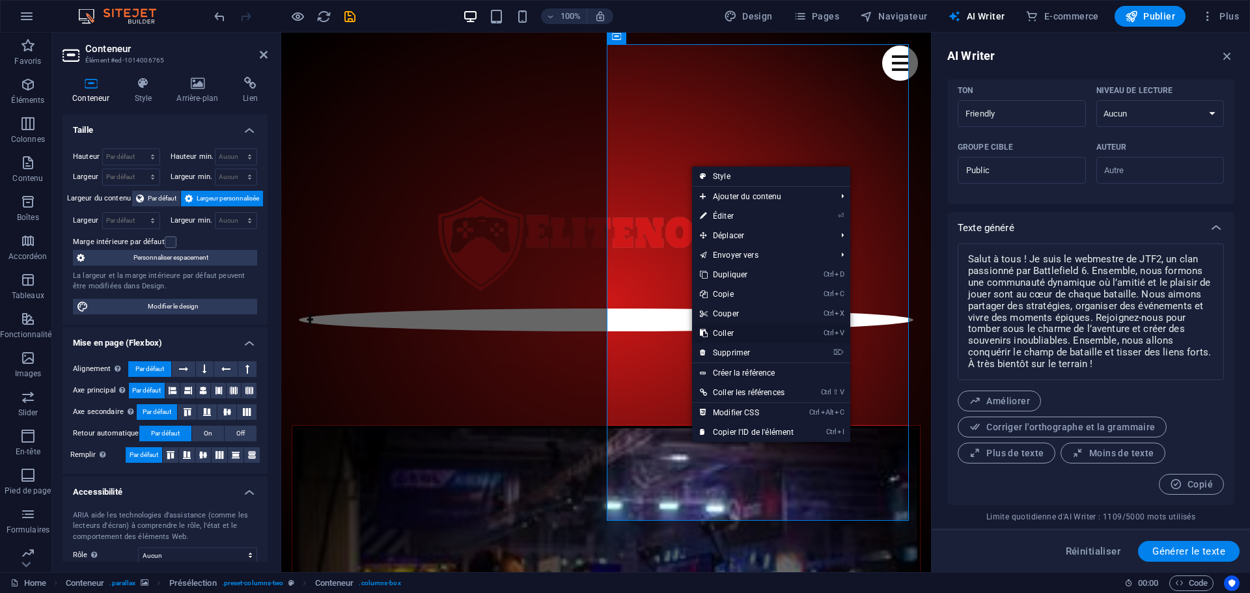
click at [739, 327] on link "Ctrl V Coller" at bounding box center [746, 334] width 109 height 20
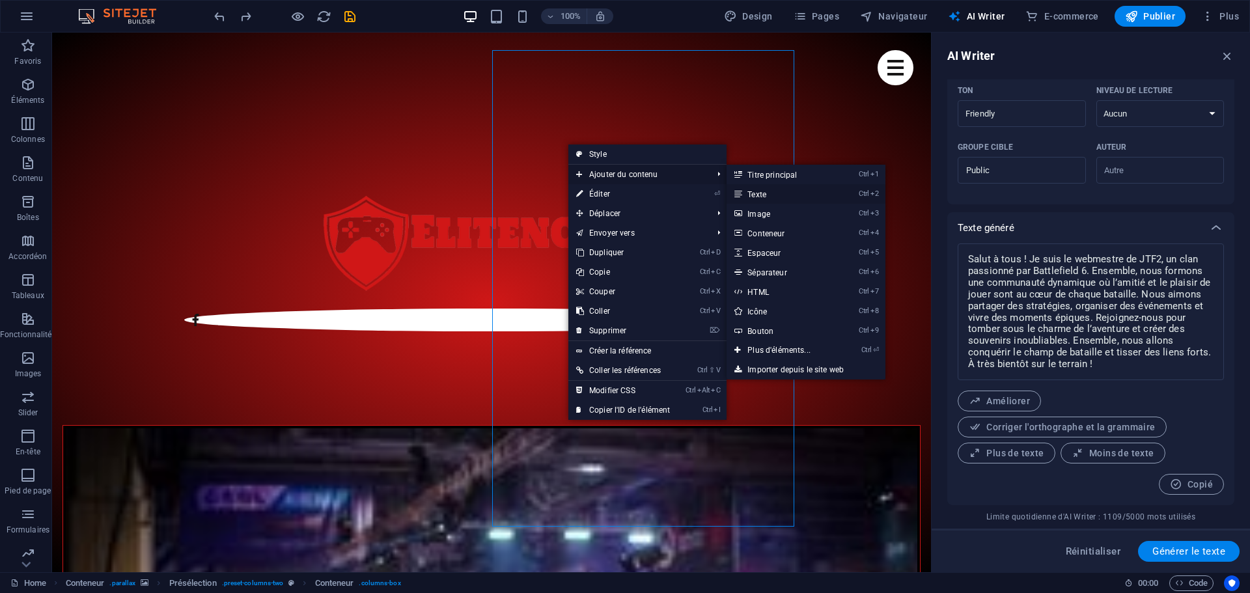
click at [768, 193] on link "Ctrl 2 Texte" at bounding box center [782, 194] width 110 height 20
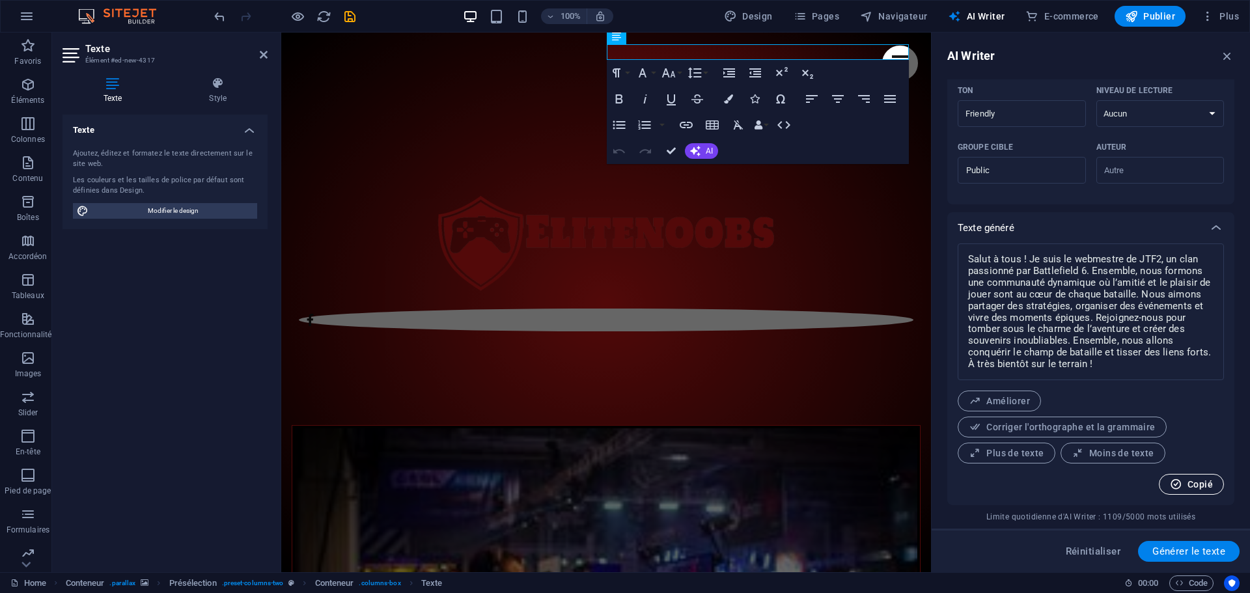
click at [1201, 486] on span "Copié" at bounding box center [1191, 485] width 43 height 12
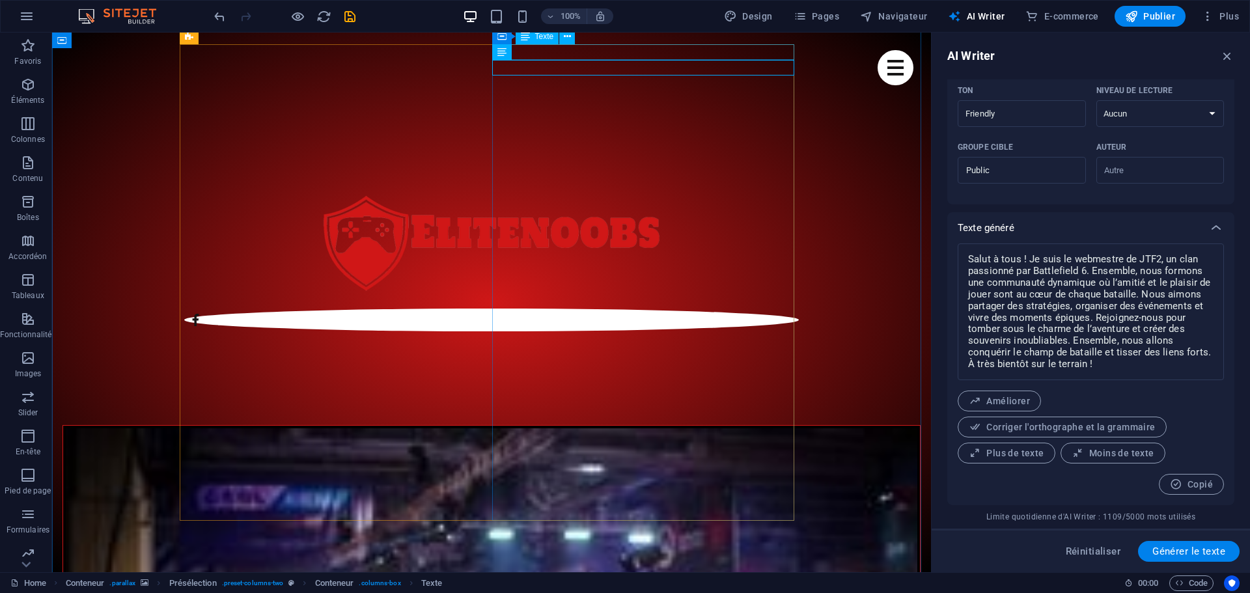
scroll to position [661, 0]
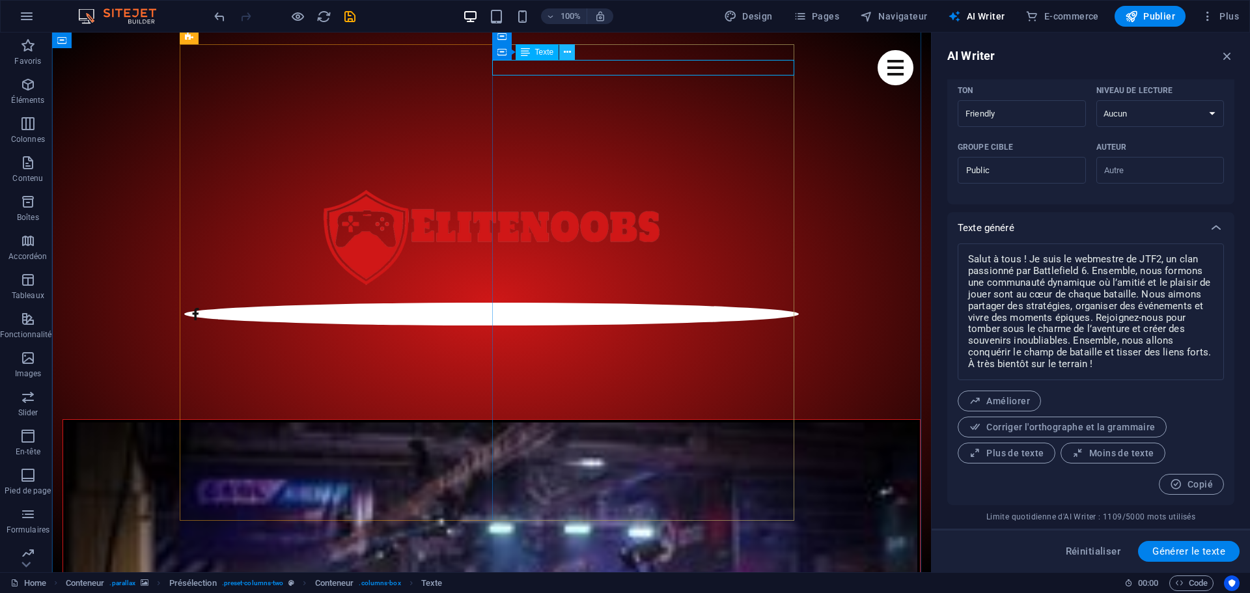
click at [567, 56] on icon at bounding box center [567, 53] width 7 height 14
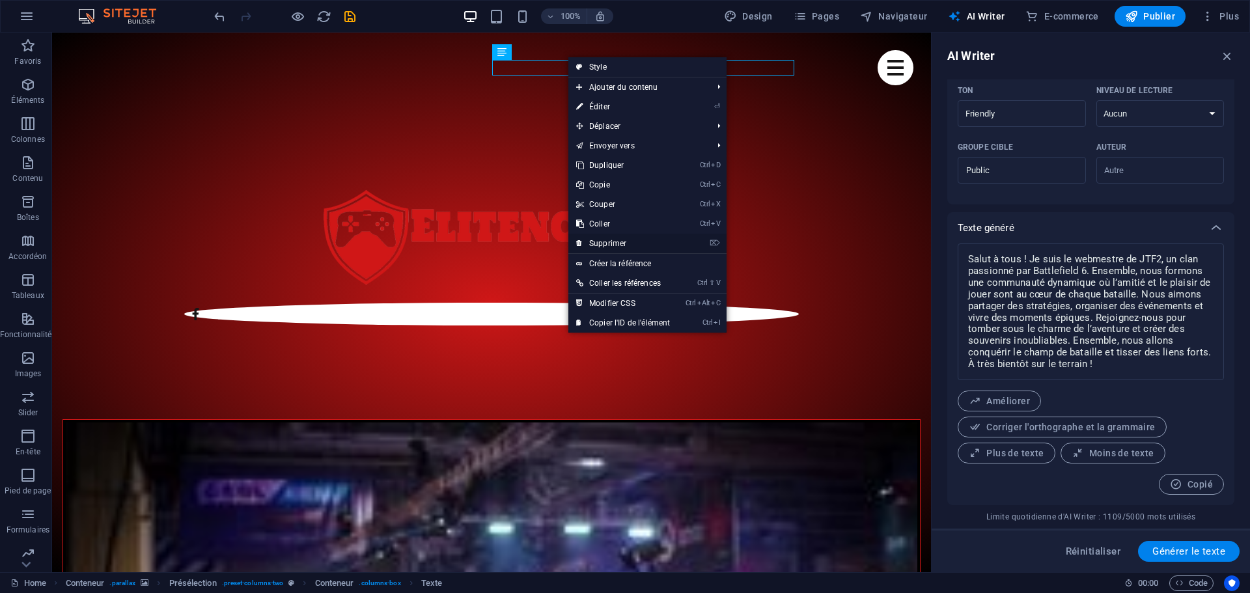
click at [605, 242] on link "⌦ Supprimer" at bounding box center [622, 244] width 109 height 20
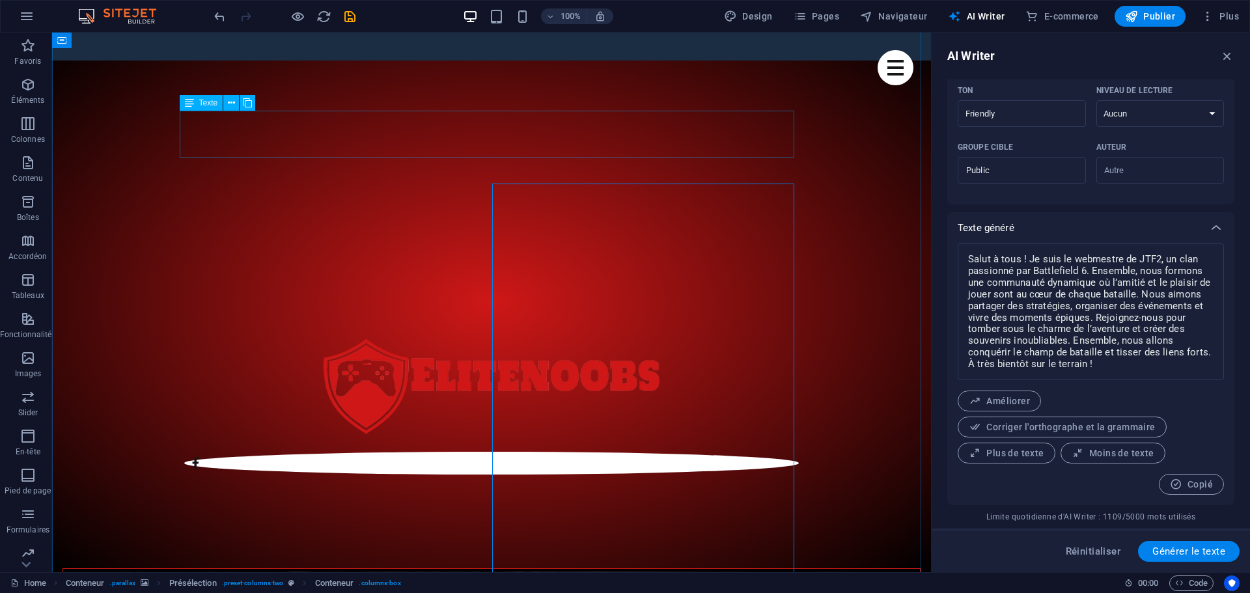
scroll to position [466, 0]
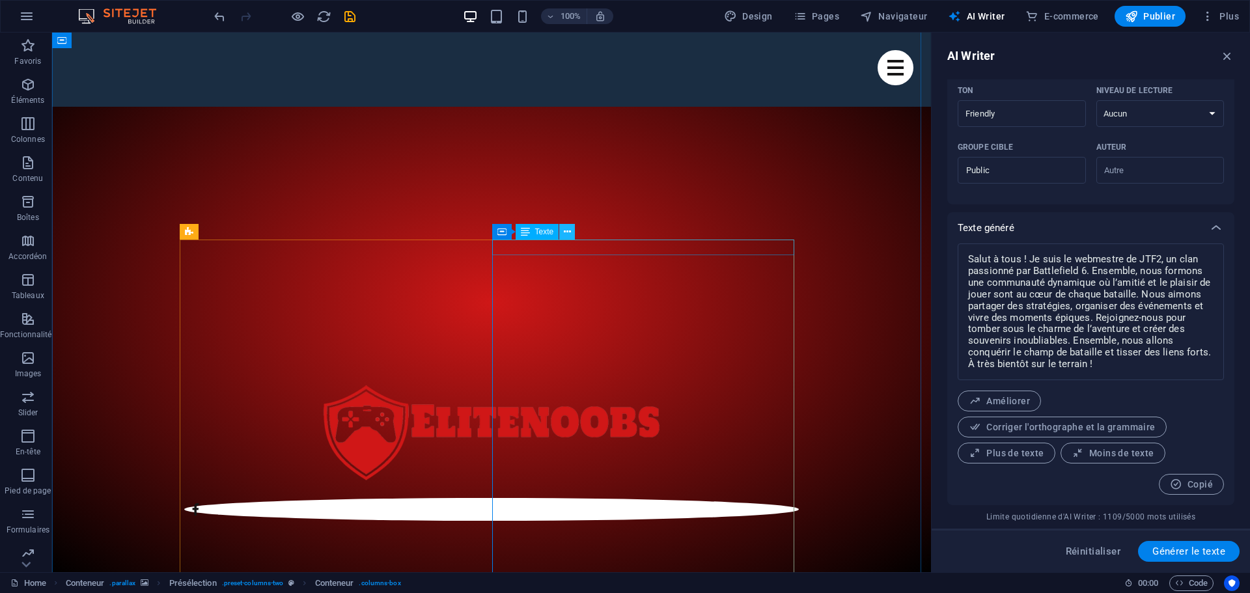
click at [566, 232] on icon at bounding box center [567, 232] width 7 height 14
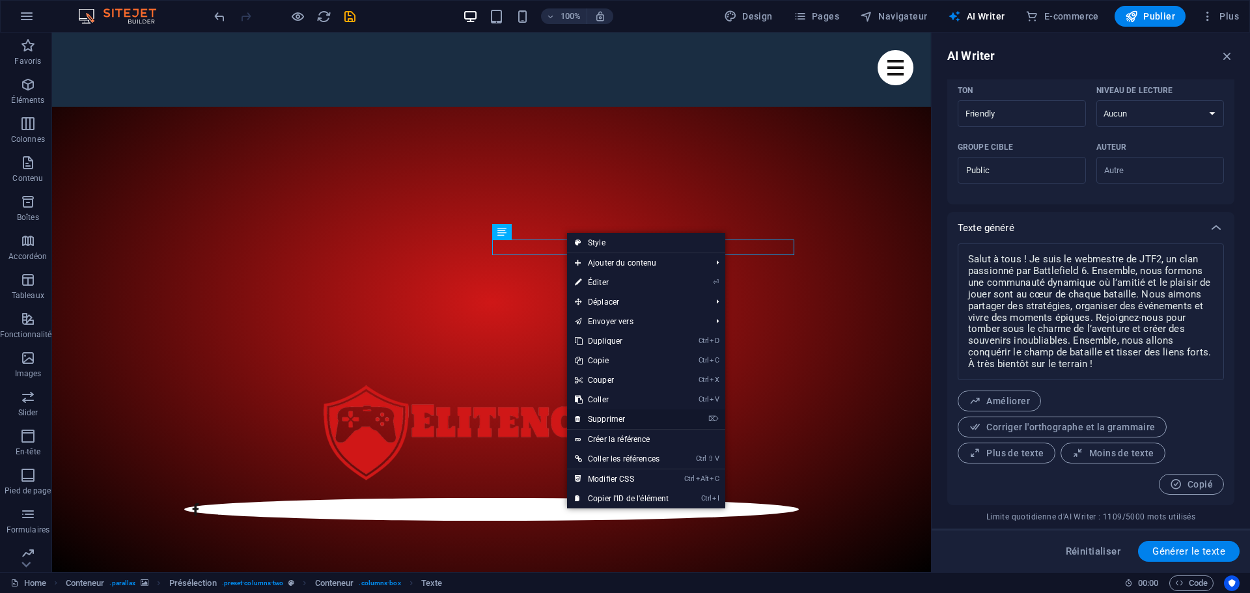
click at [609, 417] on link "⌦ Supprimer" at bounding box center [621, 420] width 109 height 20
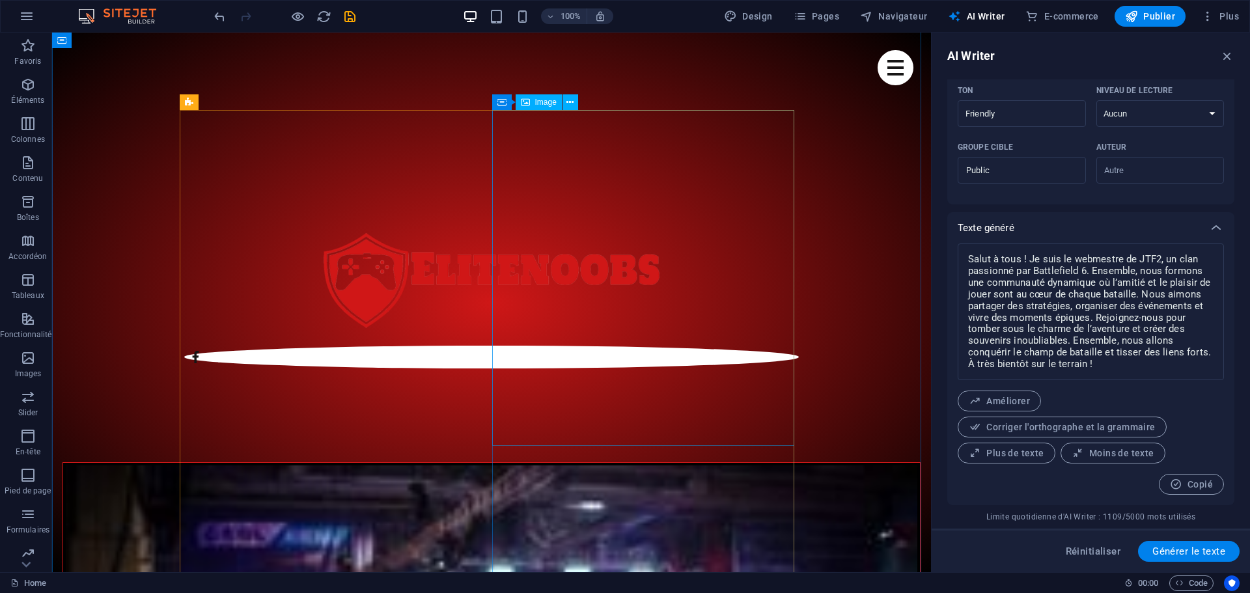
scroll to position [661, 0]
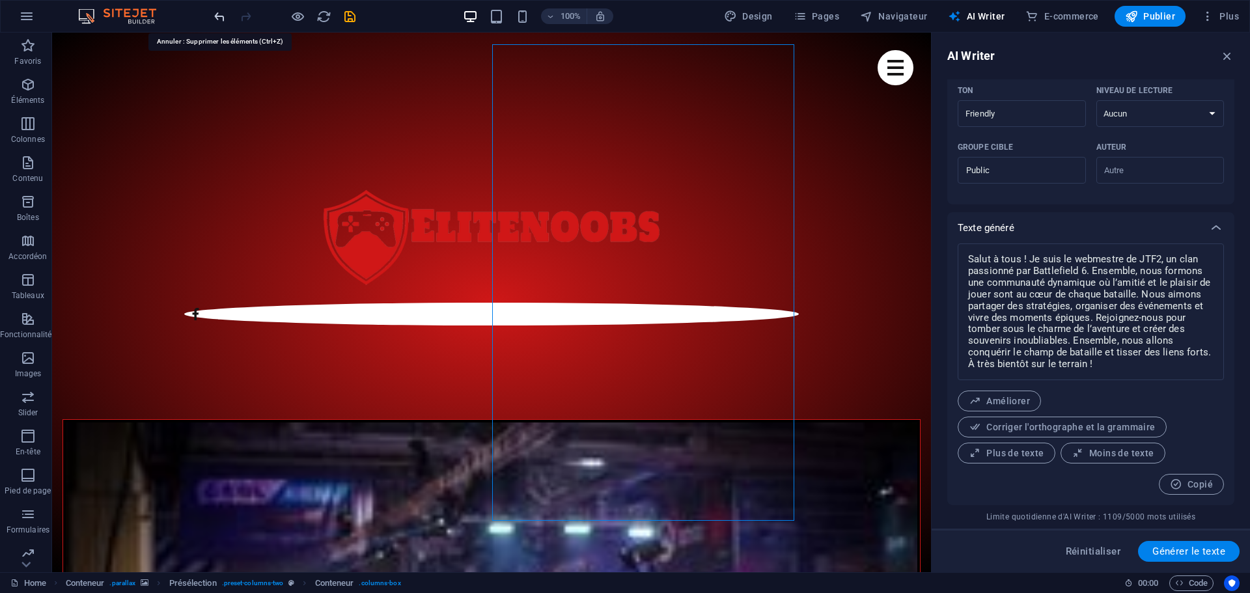
click at [220, 10] on icon "undo" at bounding box center [219, 16] width 15 height 15
click at [219, 10] on icon "undo" at bounding box center [219, 16] width 15 height 15
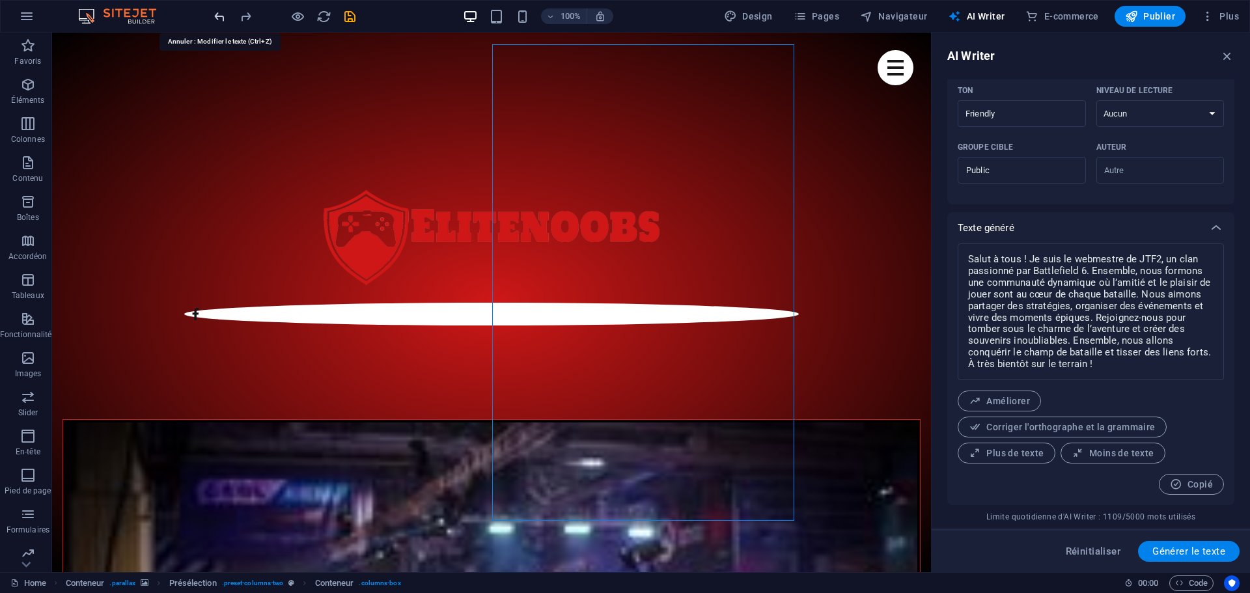
click at [219, 10] on icon "undo" at bounding box center [219, 16] width 15 height 15
click at [247, 14] on icon "redo" at bounding box center [245, 16] width 15 height 15
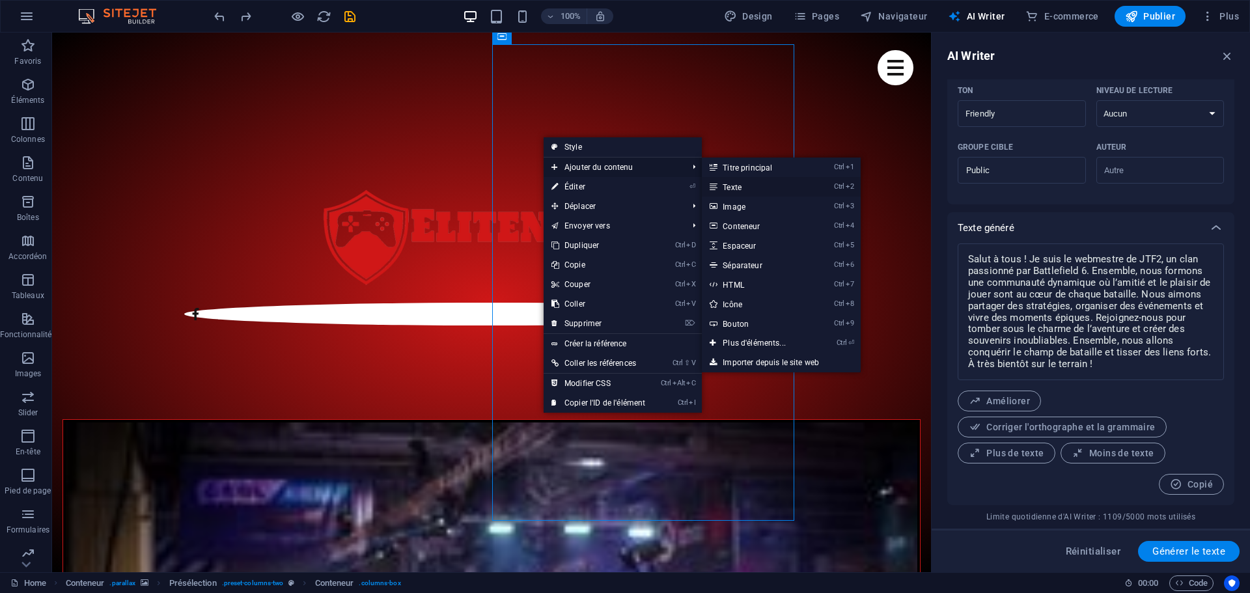
click at [749, 189] on link "Ctrl 2 Texte" at bounding box center [757, 187] width 110 height 20
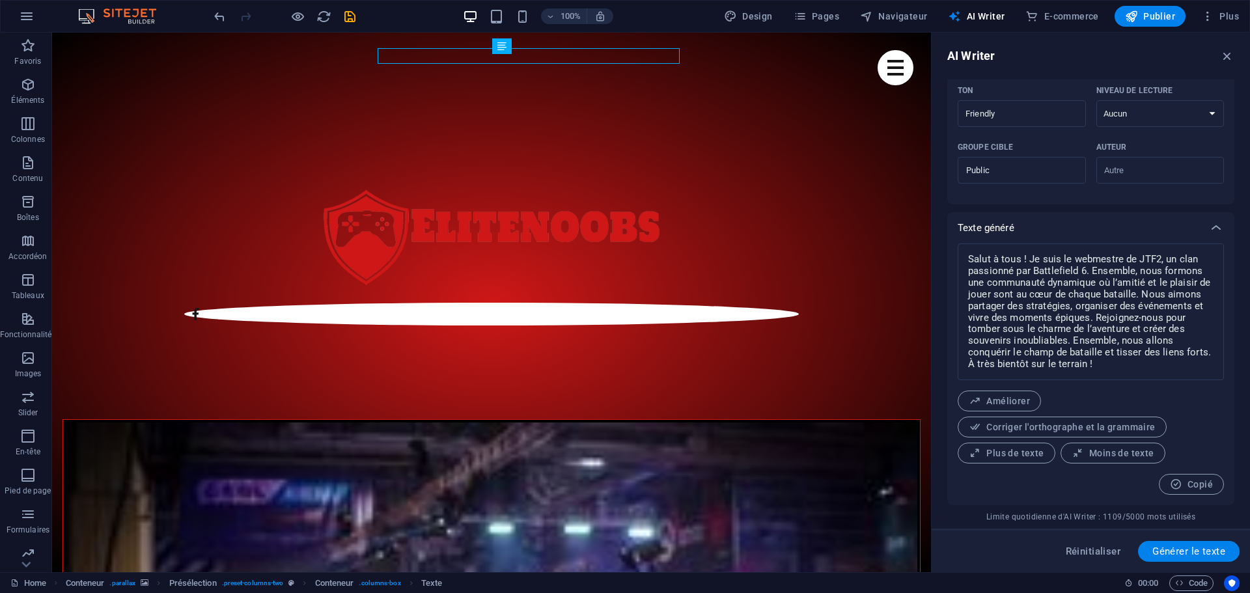
scroll to position [667, 0]
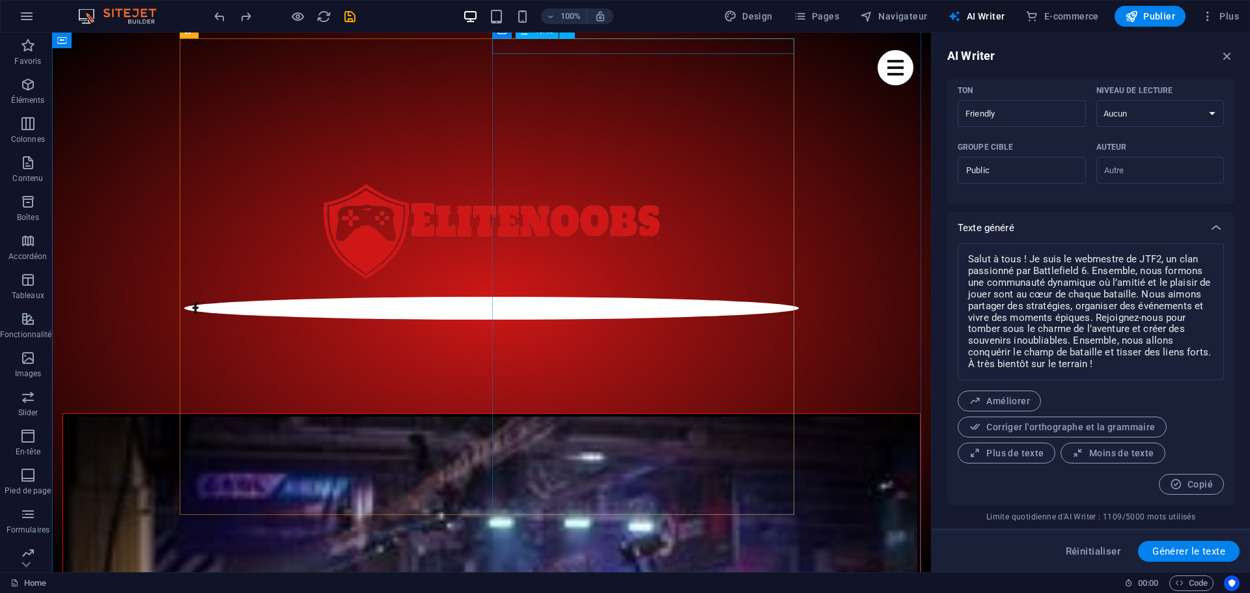
click at [1190, 479] on span "Copié" at bounding box center [1191, 485] width 43 height 12
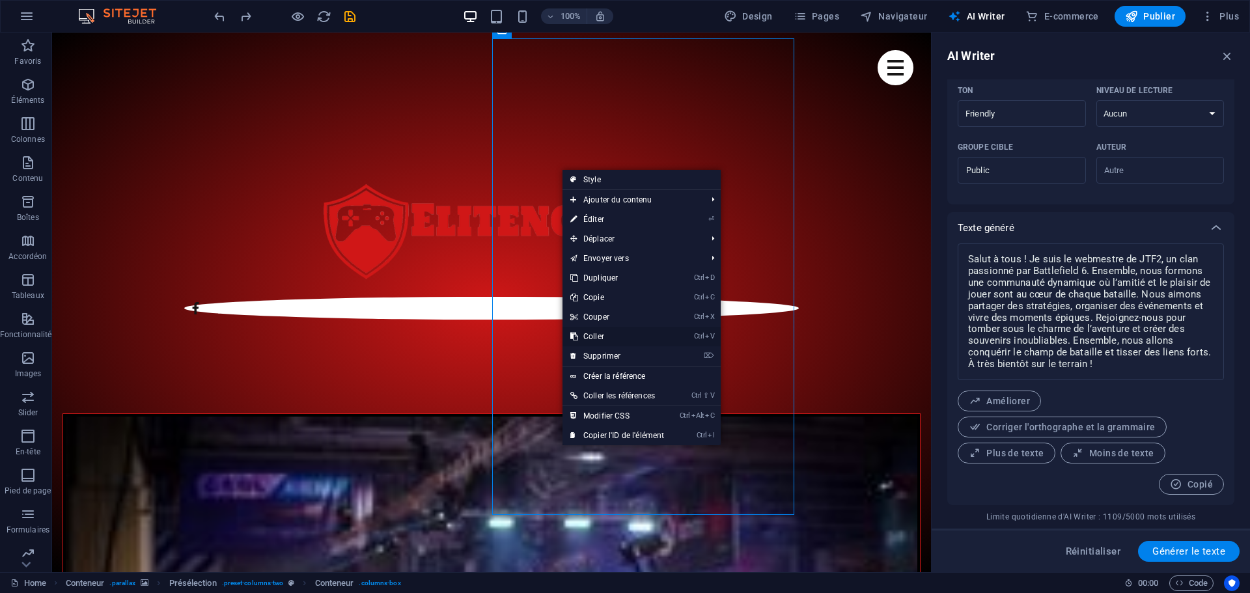
click at [597, 337] on link "Ctrl V Coller" at bounding box center [617, 337] width 109 height 20
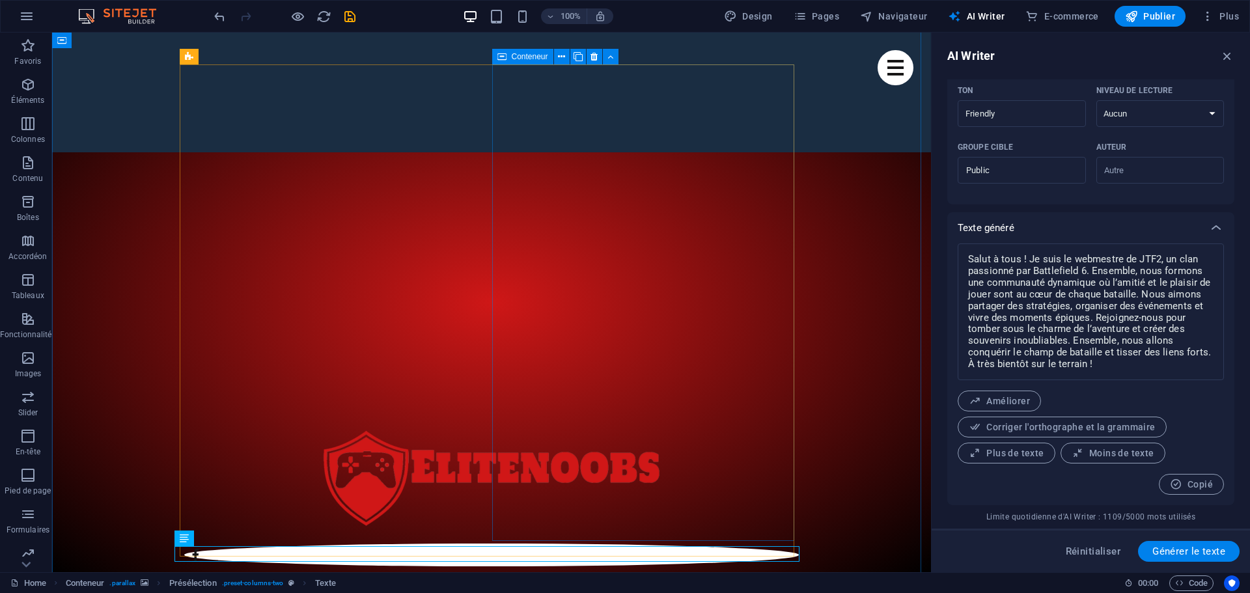
scroll to position [406, 0]
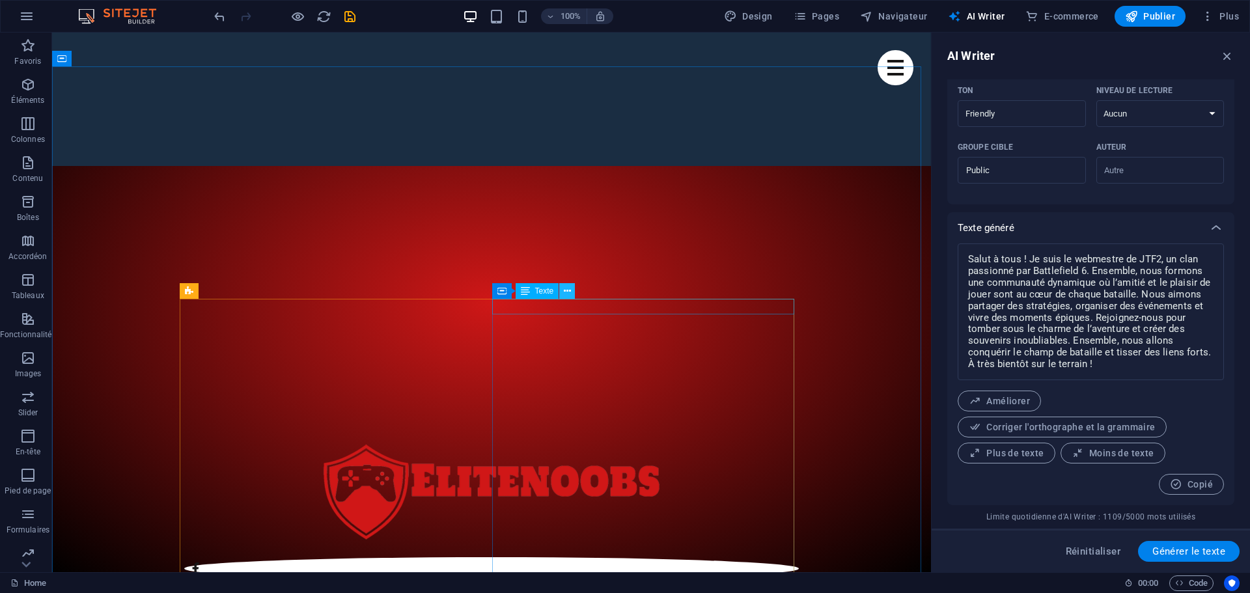
click at [567, 290] on icon at bounding box center [567, 292] width 7 height 14
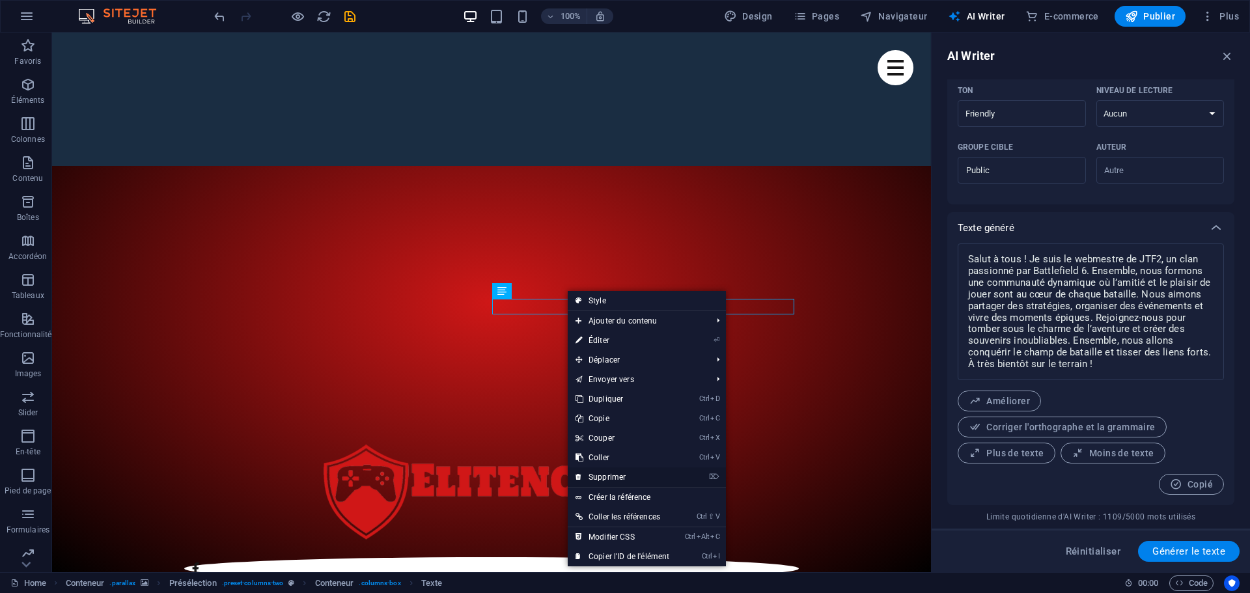
click at [605, 471] on link "⌦ Supprimer" at bounding box center [622, 478] width 109 height 20
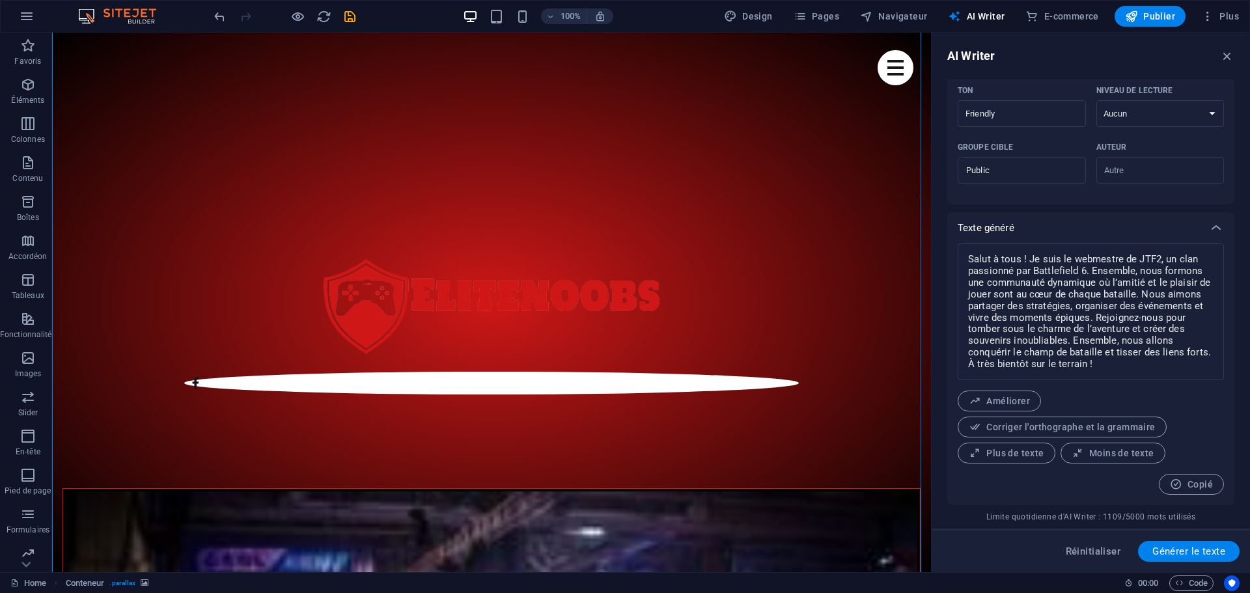
scroll to position [602, 0]
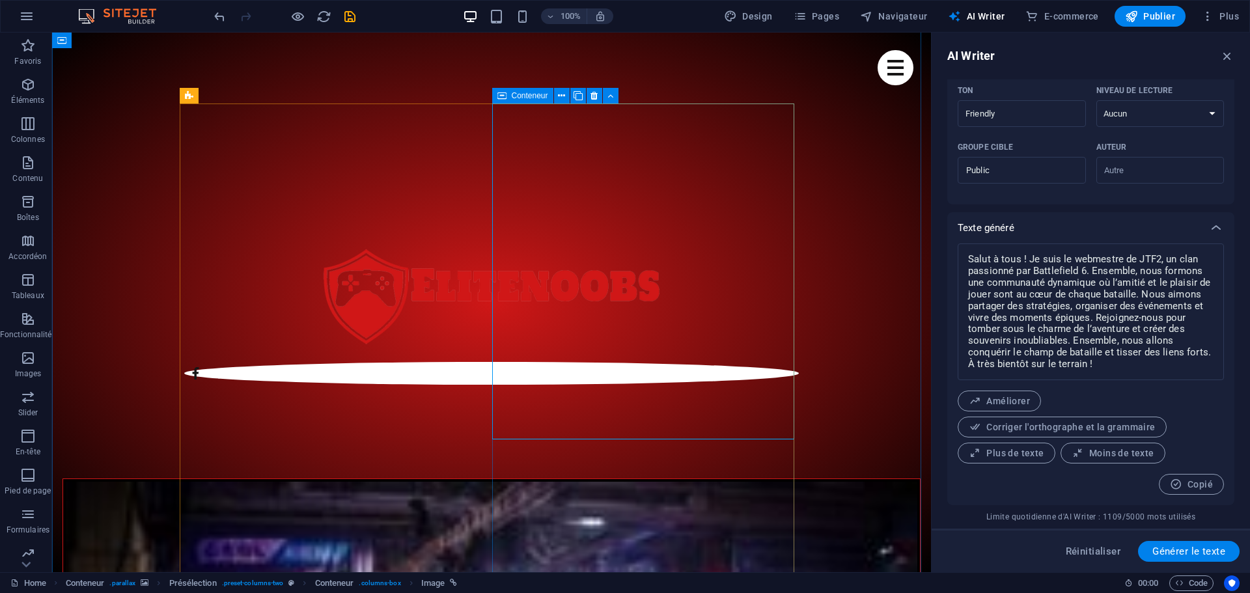
click at [1082, 311] on textarea "Salut à tous ! Je suis le webmestre de JTF2, un clan passionné par Battlefield …" at bounding box center [1090, 312] width 253 height 124
click at [348, 17] on icon "save" at bounding box center [350, 16] width 15 height 15
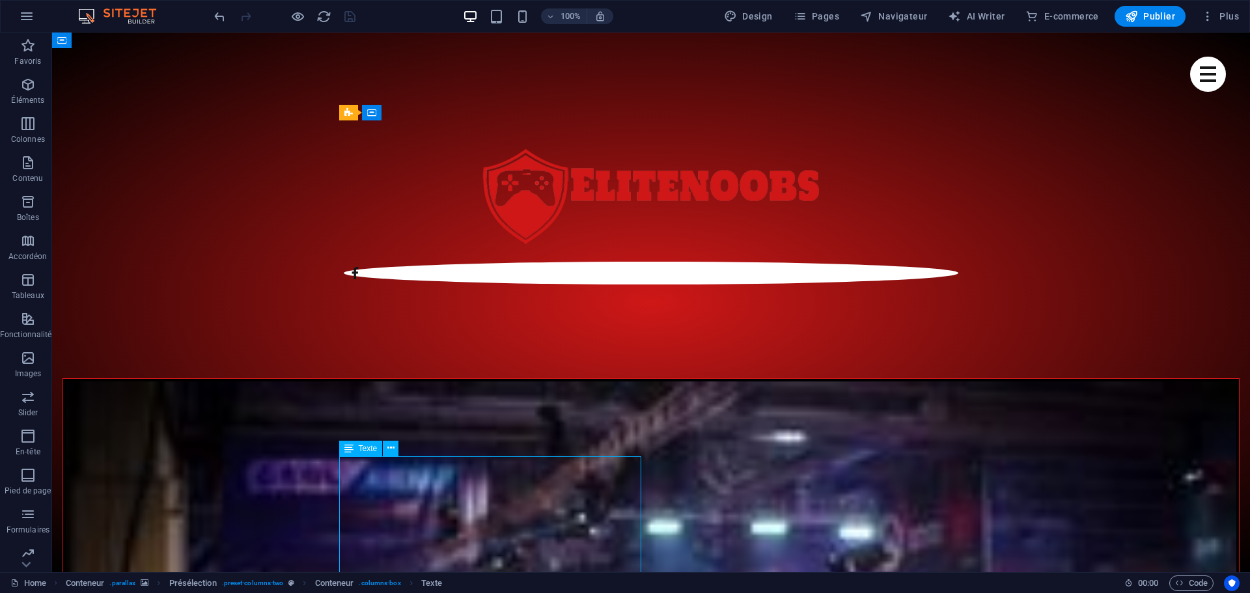
scroll to position [732, 0]
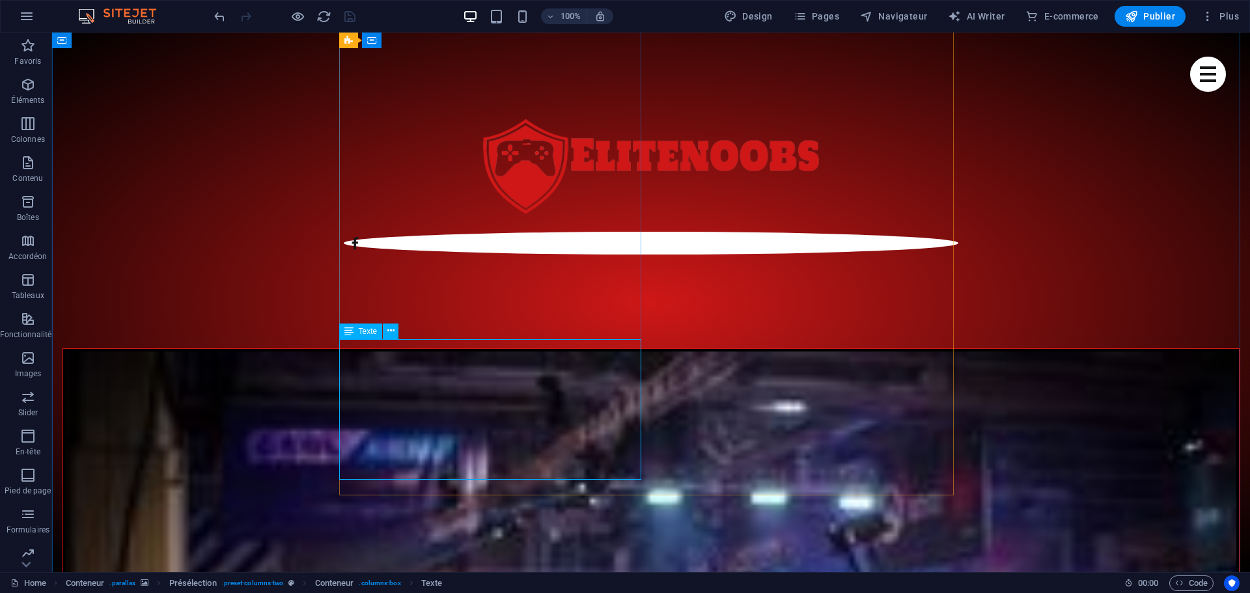
click at [388, 330] on icon at bounding box center [390, 331] width 7 height 14
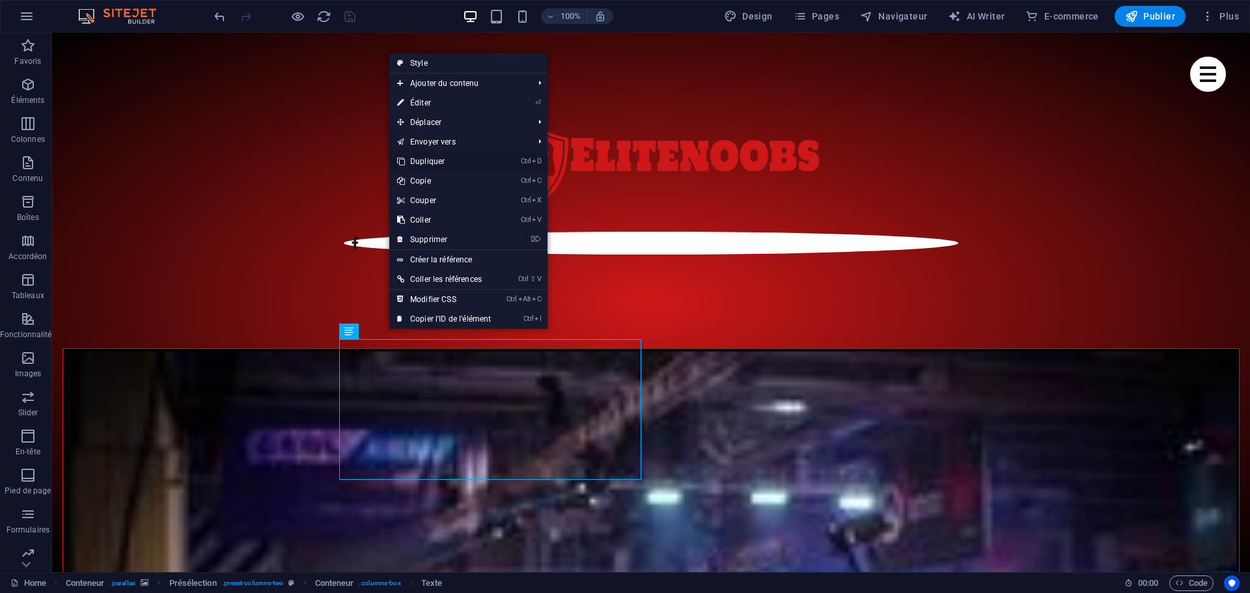
click at [432, 160] on link "Ctrl D Dupliquer" at bounding box center [443, 162] width 109 height 20
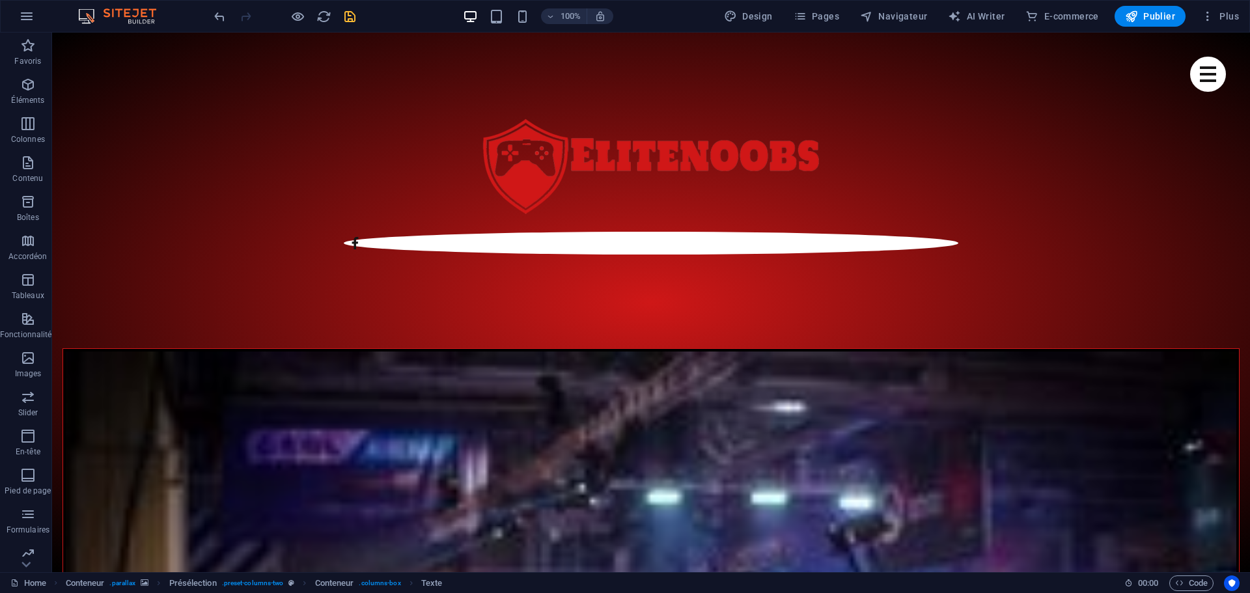
scroll to position [734, 0]
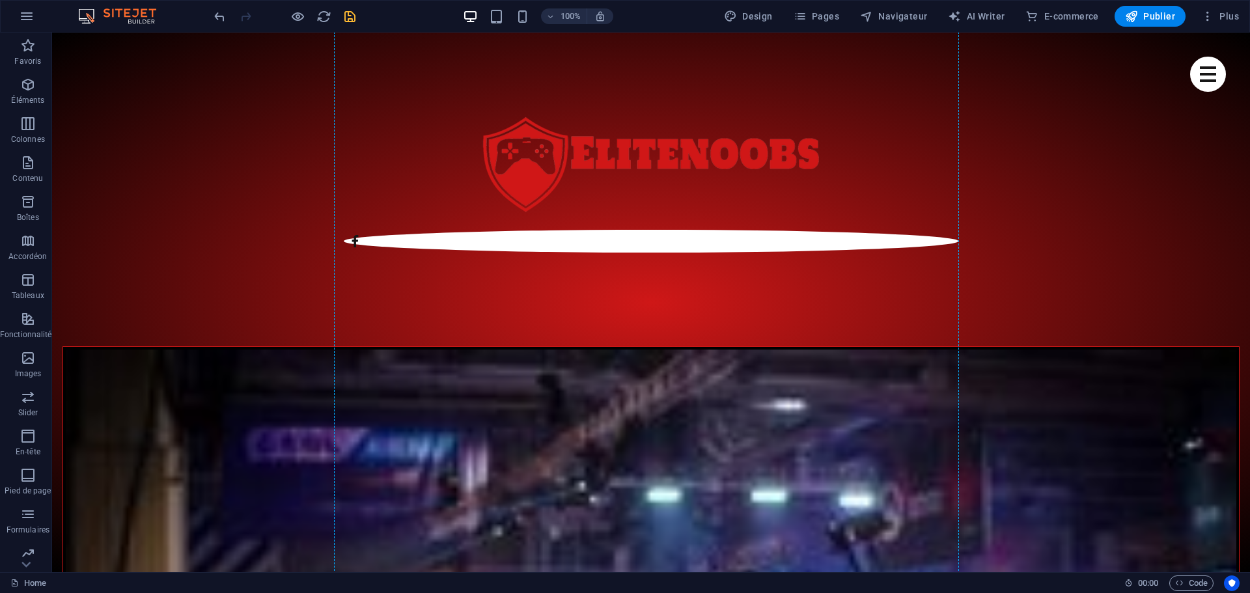
drag, startPoint x: 419, startPoint y: 507, endPoint x: 785, endPoint y: 410, distance: 378.4
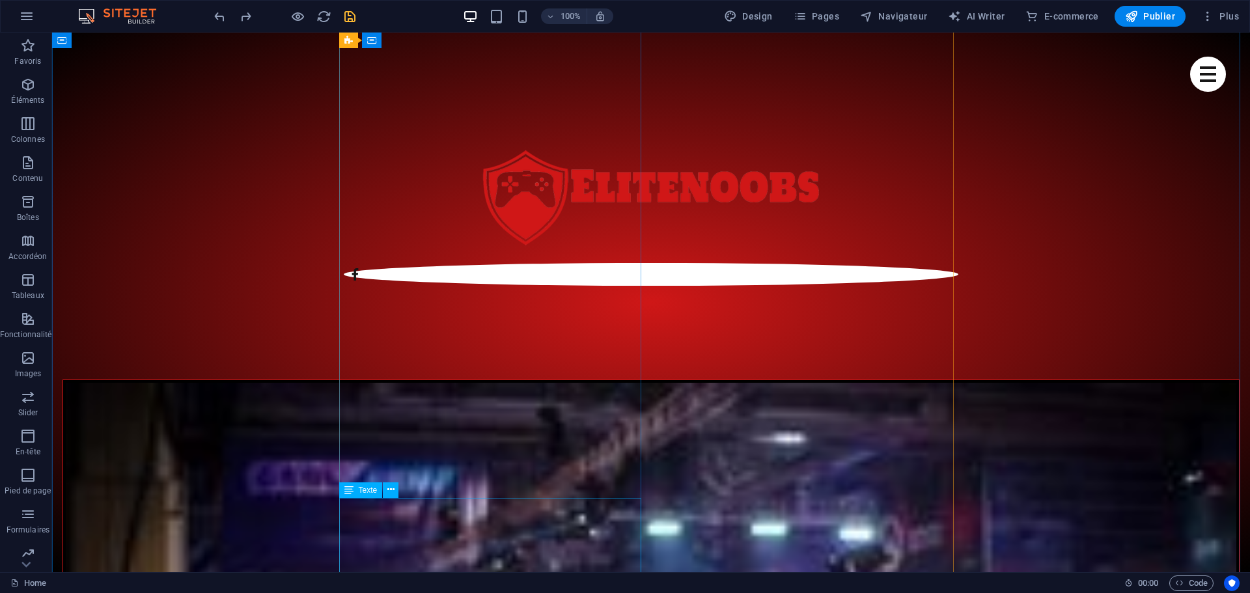
scroll to position [766, 0]
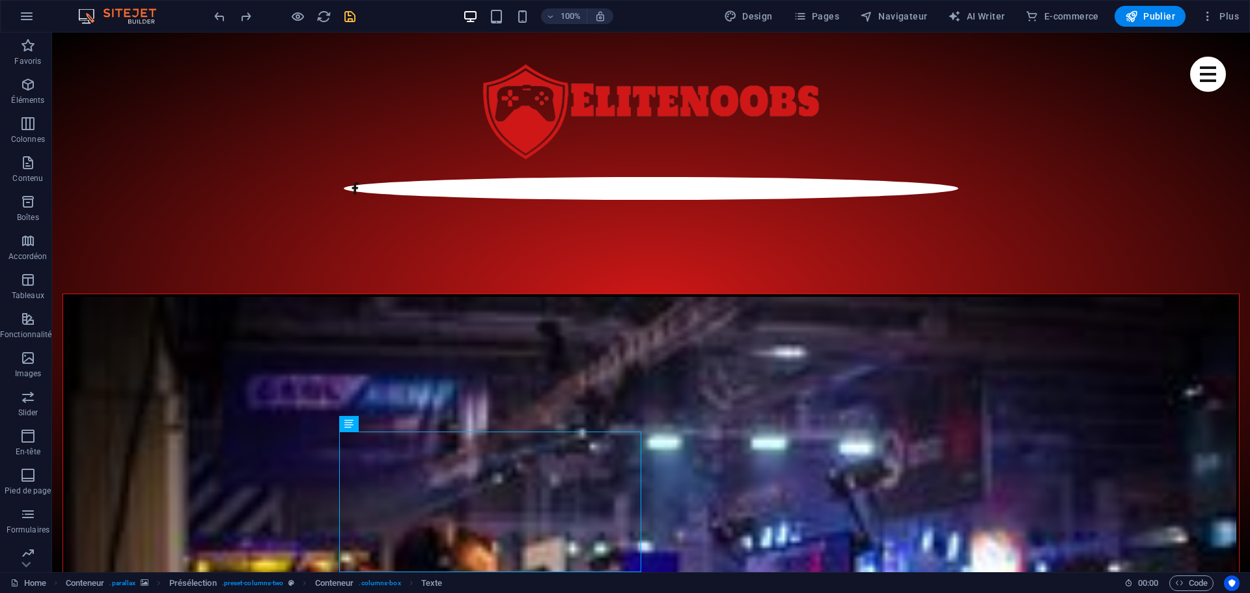
scroll to position [791, 0]
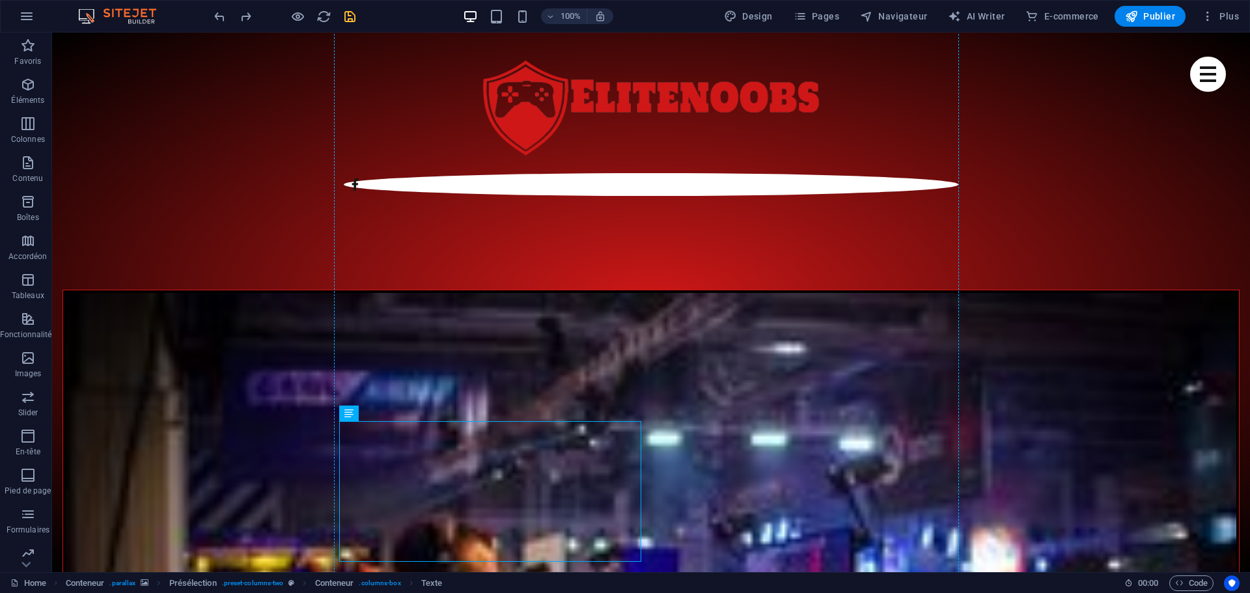
drag, startPoint x: 404, startPoint y: 471, endPoint x: 695, endPoint y: 428, distance: 294.2
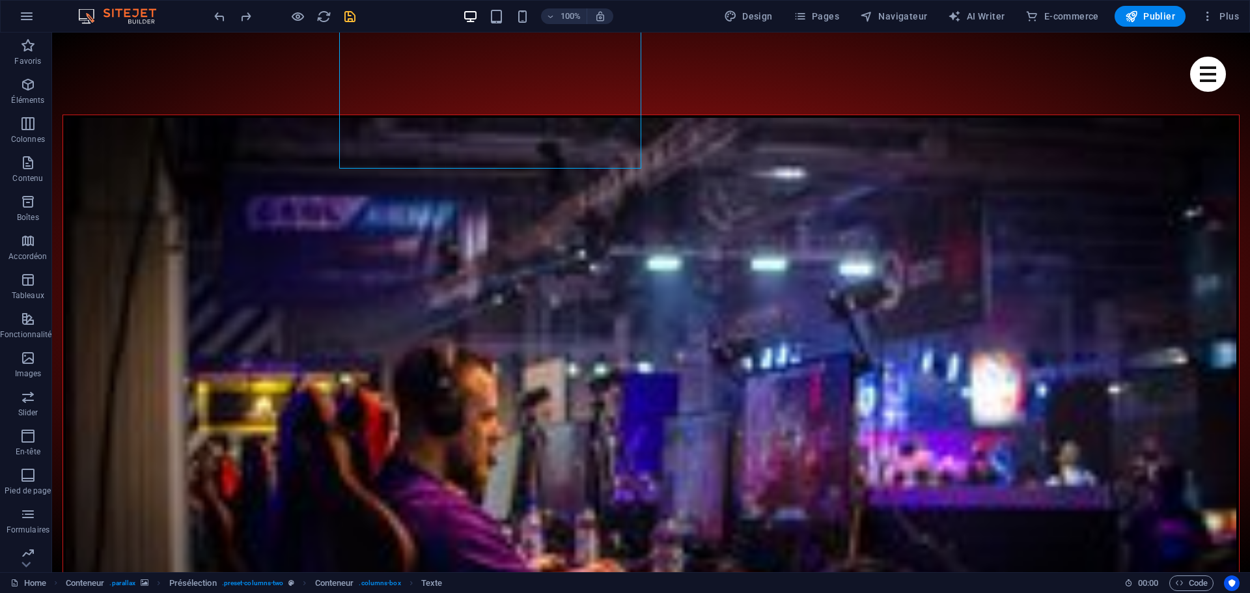
scroll to position [961, 0]
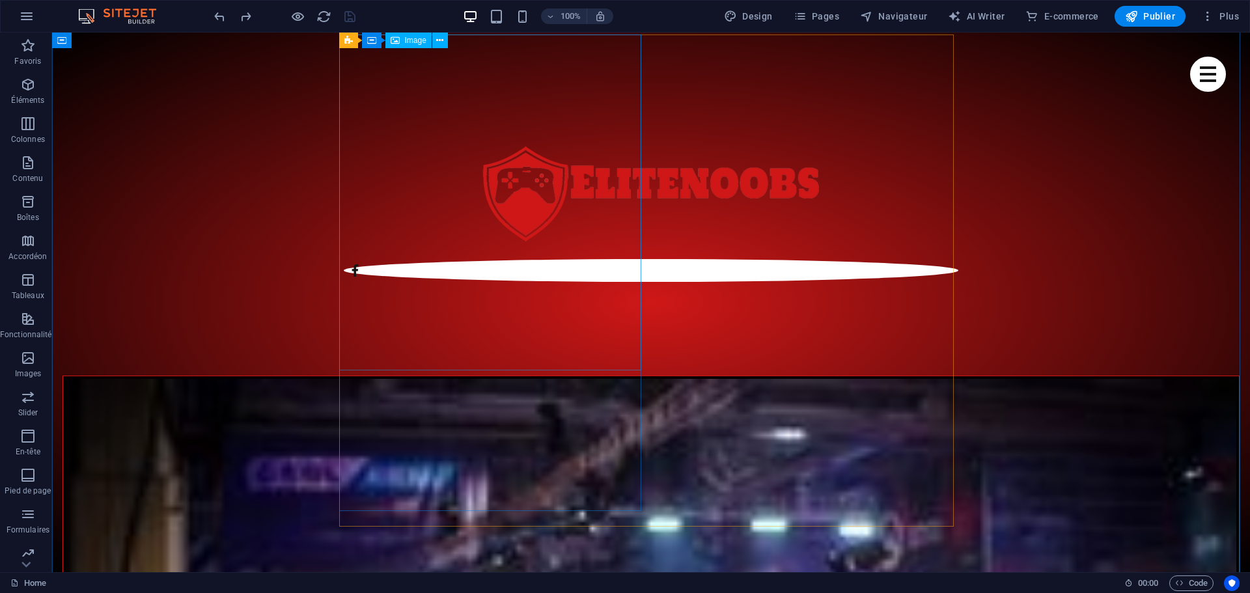
scroll to position [701, 0]
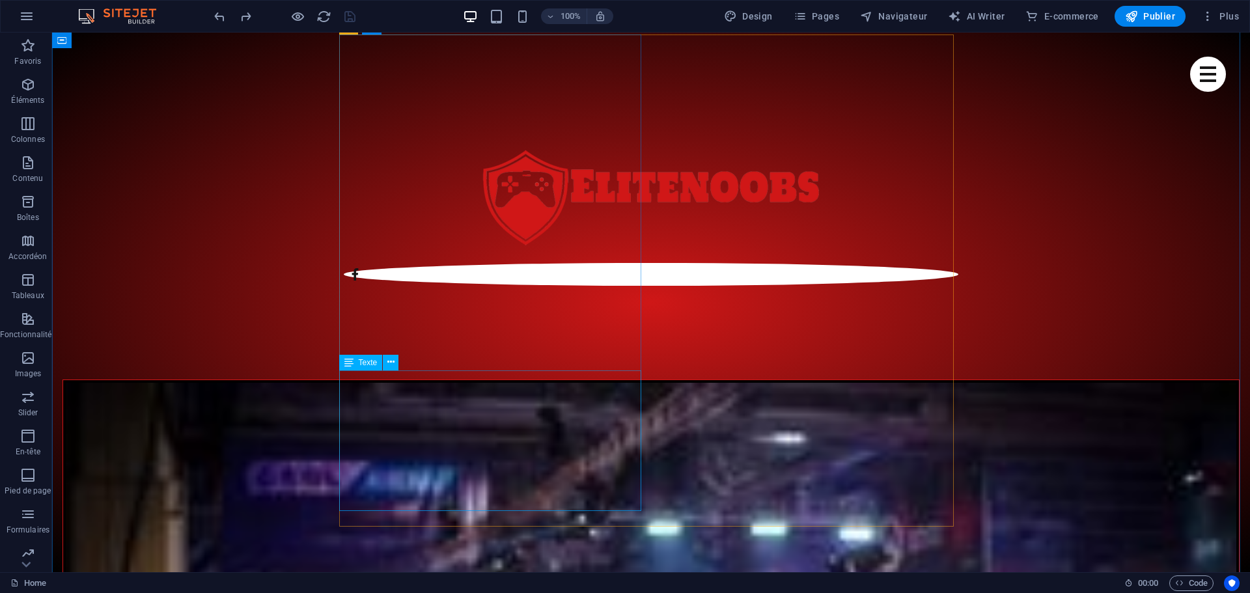
click at [391, 363] on icon at bounding box center [390, 363] width 7 height 14
click at [389, 359] on icon at bounding box center [390, 363] width 7 height 14
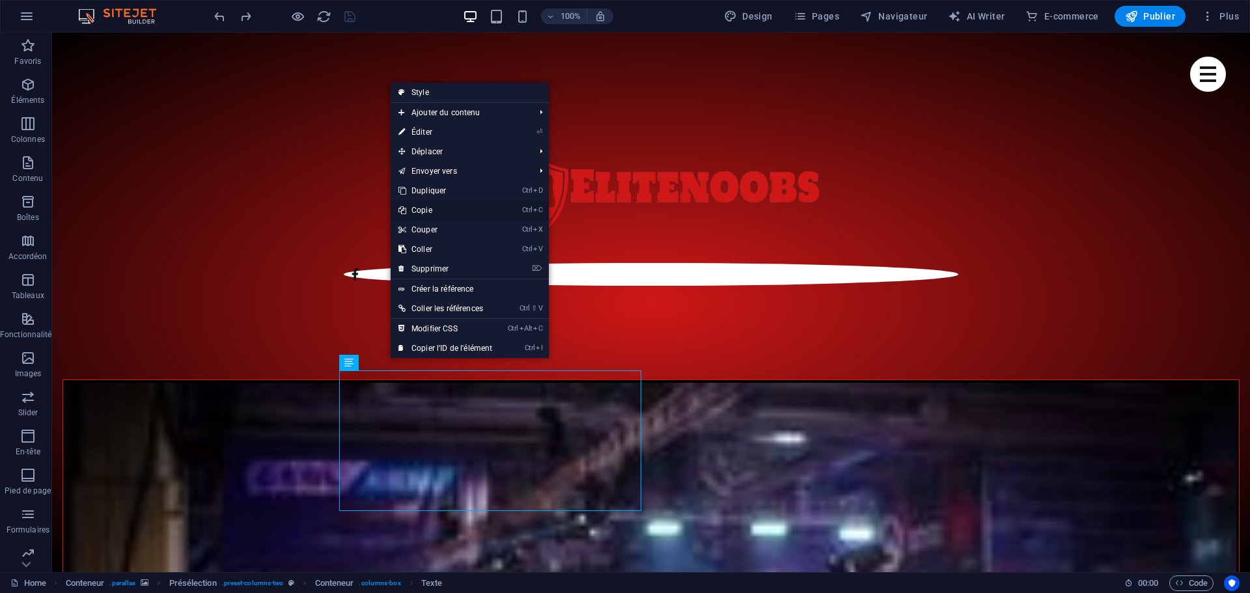
click at [421, 212] on link "Ctrl C Copie" at bounding box center [445, 211] width 109 height 20
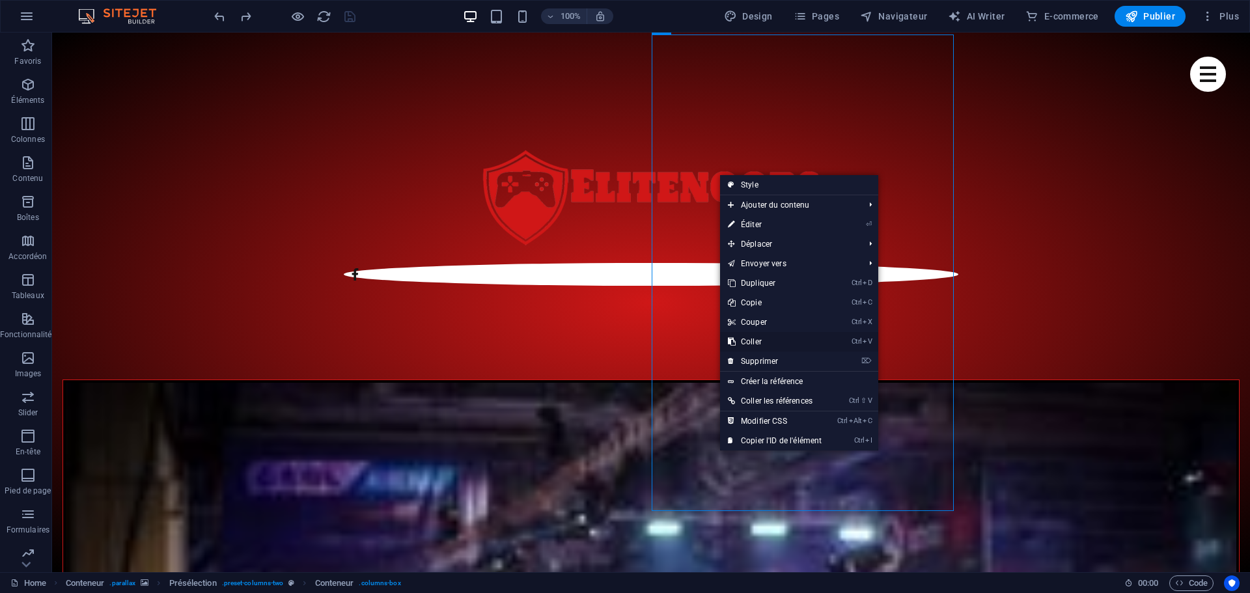
click at [758, 340] on link "Ctrl V Coller" at bounding box center [774, 342] width 109 height 20
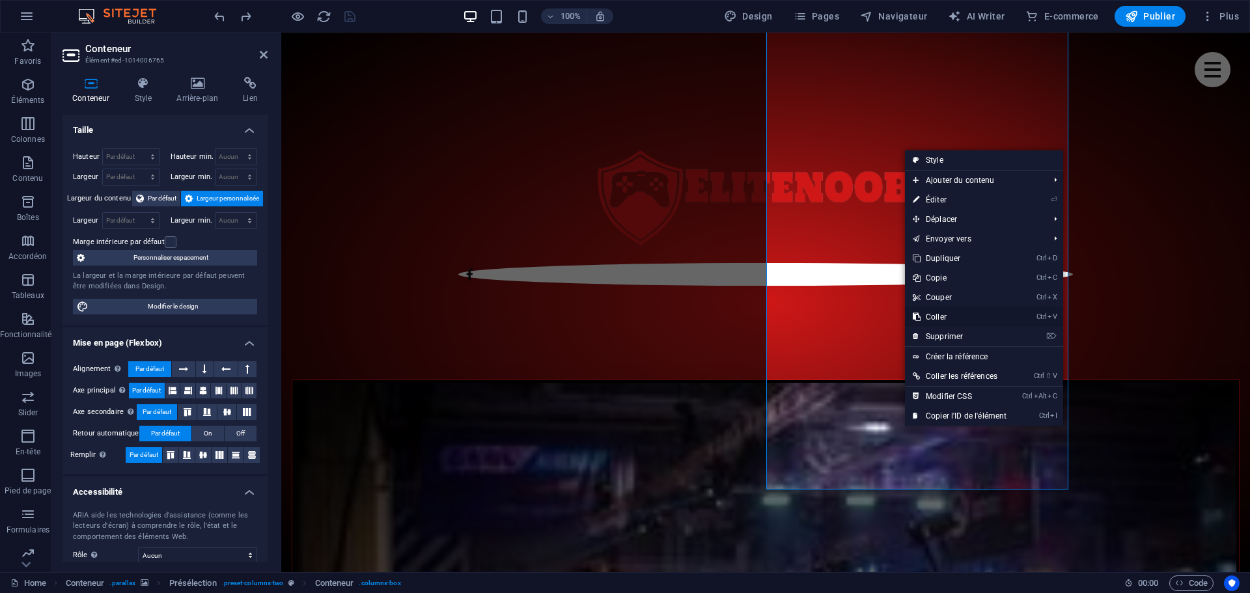
click at [941, 321] on link "Ctrl V Coller" at bounding box center [959, 317] width 109 height 20
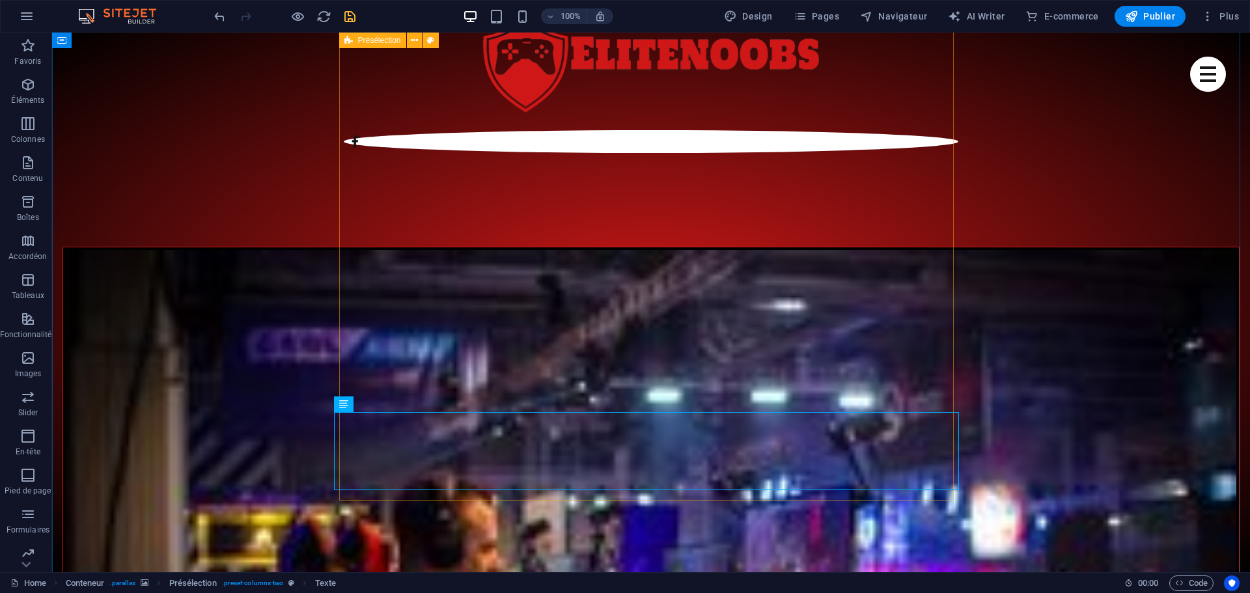
scroll to position [896, 0]
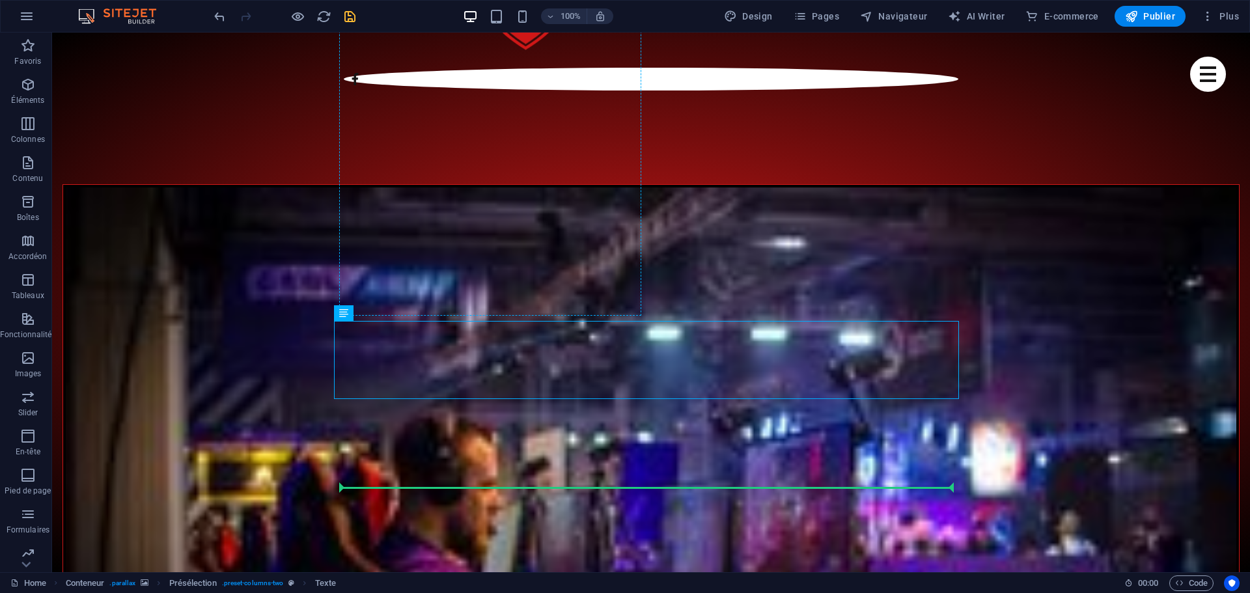
drag, startPoint x: 411, startPoint y: 346, endPoint x: 787, endPoint y: 214, distance: 399.1
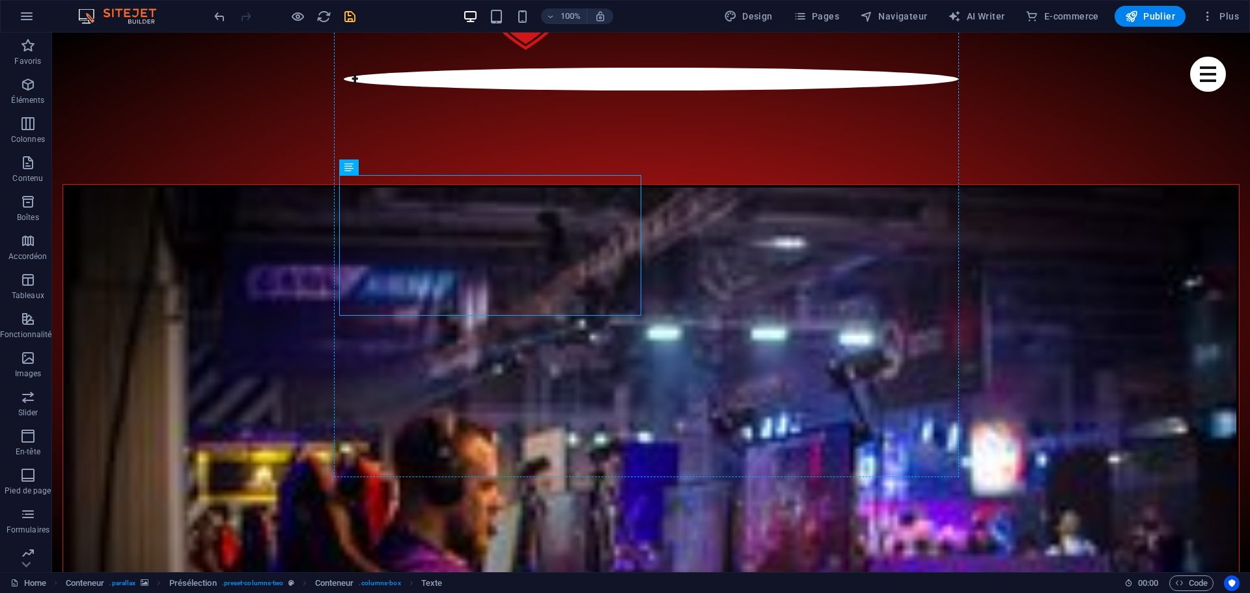
drag, startPoint x: 586, startPoint y: 253, endPoint x: 768, endPoint y: 254, distance: 181.7
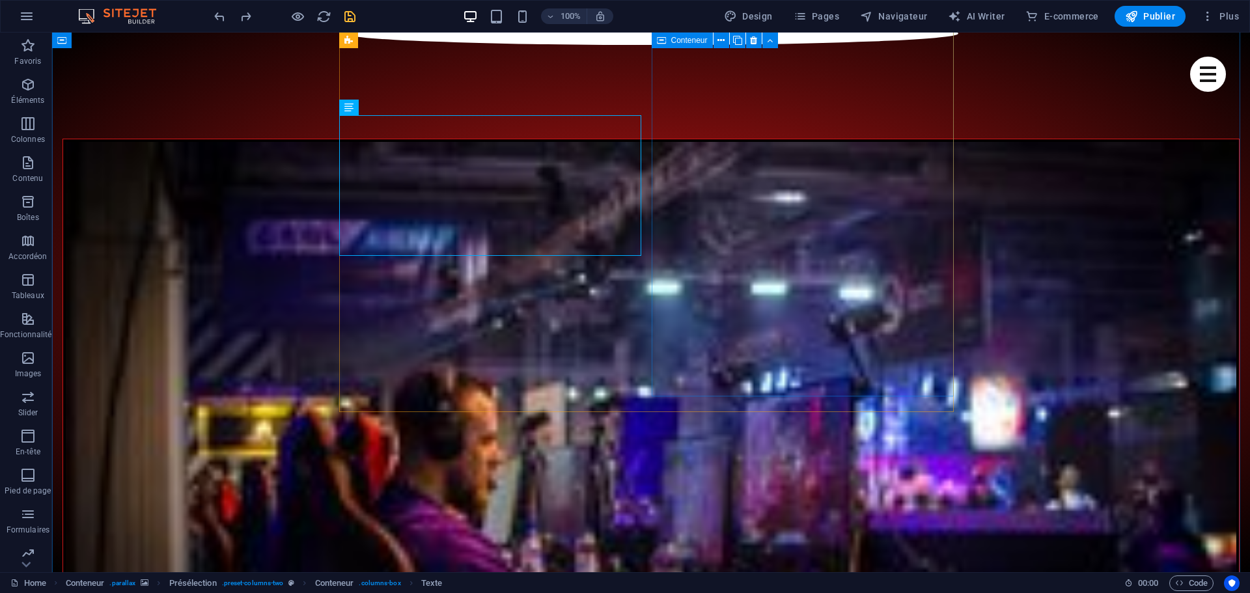
scroll to position [839, 0]
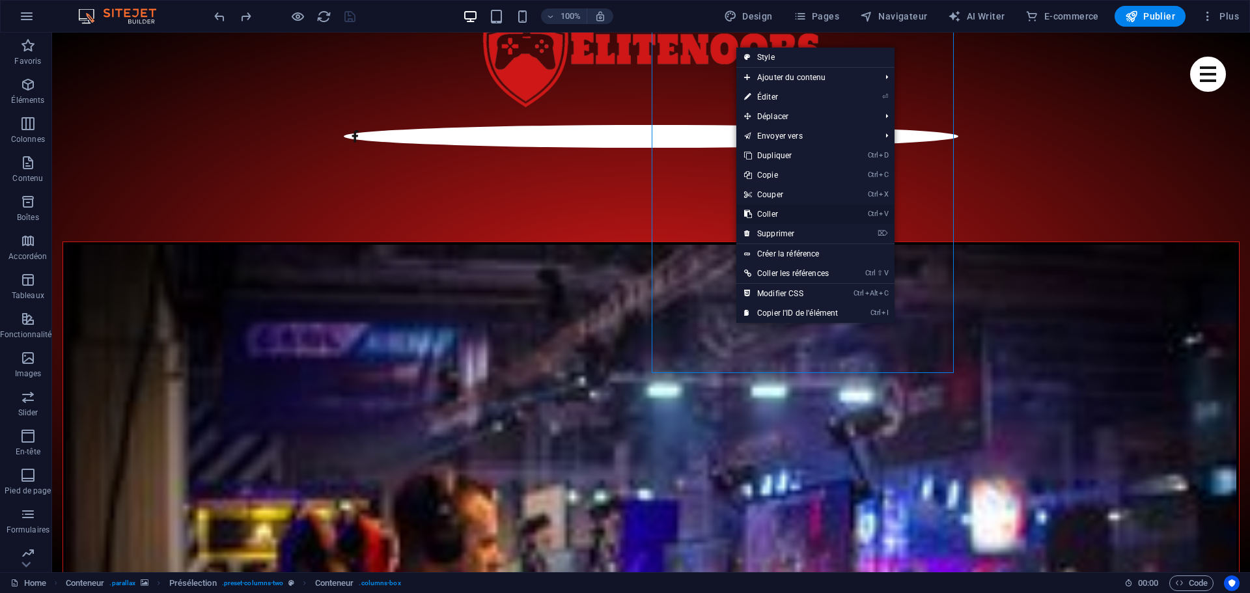
click at [783, 212] on link "Ctrl V Coller" at bounding box center [790, 214] width 109 height 20
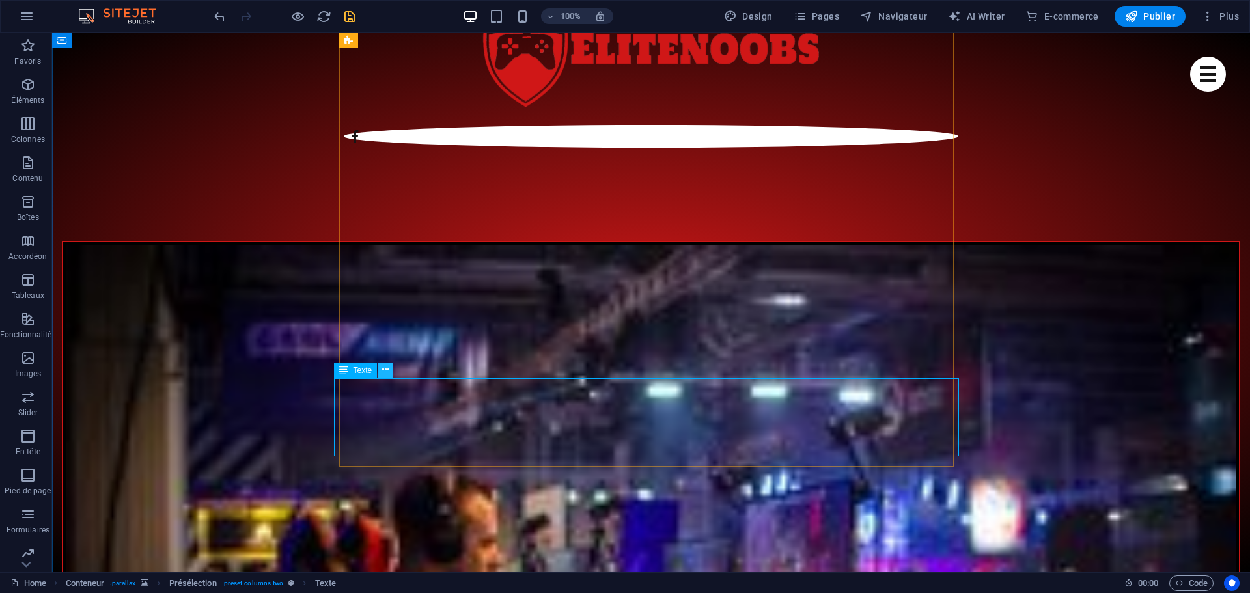
click at [387, 370] on icon at bounding box center [385, 370] width 7 height 14
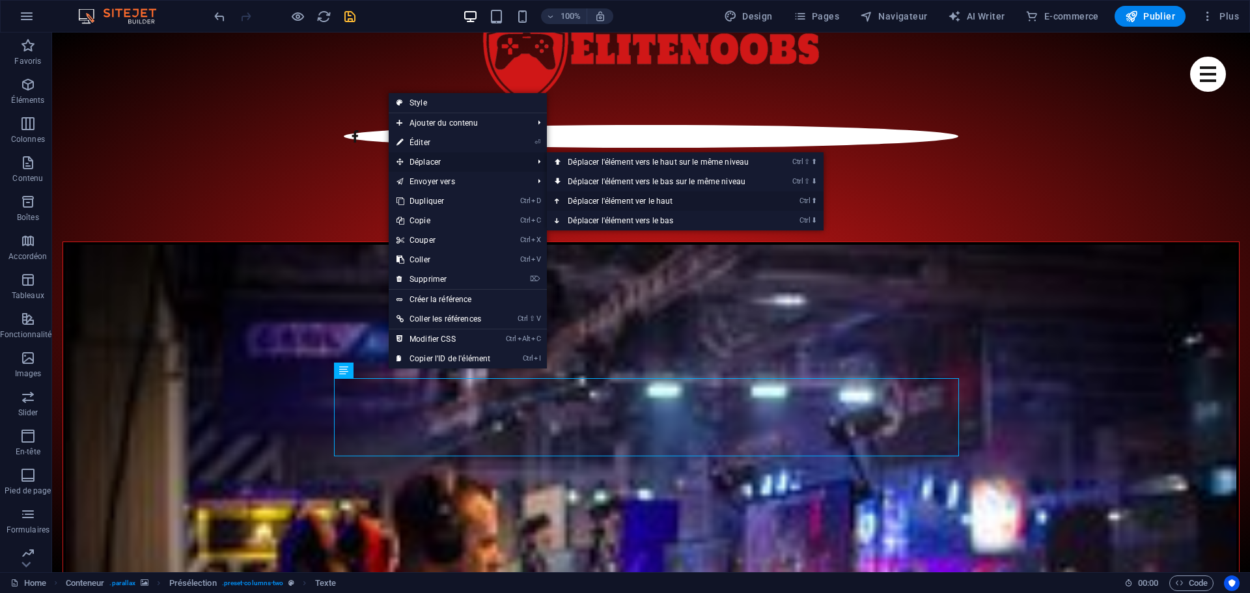
click at [665, 203] on link "Ctrl ⬆ Déplacer l'élément ver le haut" at bounding box center [661, 201] width 228 height 20
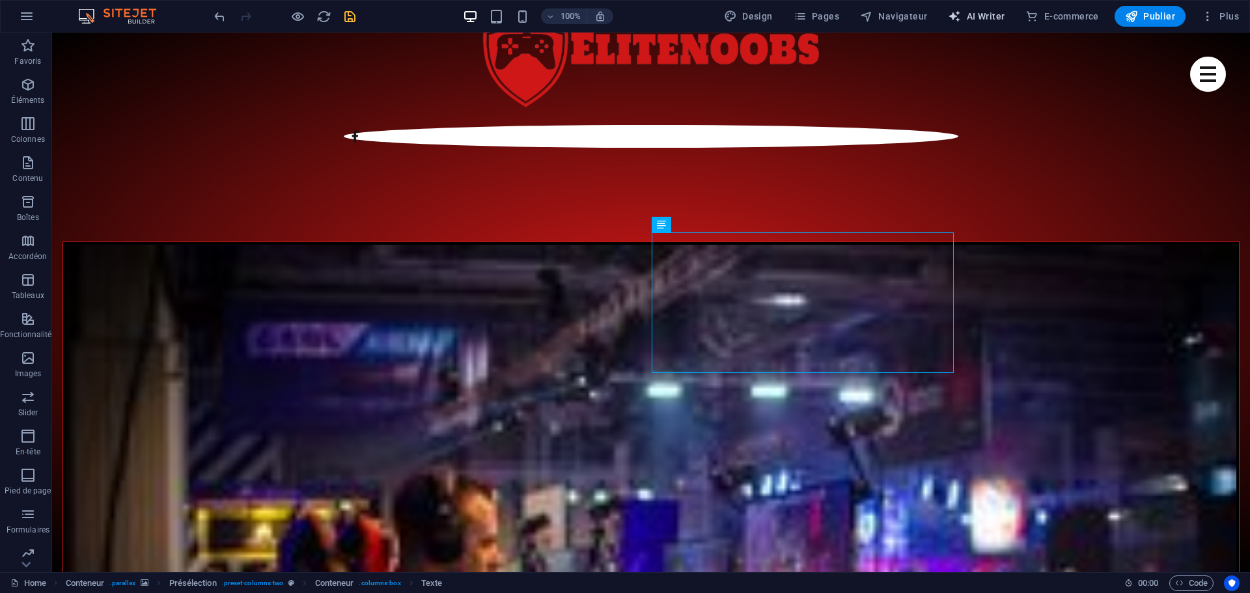
click at [971, 16] on span "AI Writer" at bounding box center [976, 16] width 57 height 13
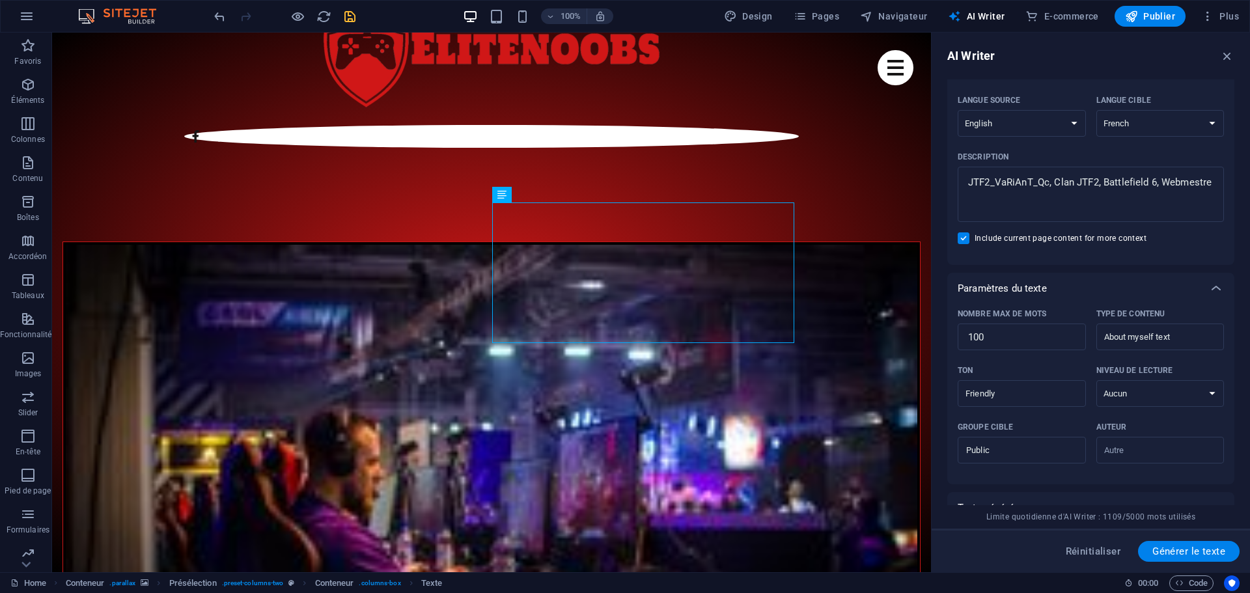
scroll to position [326, 0]
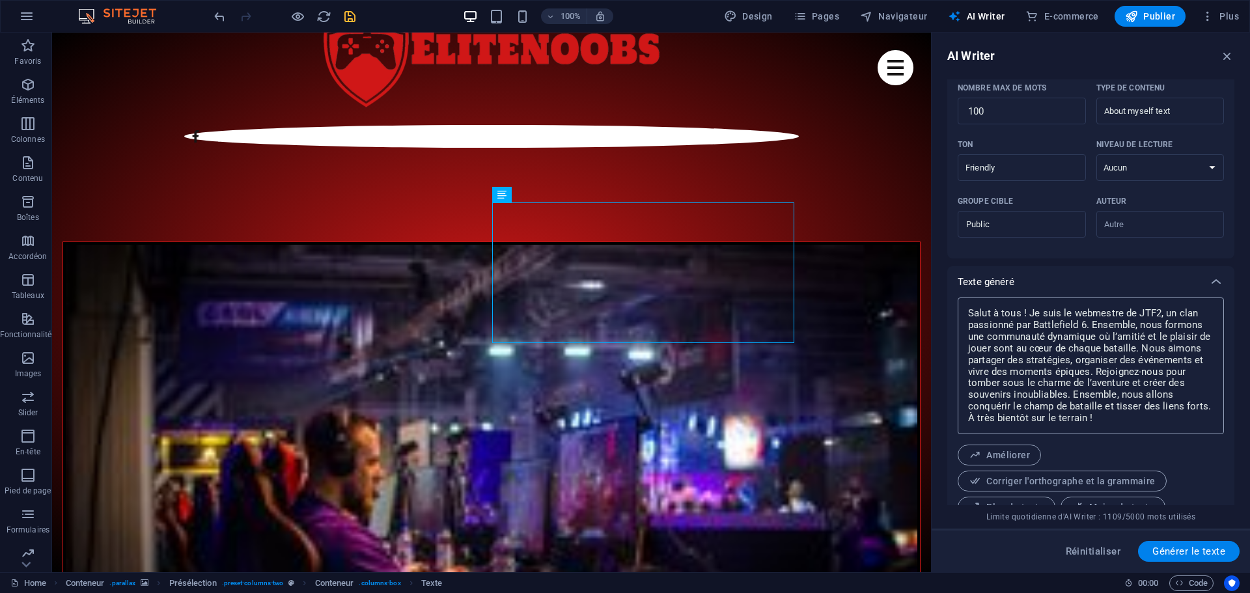
click at [1072, 337] on textarea "Salut à tous ! Je suis le webmestre de JTF2, un clan passionné par Battlefield …" at bounding box center [1090, 366] width 253 height 124
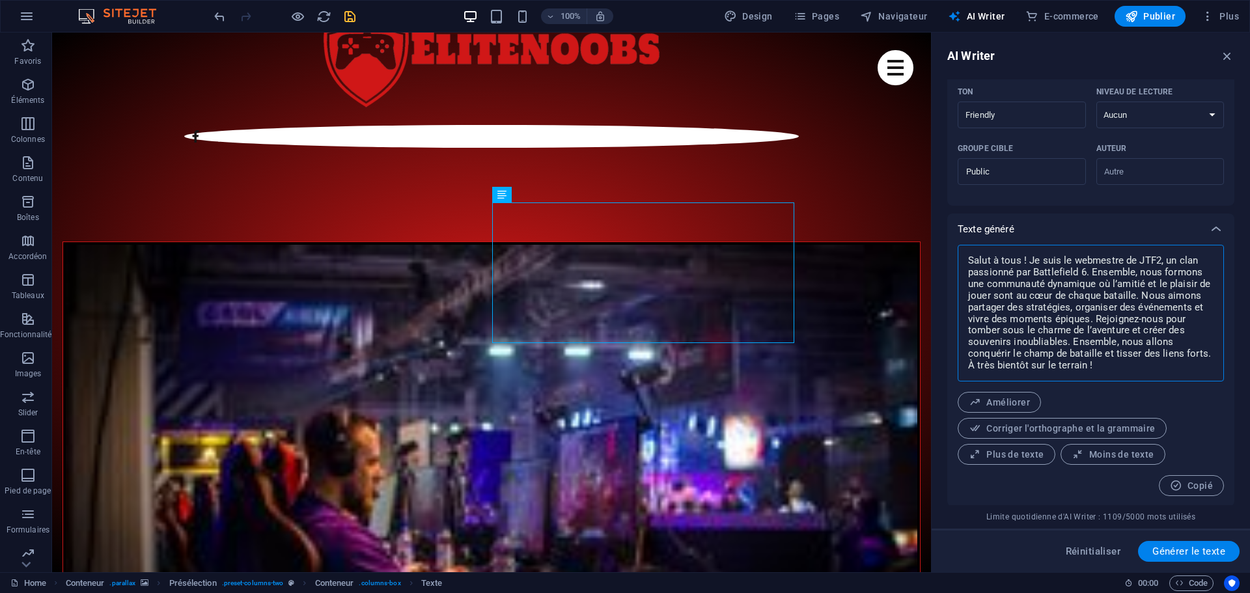
scroll to position [380, 0]
click at [1196, 487] on span "Copié" at bounding box center [1191, 485] width 43 height 12
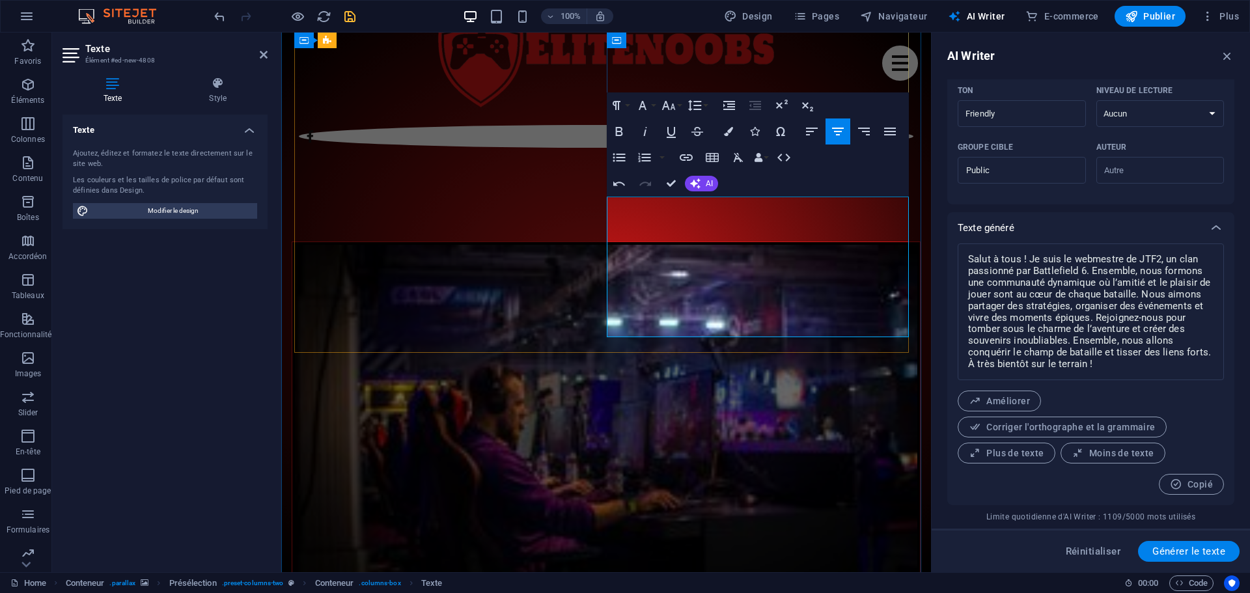
scroll to position [5500, 2]
click at [725, 131] on icon "button" at bounding box center [728, 131] width 9 height 9
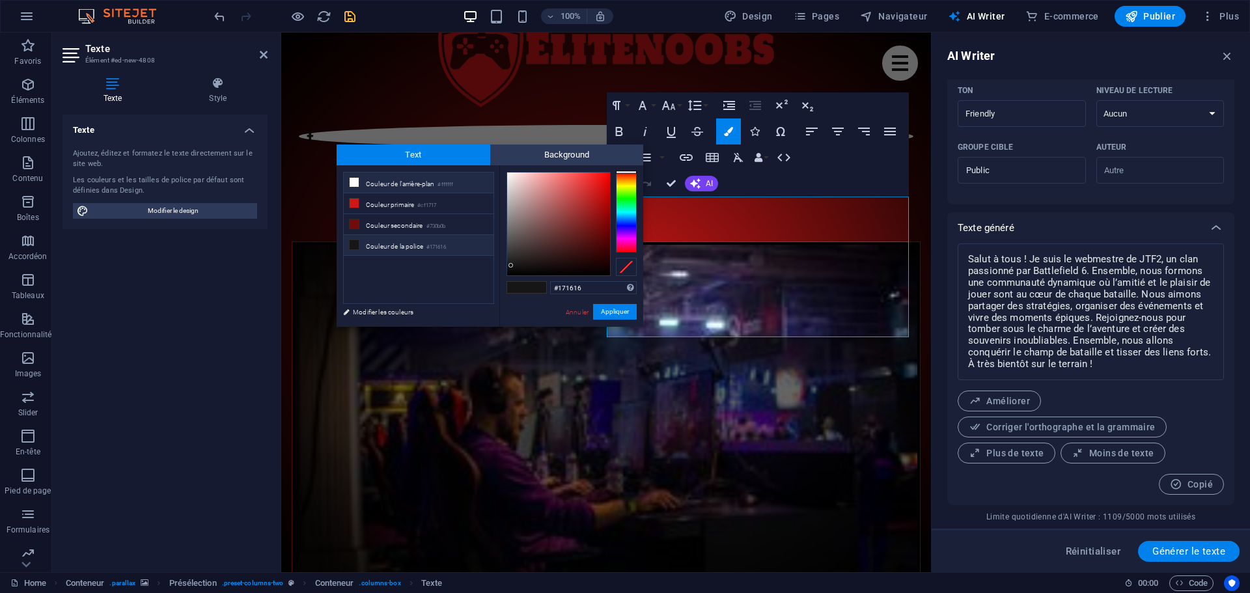
click at [400, 185] on li "Couleur de l'arrière-plan #ffffff" at bounding box center [419, 183] width 150 height 21
click at [609, 307] on button "Appliquer" at bounding box center [615, 312] width 44 height 16
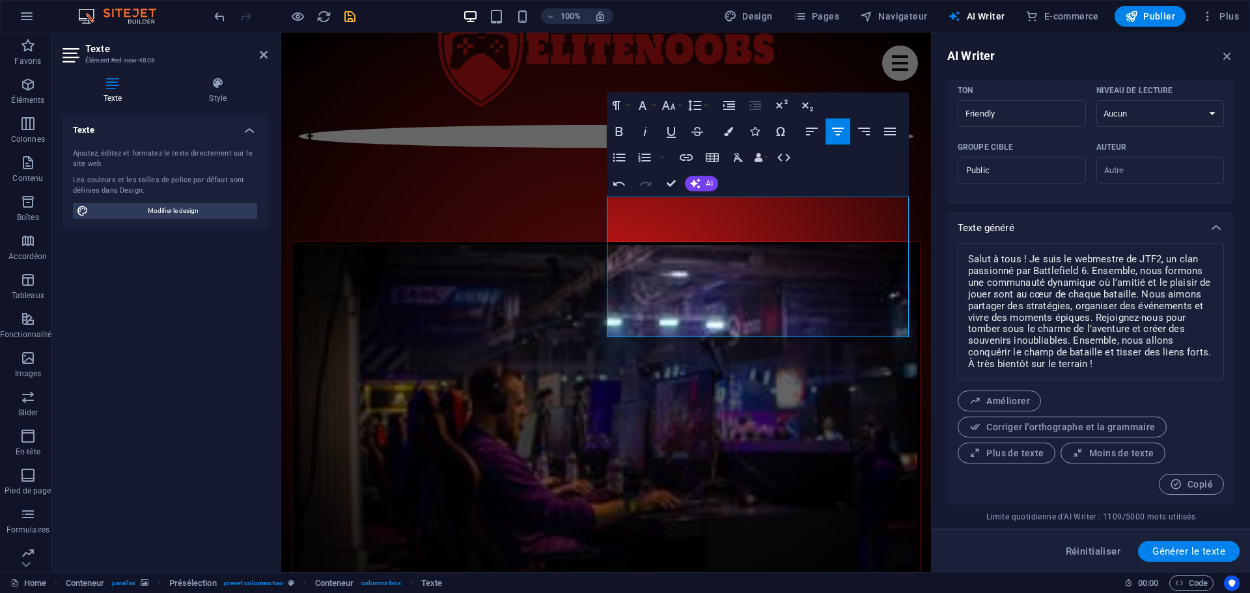
click at [218, 384] on div "Texte Ajoutez, éditez et formatez le texte directement sur le site web. Les cou…" at bounding box center [165, 338] width 205 height 447
click at [266, 58] on icon at bounding box center [264, 54] width 8 height 10
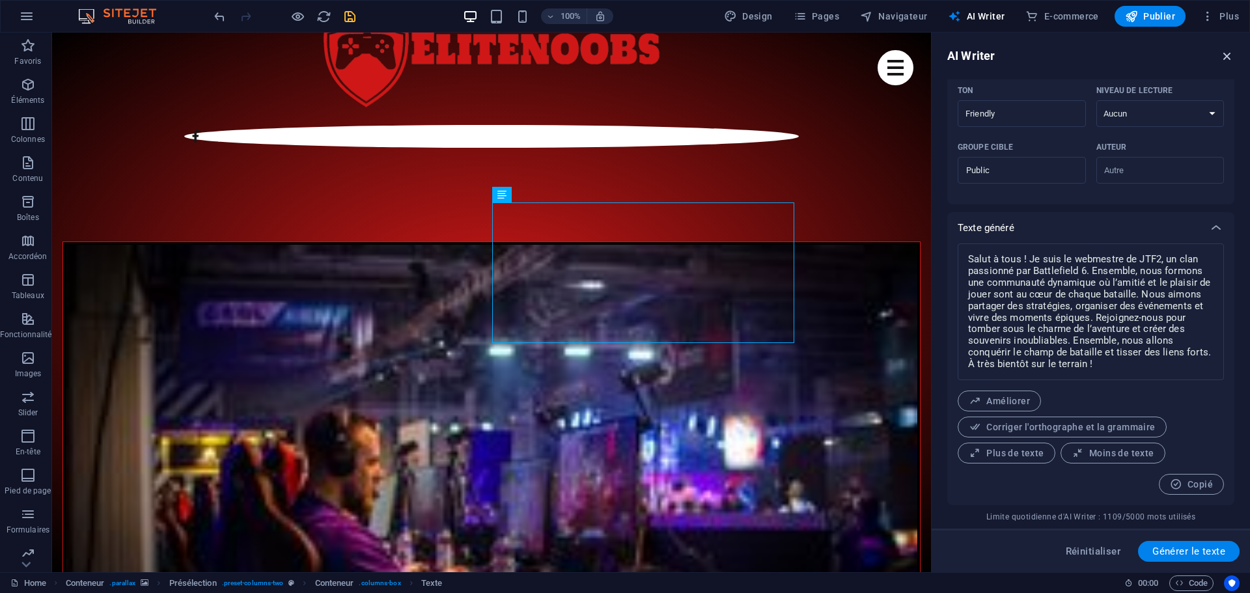
click at [1231, 54] on icon "button" at bounding box center [1227, 56] width 14 height 14
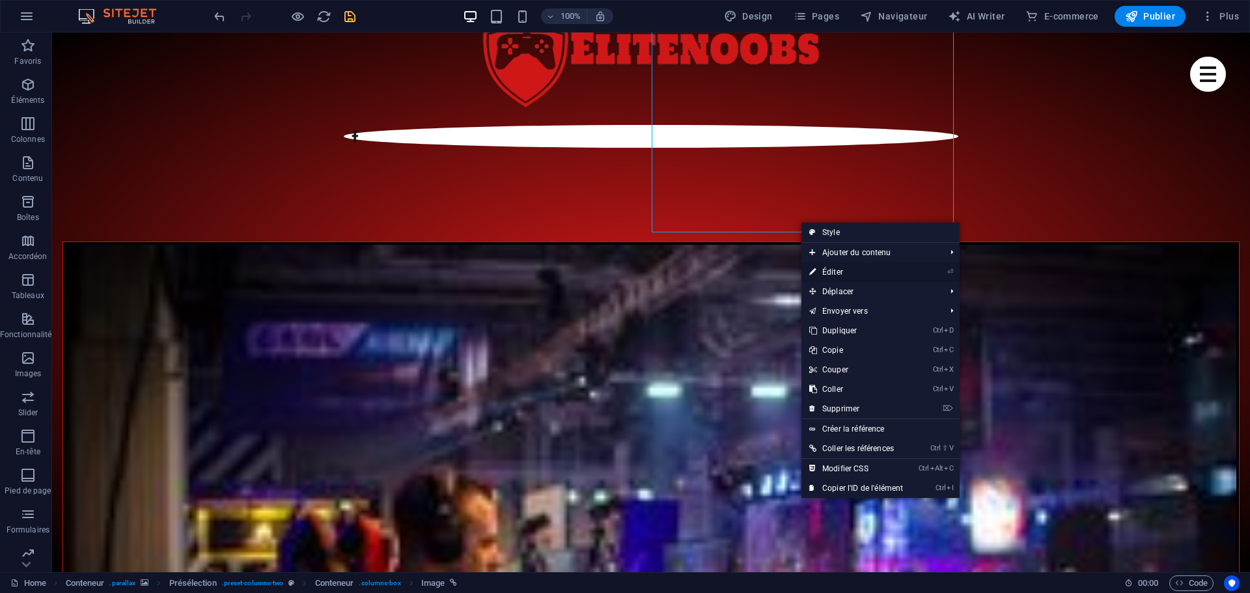
click at [833, 273] on link "⏎ Éditer" at bounding box center [856, 272] width 109 height 20
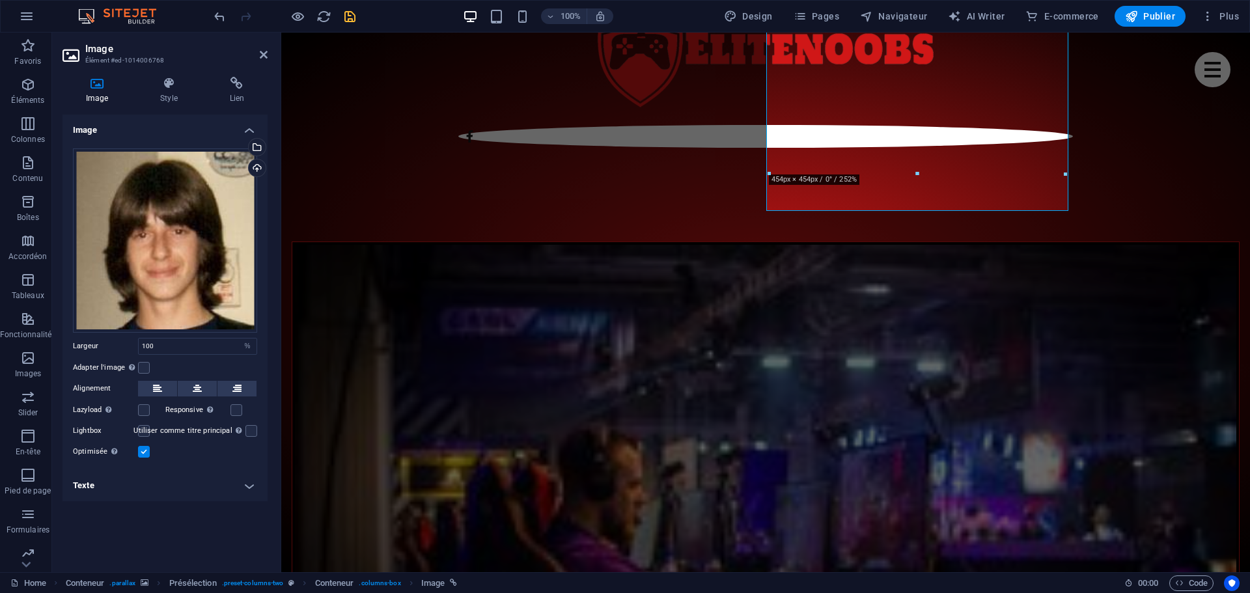
drag, startPoint x: 104, startPoint y: 488, endPoint x: 117, endPoint y: 485, distance: 13.9
click at [104, 488] on h4 "Texte" at bounding box center [165, 485] width 205 height 31
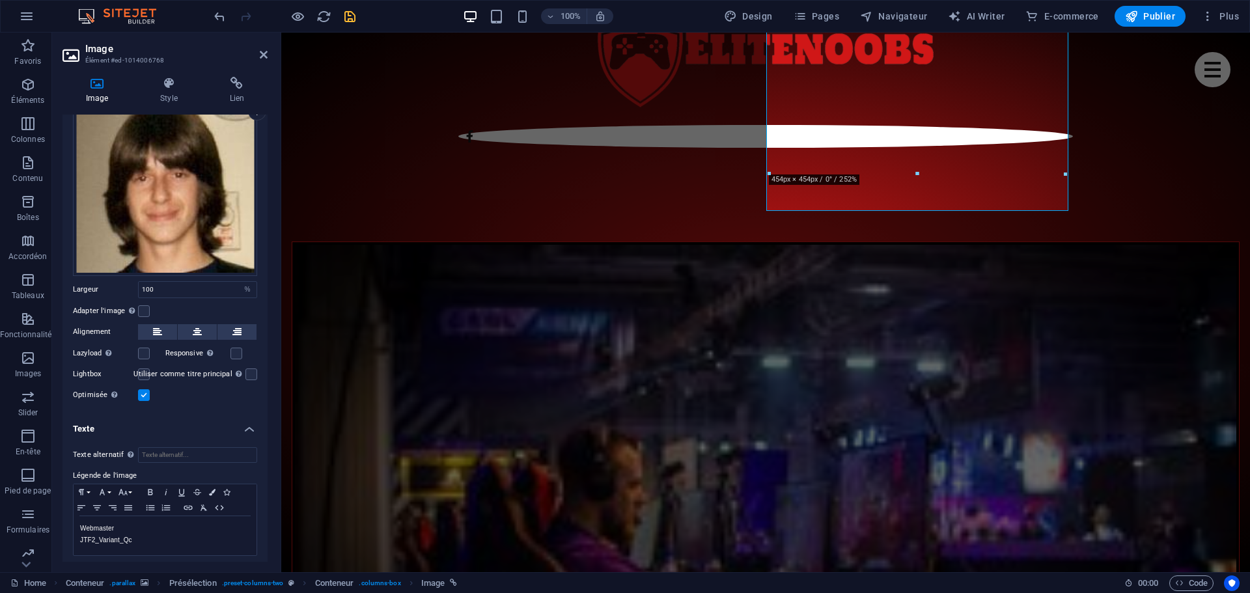
scroll to position [59, 0]
click at [119, 537] on p "JTF2_Variant_Qc" at bounding box center [165, 538] width 170 height 12
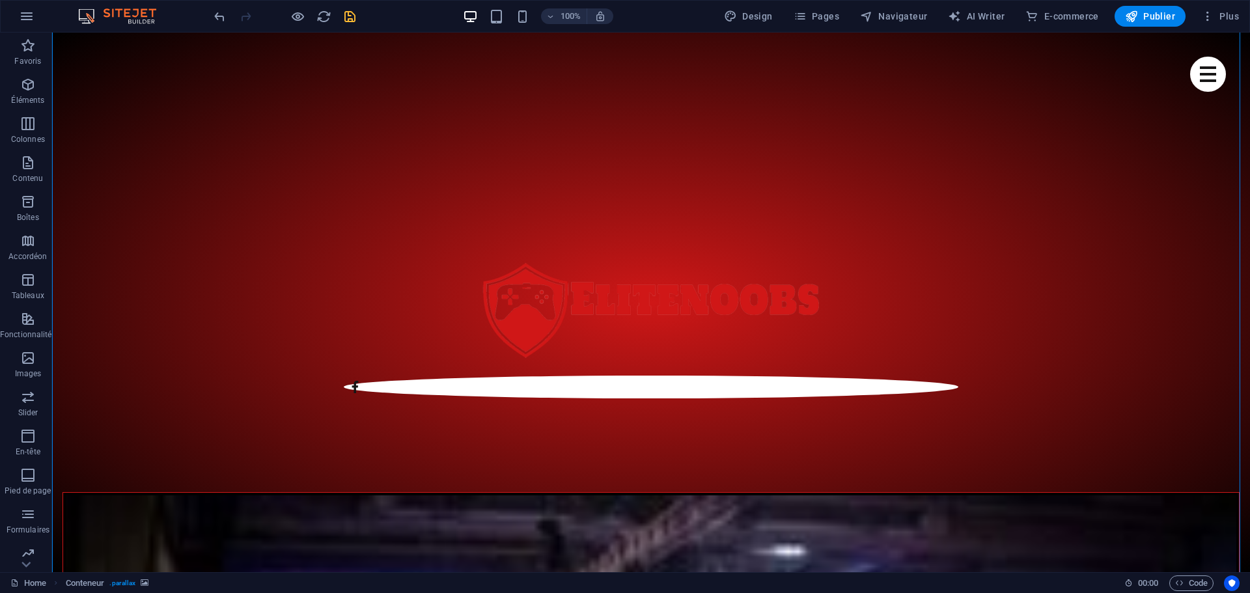
scroll to position [513, 0]
